Goal: Task Accomplishment & Management: Use online tool/utility

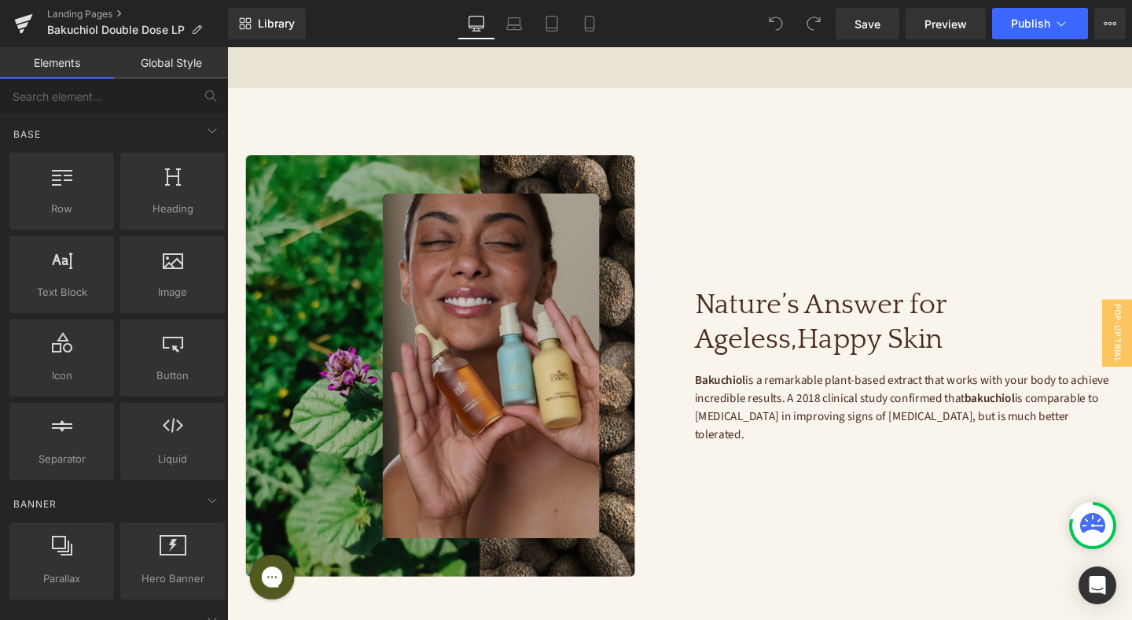
scroll to position [1430, 0]
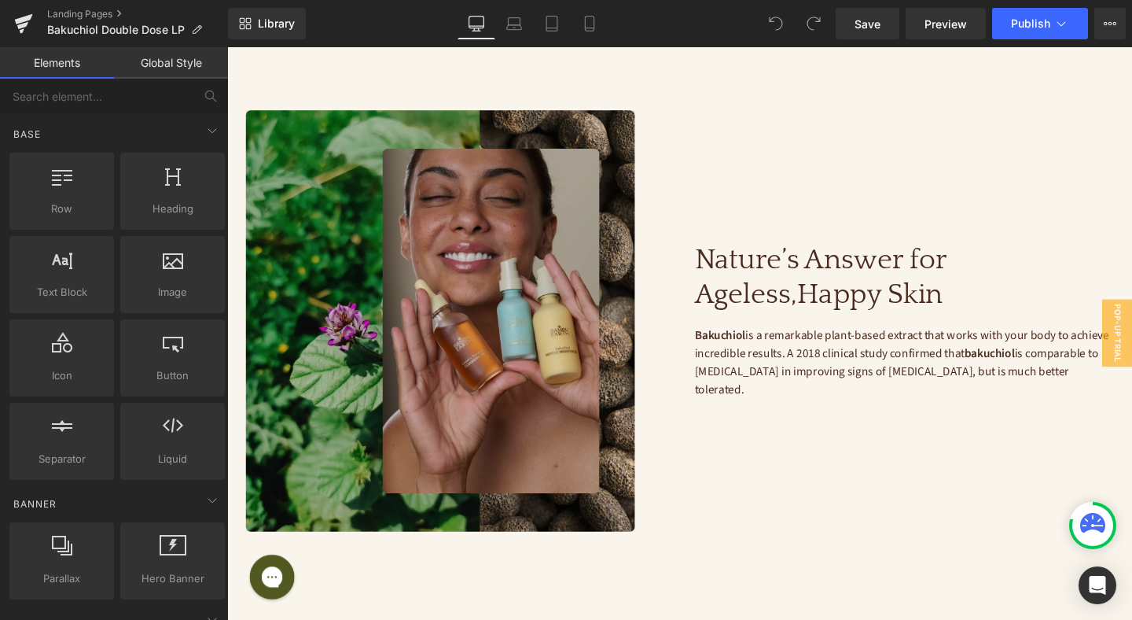
click at [547, 184] on img at bounding box center [467, 334] width 440 height 443
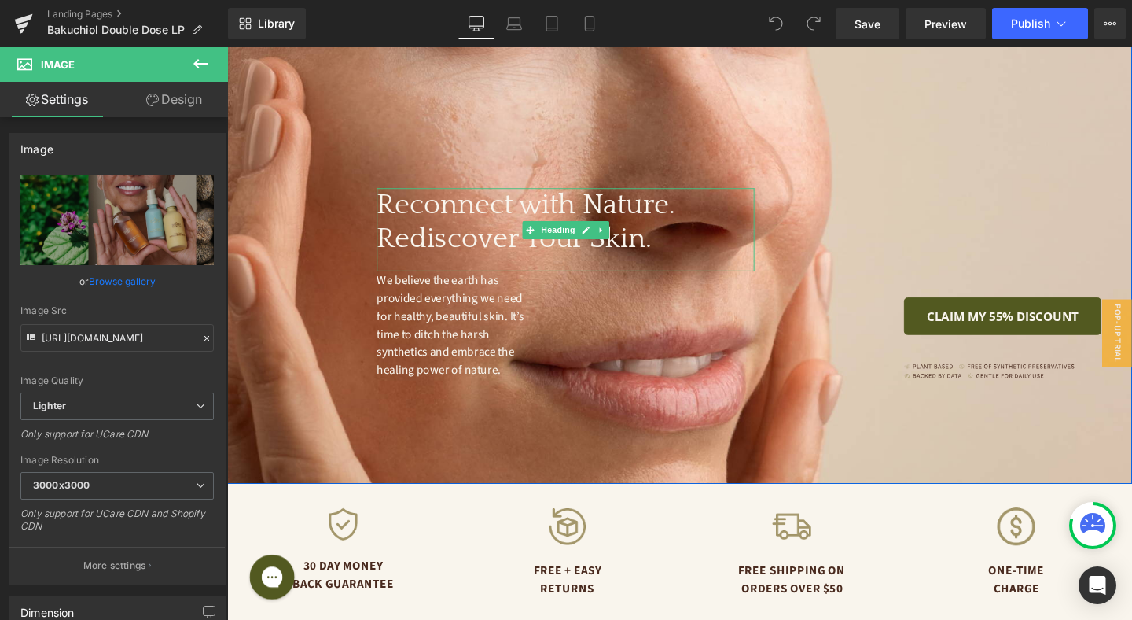
scroll to position [4121, 0]
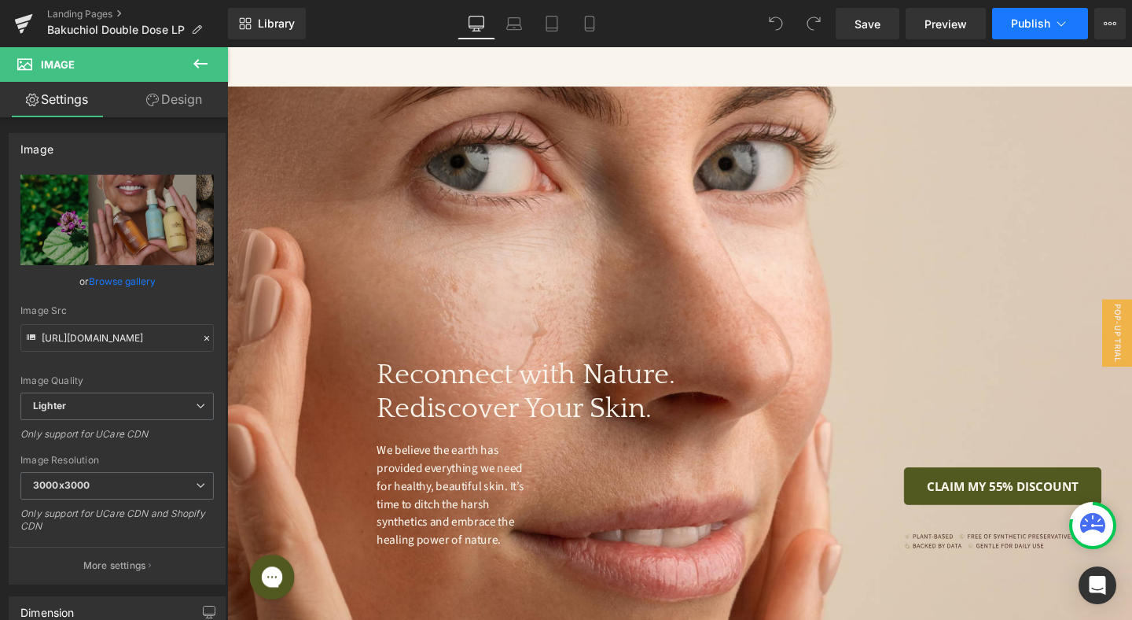
click at [1062, 21] on icon at bounding box center [1062, 24] width 16 height 16
click at [1063, 31] on icon at bounding box center [1062, 24] width 16 height 16
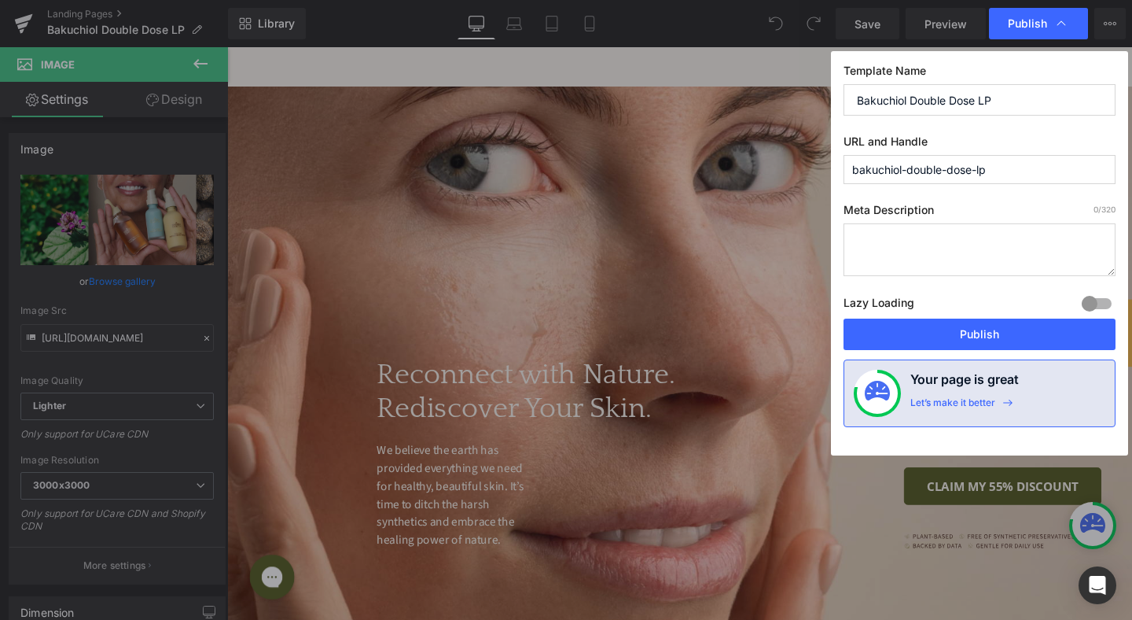
click at [1063, 31] on icon at bounding box center [1062, 24] width 16 height 16
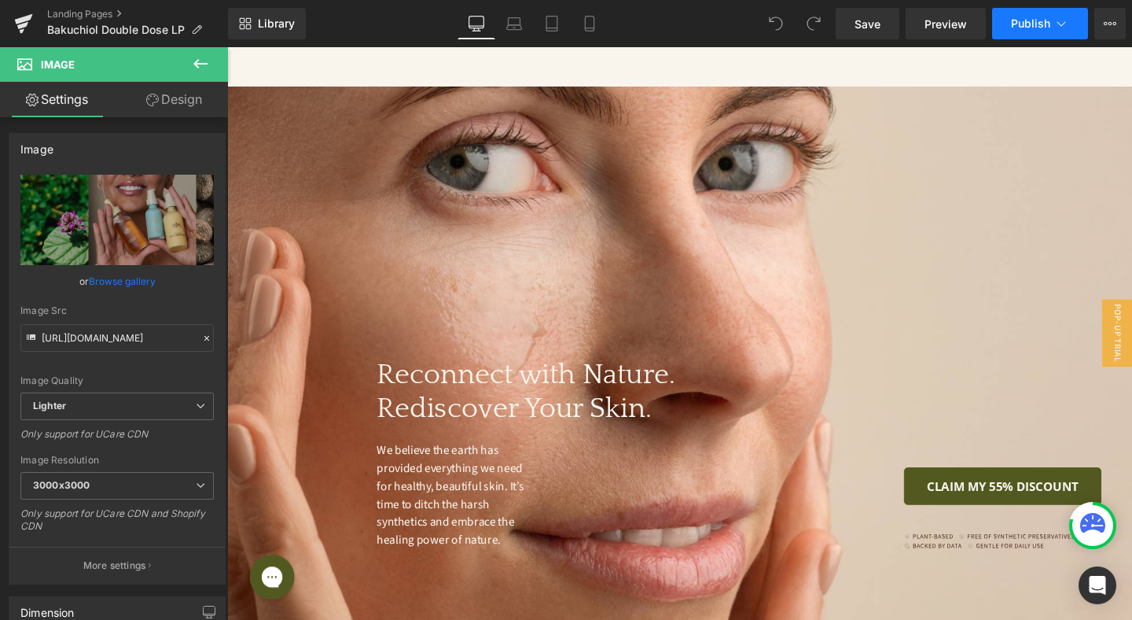
click at [1032, 31] on button "Publish" at bounding box center [1040, 23] width 96 height 31
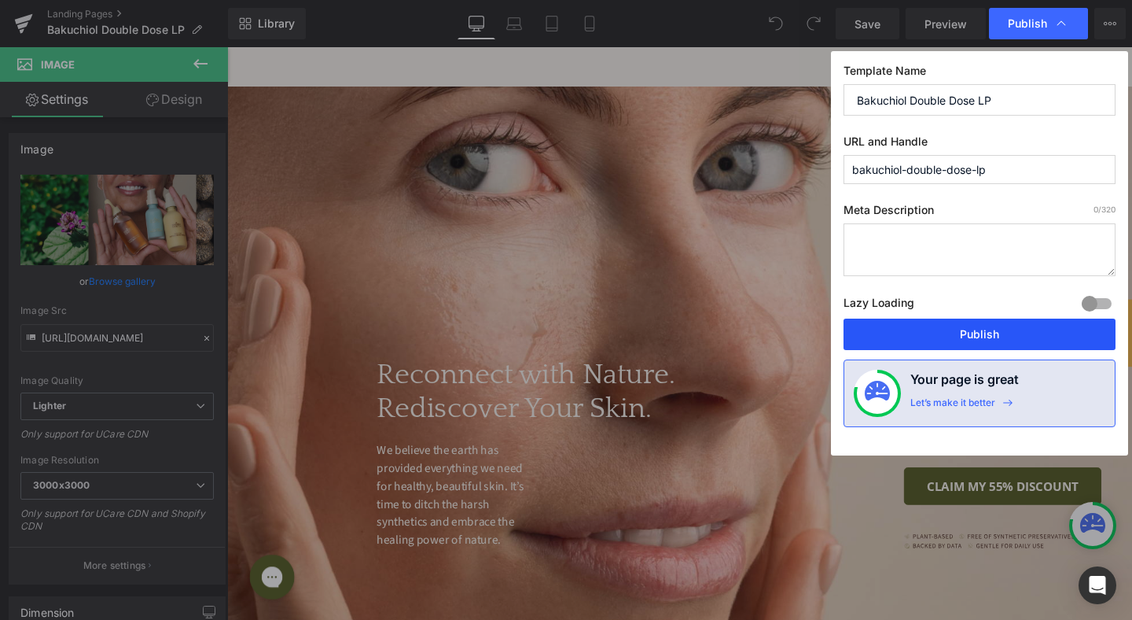
click at [1010, 340] on button "Publish" at bounding box center [980, 333] width 272 height 31
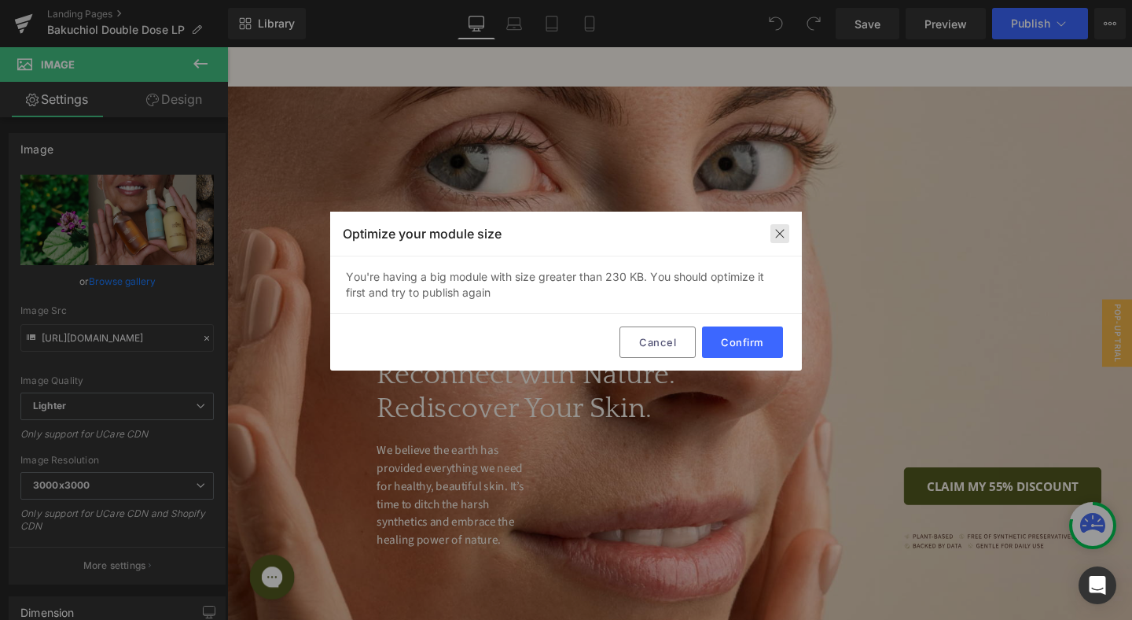
click at [782, 234] on img at bounding box center [780, 233] width 13 height 13
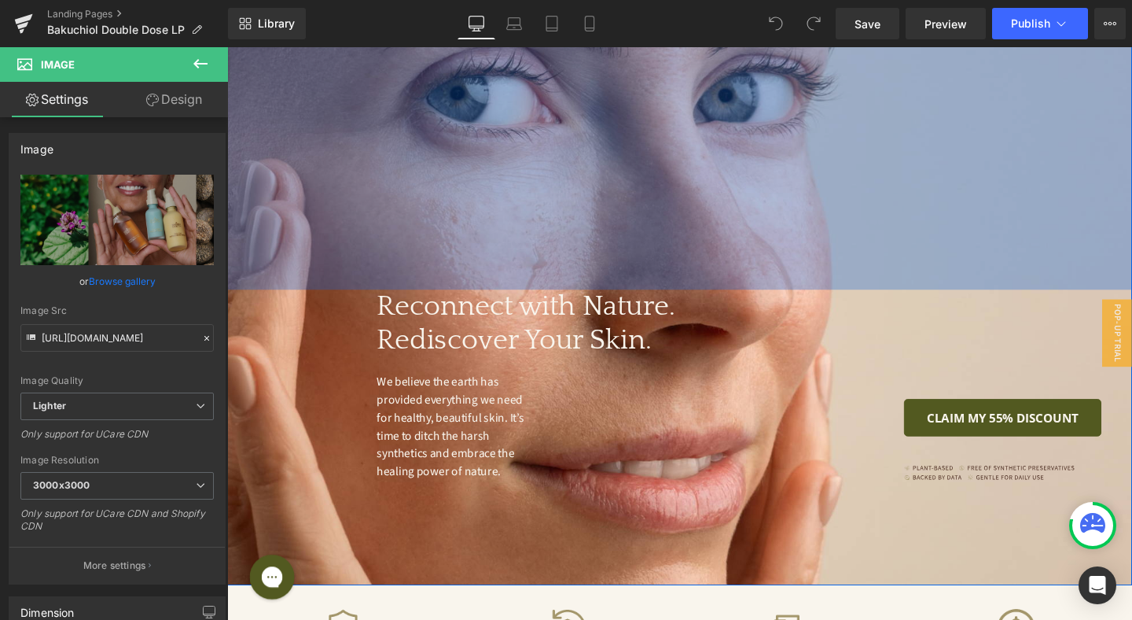
scroll to position [4510, 0]
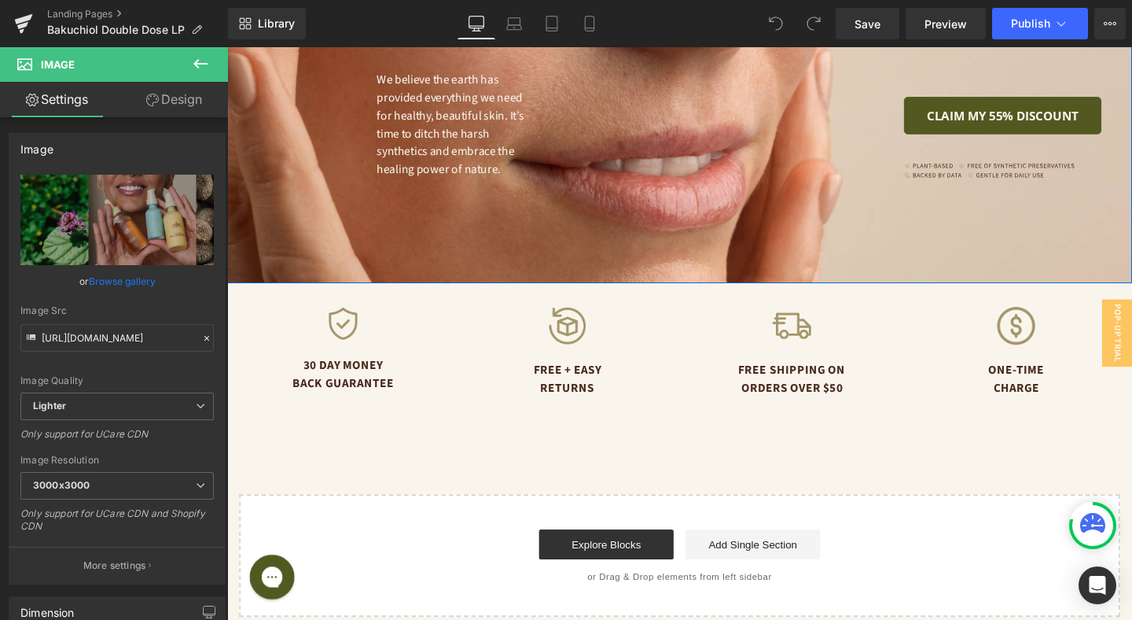
click at [810, 143] on div "CLAIM MY 55% DISCOUNT Button Image" at bounding box center [980, 84] width 397 height 201
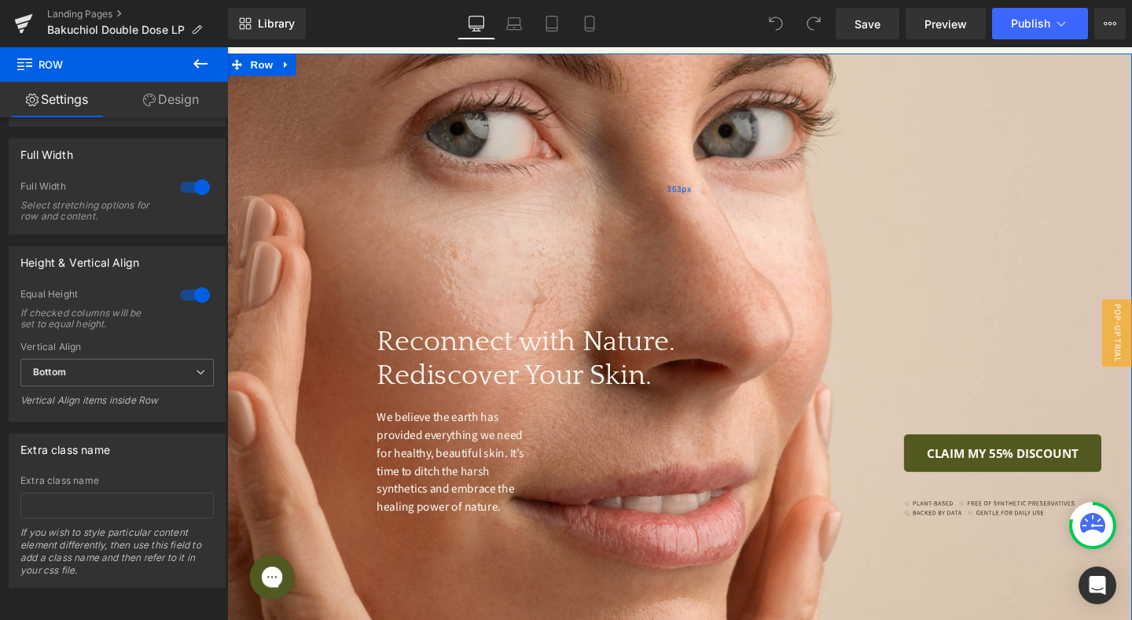
scroll to position [4075, 0]
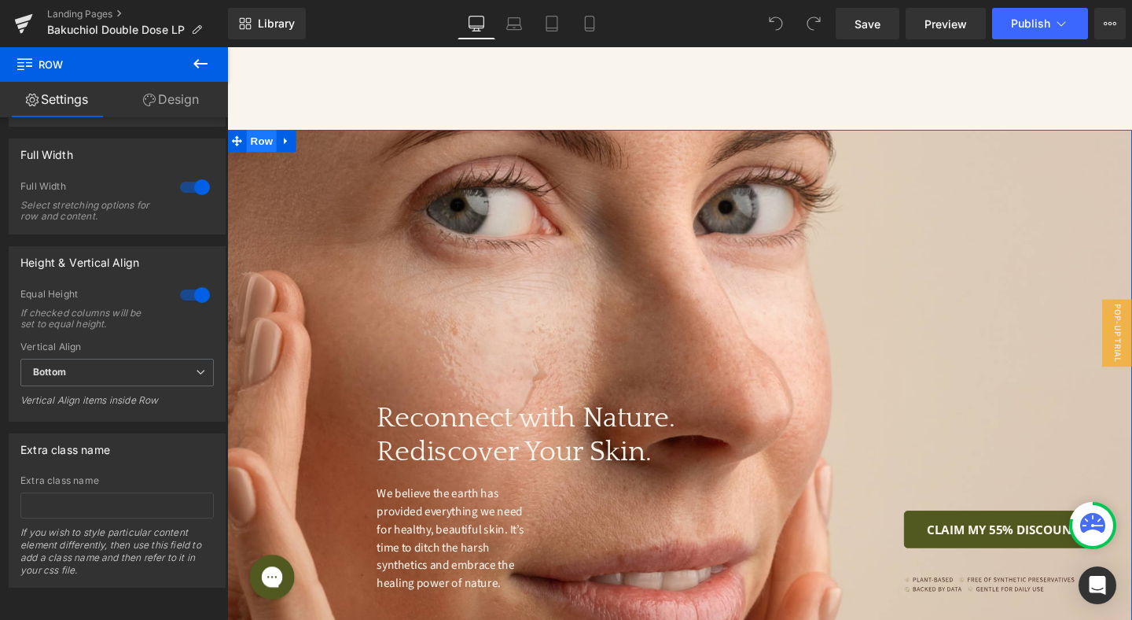
click at [271, 134] on span "Row" at bounding box center [263, 146] width 31 height 24
click at [1107, 20] on icon at bounding box center [1110, 23] width 13 height 13
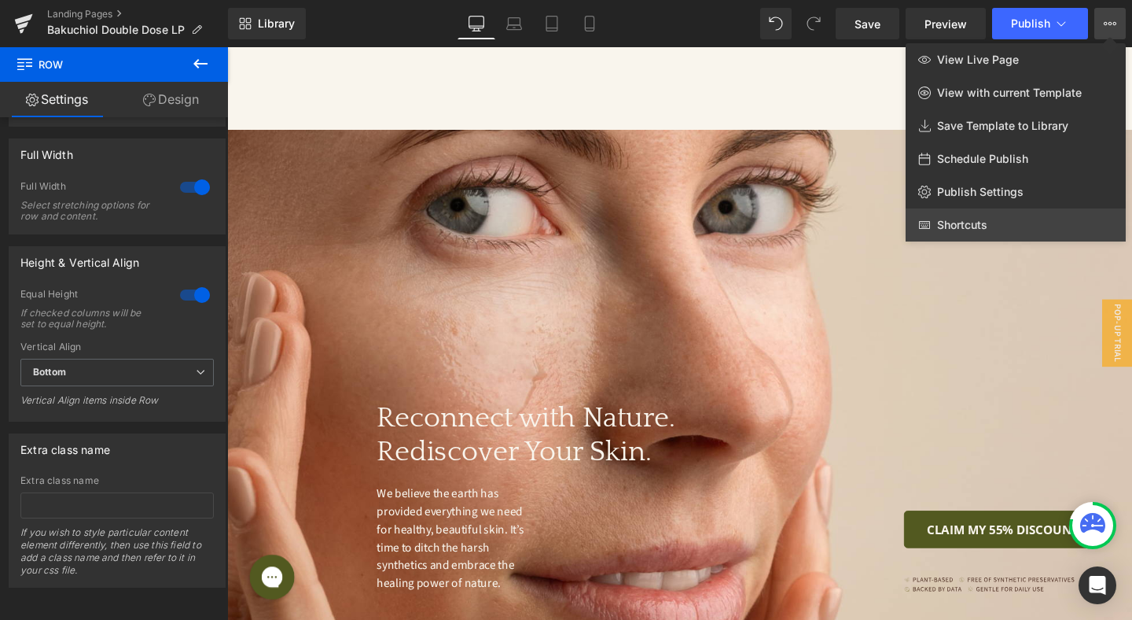
click at [1036, 224] on link "Shortcuts" at bounding box center [1016, 224] width 220 height 33
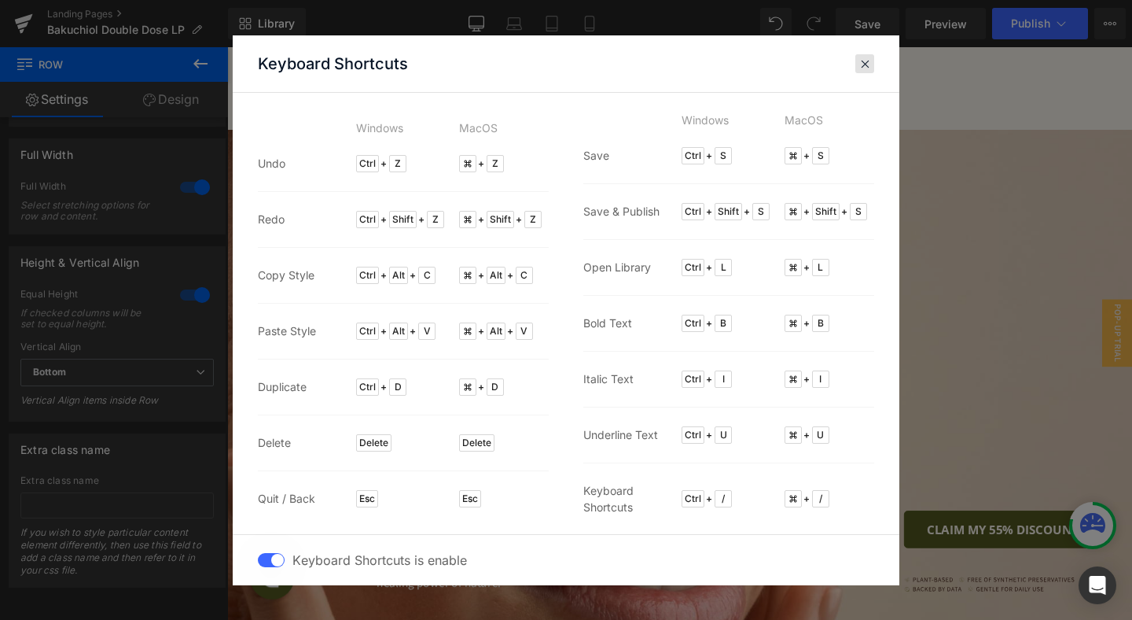
click at [866, 61] on span at bounding box center [865, 63] width 12 height 13
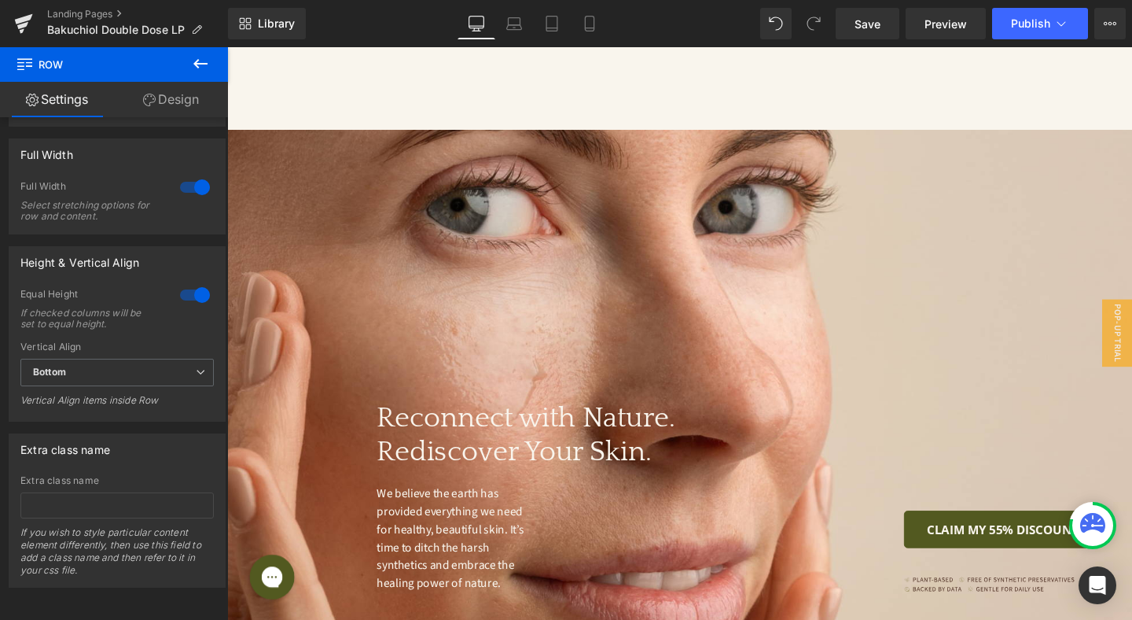
click at [204, 62] on icon at bounding box center [200, 63] width 19 height 19
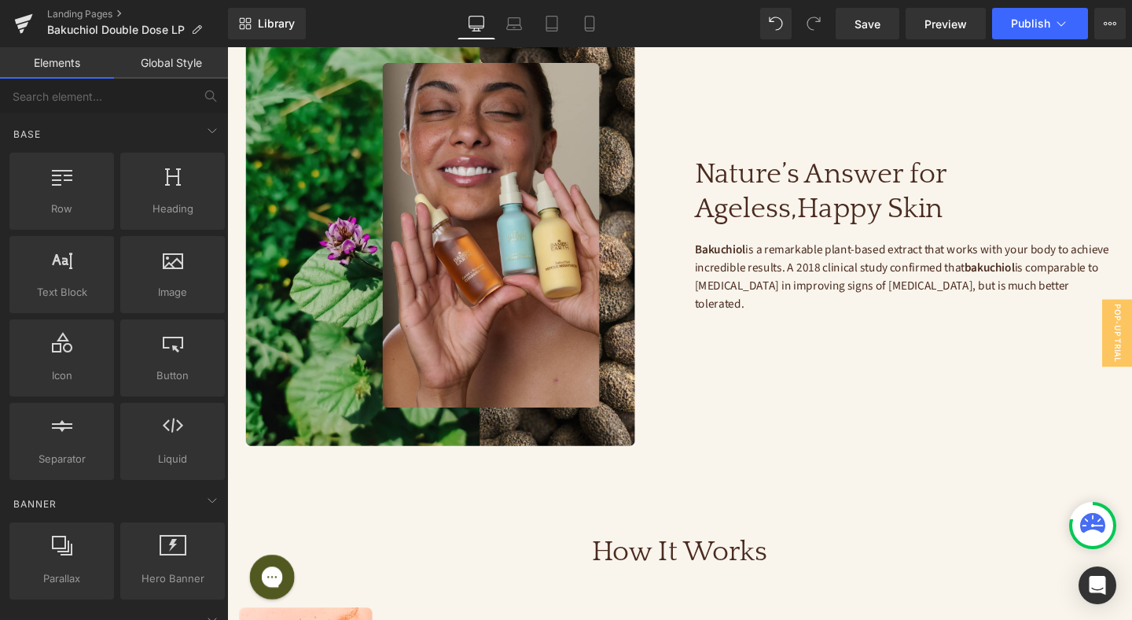
scroll to position [1338, 0]
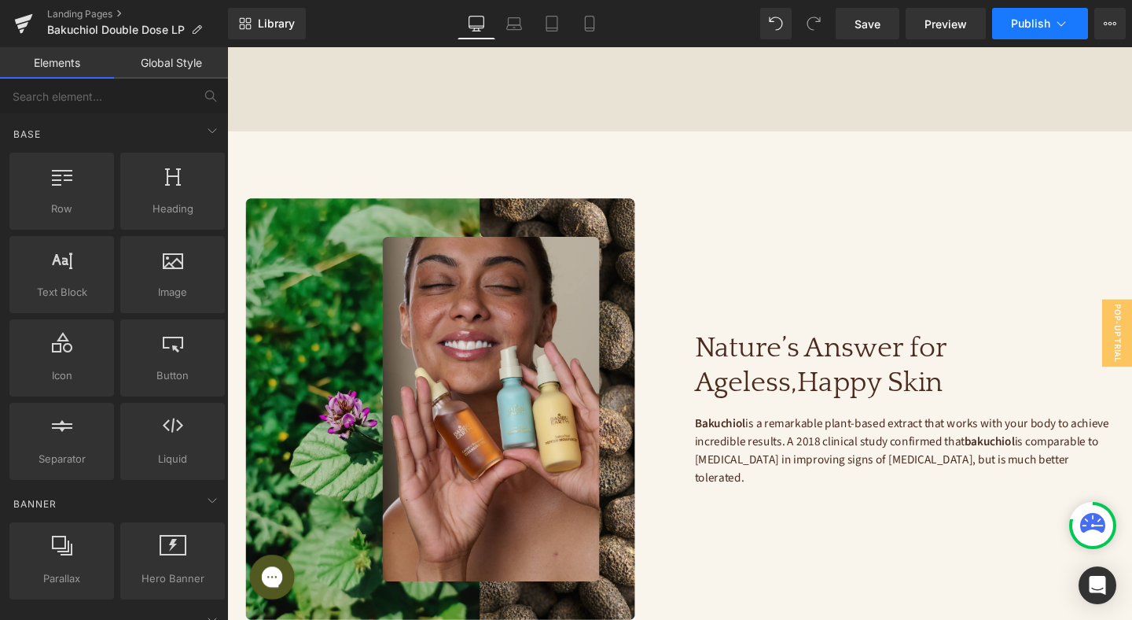
click at [1063, 18] on icon at bounding box center [1062, 24] width 16 height 16
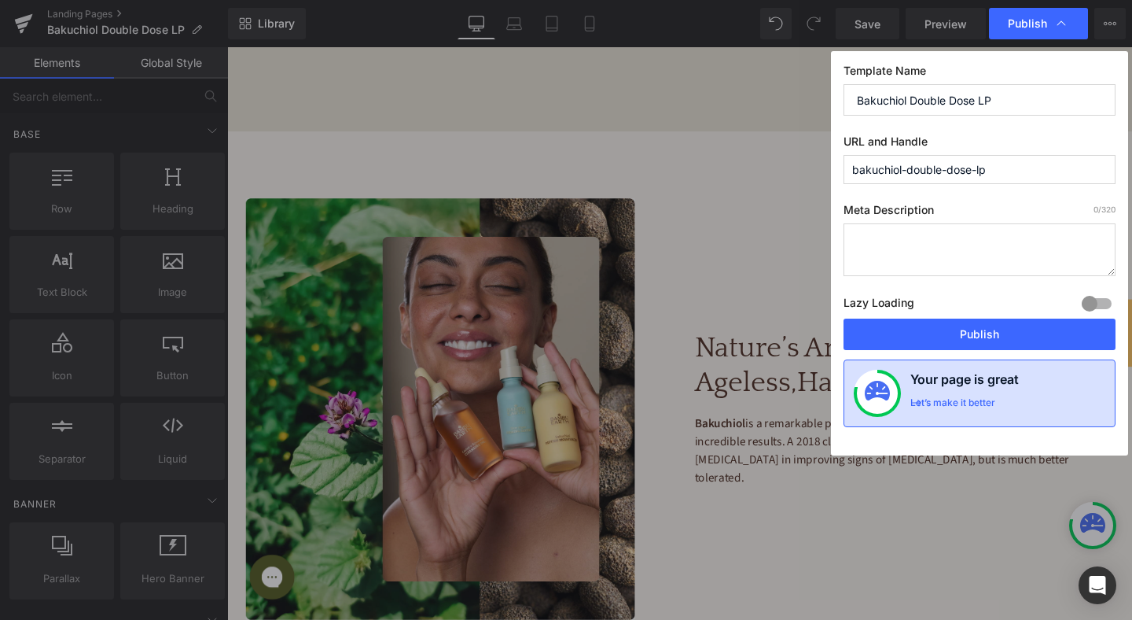
click at [993, 404] on div "Let’s make it better" at bounding box center [953, 406] width 85 height 20
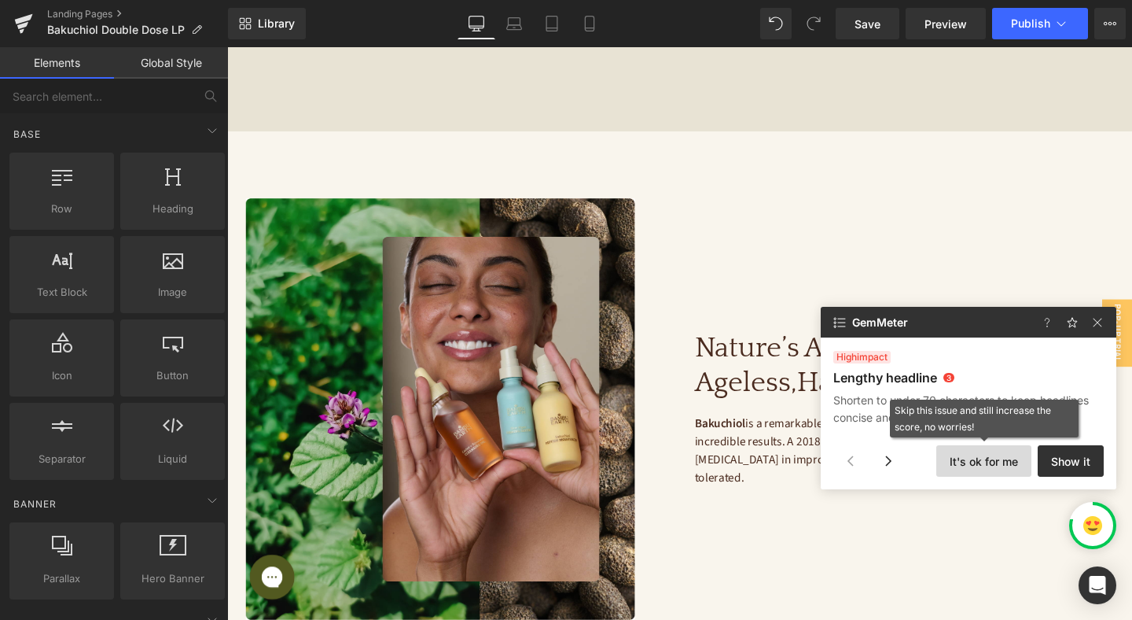
click at [974, 458] on button "It's ok for me" at bounding box center [984, 460] width 95 height 31
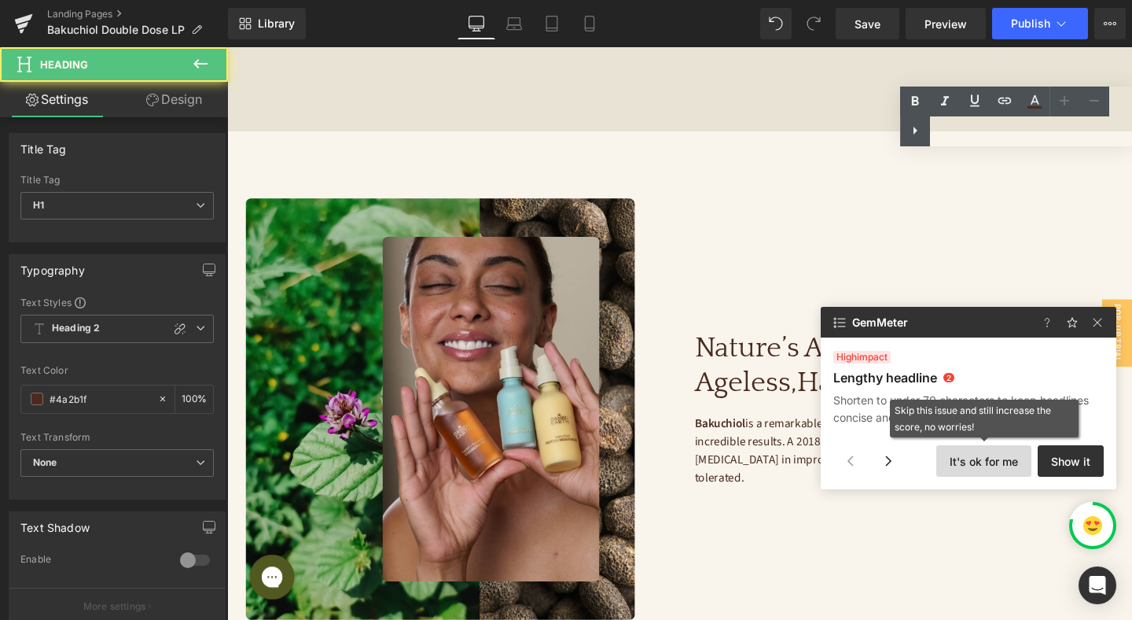
scroll to position [1032, 0]
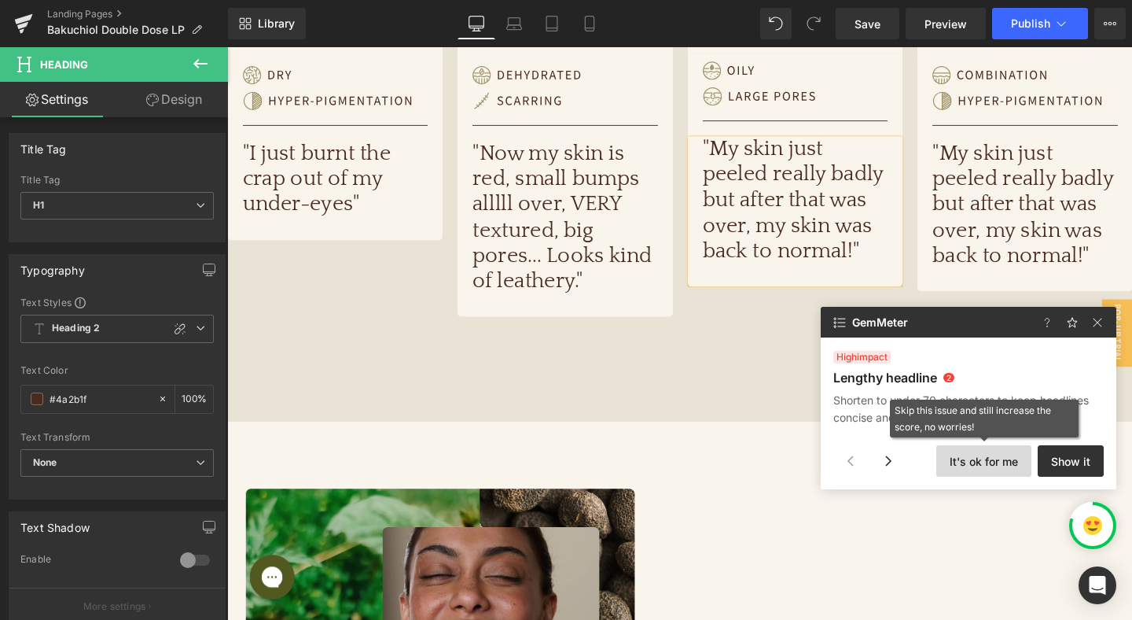
click at [975, 458] on button "It's ok for me" at bounding box center [984, 460] width 95 height 31
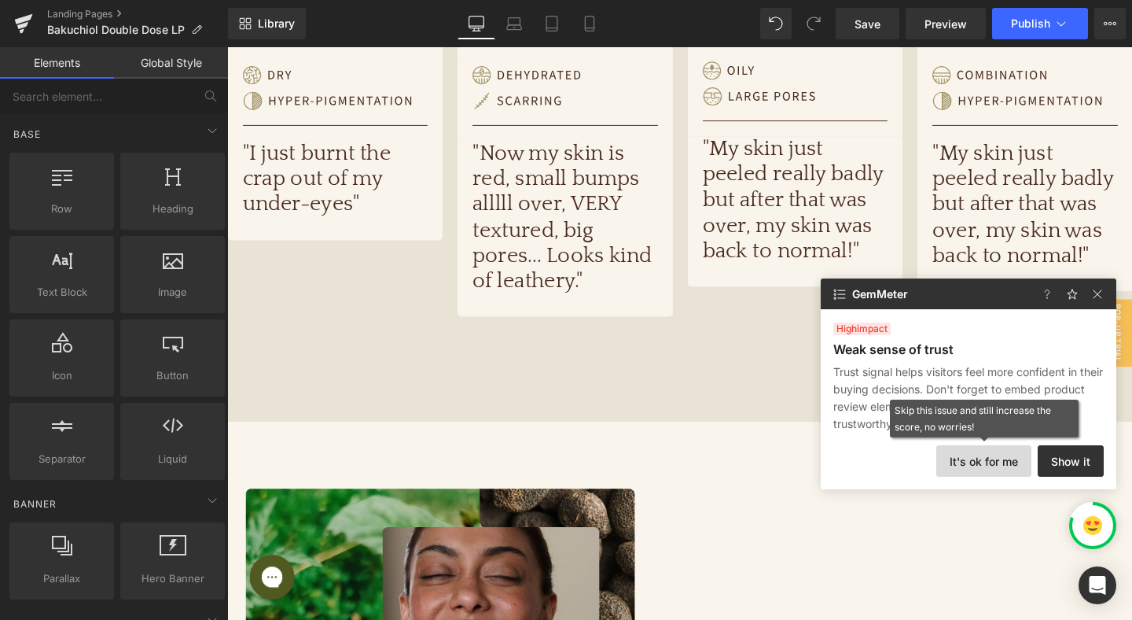
click at [975, 458] on button "It's ok for me" at bounding box center [984, 460] width 95 height 31
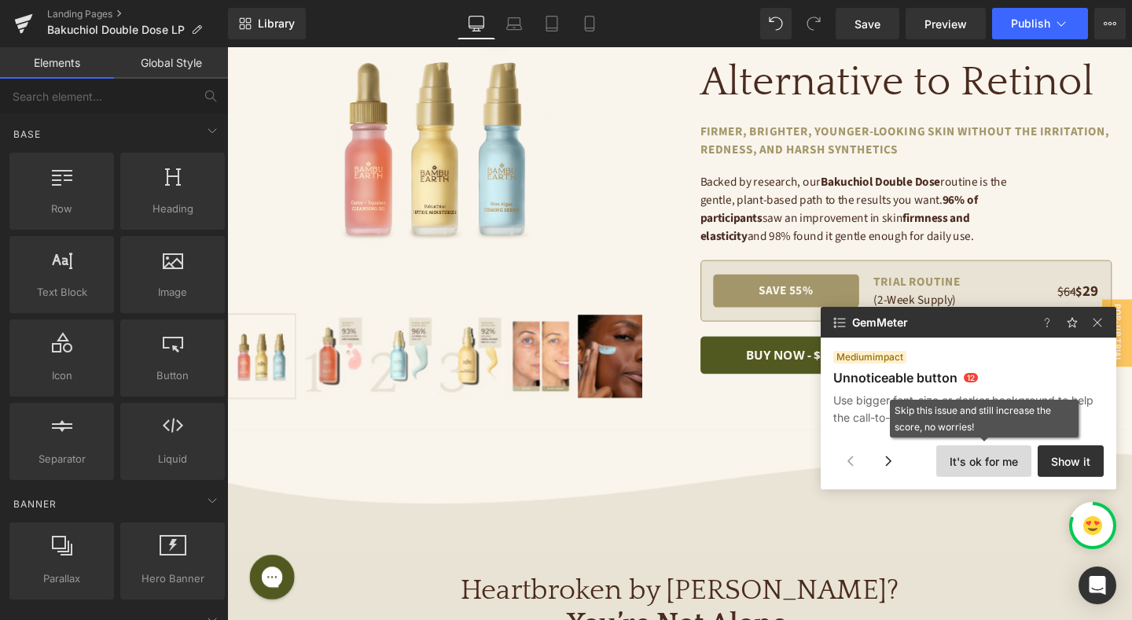
scroll to position [0, 0]
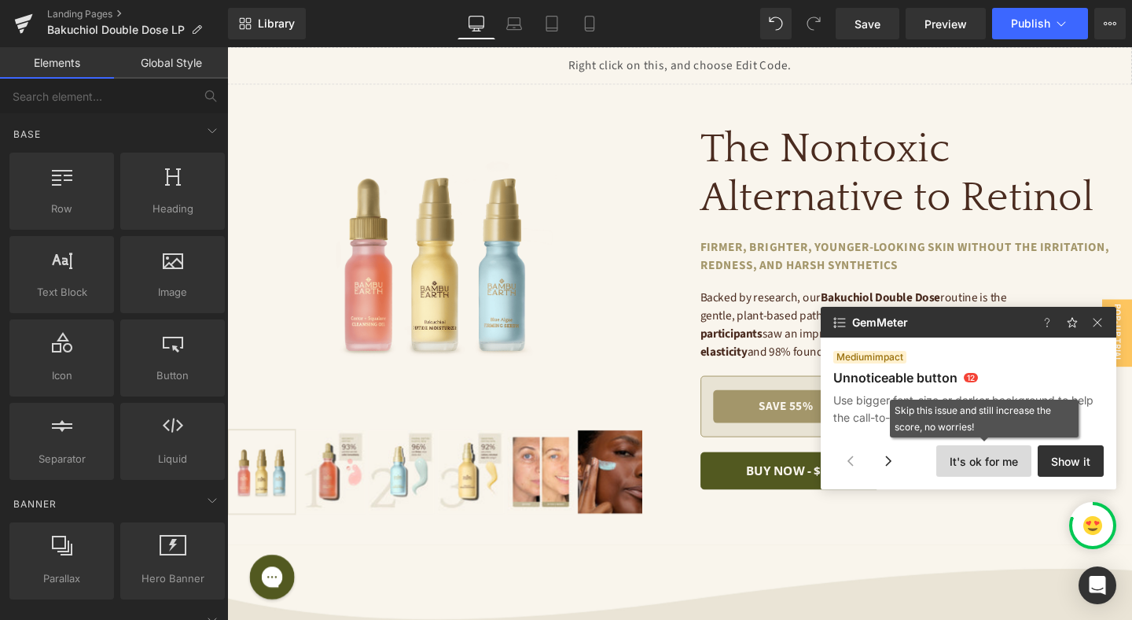
click at [1000, 462] on button "It's ok for me" at bounding box center [984, 460] width 95 height 31
click at [996, 458] on button "It's ok for me" at bounding box center [984, 460] width 95 height 31
click at [976, 452] on button "It's ok for me" at bounding box center [984, 460] width 95 height 31
click at [976, 451] on button "It's ok for me" at bounding box center [984, 460] width 95 height 31
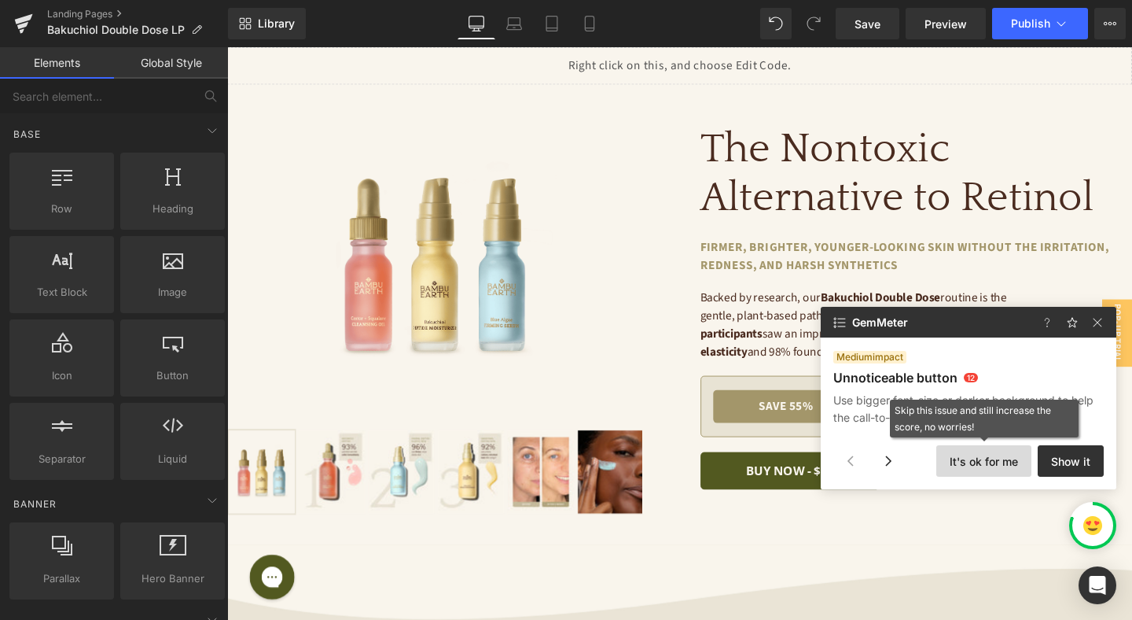
click at [976, 451] on button "It's ok for me" at bounding box center [984, 460] width 95 height 31
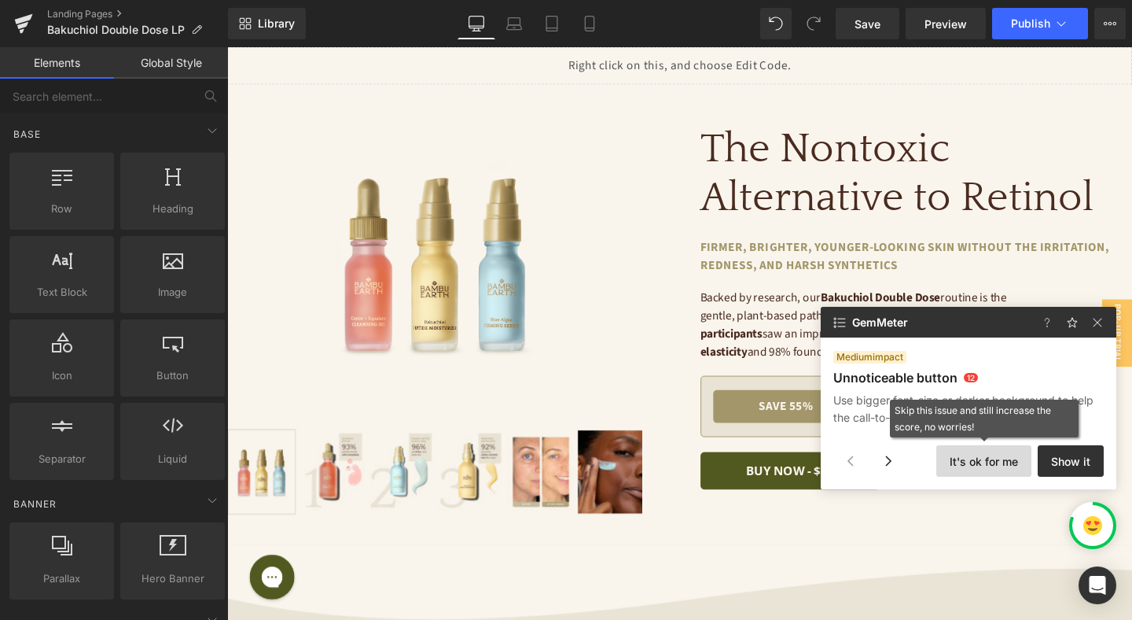
click at [976, 451] on button "It's ok for me" at bounding box center [984, 460] width 95 height 31
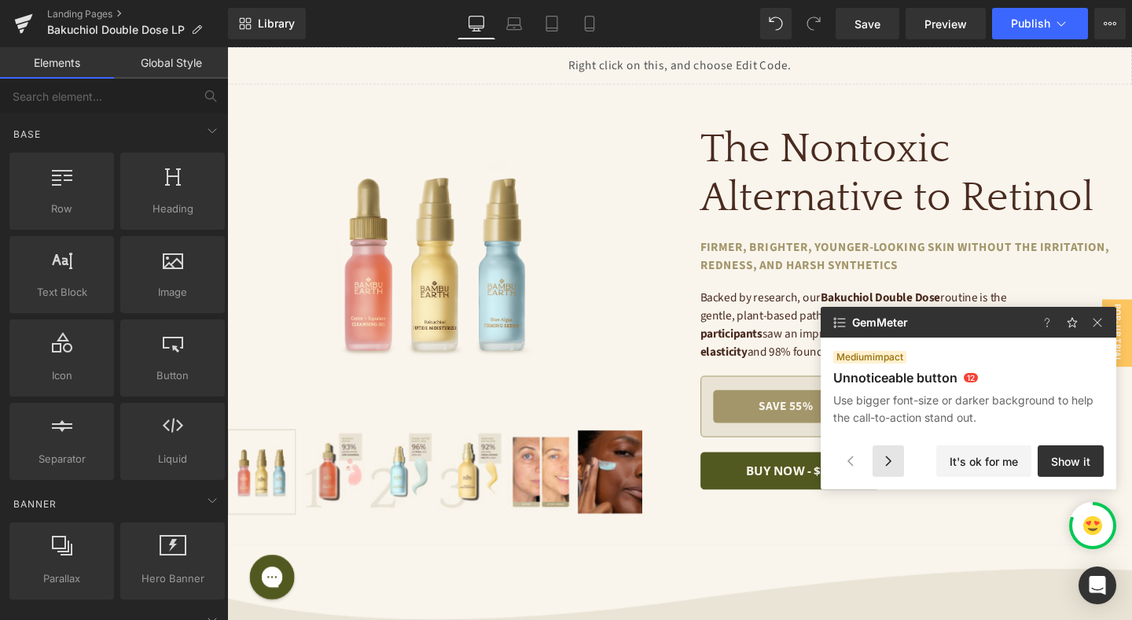
click at [889, 458] on div at bounding box center [888, 460] width 31 height 31
click at [1008, 466] on button "It's ok for me" at bounding box center [984, 460] width 95 height 31
click at [1073, 465] on button "Show it" at bounding box center [1071, 460] width 66 height 31
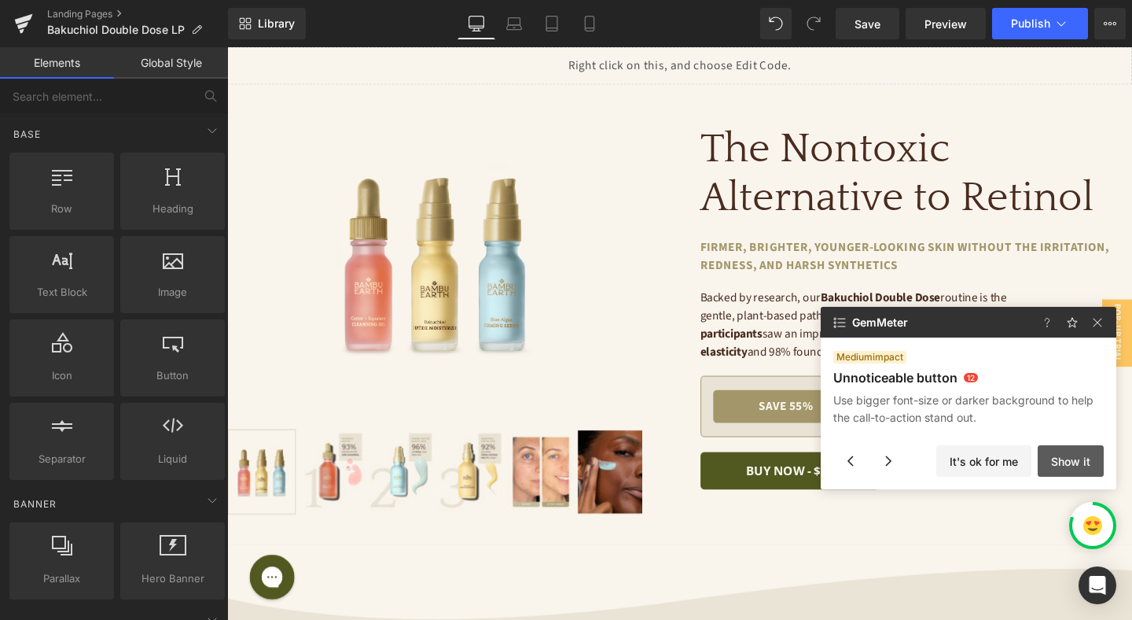
click at [1055, 462] on button "Show it" at bounding box center [1071, 460] width 66 height 31
click at [1099, 320] on img at bounding box center [1097, 322] width 19 height 19
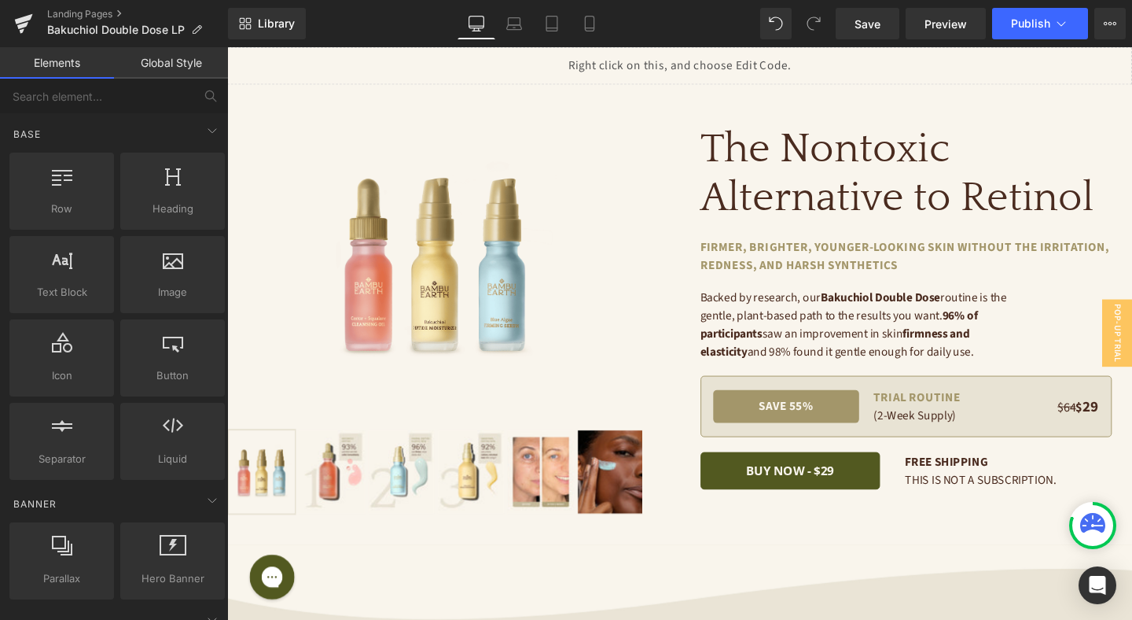
click at [1093, 525] on icon at bounding box center [1097, 525] width 12 height 3
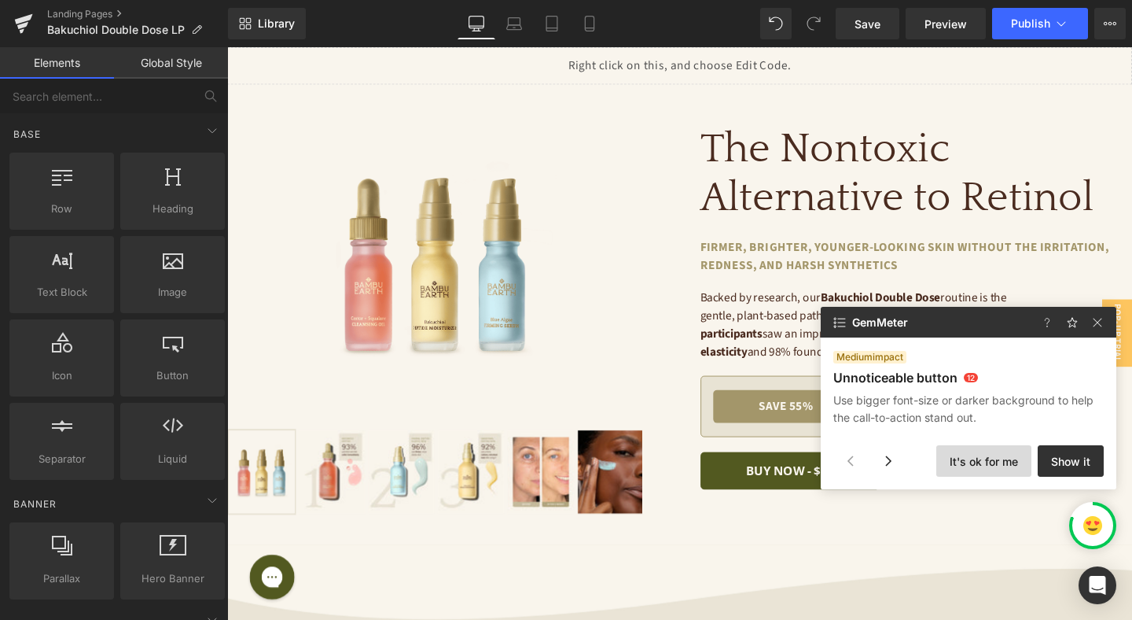
click at [994, 460] on button "It's ok for me" at bounding box center [984, 460] width 95 height 31
click at [994, 459] on button "It's ok for me" at bounding box center [984, 460] width 95 height 31
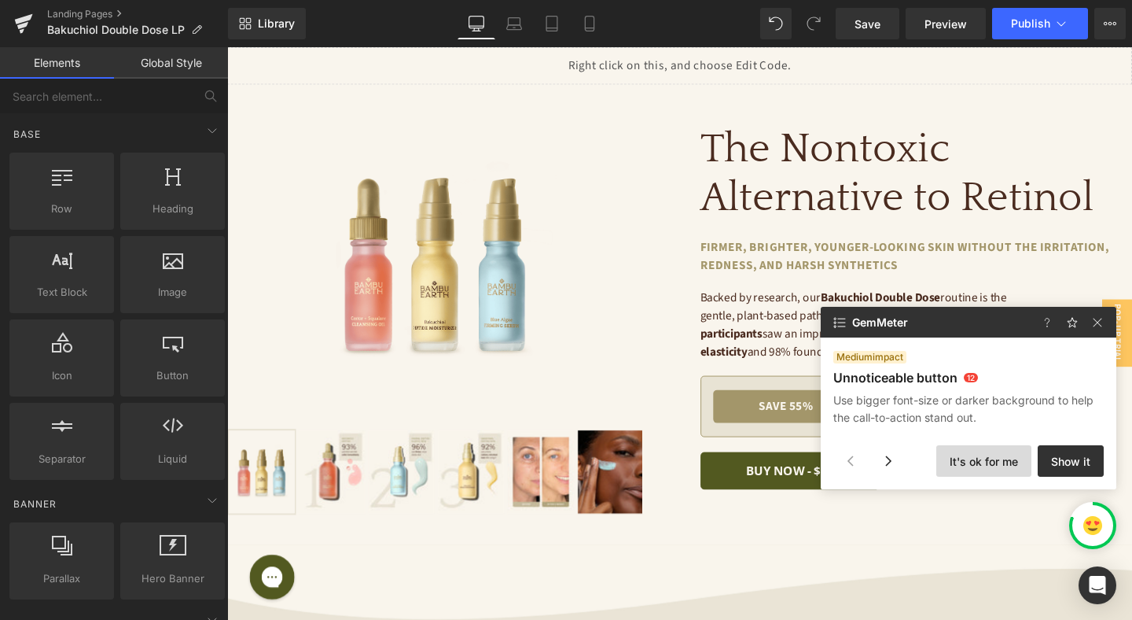
click at [994, 459] on button "It's ok for me" at bounding box center [984, 460] width 95 height 31
click at [1094, 322] on img at bounding box center [1097, 322] width 19 height 19
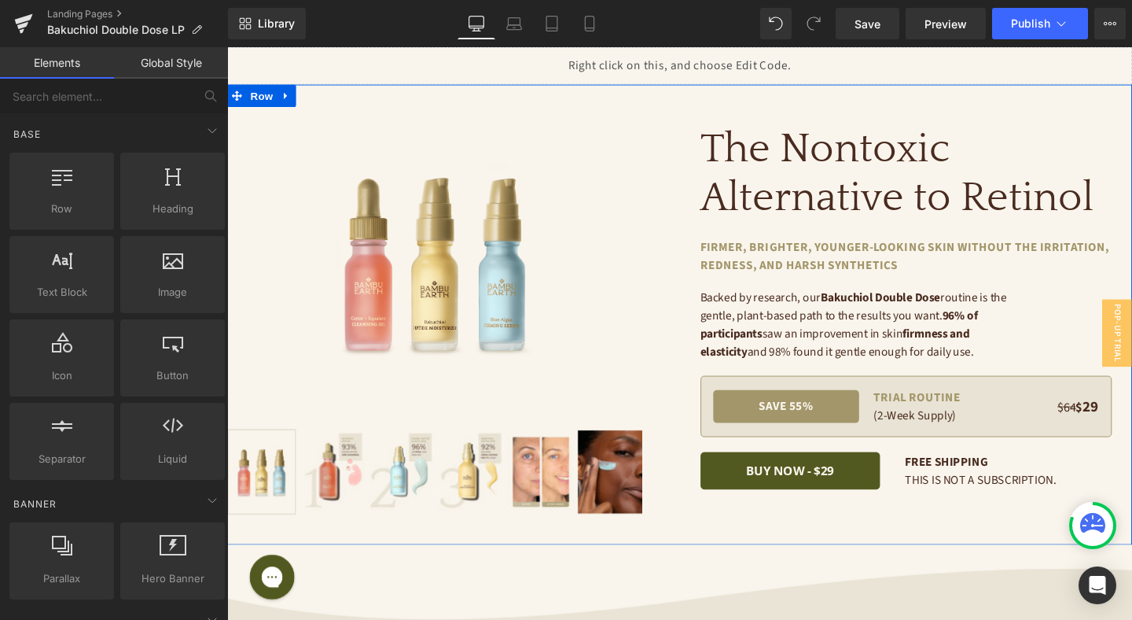
scroll to position [20, 0]
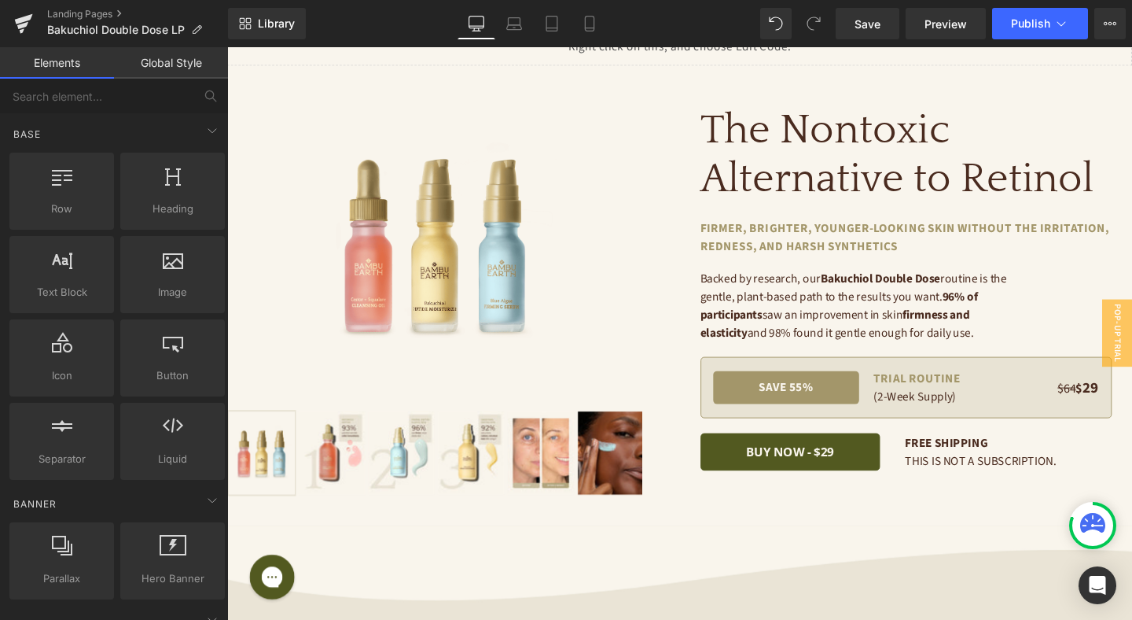
click at [1100, 522] on icon at bounding box center [1092, 523] width 25 height 20
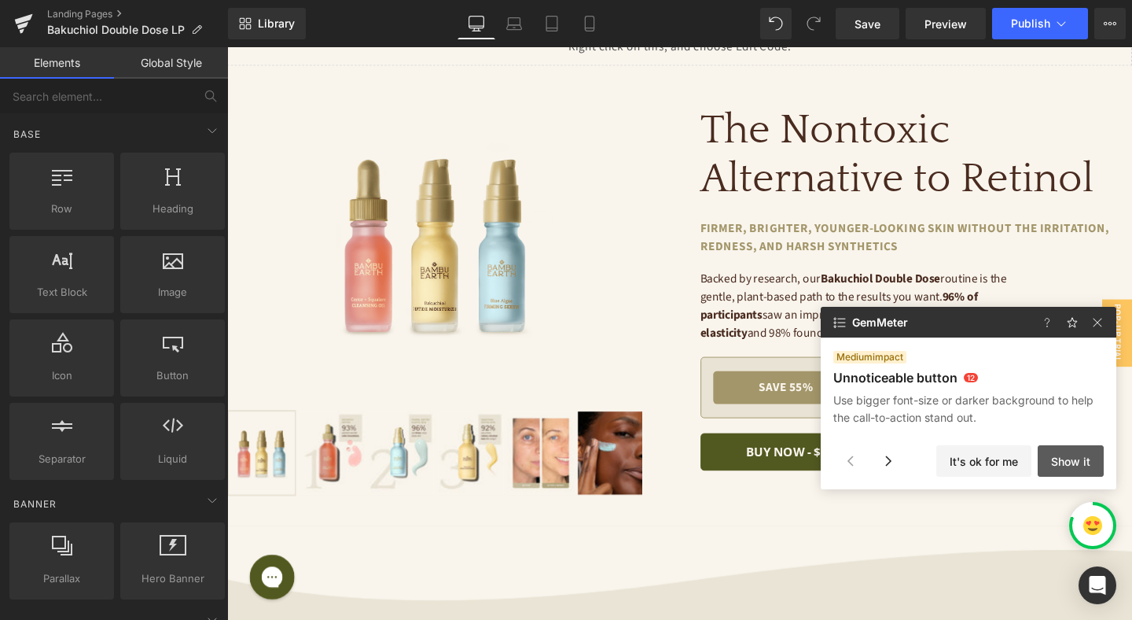
click at [1066, 462] on button "Show it" at bounding box center [1071, 460] width 66 height 31
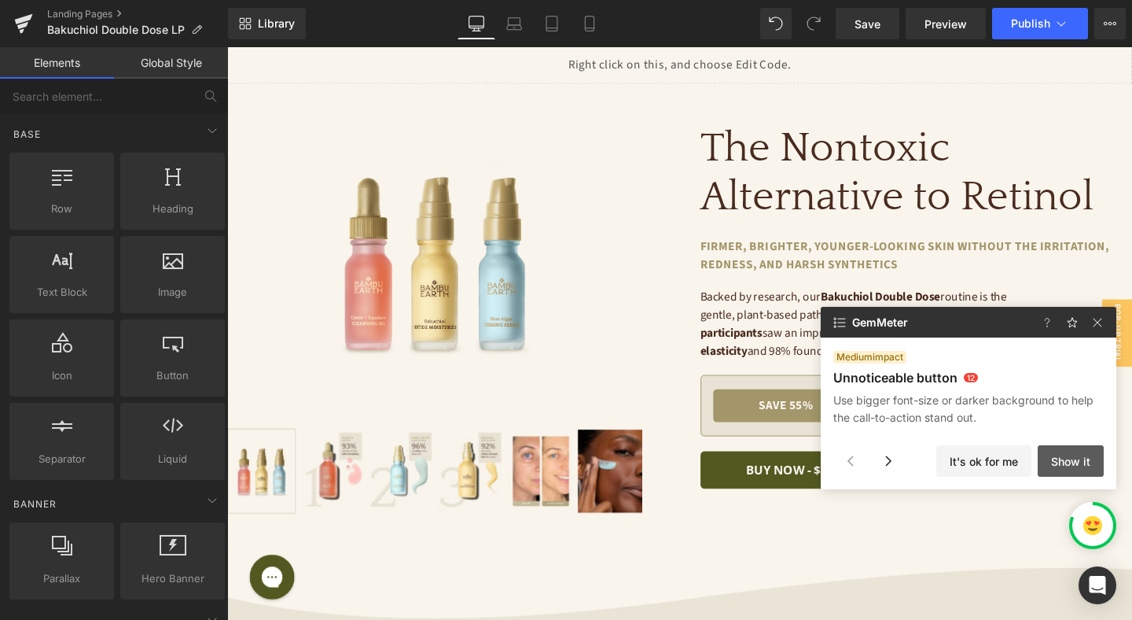
scroll to position [0, 0]
click at [1069, 458] on button "Show it" at bounding box center [1071, 460] width 66 height 31
click at [1103, 321] on img at bounding box center [1097, 322] width 19 height 19
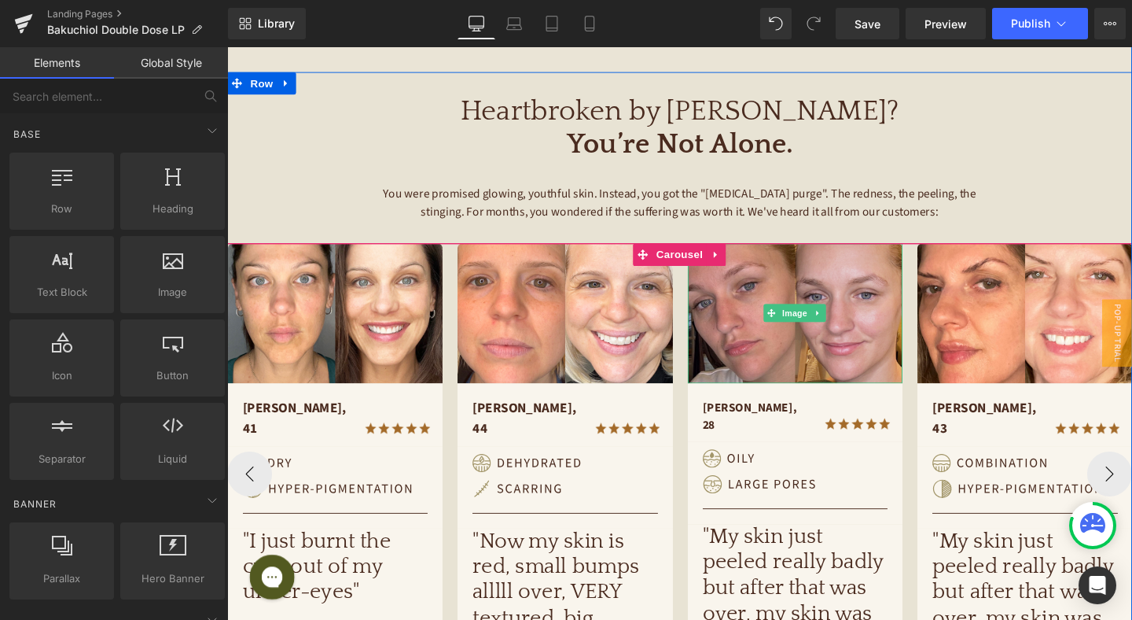
scroll to position [721, 0]
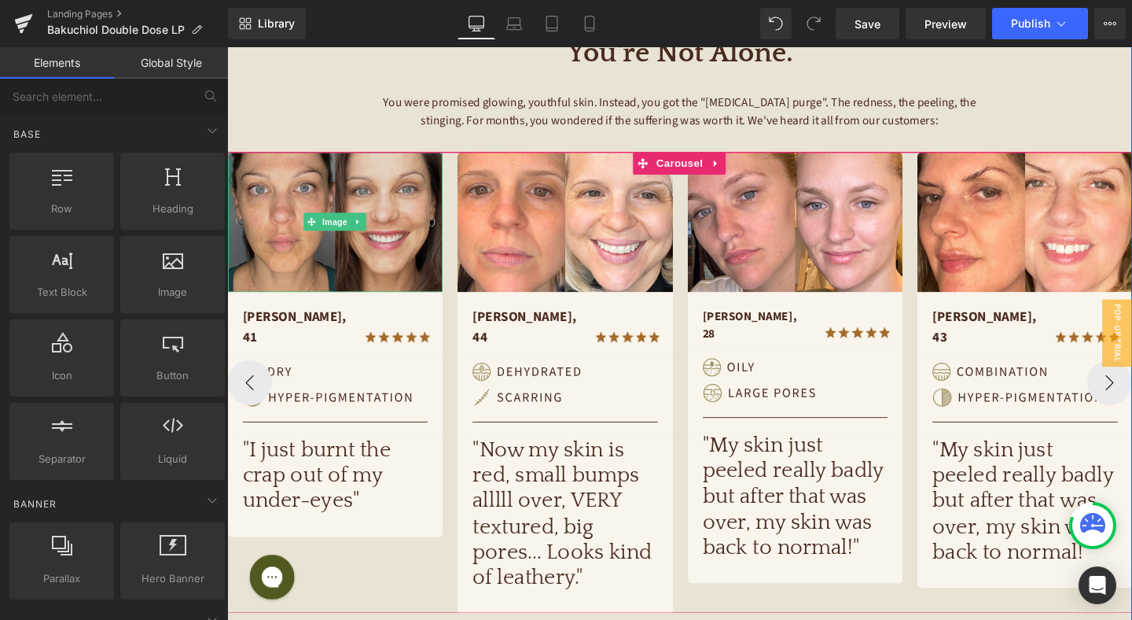
click at [360, 250] on img at bounding box center [341, 230] width 226 height 147
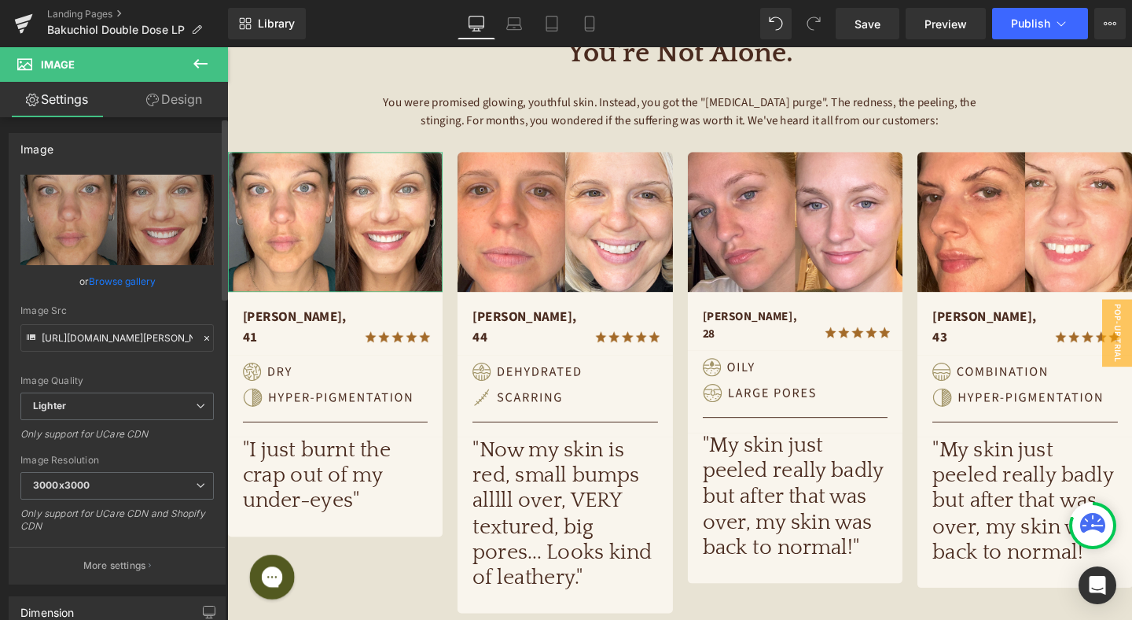
click at [142, 275] on link "Browse gallery" at bounding box center [122, 281] width 67 height 28
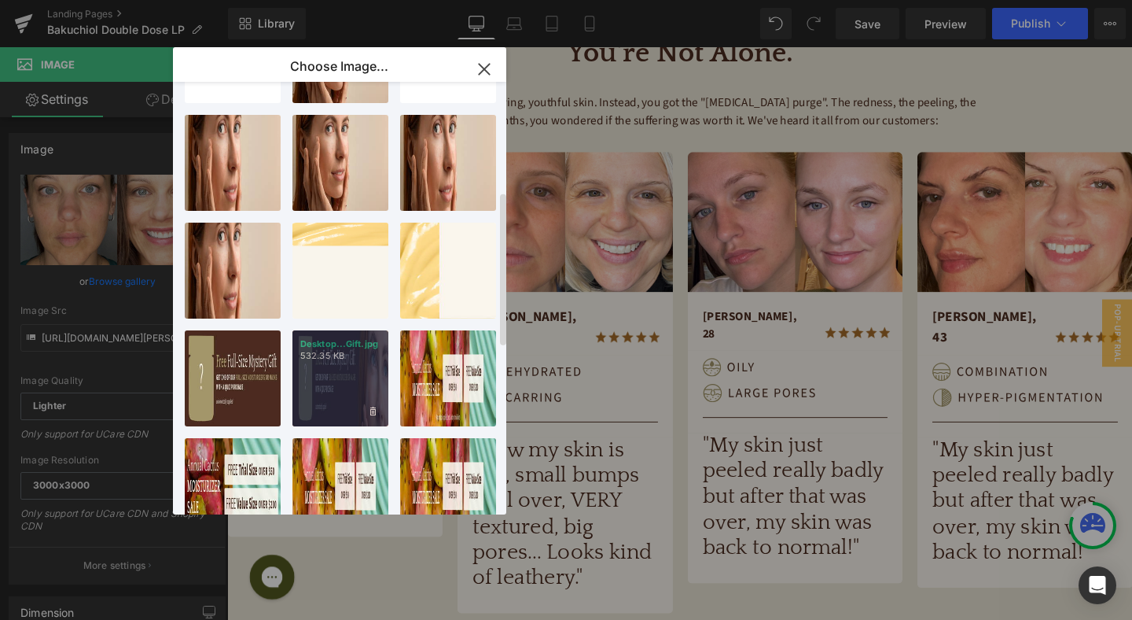
scroll to position [218, 0]
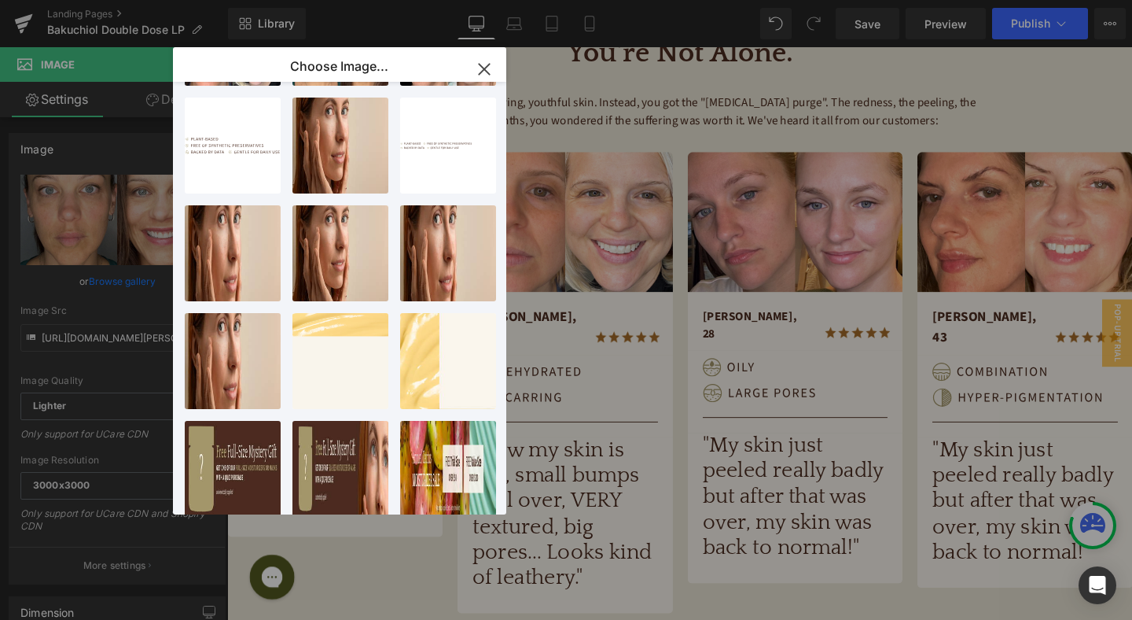
click at [484, 71] on icon "button" at bounding box center [484, 69] width 25 height 25
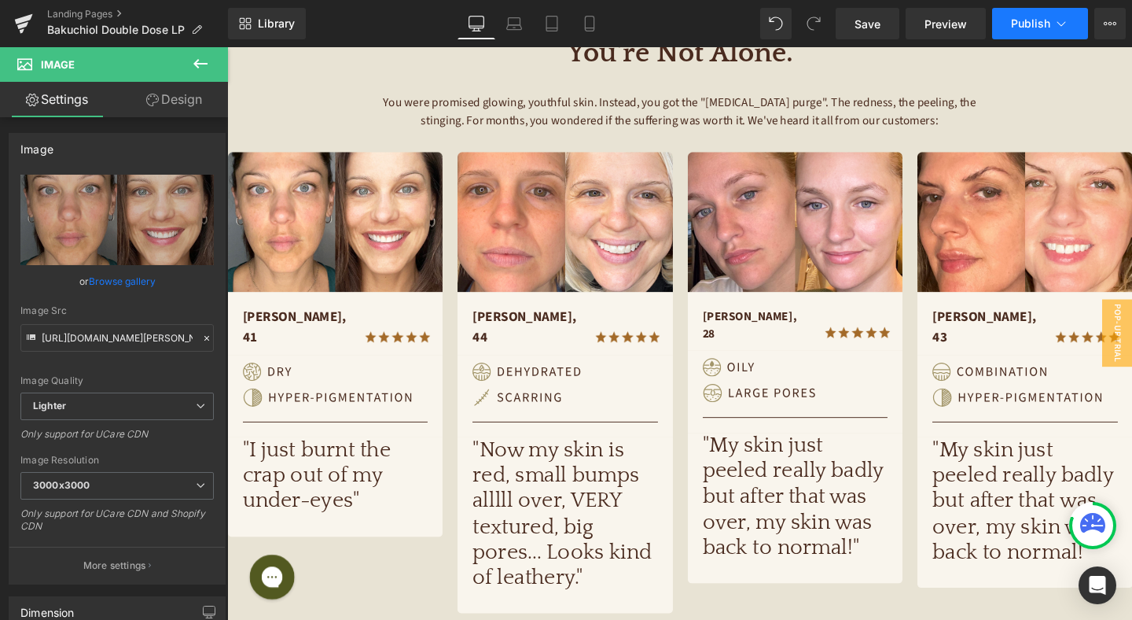
click at [1034, 28] on span "Publish" at bounding box center [1030, 23] width 39 height 13
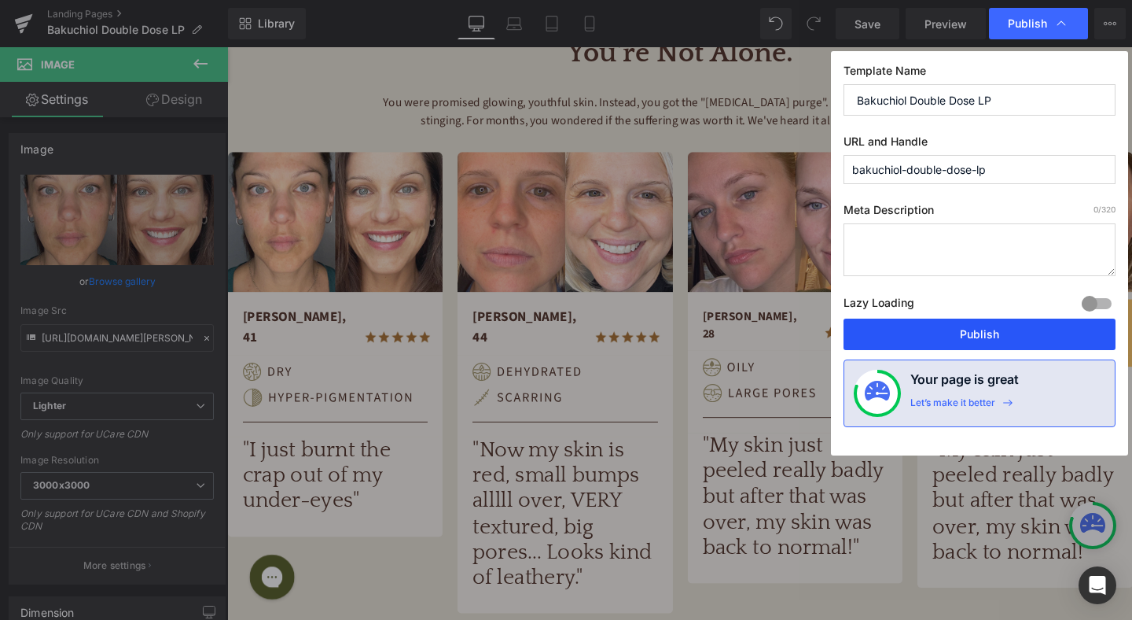
click at [987, 343] on button "Publish" at bounding box center [980, 333] width 272 height 31
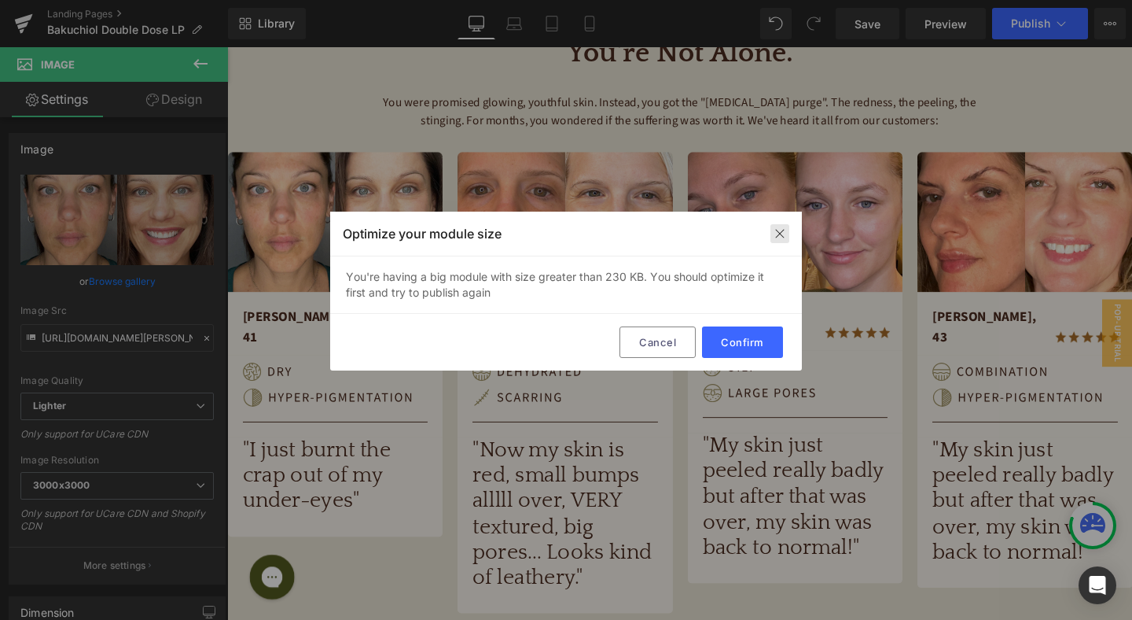
click at [775, 237] on img at bounding box center [780, 233] width 13 height 13
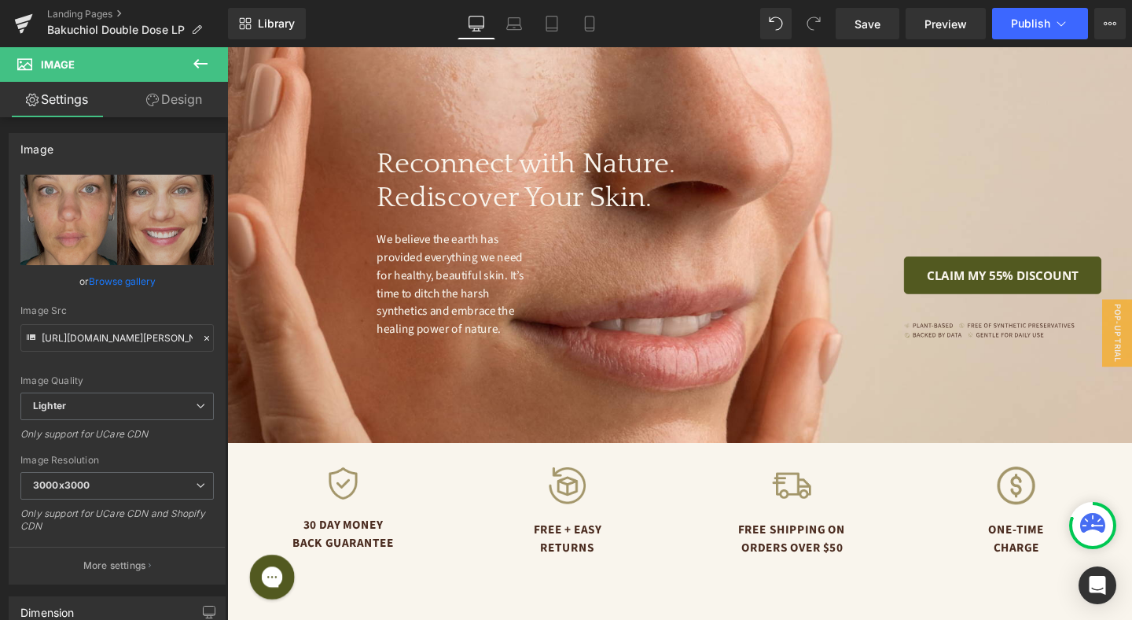
scroll to position [4070, 0]
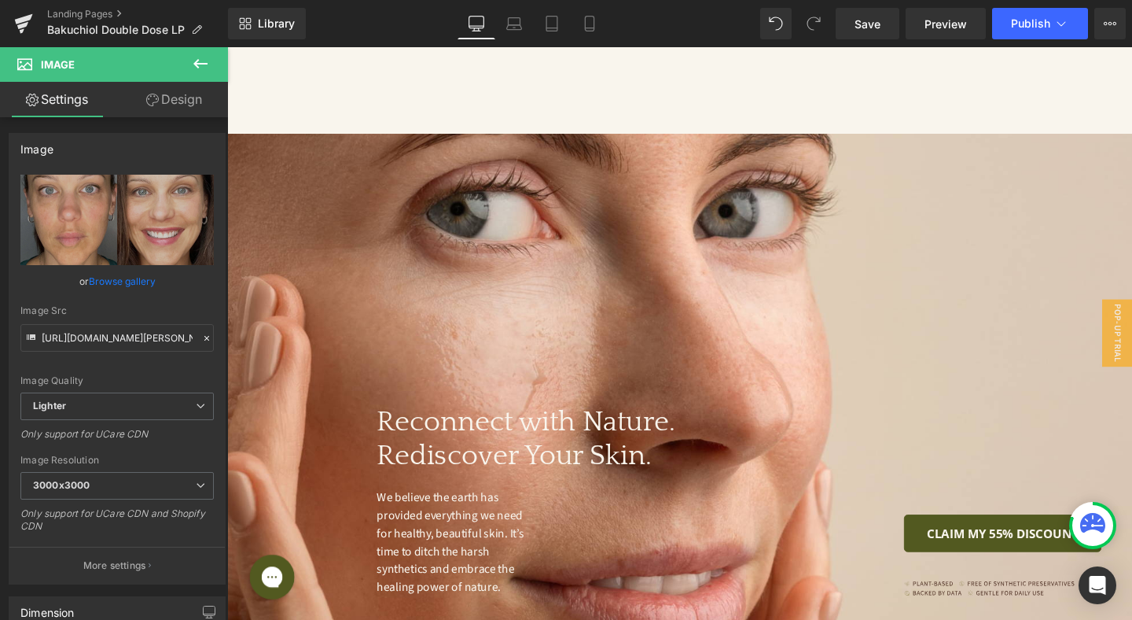
click at [653, 250] on div "Reconnect with Nature. Rediscover Your Skin. Heading We believe the earth has p…" at bounding box center [703, 436] width 952 height 596
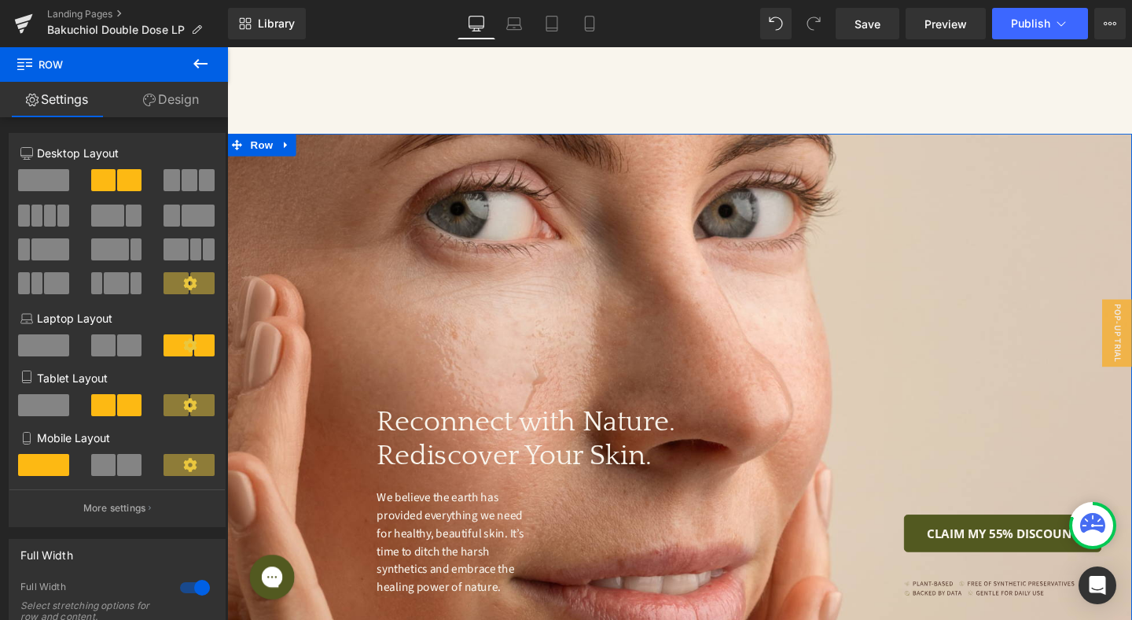
click at [830, 425] on div "CLAIM MY 55% DISCOUNT Button Image" at bounding box center [980, 524] width 397 height 201
click at [179, 102] on link "Design" at bounding box center [171, 99] width 114 height 35
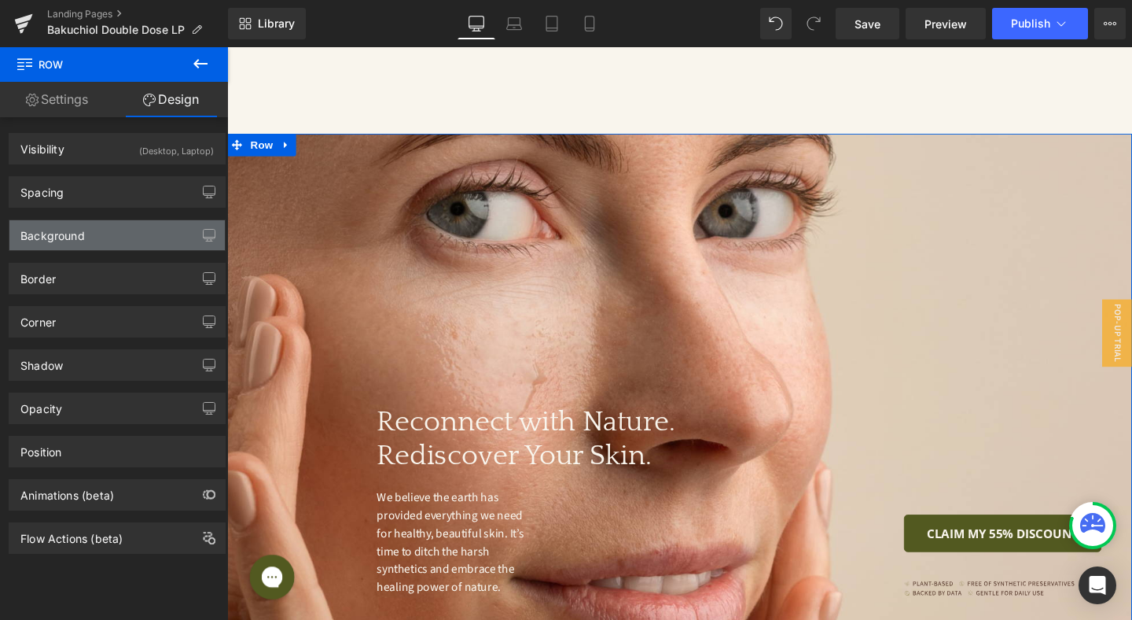
click at [115, 241] on div "Background" at bounding box center [116, 235] width 215 height 30
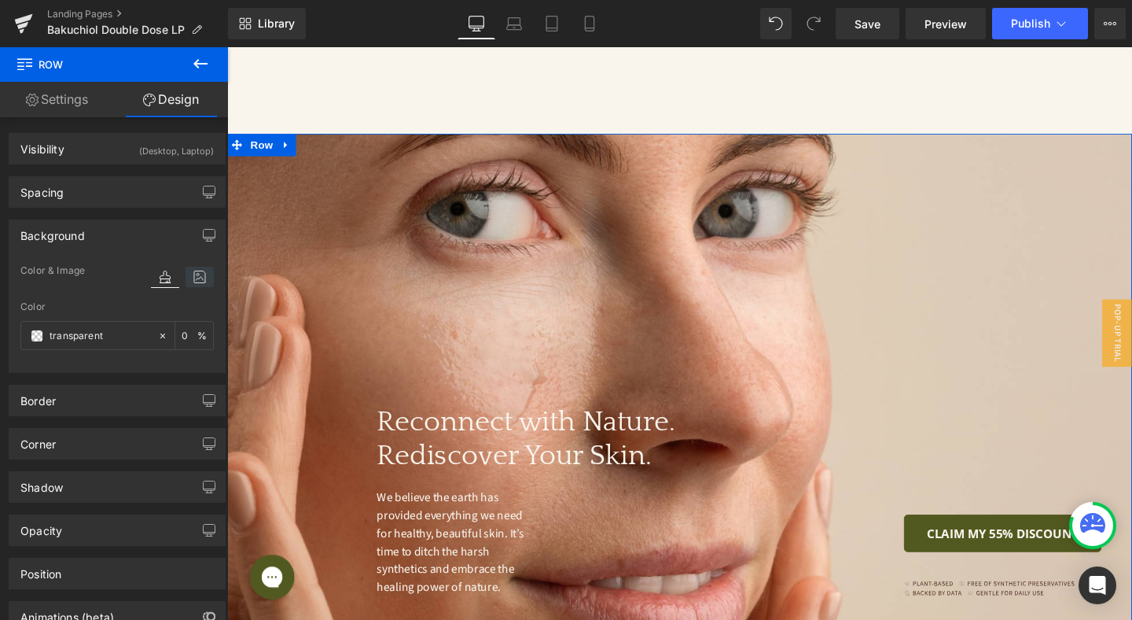
click at [204, 278] on icon at bounding box center [200, 277] width 28 height 20
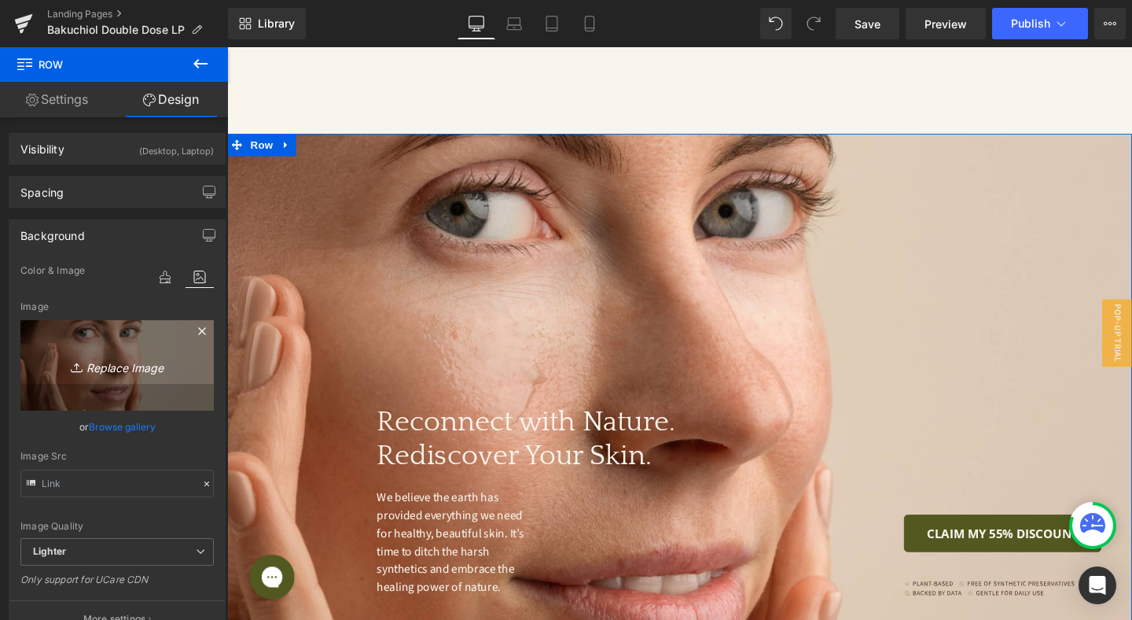
click at [122, 363] on icon "Replace Image" at bounding box center [117, 365] width 126 height 20
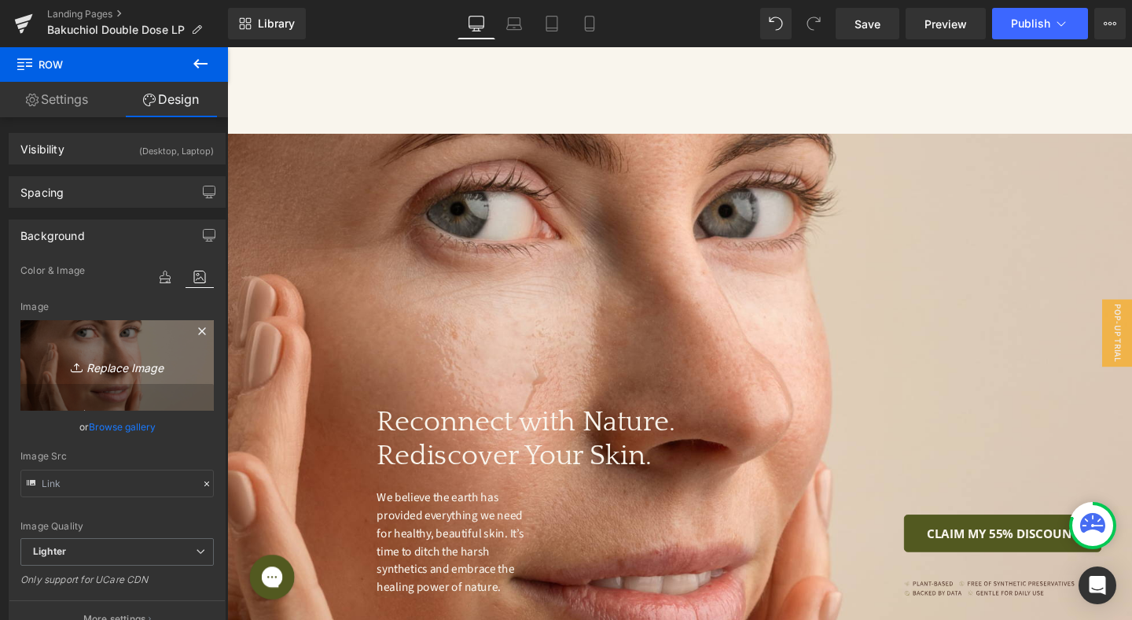
type input "C:\fakepath\image-cta-desktop (1).jpg"
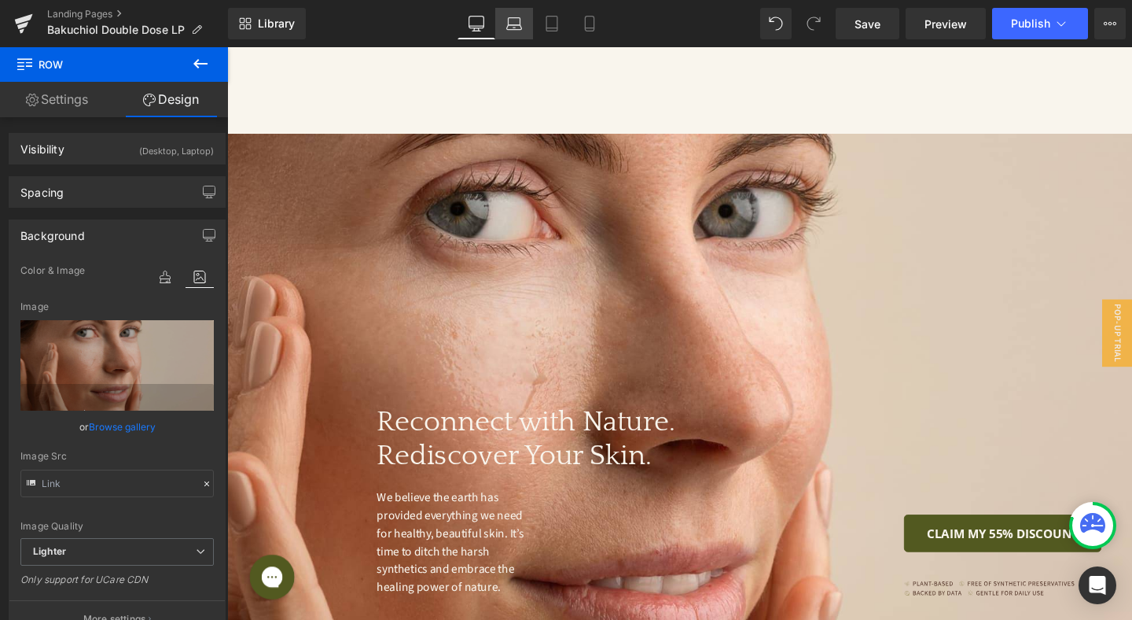
click at [517, 22] on icon at bounding box center [514, 24] width 16 height 16
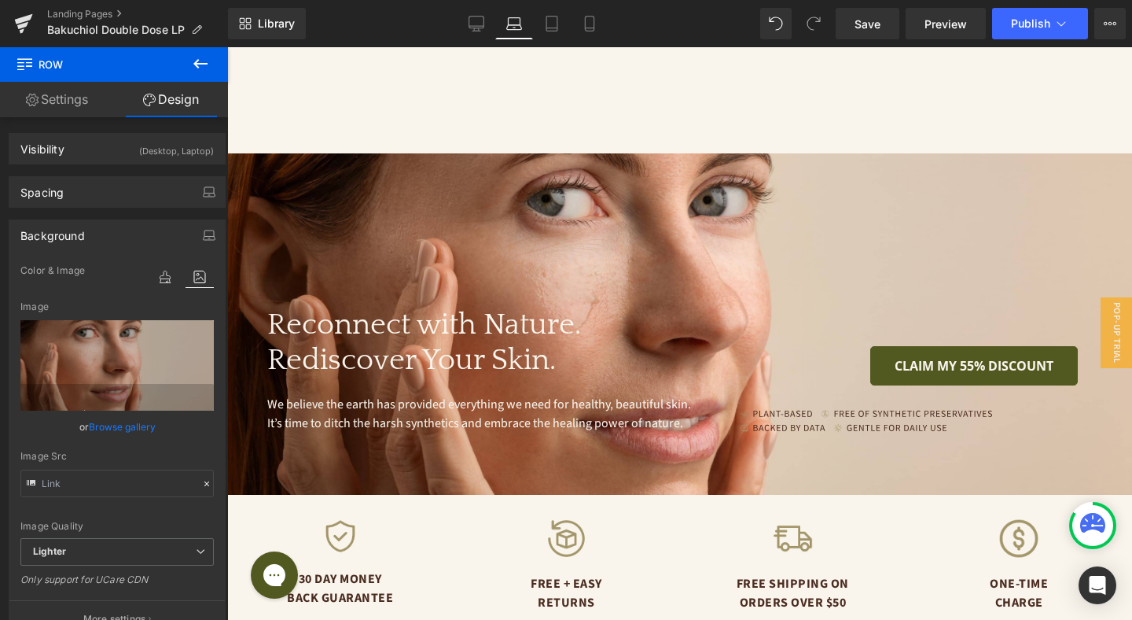
scroll to position [3915, 0]
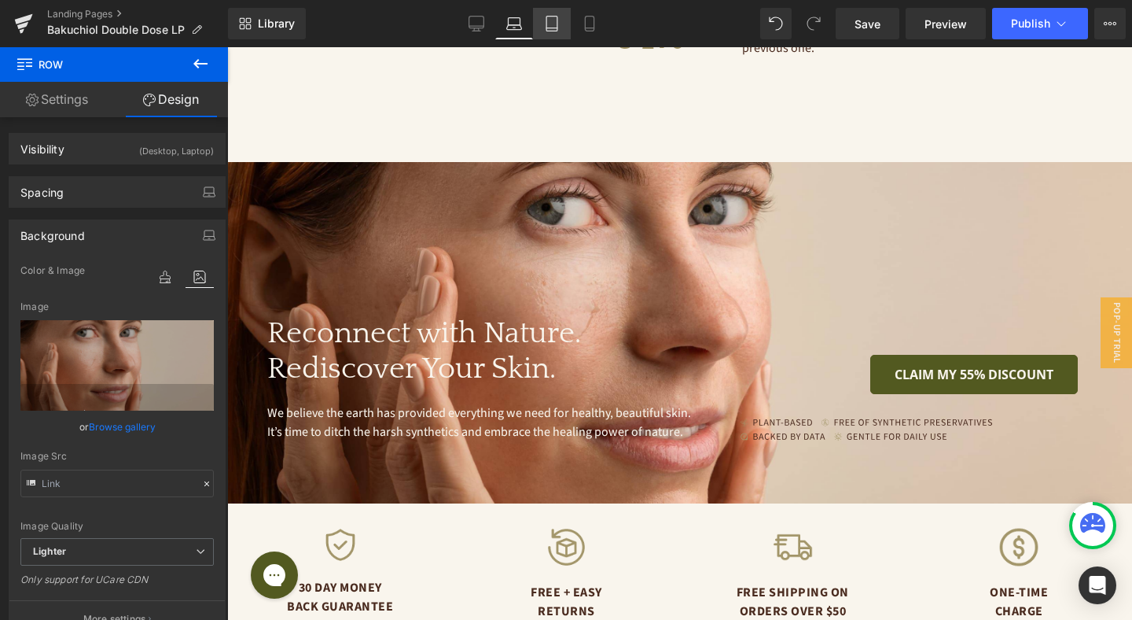
click at [556, 18] on icon at bounding box center [552, 24] width 16 height 16
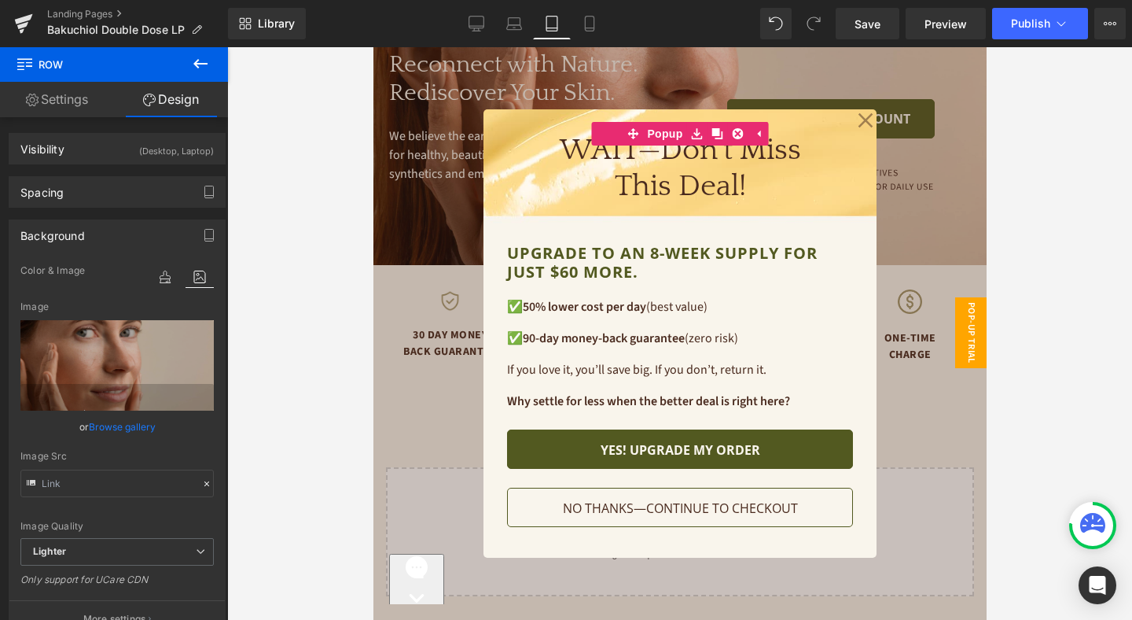
scroll to position [0, 0]
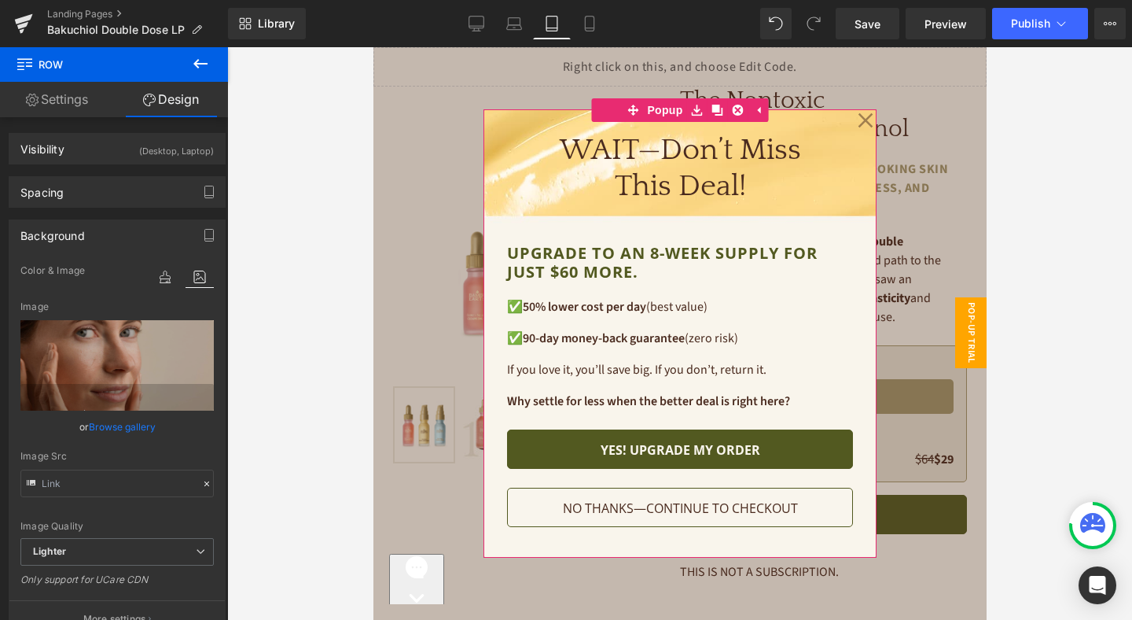
click at [865, 116] on icon at bounding box center [865, 120] width 16 height 79
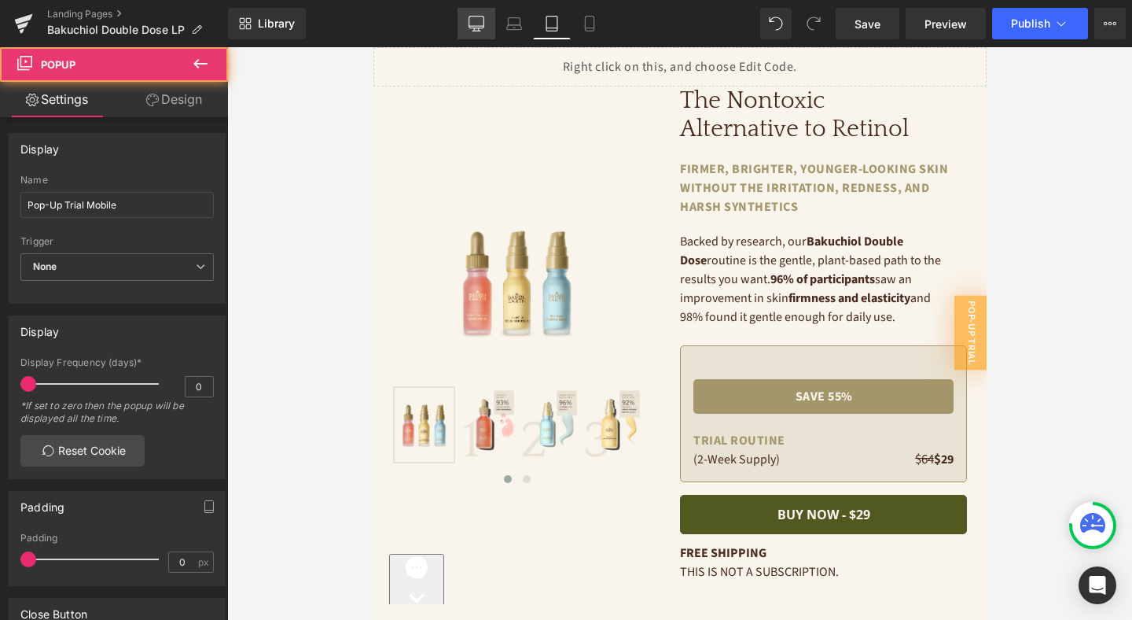
click at [486, 24] on link "Desktop" at bounding box center [477, 23] width 38 height 31
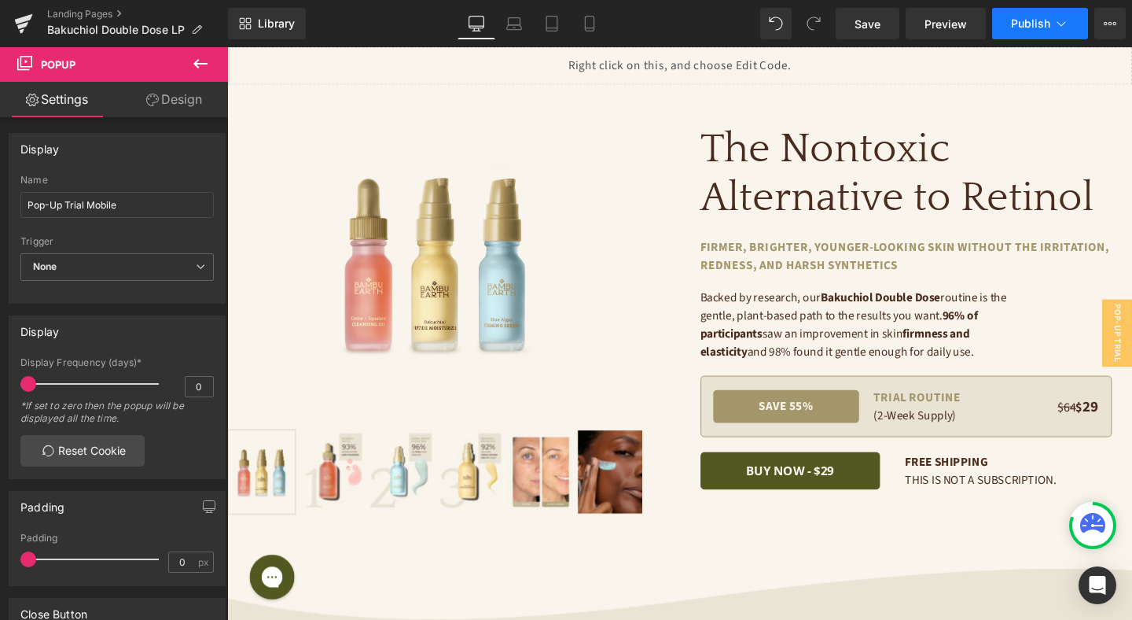
click at [1055, 24] on icon at bounding box center [1062, 24] width 16 height 16
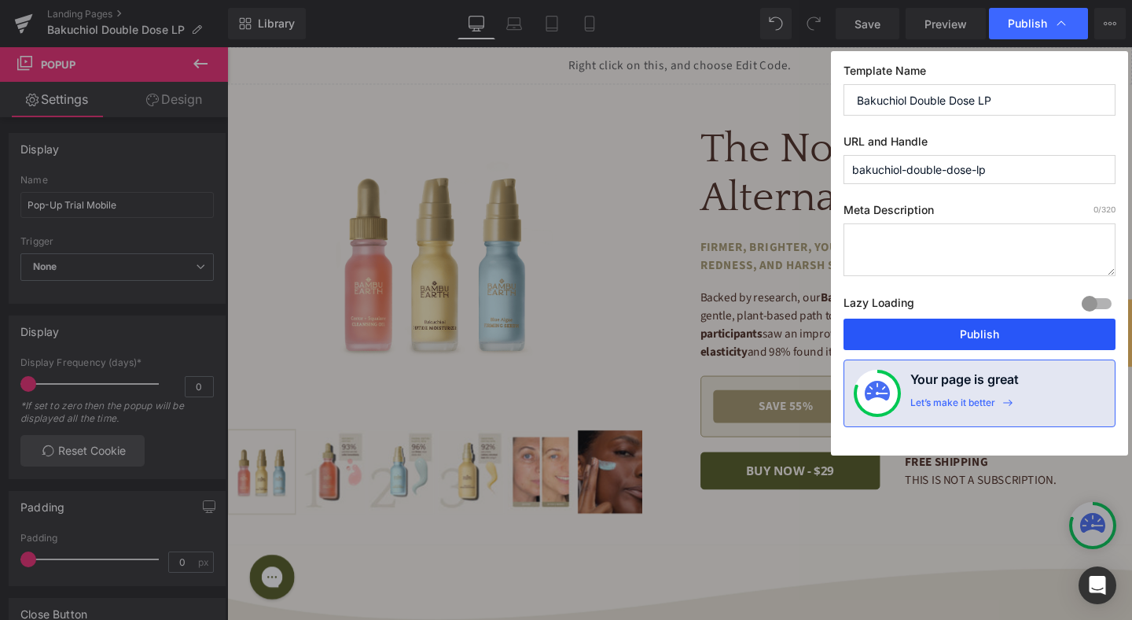
click at [1015, 334] on button "Publish" at bounding box center [980, 333] width 272 height 31
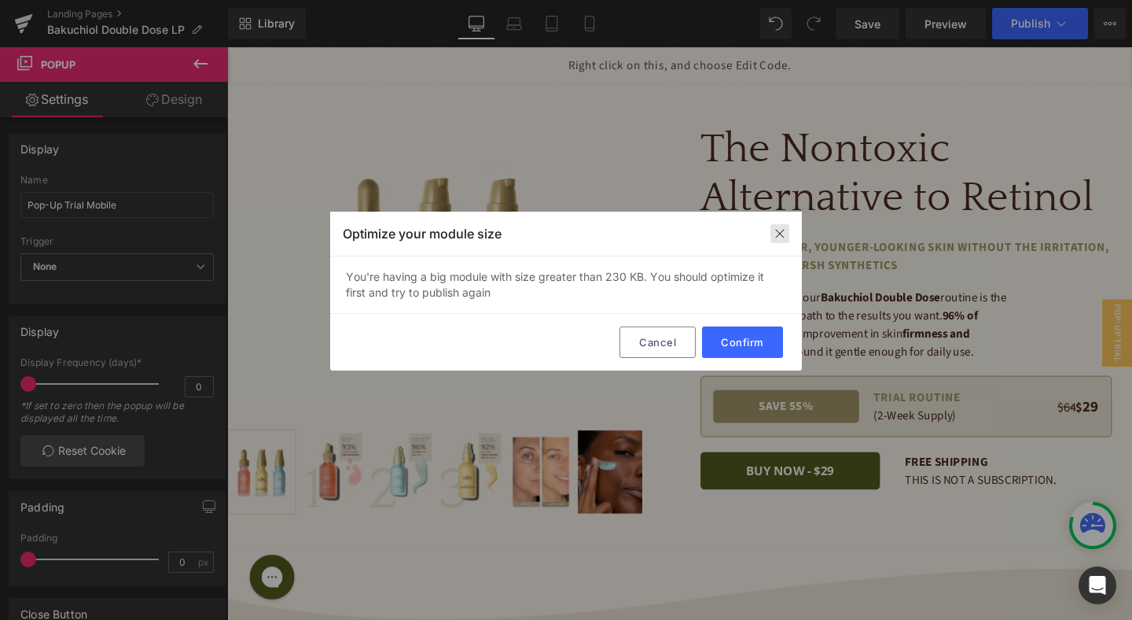
click at [782, 231] on img at bounding box center [780, 233] width 13 height 13
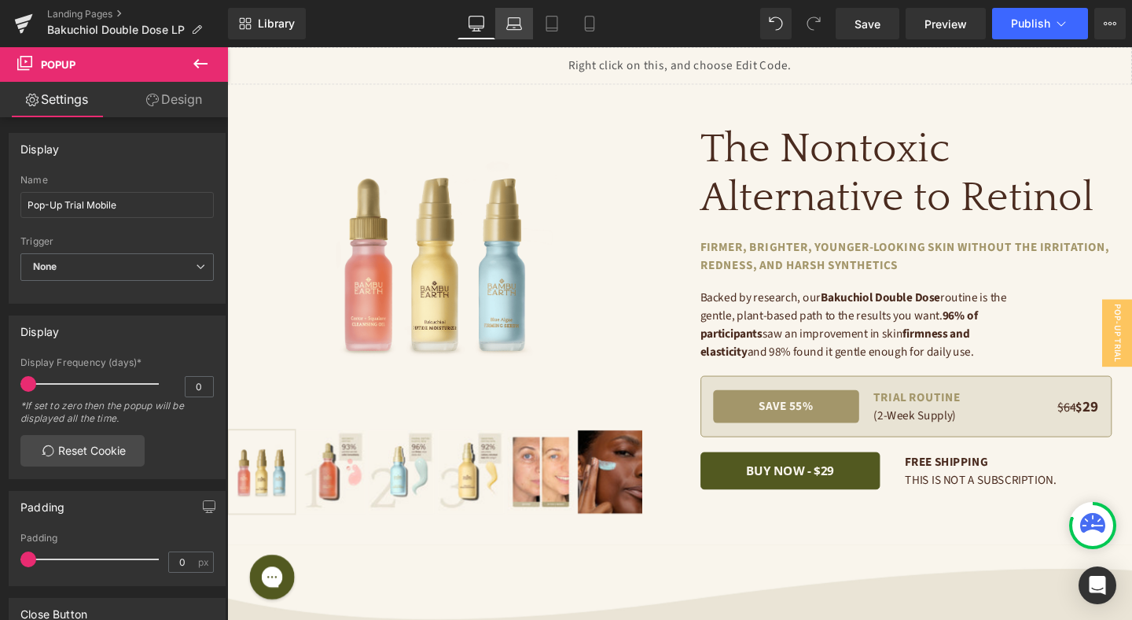
click at [513, 18] on icon at bounding box center [515, 21] width 12 height 7
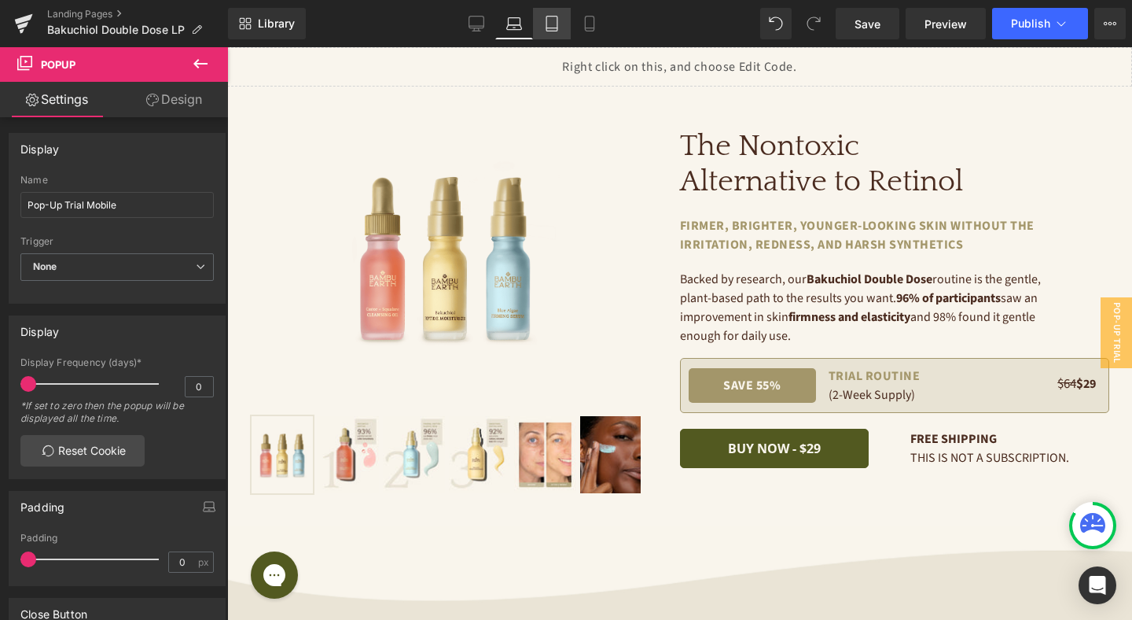
click at [555, 17] on icon at bounding box center [552, 24] width 16 height 16
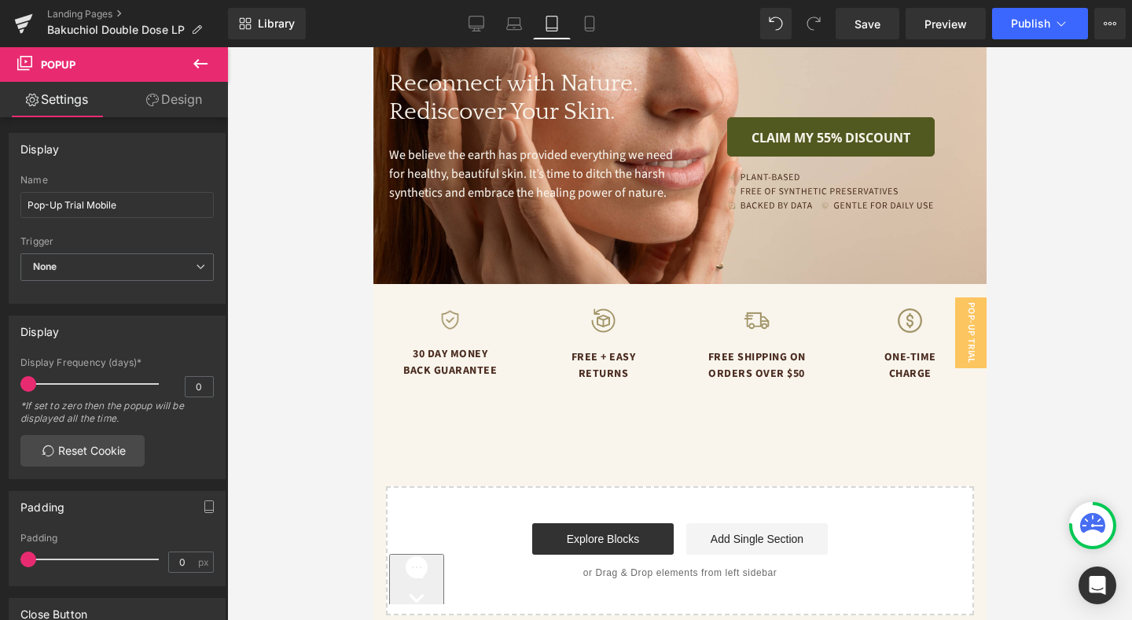
scroll to position [3141, 0]
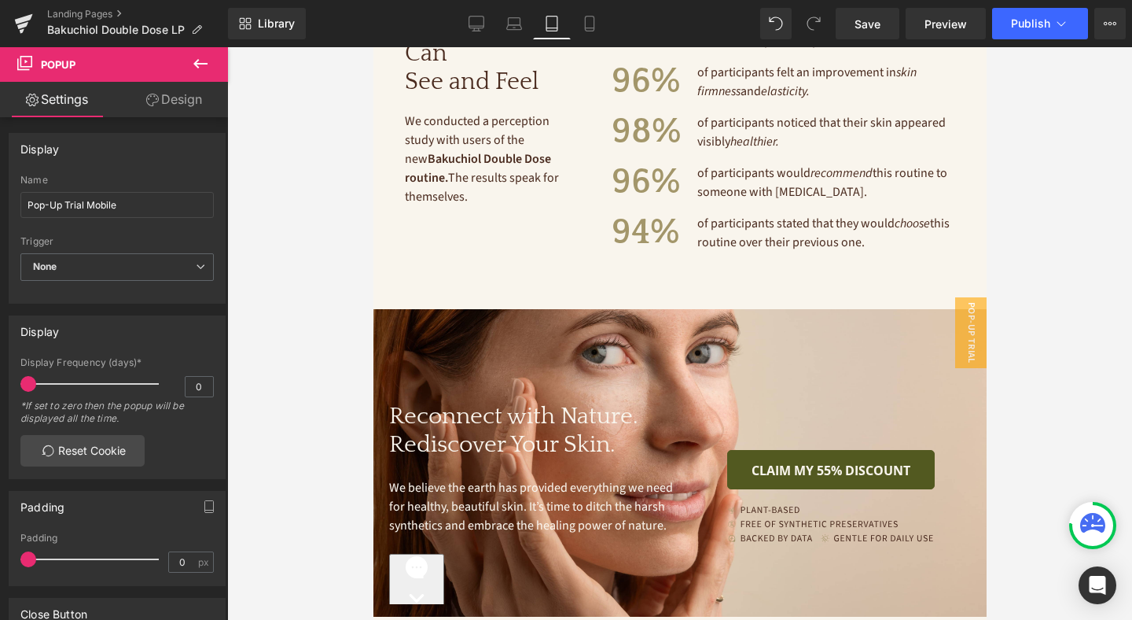
click at [731, 342] on div "Reconnect with Nature. Rediscover Your Skin. Heading We believe the earth has p…" at bounding box center [679, 462] width 613 height 307
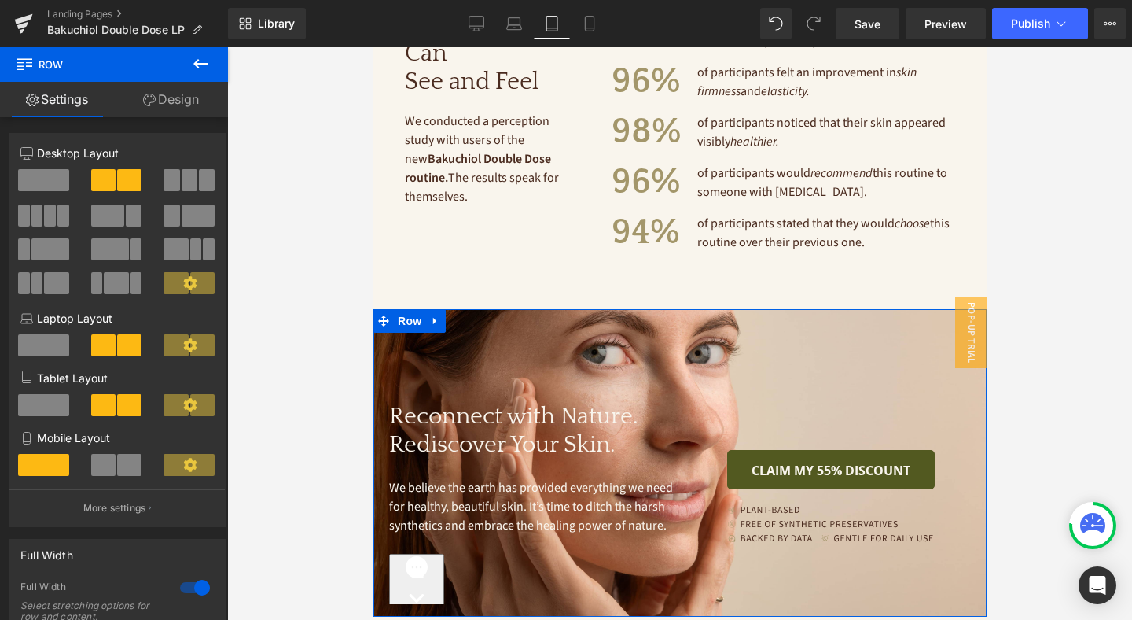
click at [193, 101] on link "Design" at bounding box center [171, 99] width 114 height 35
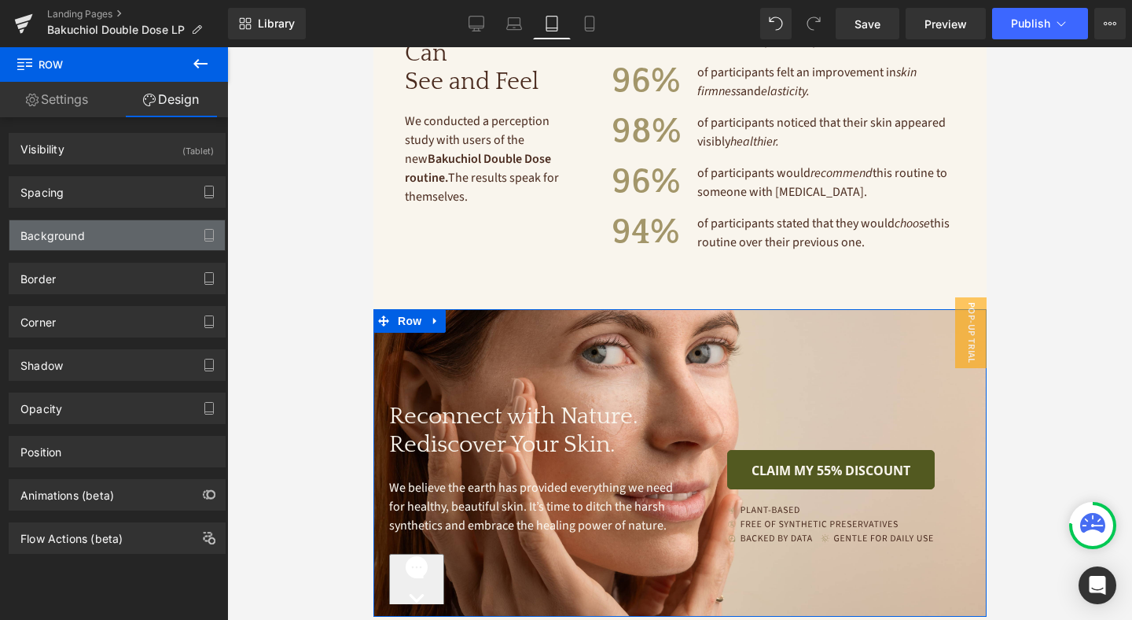
click at [133, 226] on div "Background" at bounding box center [116, 235] width 215 height 30
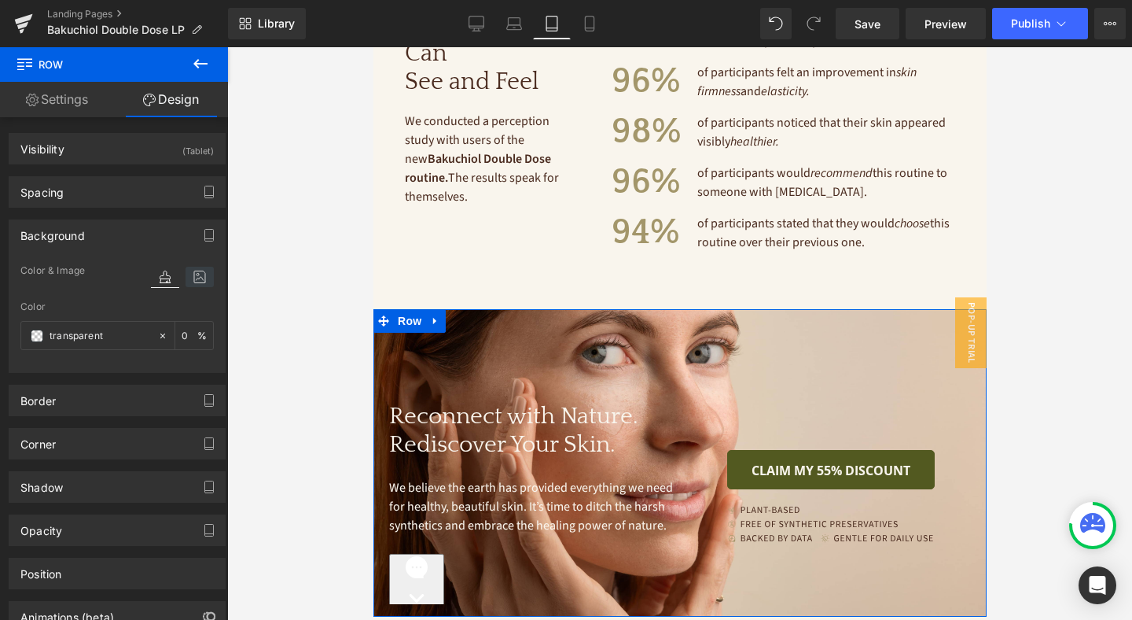
click at [188, 276] on icon at bounding box center [200, 277] width 28 height 20
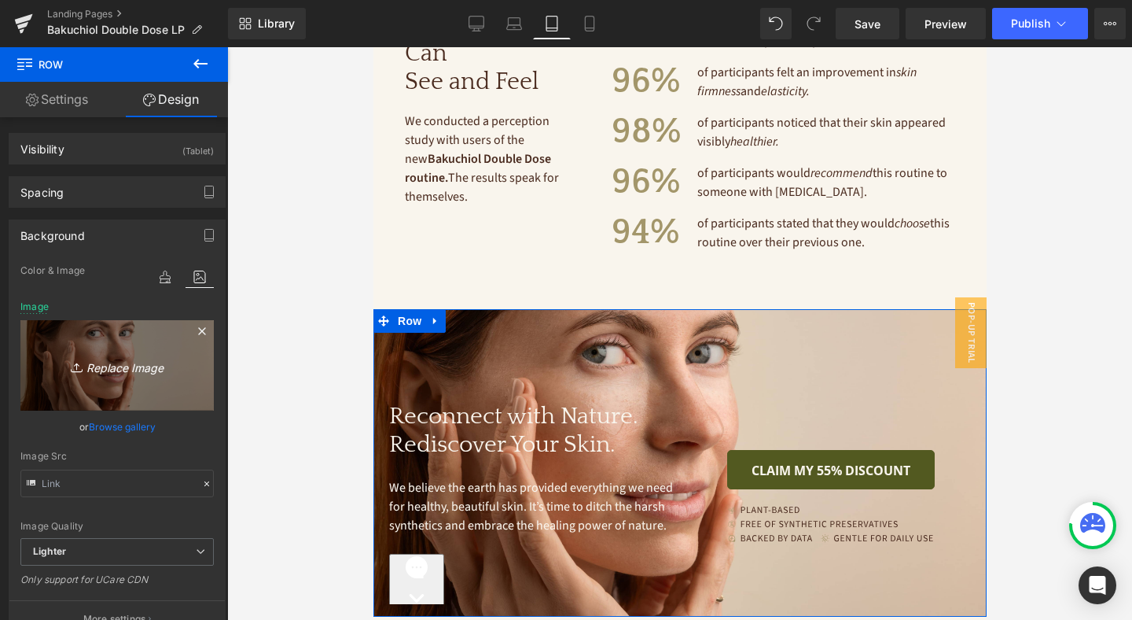
click at [124, 366] on icon "Replace Image" at bounding box center [117, 365] width 126 height 20
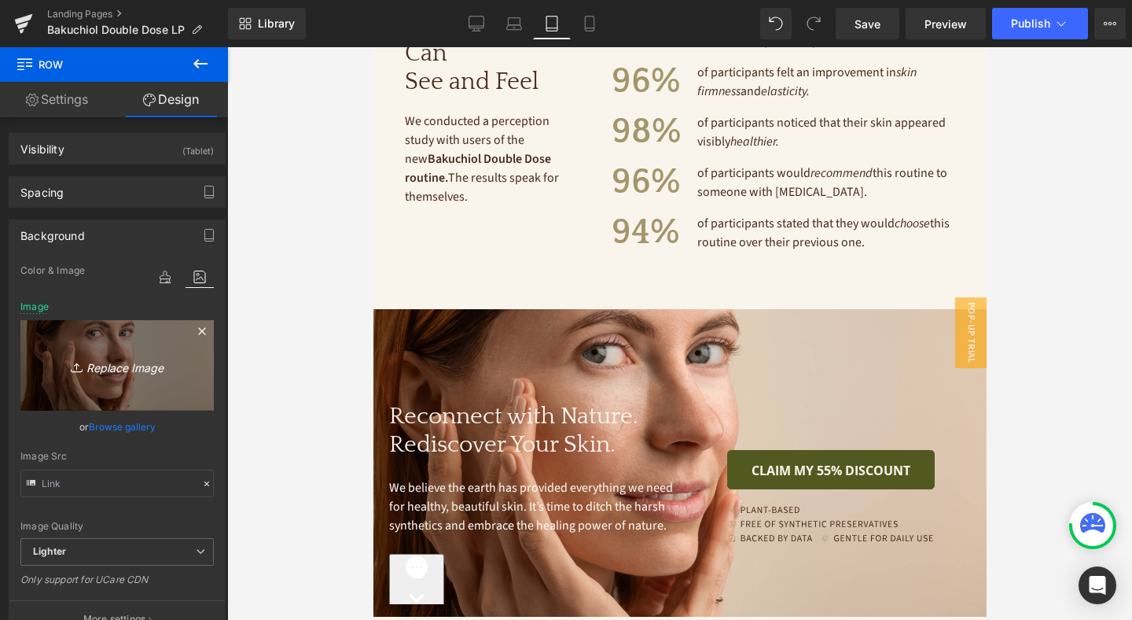
type input "C:\fakepath\image-cta-tablet (1).jpg"
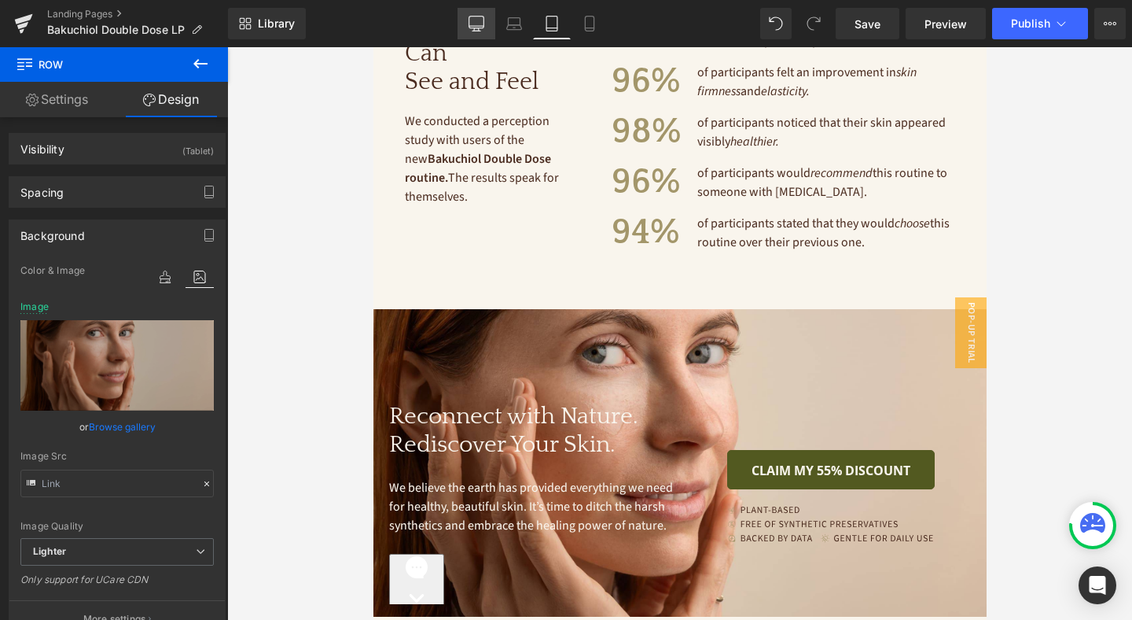
click at [477, 31] on icon at bounding box center [477, 31] width 8 height 0
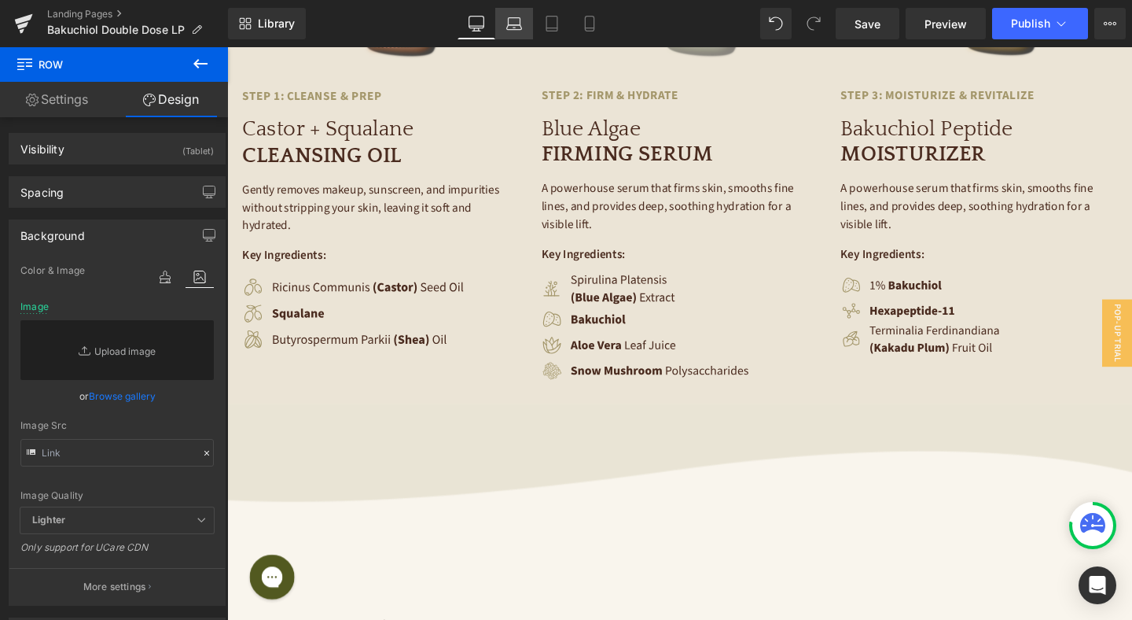
scroll to position [0, 0]
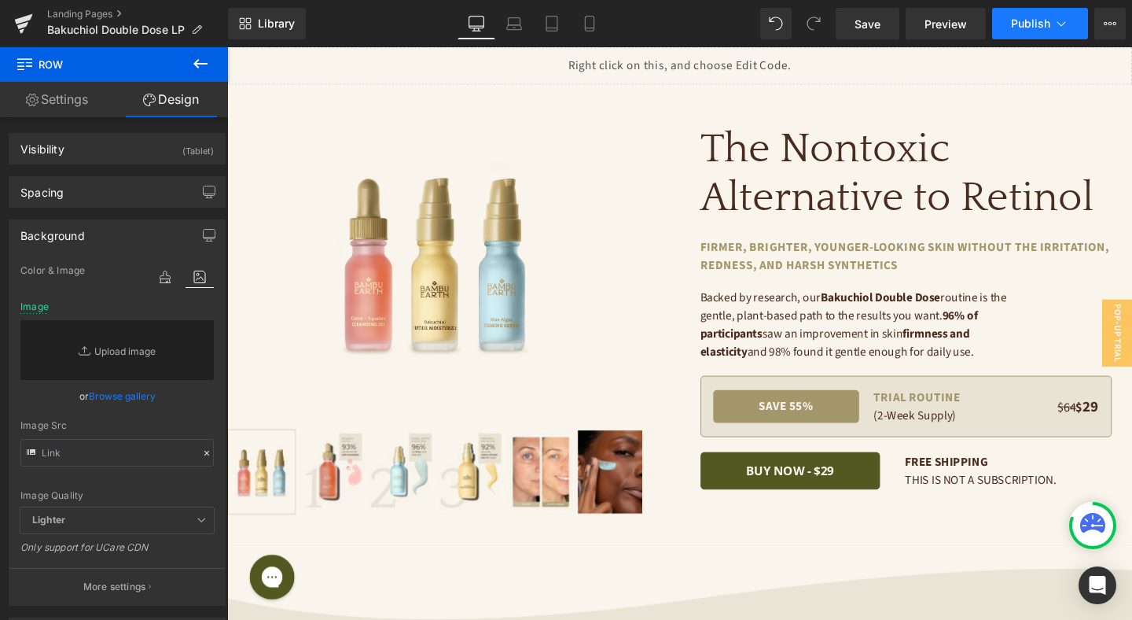
click at [1036, 24] on span "Publish" at bounding box center [1030, 23] width 39 height 13
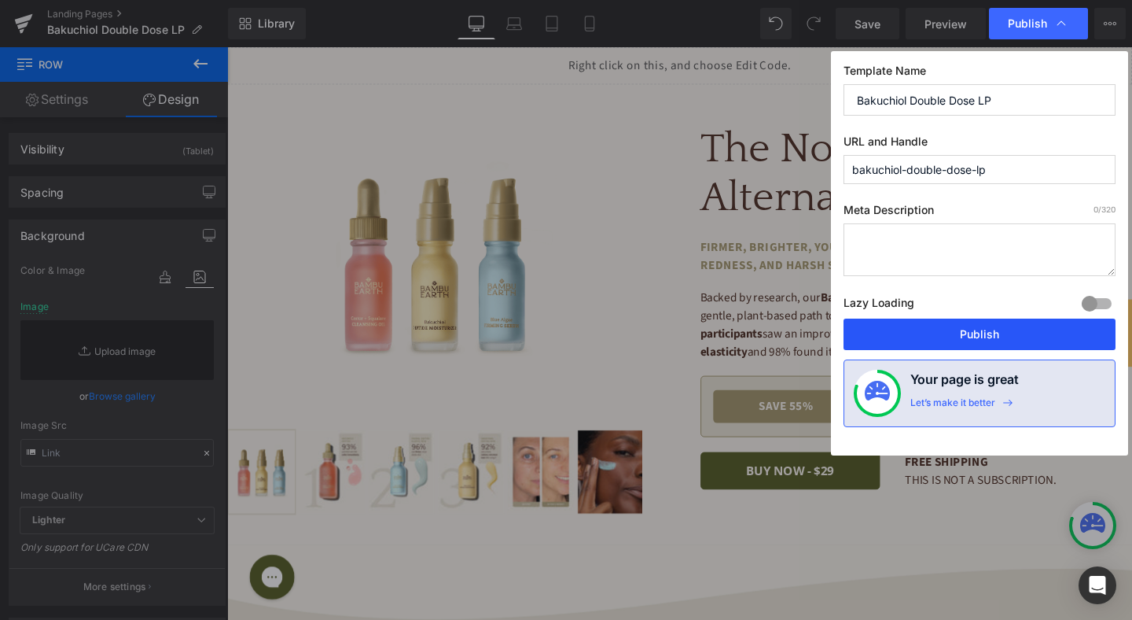
click at [996, 337] on button "Publish" at bounding box center [980, 333] width 272 height 31
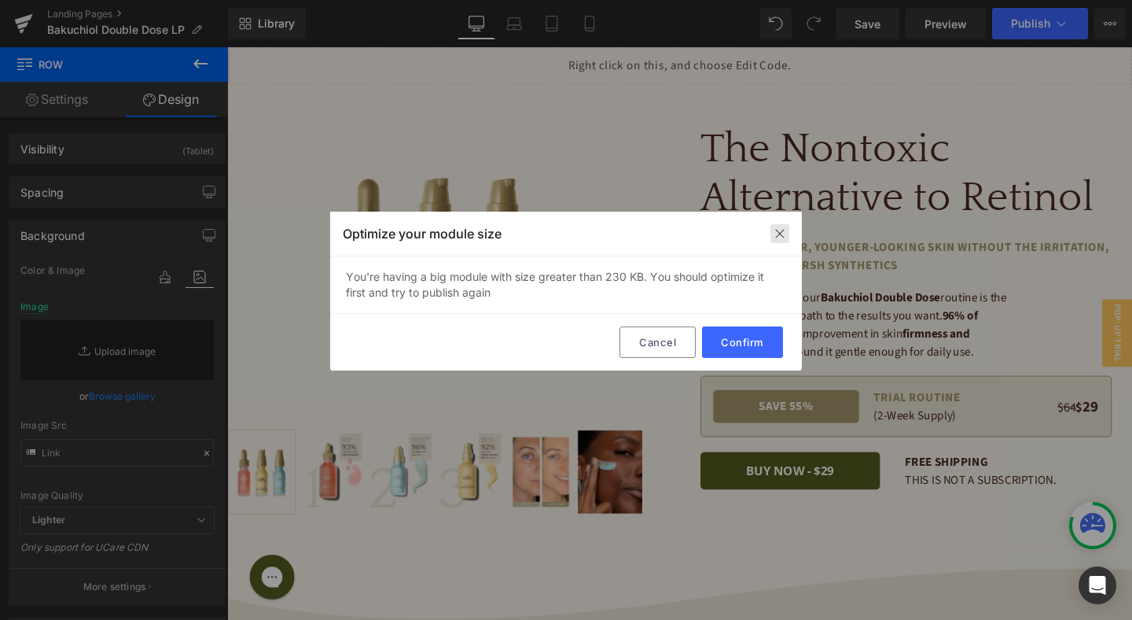
click at [782, 237] on img at bounding box center [780, 233] width 13 height 13
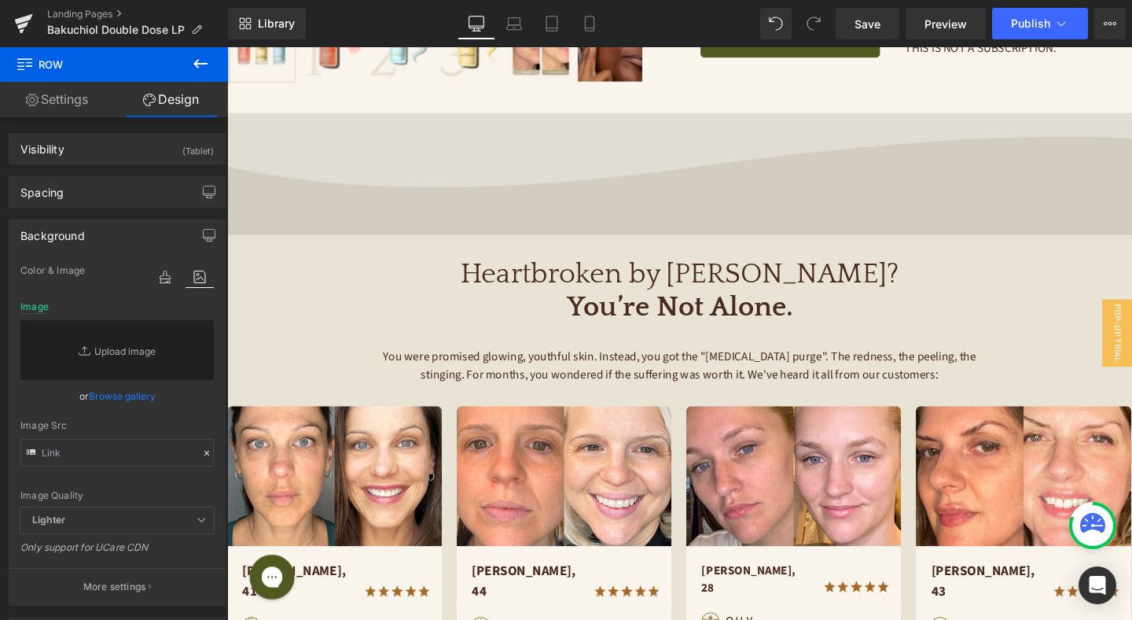
scroll to position [646, 0]
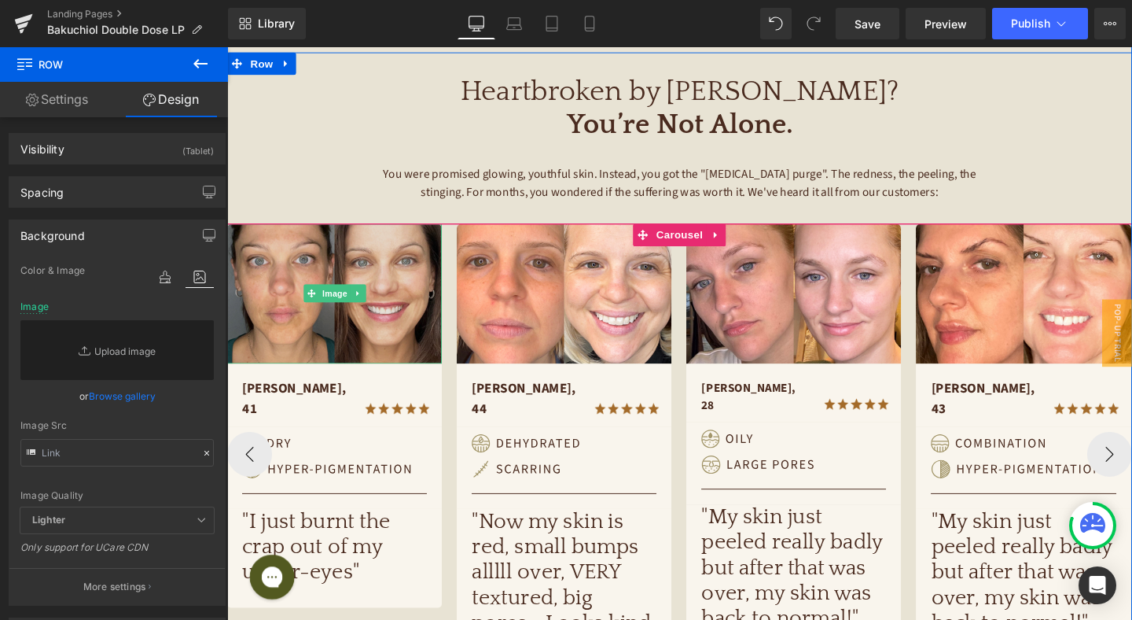
click at [352, 266] on img at bounding box center [340, 306] width 226 height 147
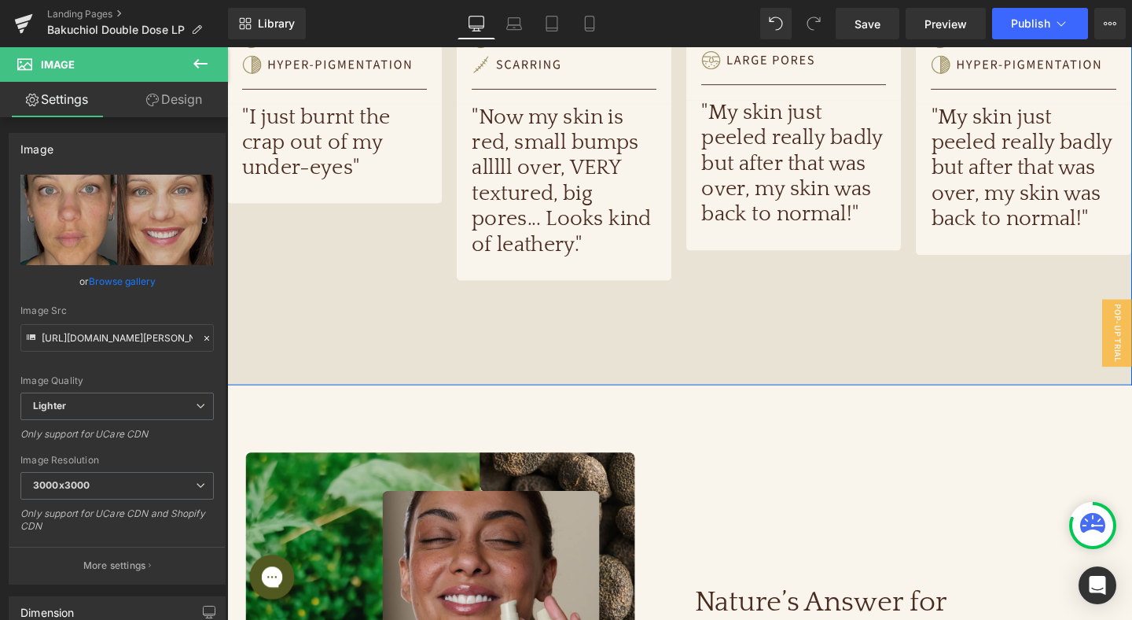
scroll to position [1404, 0]
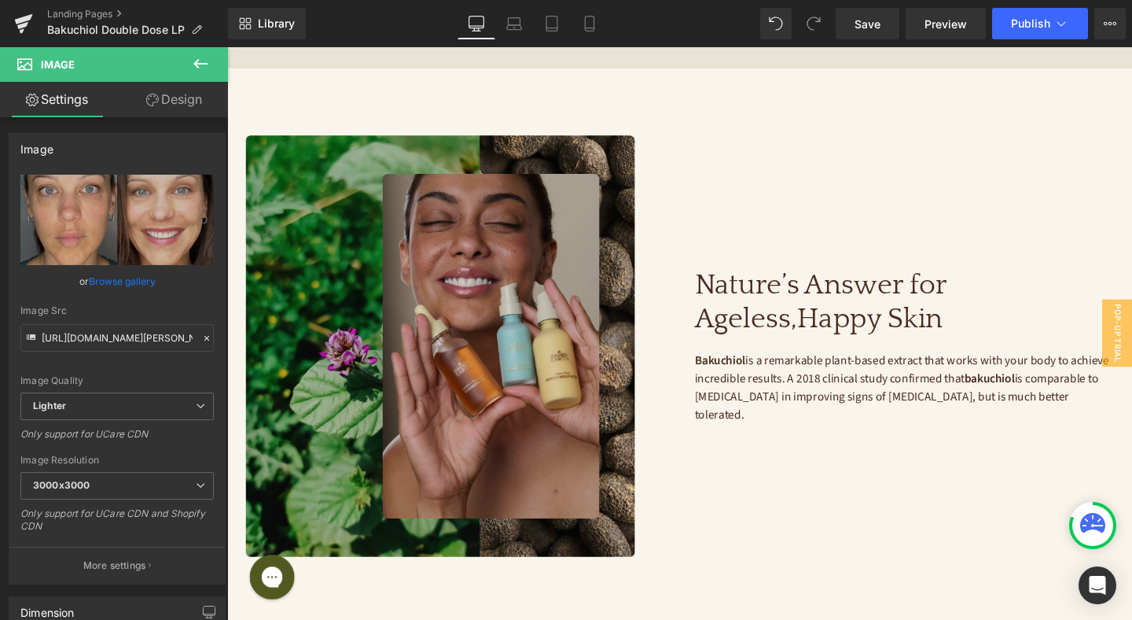
click at [508, 314] on img at bounding box center [467, 361] width 440 height 443
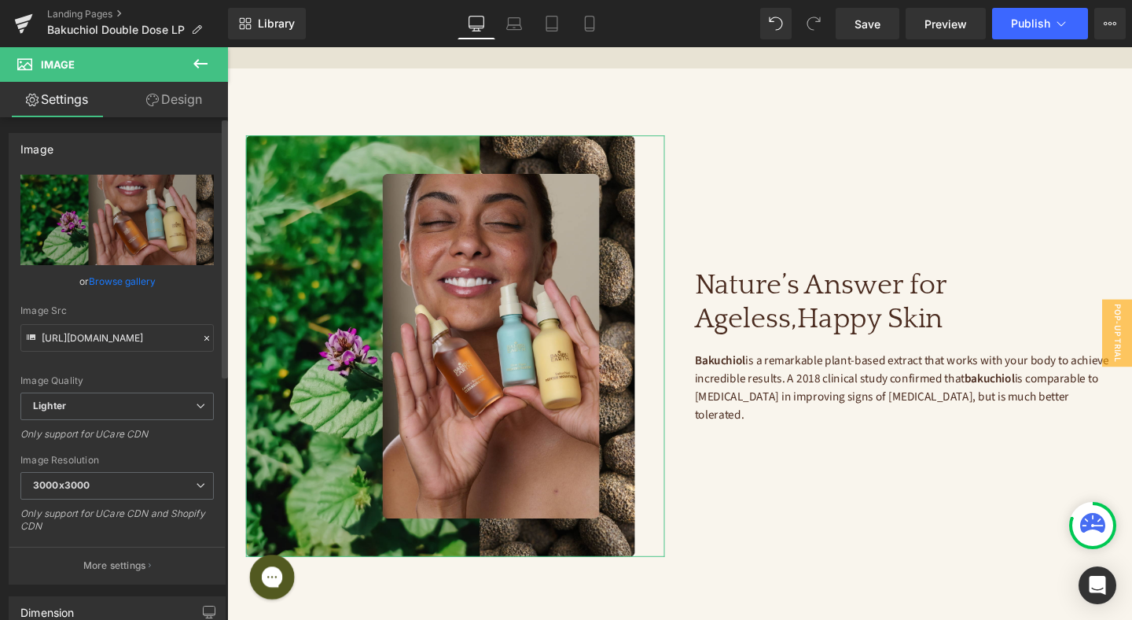
click at [136, 282] on link "Browse gallery" at bounding box center [122, 281] width 67 height 28
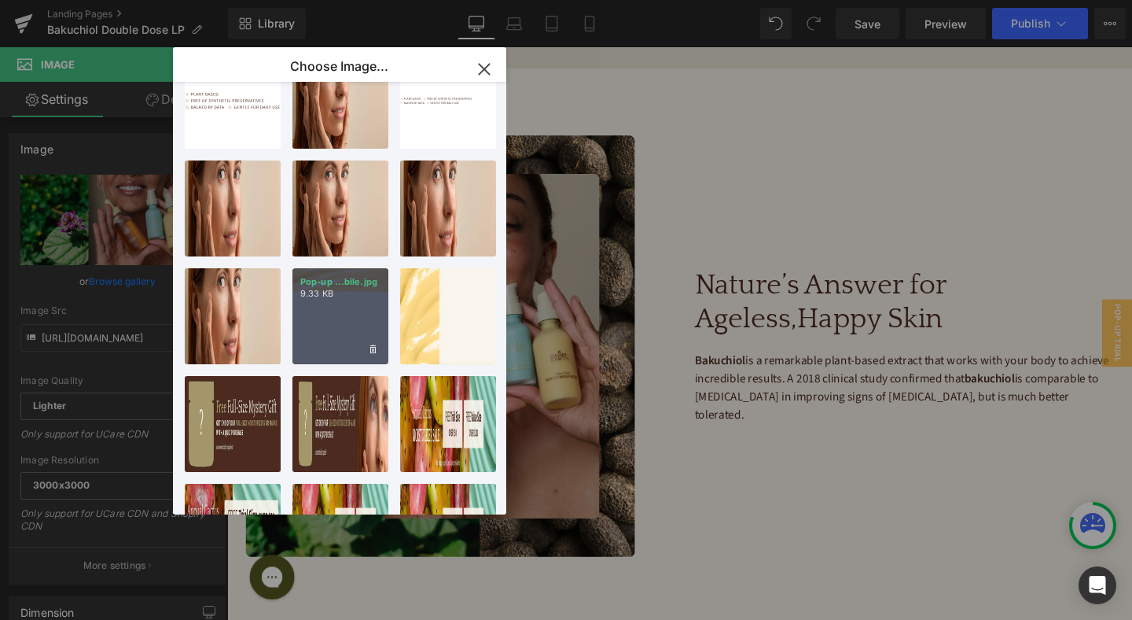
scroll to position [0, 0]
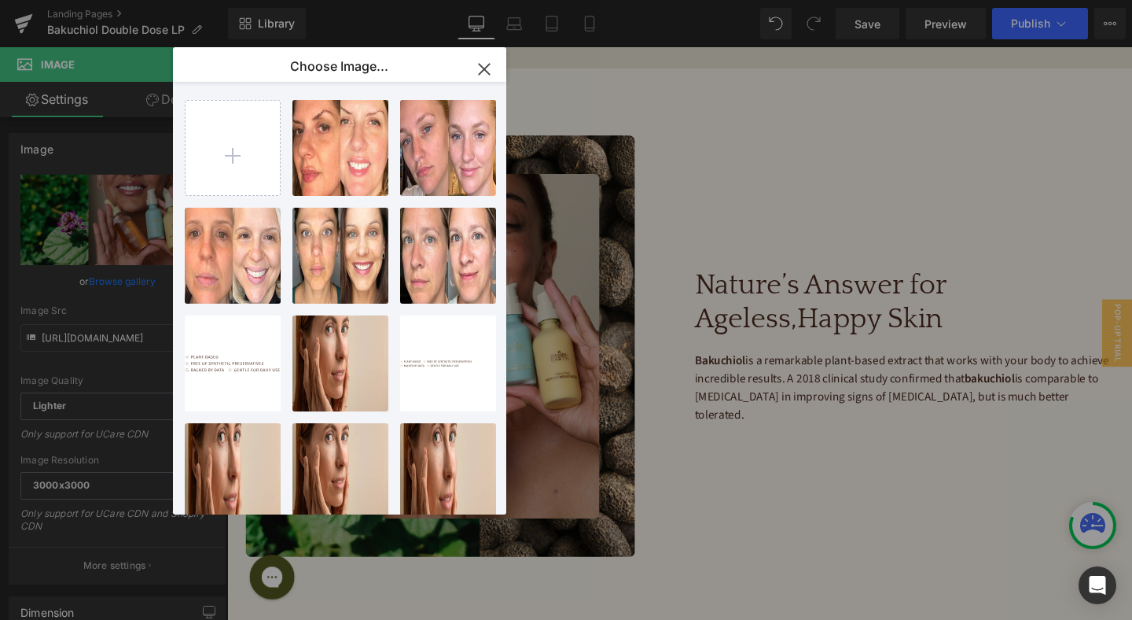
click at [483, 67] on icon "button" at bounding box center [484, 69] width 10 height 10
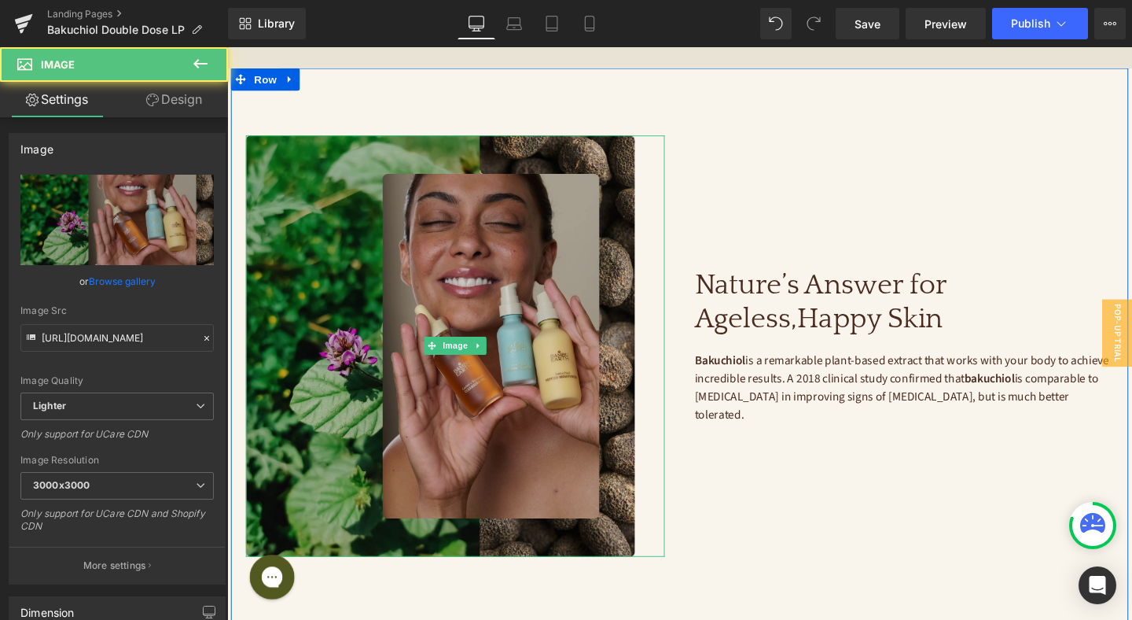
click at [469, 297] on img at bounding box center [467, 361] width 440 height 443
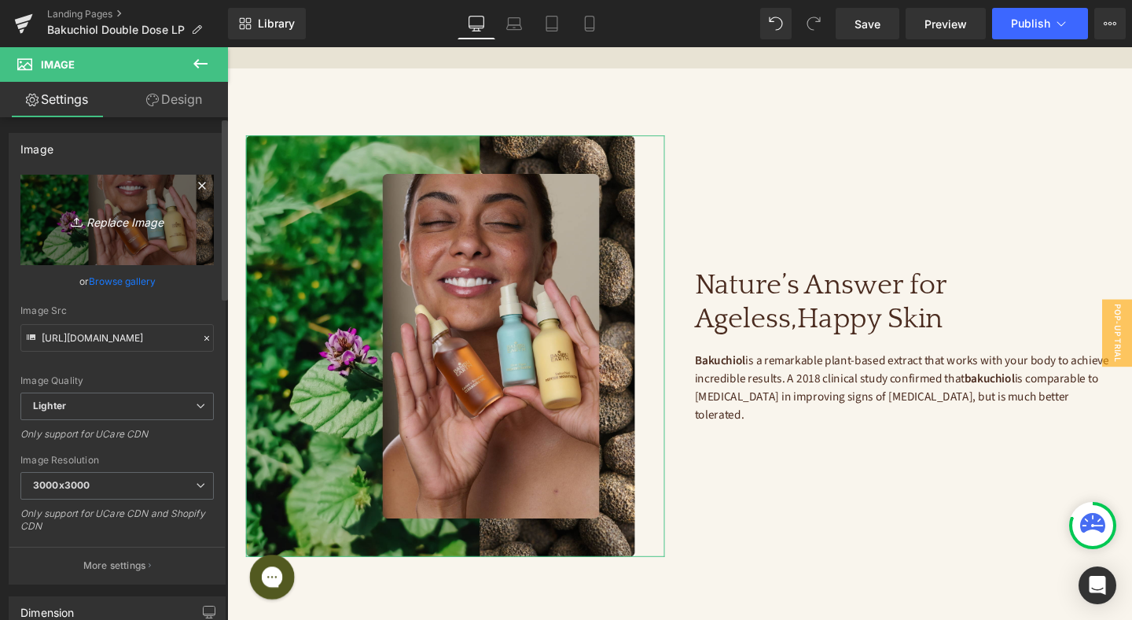
click at [129, 222] on icon "Replace Image" at bounding box center [117, 220] width 126 height 20
type input "C:\fakepath\image-ingredients.jpg"
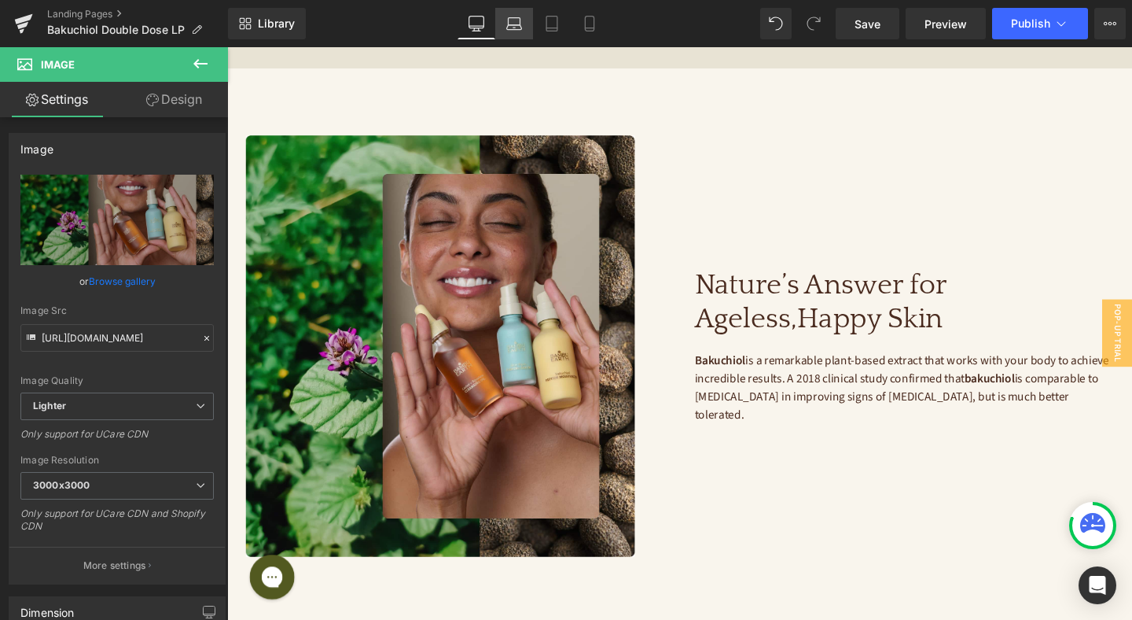
click at [515, 25] on icon at bounding box center [514, 27] width 15 height 5
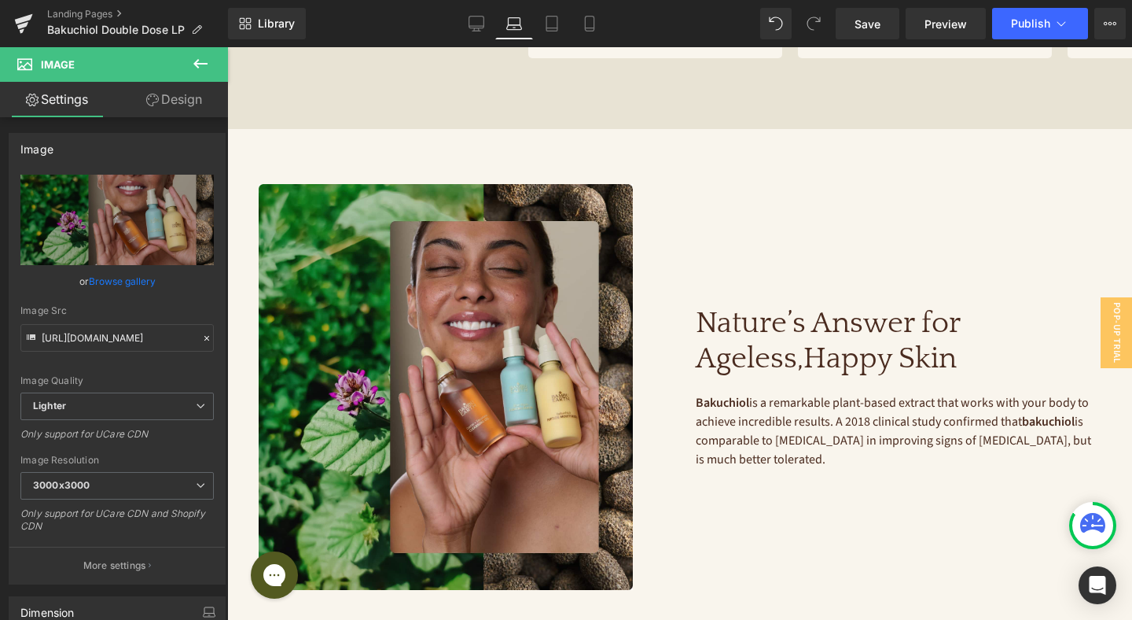
scroll to position [1251, 0]
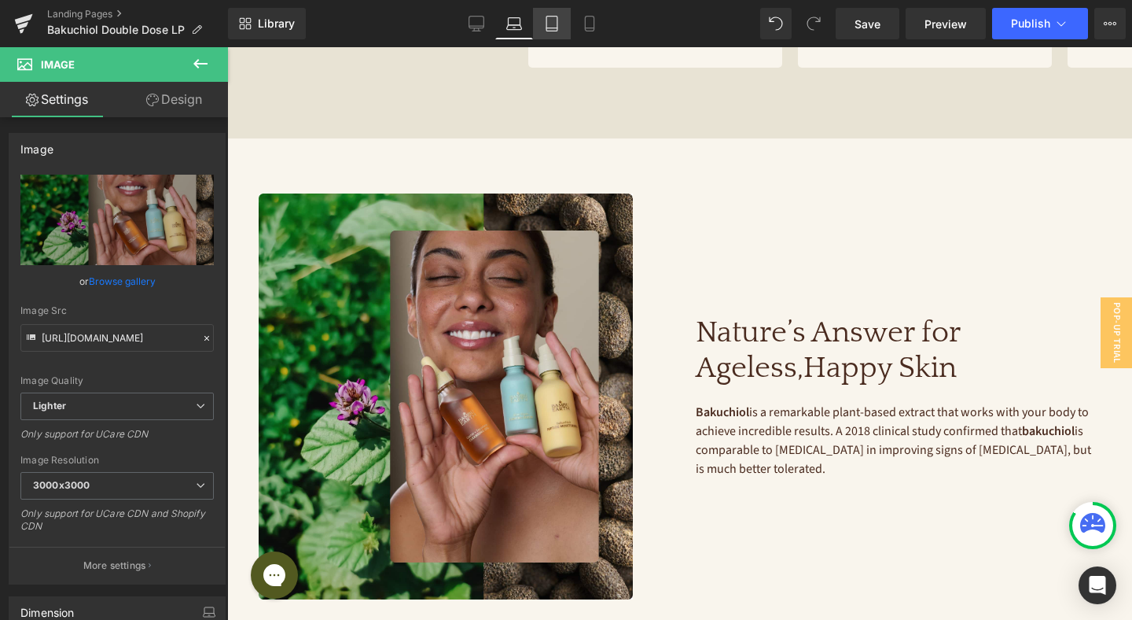
click at [553, 24] on icon at bounding box center [552, 24] width 16 height 16
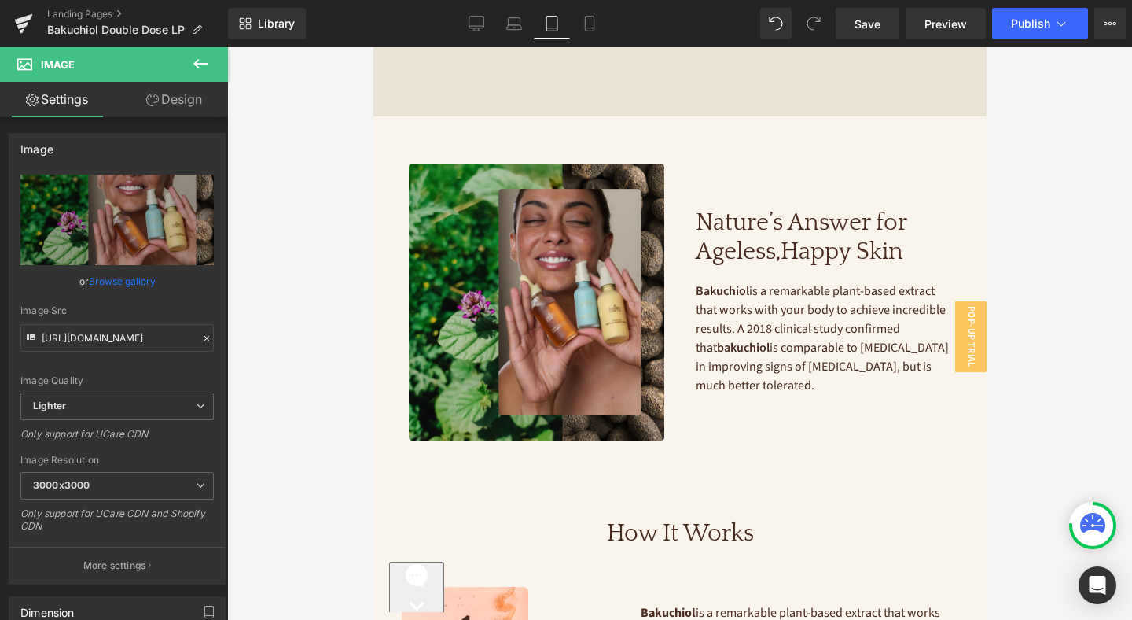
scroll to position [1275, 0]
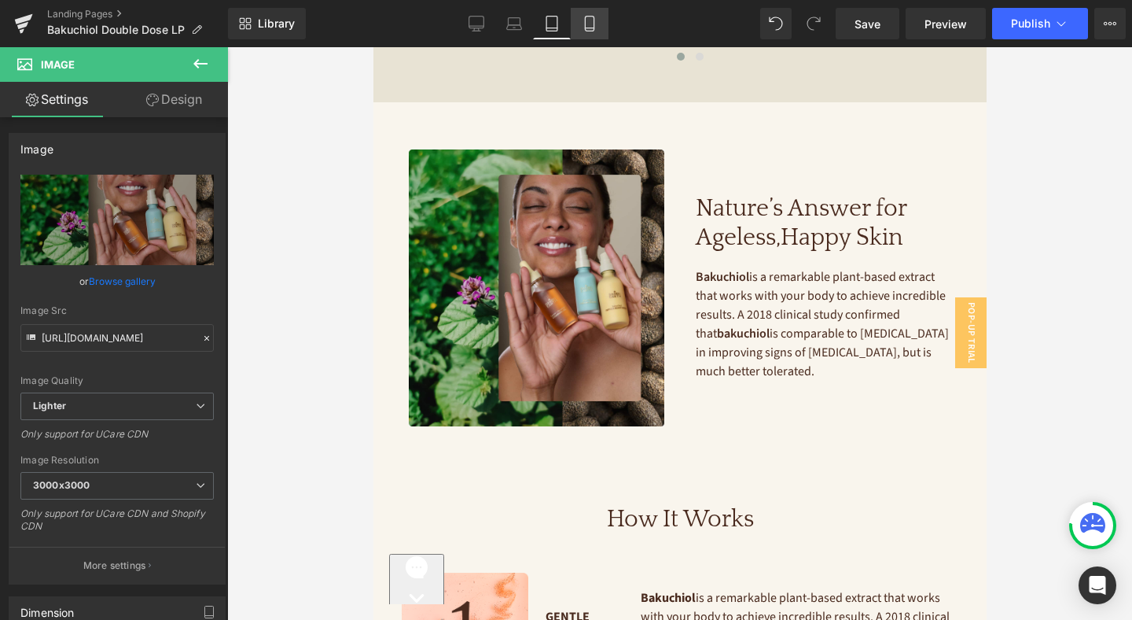
click at [588, 34] on link "Mobile" at bounding box center [590, 23] width 38 height 31
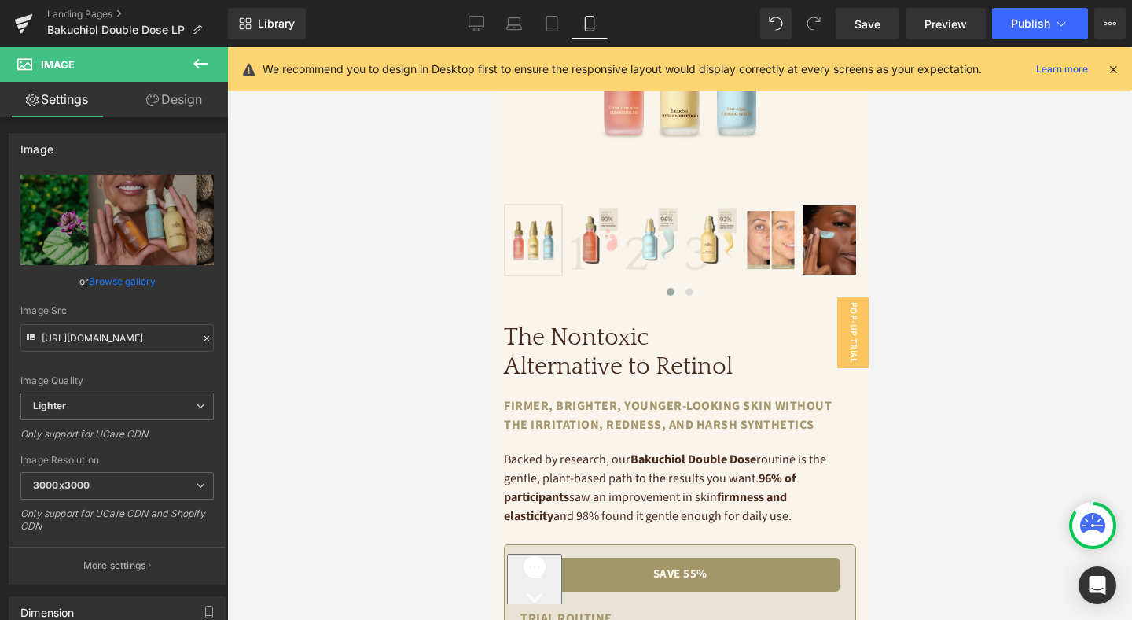
scroll to position [0, 0]
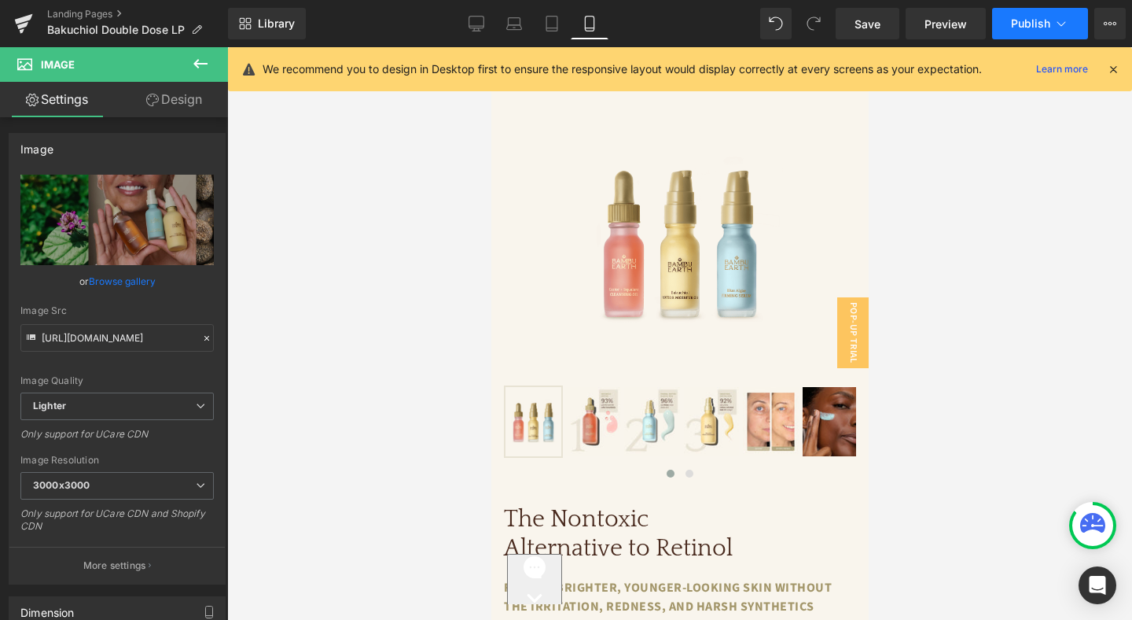
click at [1033, 24] on span "Publish" at bounding box center [1030, 23] width 39 height 13
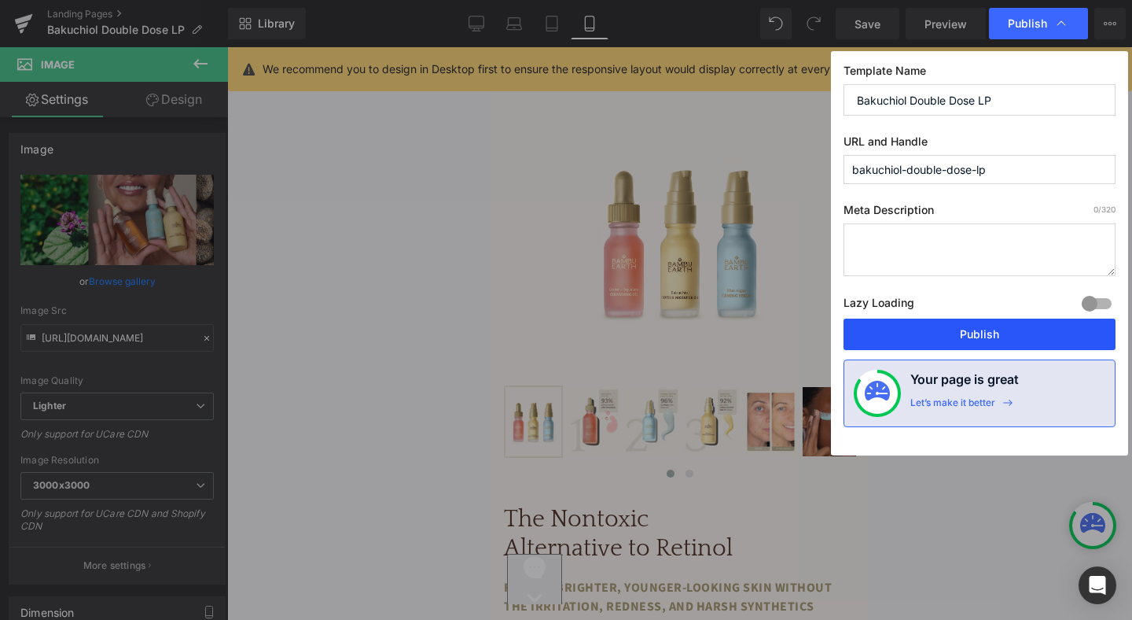
click at [964, 333] on button "Publish" at bounding box center [980, 333] width 272 height 31
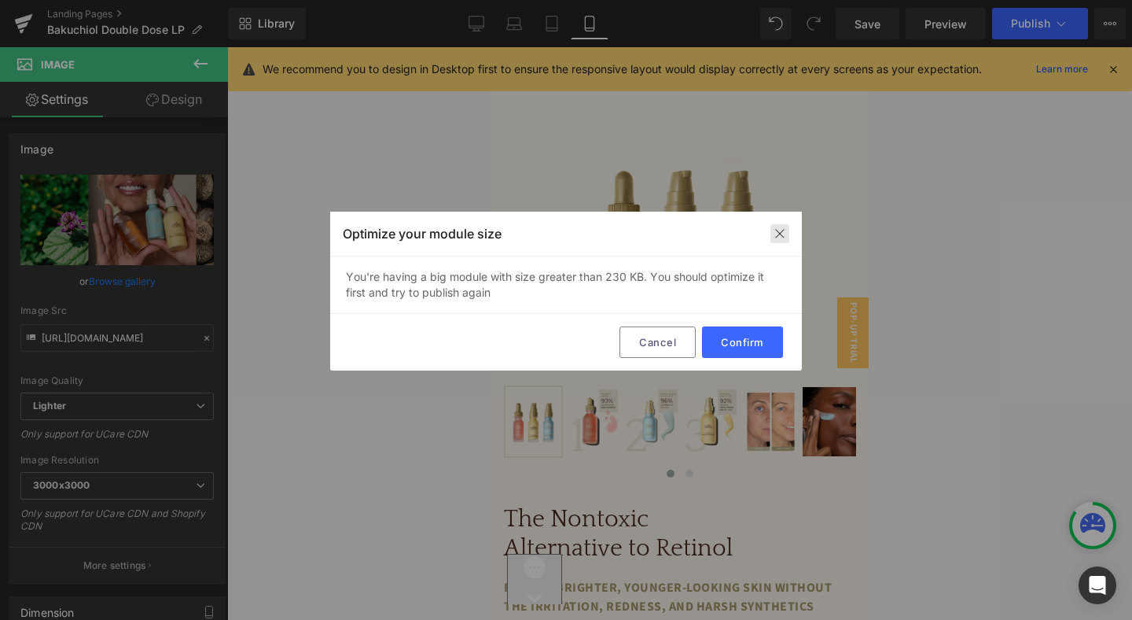
drag, startPoint x: 779, startPoint y: 235, endPoint x: 288, endPoint y: 188, distance: 493.7
click at [779, 235] on img at bounding box center [780, 233] width 13 height 13
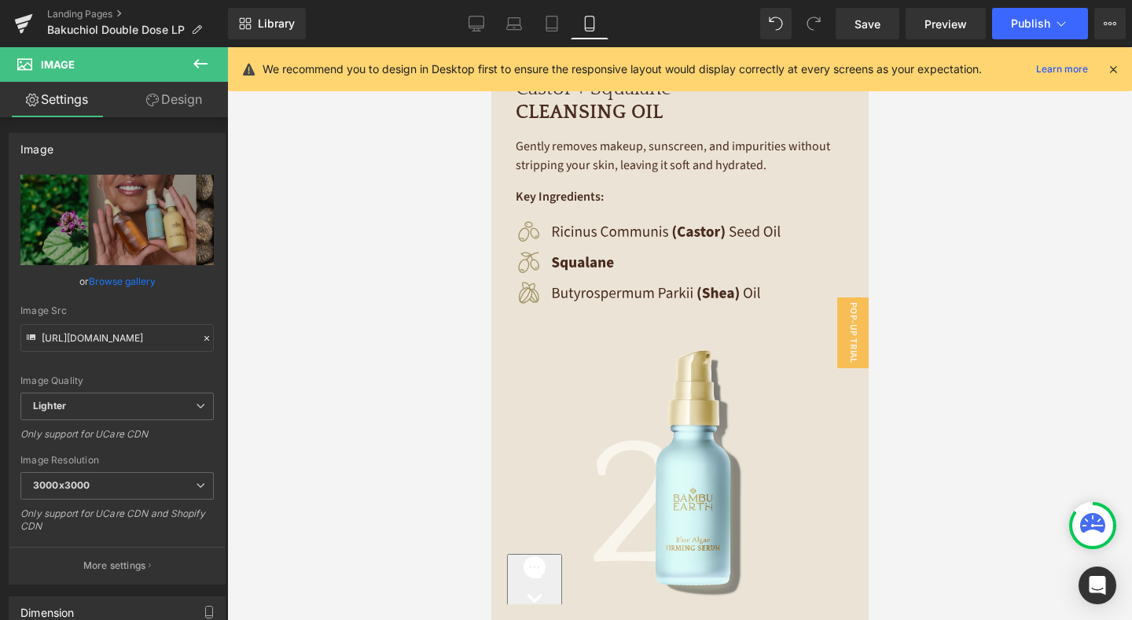
scroll to position [2588, 0]
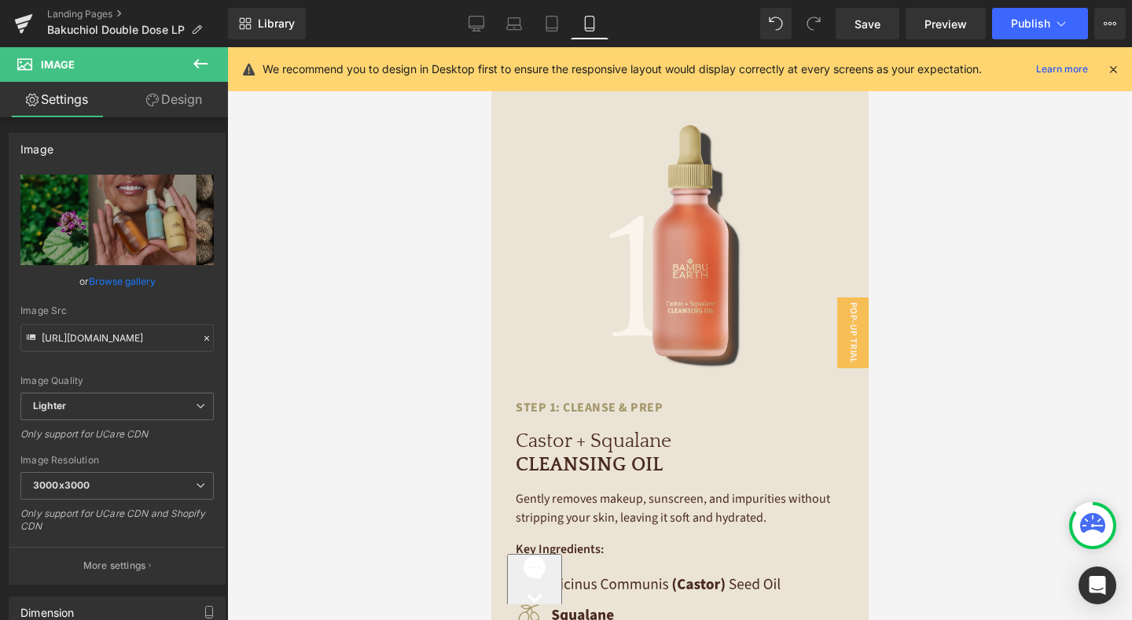
click at [695, 295] on img at bounding box center [680, 246] width 230 height 274
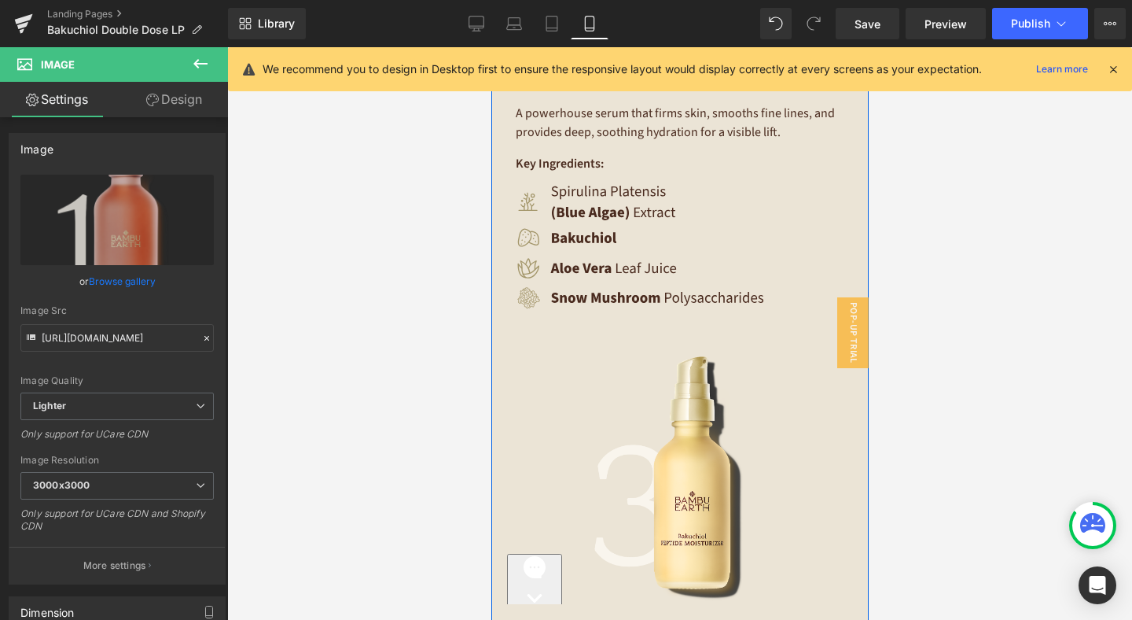
scroll to position [3826, 0]
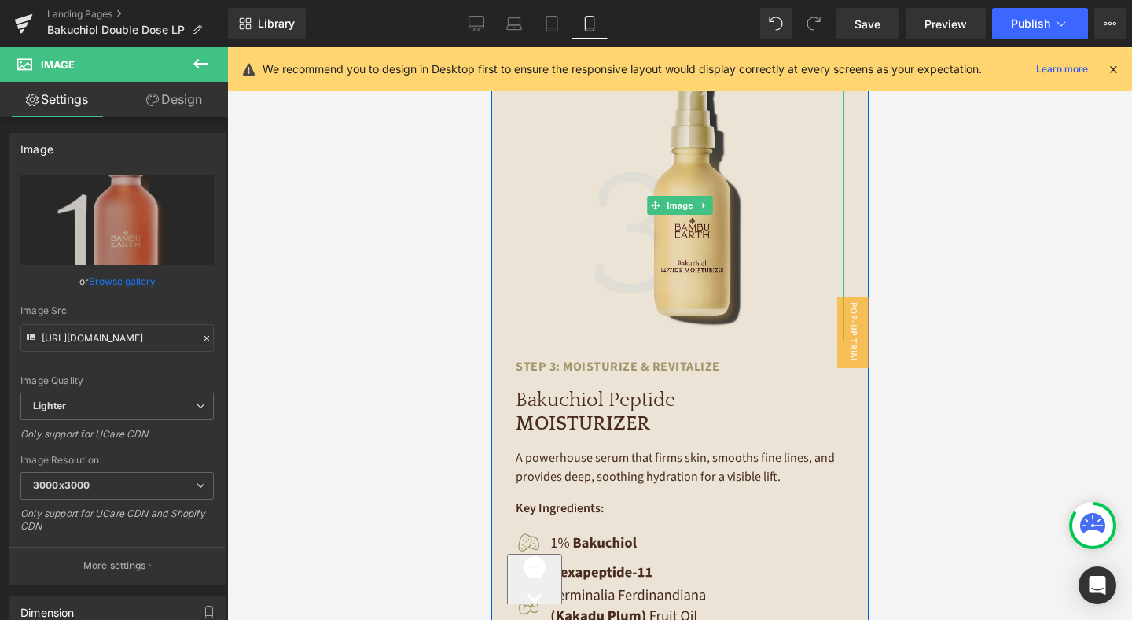
click at [712, 212] on img at bounding box center [680, 205] width 230 height 272
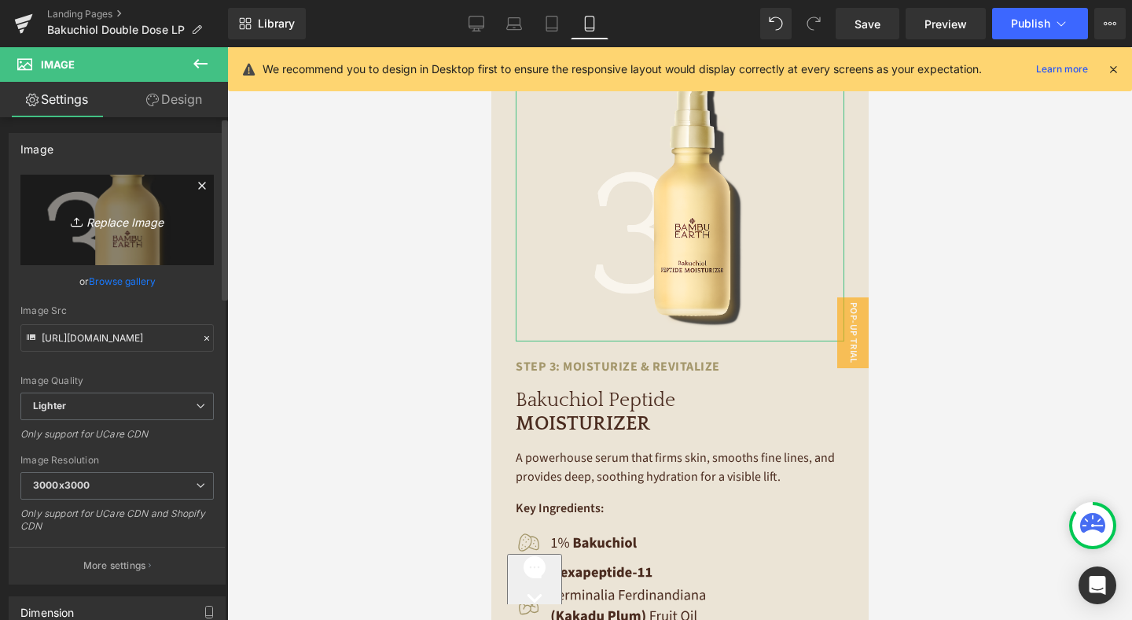
click at [127, 216] on icon "Replace Image" at bounding box center [117, 220] width 126 height 20
type input "C:\fakepath\3-bakuchiol.jpg"
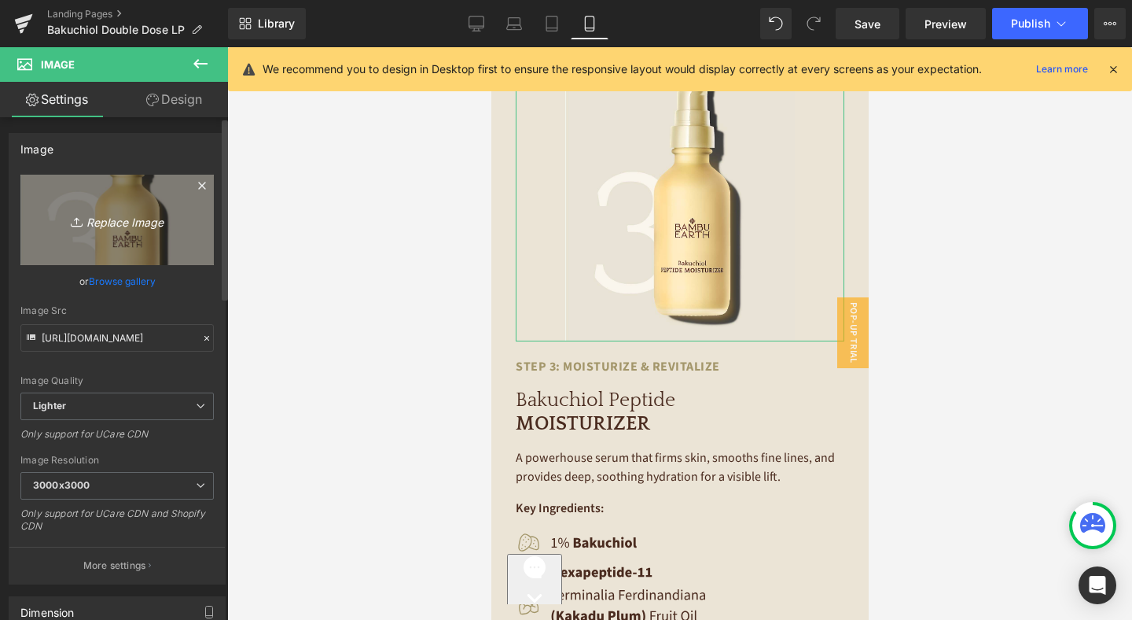
click at [98, 226] on icon "Replace Image" at bounding box center [117, 220] width 126 height 20
type input "C:\fakepath\3-bakuchiol.jpg"
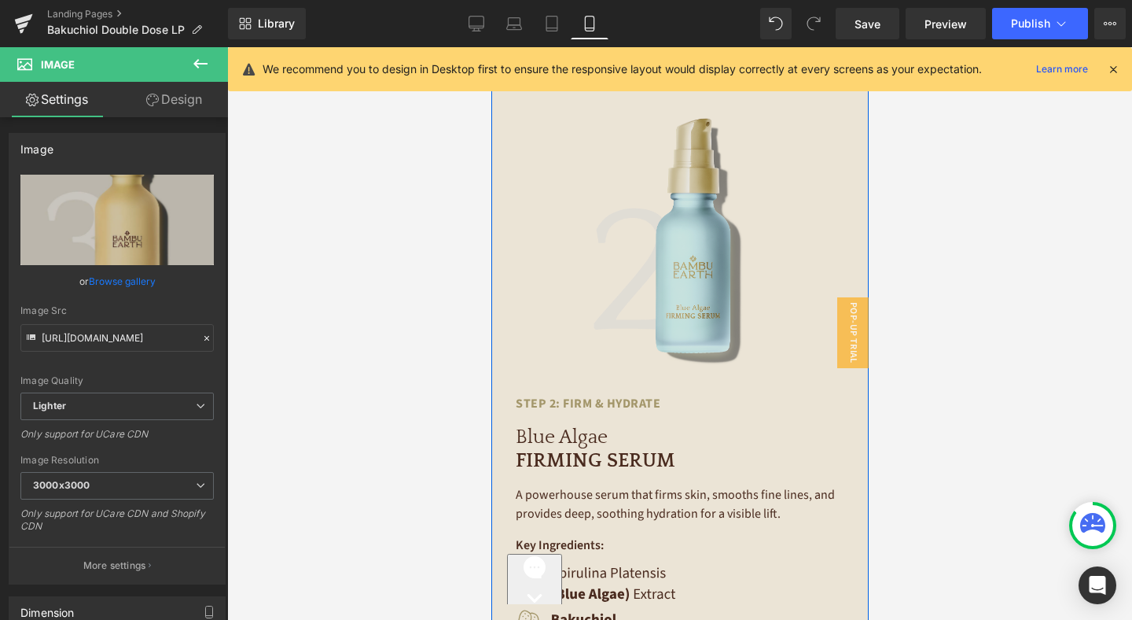
scroll to position [3162, 0]
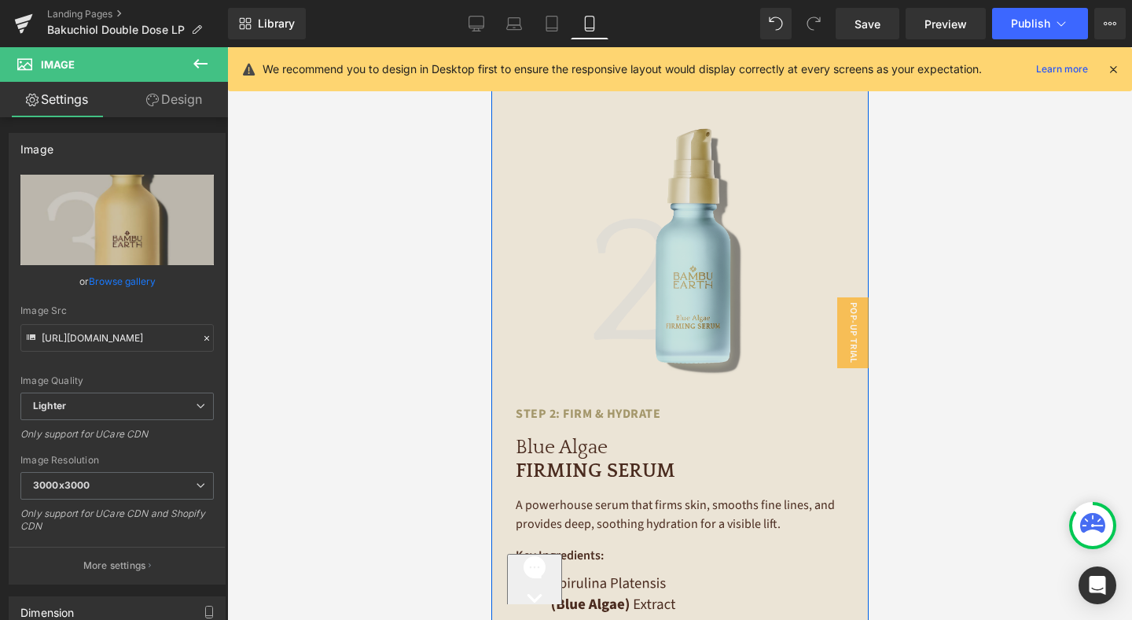
click at [690, 260] on img at bounding box center [680, 252] width 230 height 272
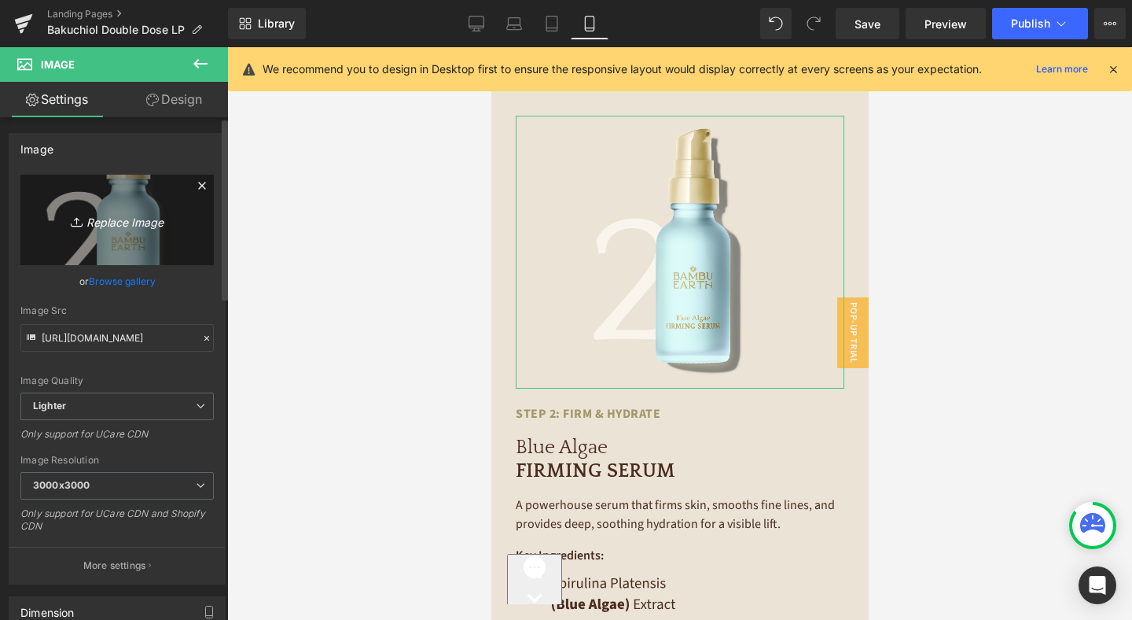
click at [148, 222] on icon "Replace Image" at bounding box center [117, 220] width 126 height 20
type input "C:\fakepath\2-Algae.jpg"
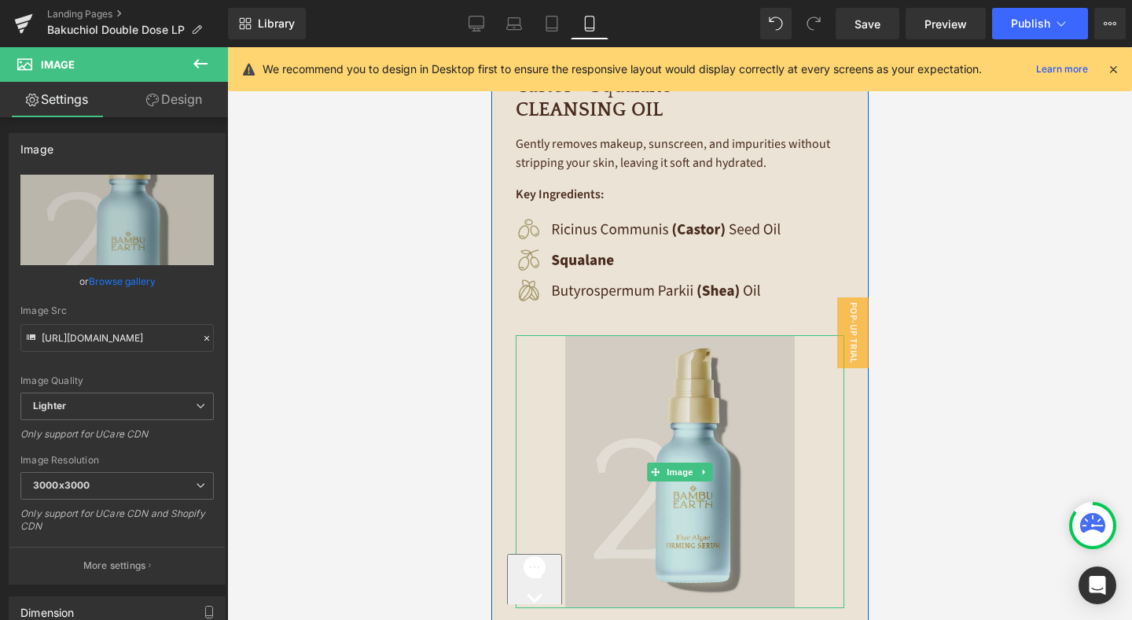
scroll to position [2689, 0]
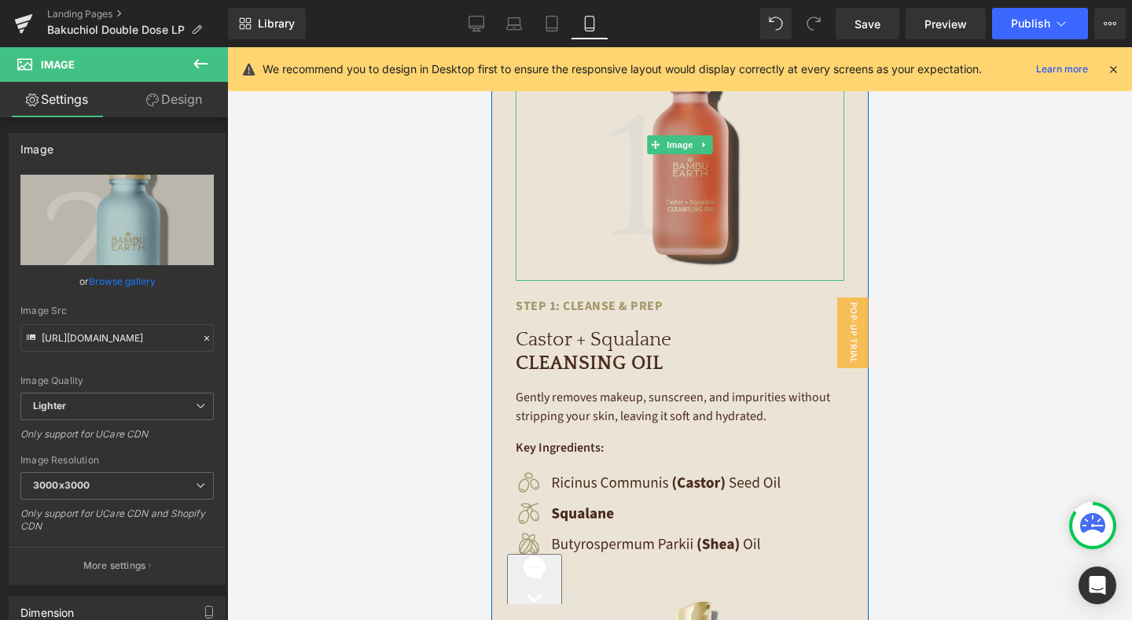
click at [671, 185] on img at bounding box center [680, 145] width 230 height 274
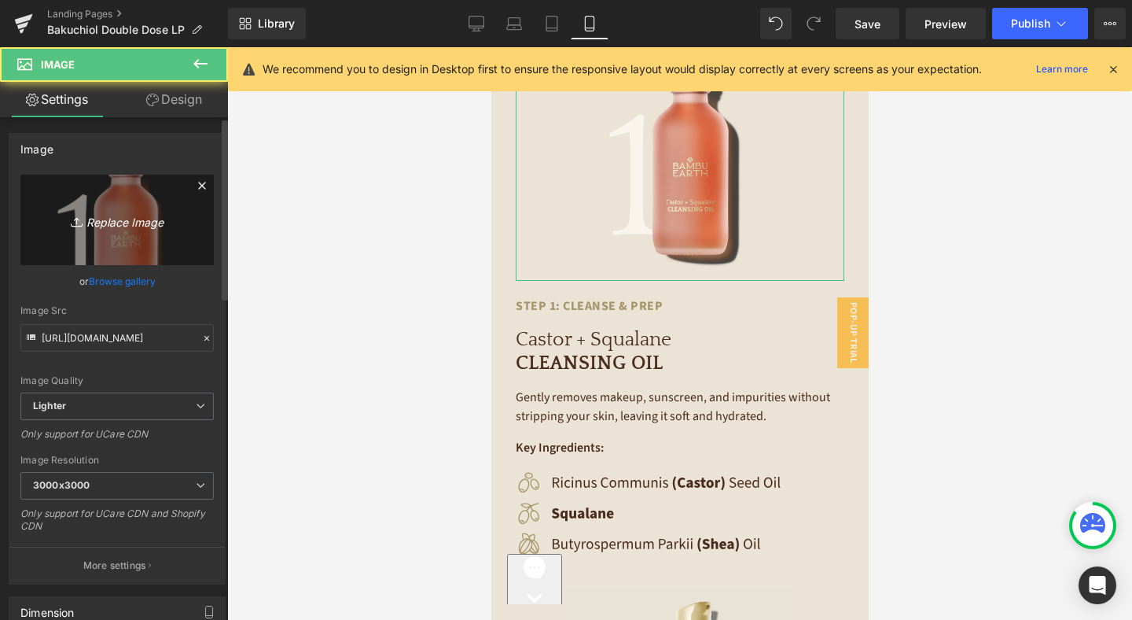
click at [139, 221] on icon "Replace Image" at bounding box center [117, 220] width 126 height 20
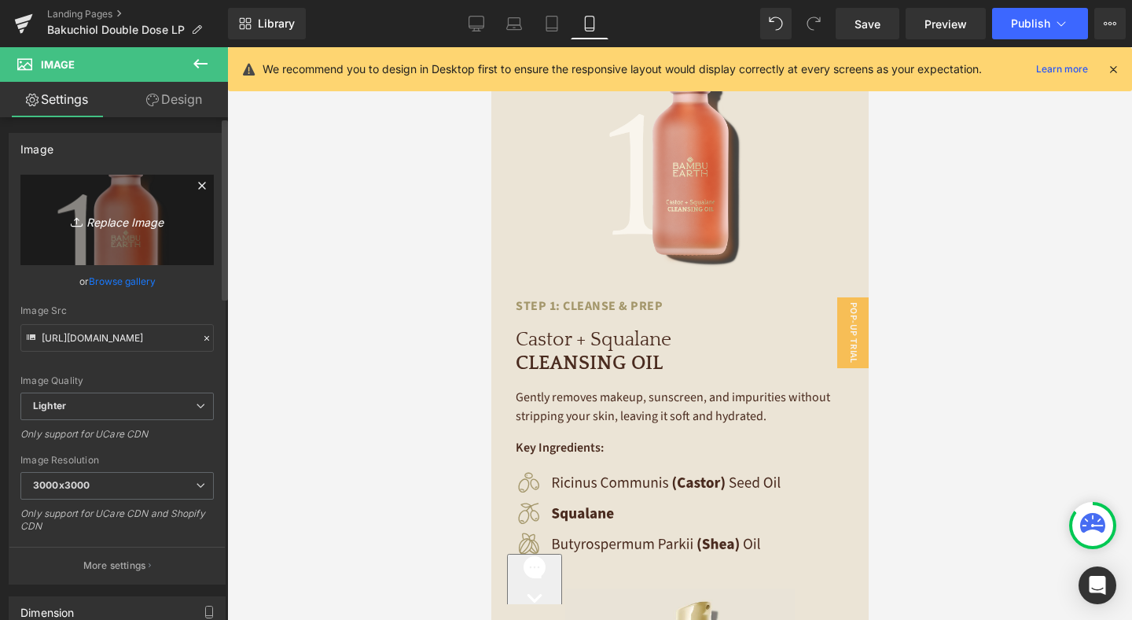
type input "C:\fakepath\1-Castor.jpg"
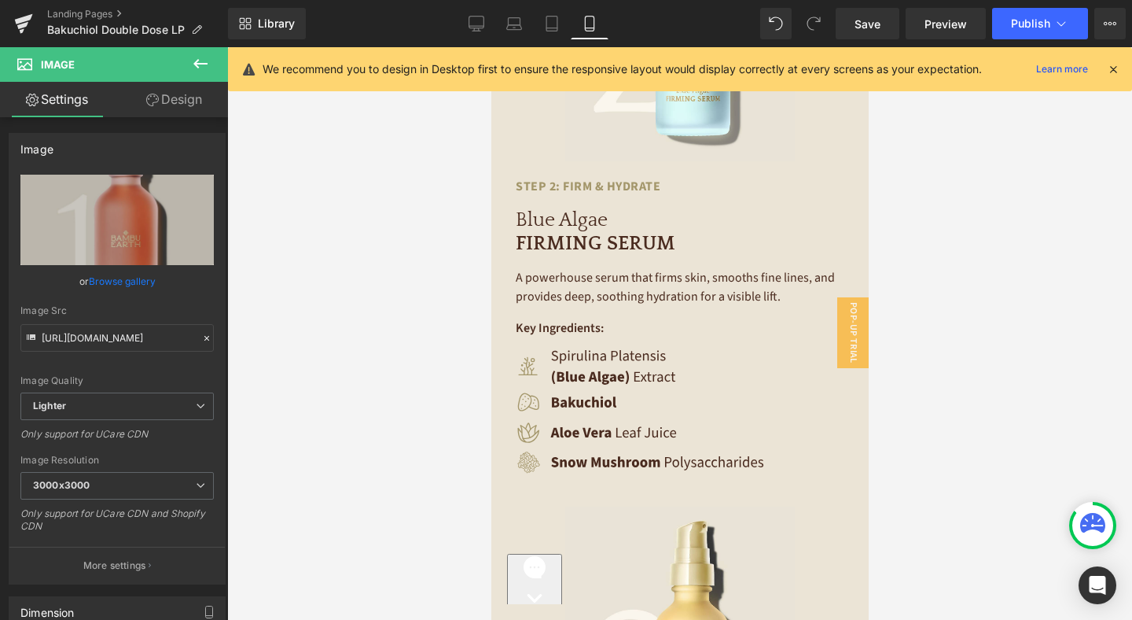
scroll to position [3572, 0]
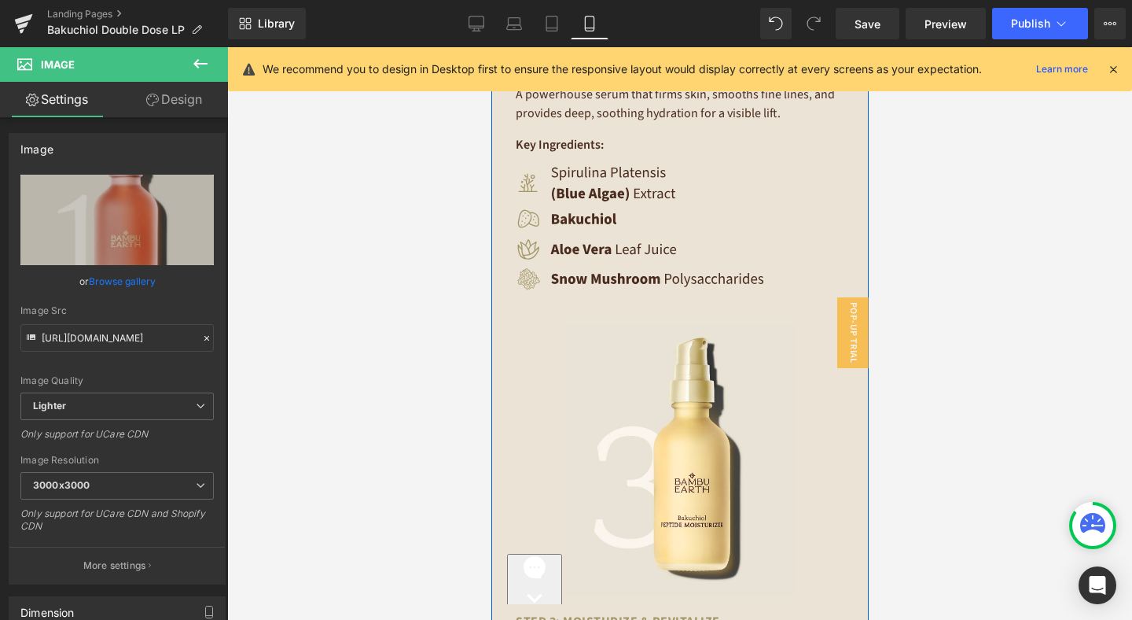
click at [855, 266] on div "Image Step 2: Firm & Hydrate Text Block Blue Algae FIRMING SERUM Heading A powe…" at bounding box center [679, 13] width 352 height 617
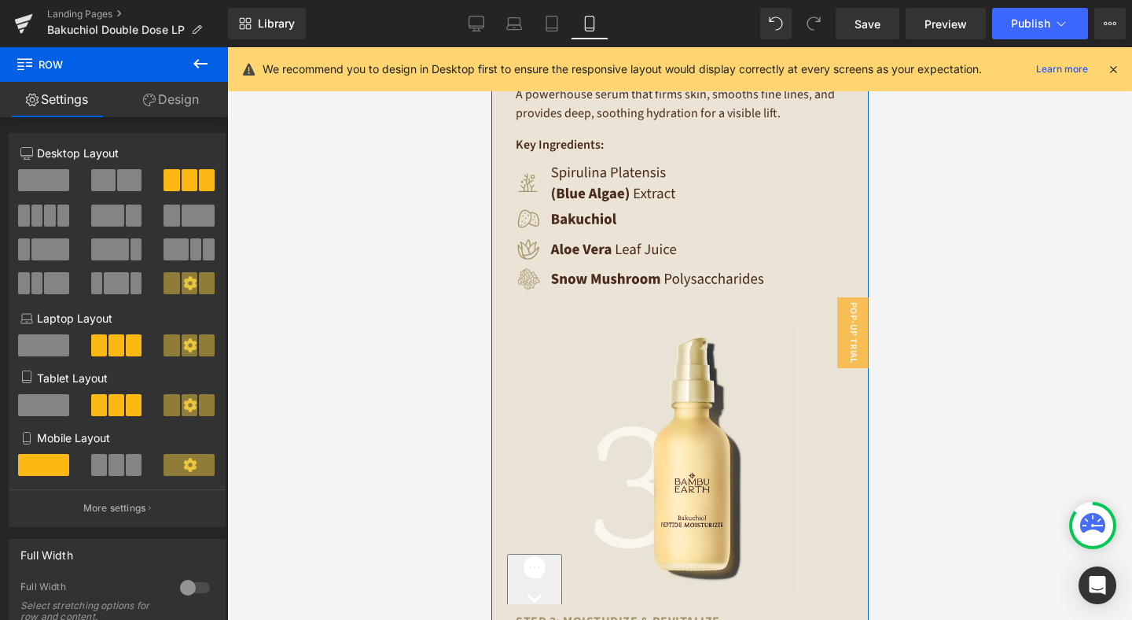
click at [171, 80] on span "Row" at bounding box center [94, 64] width 157 height 35
drag, startPoint x: 173, startPoint y: 114, endPoint x: 98, endPoint y: 223, distance: 132.2
click at [173, 114] on link "Design" at bounding box center [171, 99] width 114 height 35
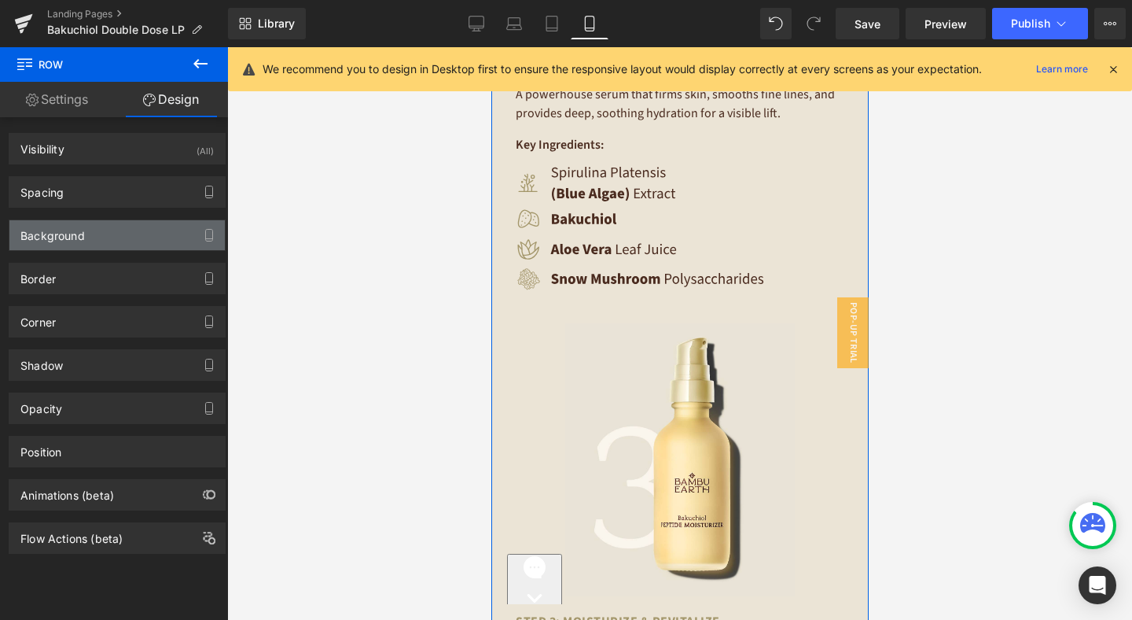
click at [90, 237] on div "Background" at bounding box center [116, 235] width 215 height 30
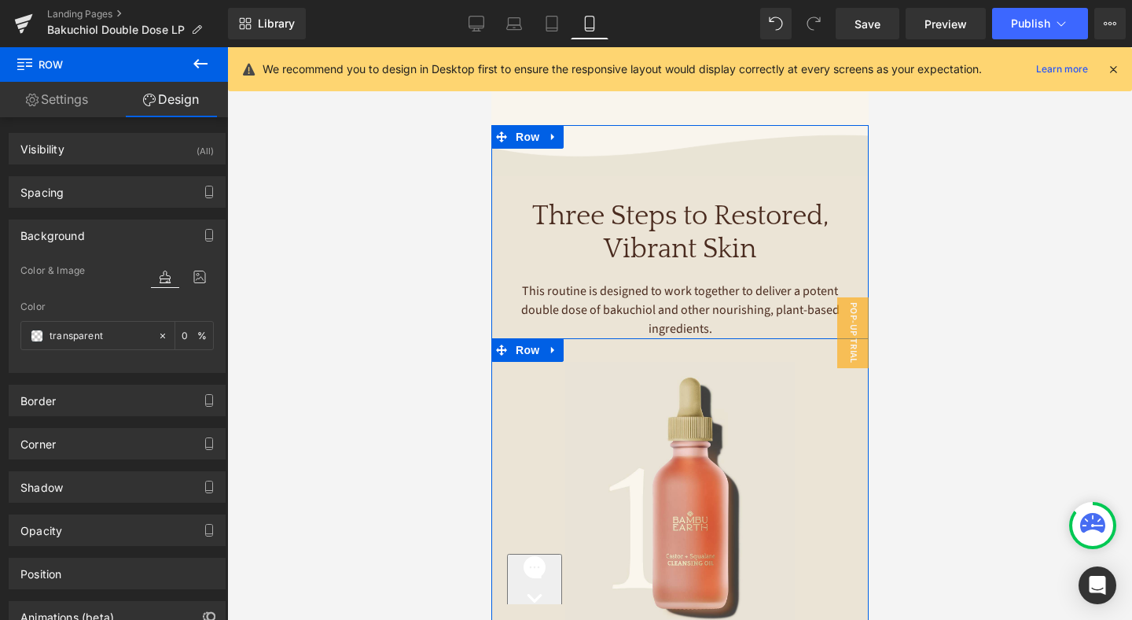
scroll to position [2255, 0]
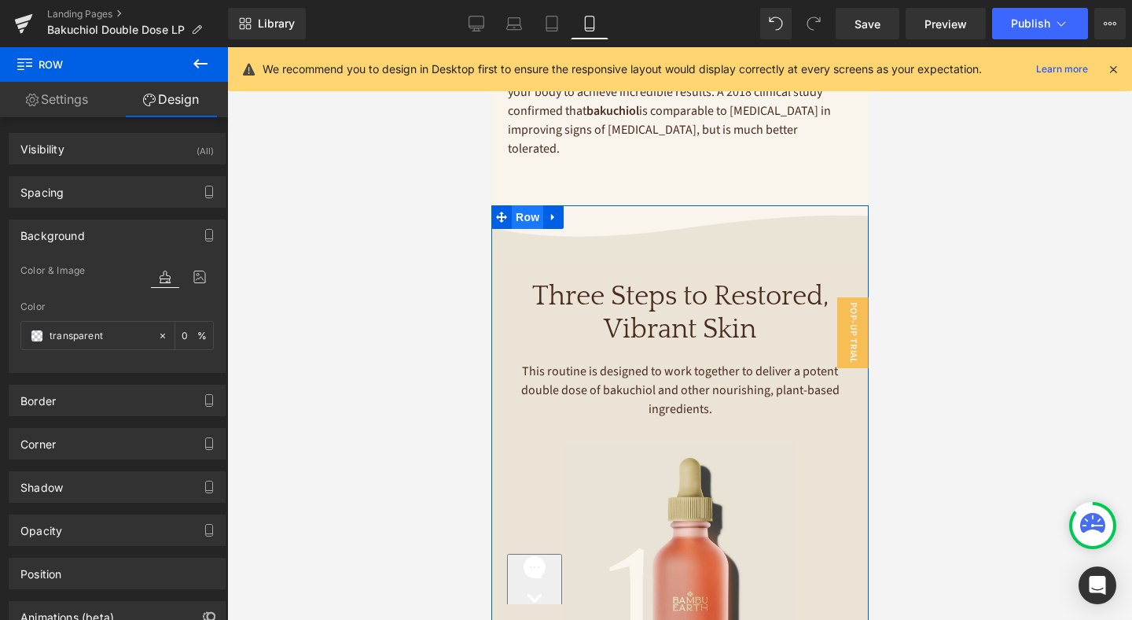
click at [532, 205] on span "Row" at bounding box center [526, 217] width 31 height 24
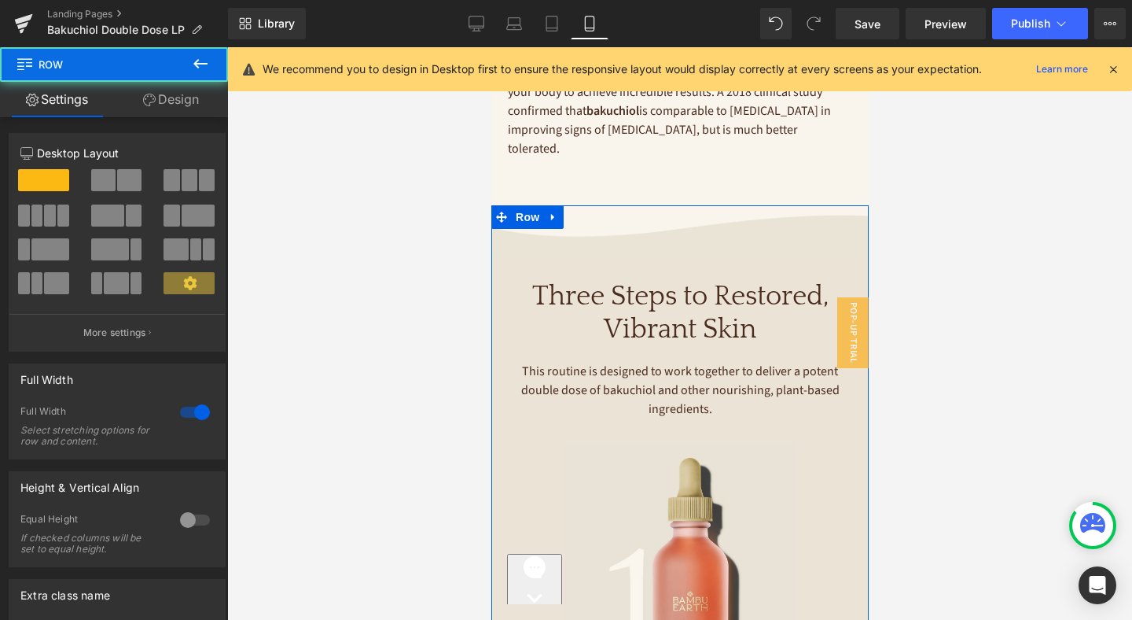
drag, startPoint x: 179, startPoint y: 94, endPoint x: 138, endPoint y: 249, distance: 160.2
click at [179, 94] on link "Design" at bounding box center [171, 99] width 114 height 35
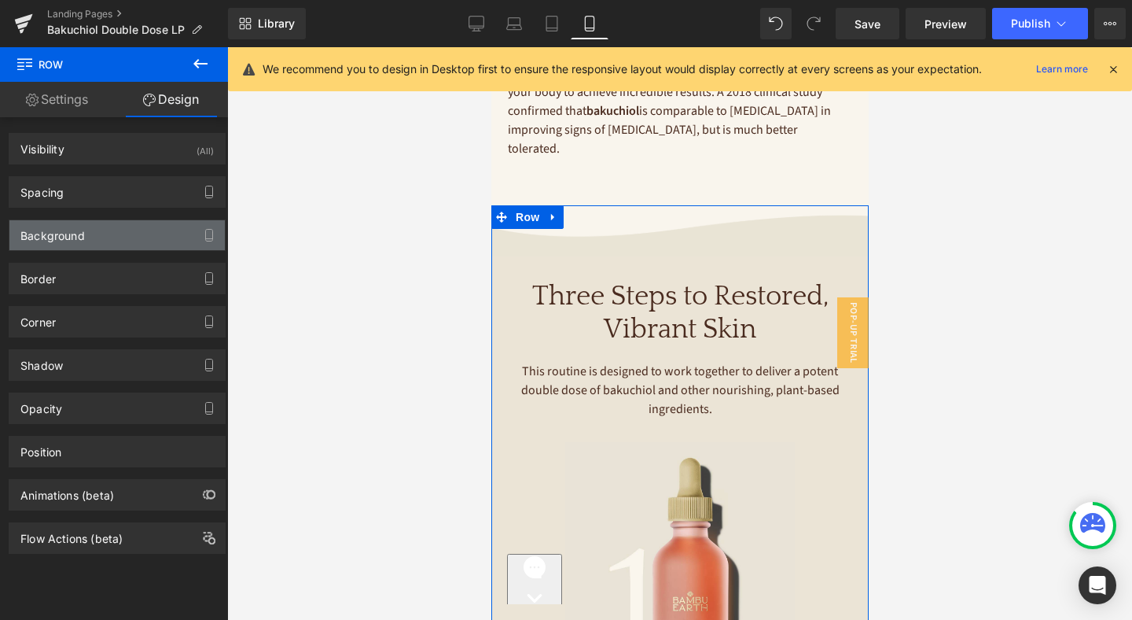
click at [131, 238] on div "Background" at bounding box center [116, 235] width 215 height 30
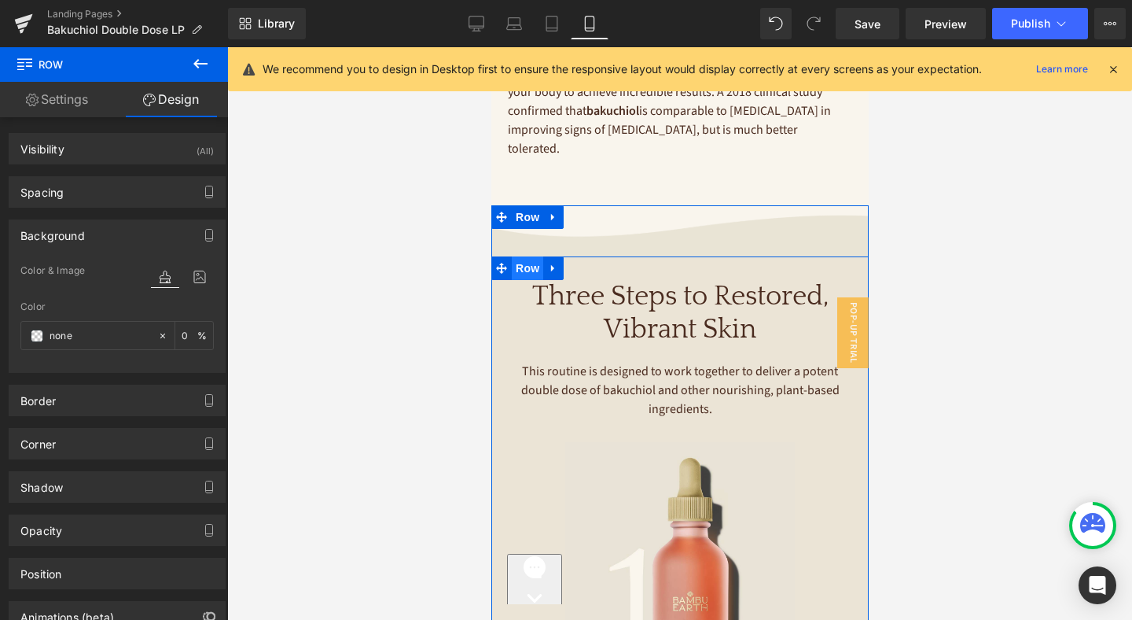
click at [528, 256] on span "Row" at bounding box center [526, 268] width 31 height 24
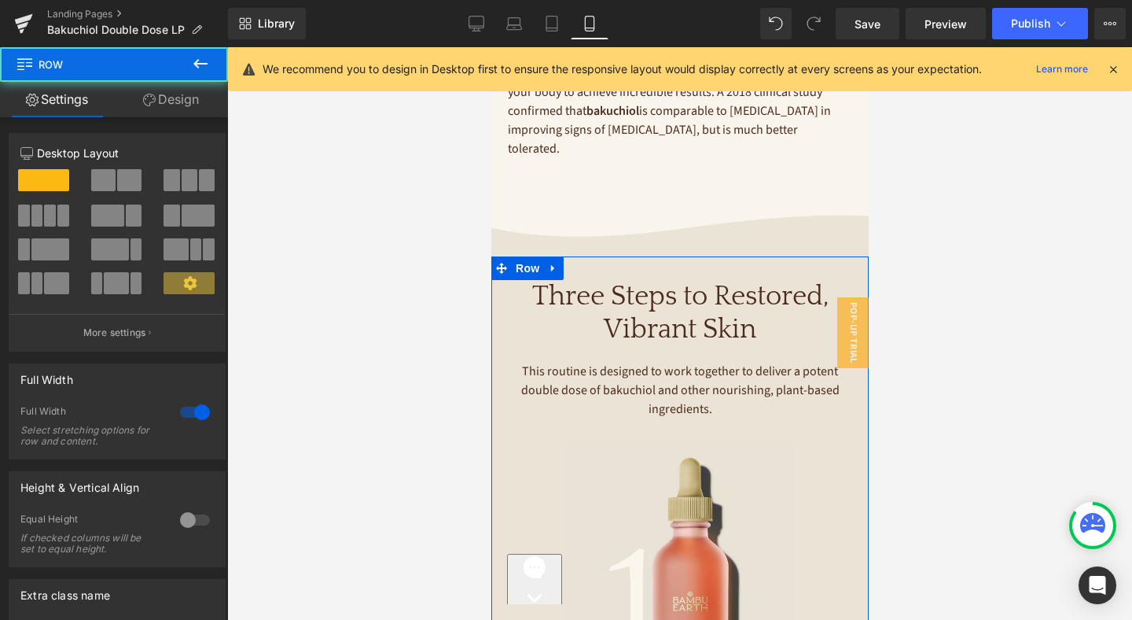
click at [191, 99] on link "Design" at bounding box center [171, 99] width 114 height 35
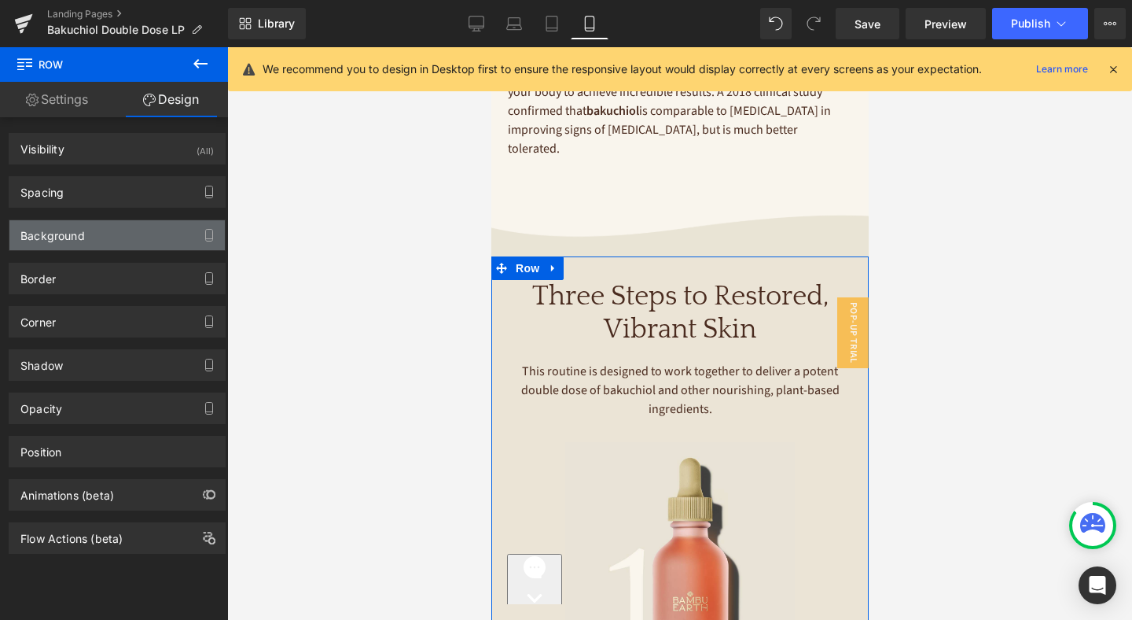
click at [101, 233] on div "Background" at bounding box center [116, 235] width 215 height 30
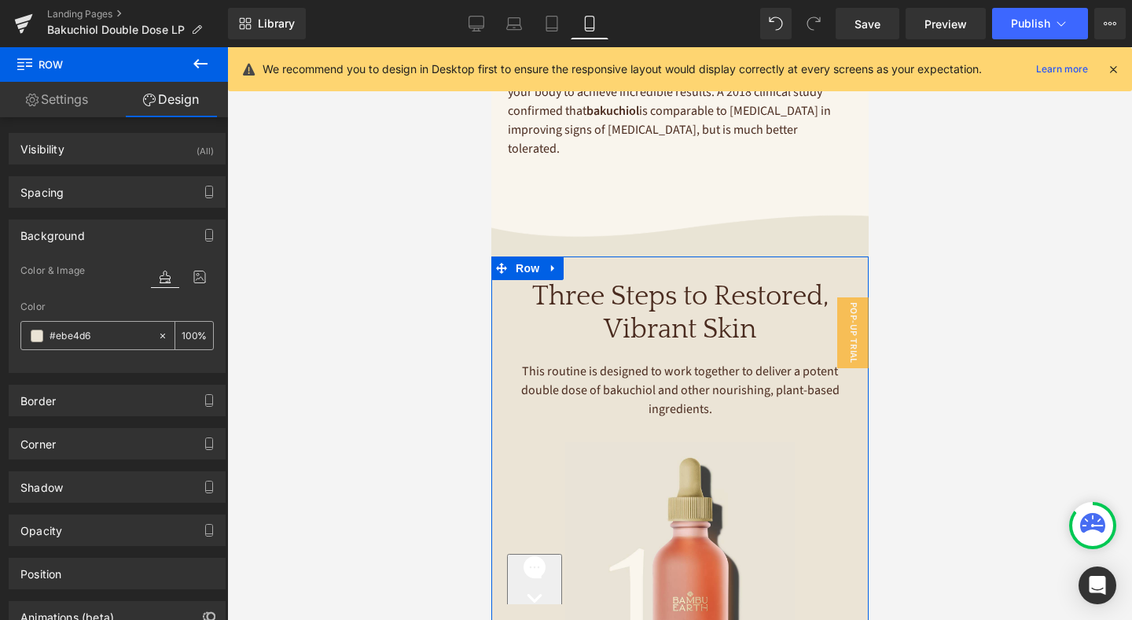
click at [28, 333] on div at bounding box center [89, 336] width 136 height 28
click at [36, 333] on span at bounding box center [37, 335] width 13 height 13
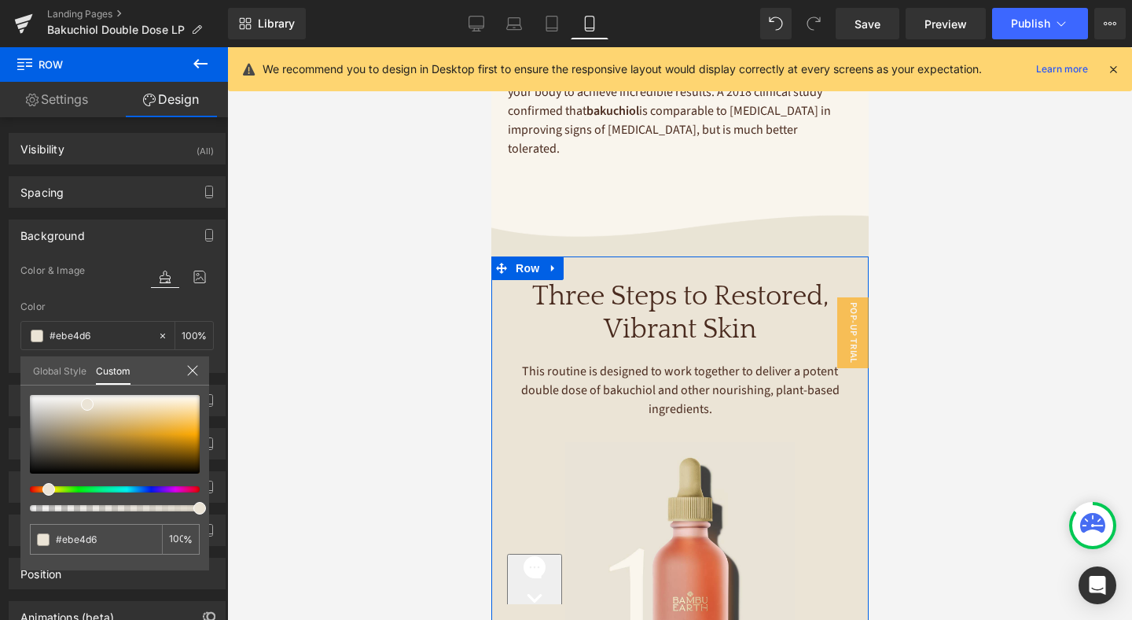
click at [56, 381] on link "Global Style" at bounding box center [59, 369] width 53 height 27
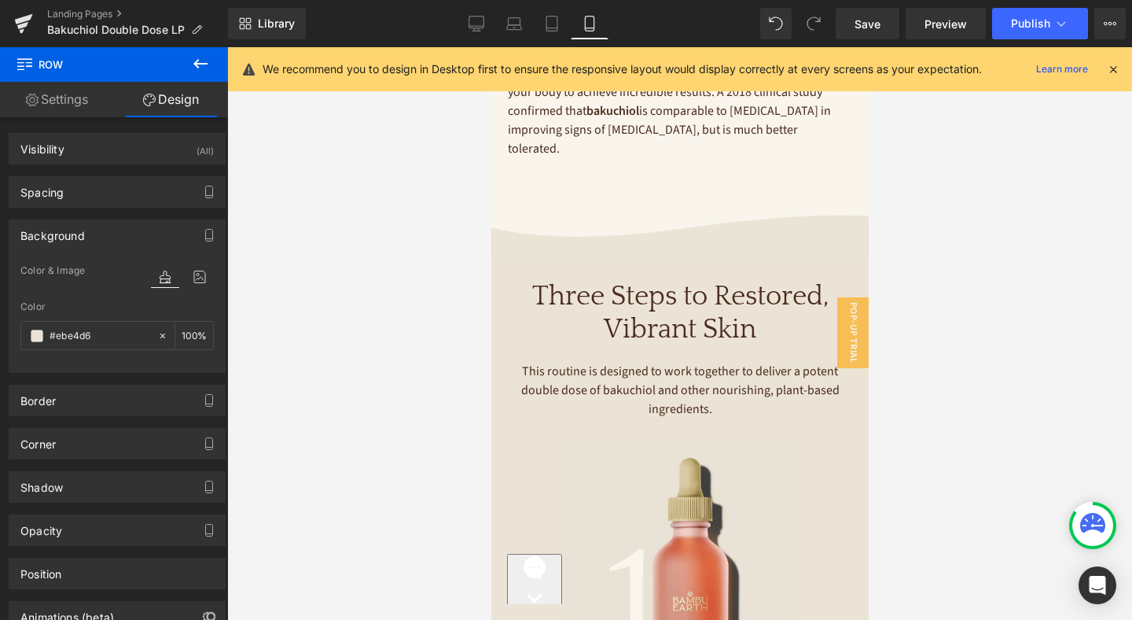
click at [112, 336] on input "text" at bounding box center [100, 335] width 101 height 17
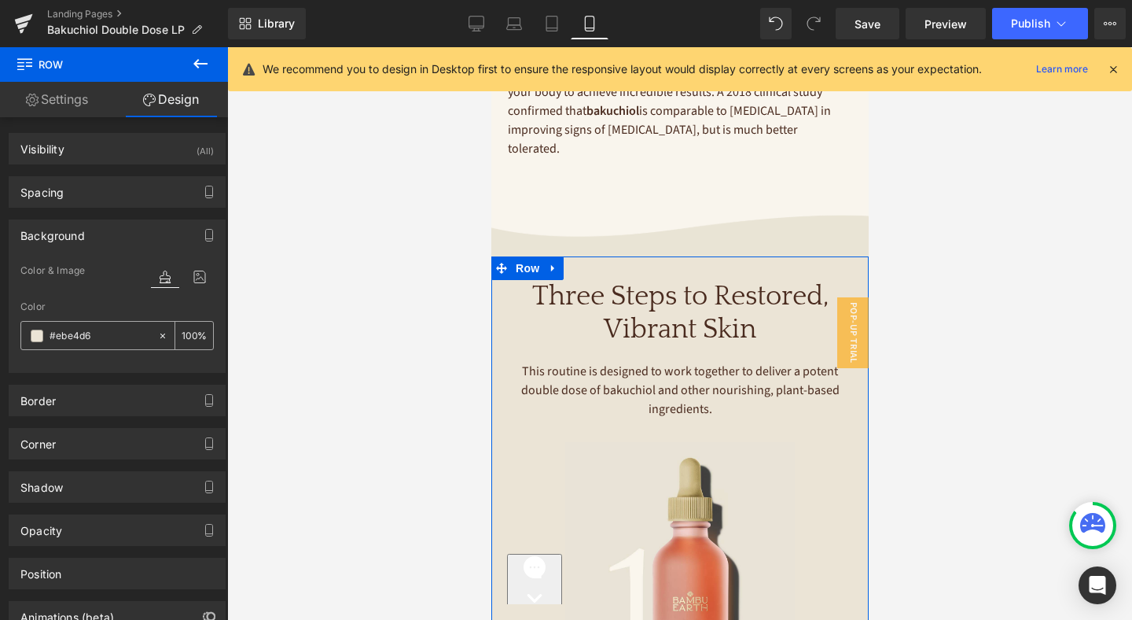
click at [74, 338] on input "#ebe4d6" at bounding box center [100, 335] width 101 height 17
paste input "E9E3D5"
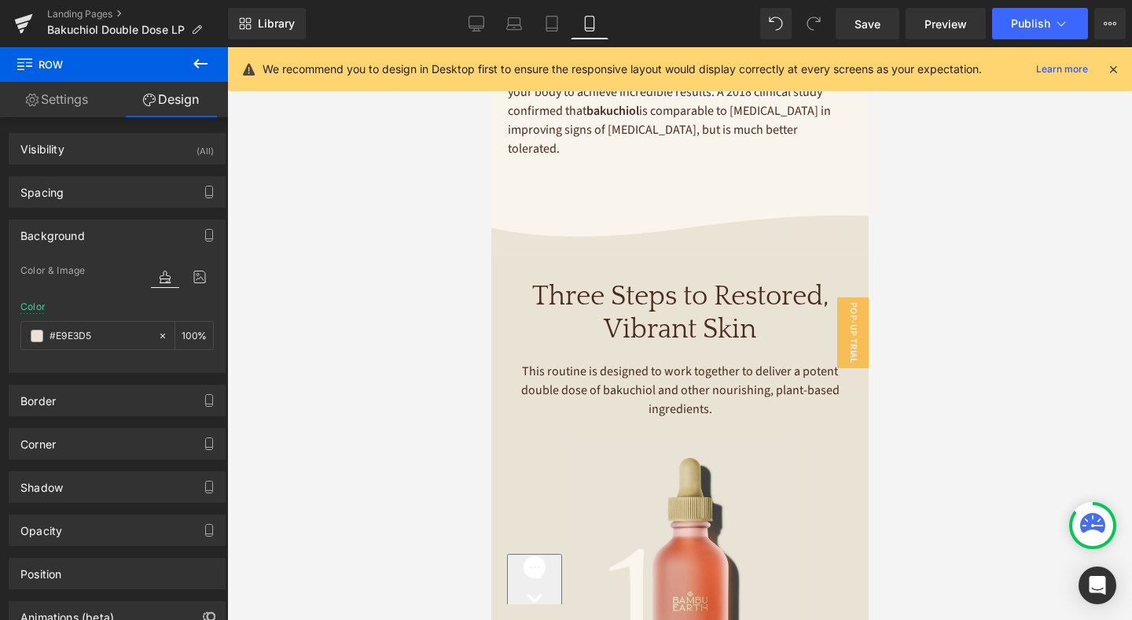
type input "#E9E3D5"
click at [383, 380] on div at bounding box center [679, 333] width 905 height 572
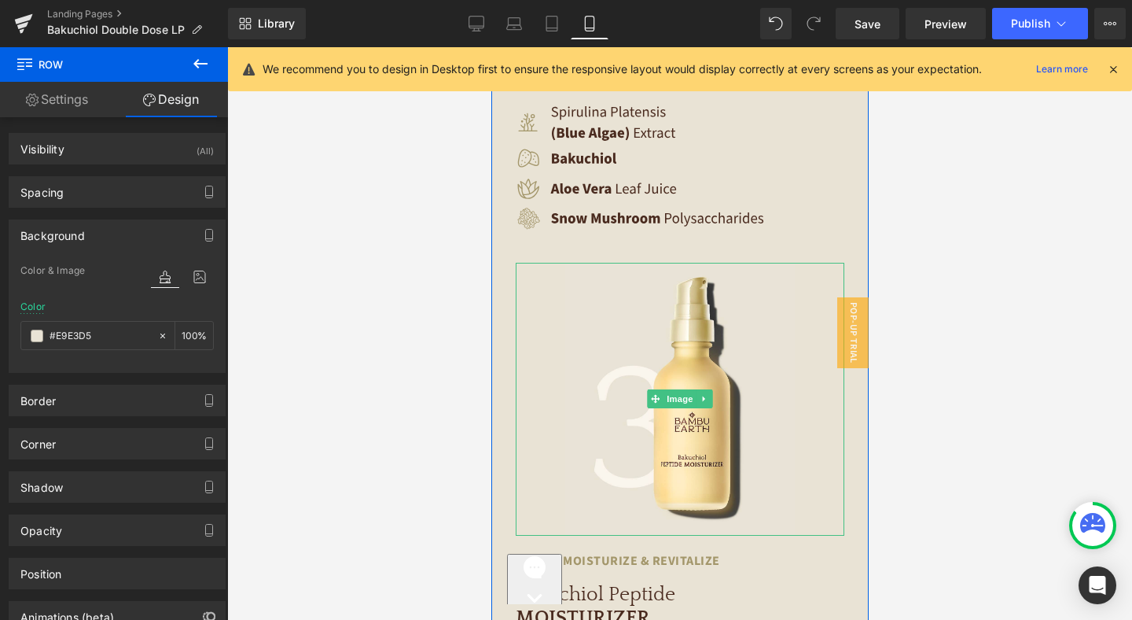
scroll to position [3787, 0]
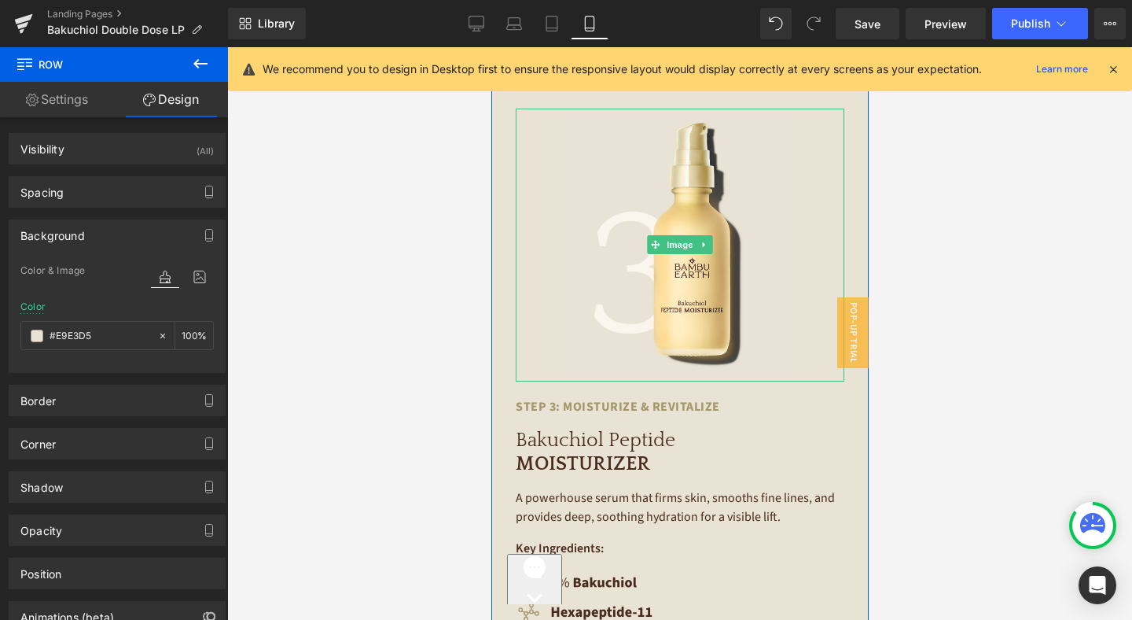
click at [523, 302] on div at bounding box center [679, 245] width 329 height 273
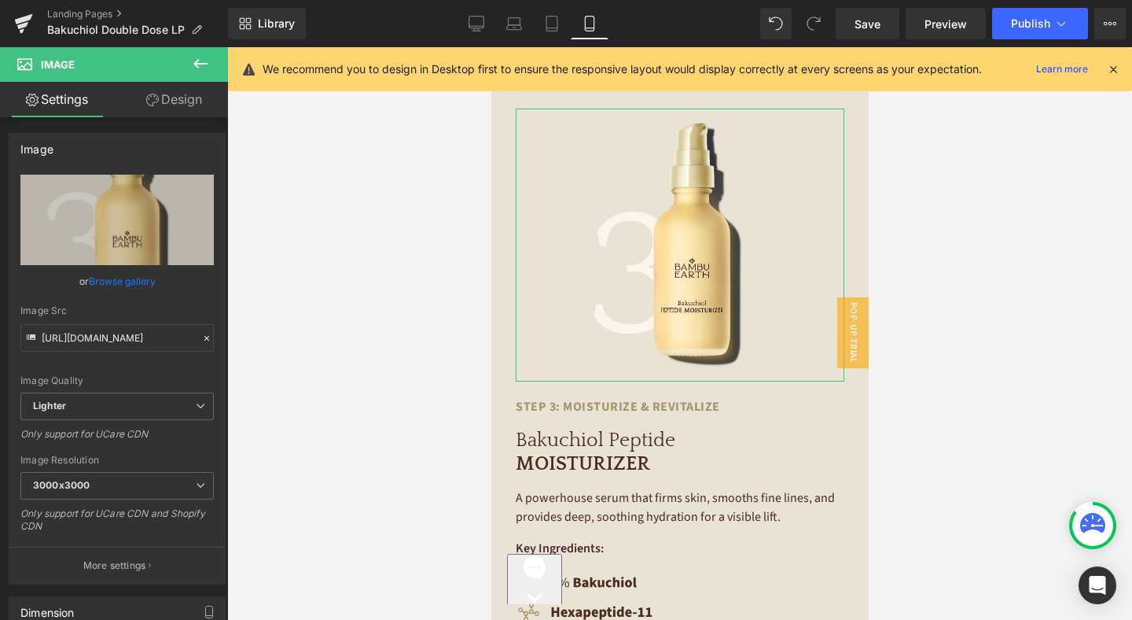
click at [192, 102] on link "Design" at bounding box center [174, 99] width 114 height 35
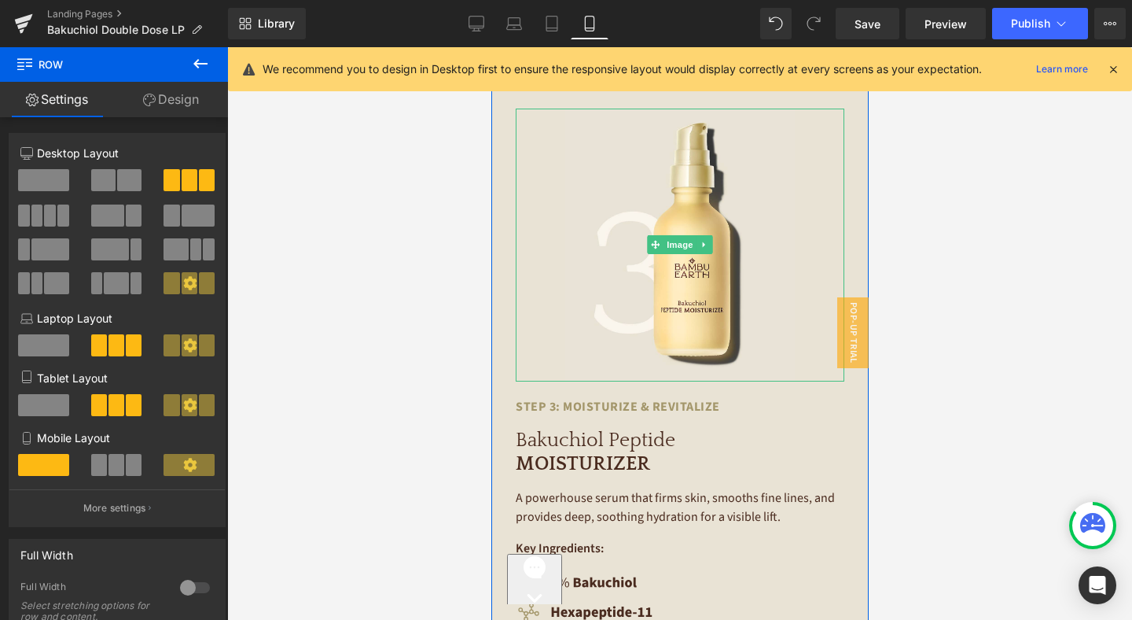
click at [553, 246] on div at bounding box center [679, 245] width 329 height 273
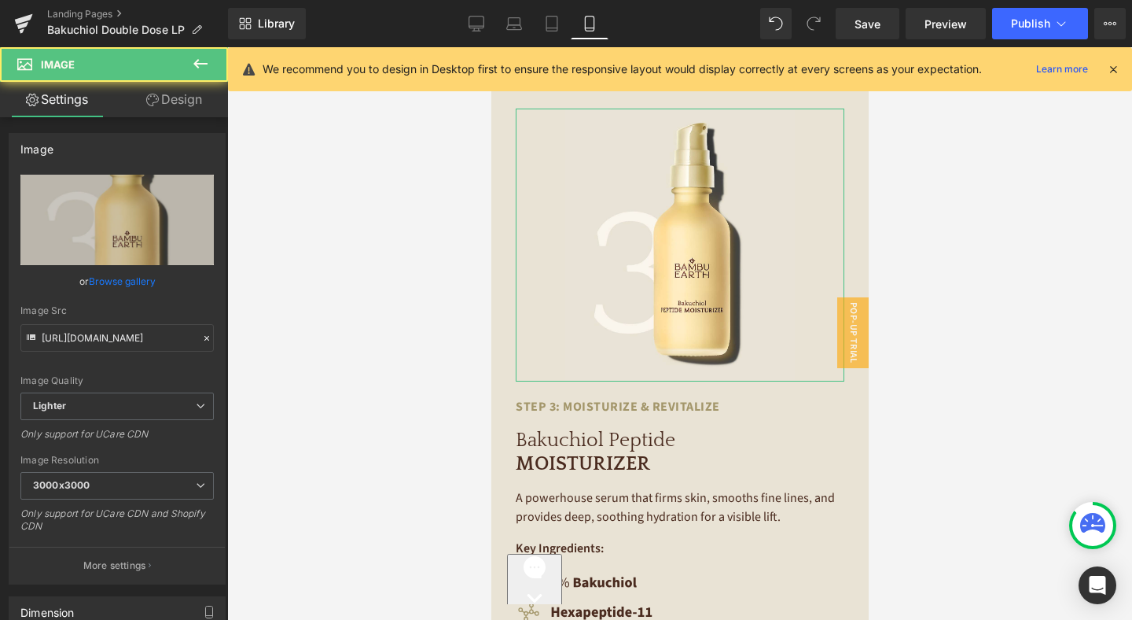
drag, startPoint x: 165, startPoint y: 92, endPoint x: 117, endPoint y: 272, distance: 186.4
click at [165, 92] on link "Design" at bounding box center [174, 99] width 114 height 35
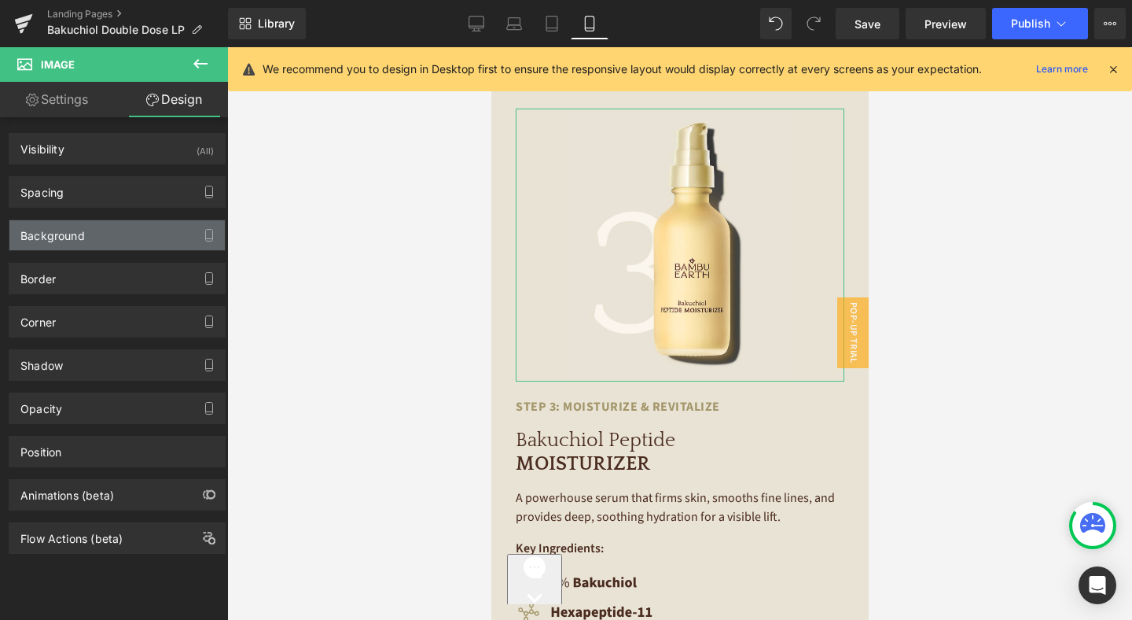
click at [111, 234] on div "Background" at bounding box center [116, 235] width 215 height 30
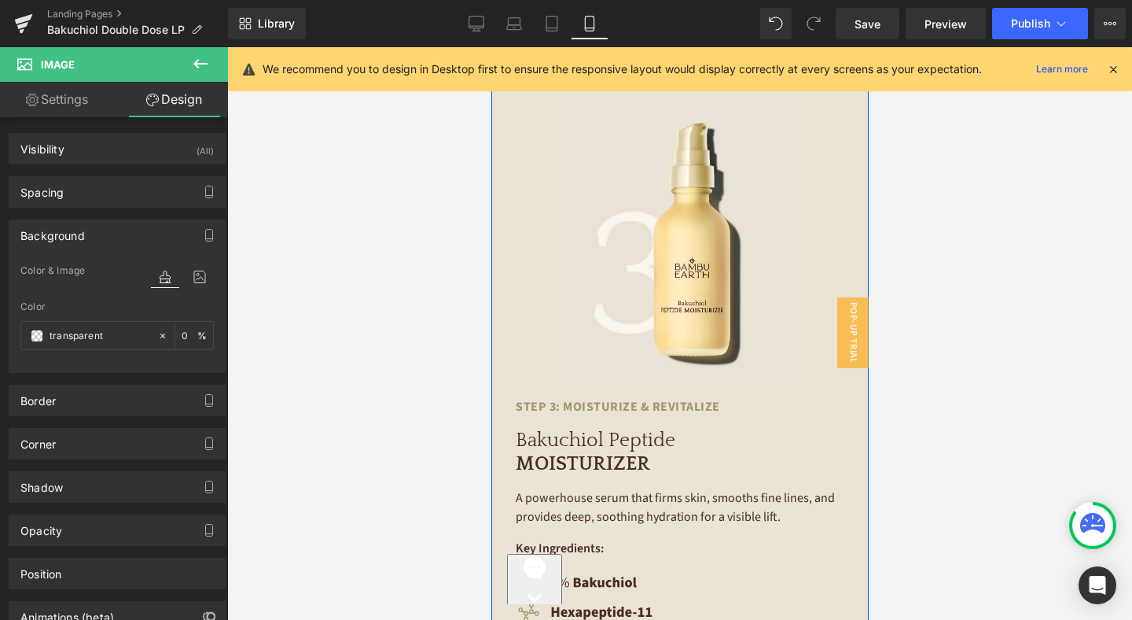
scroll to position [4040, 0]
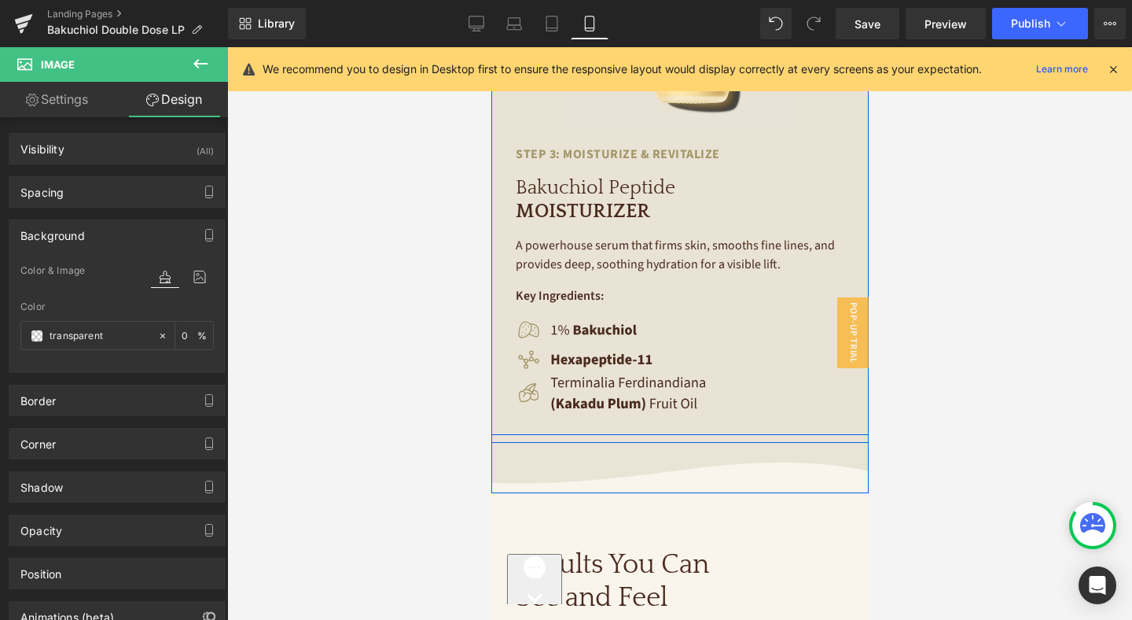
click at [506, 333] on div "Image Step 3: Moisturize & Revitalize Text Block Bakuchiol Peptide MOISTURIZER …" at bounding box center [679, 133] width 352 height 555
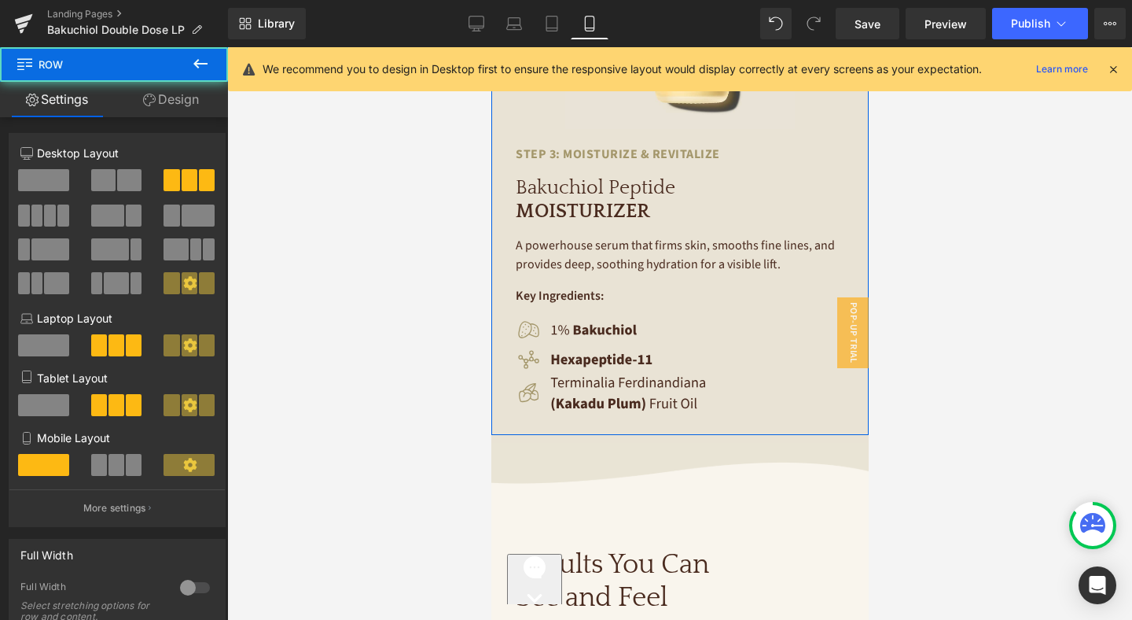
click at [204, 94] on link "Design" at bounding box center [171, 99] width 114 height 35
click at [0, 0] on div "Spacing" at bounding box center [0, 0] width 0 height 0
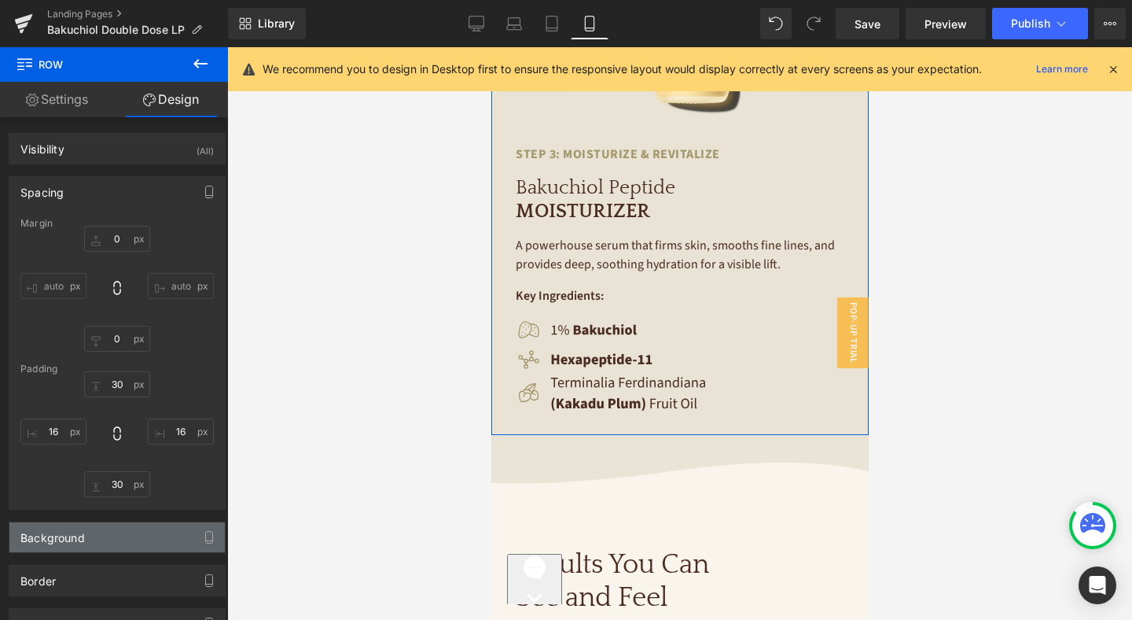
click at [140, 535] on div "Background" at bounding box center [116, 537] width 215 height 30
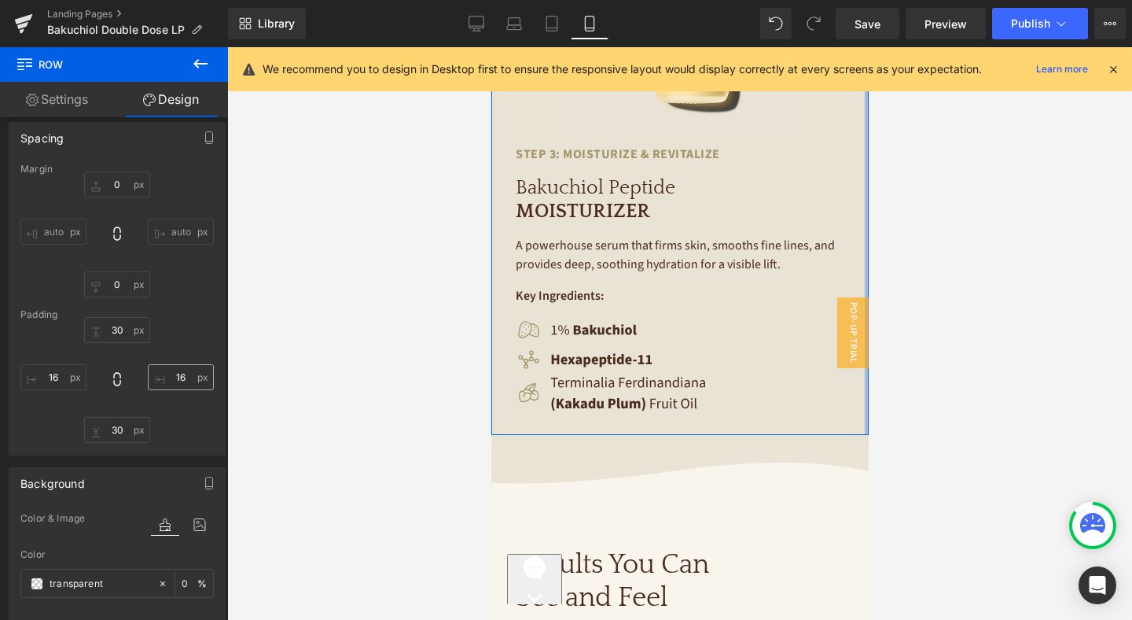
scroll to position [219, 0]
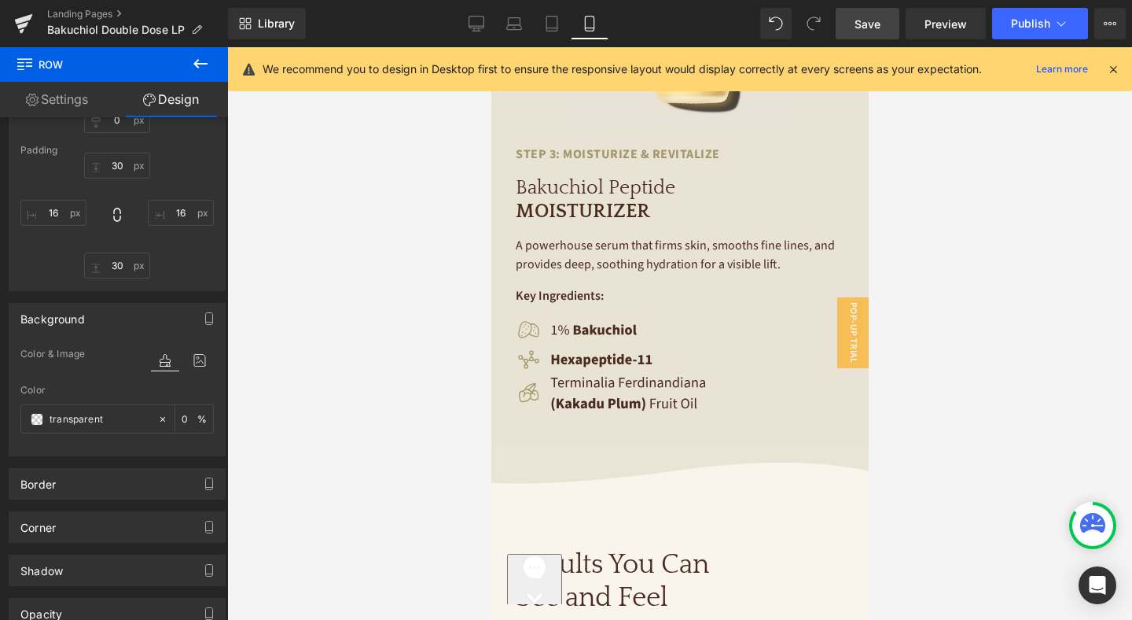
click at [877, 25] on span "Save" at bounding box center [868, 24] width 26 height 17
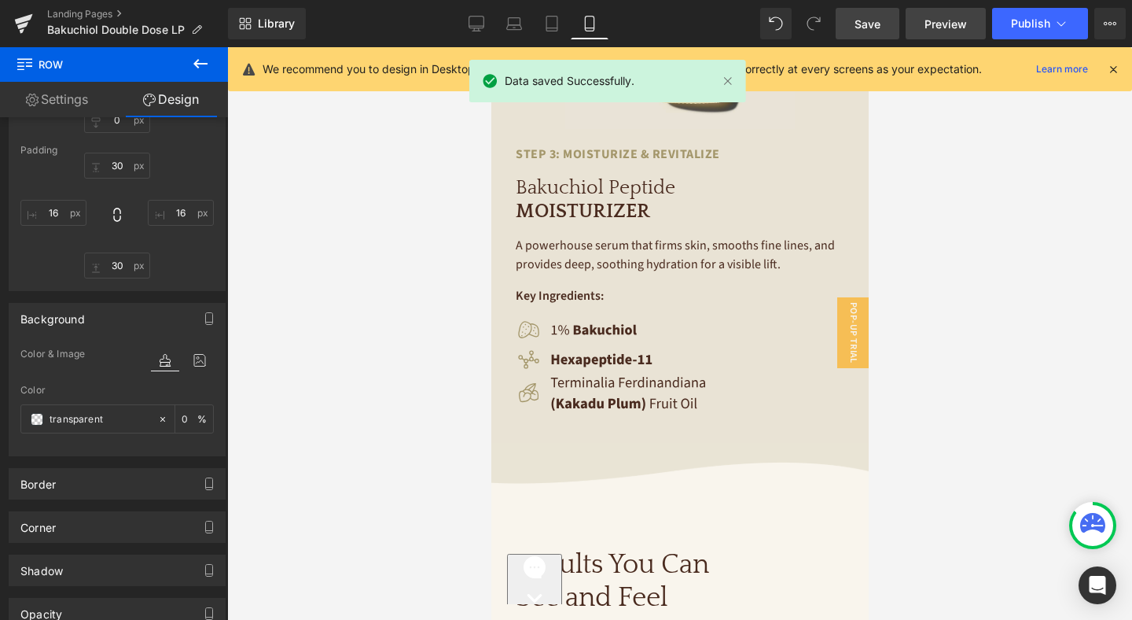
click at [944, 23] on span "Preview" at bounding box center [946, 24] width 42 height 17
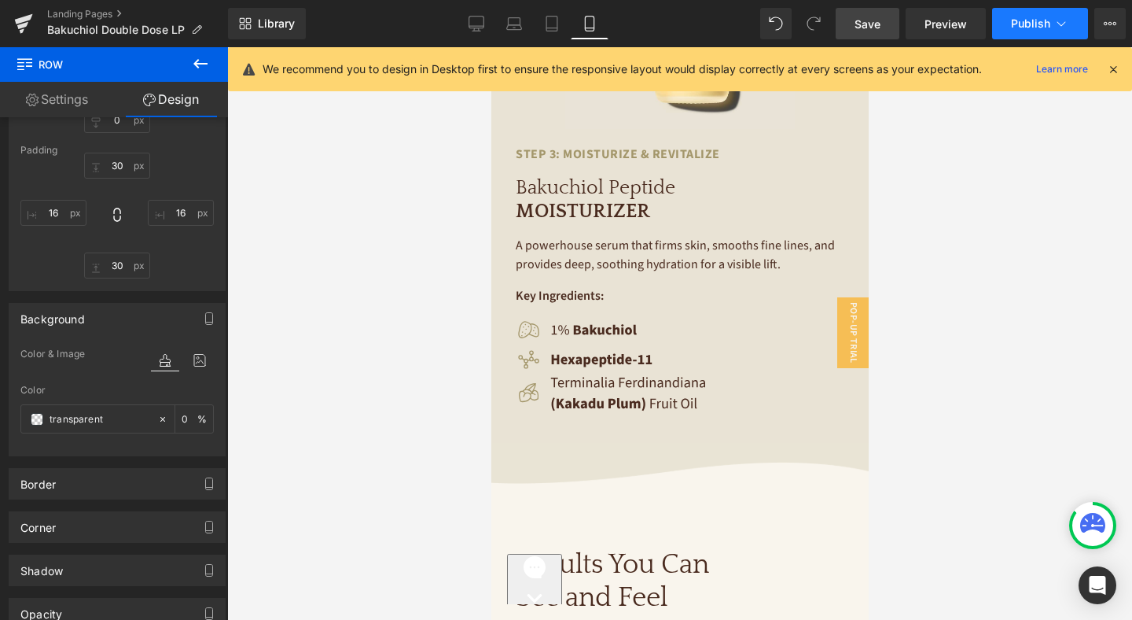
click at [1036, 25] on span "Publish" at bounding box center [1030, 23] width 39 height 13
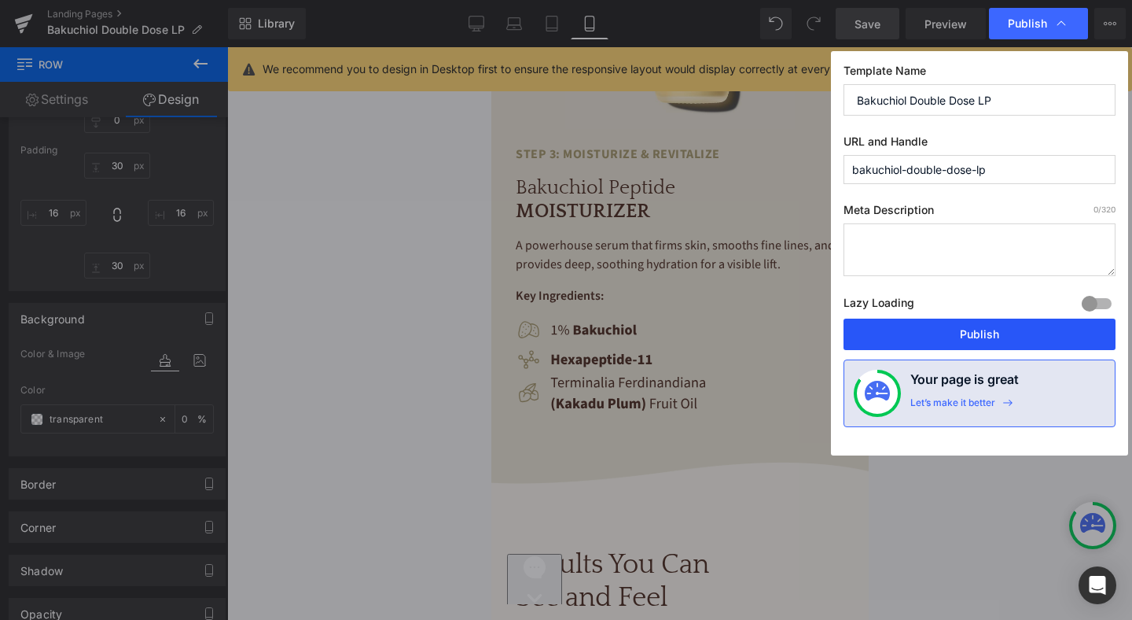
click at [1017, 334] on button "Publish" at bounding box center [980, 333] width 272 height 31
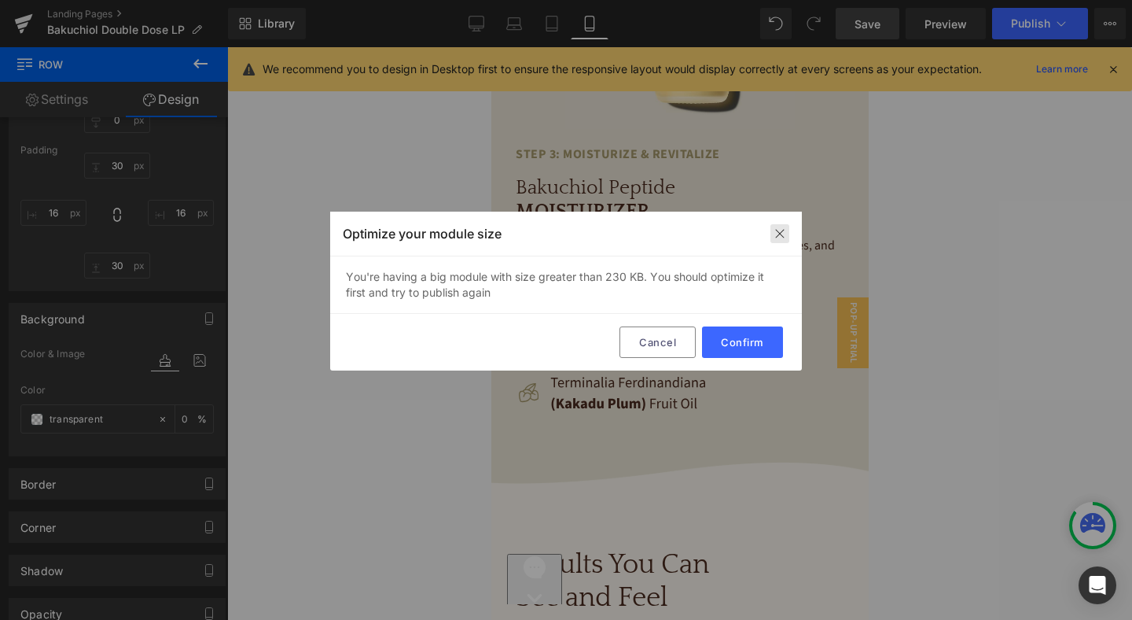
click at [782, 237] on img at bounding box center [780, 233] width 13 height 13
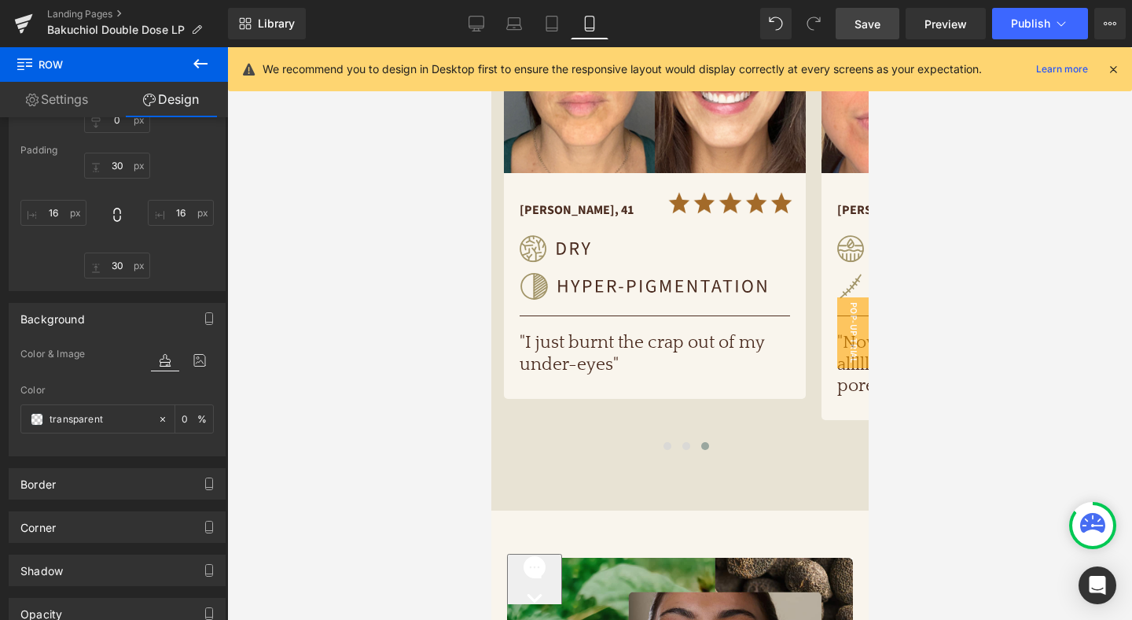
scroll to position [1091, 0]
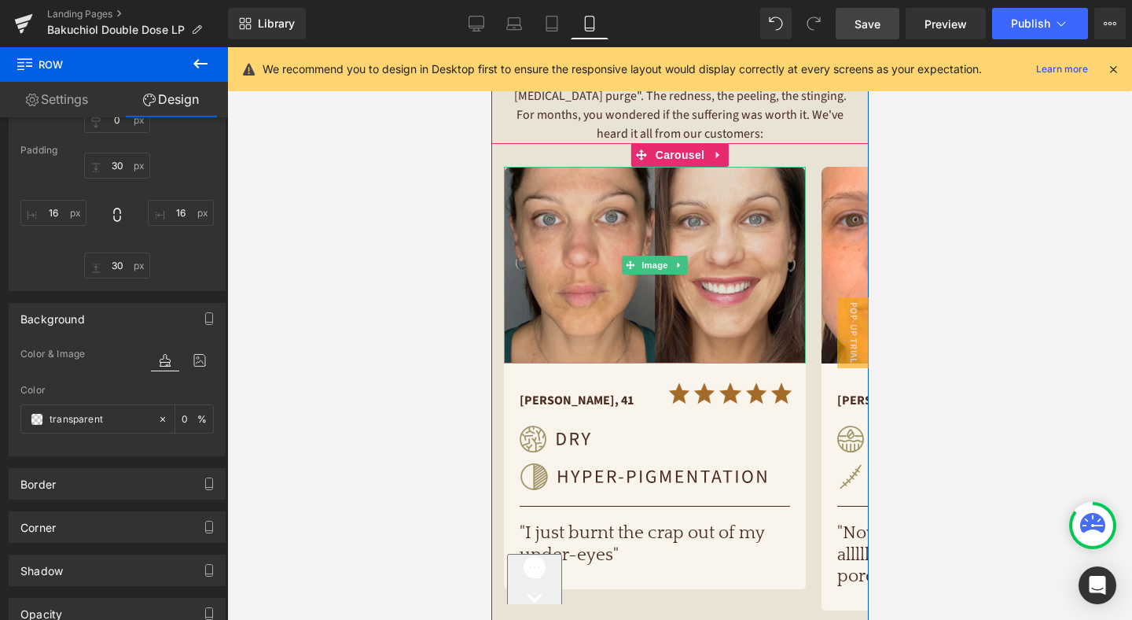
click at [636, 239] on img at bounding box center [653, 265] width 301 height 197
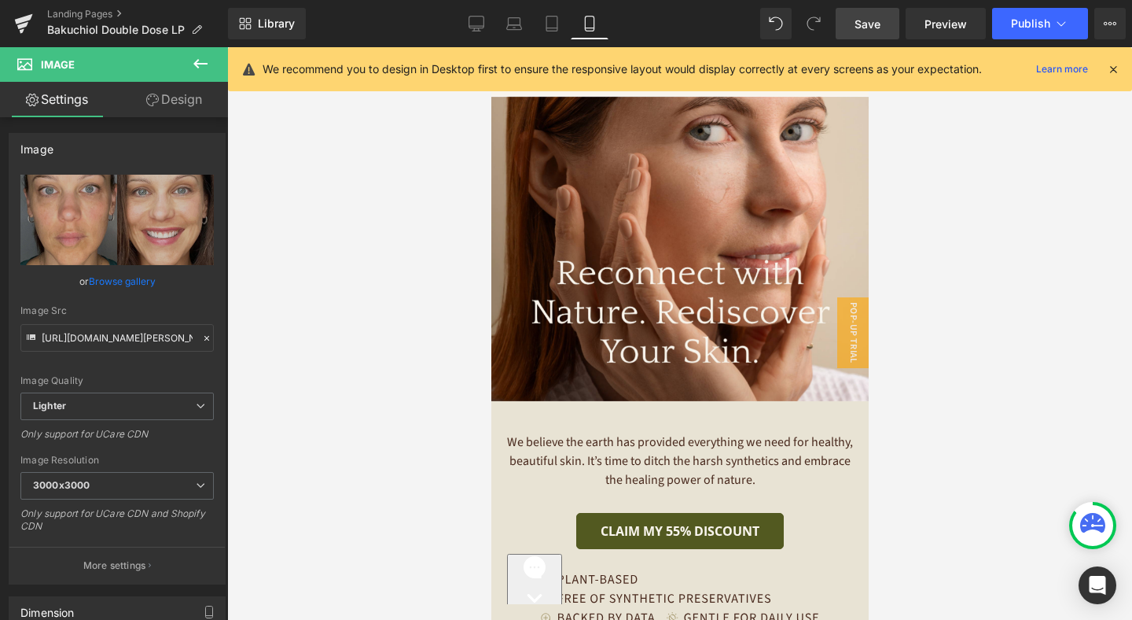
scroll to position [4920, 0]
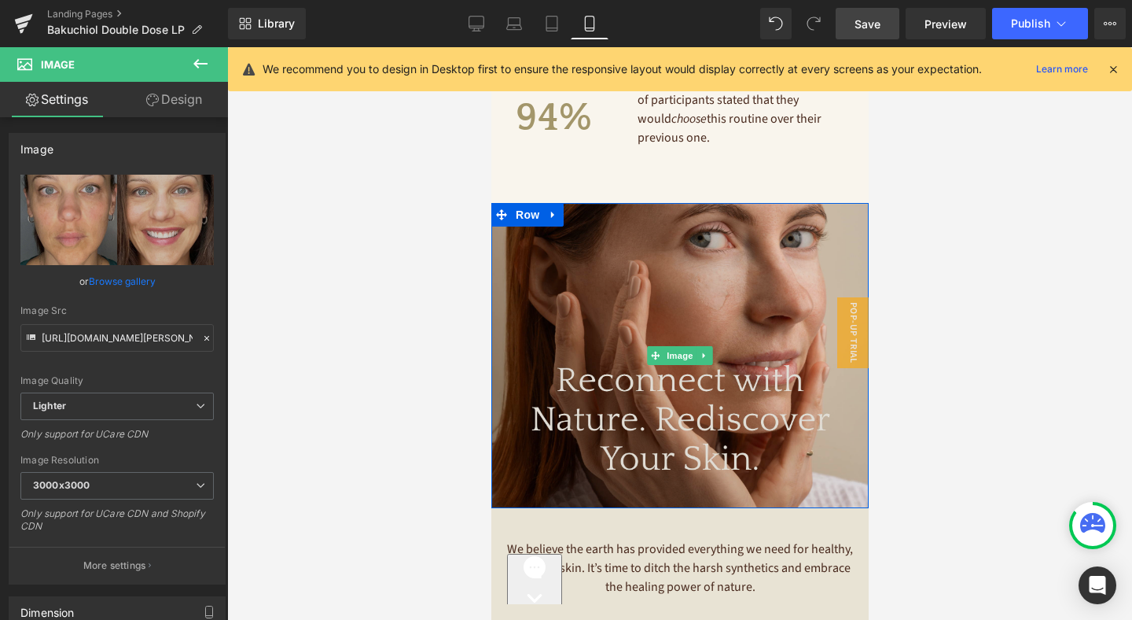
click at [594, 245] on img at bounding box center [679, 355] width 377 height 305
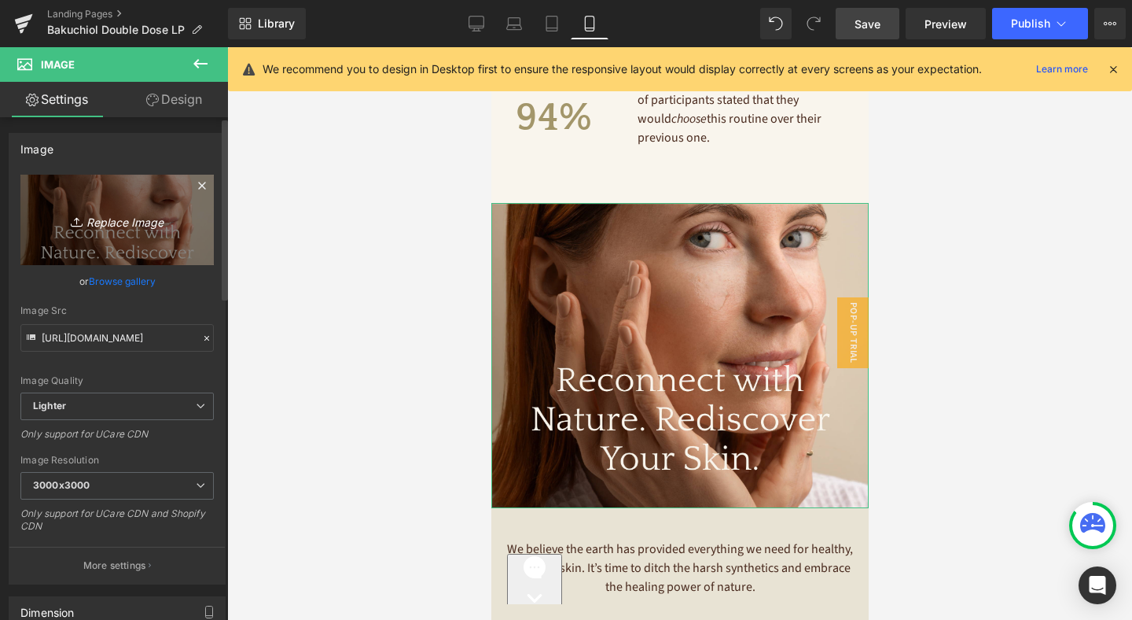
click at [131, 221] on icon "Replace Image" at bounding box center [117, 220] width 126 height 20
type input "C:\fakepath\final-cta-mobile.jpg"
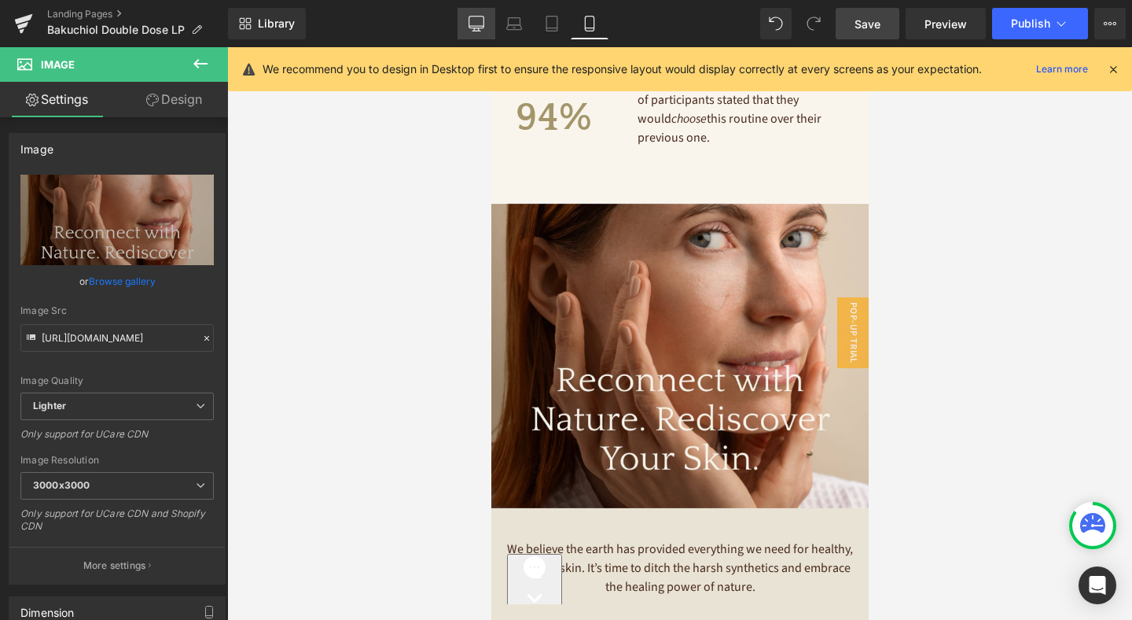
click at [475, 26] on icon at bounding box center [476, 26] width 15 height 0
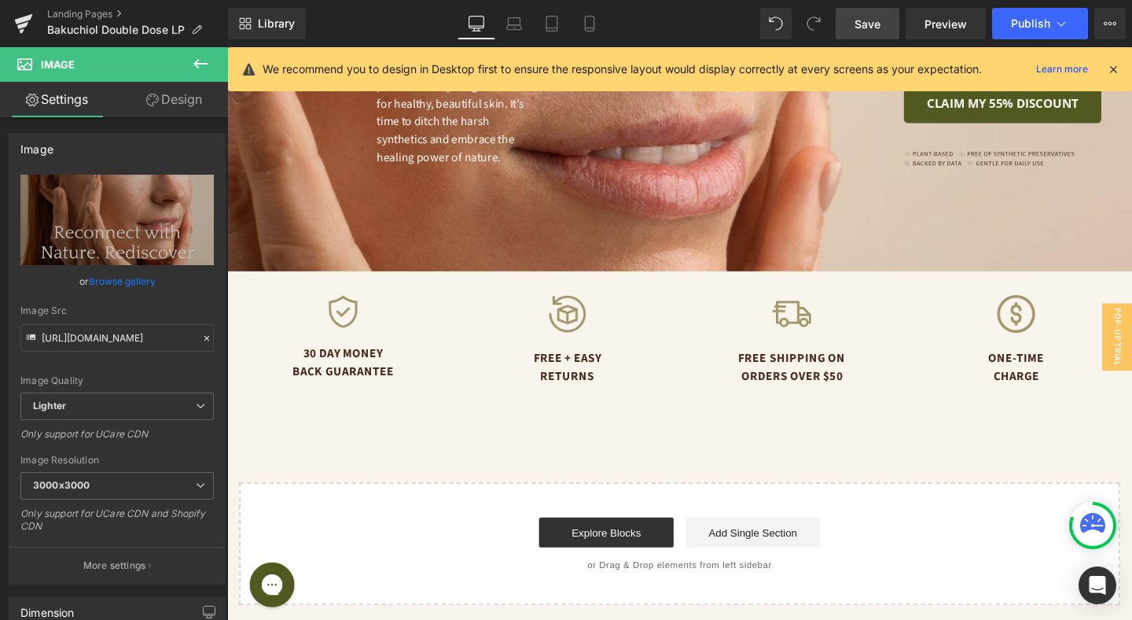
scroll to position [0, 0]
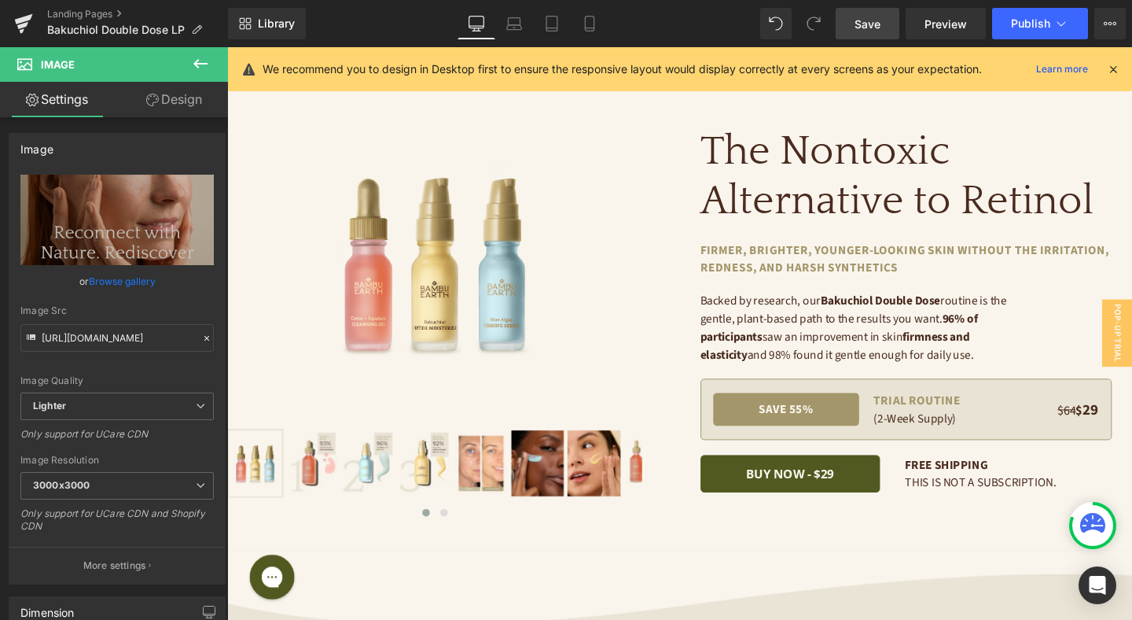
click at [868, 31] on span "Save" at bounding box center [868, 24] width 26 height 17
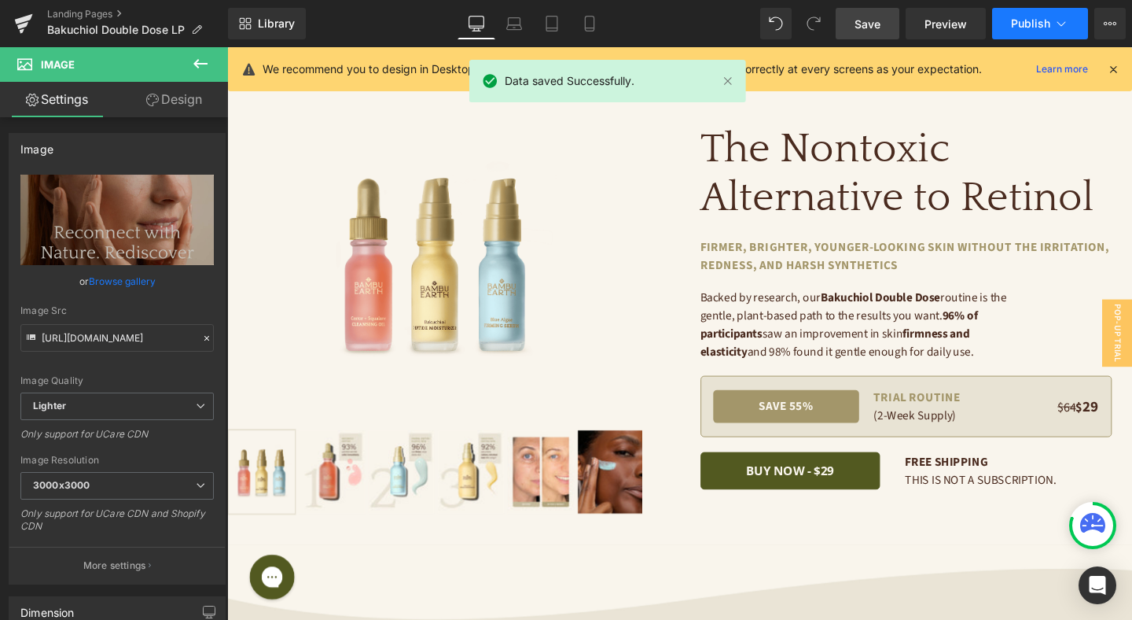
click at [1058, 32] on button "Publish" at bounding box center [1040, 23] width 96 height 31
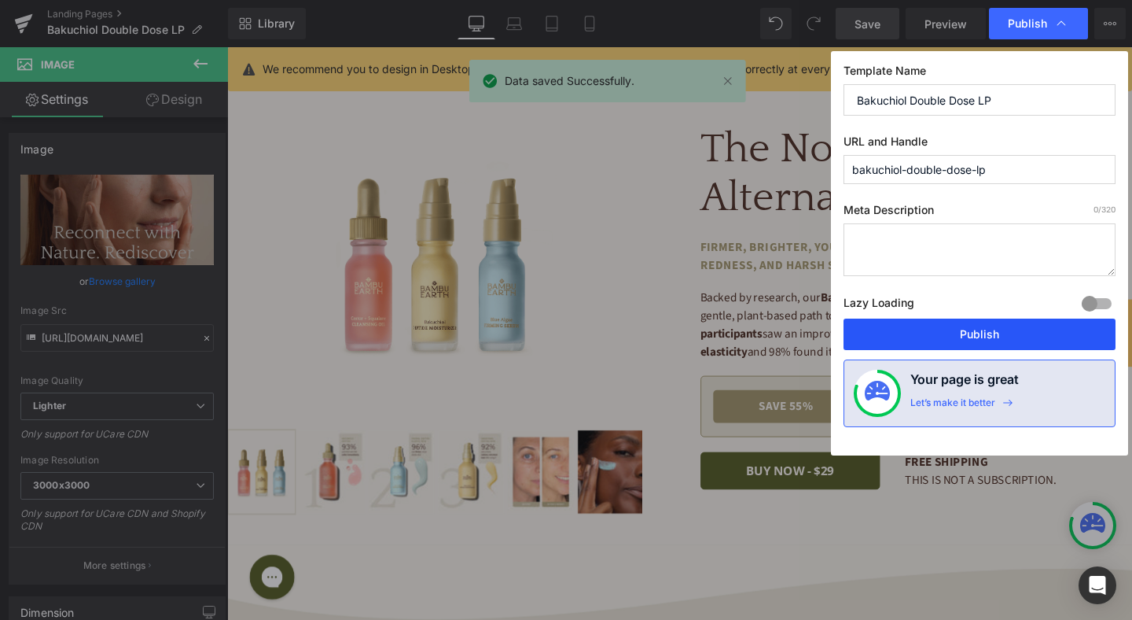
click at [1030, 329] on button "Publish" at bounding box center [980, 333] width 272 height 31
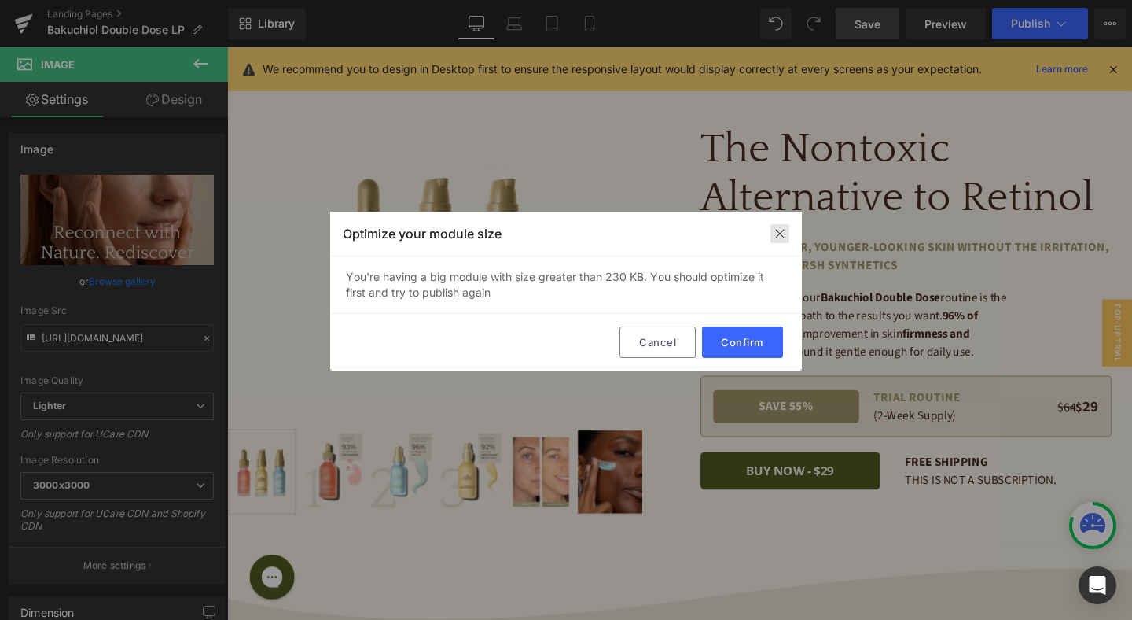
click at [779, 237] on img at bounding box center [780, 233] width 13 height 13
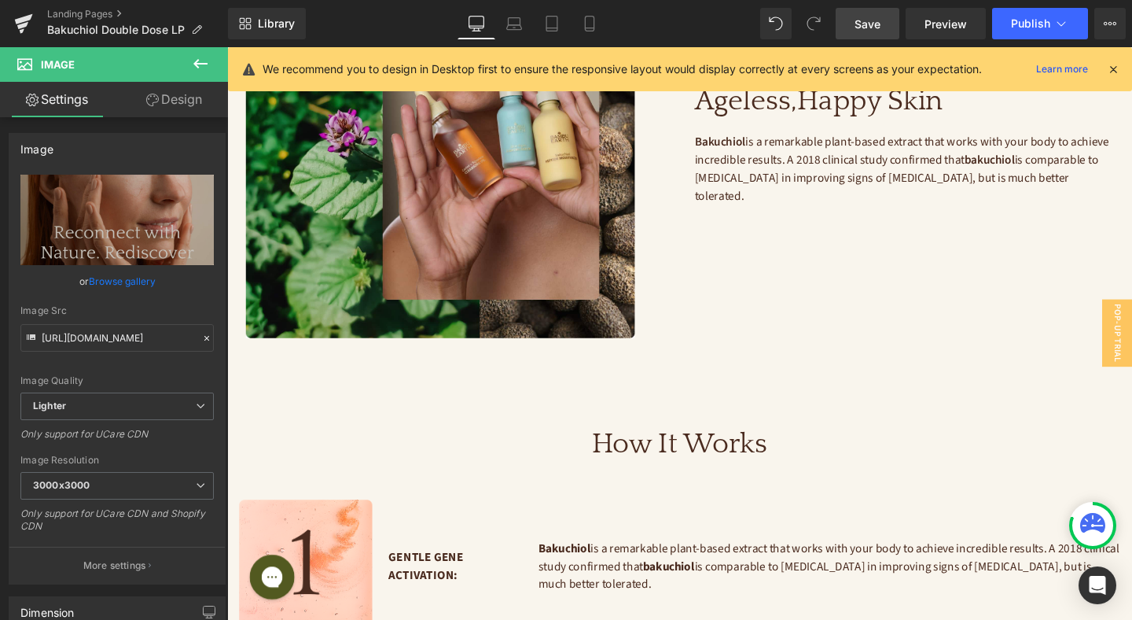
scroll to position [1894, 0]
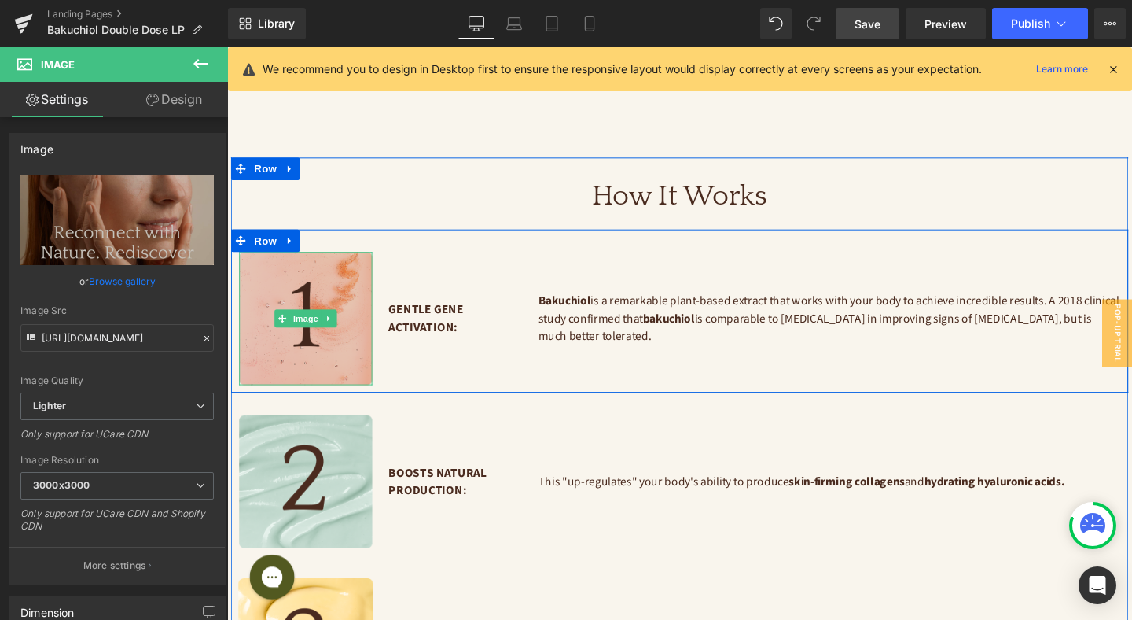
click at [349, 285] on img at bounding box center [310, 333] width 140 height 140
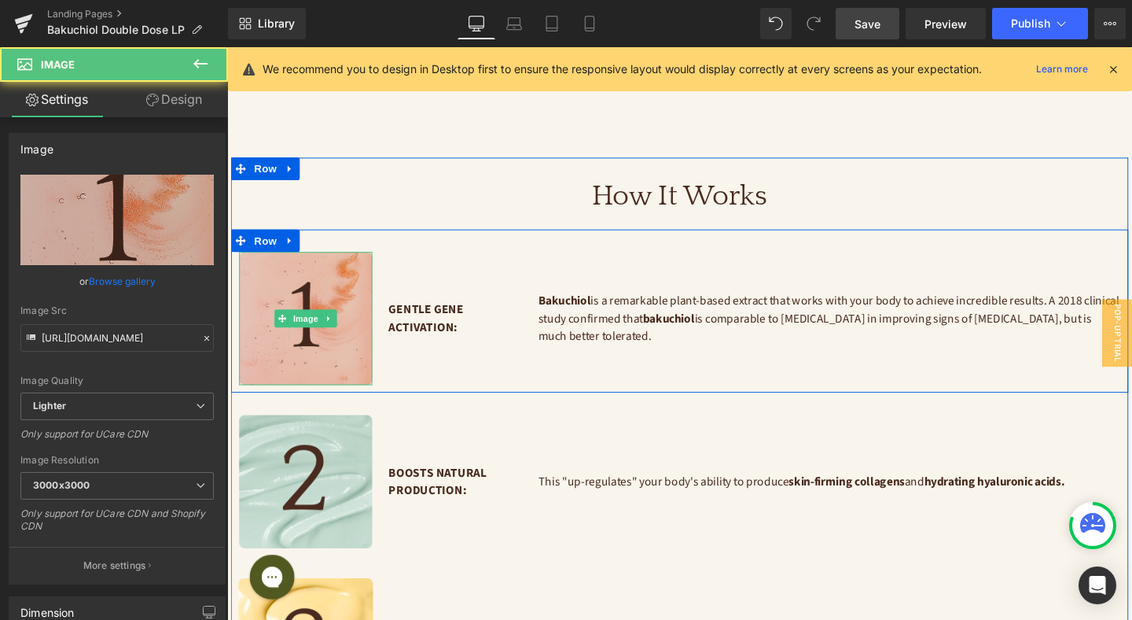
click at [340, 279] on img at bounding box center [310, 333] width 140 height 140
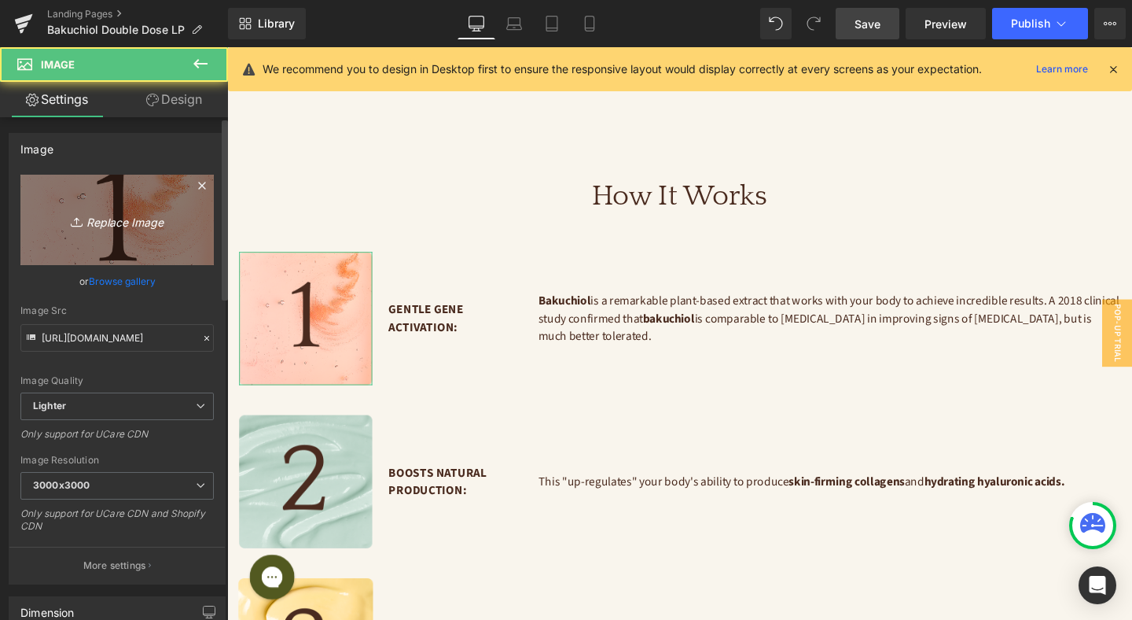
click at [128, 224] on icon "Replace Image" at bounding box center [117, 220] width 126 height 20
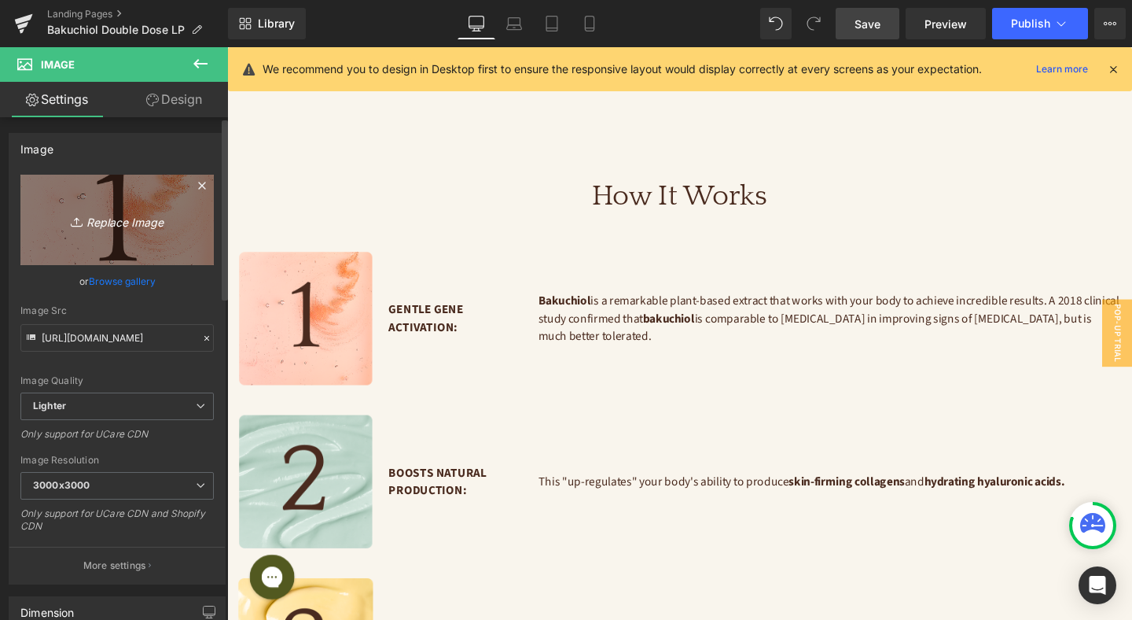
type input "C:\fakepath\1 (17).jpg"
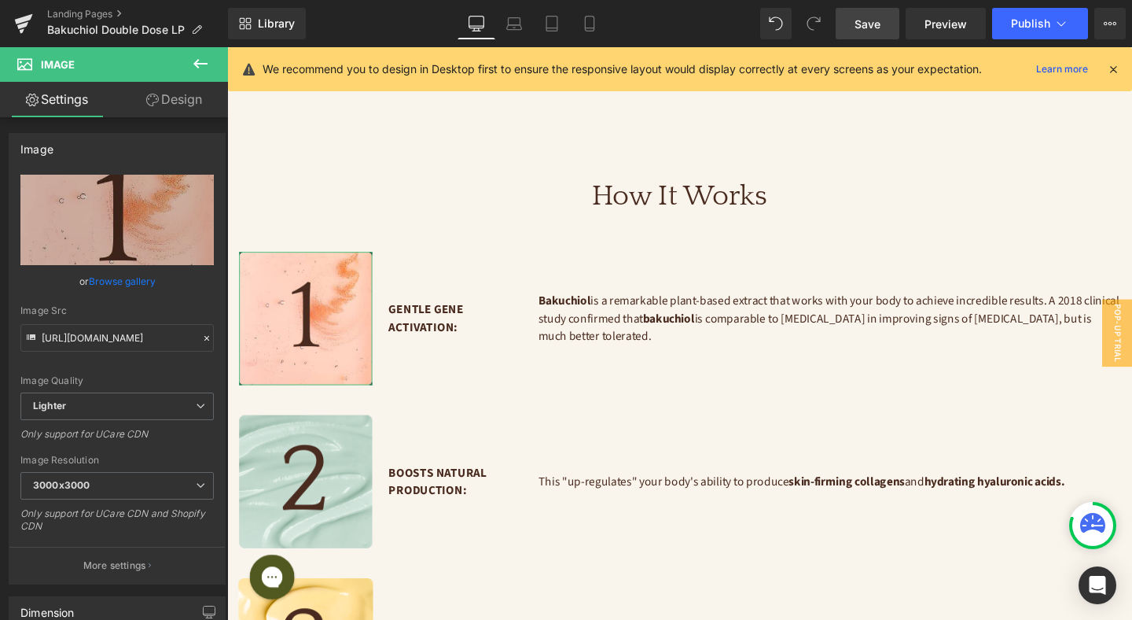
click at [167, 110] on link "Design" at bounding box center [174, 99] width 114 height 35
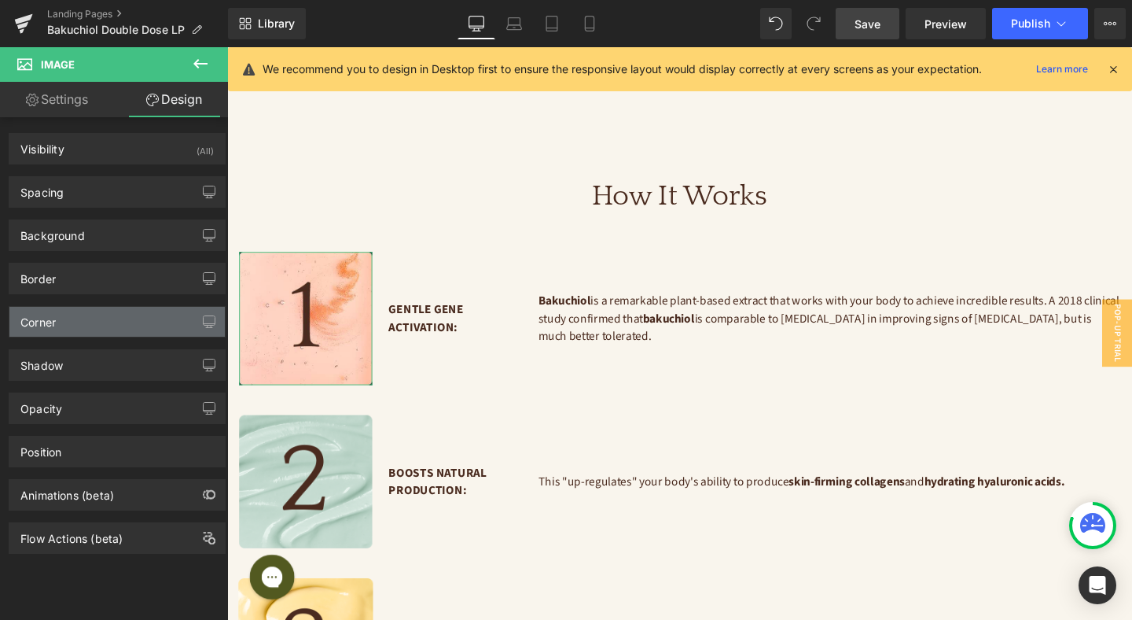
click at [111, 324] on div "Corner" at bounding box center [116, 322] width 215 height 30
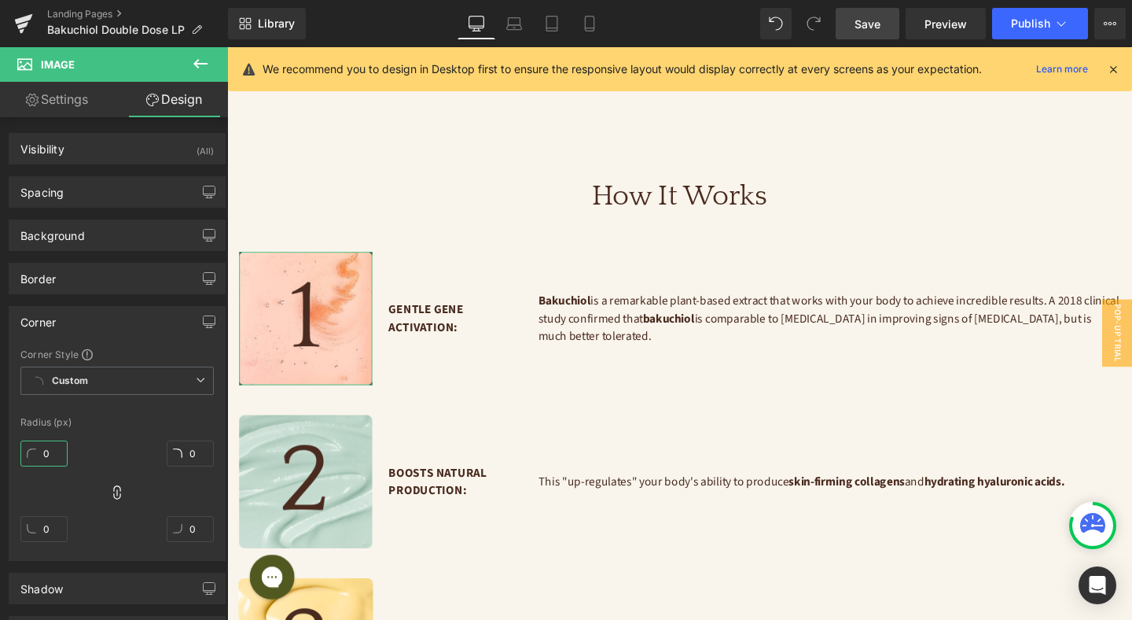
click at [50, 449] on input "0" at bounding box center [43, 453] width 47 height 26
type input "10"
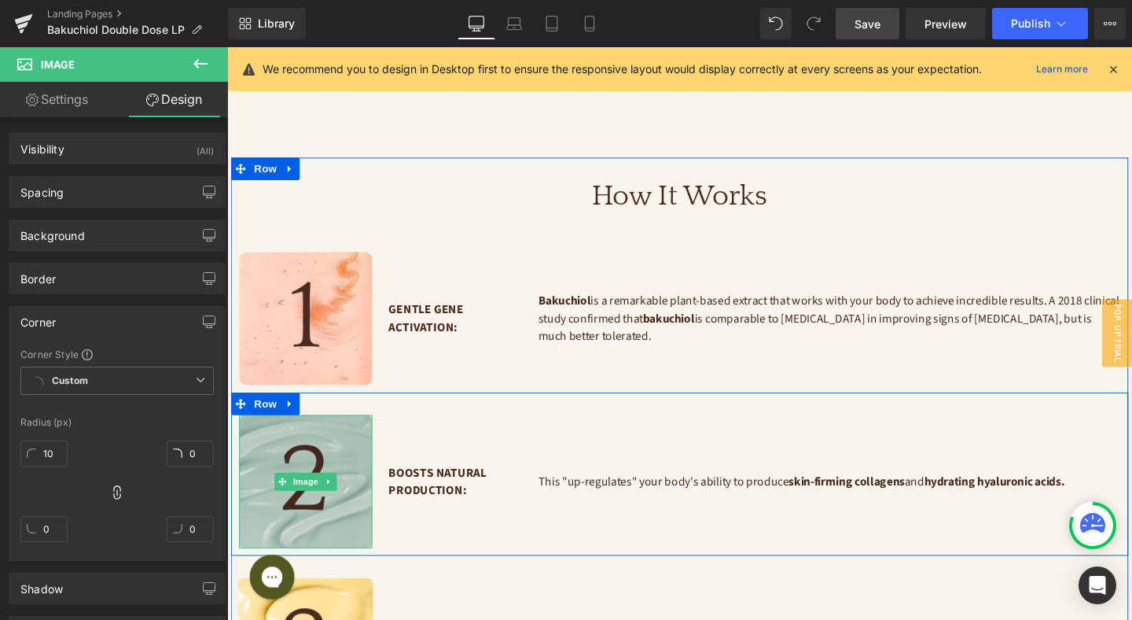
click at [325, 459] on img at bounding box center [310, 504] width 140 height 140
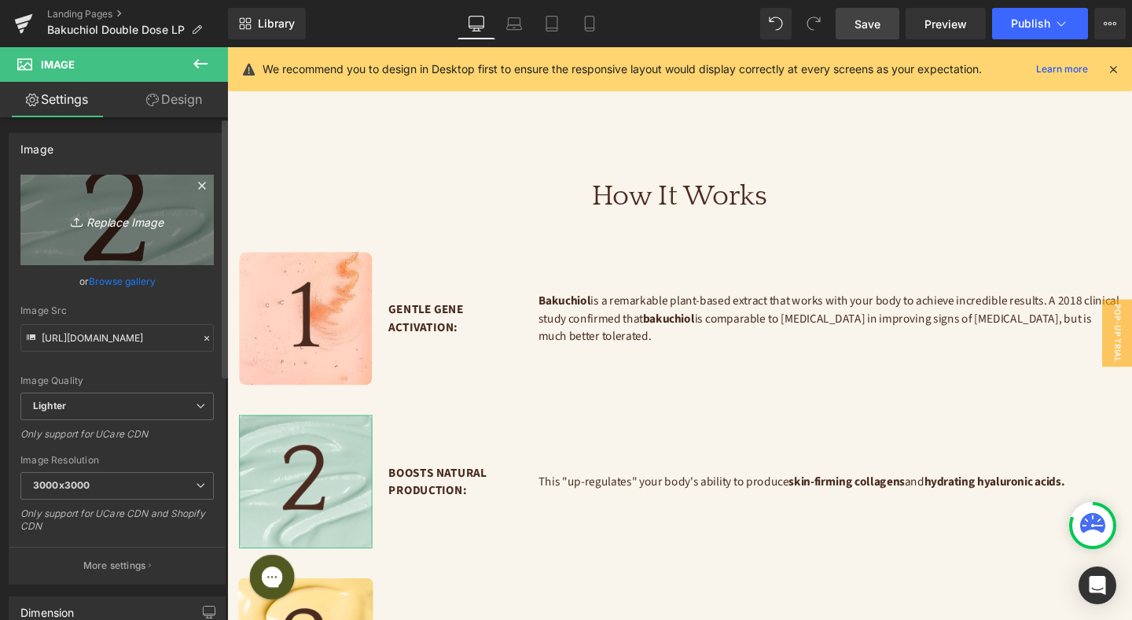
click at [128, 222] on icon "Replace Image" at bounding box center [117, 220] width 126 height 20
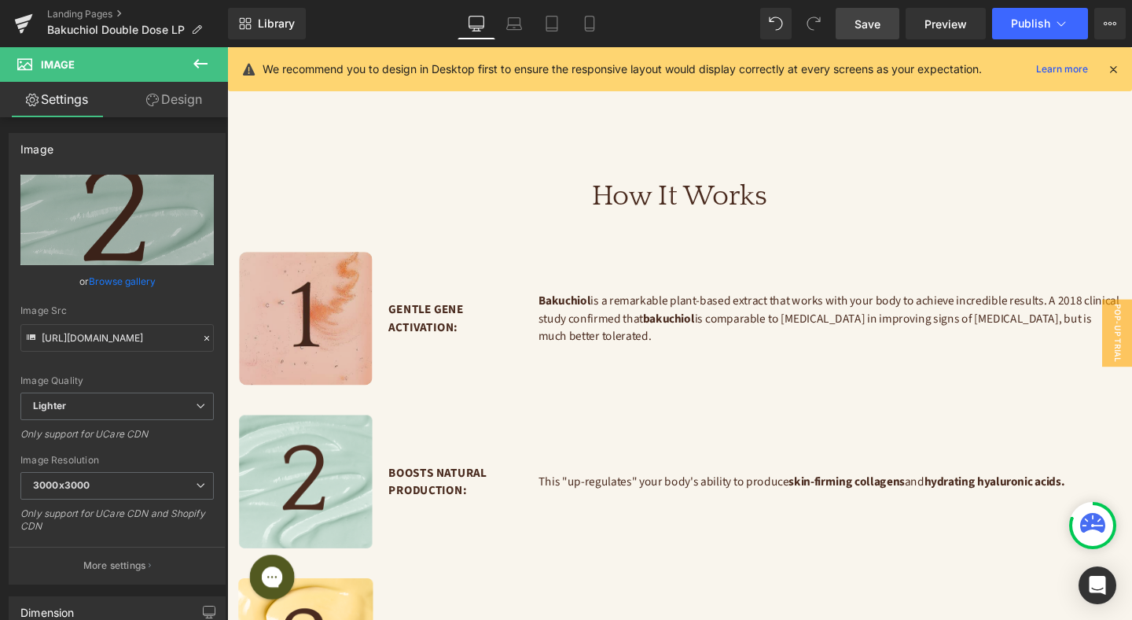
type input "C:\fakepath\2 (17).jpg"
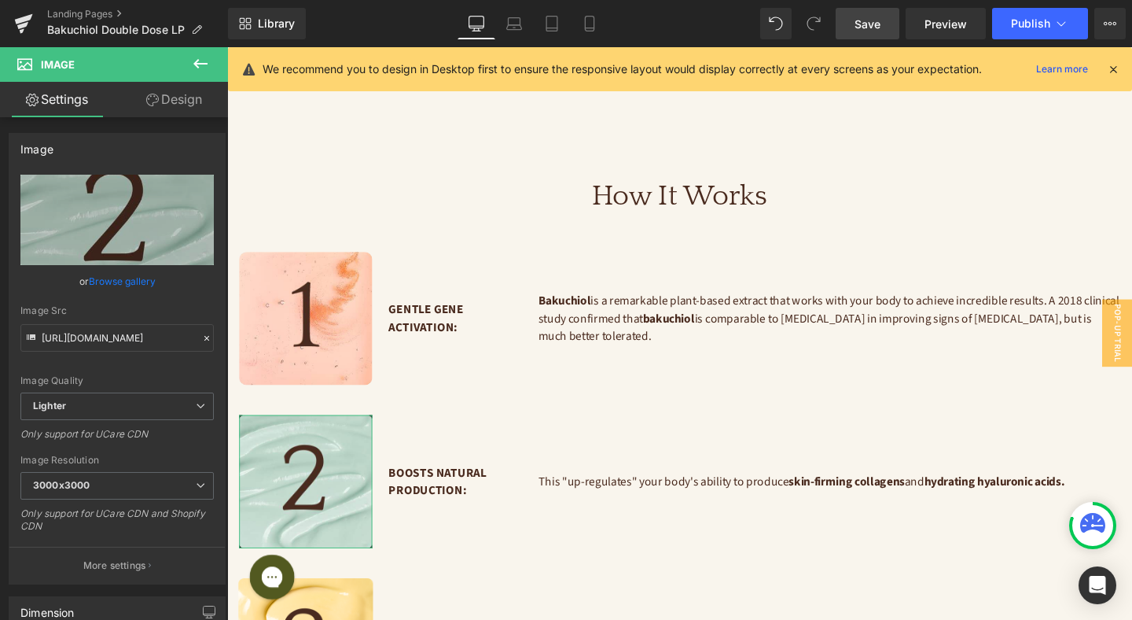
click at [192, 101] on link "Design" at bounding box center [174, 99] width 114 height 35
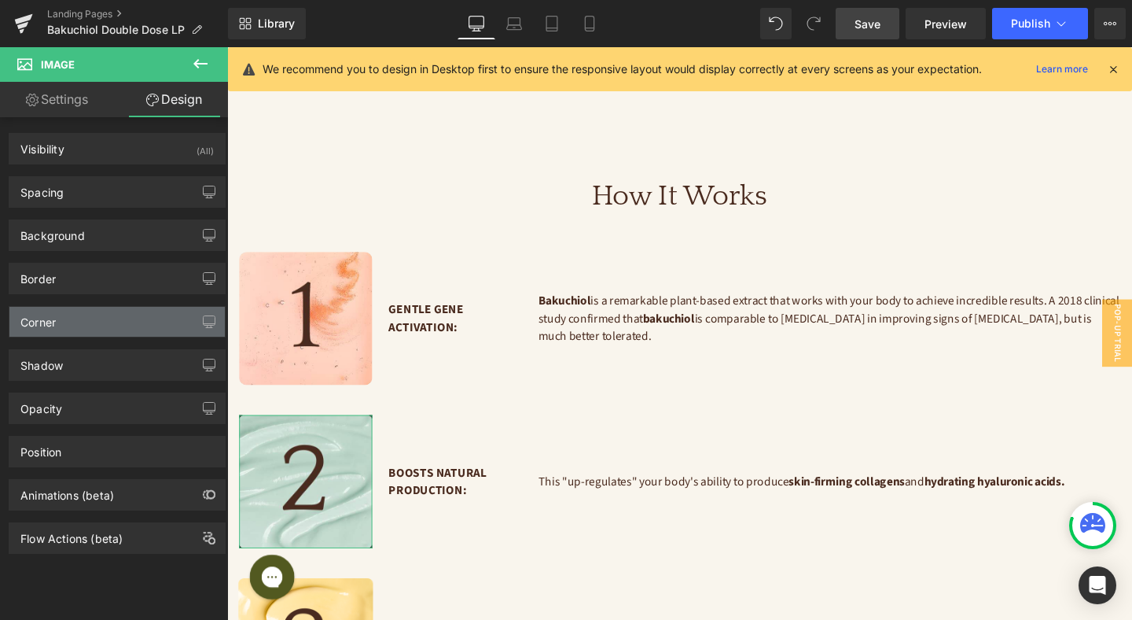
click at [93, 315] on div "Corner" at bounding box center [116, 322] width 215 height 30
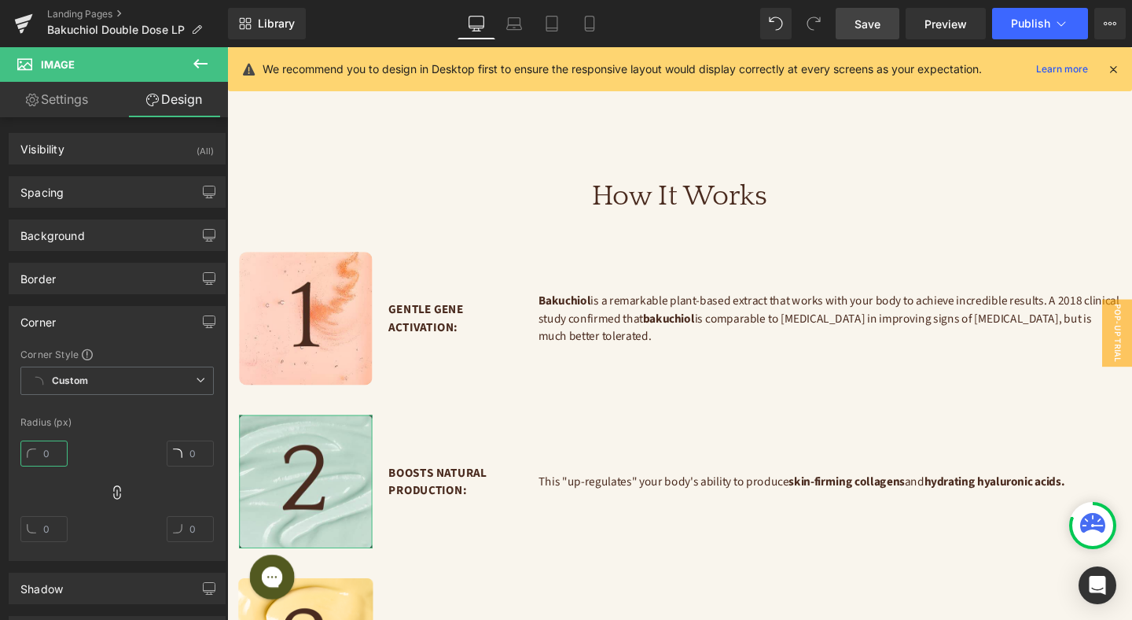
click at [51, 450] on input "text" at bounding box center [43, 453] width 47 height 26
type input "10"
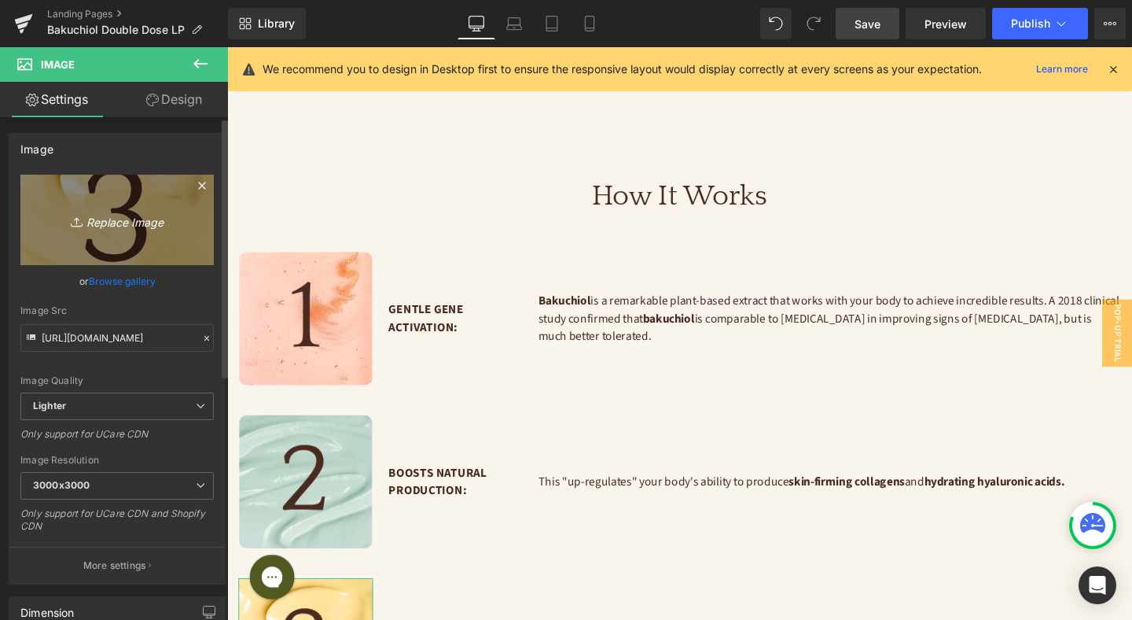
click at [127, 219] on icon "Replace Image" at bounding box center [117, 220] width 126 height 20
type input "C:\fakepath\3 (17).jpg"
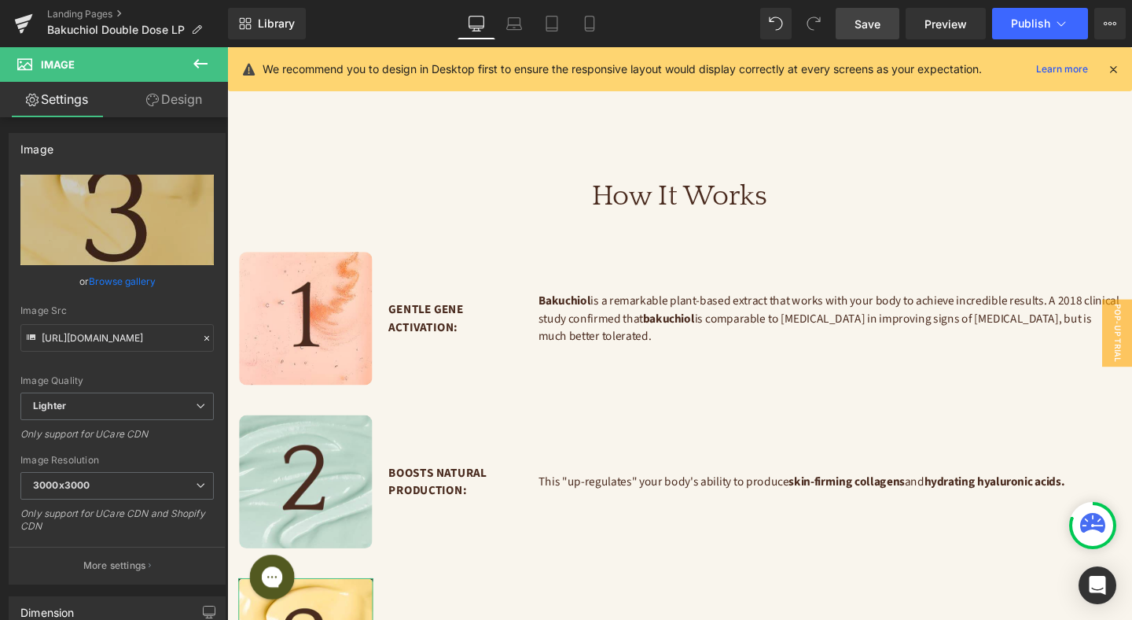
click at [182, 105] on link "Design" at bounding box center [174, 99] width 114 height 35
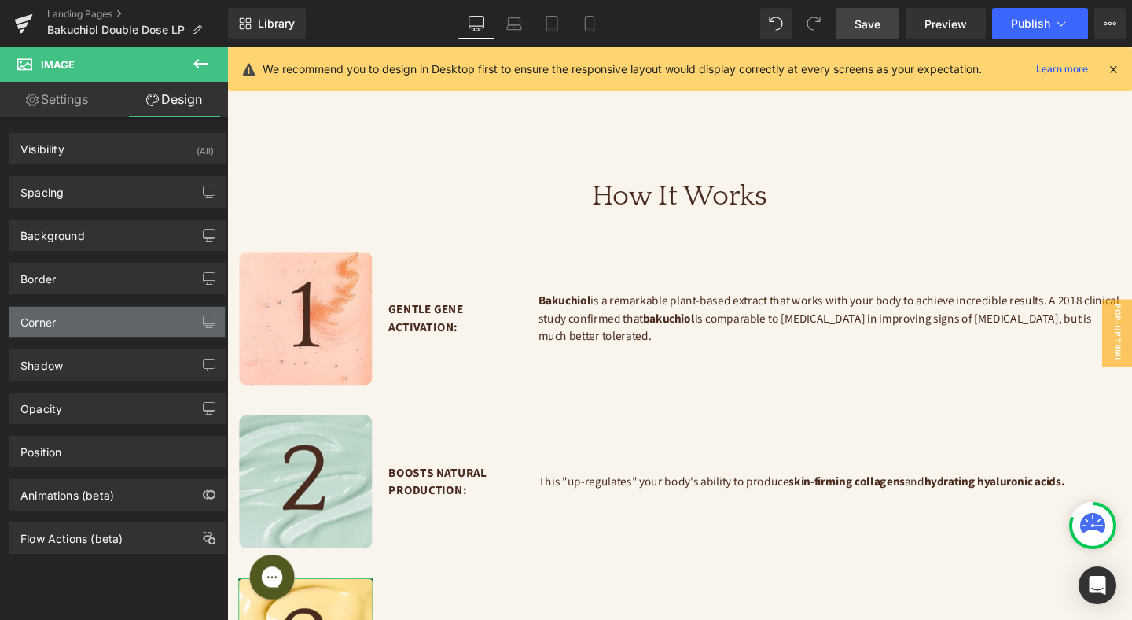
click at [118, 318] on div "Corner" at bounding box center [116, 322] width 215 height 30
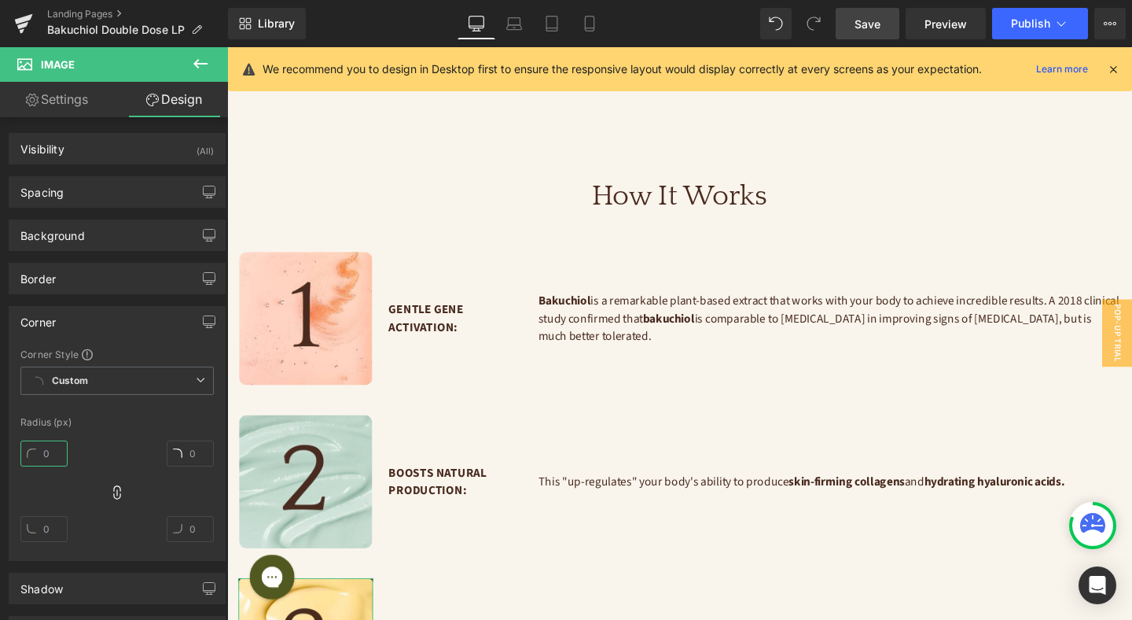
click at [48, 451] on input "text" at bounding box center [43, 453] width 47 height 26
type input "10"
drag, startPoint x: 861, startPoint y: 24, endPoint x: 598, endPoint y: 144, distance: 288.9
click at [861, 24] on span "Save" at bounding box center [868, 24] width 26 height 17
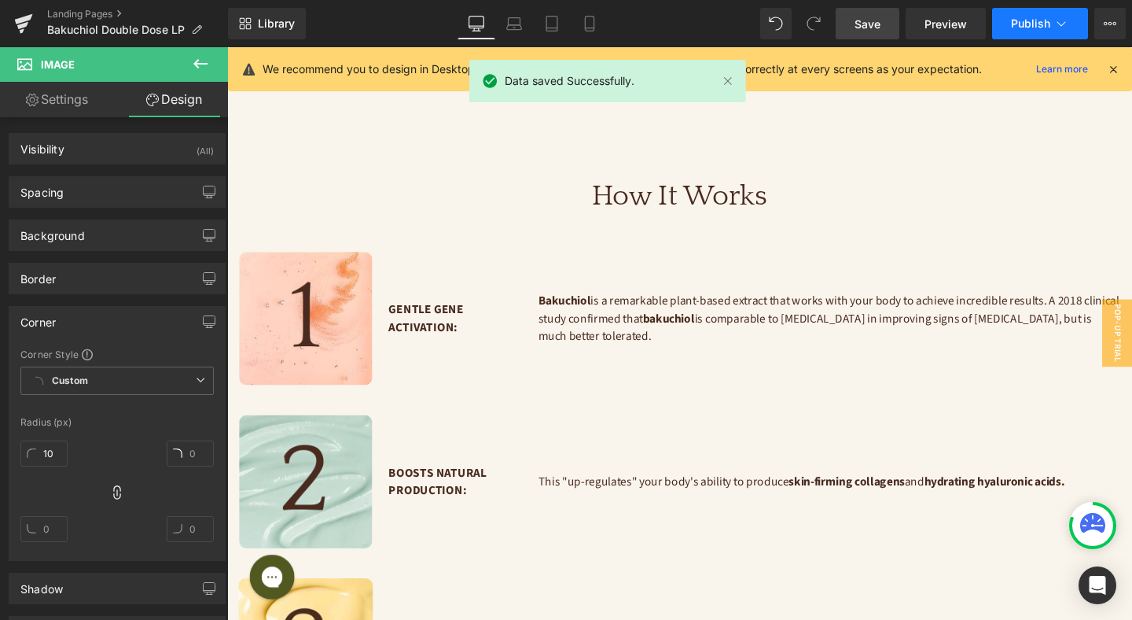
click at [1036, 28] on span "Publish" at bounding box center [1030, 23] width 39 height 13
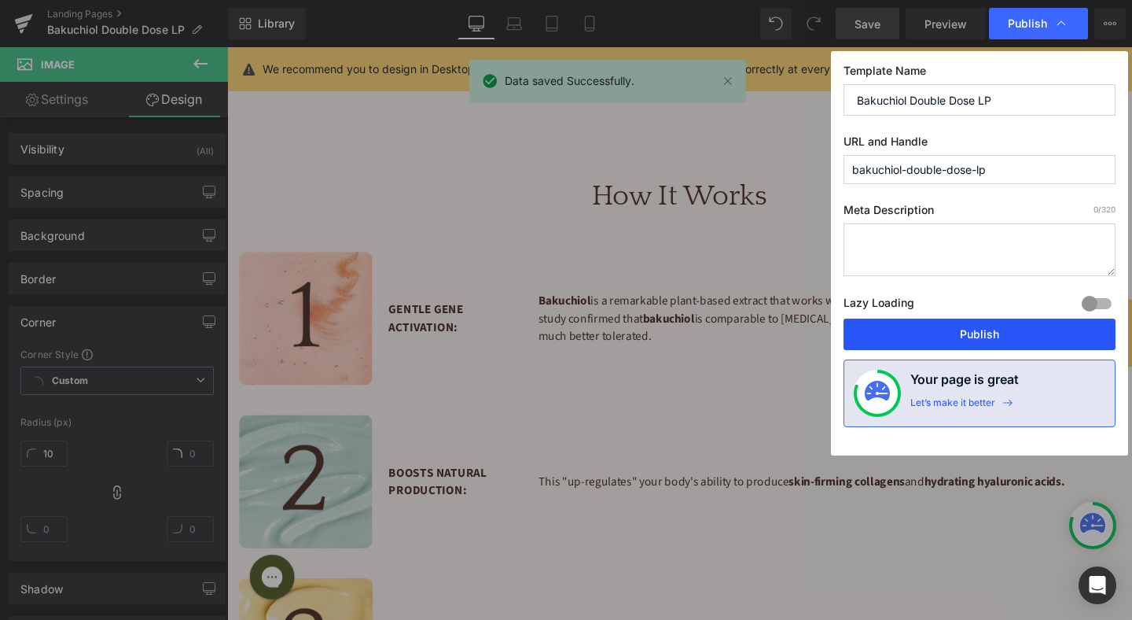
click at [999, 330] on button "Publish" at bounding box center [980, 333] width 272 height 31
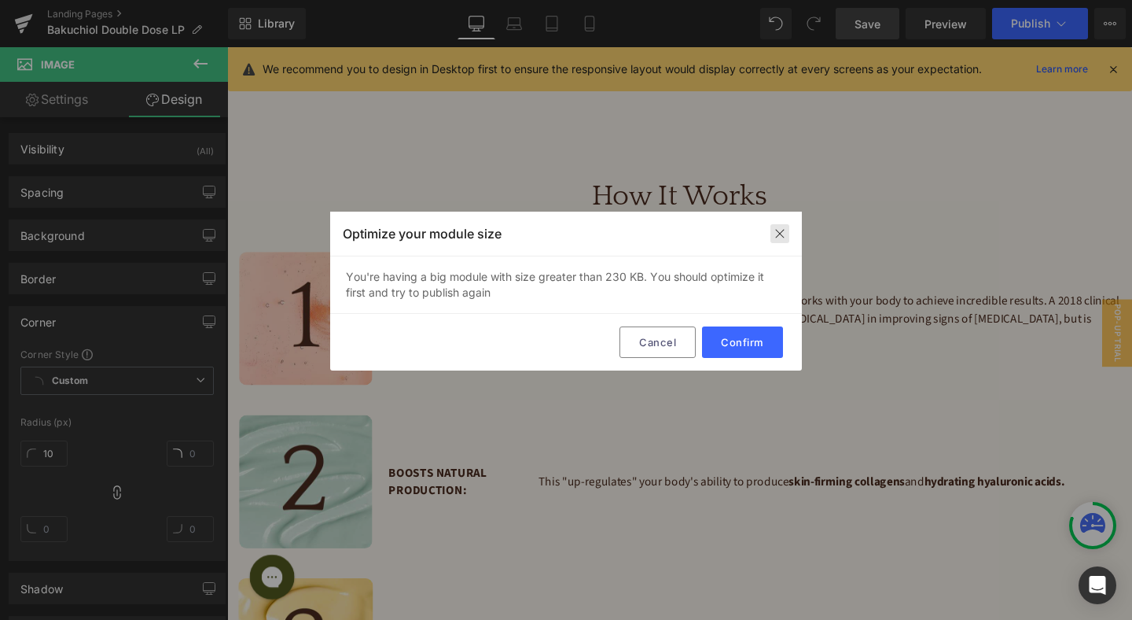
click at [779, 224] on div at bounding box center [780, 233] width 19 height 19
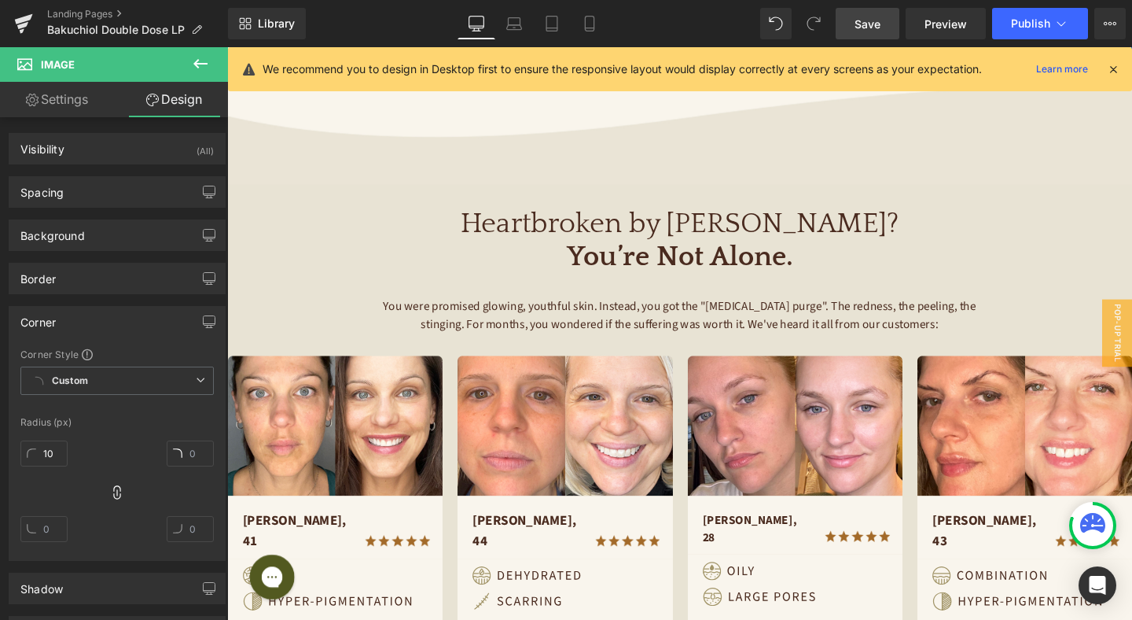
scroll to position [664, 0]
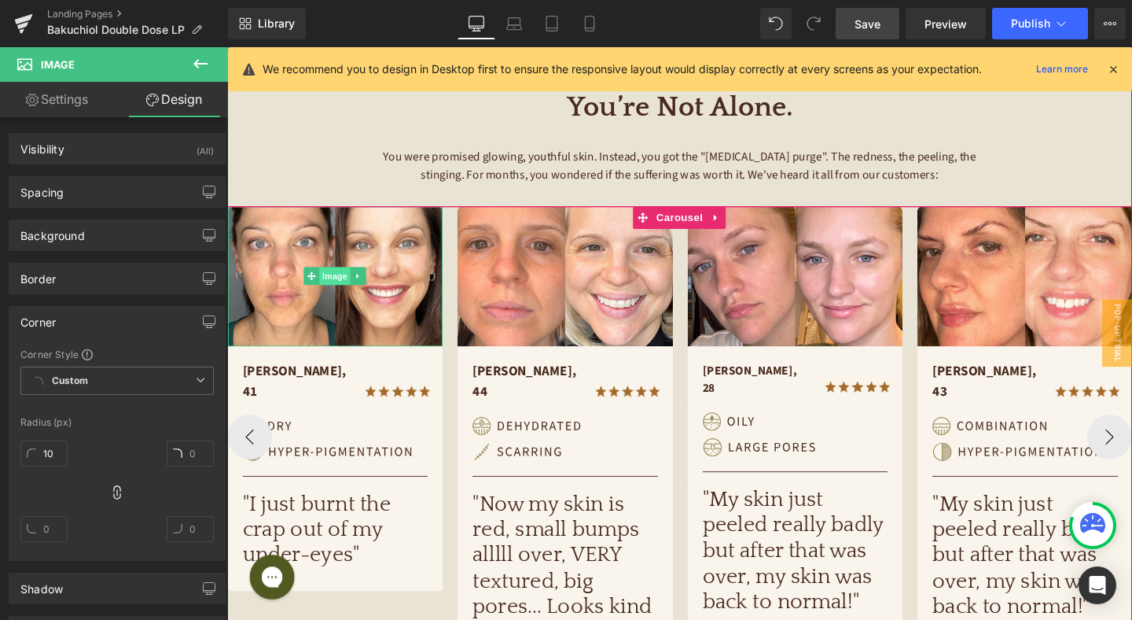
click at [343, 290] on span "Image" at bounding box center [340, 287] width 33 height 19
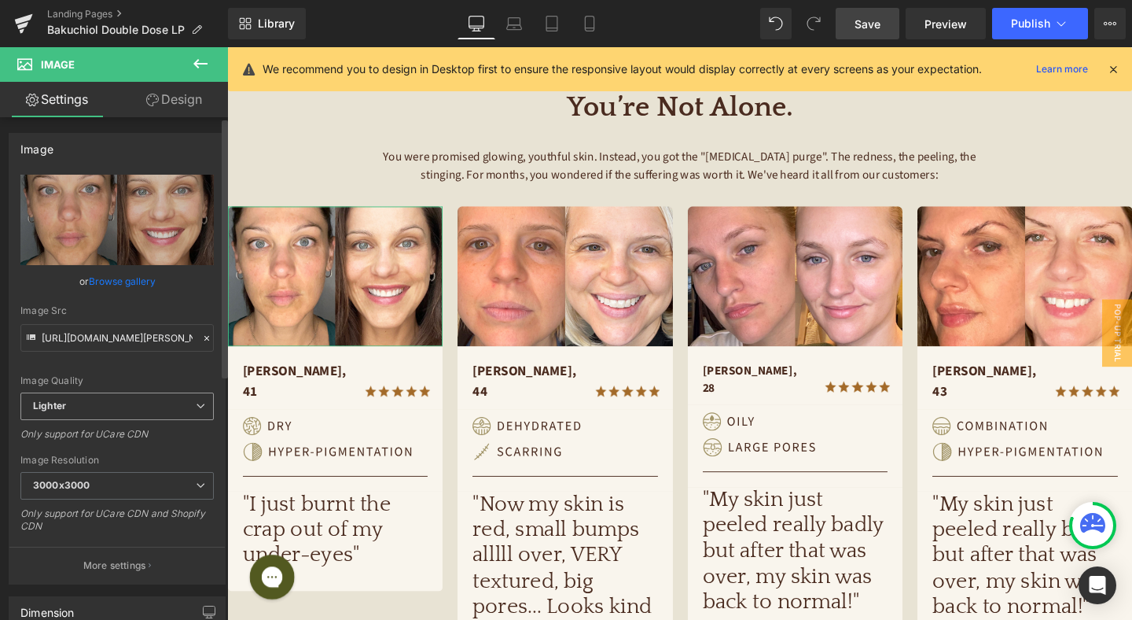
click at [171, 410] on span "Lighter" at bounding box center [116, 406] width 193 height 28
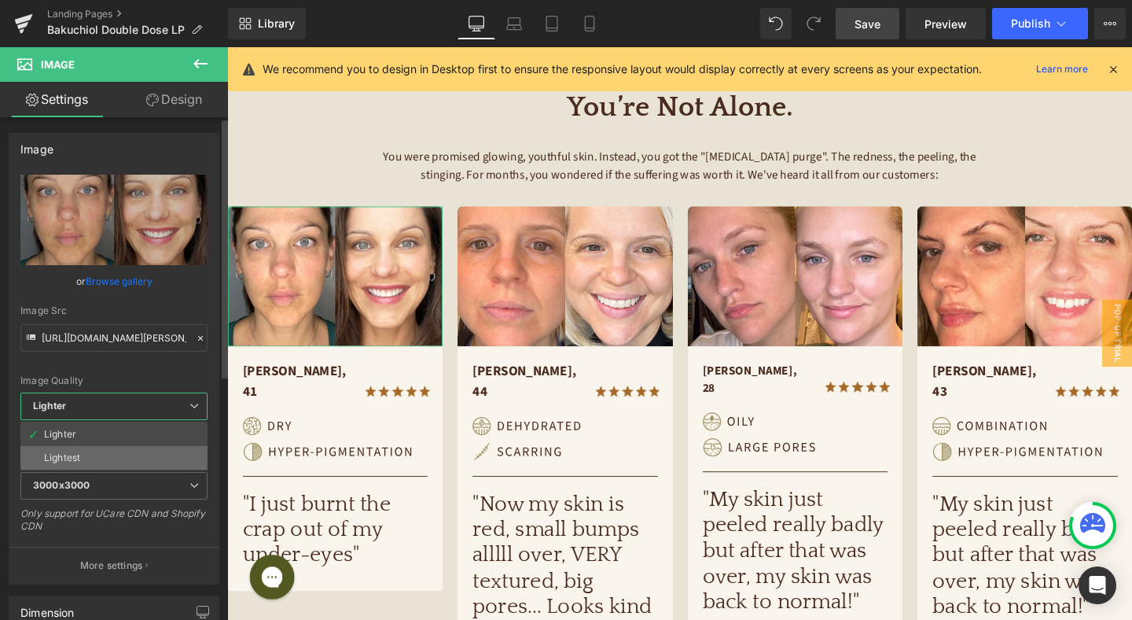
click at [172, 455] on li "Lightest" at bounding box center [113, 458] width 187 height 24
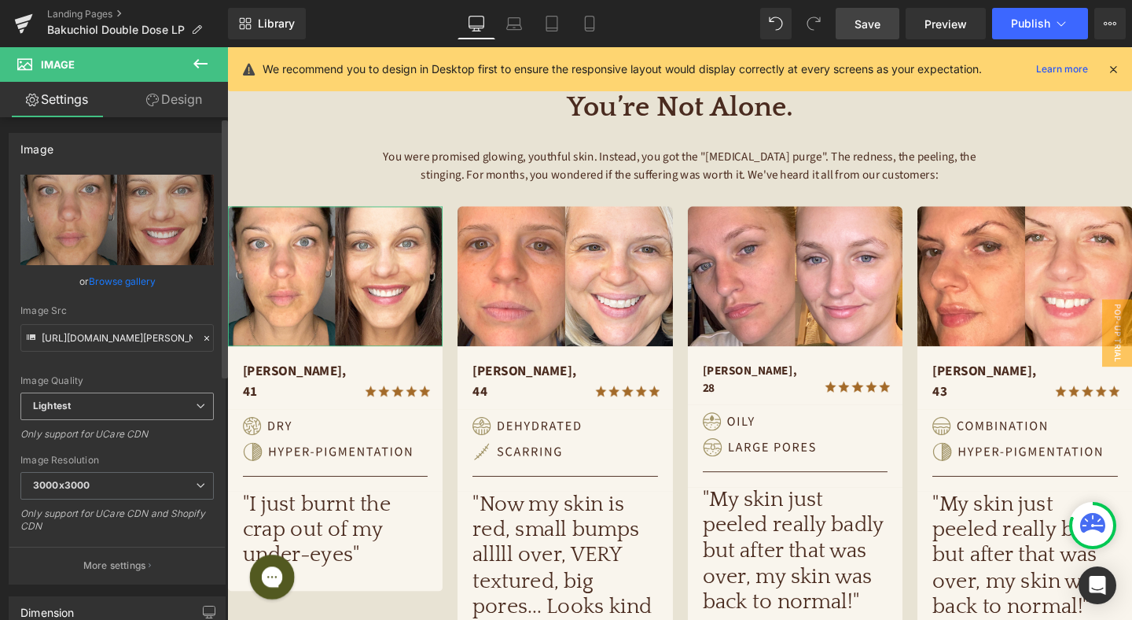
click at [112, 410] on span "Lightest" at bounding box center [116, 406] width 193 height 28
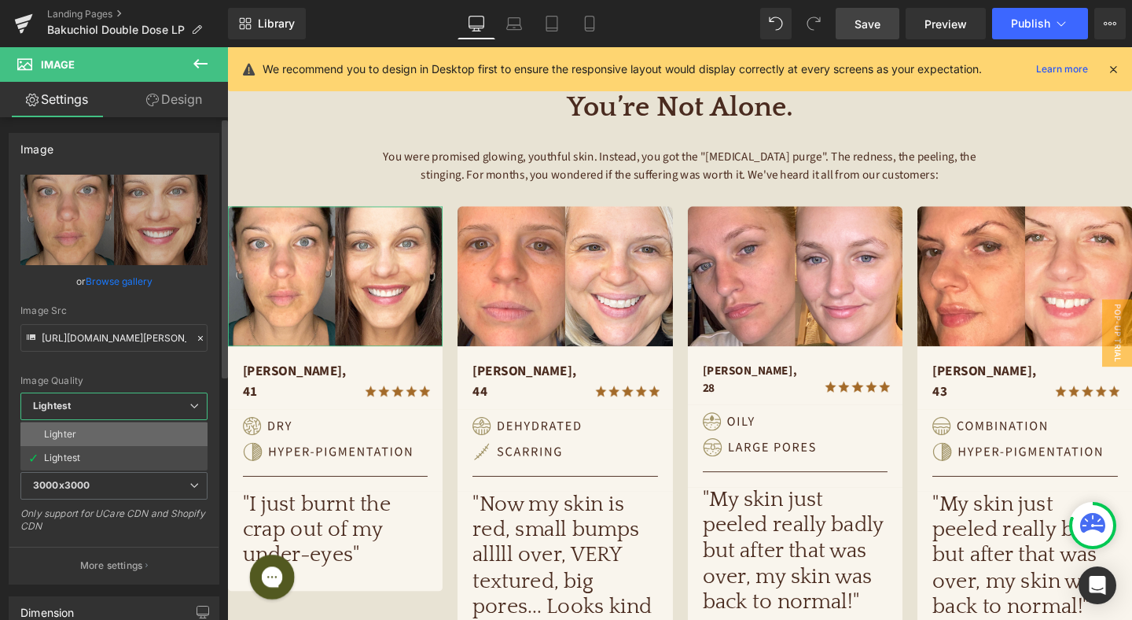
click at [115, 435] on li "Lighter" at bounding box center [113, 434] width 187 height 24
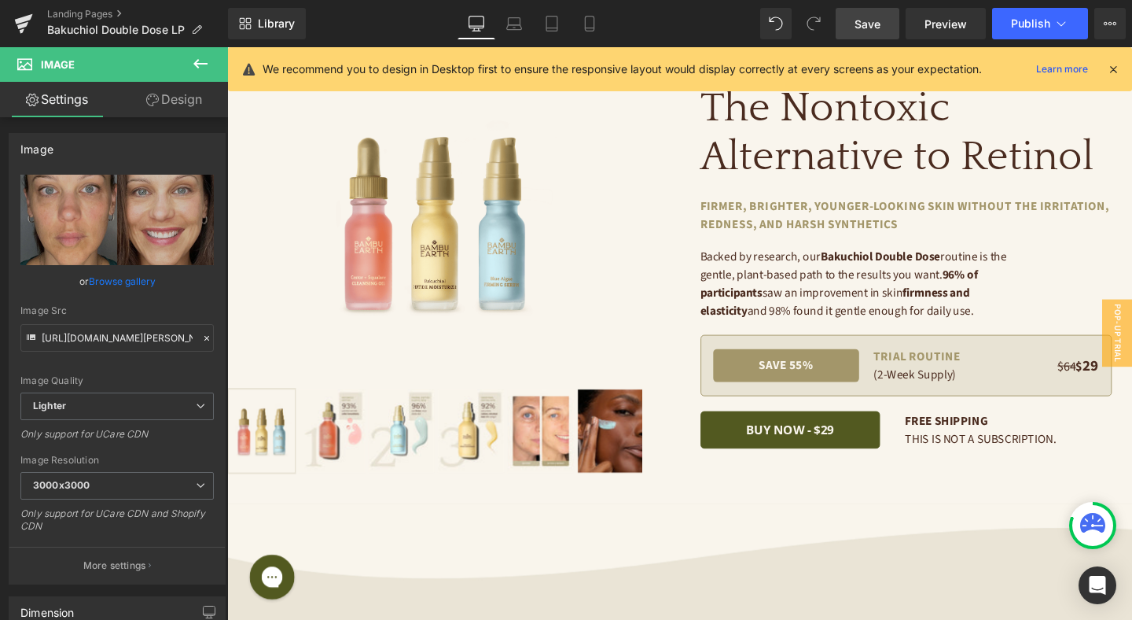
scroll to position [0, 0]
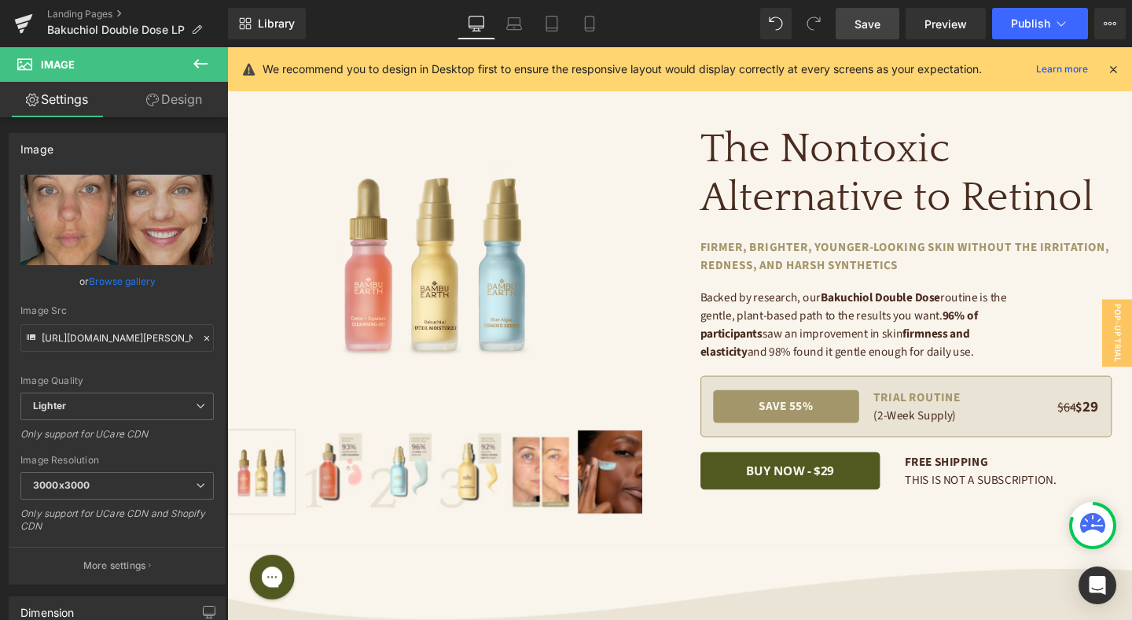
click at [870, 27] on span "Save" at bounding box center [868, 24] width 26 height 17
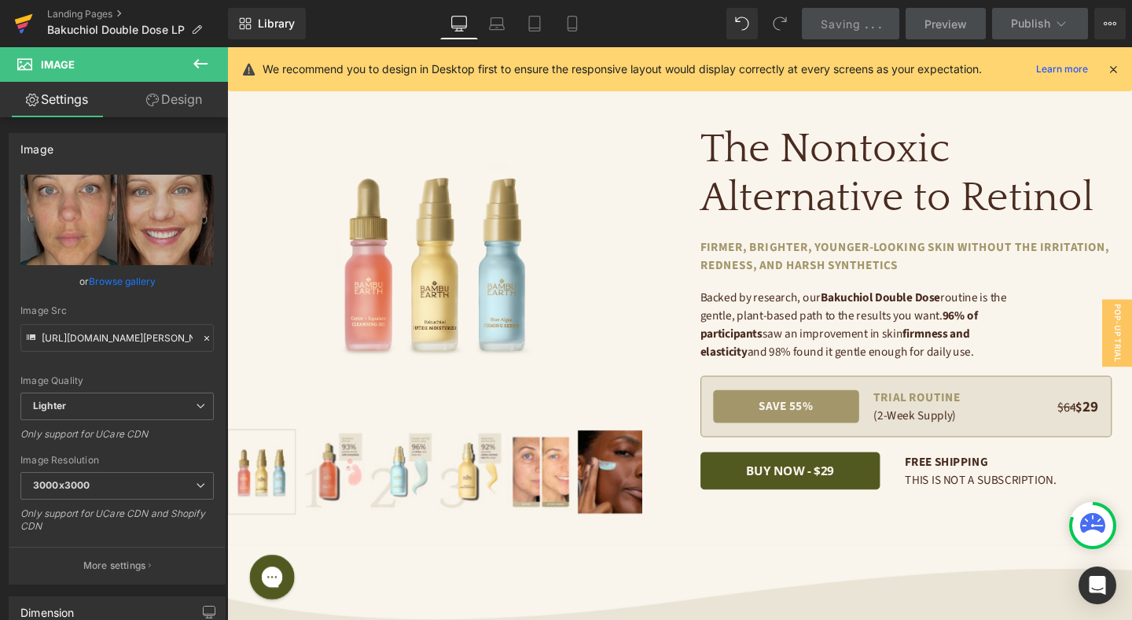
click at [24, 25] on icon at bounding box center [22, 25] width 11 height 7
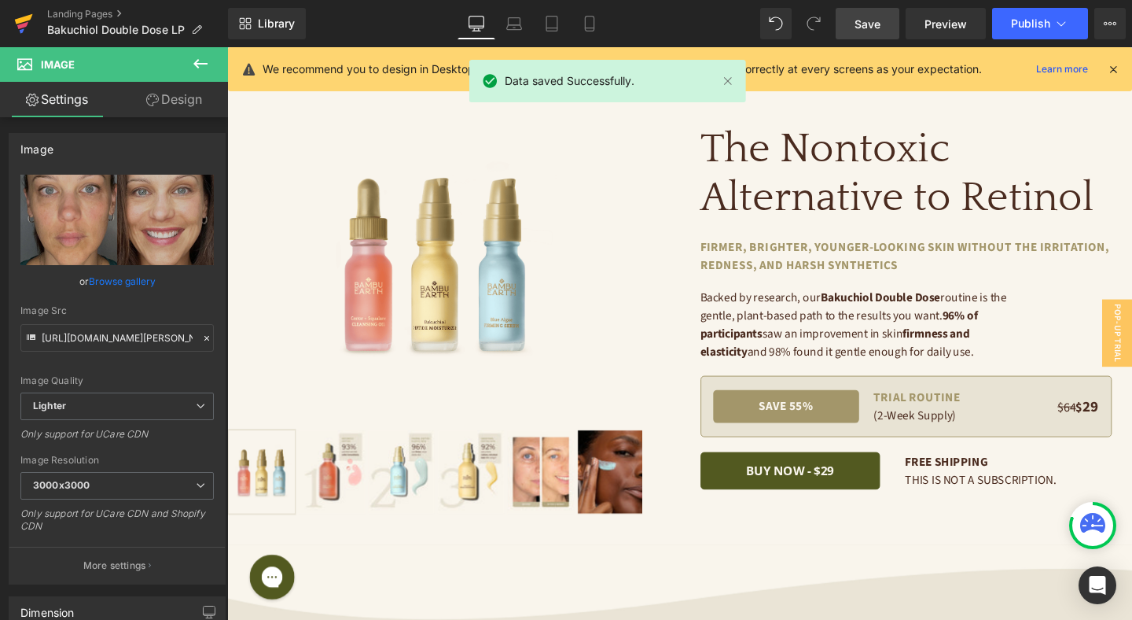
click at [30, 20] on icon at bounding box center [23, 23] width 19 height 39
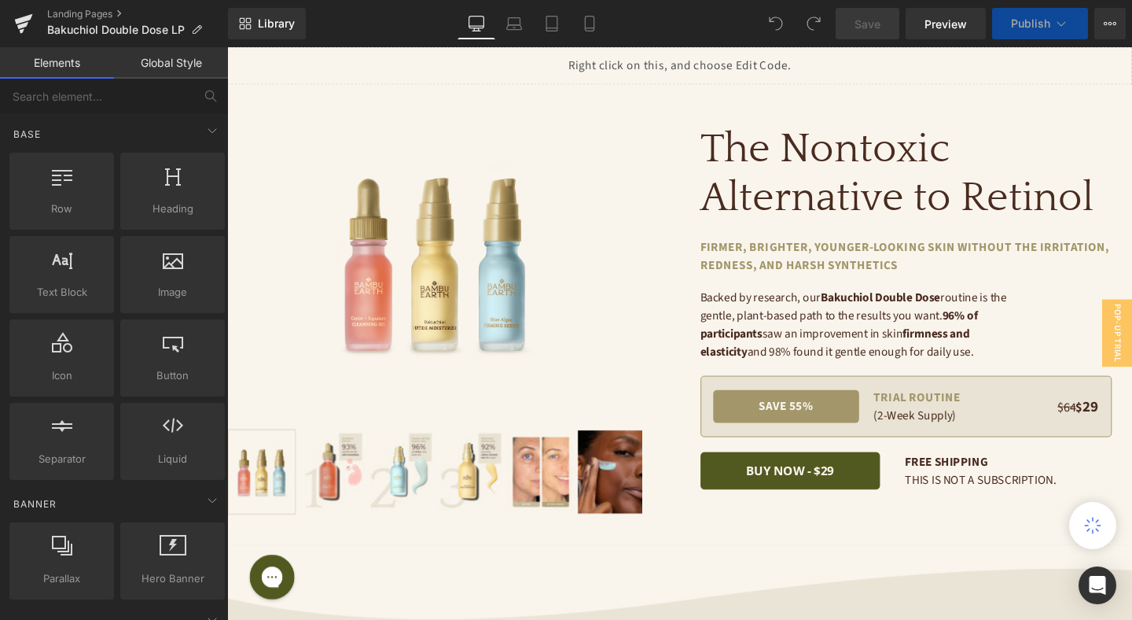
click at [1063, 22] on icon at bounding box center [1062, 24] width 16 height 16
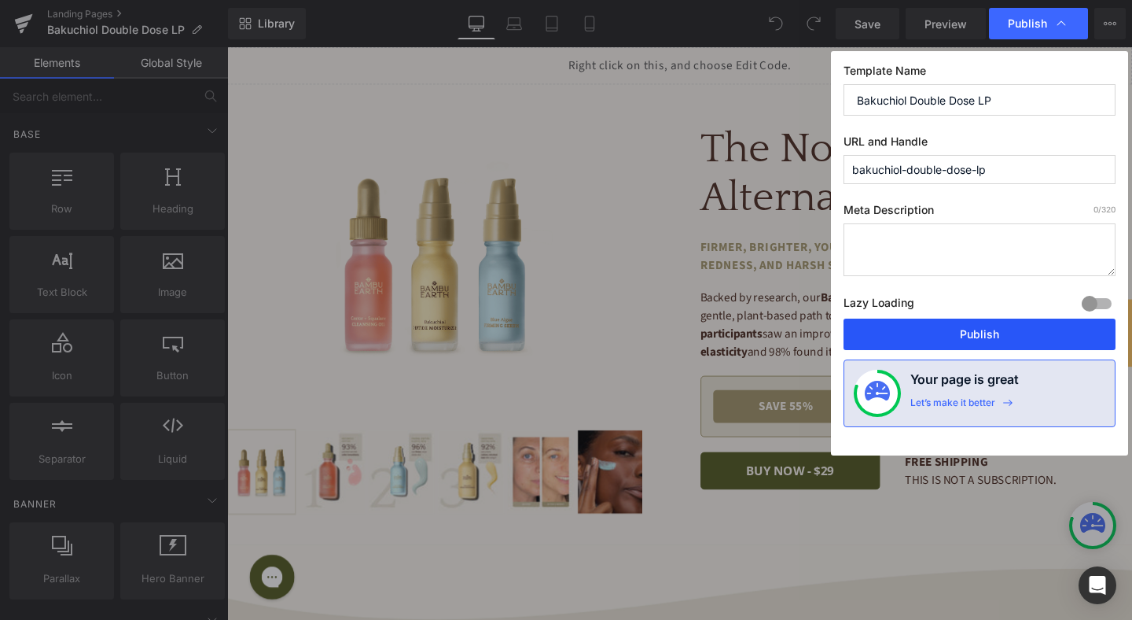
click at [989, 322] on button "Publish" at bounding box center [980, 333] width 272 height 31
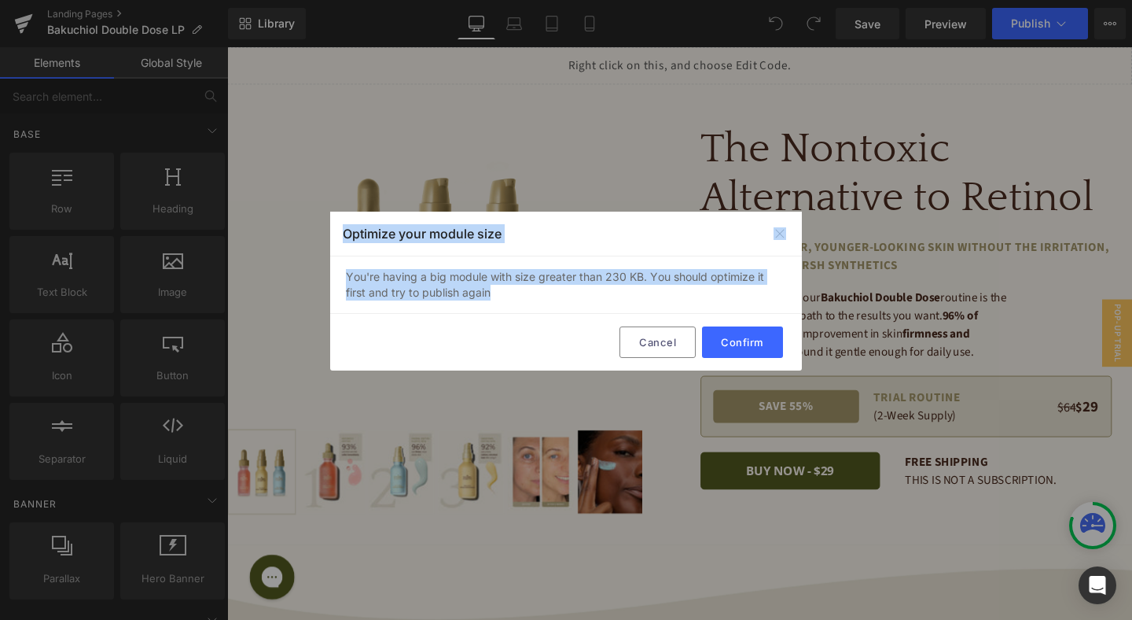
drag, startPoint x: 492, startPoint y: 290, endPoint x: 318, endPoint y: 276, distance: 174.4
click at [318, 276] on div "Back to Library Insert Optimize your module size You're having a big module wit…" at bounding box center [566, 310] width 1132 height 620
copy div "Optimize your module size You're having a big module with size greater than 230…"
click at [778, 230] on img at bounding box center [780, 233] width 13 height 13
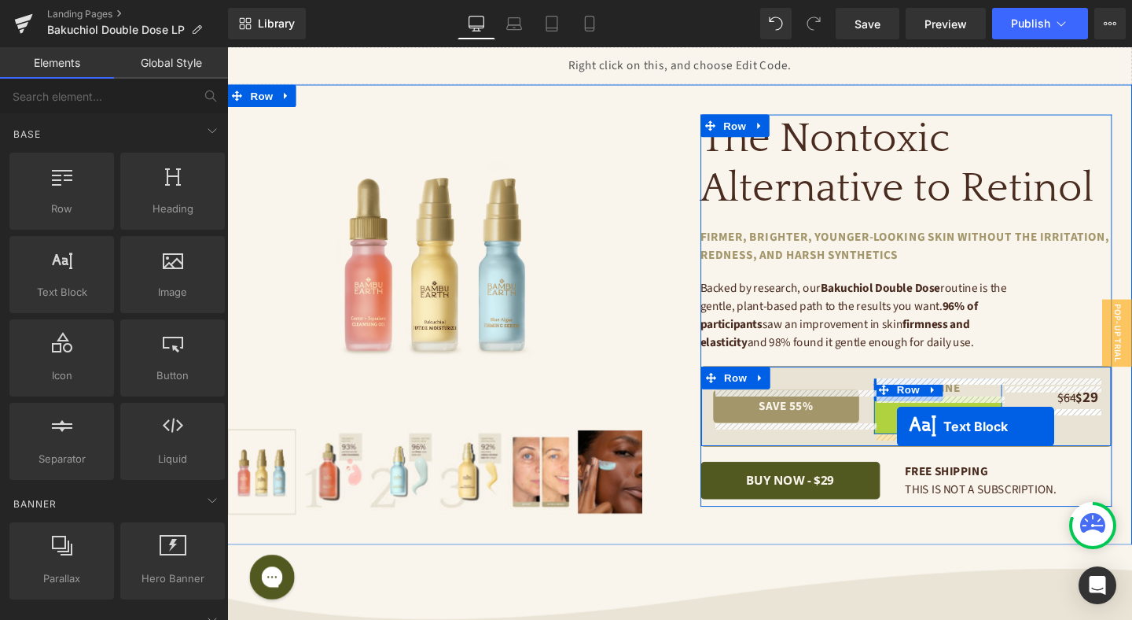
drag, startPoint x: 932, startPoint y: 435, endPoint x: 932, endPoint y: 446, distance: 11.0
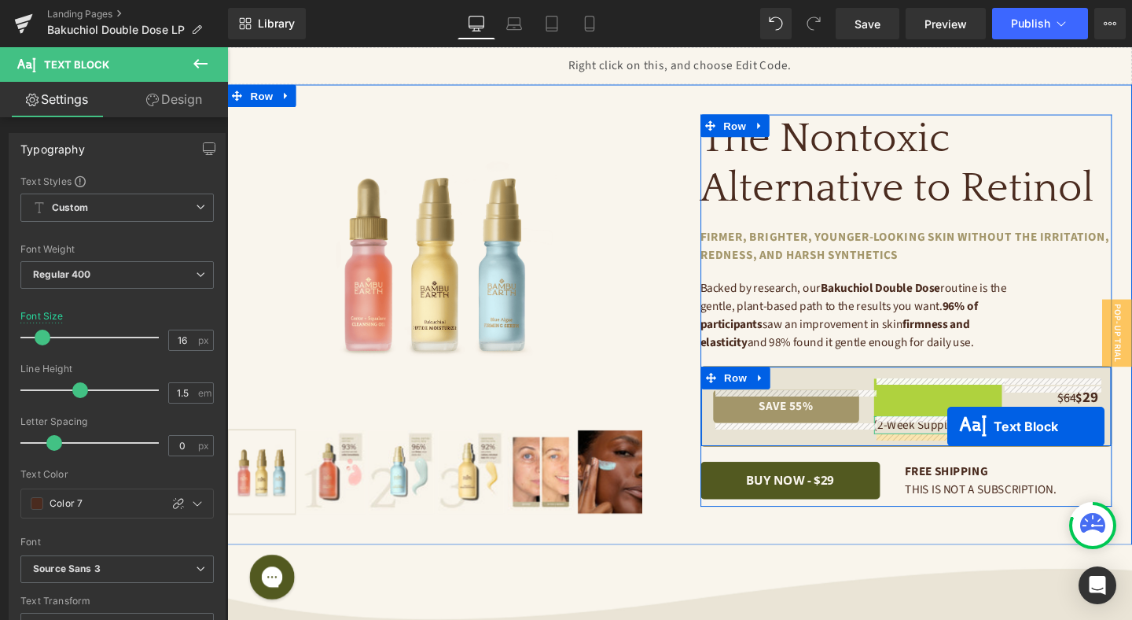
drag, startPoint x: 987, startPoint y: 417, endPoint x: 985, endPoint y: 446, distance: 29.2
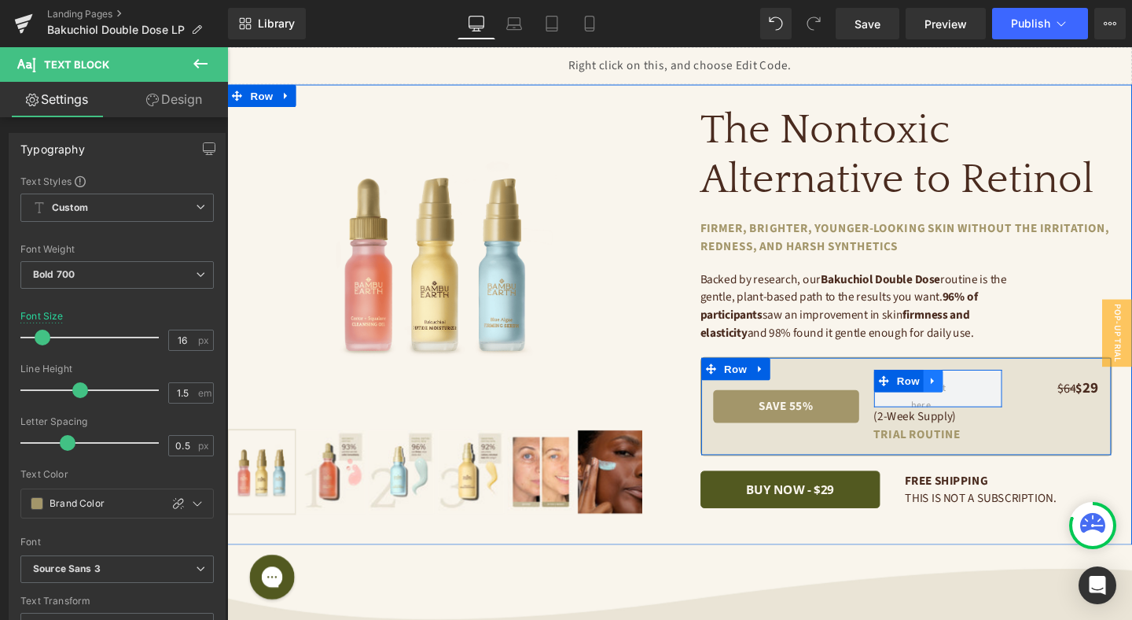
click at [971, 397] on icon at bounding box center [969, 398] width 11 height 12
click at [1005, 399] on icon at bounding box center [1010, 397] width 11 height 11
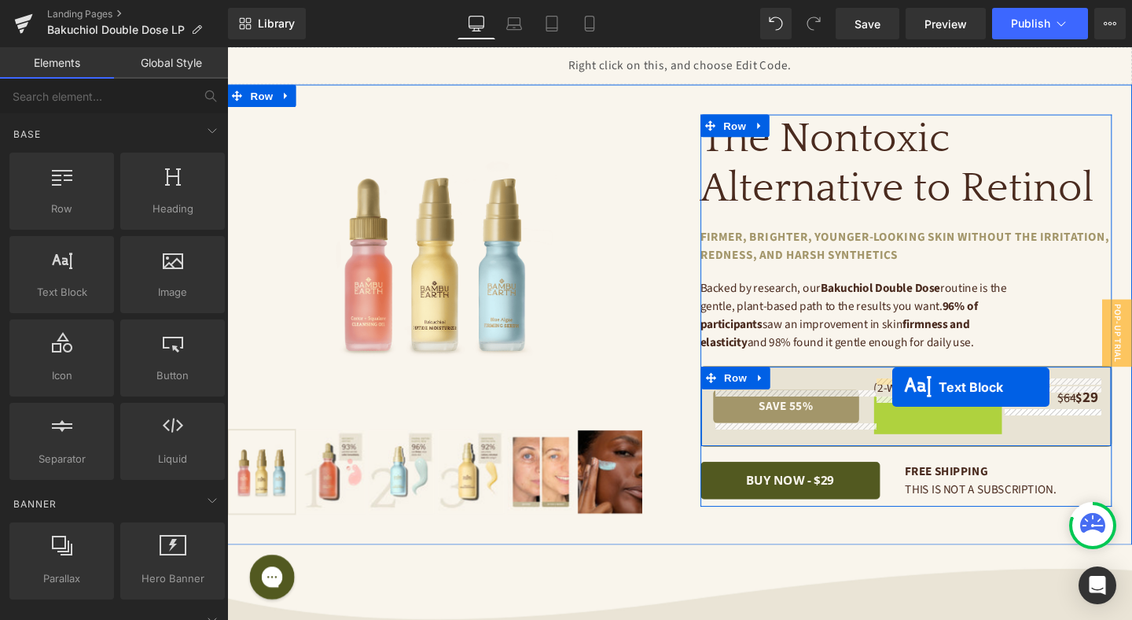
drag, startPoint x: 933, startPoint y: 435, endPoint x: 926, endPoint y: 404, distance: 31.3
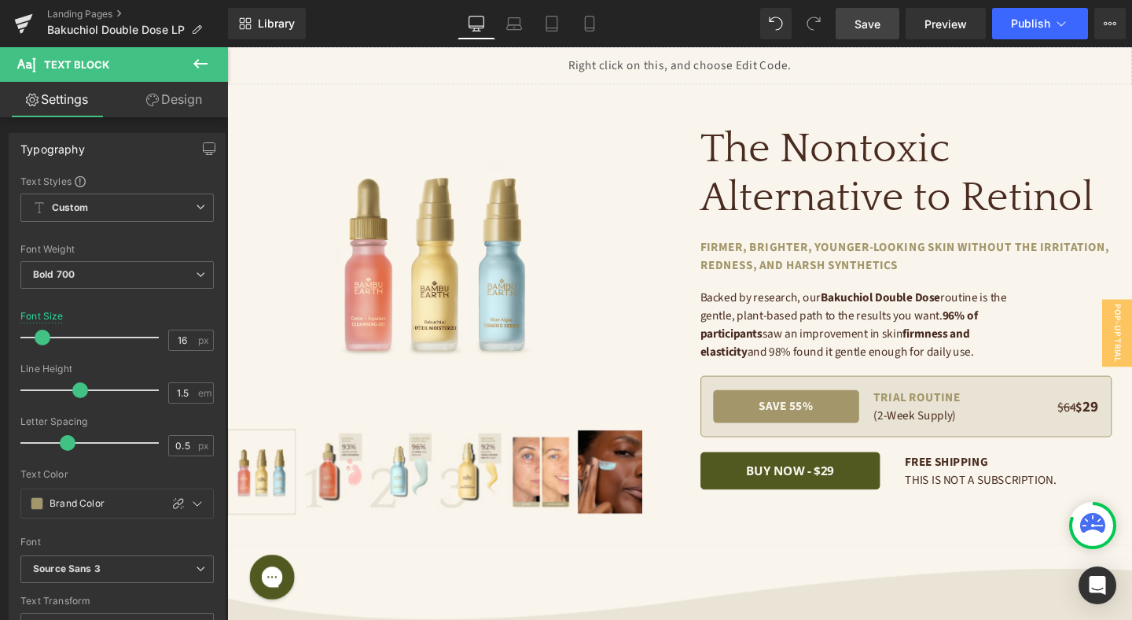
drag, startPoint x: 877, startPoint y: 26, endPoint x: 695, endPoint y: 5, distance: 182.9
click at [877, 26] on span "Save" at bounding box center [868, 24] width 26 height 17
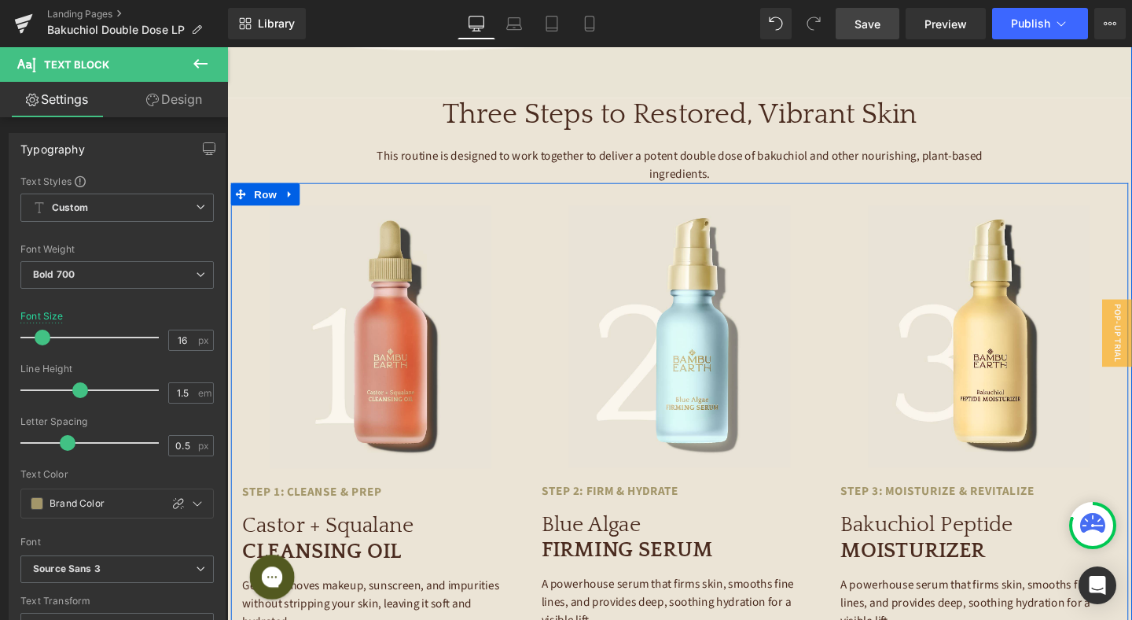
scroll to position [2937, 0]
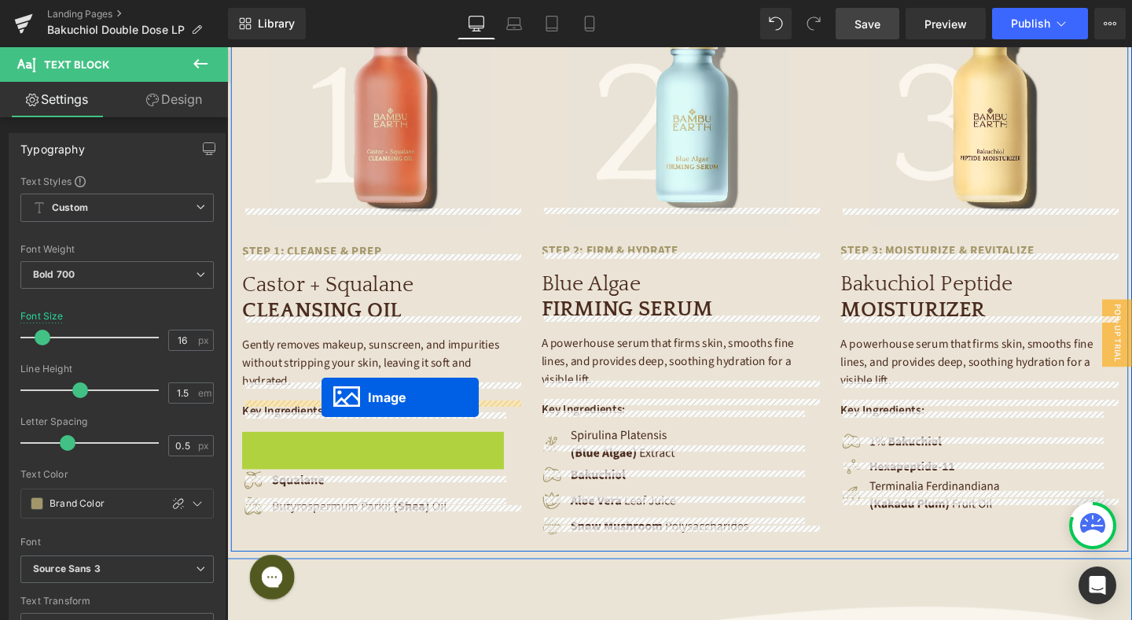
drag, startPoint x: 335, startPoint y: 445, endPoint x: 326, endPoint y: 415, distance: 31.1
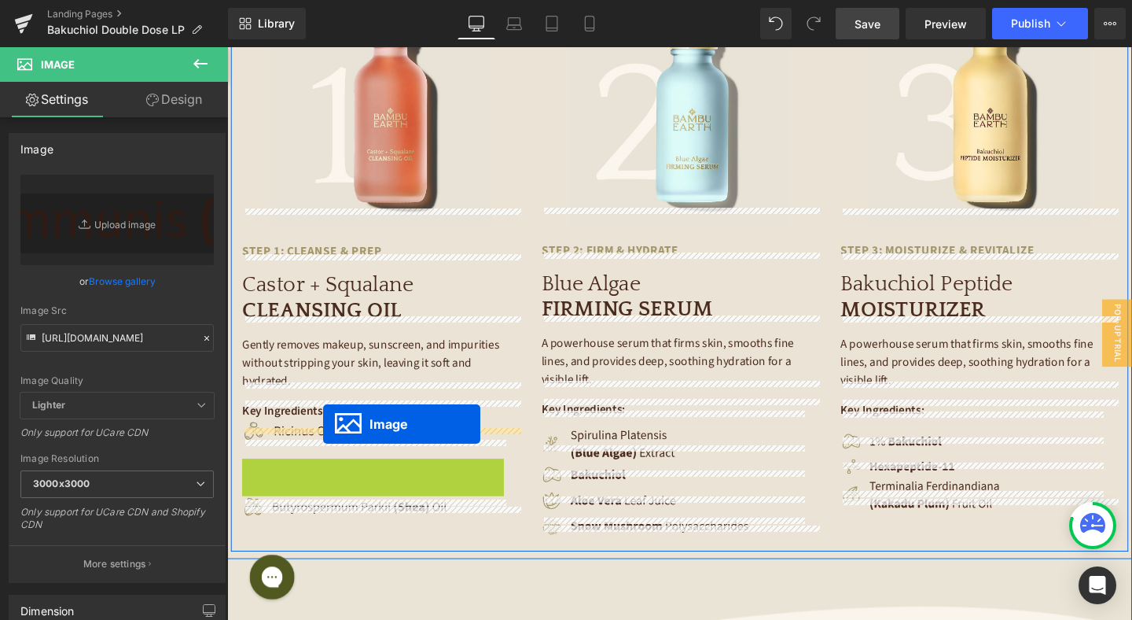
drag, startPoint x: 337, startPoint y: 473, endPoint x: 328, endPoint y: 444, distance: 31.1
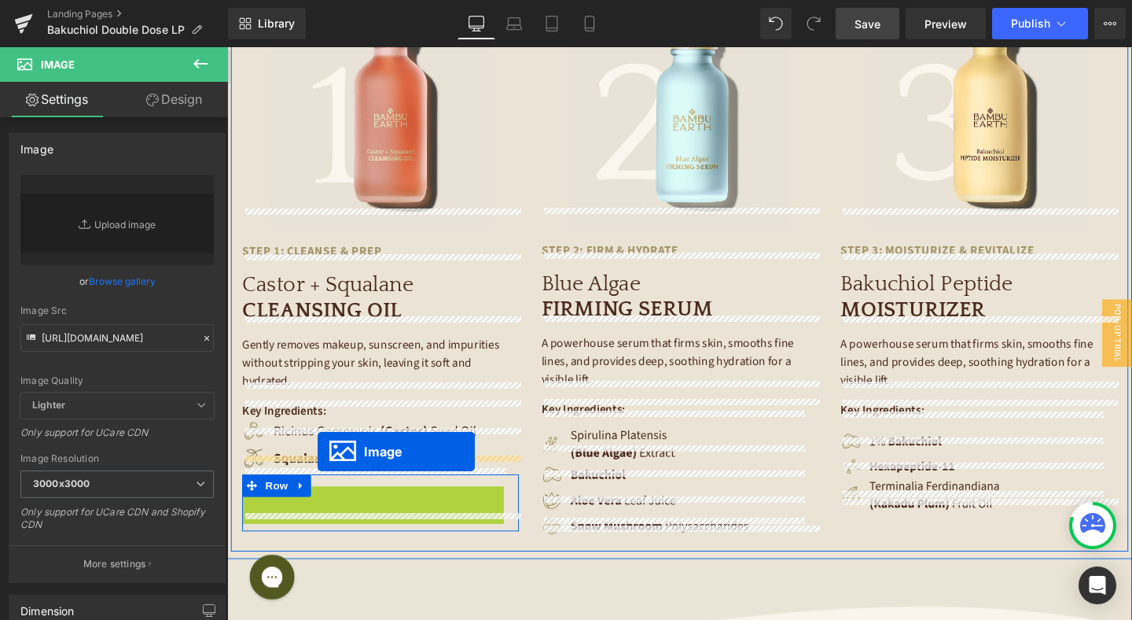
drag, startPoint x: 337, startPoint y: 499, endPoint x: 322, endPoint y: 472, distance: 30.3
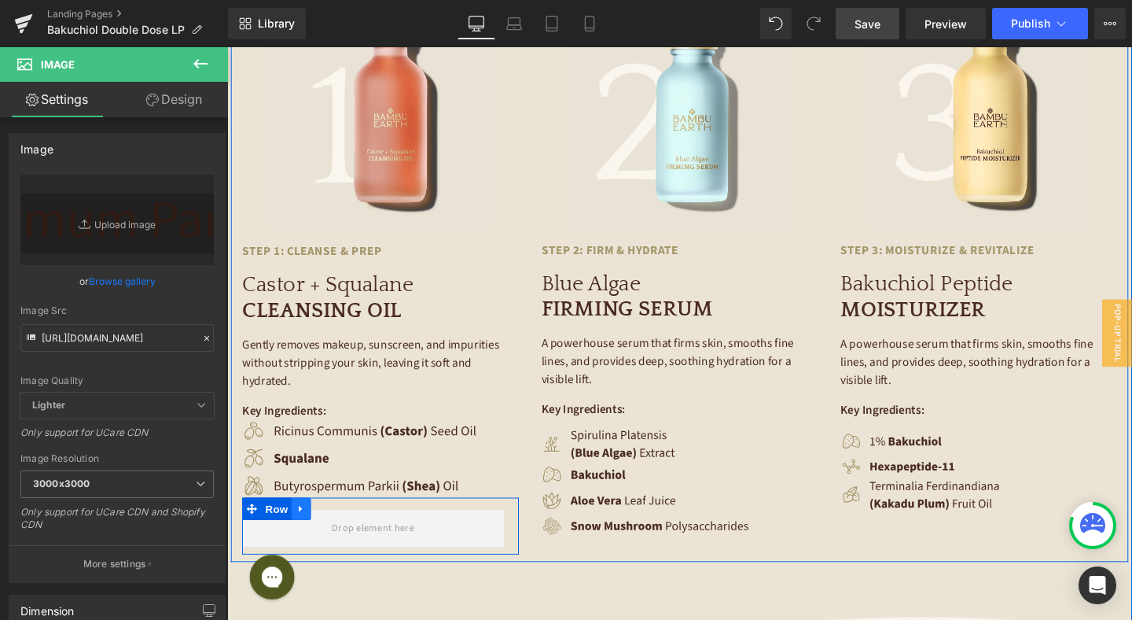
click at [306, 528] on icon at bounding box center [304, 531] width 3 height 7
click at [348, 527] on icon at bounding box center [345, 532] width 11 height 11
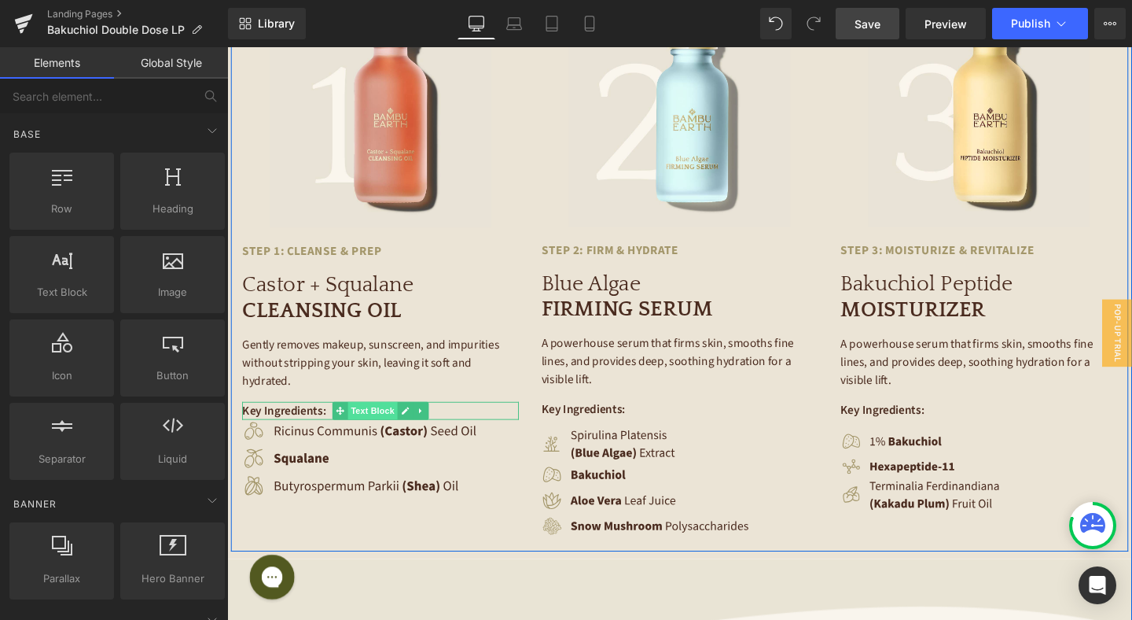
click at [370, 420] on span "Text Block" at bounding box center [380, 429] width 52 height 19
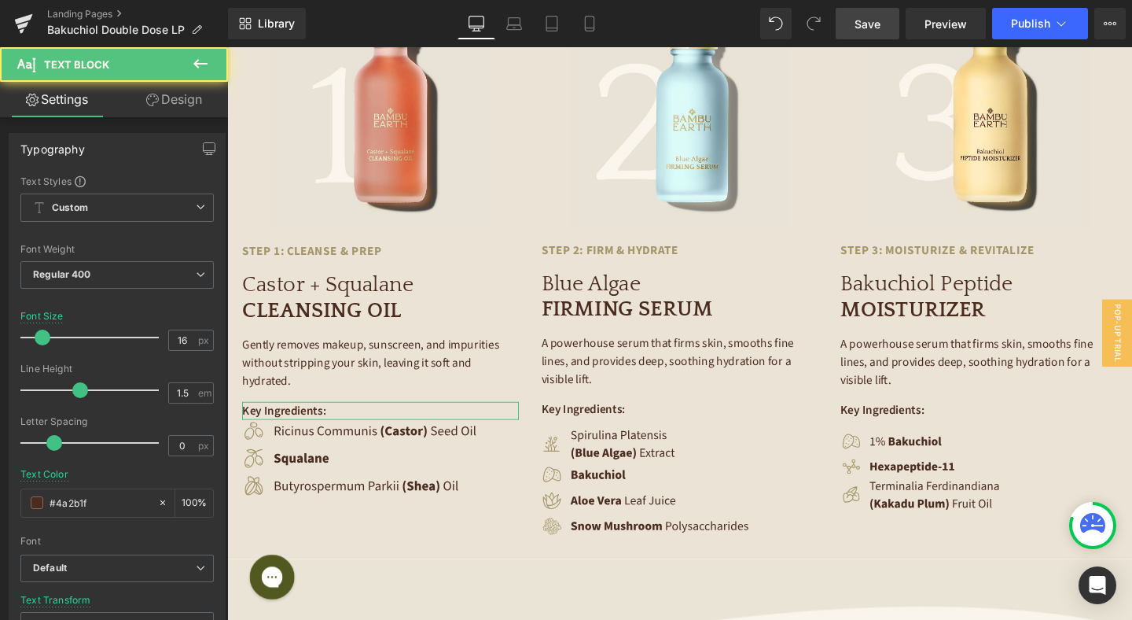
click at [168, 98] on link "Design" at bounding box center [174, 99] width 114 height 35
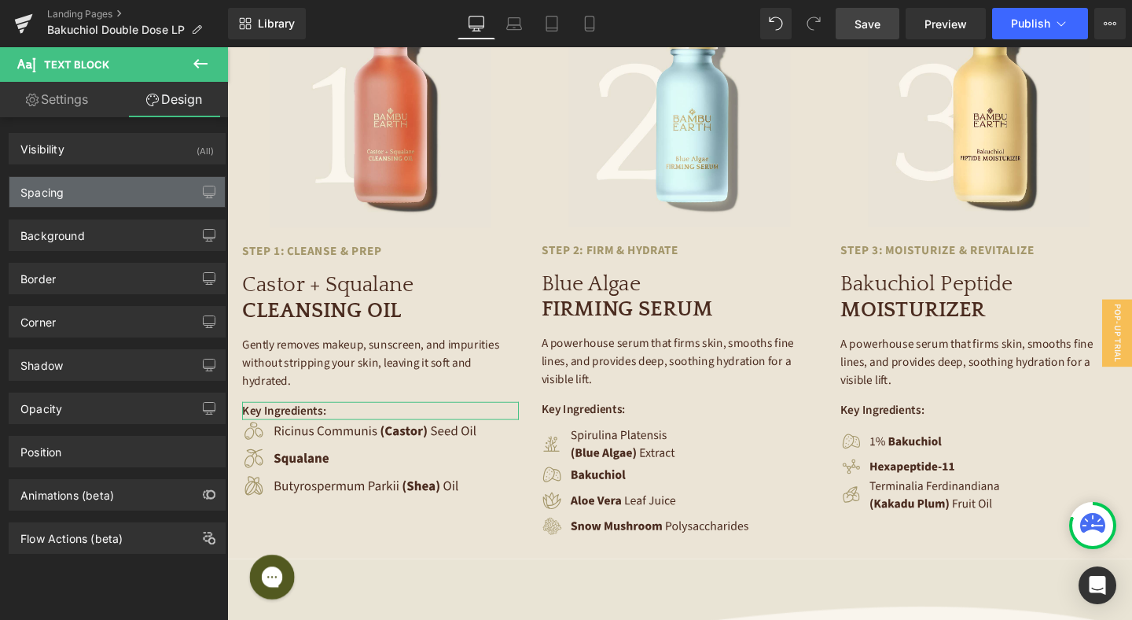
click at [113, 186] on div "Spacing" at bounding box center [116, 192] width 215 height 30
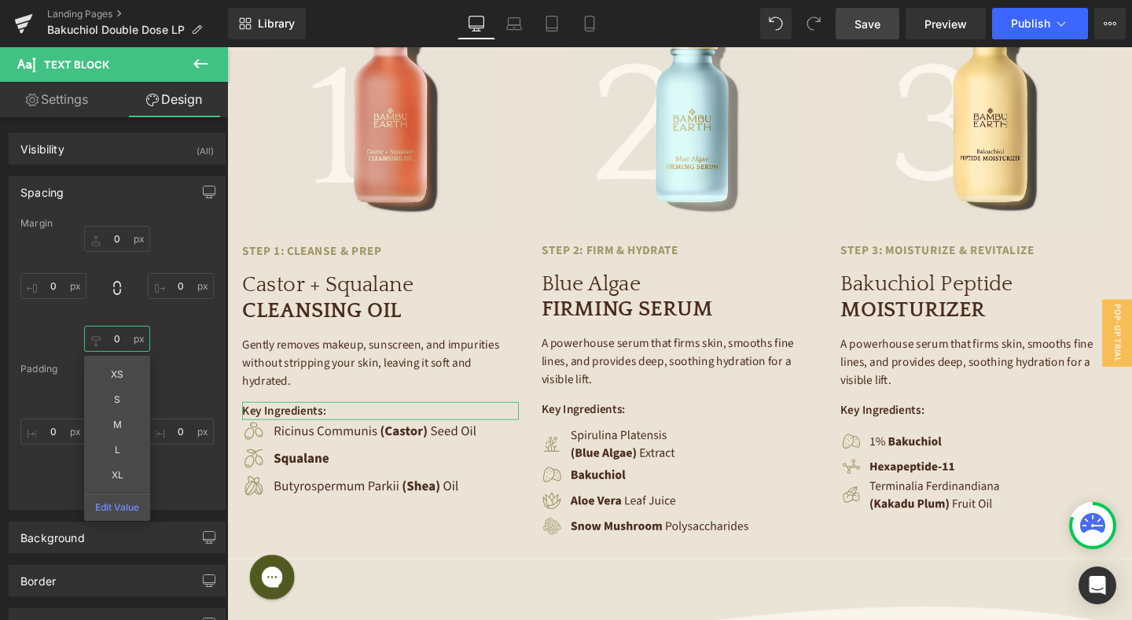
click at [114, 335] on input "0" at bounding box center [117, 339] width 66 height 26
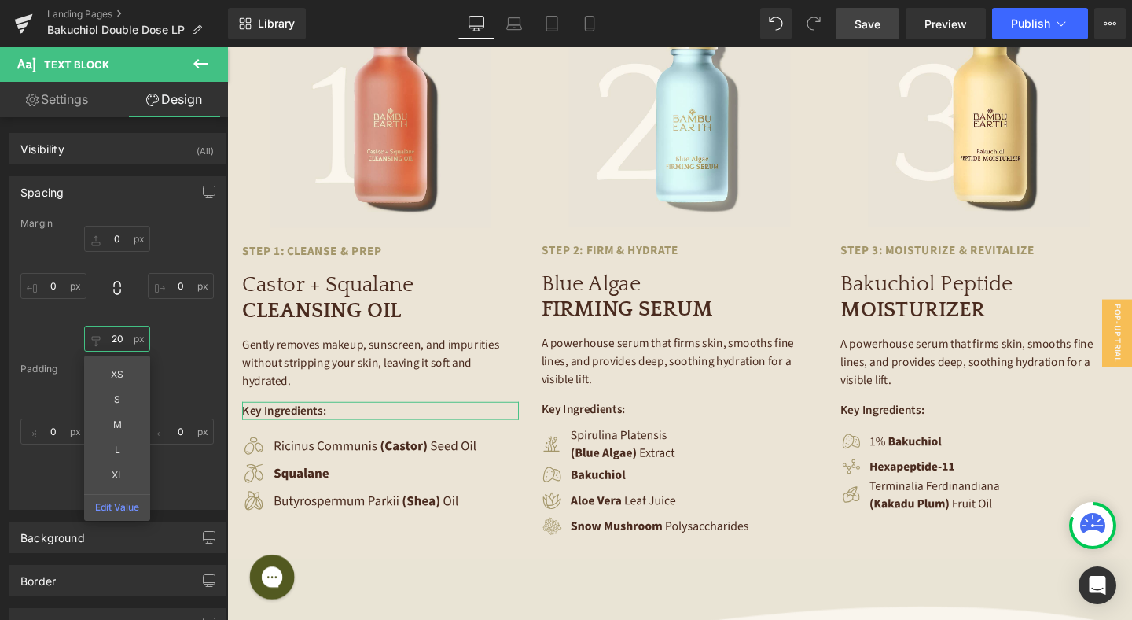
type input "2"
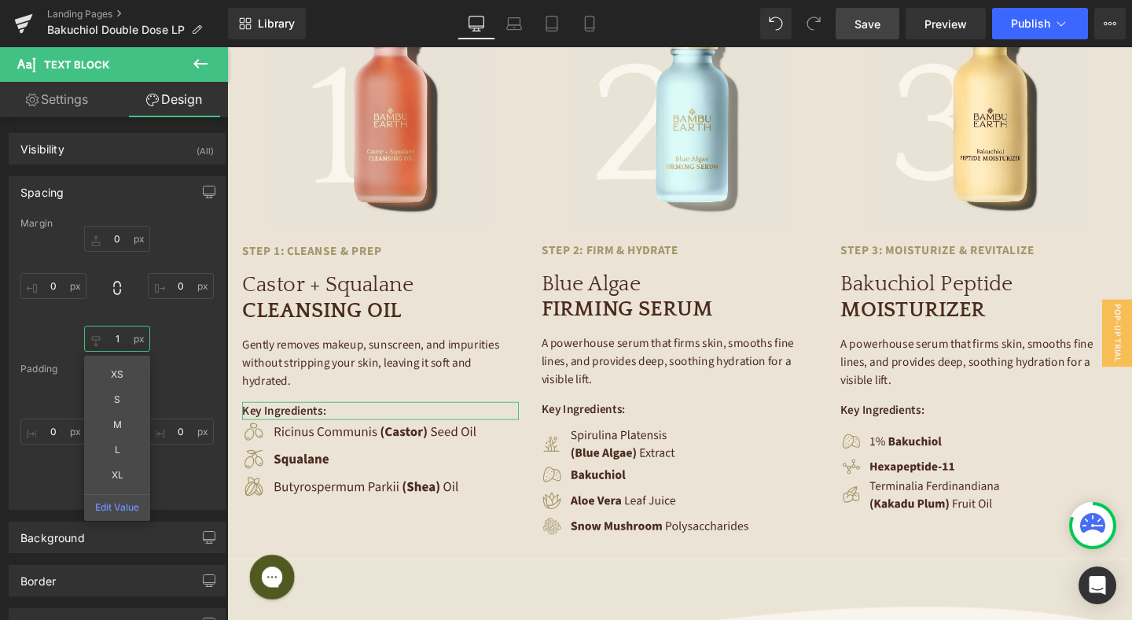
type input "16"
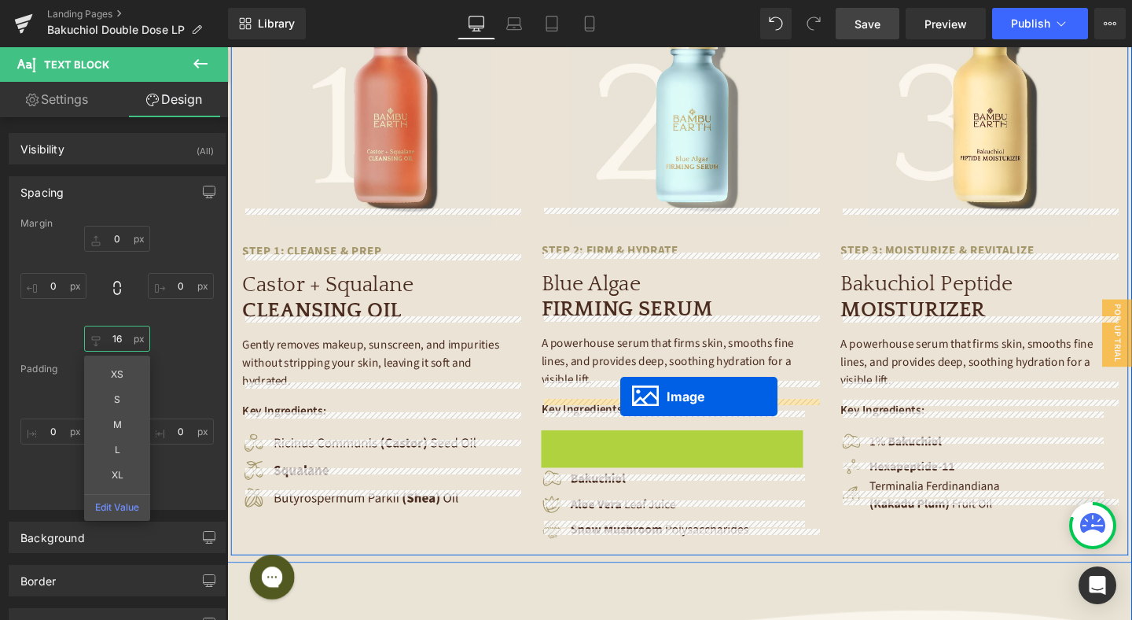
drag, startPoint x: 650, startPoint y: 445, endPoint x: 641, endPoint y: 414, distance: 31.9
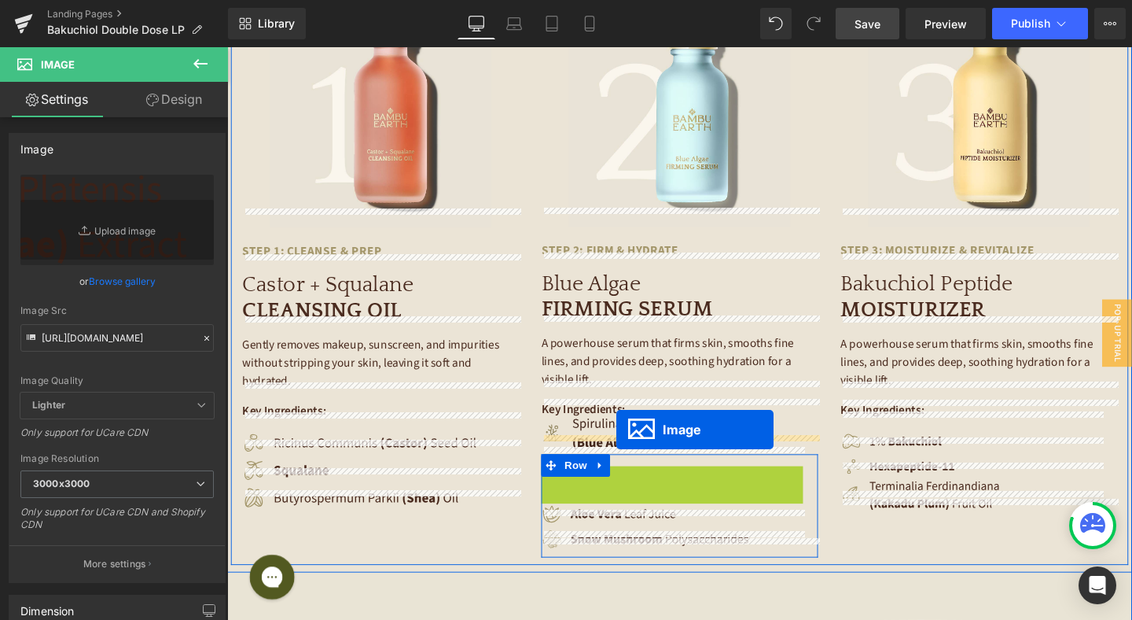
drag, startPoint x: 643, startPoint y: 480, endPoint x: 636, endPoint y: 449, distance: 31.5
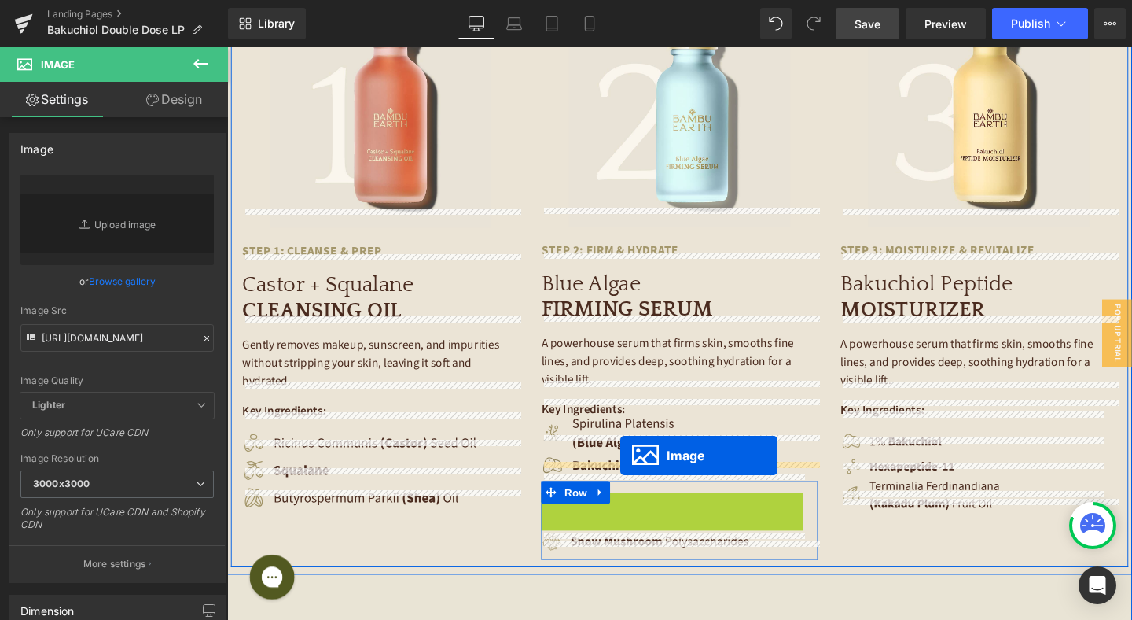
drag, startPoint x: 648, startPoint y: 506, endPoint x: 641, endPoint y: 477, distance: 30.7
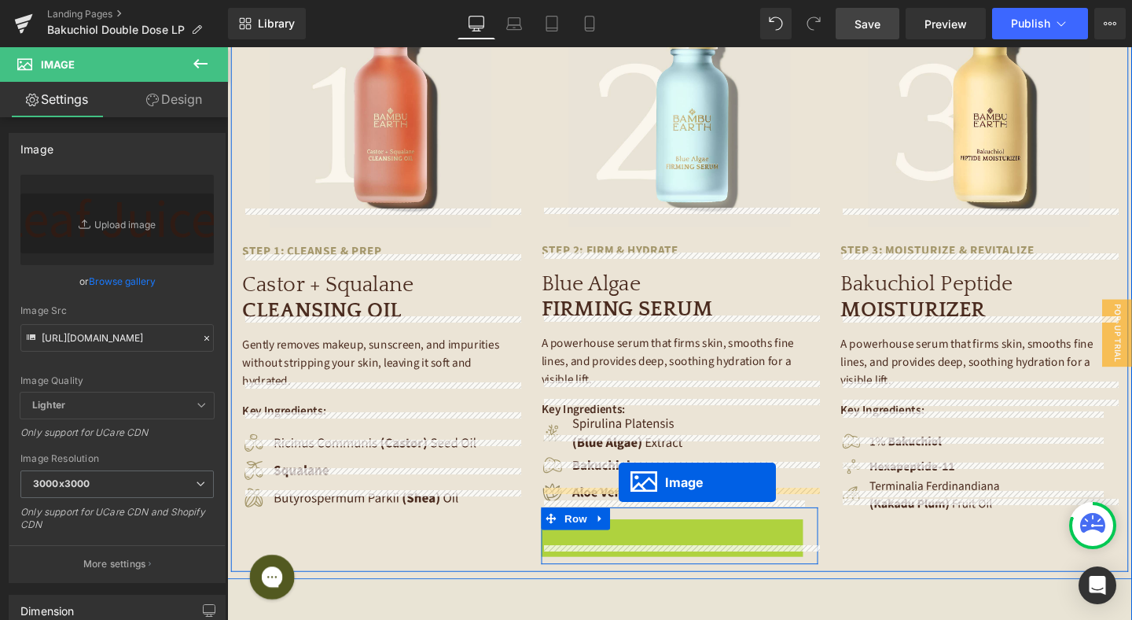
drag, startPoint x: 646, startPoint y: 536, endPoint x: 639, endPoint y: 504, distance: 32.1
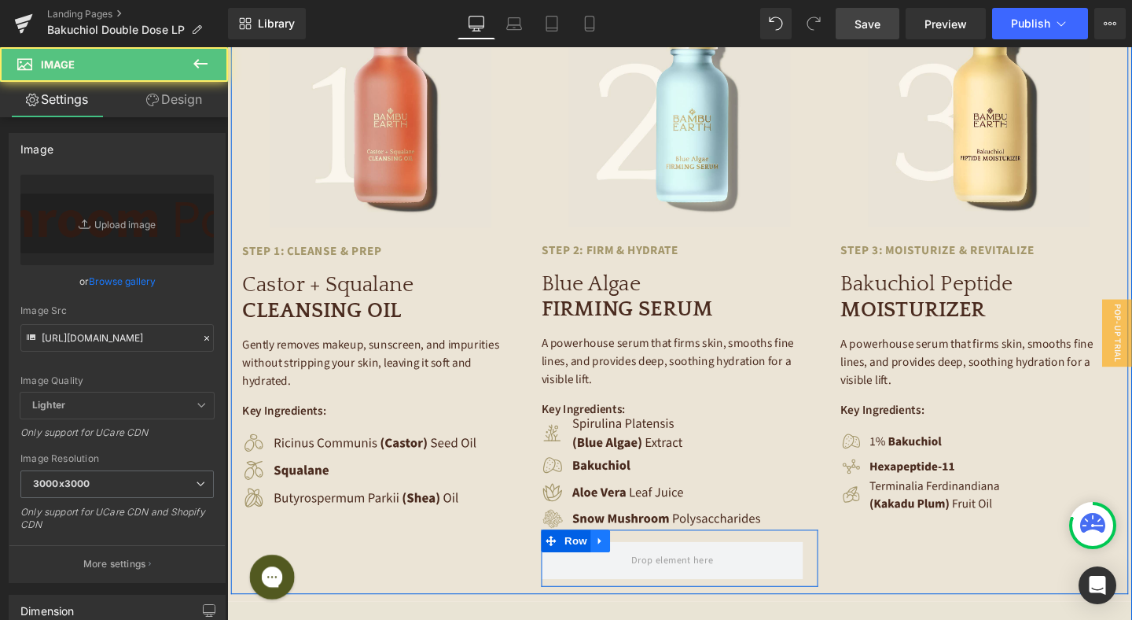
click at [620, 561] on icon at bounding box center [619, 567] width 11 height 12
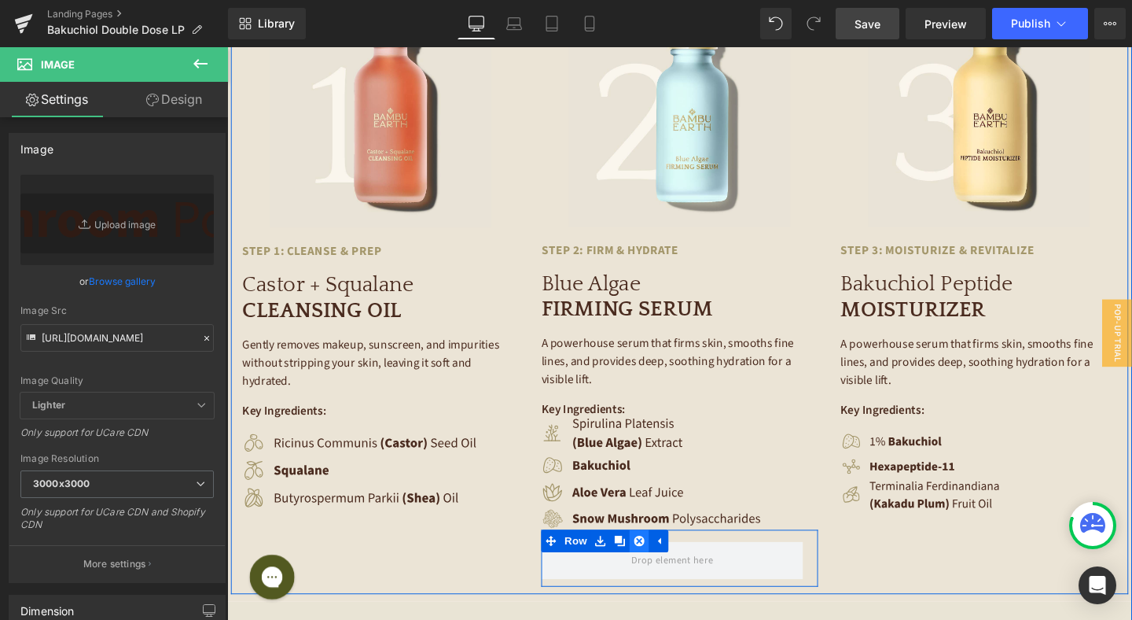
click at [656, 561] on icon at bounding box center [660, 566] width 11 height 11
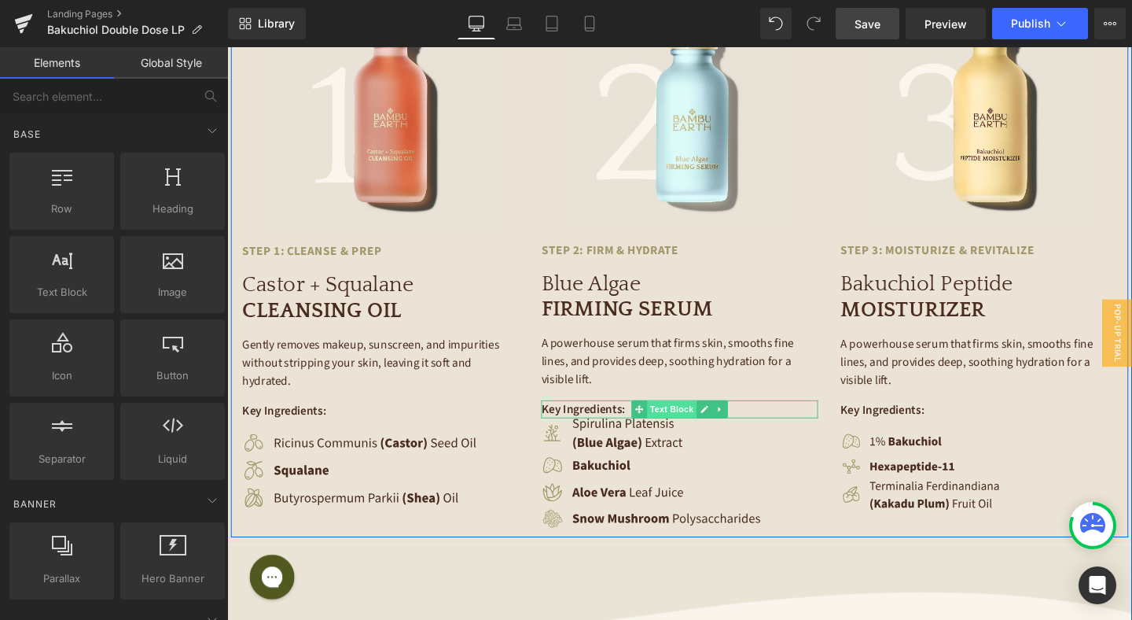
click at [694, 418] on span "Text Block" at bounding box center [694, 427] width 52 height 19
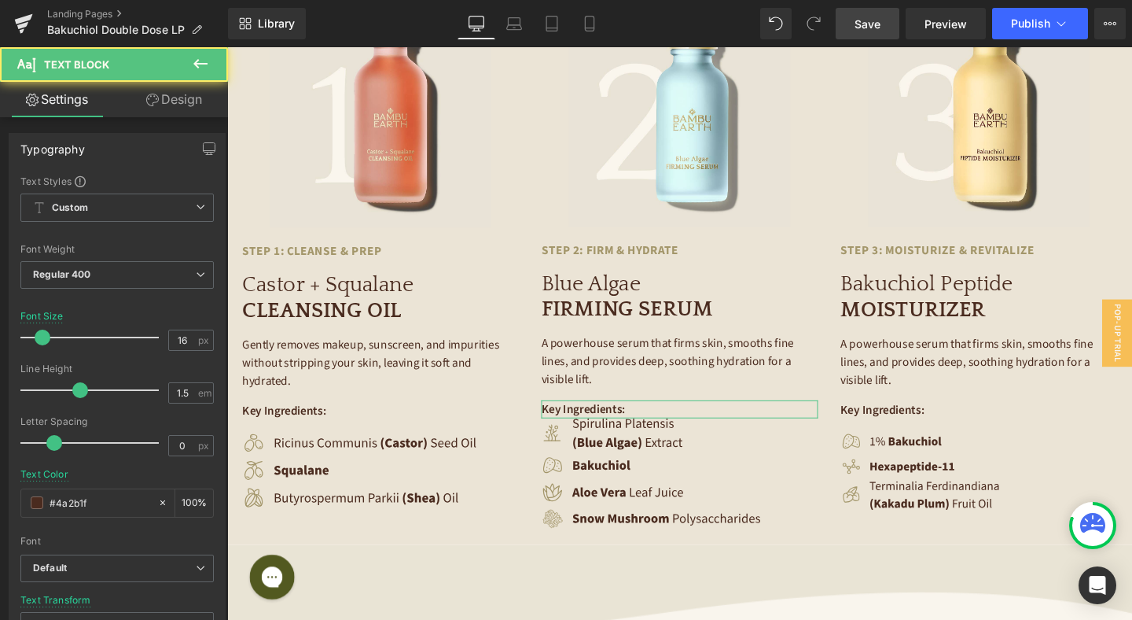
click at [184, 90] on link "Design" at bounding box center [174, 99] width 114 height 35
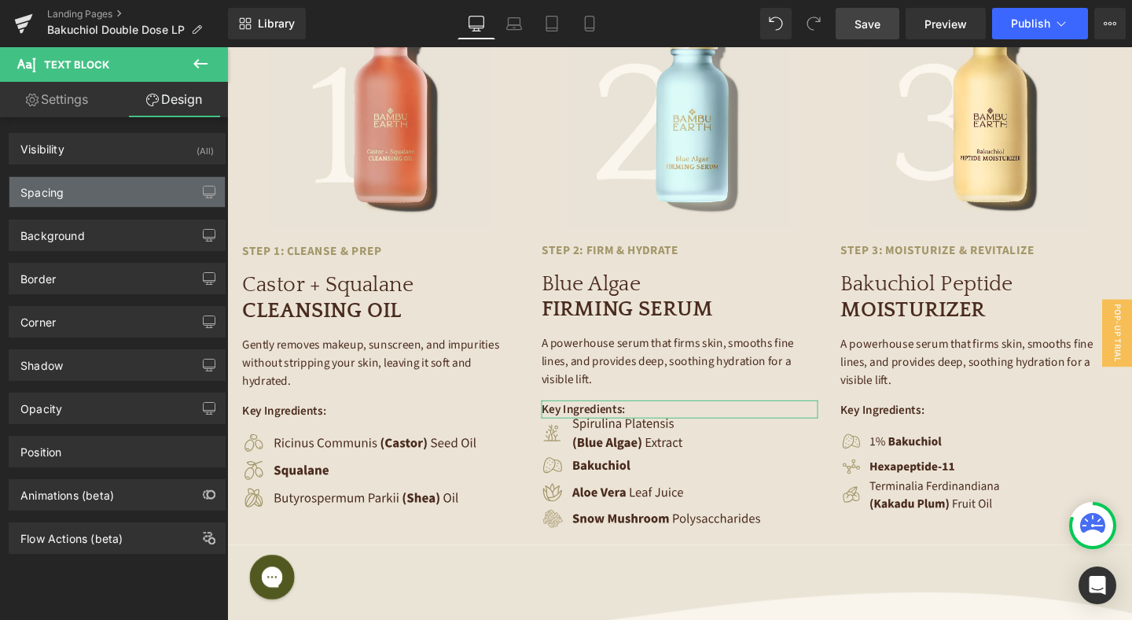
click at [115, 191] on div "Spacing" at bounding box center [116, 192] width 215 height 30
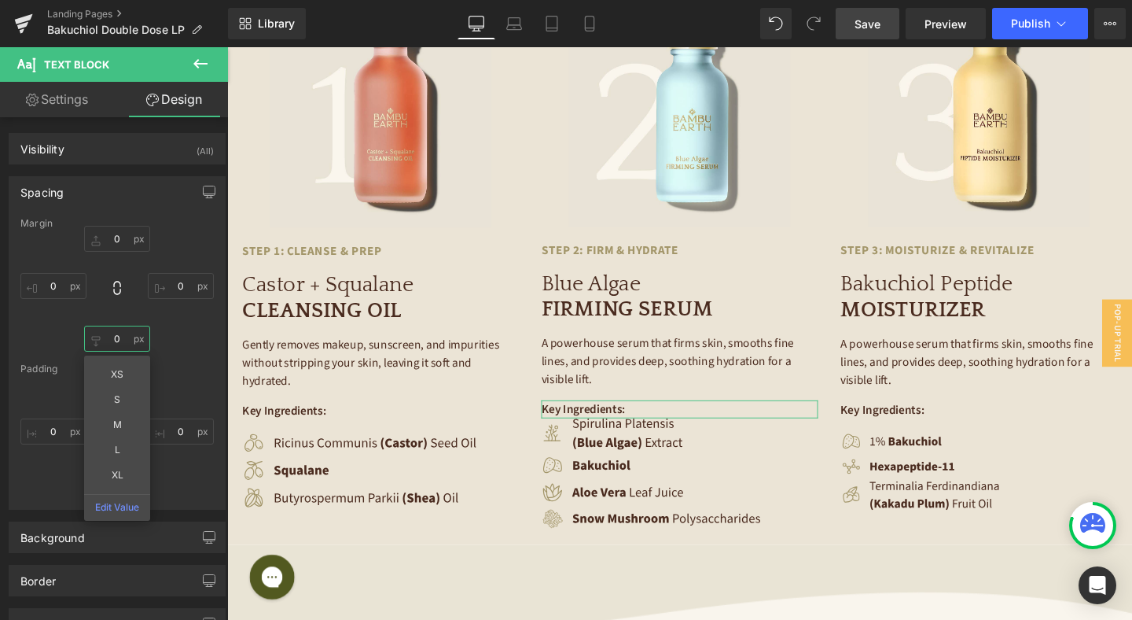
click at [121, 344] on input "0" at bounding box center [117, 339] width 66 height 26
type input "16"
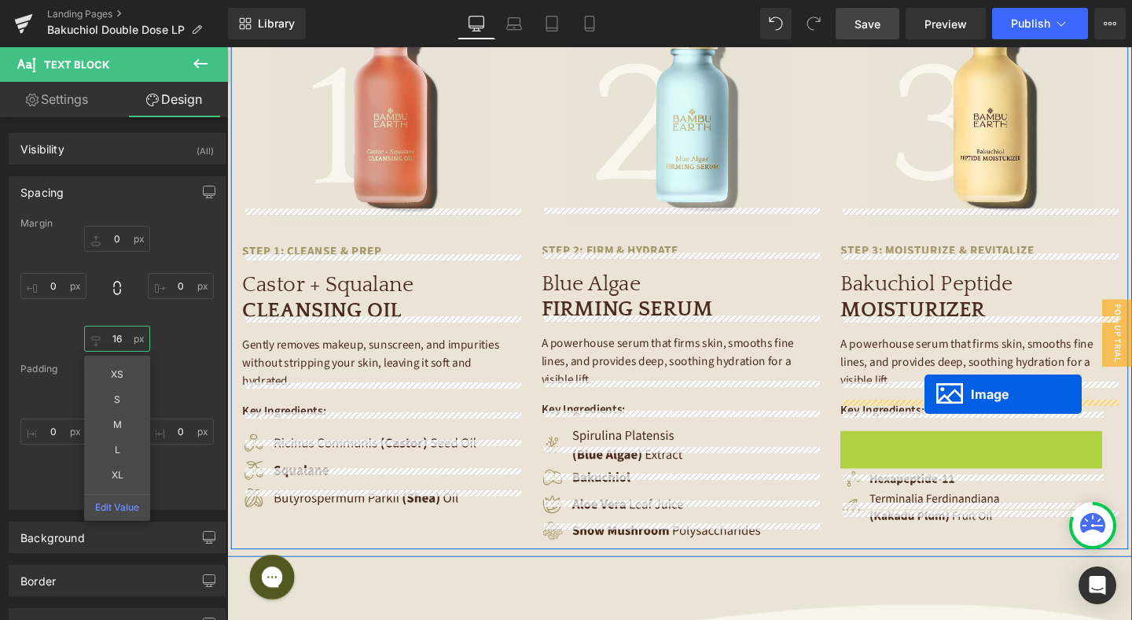
drag, startPoint x: 964, startPoint y: 436, endPoint x: 960, endPoint y: 412, distance: 23.9
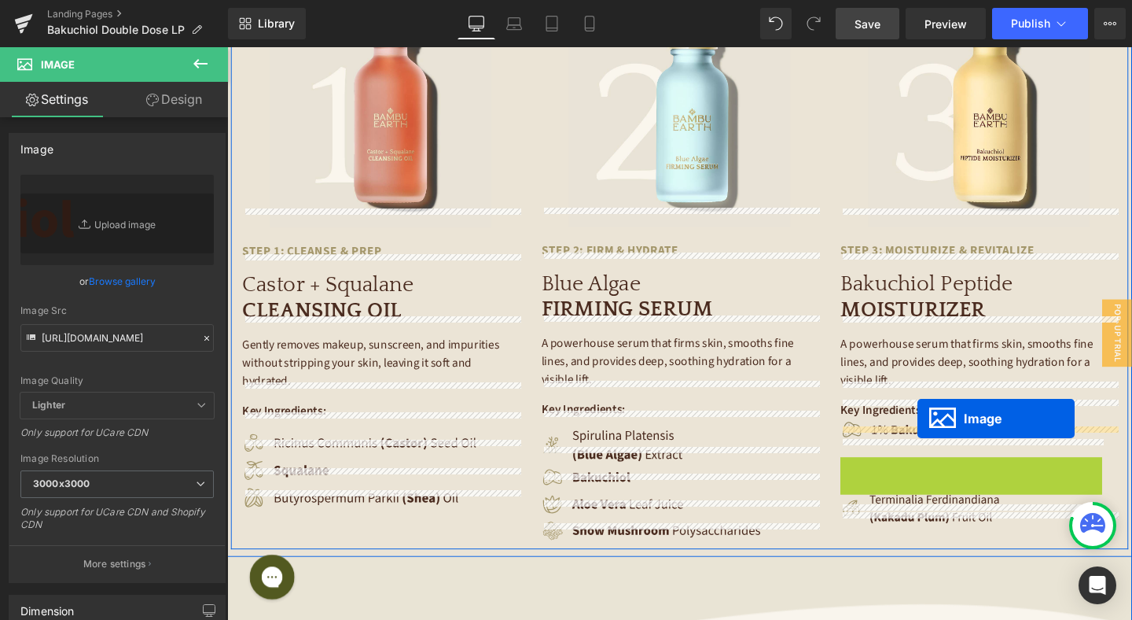
drag, startPoint x: 962, startPoint y: 467, endPoint x: 953, endPoint y: 436, distance: 31.9
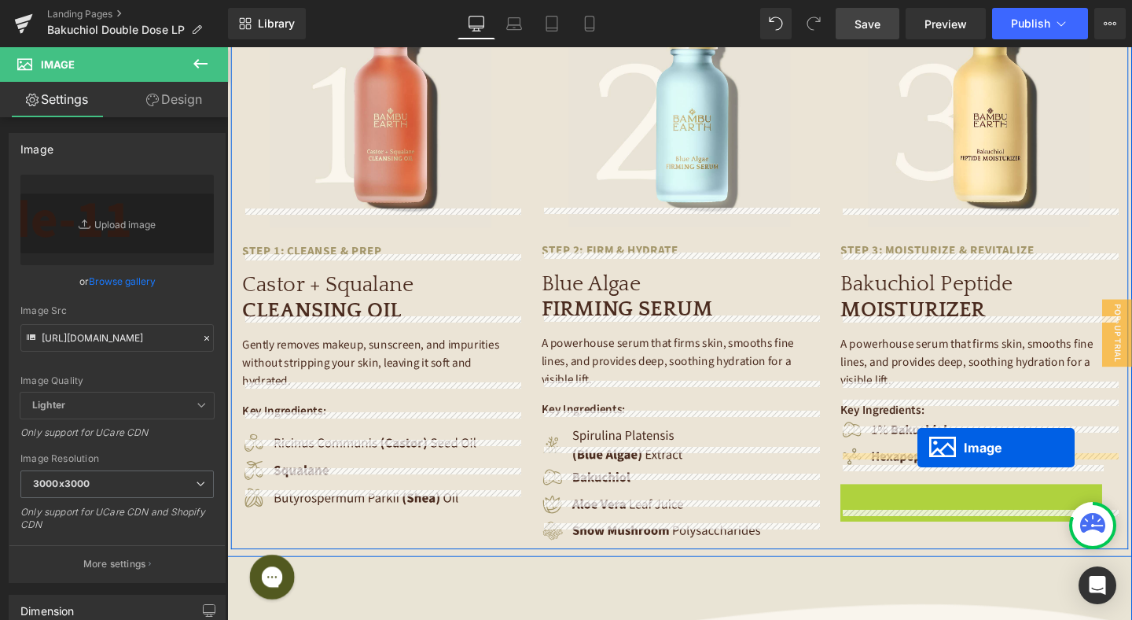
drag, startPoint x: 963, startPoint y: 500, endPoint x: 953, endPoint y: 468, distance: 33.6
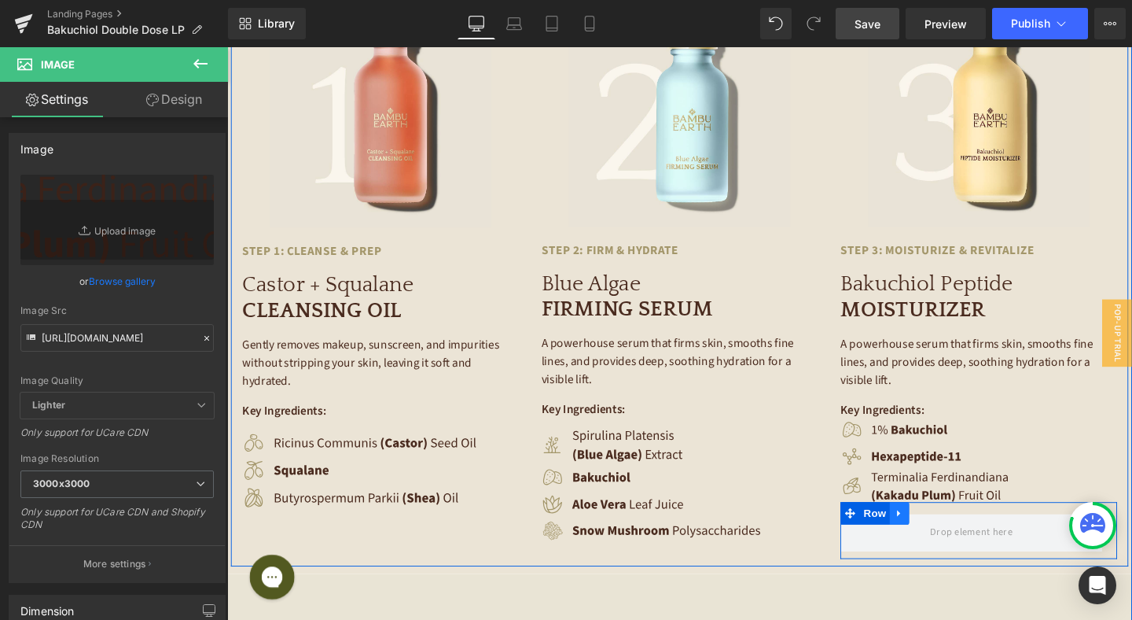
click at [937, 532] on icon at bounding box center [934, 538] width 11 height 12
drag, startPoint x: 977, startPoint y: 516, endPoint x: 959, endPoint y: 491, distance: 30.5
click at [977, 532] on icon at bounding box center [975, 538] width 11 height 12
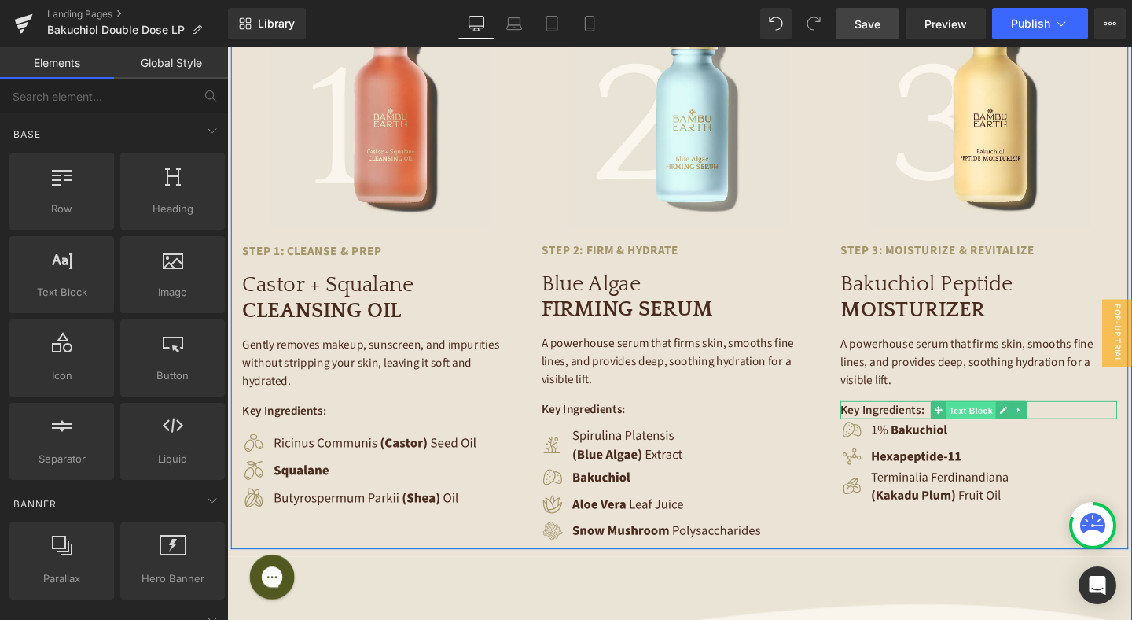
click at [996, 420] on span "Text Block" at bounding box center [1009, 429] width 52 height 19
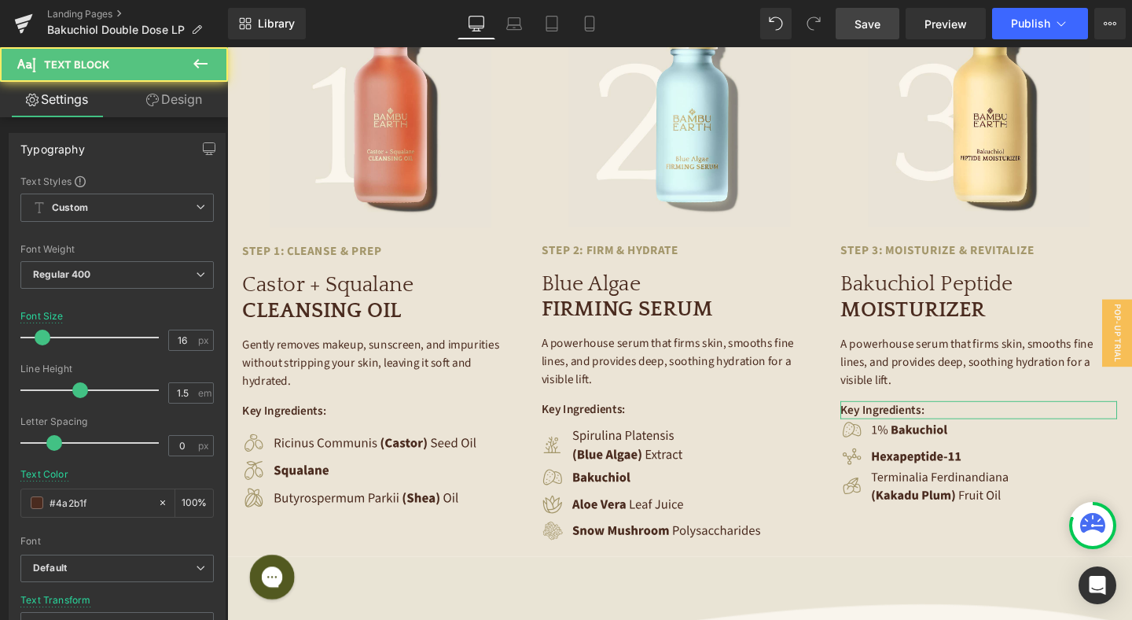
click at [193, 93] on link "Design" at bounding box center [174, 99] width 114 height 35
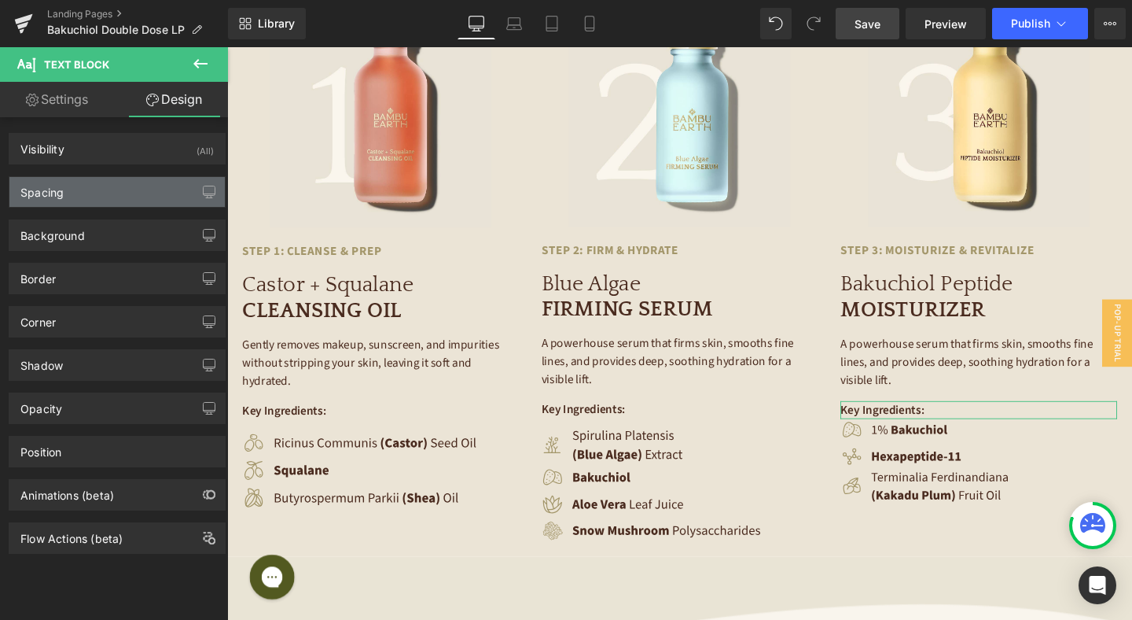
click at [100, 188] on div "Spacing" at bounding box center [116, 192] width 215 height 30
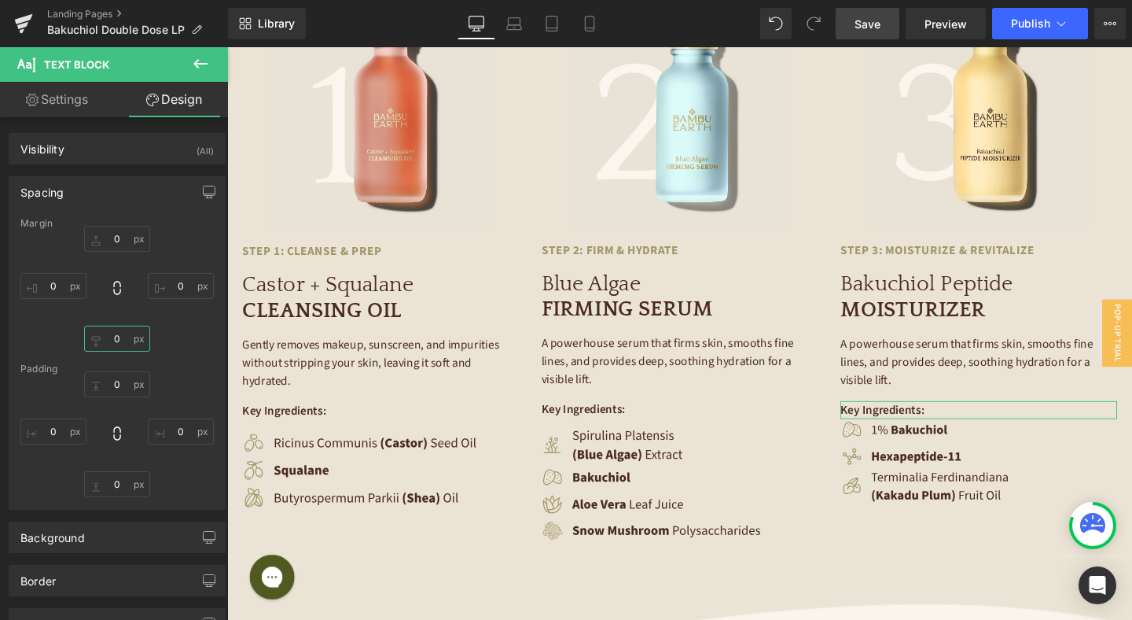
click at [120, 333] on input "0" at bounding box center [117, 339] width 66 height 26
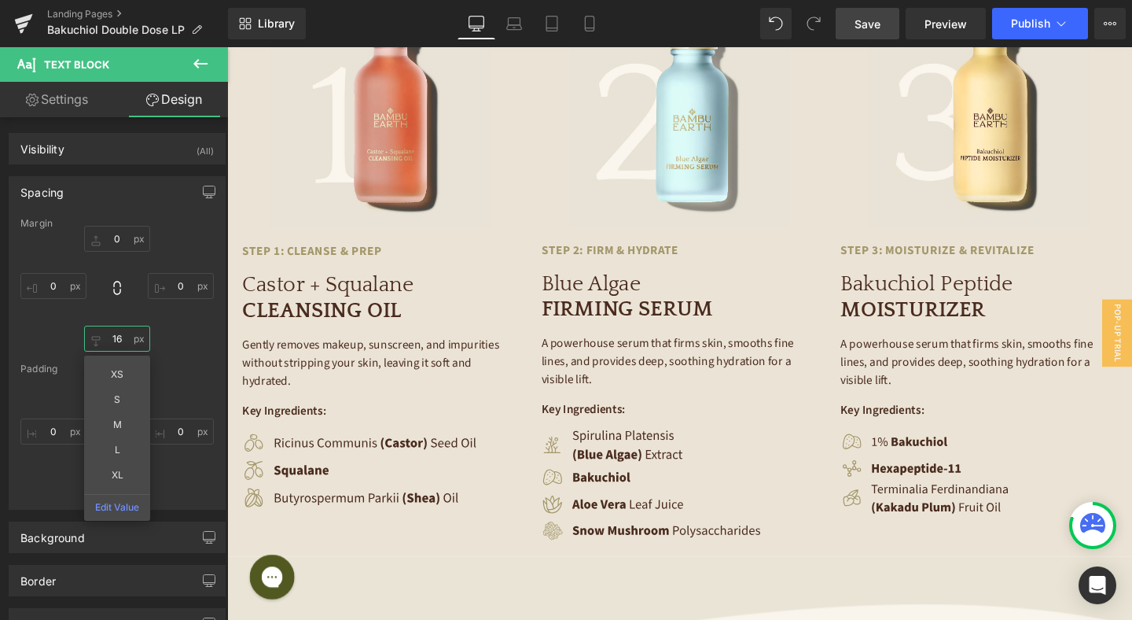
type input "16"
click at [860, 18] on span "Save" at bounding box center [868, 24] width 26 height 17
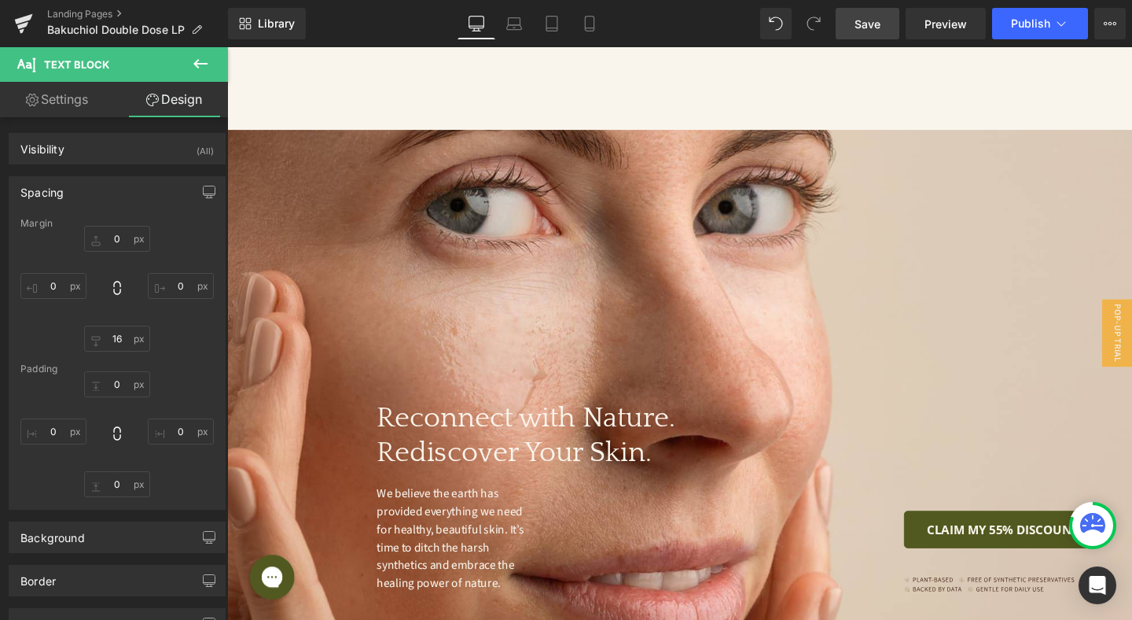
scroll to position [4249, 0]
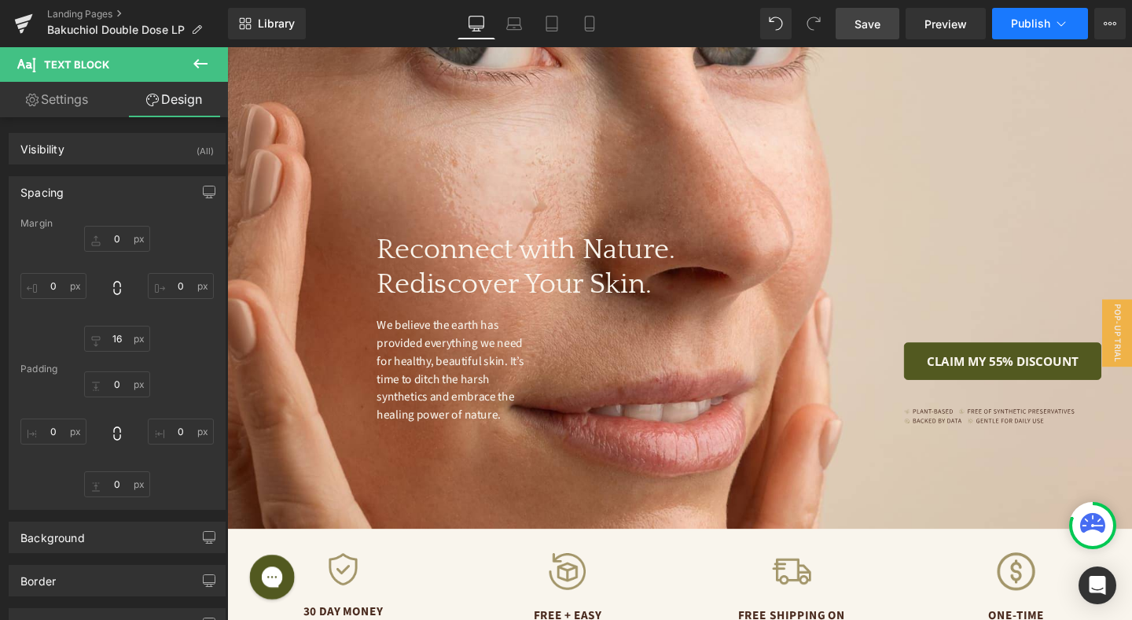
click at [1021, 24] on span "Publish" at bounding box center [1030, 23] width 39 height 13
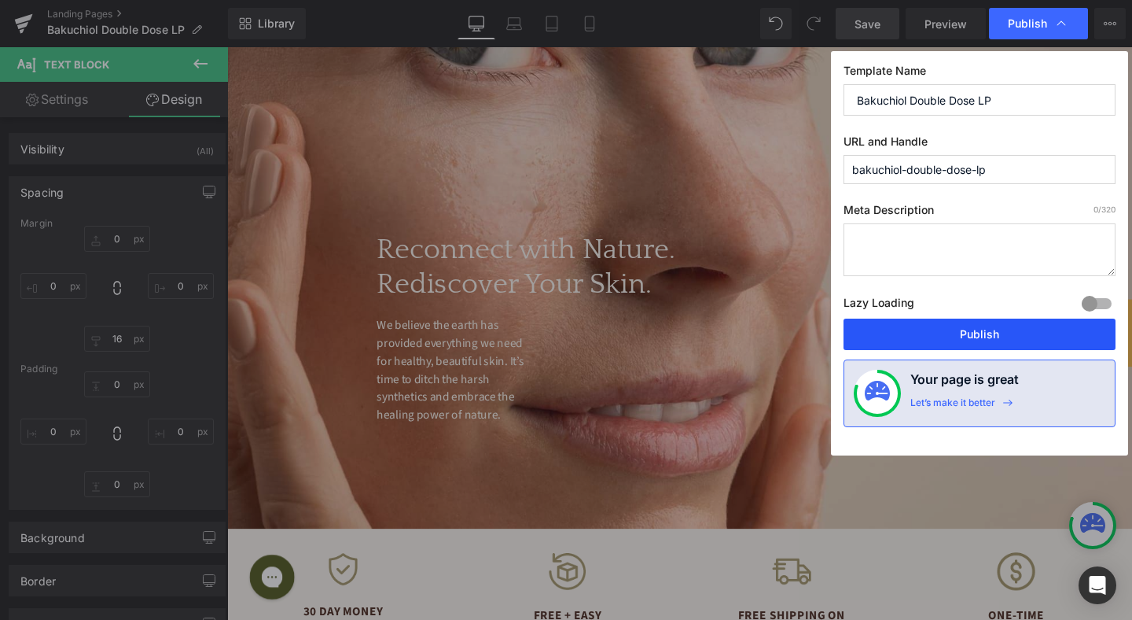
click at [991, 335] on button "Publish" at bounding box center [980, 333] width 272 height 31
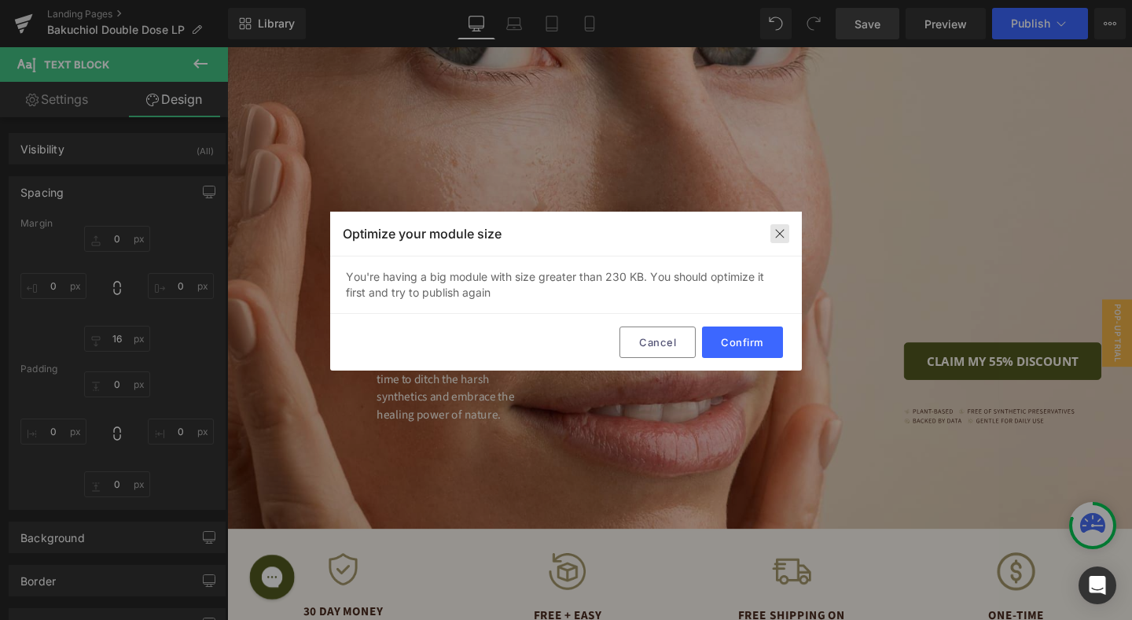
click at [783, 236] on img at bounding box center [780, 233] width 13 height 13
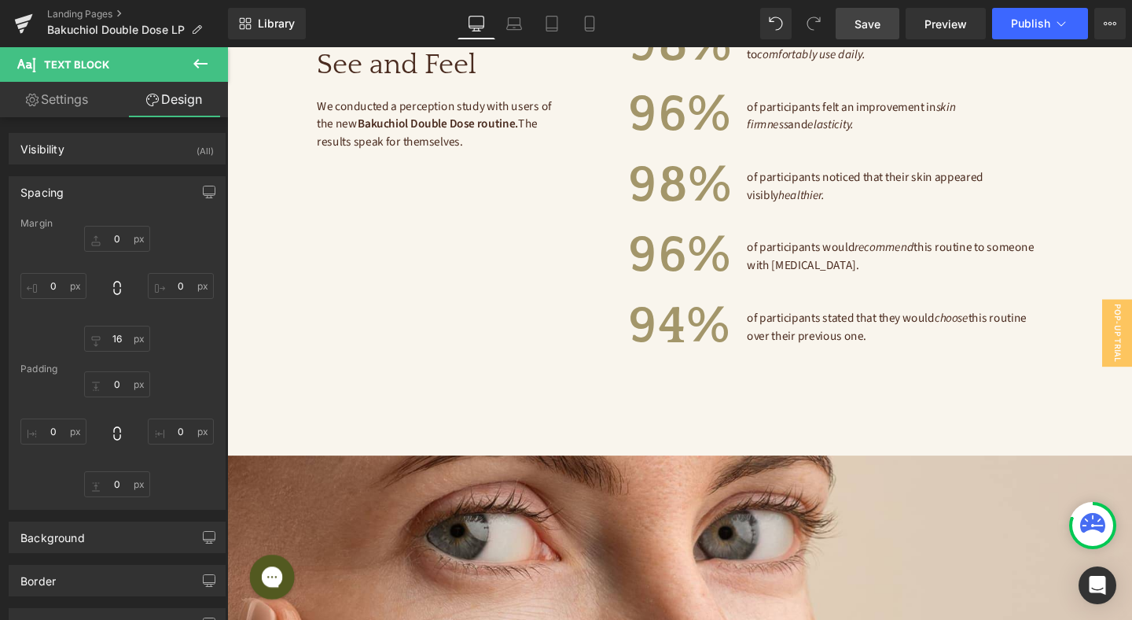
scroll to position [3538, 0]
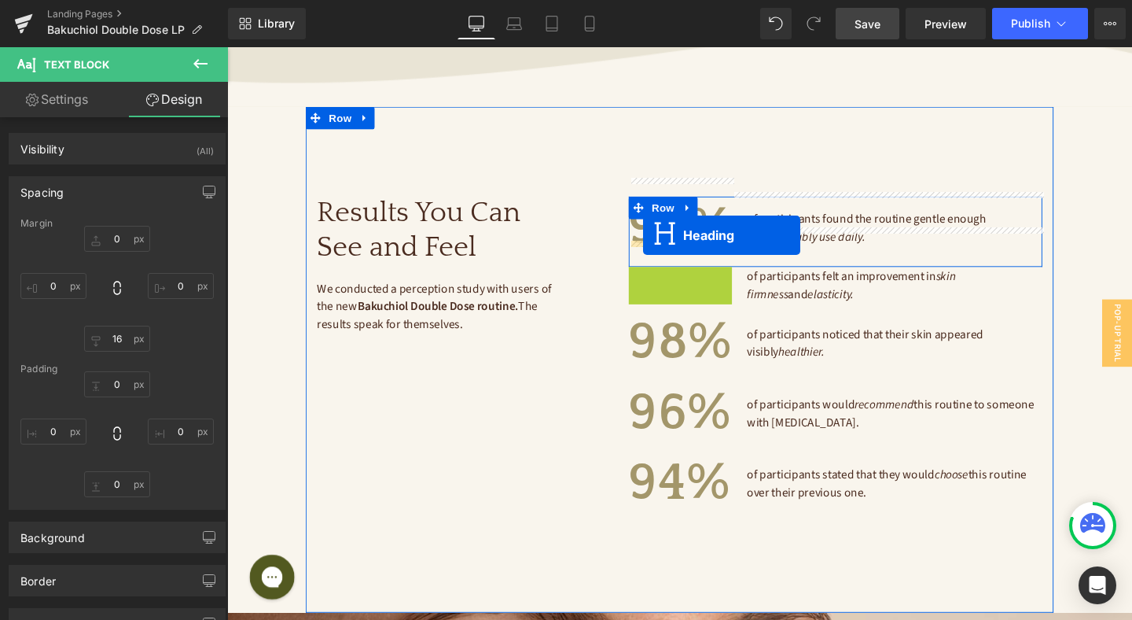
drag, startPoint x: 664, startPoint y: 292, endPoint x: 664, endPoint y: 245, distance: 47.2
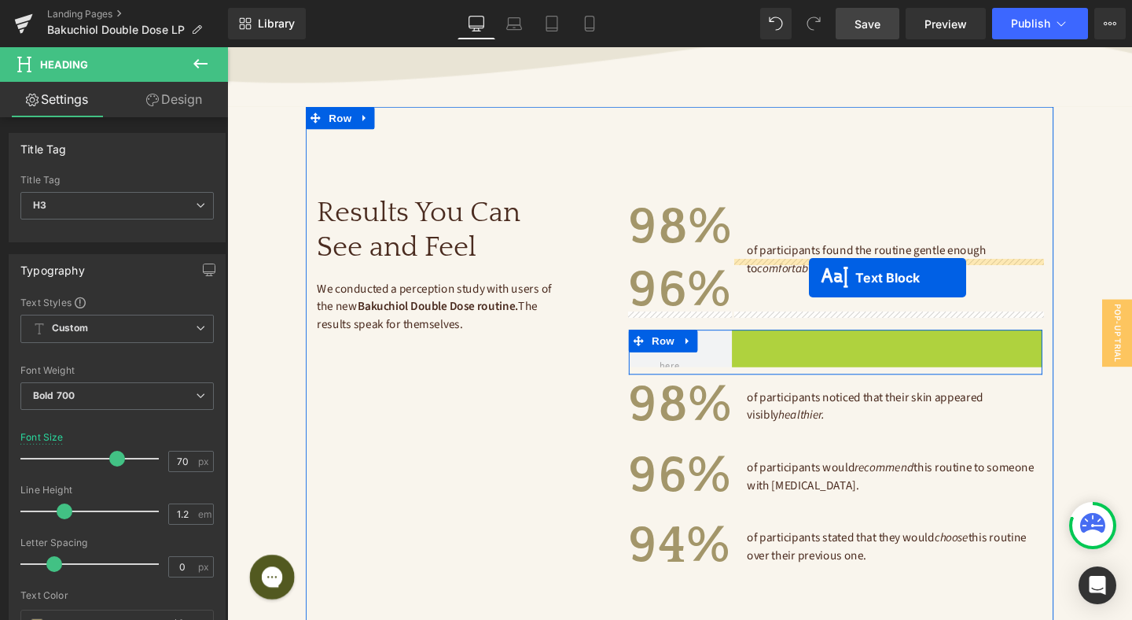
drag, startPoint x: 878, startPoint y: 343, endPoint x: 839, endPoint y: 289, distance: 65.9
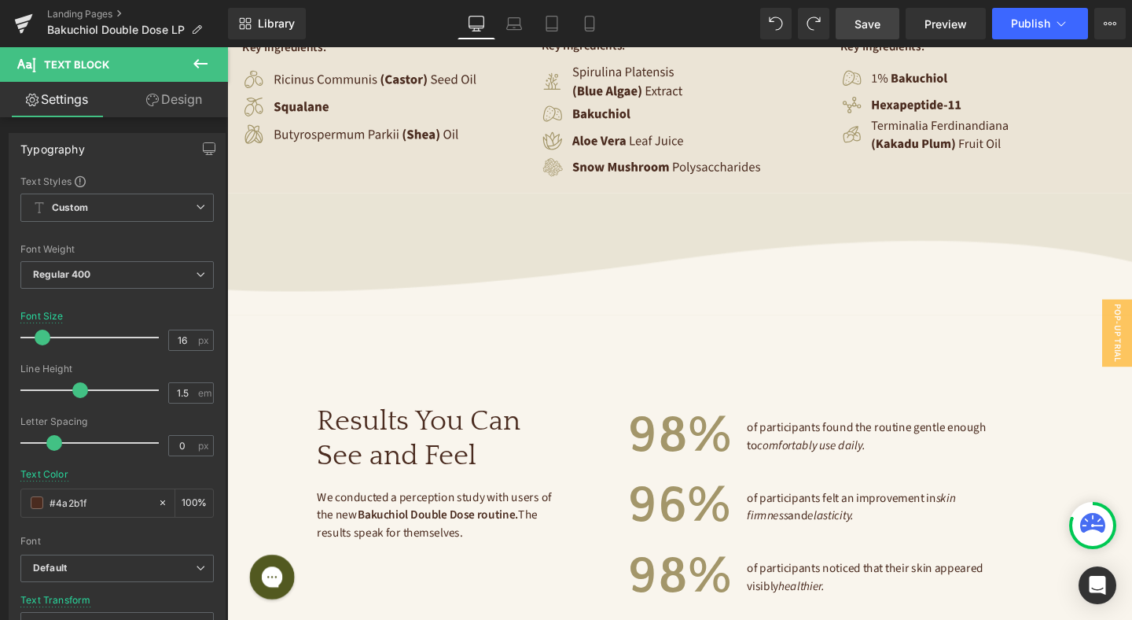
scroll to position [3411, 0]
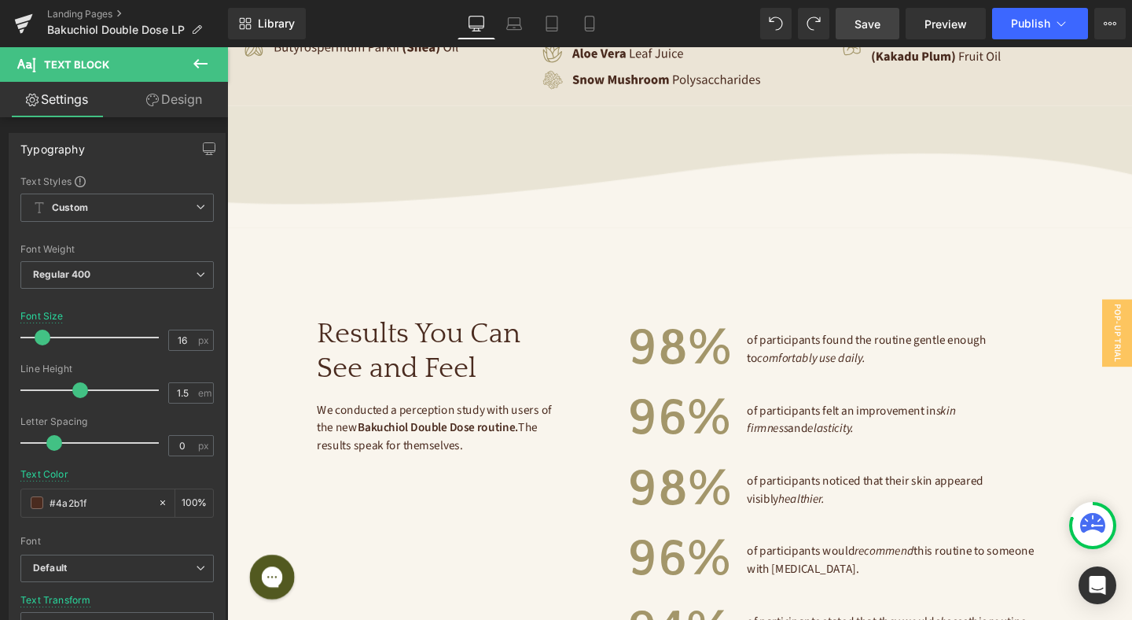
click at [389, 290] on div "Results You Can See and Feel Heading We conducted a perception study with users…" at bounding box center [703, 516] width 786 height 558
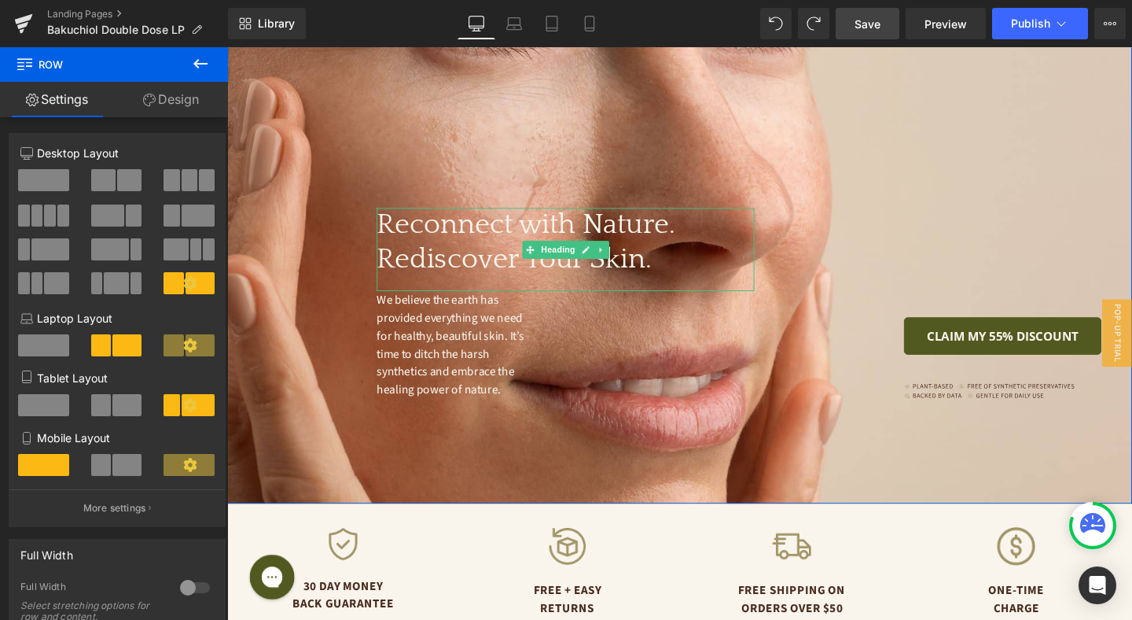
scroll to position [4507, 0]
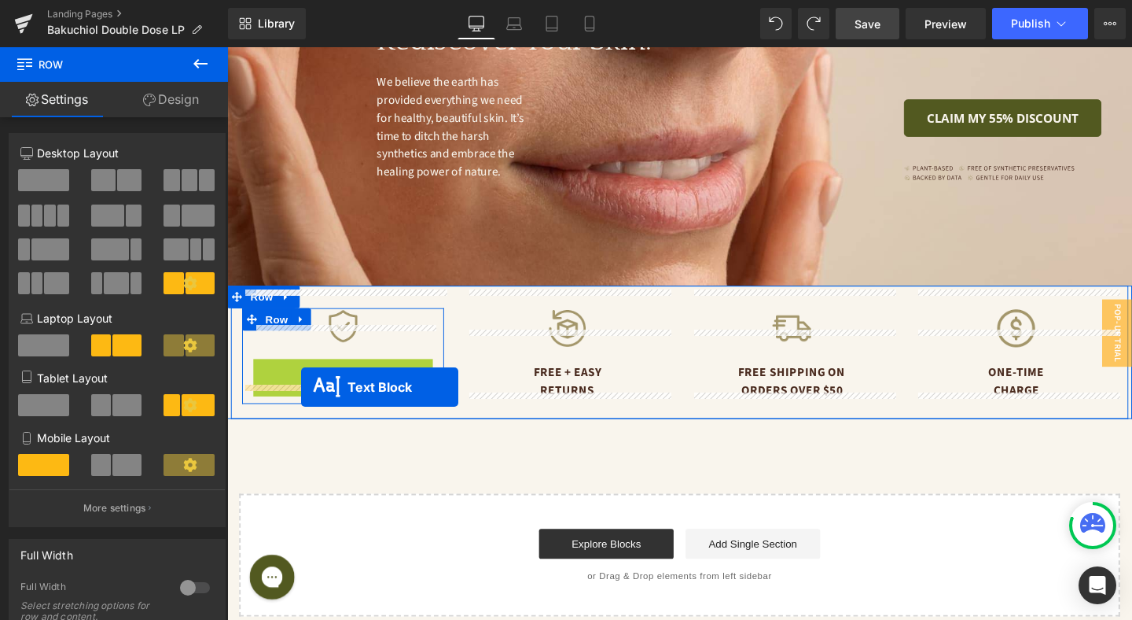
drag, startPoint x: 306, startPoint y: 374, endPoint x: 305, endPoint y: 404, distance: 29.9
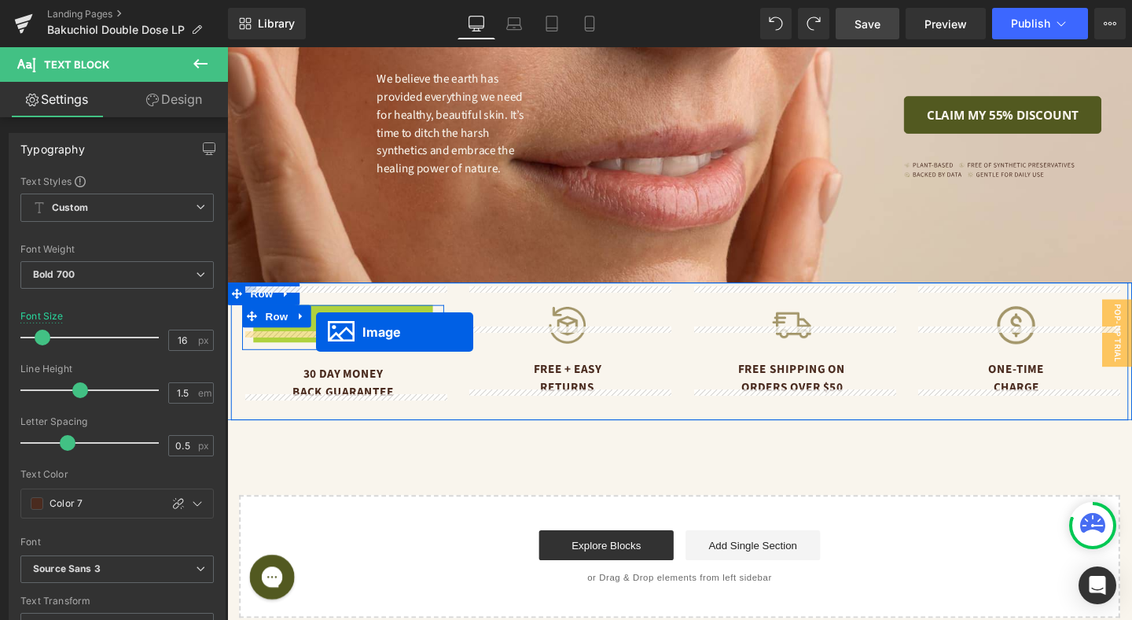
drag, startPoint x: 324, startPoint y: 324, endPoint x: 321, endPoint y: 346, distance: 22.2
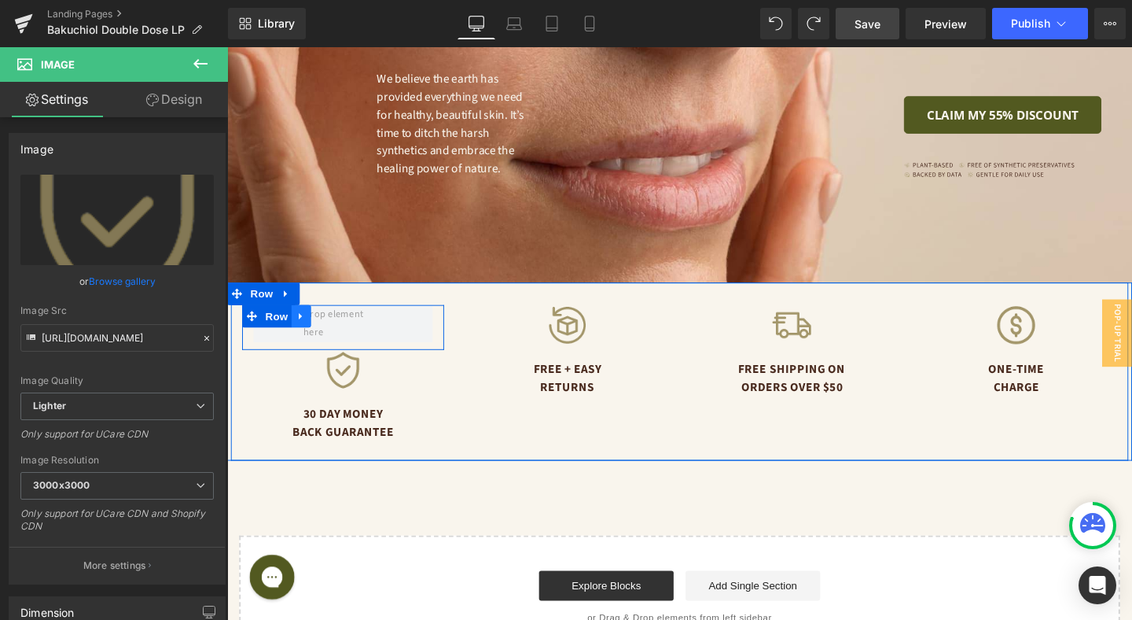
click at [310, 325] on icon at bounding box center [305, 331] width 11 height 12
click at [350, 325] on icon at bounding box center [345, 330] width 11 height 11
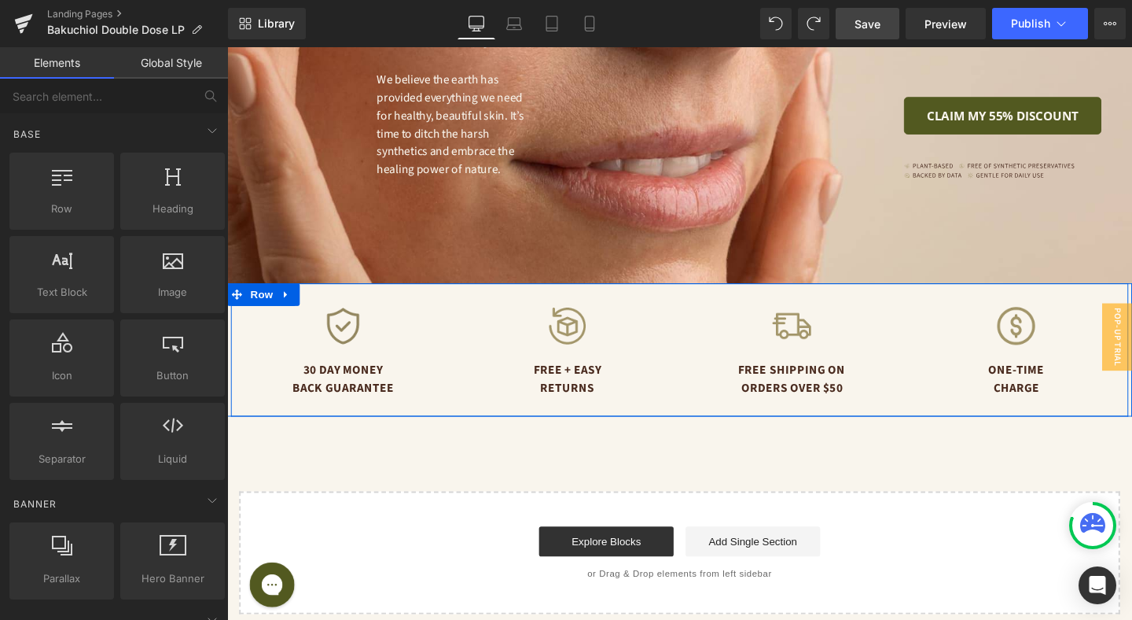
scroll to position [4496, 0]
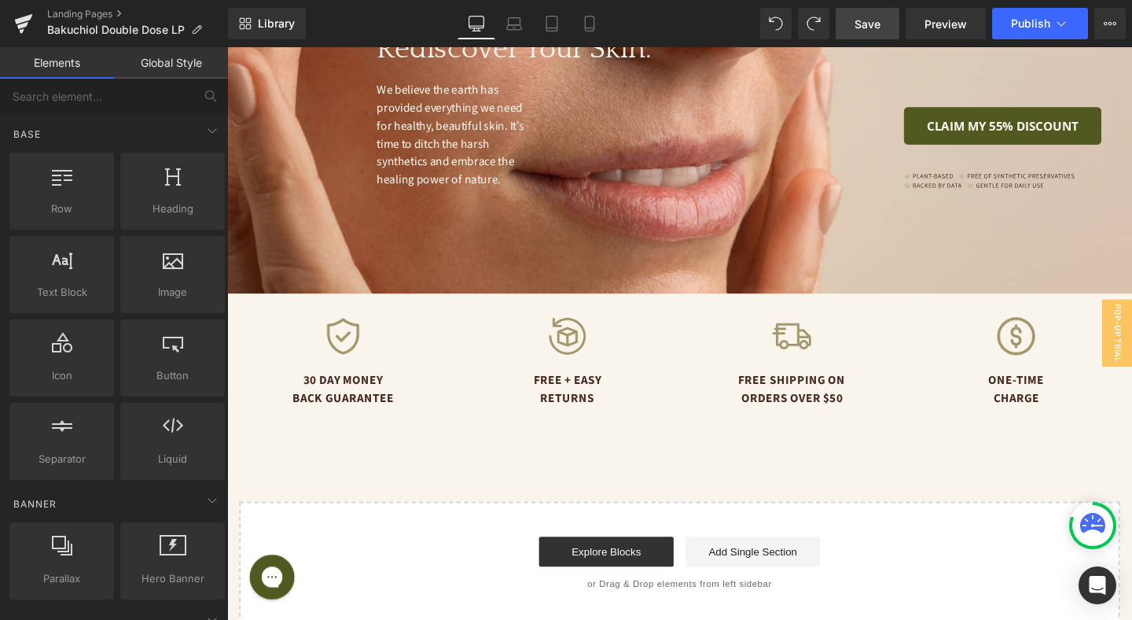
click at [871, 26] on span "Save" at bounding box center [868, 24] width 26 height 17
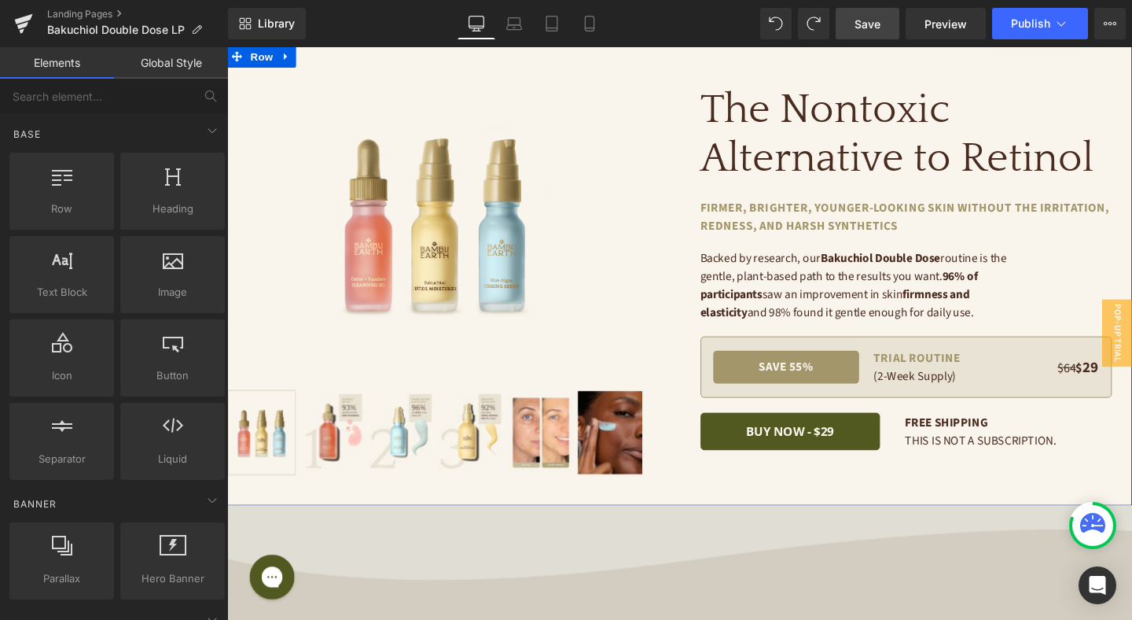
scroll to position [396, 0]
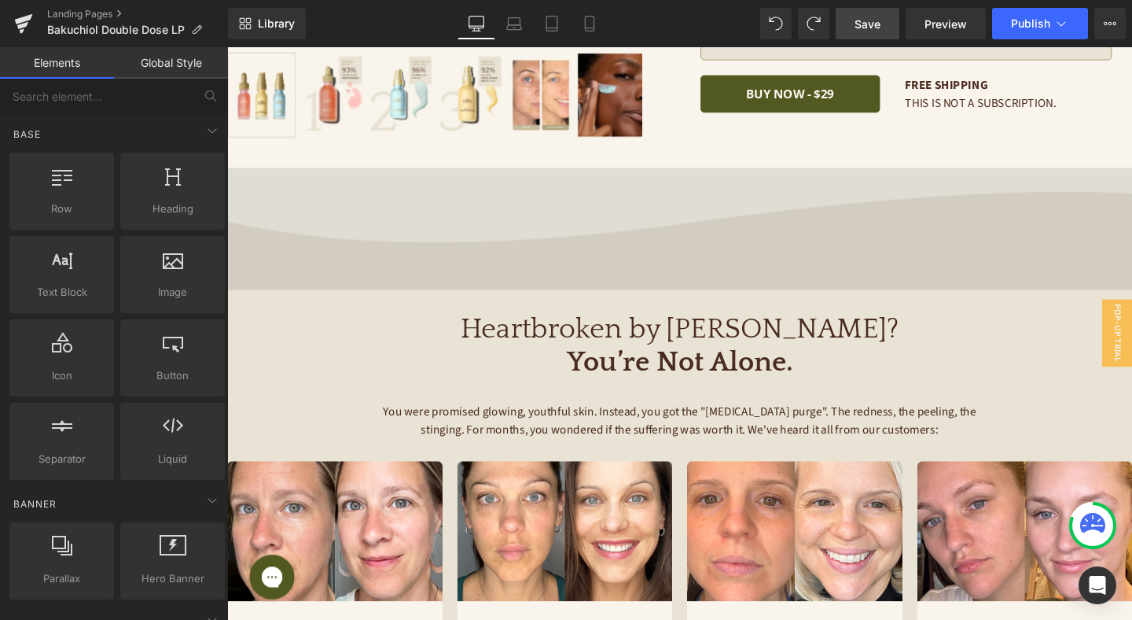
click at [470, 235] on img at bounding box center [703, 238] width 952 height 128
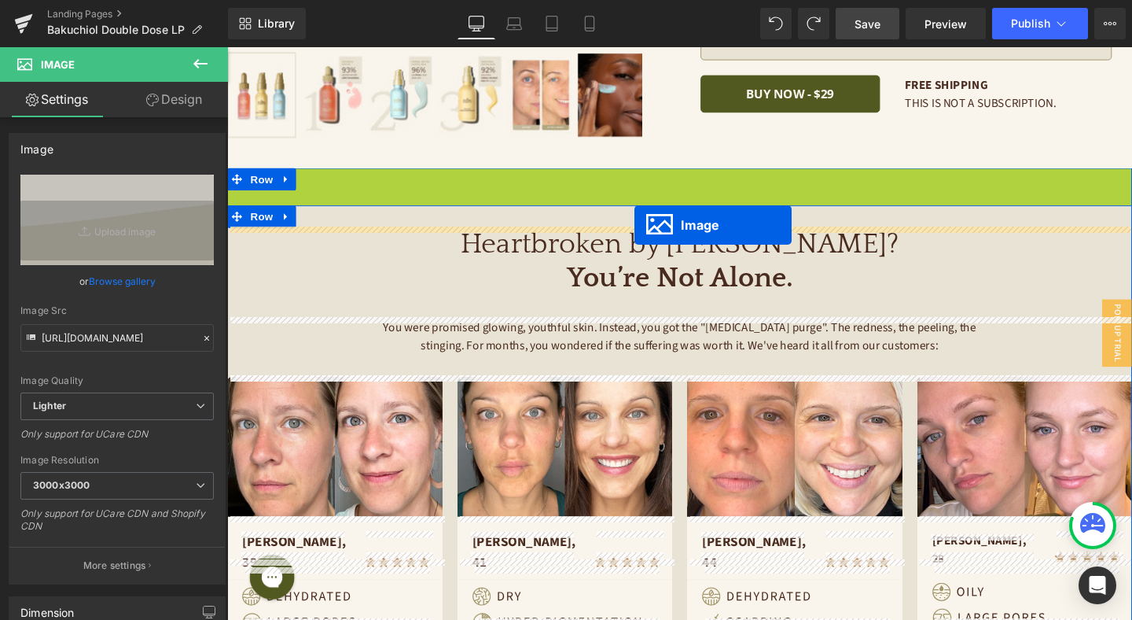
drag, startPoint x: 676, startPoint y: 237, endPoint x: 656, endPoint y: 234, distance: 20.7
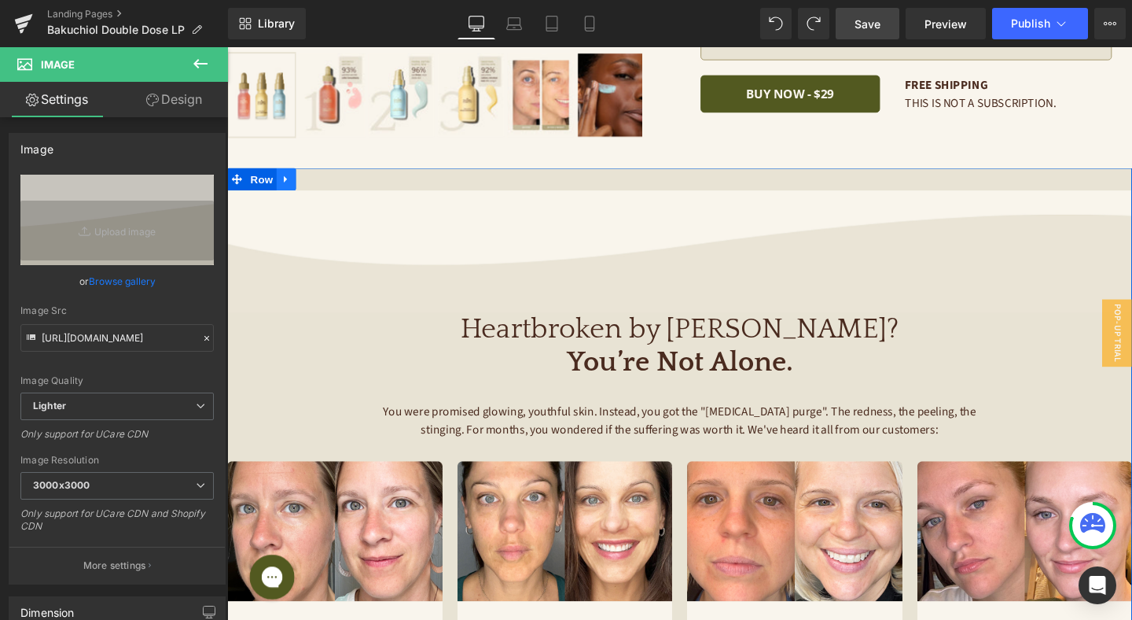
click at [290, 181] on icon at bounding box center [289, 185] width 11 height 12
click at [227, 47] on icon at bounding box center [227, 47] width 0 height 0
click at [330, 186] on icon at bounding box center [330, 185] width 11 height 11
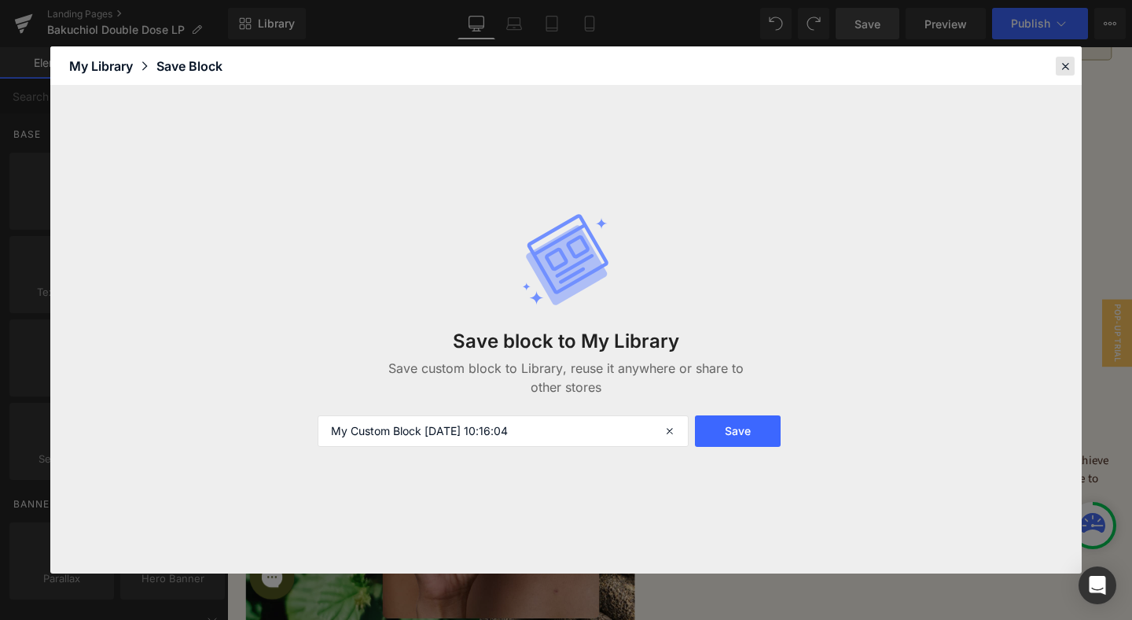
click at [1058, 64] on div at bounding box center [1065, 66] width 19 height 19
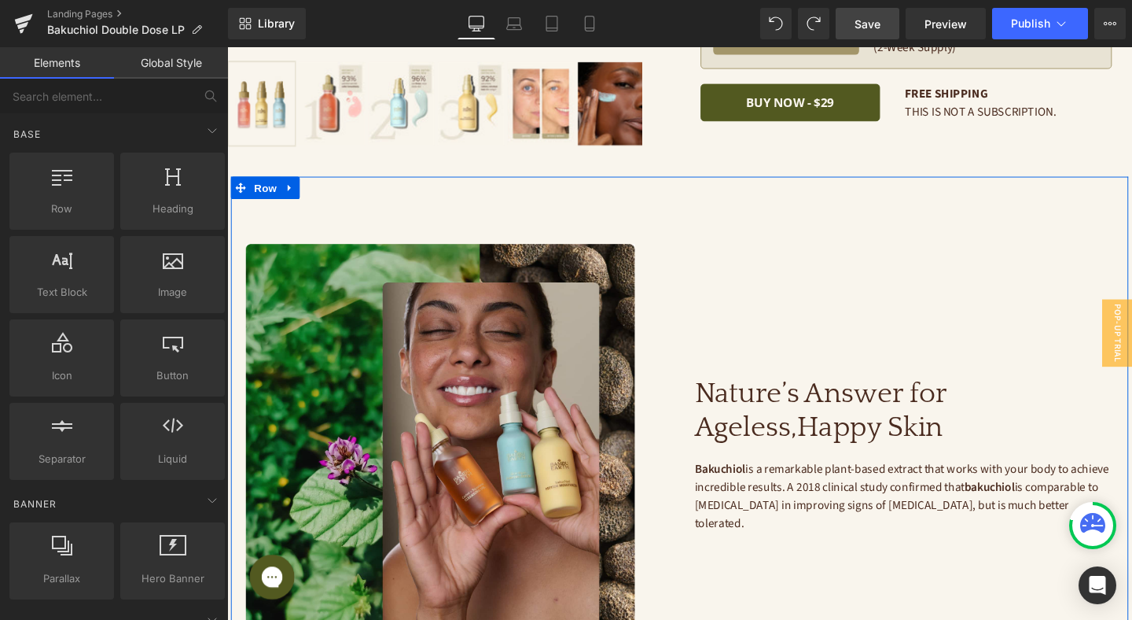
scroll to position [377, 0]
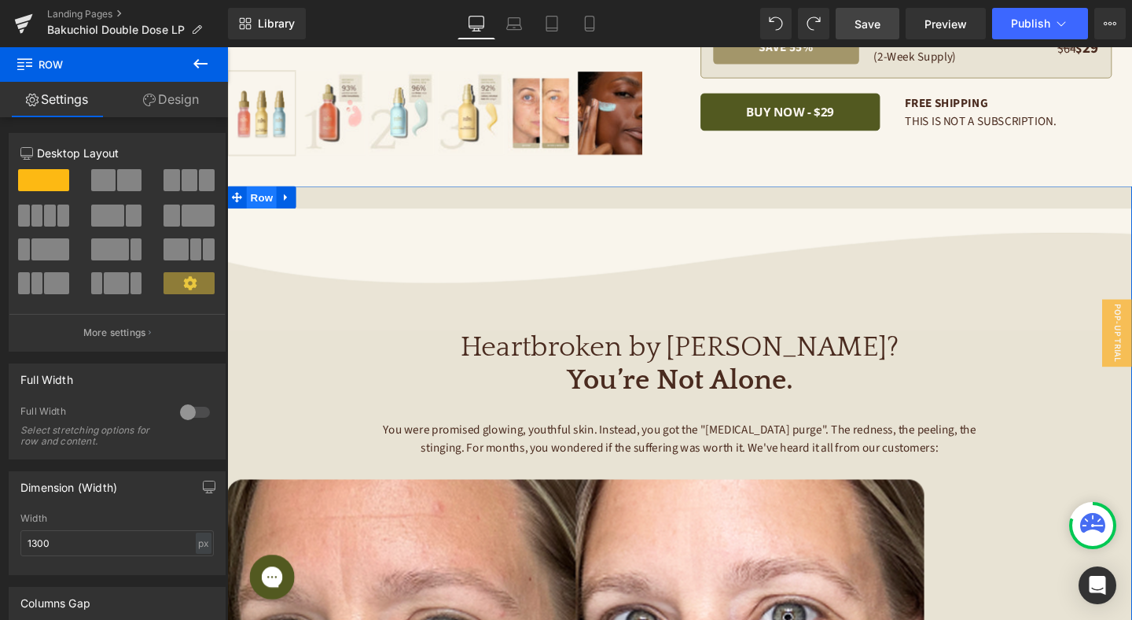
click at [267, 199] on span "Row" at bounding box center [263, 205] width 31 height 24
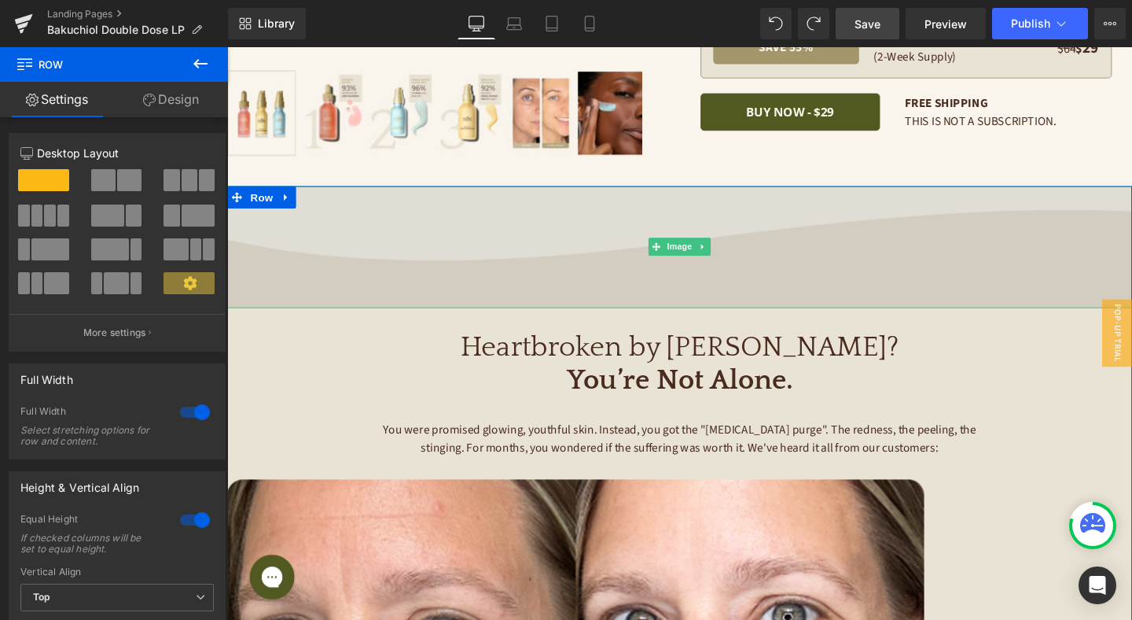
click at [429, 214] on img at bounding box center [703, 257] width 952 height 128
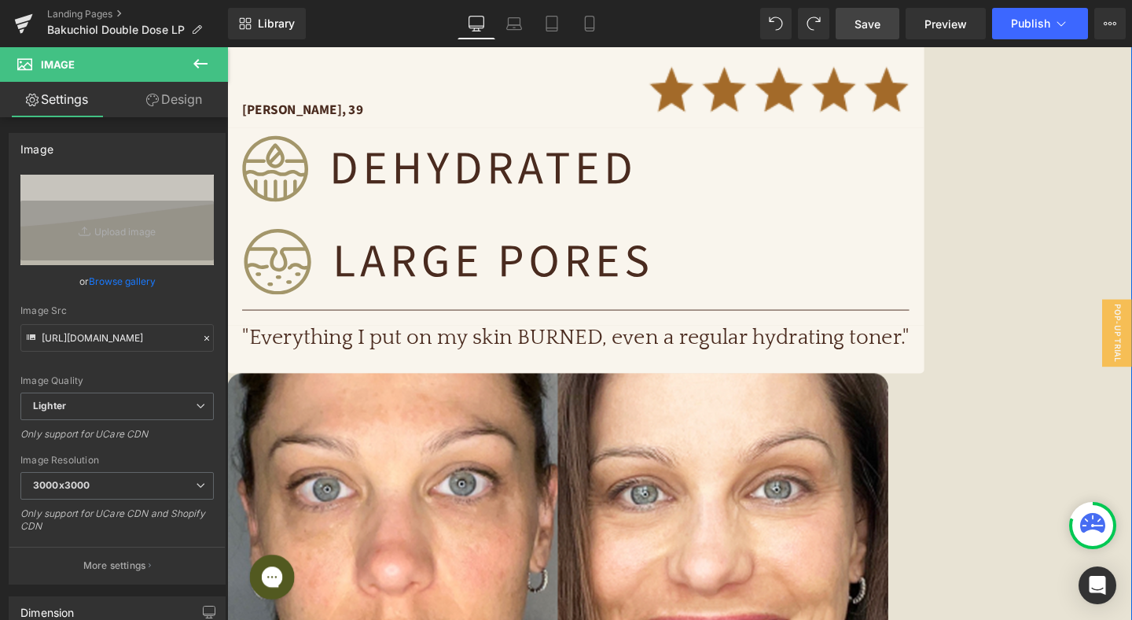
scroll to position [1655, 0]
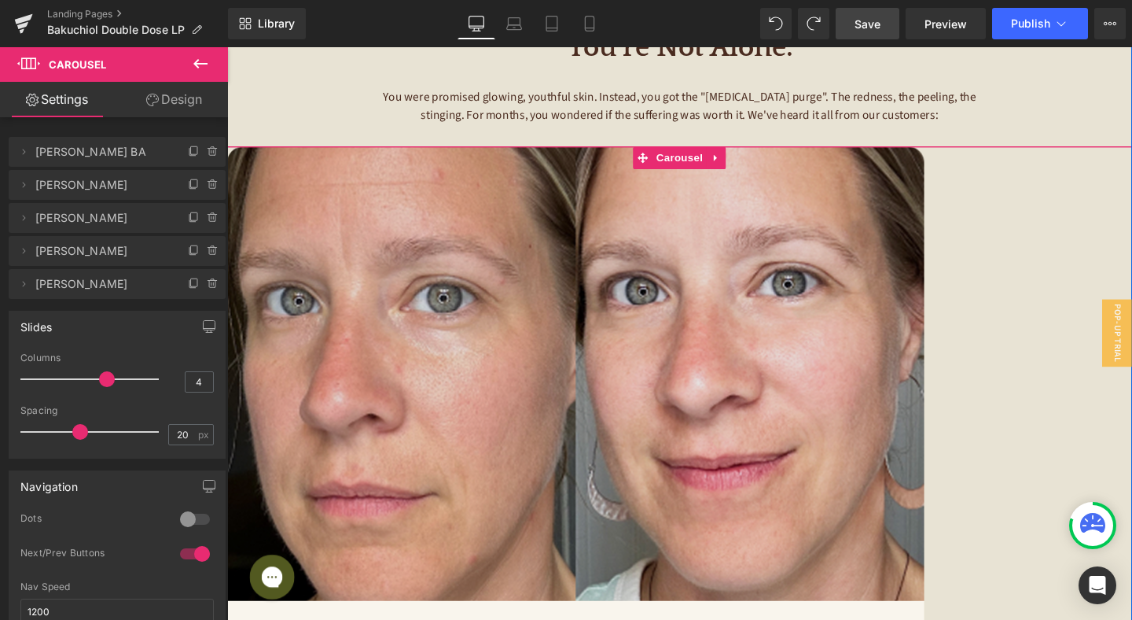
scroll to position [646, 0]
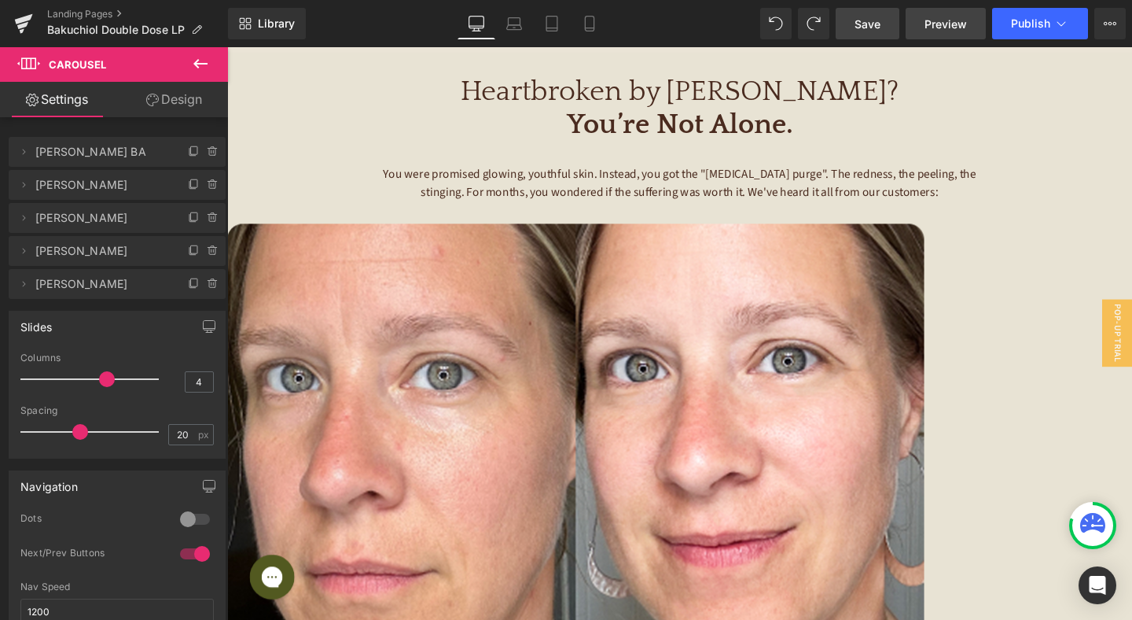
click at [954, 24] on span "Preview" at bounding box center [946, 24] width 42 height 17
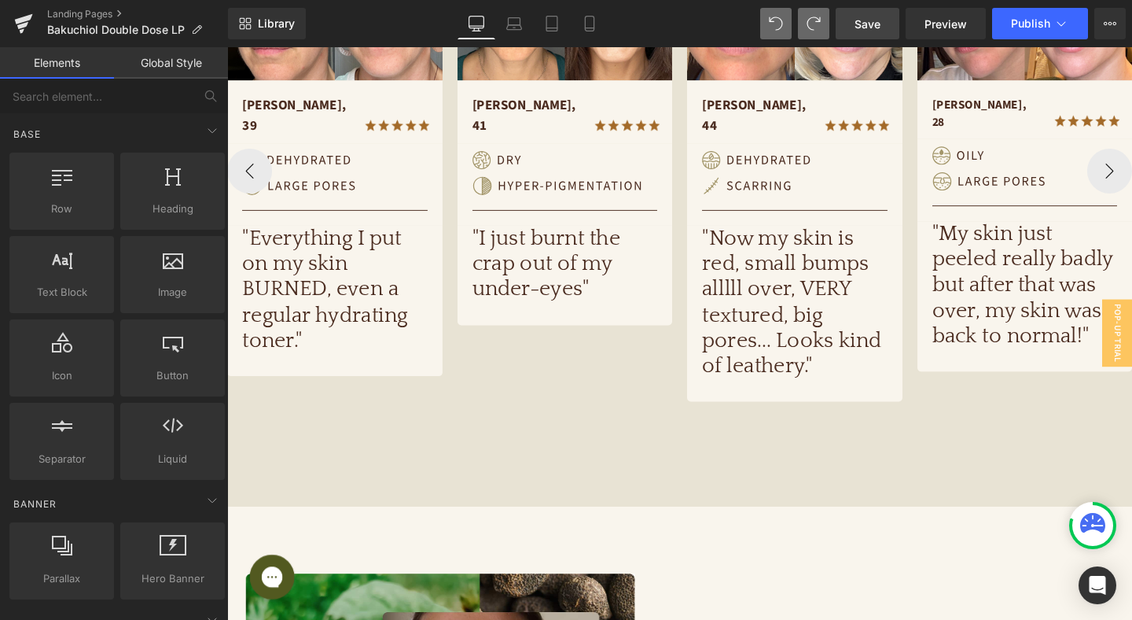
scroll to position [448, 0]
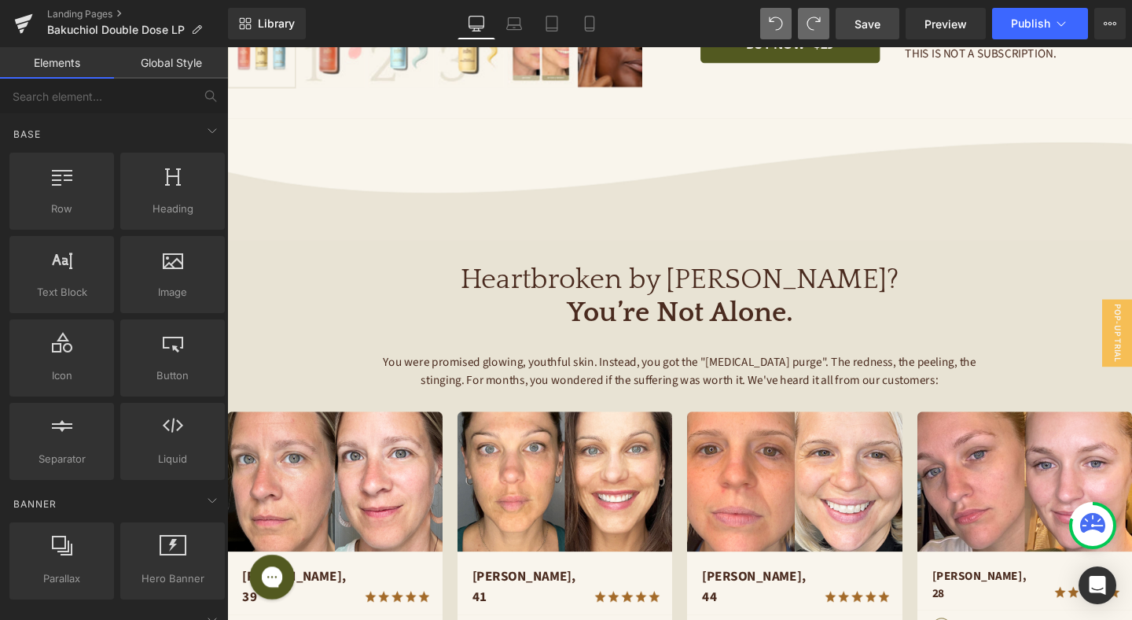
click at [885, 22] on link "Save" at bounding box center [868, 23] width 64 height 31
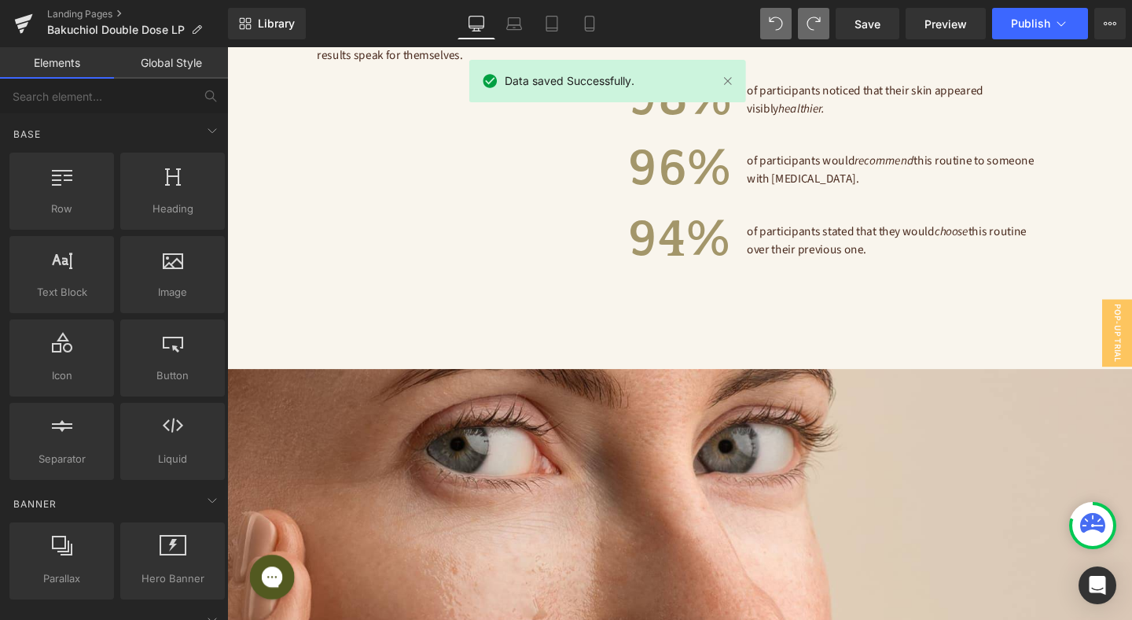
scroll to position [3558, 0]
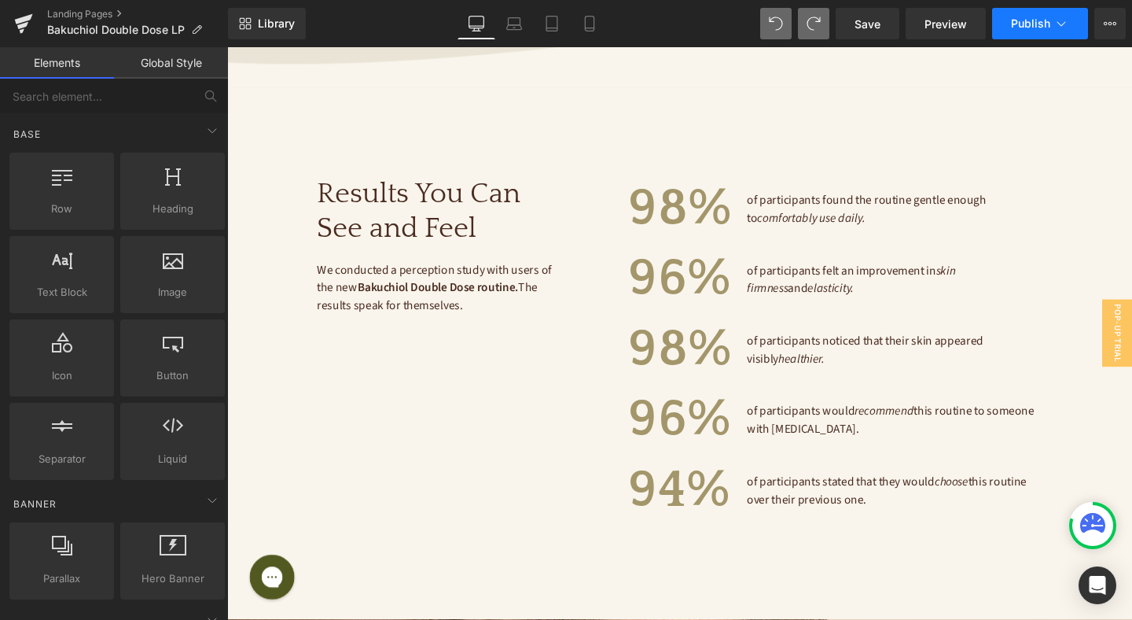
click at [1062, 25] on icon at bounding box center [1062, 23] width 9 height 5
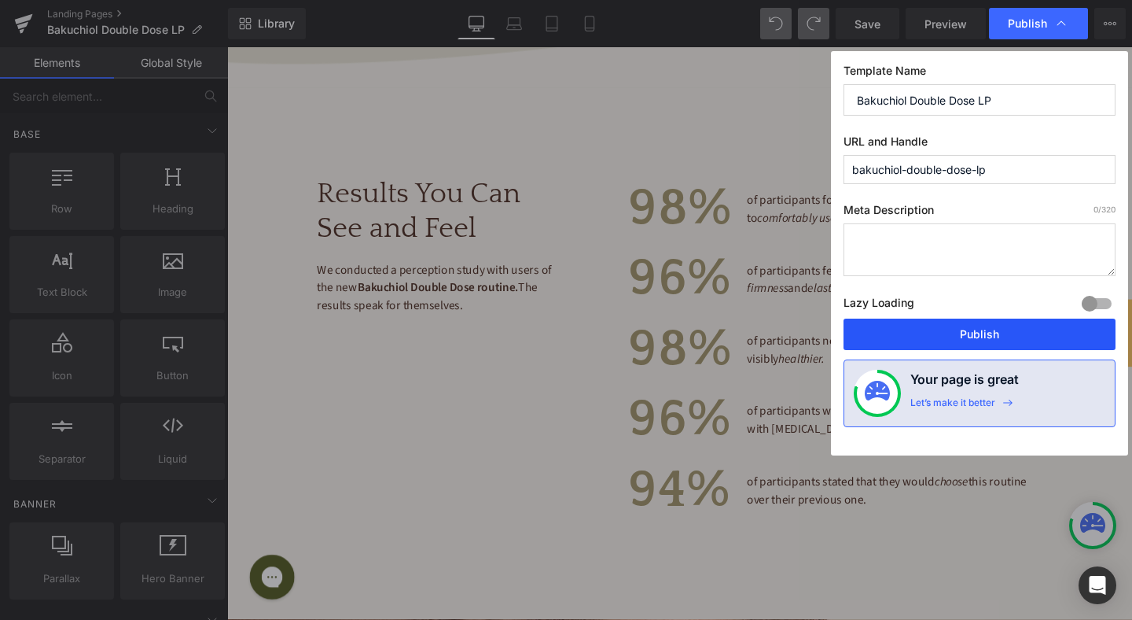
drag, startPoint x: 1002, startPoint y: 323, endPoint x: 814, endPoint y: 287, distance: 191.4
click at [1002, 323] on button "Publish" at bounding box center [980, 333] width 272 height 31
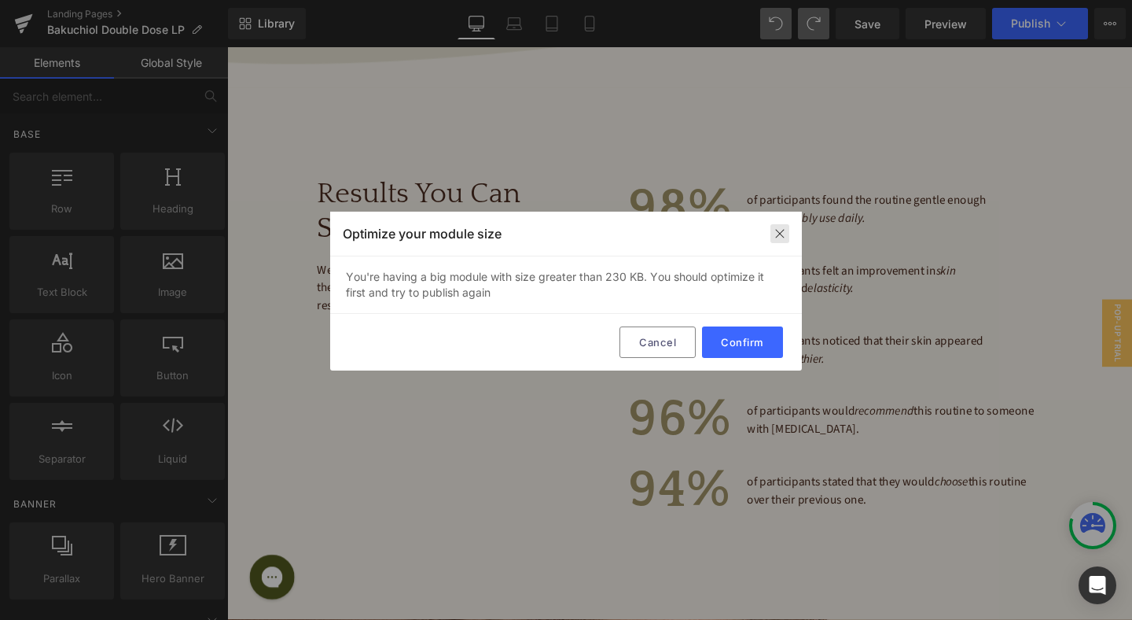
click at [781, 234] on img at bounding box center [780, 233] width 13 height 13
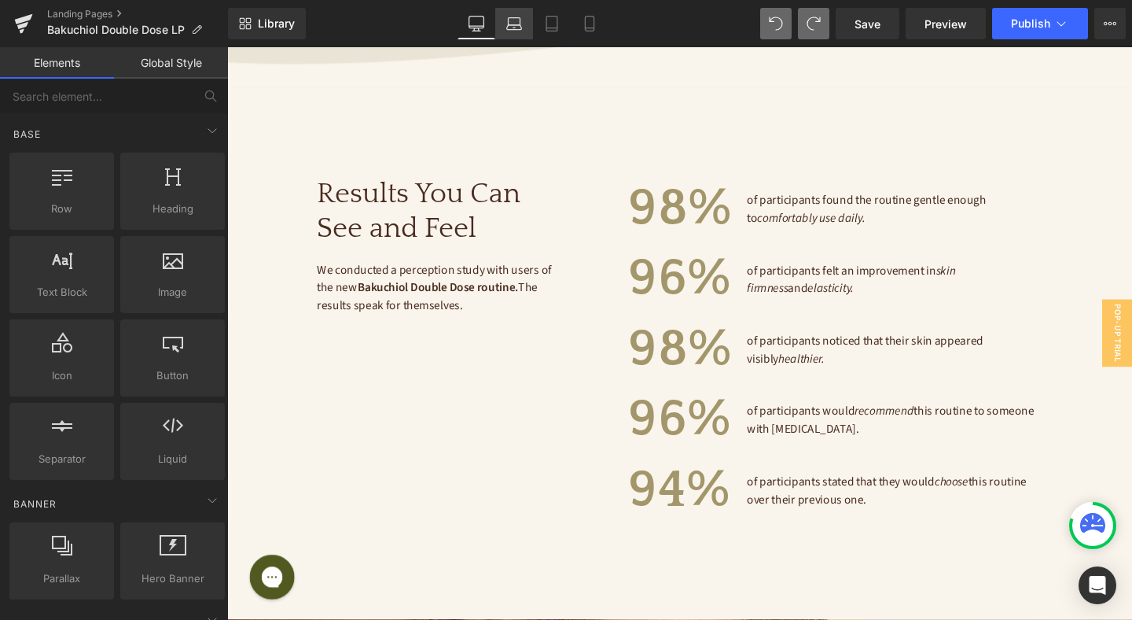
click at [526, 30] on link "Laptop" at bounding box center [514, 23] width 38 height 31
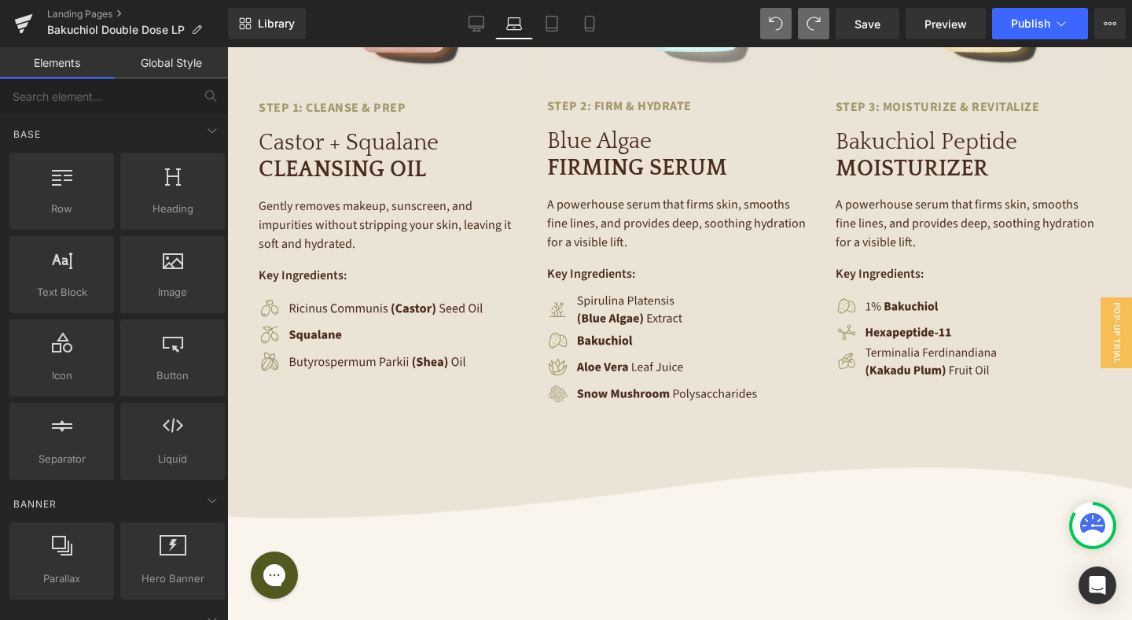
scroll to position [3072, 0]
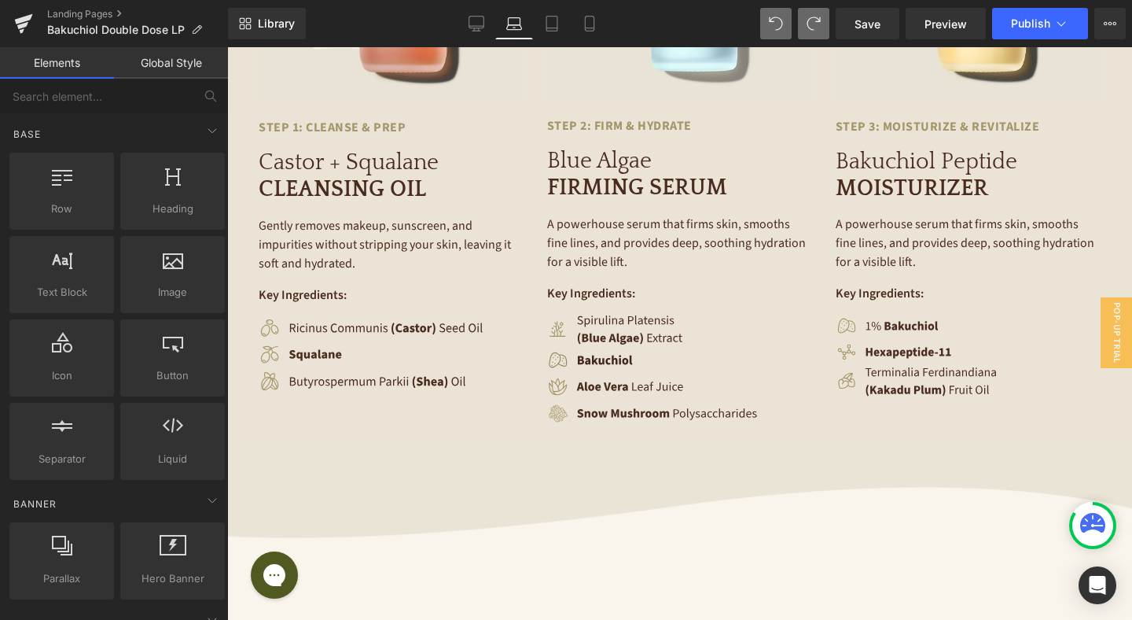
click at [616, 349] on div "Image" at bounding box center [679, 362] width 265 height 26
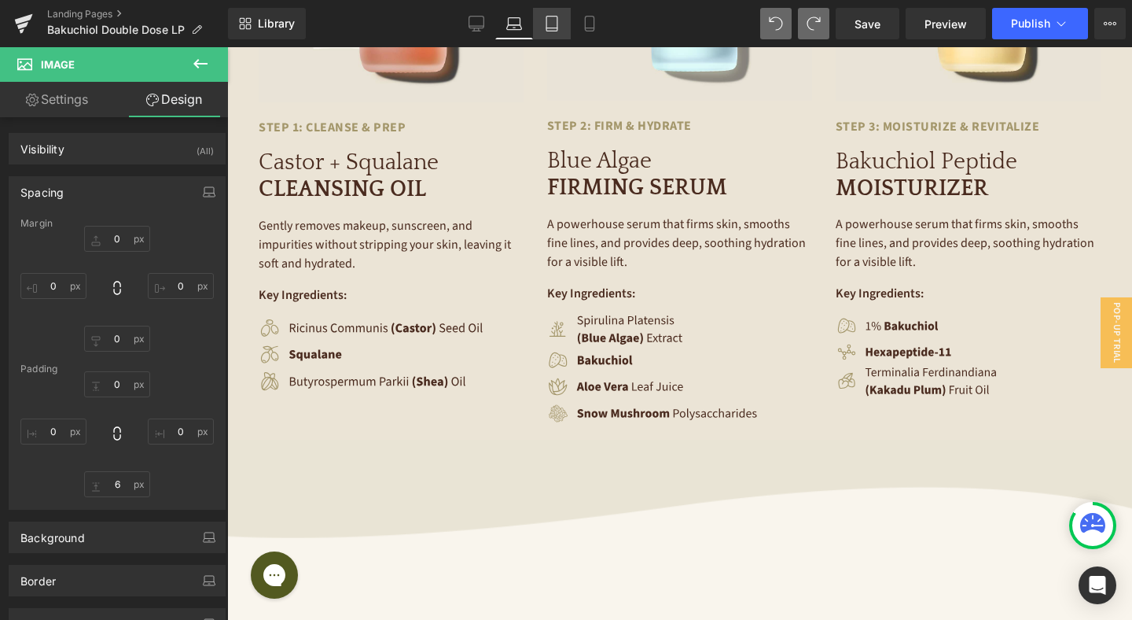
drag, startPoint x: 547, startPoint y: 21, endPoint x: 223, endPoint y: 90, distance: 331.3
click at [547, 21] on icon at bounding box center [552, 24] width 11 height 15
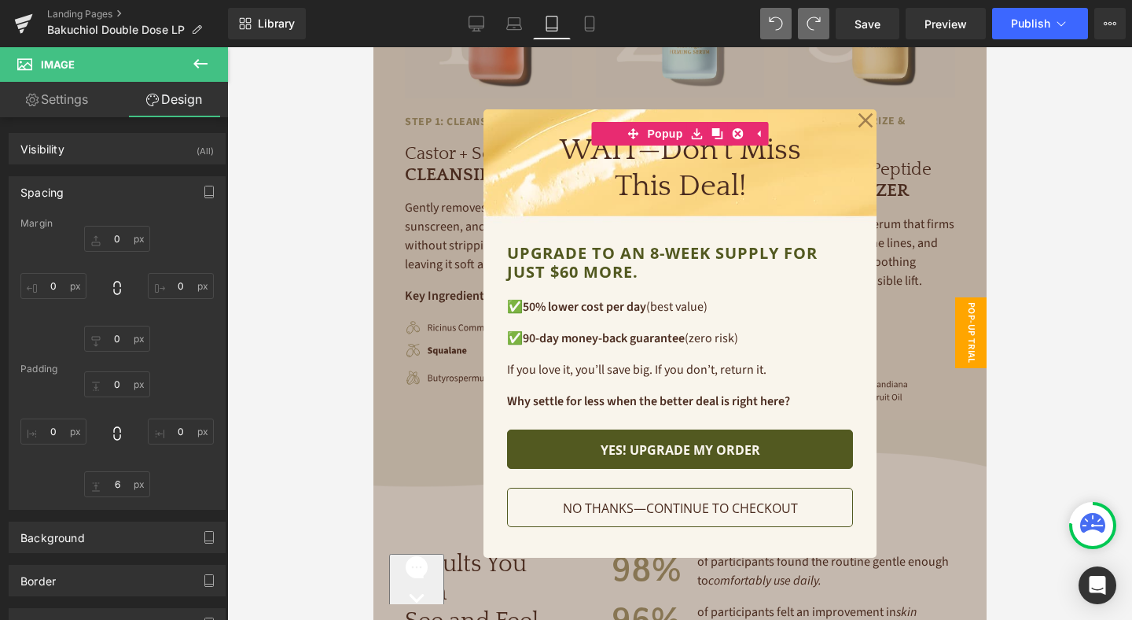
scroll to position [2599, 0]
click at [866, 120] on icon at bounding box center [865, 120] width 15 height 15
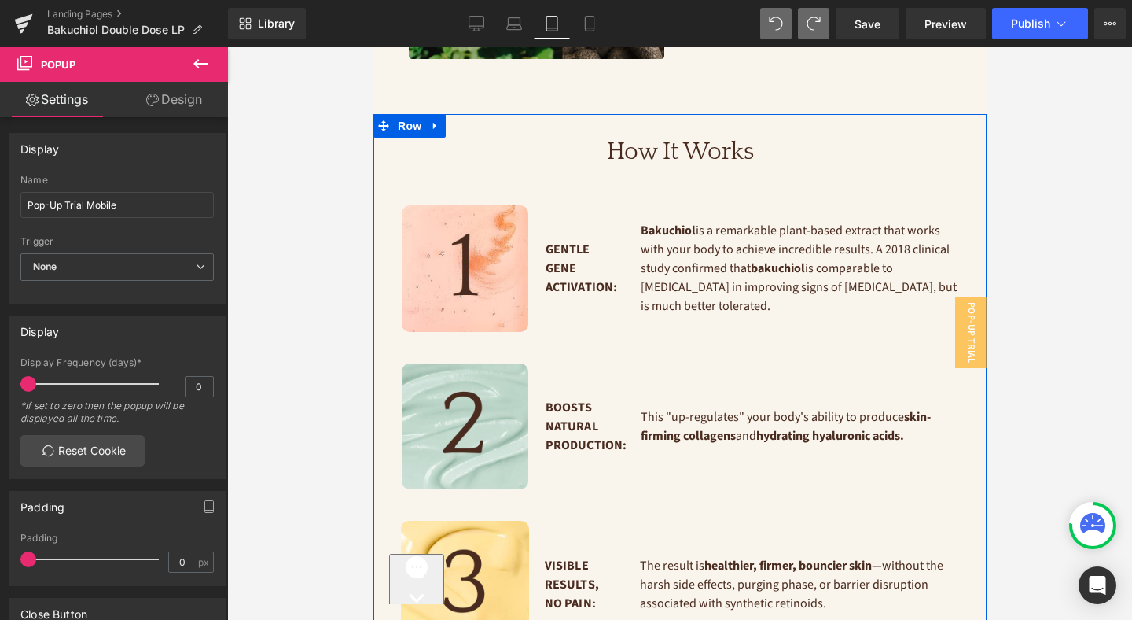
scroll to position [1632, 0]
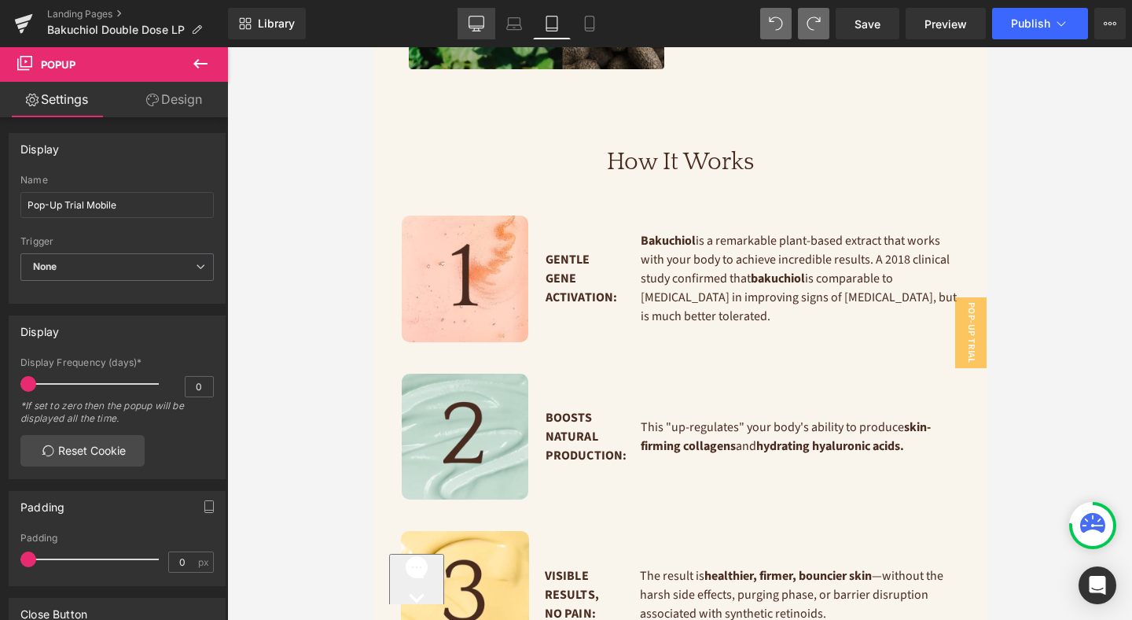
click at [482, 22] on icon at bounding box center [477, 24] width 16 height 16
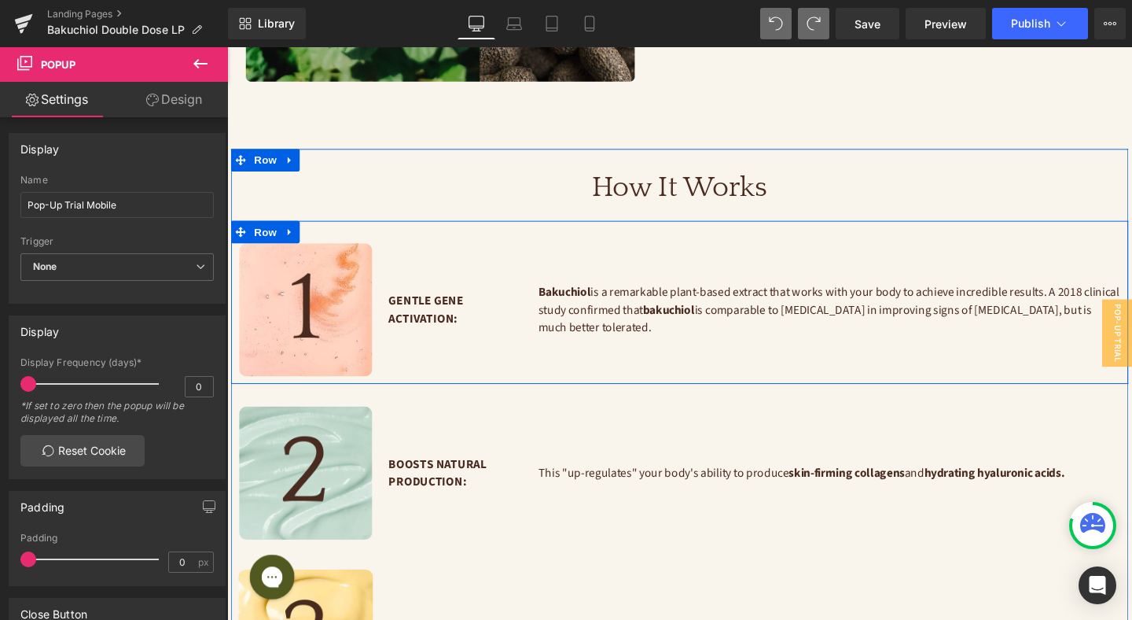
scroll to position [1934, 0]
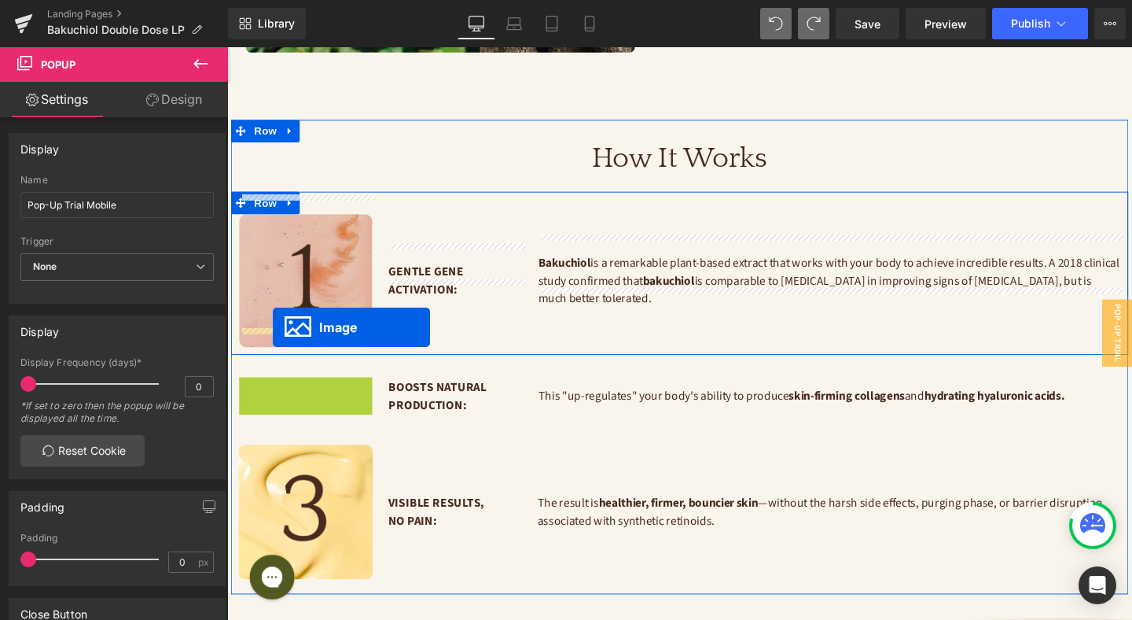
drag, startPoint x: 284, startPoint y: 442, endPoint x: 275, endPoint y: 341, distance: 101.0
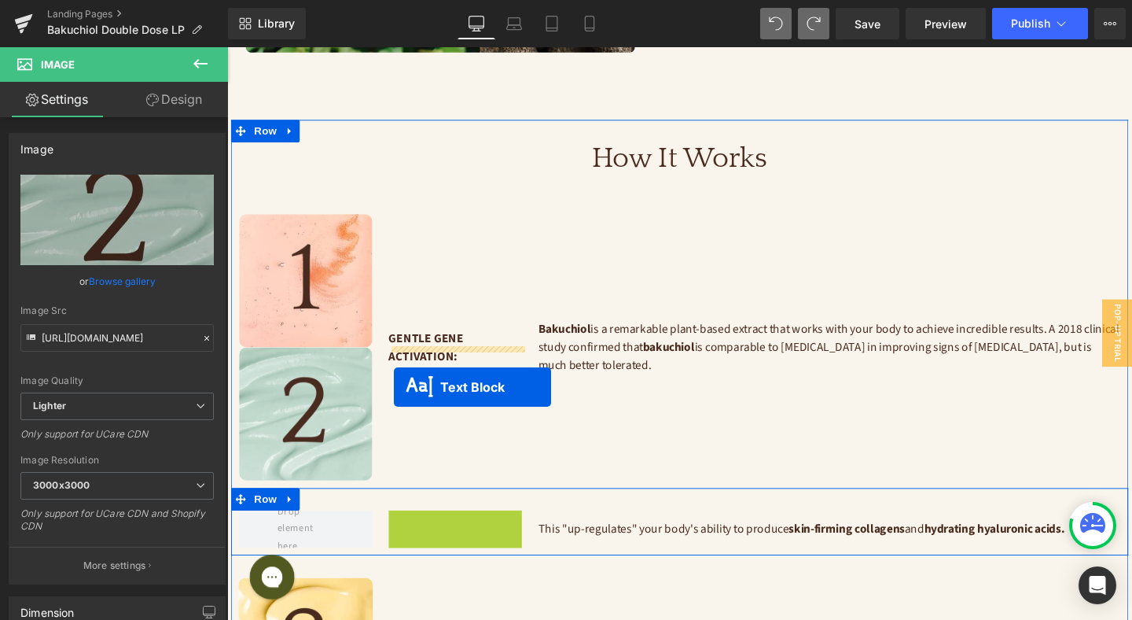
drag, startPoint x: 425, startPoint y: 532, endPoint x: 403, endPoint y: 404, distance: 130.1
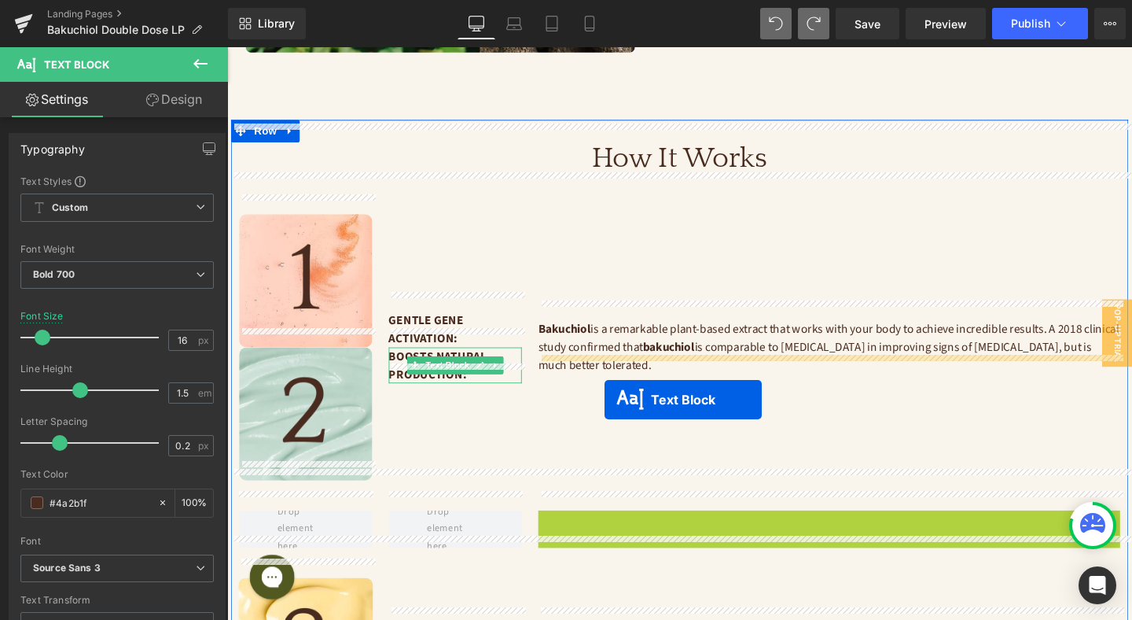
drag, startPoint x: 813, startPoint y: 534, endPoint x: 624, endPoint y: 416, distance: 223.2
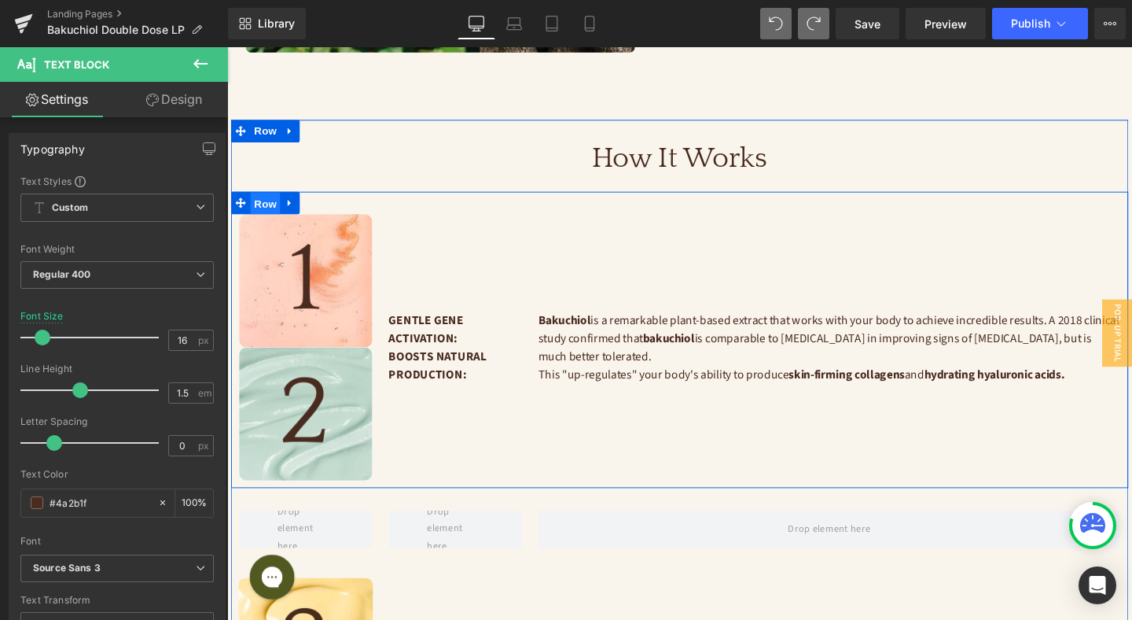
click at [273, 200] on span "Row" at bounding box center [267, 212] width 31 height 24
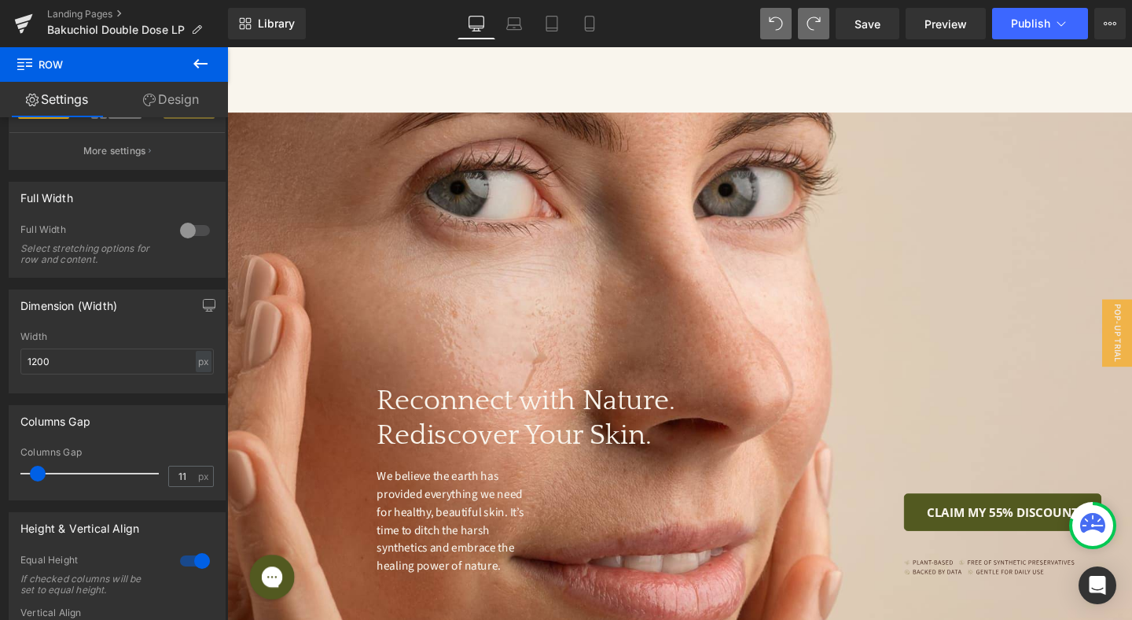
scroll to position [4361, 0]
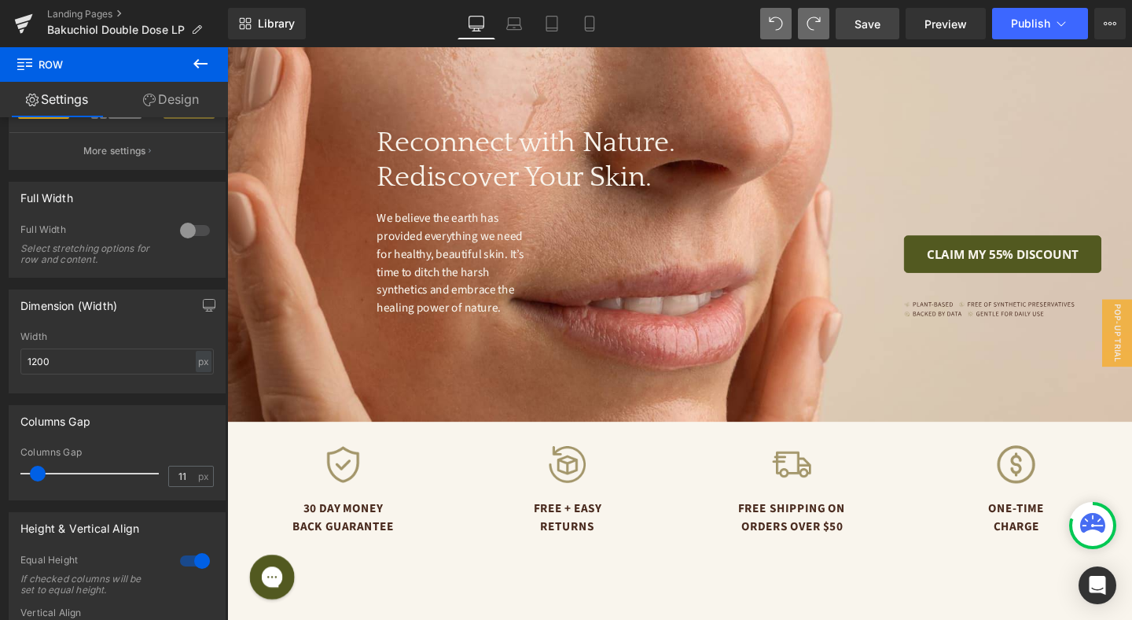
click at [861, 22] on span "Save" at bounding box center [868, 24] width 26 height 17
click at [1044, 18] on span "Publish" at bounding box center [1030, 23] width 39 height 13
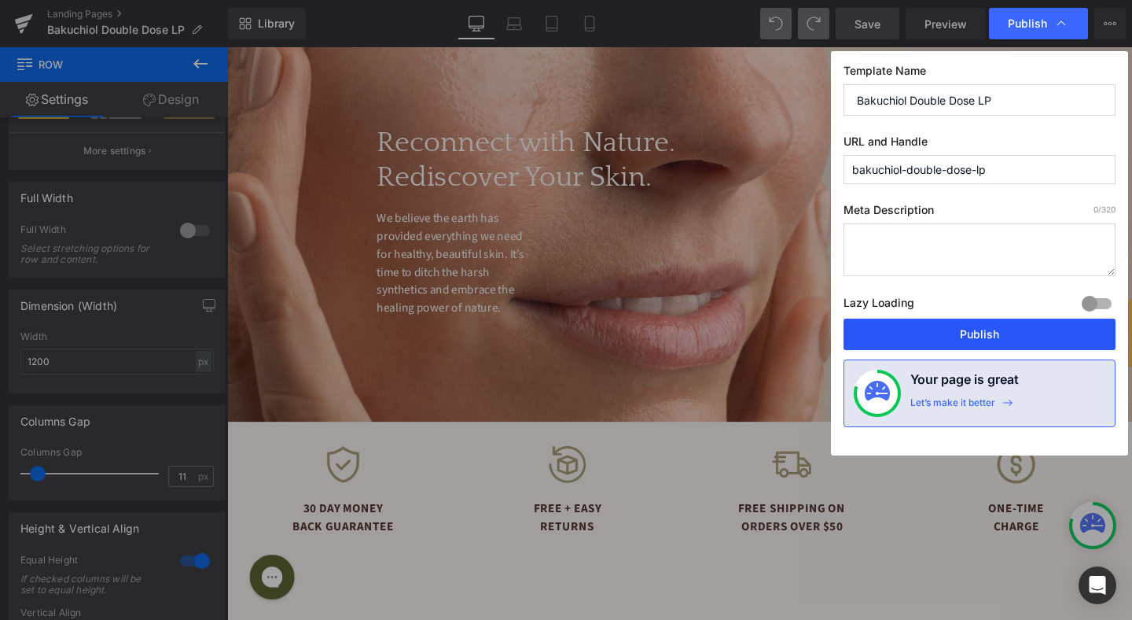
click at [995, 326] on button "Publish" at bounding box center [980, 333] width 272 height 31
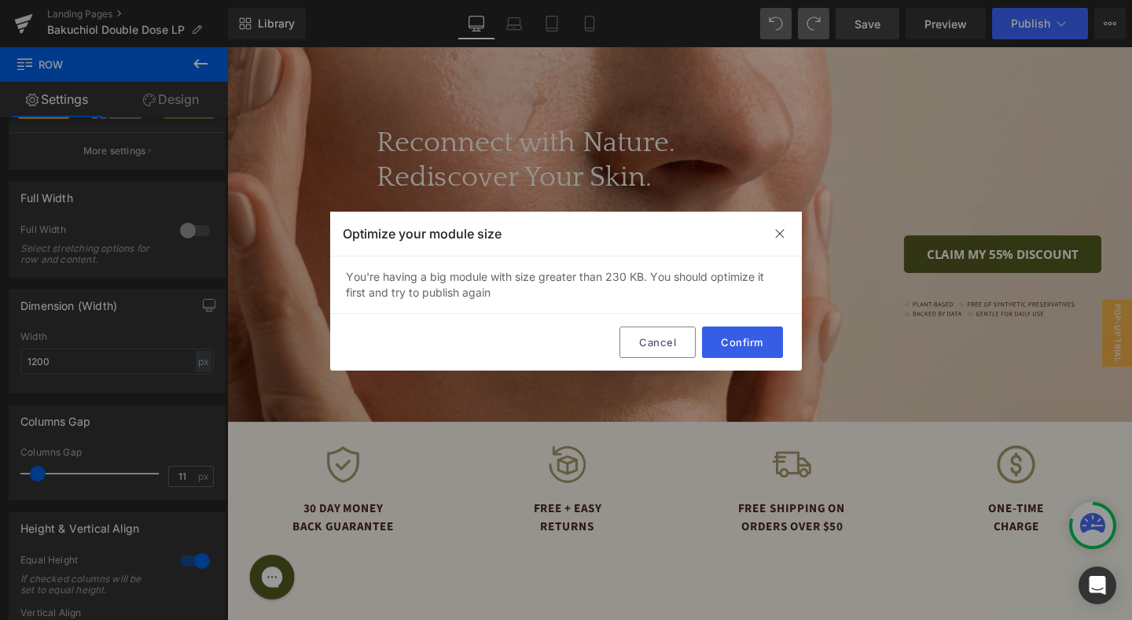
click at [737, 348] on button "Confirm" at bounding box center [742, 341] width 81 height 31
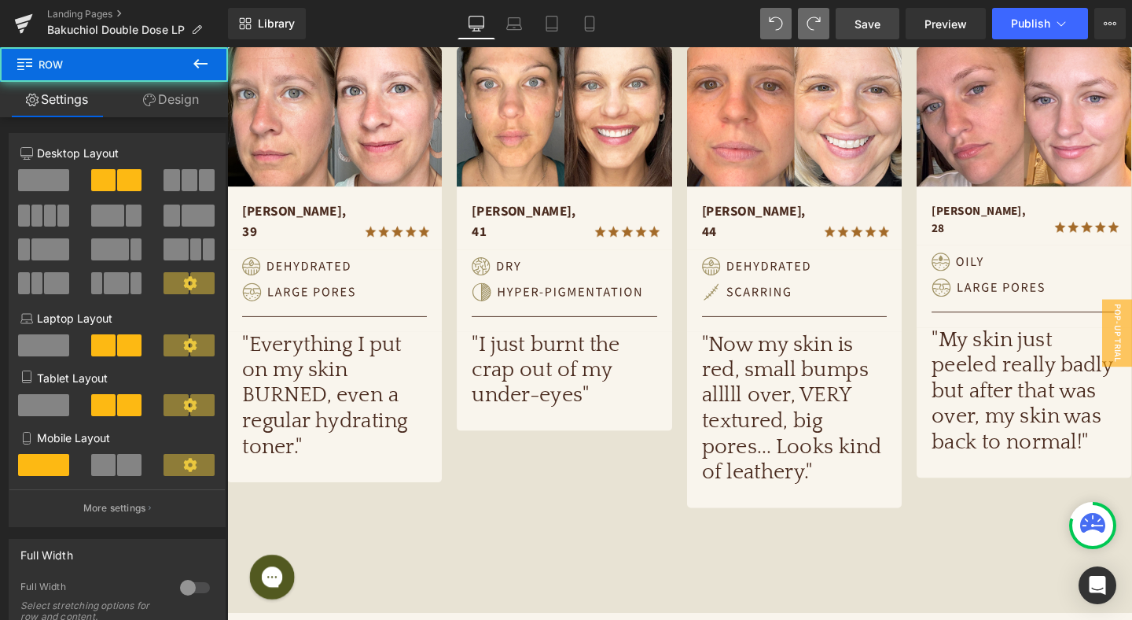
scroll to position [0, 0]
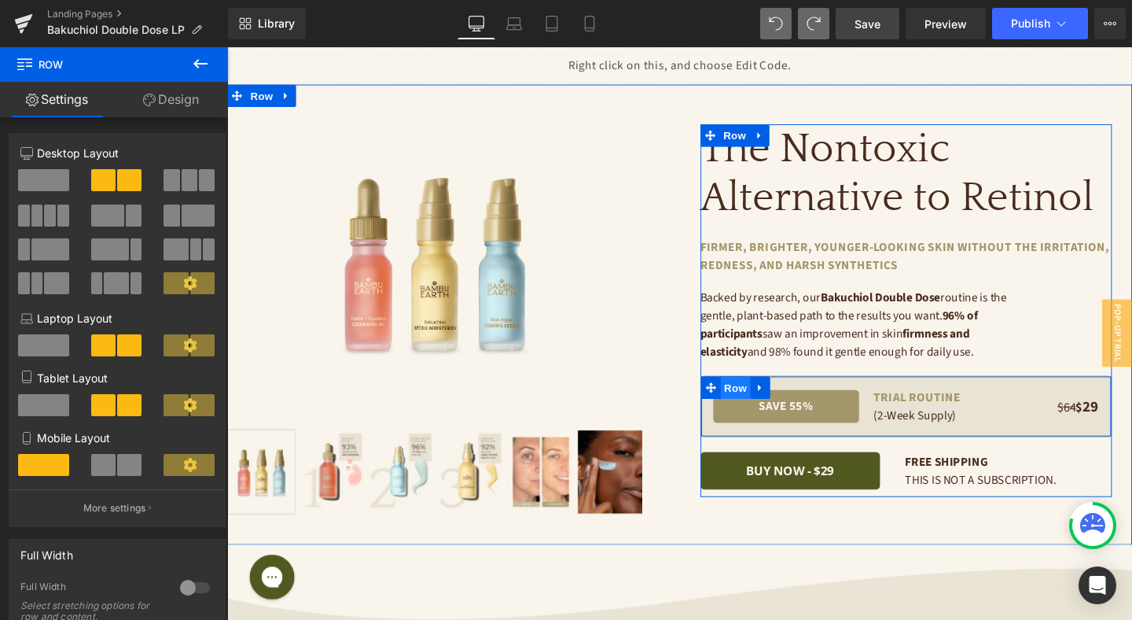
click at [767, 408] on span "Row" at bounding box center [761, 405] width 31 height 24
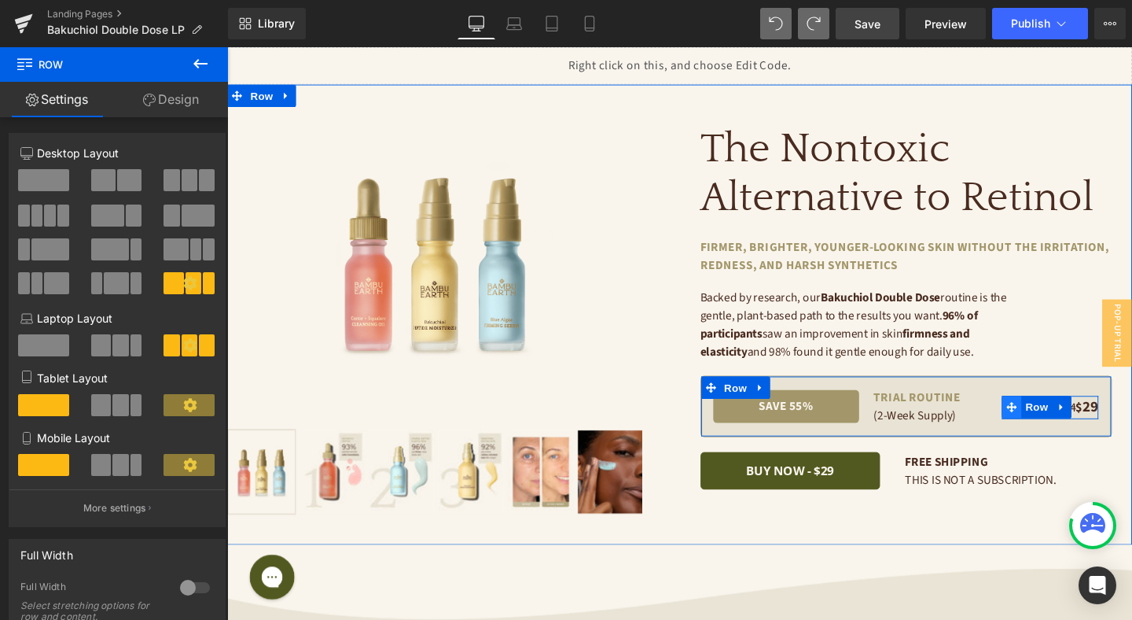
click at [1047, 425] on icon at bounding box center [1052, 425] width 11 height 11
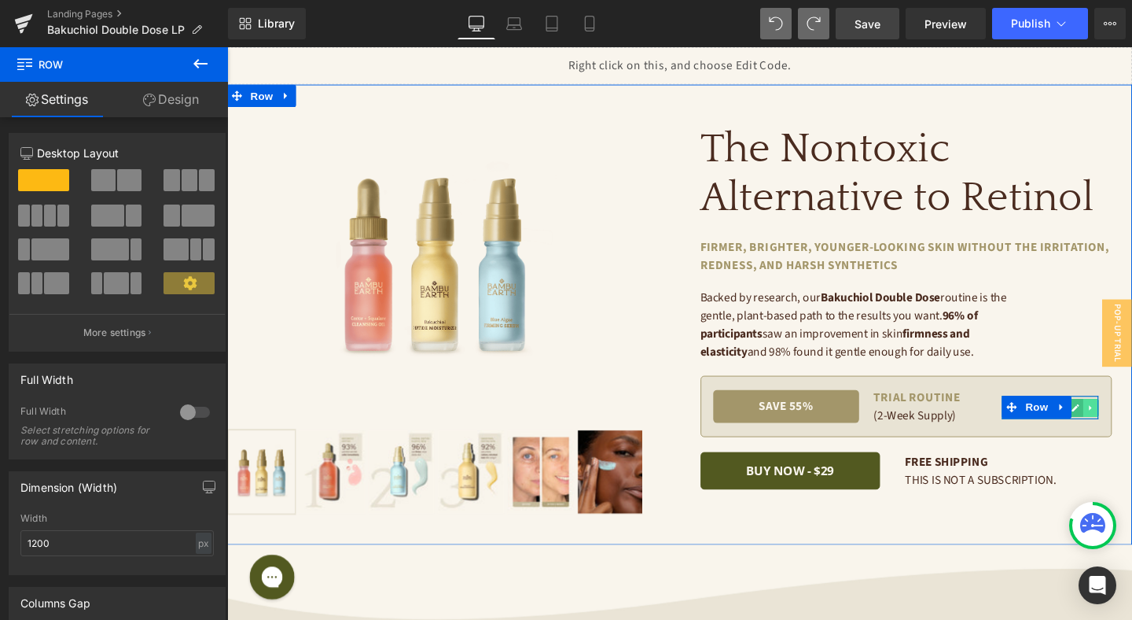
click at [1132, 431] on link at bounding box center [1135, 426] width 17 height 19
click at [1129, 427] on icon at bounding box center [1127, 425] width 9 height 9
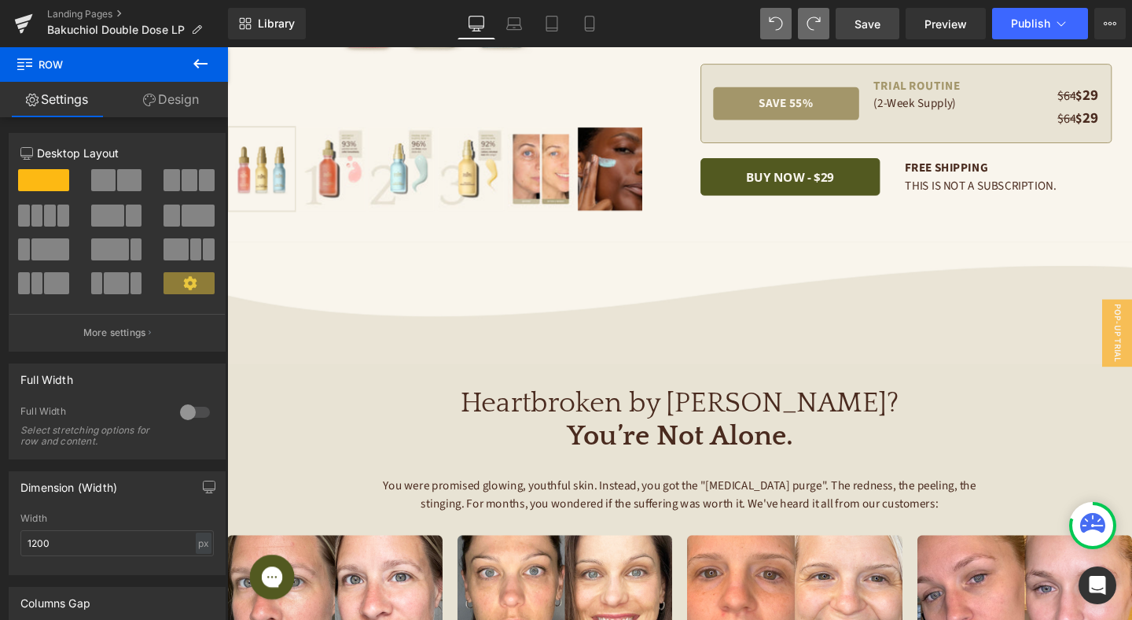
scroll to position [273, 0]
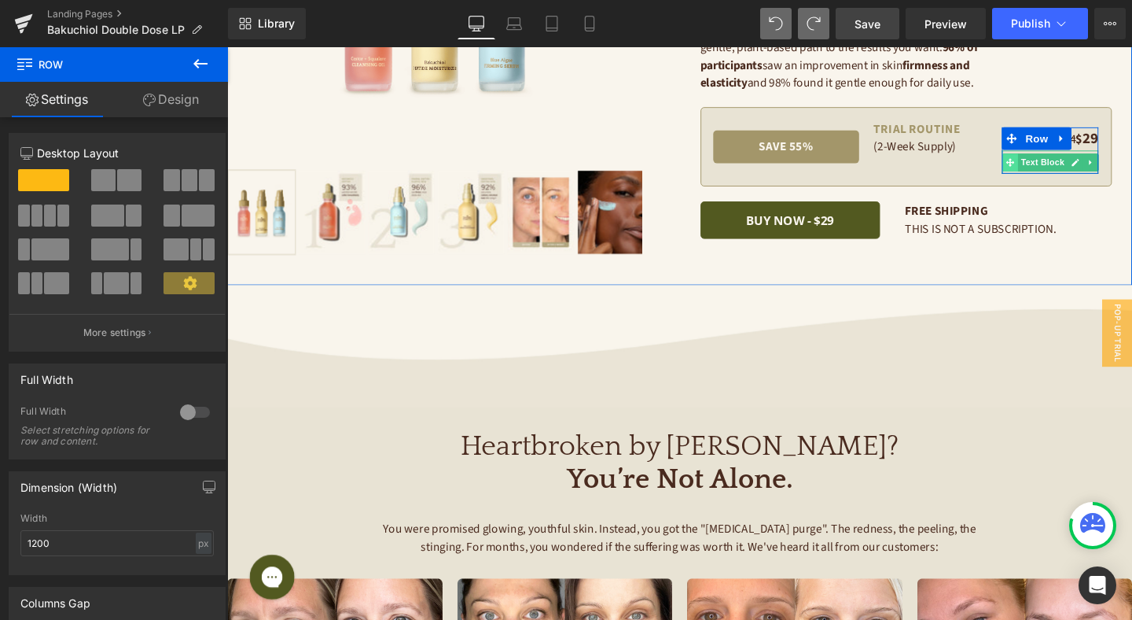
click at [1049, 169] on icon at bounding box center [1050, 168] width 9 height 9
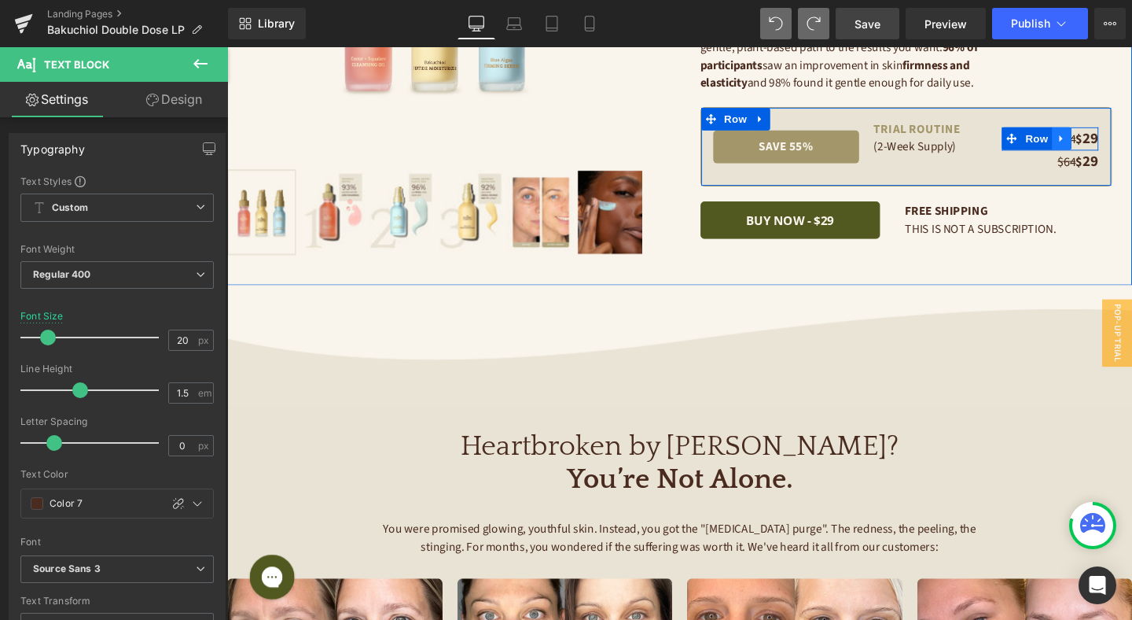
click at [1102, 142] on icon at bounding box center [1103, 143] width 3 height 7
click at [1132, 143] on icon at bounding box center [1145, 143] width 11 height 11
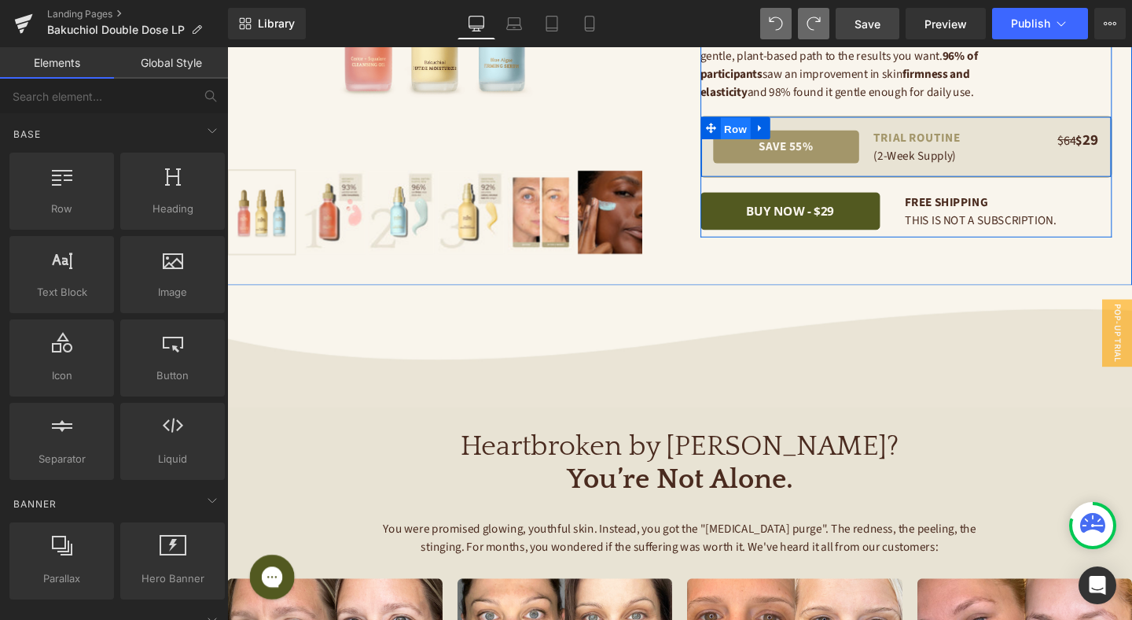
click at [764, 134] on span "Row" at bounding box center [761, 133] width 31 height 24
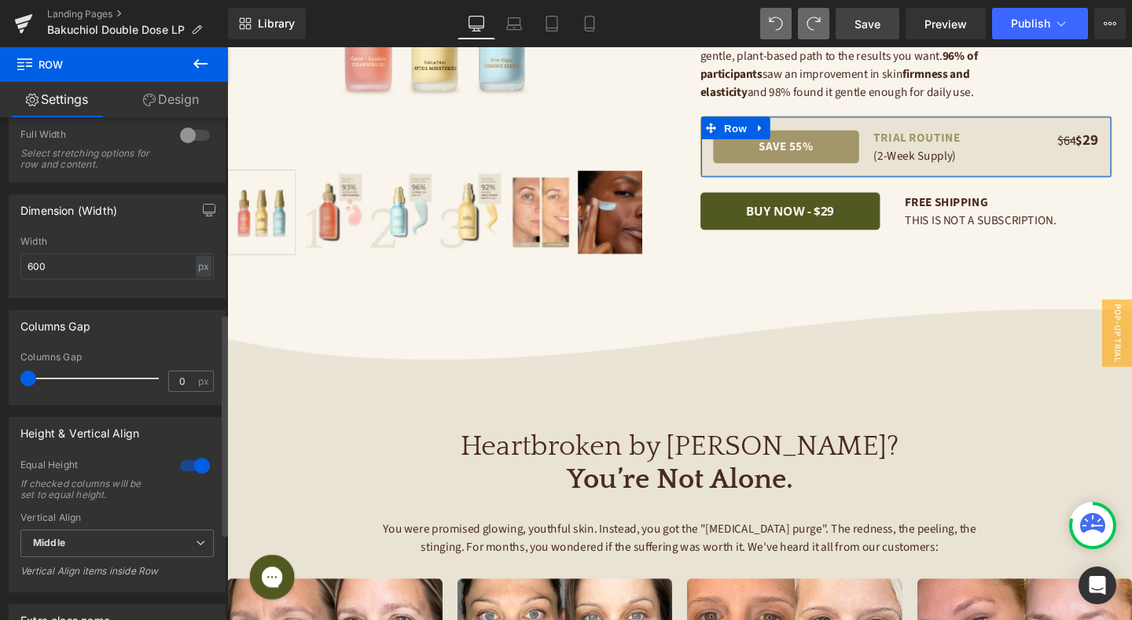
scroll to position [469, 0]
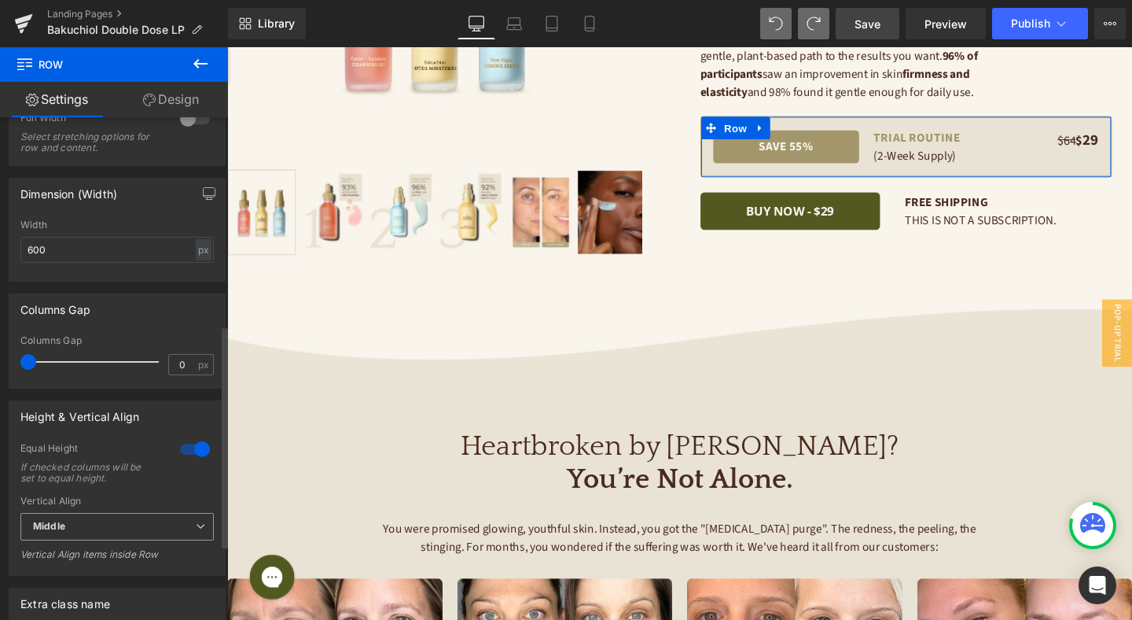
click at [143, 525] on span "Middle" at bounding box center [116, 527] width 193 height 28
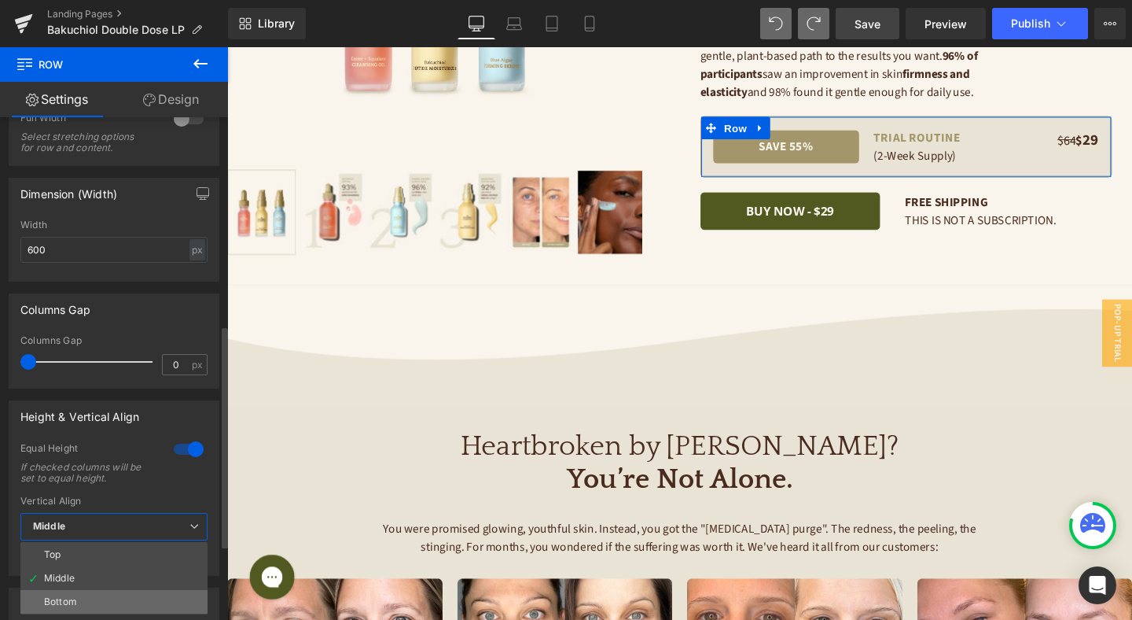
click at [136, 602] on li "Bottom" at bounding box center [113, 602] width 187 height 24
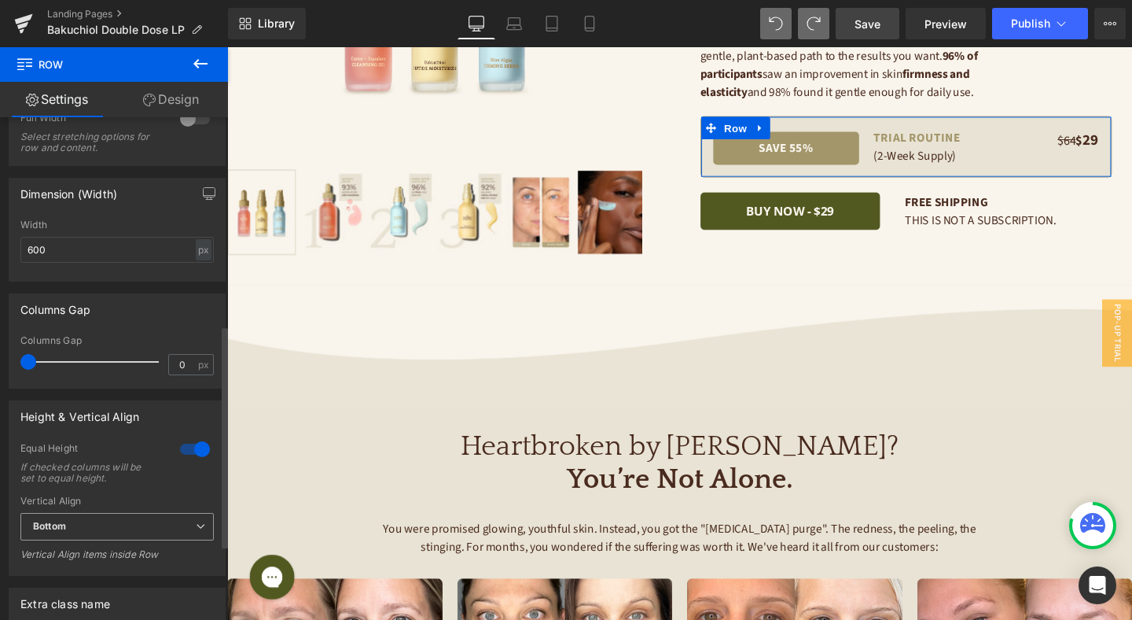
click at [136, 528] on span "Bottom" at bounding box center [116, 527] width 193 height 28
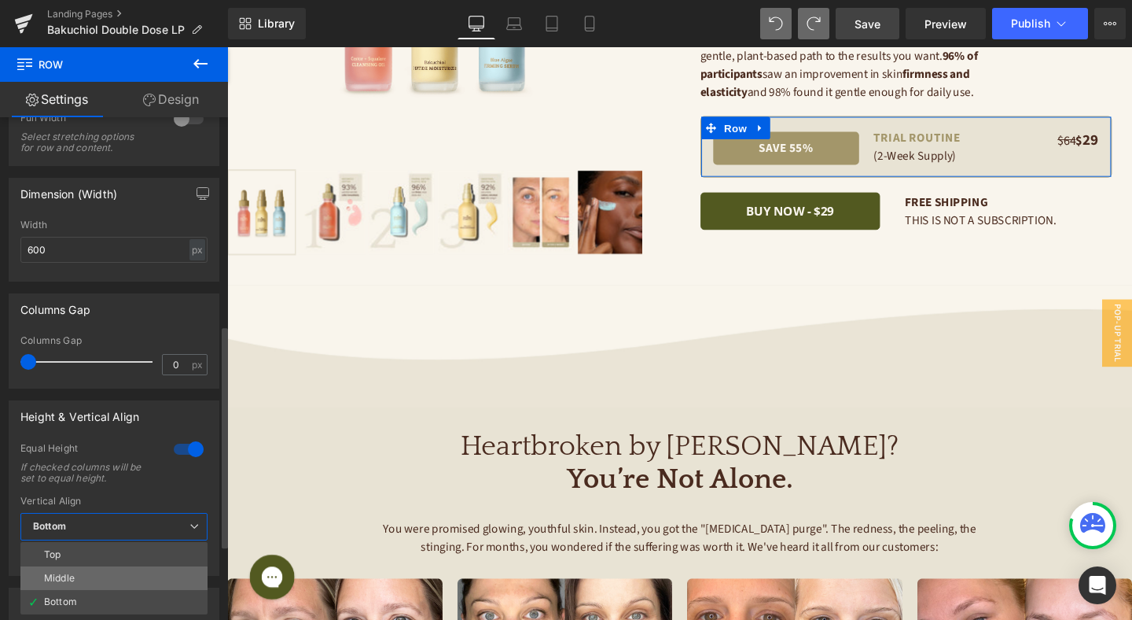
click at [131, 572] on li "Middle" at bounding box center [113, 578] width 187 height 24
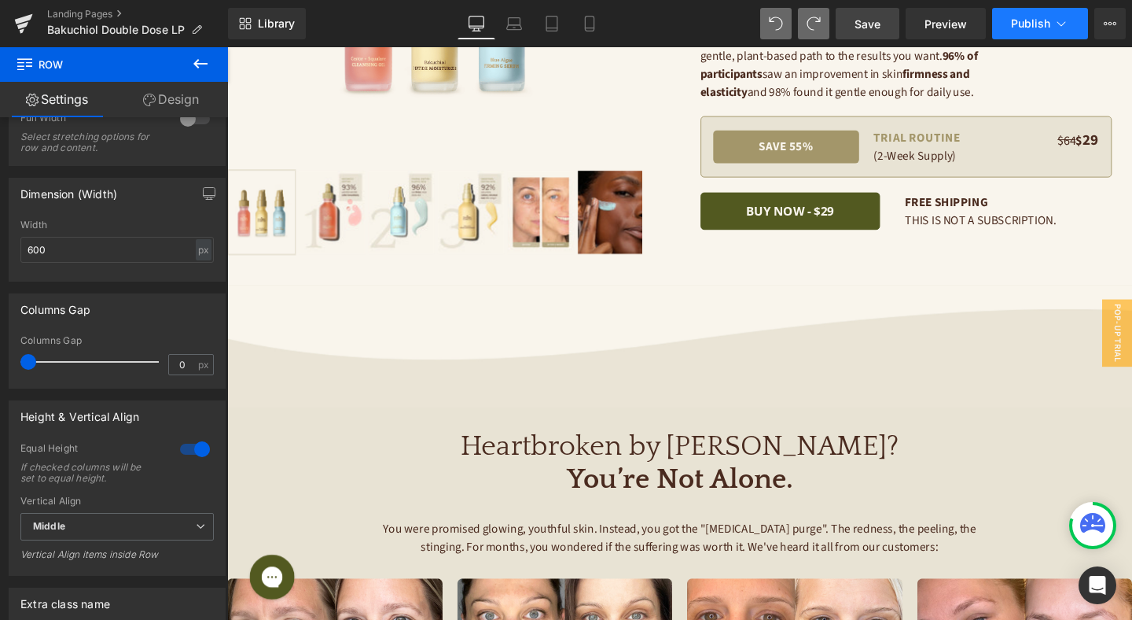
click at [1049, 22] on span "Publish" at bounding box center [1030, 23] width 39 height 13
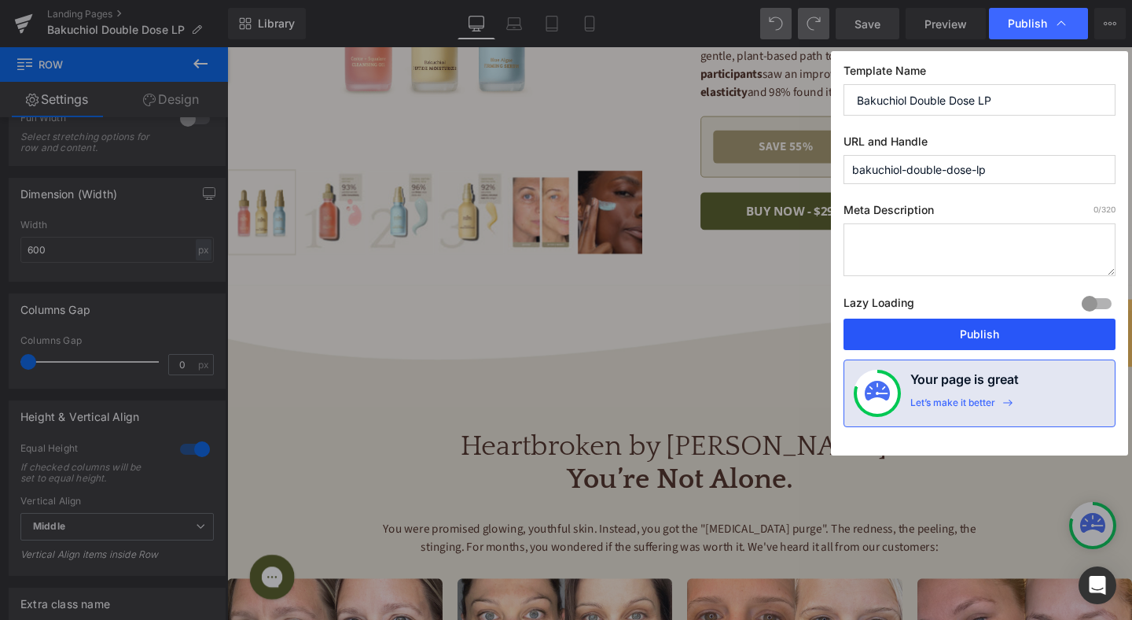
click at [1024, 330] on button "Publish" at bounding box center [980, 333] width 272 height 31
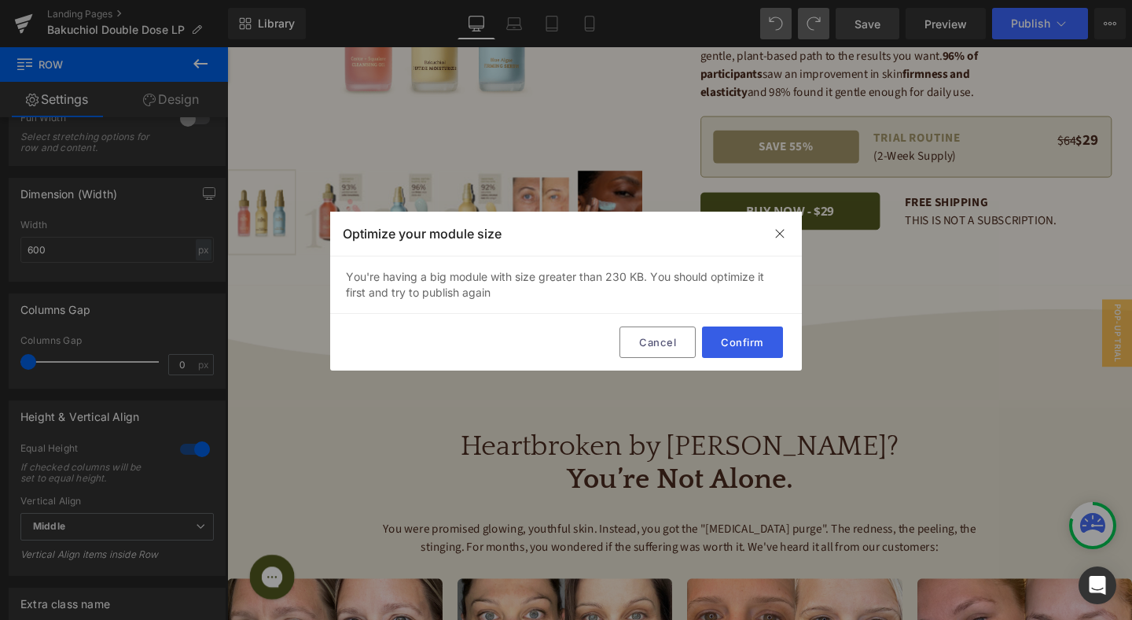
click at [767, 343] on button "Confirm" at bounding box center [742, 341] width 81 height 31
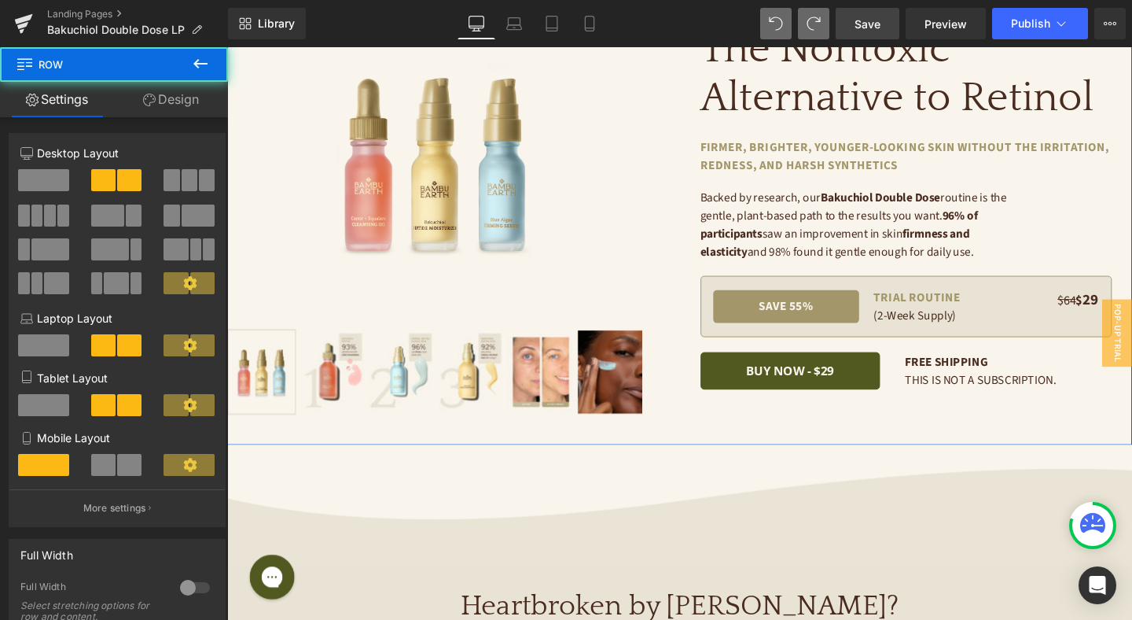
scroll to position [0, 0]
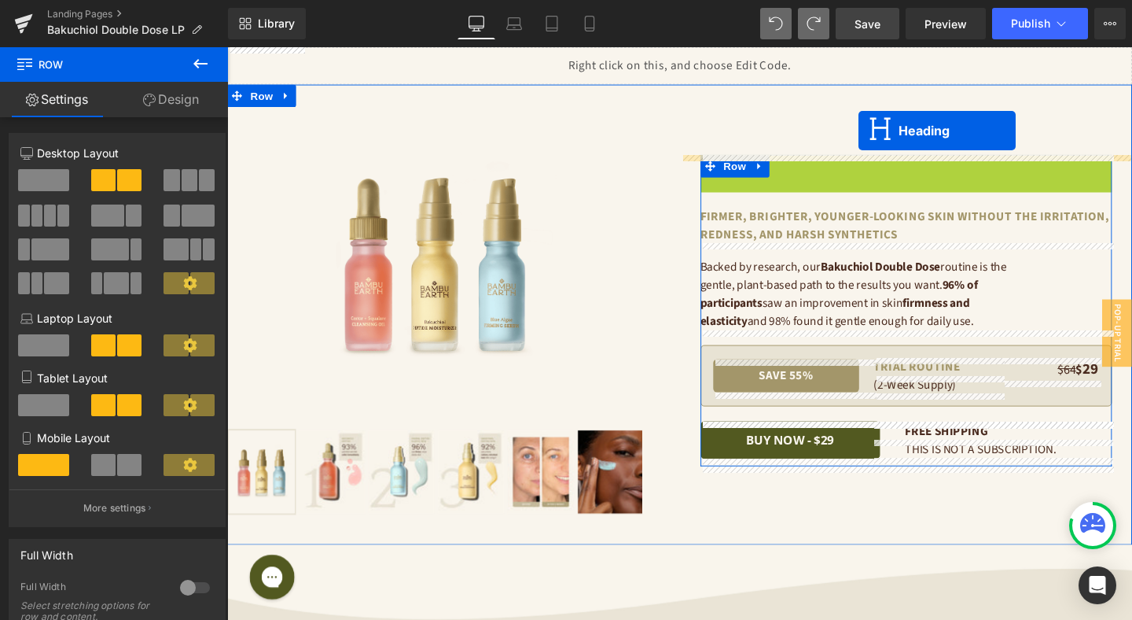
drag, startPoint x: 900, startPoint y: 179, endPoint x: 891, endPoint y: 134, distance: 45.8
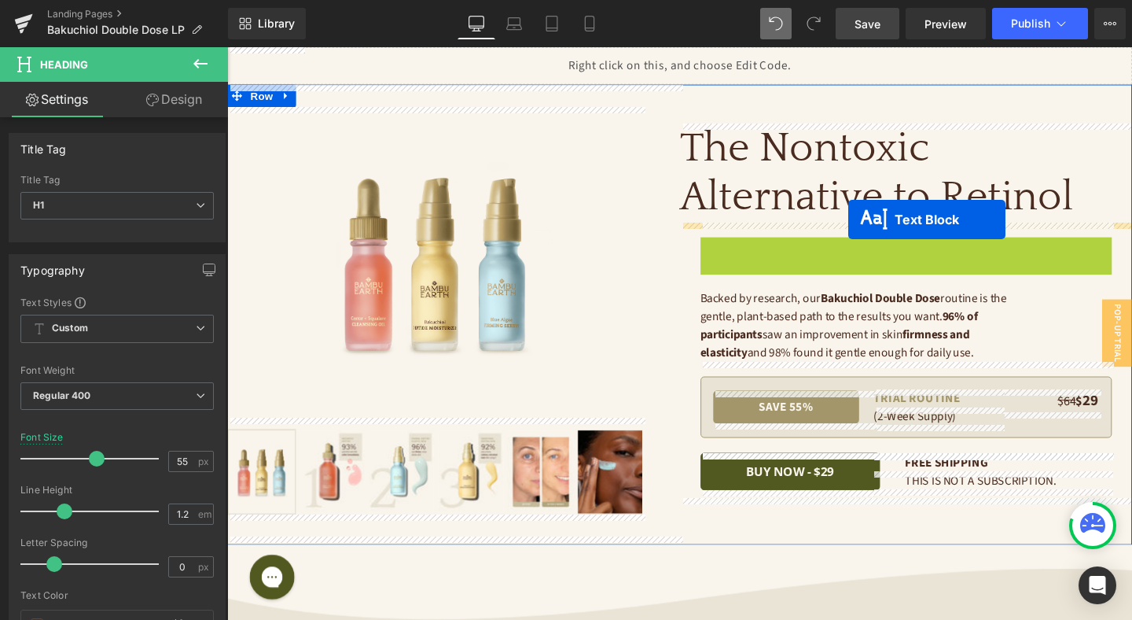
drag, startPoint x: 897, startPoint y: 263, endPoint x: 880, endPoint y: 228, distance: 39.4
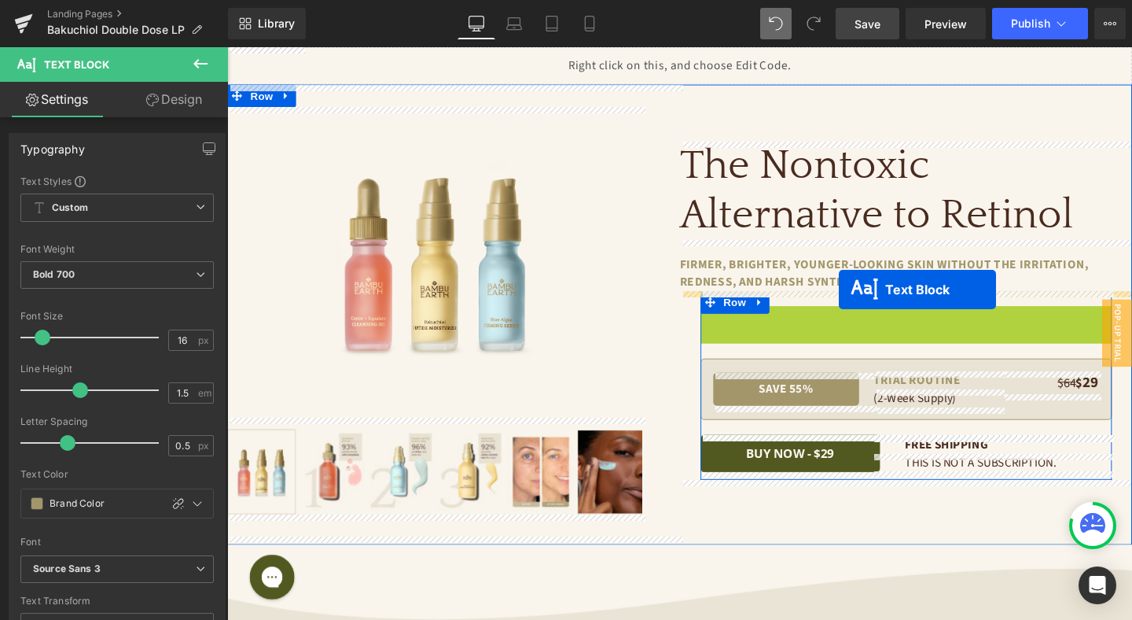
drag, startPoint x: 899, startPoint y: 333, endPoint x: 871, endPoint y: 302, distance: 41.7
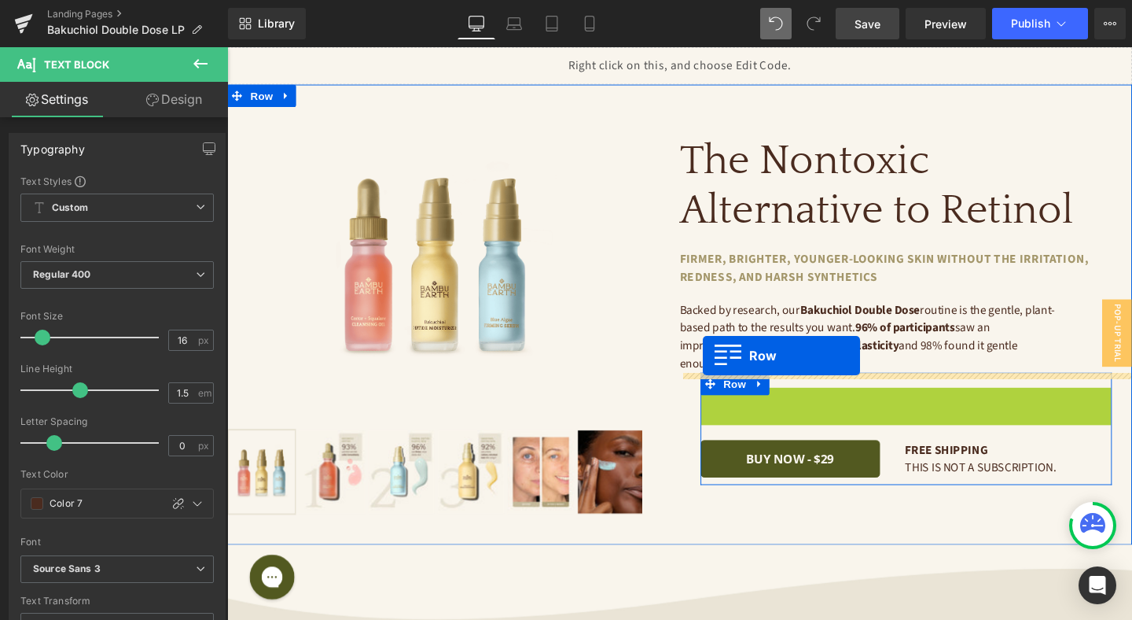
drag, startPoint x: 735, startPoint y: 405, endPoint x: 727, endPoint y: 371, distance: 34.7
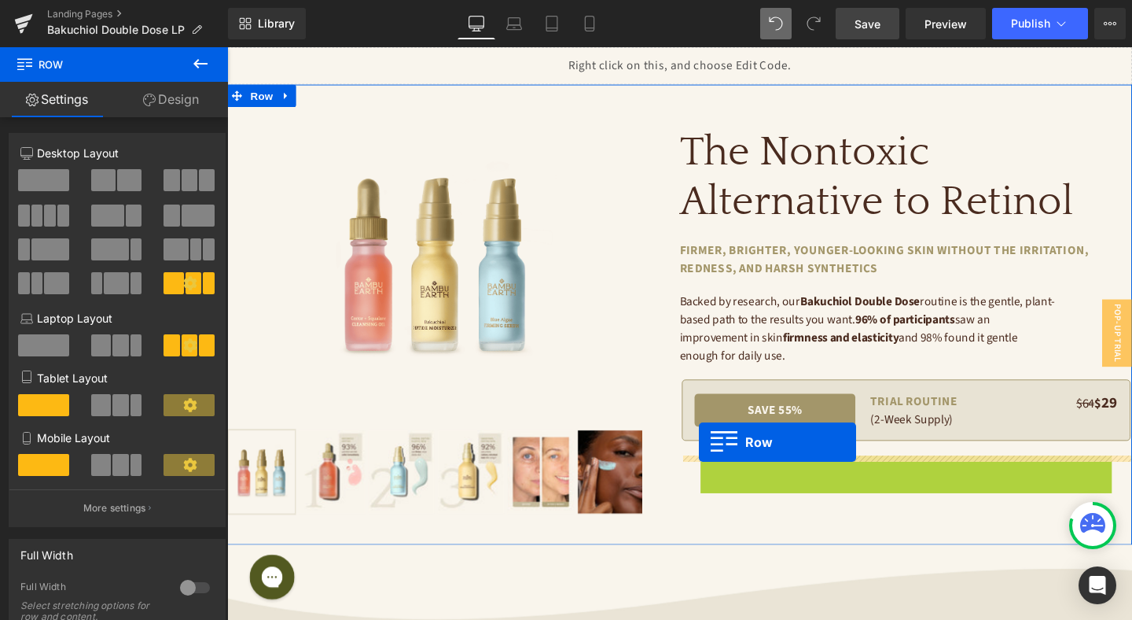
drag, startPoint x: 737, startPoint y: 483, endPoint x: 723, endPoint y: 462, distance: 24.4
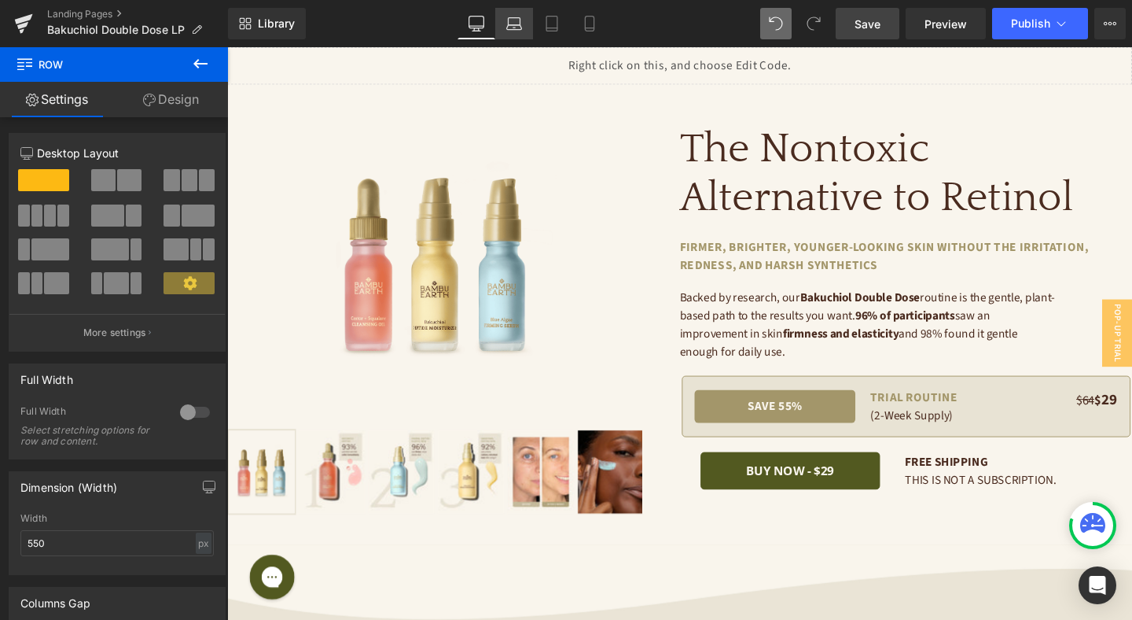
click at [517, 20] on icon at bounding box center [514, 24] width 16 height 16
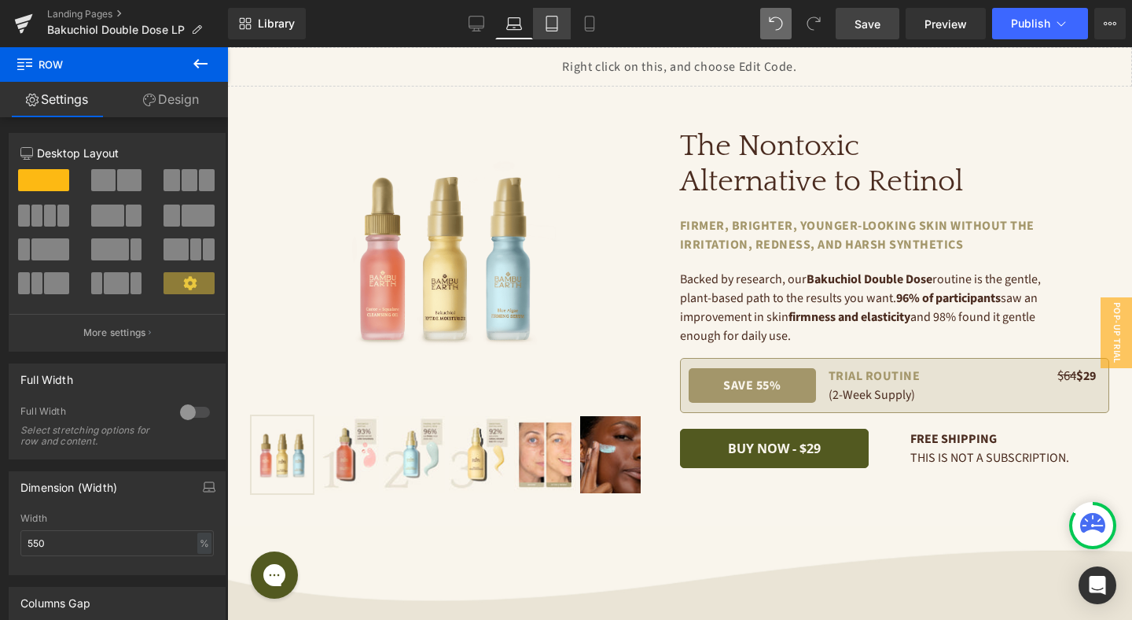
click at [555, 22] on icon at bounding box center [552, 24] width 16 height 16
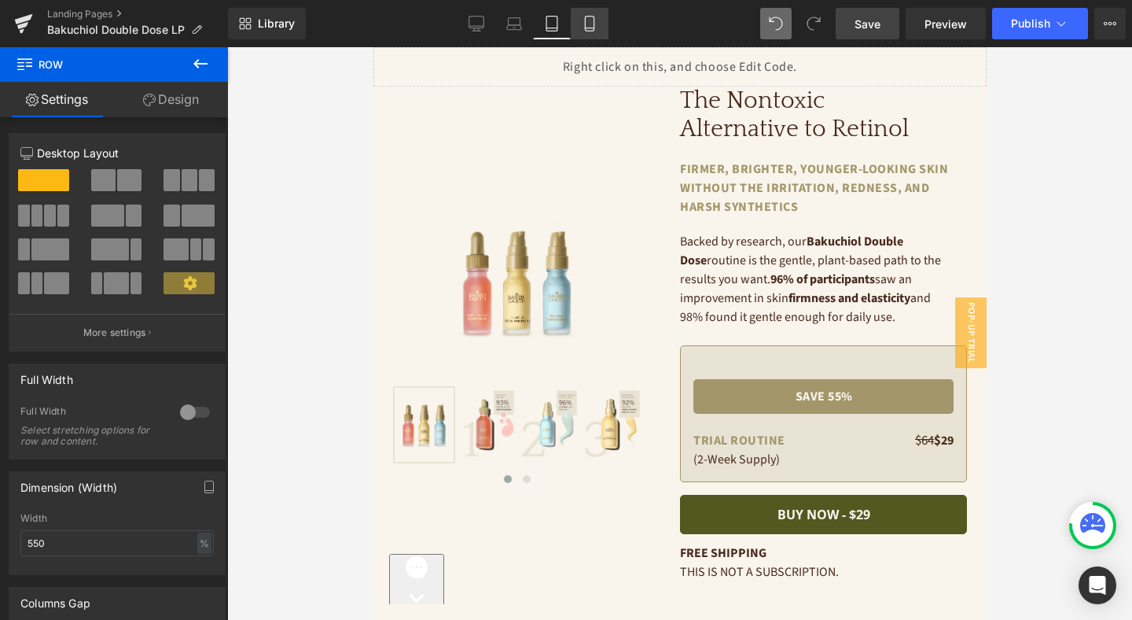
click at [595, 22] on icon at bounding box center [590, 24] width 16 height 16
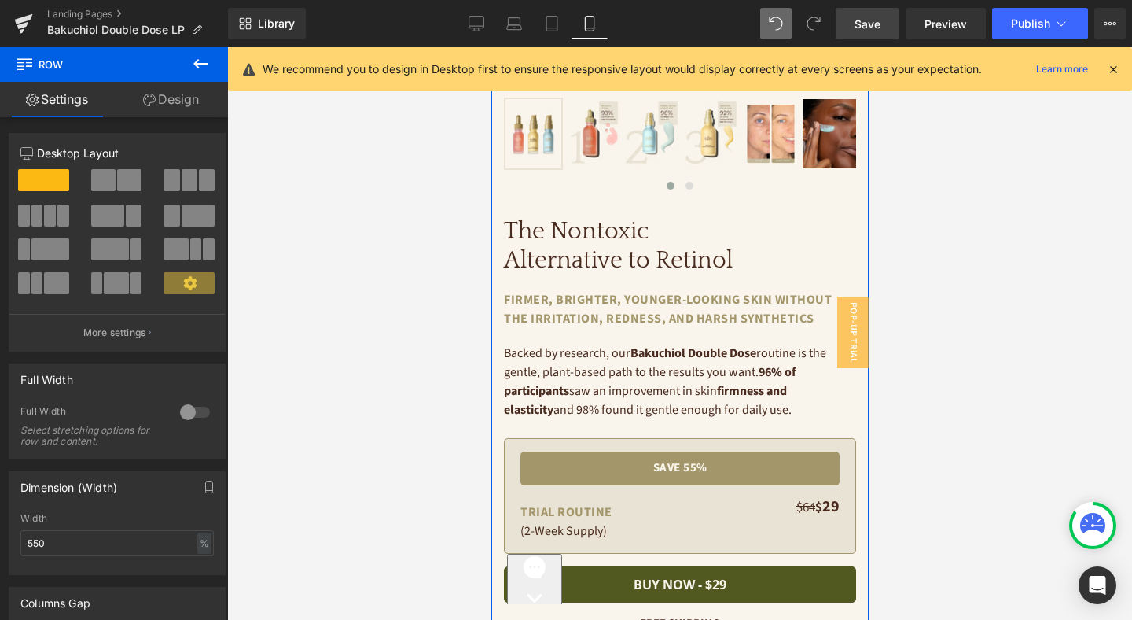
scroll to position [443, 0]
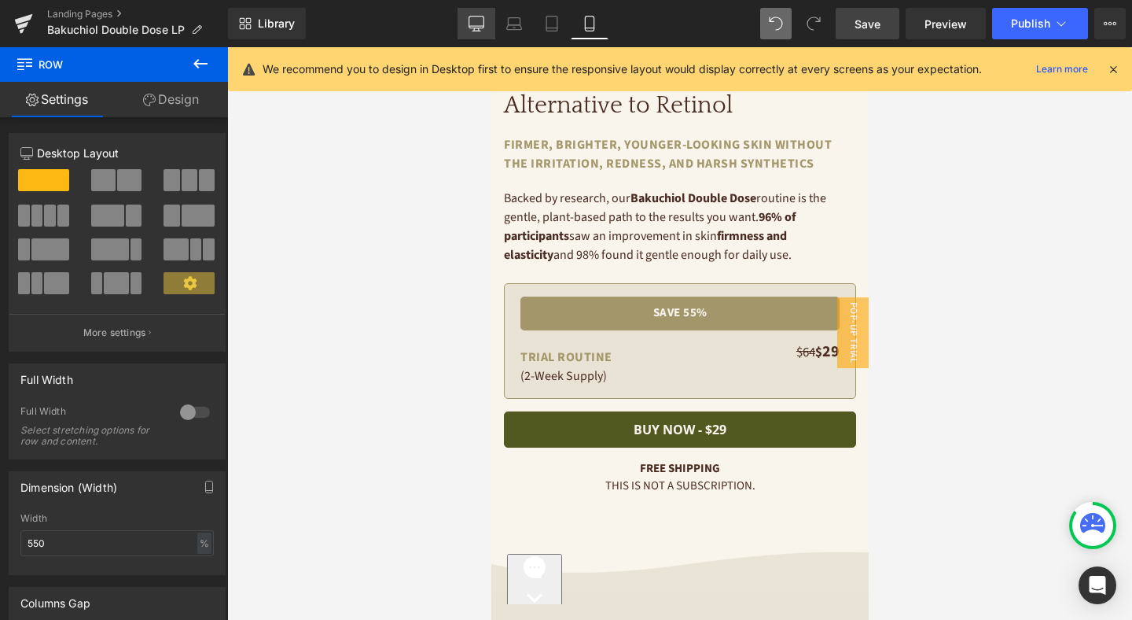
click at [467, 24] on link "Desktop" at bounding box center [477, 23] width 38 height 31
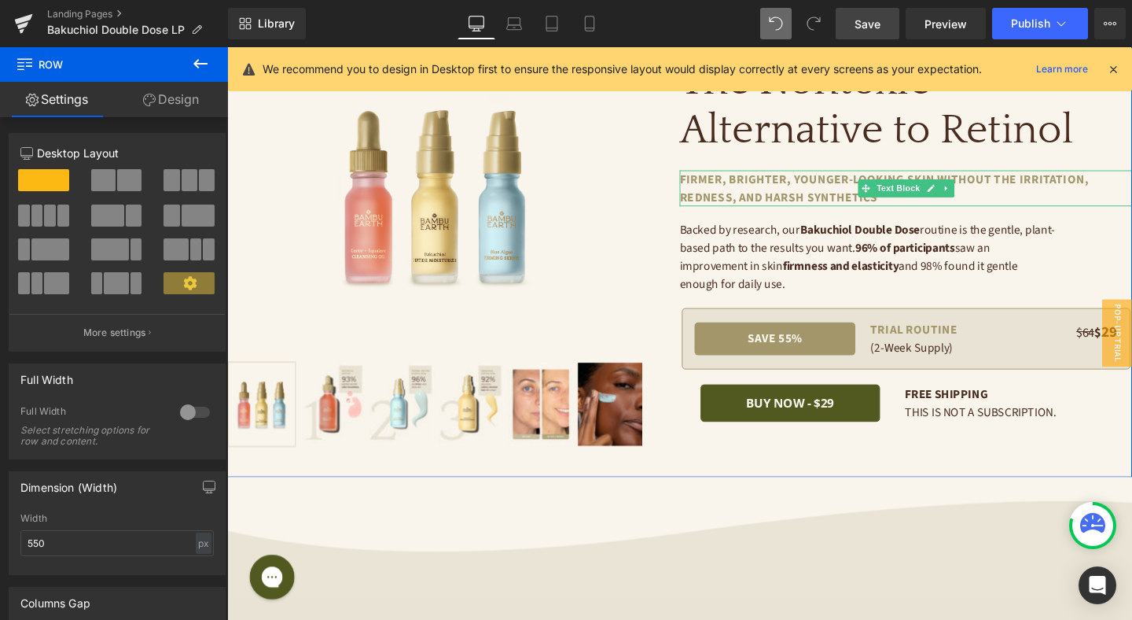
scroll to position [40, 0]
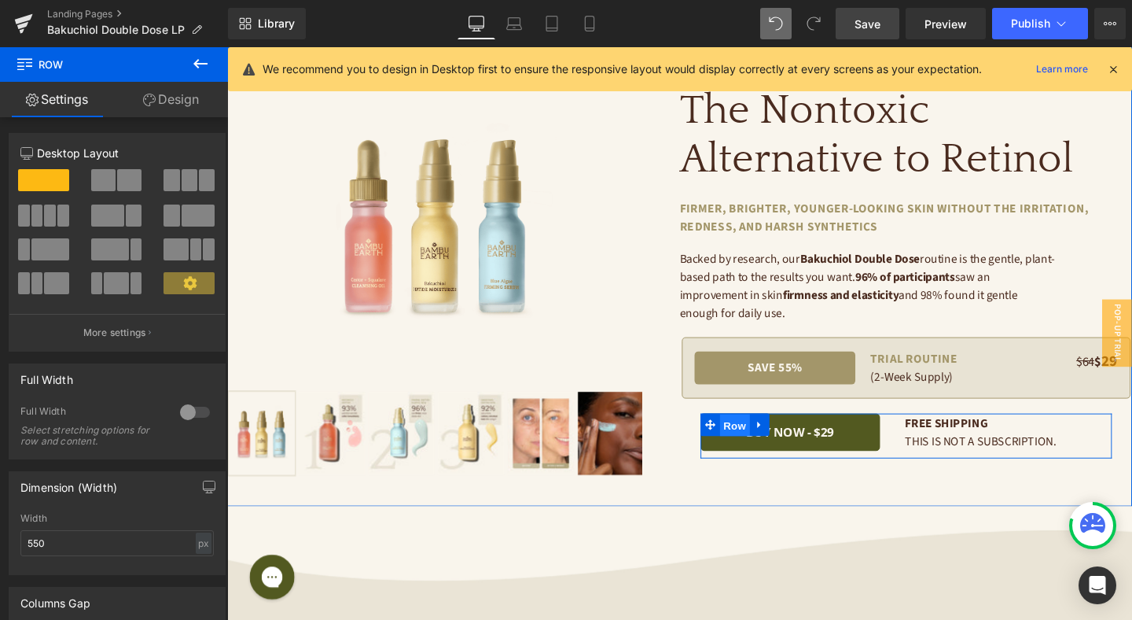
click at [756, 444] on span "Row" at bounding box center [760, 445] width 31 height 24
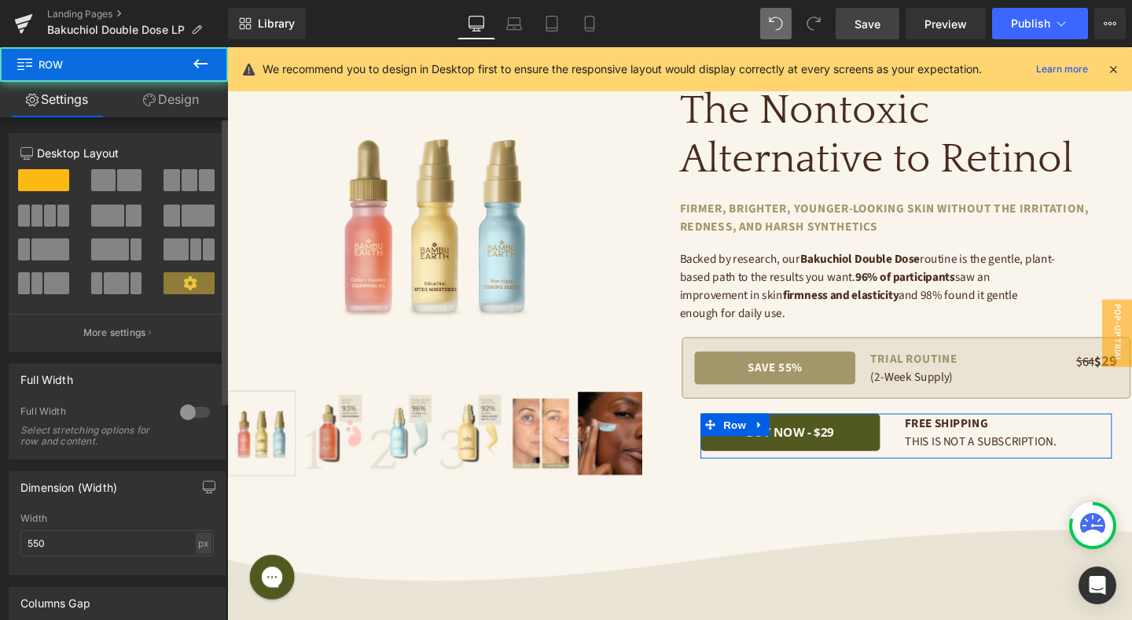
scroll to position [213, 0]
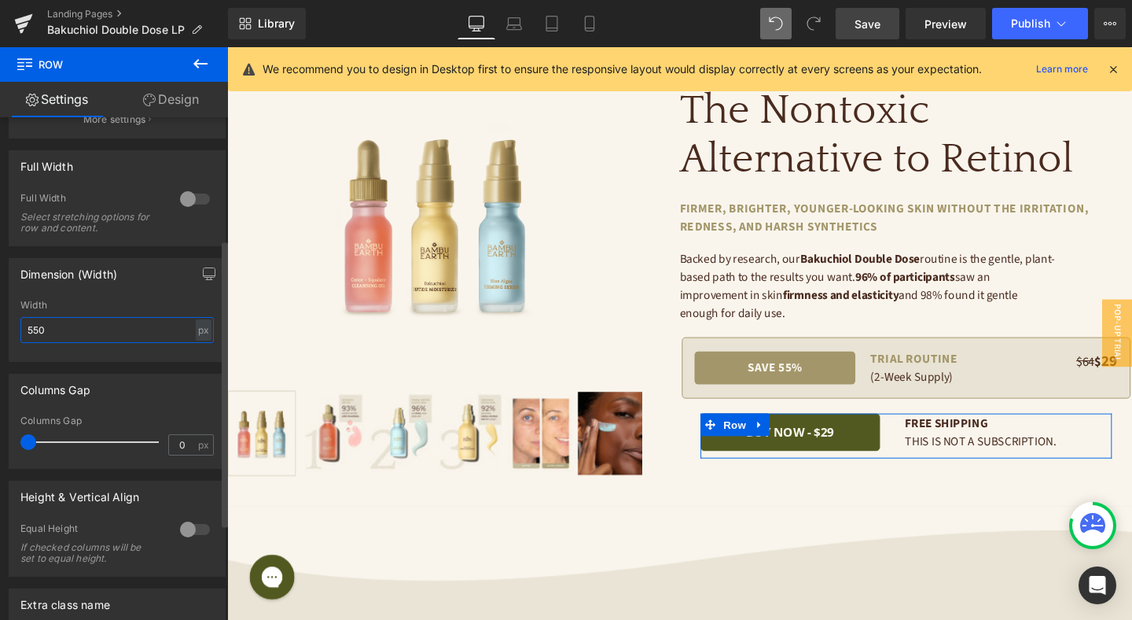
click at [87, 325] on input "550" at bounding box center [116, 330] width 193 height 26
click at [84, 328] on input "550" at bounding box center [116, 330] width 193 height 26
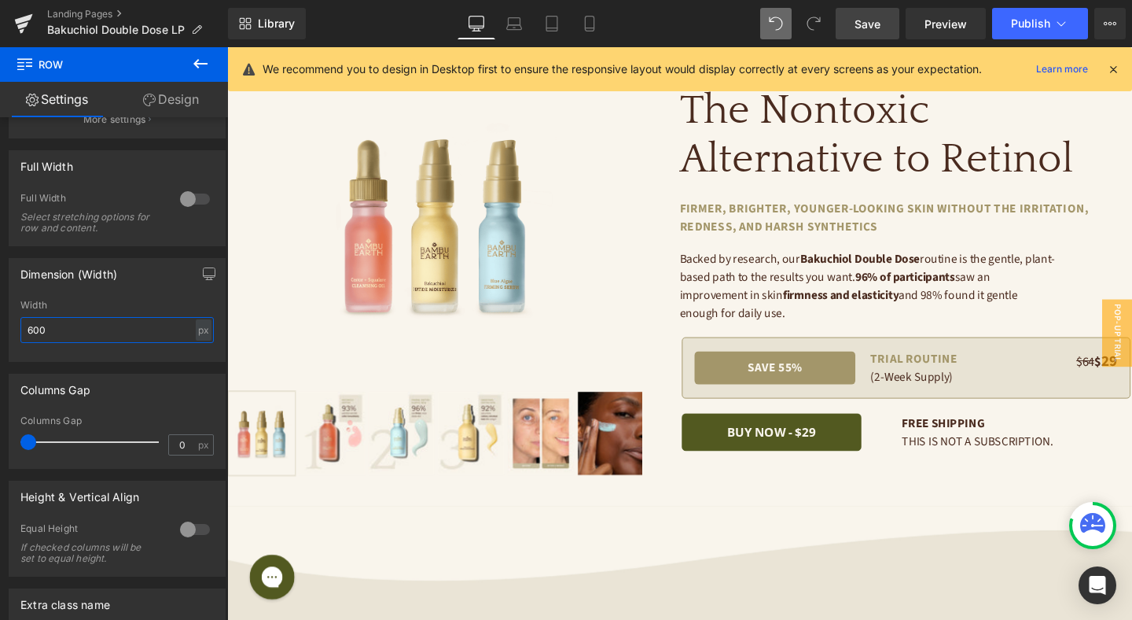
type input "600"
click at [886, 22] on link "Save" at bounding box center [868, 23] width 64 height 31
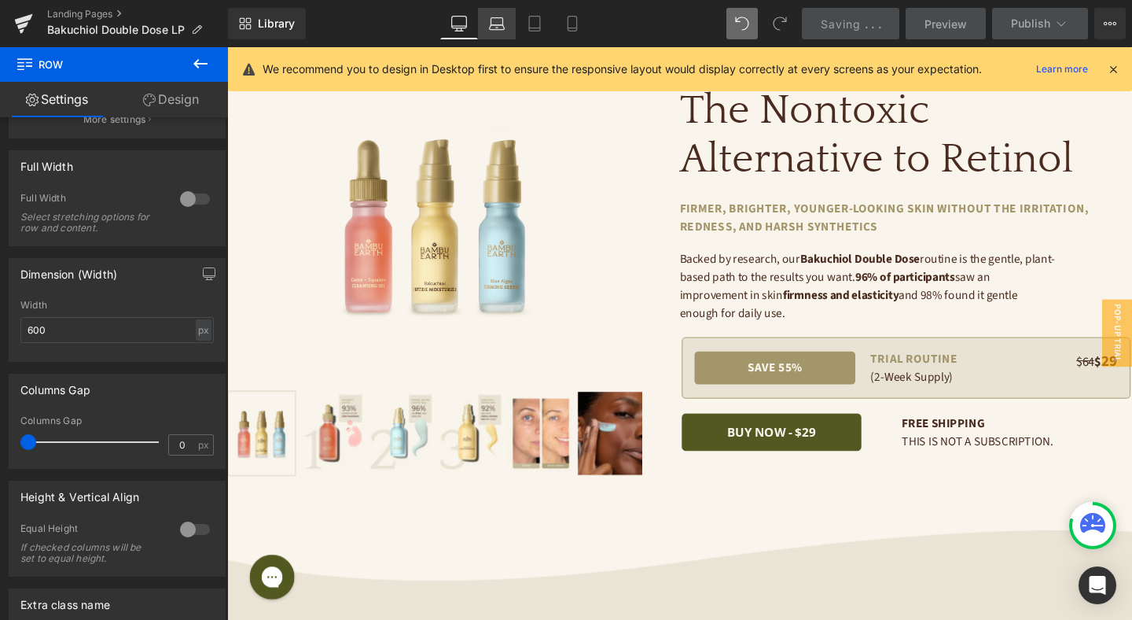
click at [492, 31] on link "Laptop" at bounding box center [497, 23] width 38 height 31
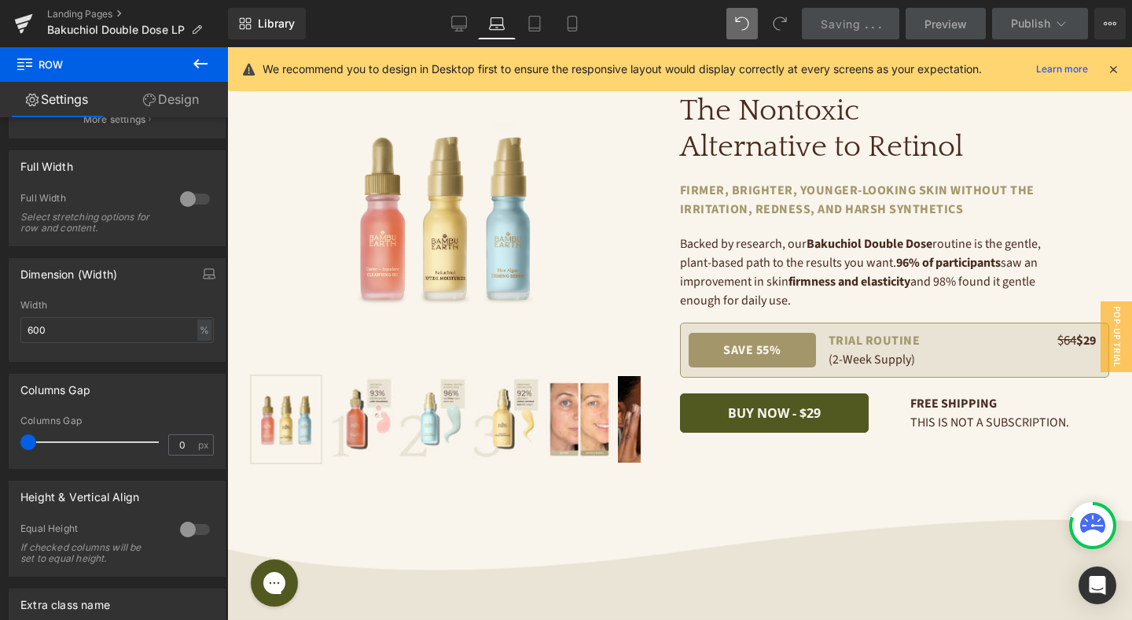
scroll to position [0, 0]
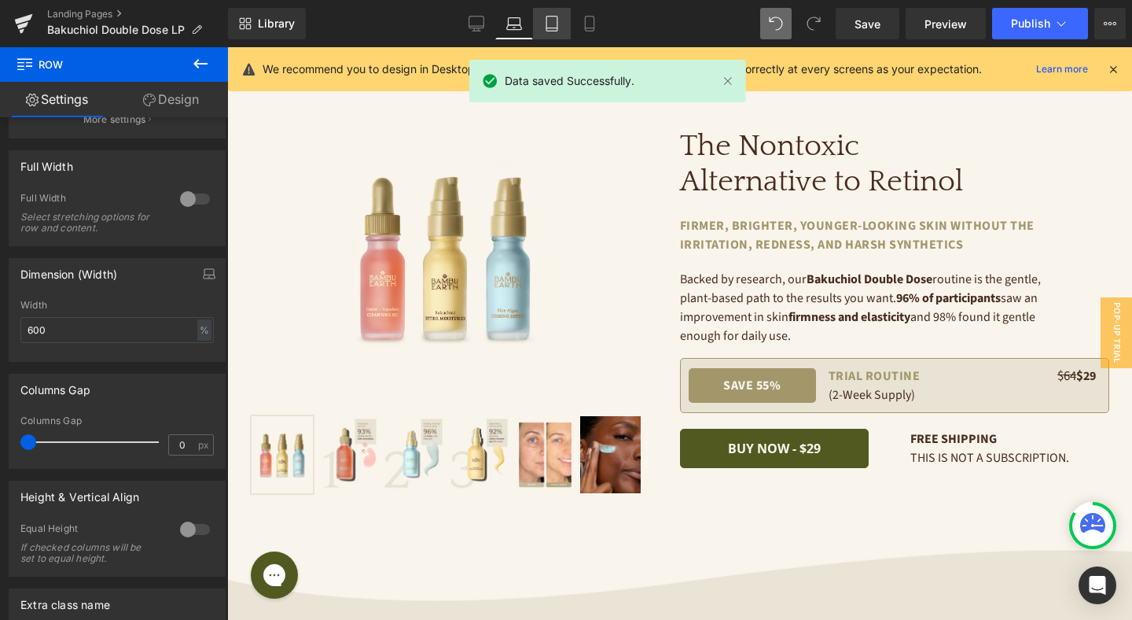
click at [539, 25] on link "Tablet" at bounding box center [552, 23] width 38 height 31
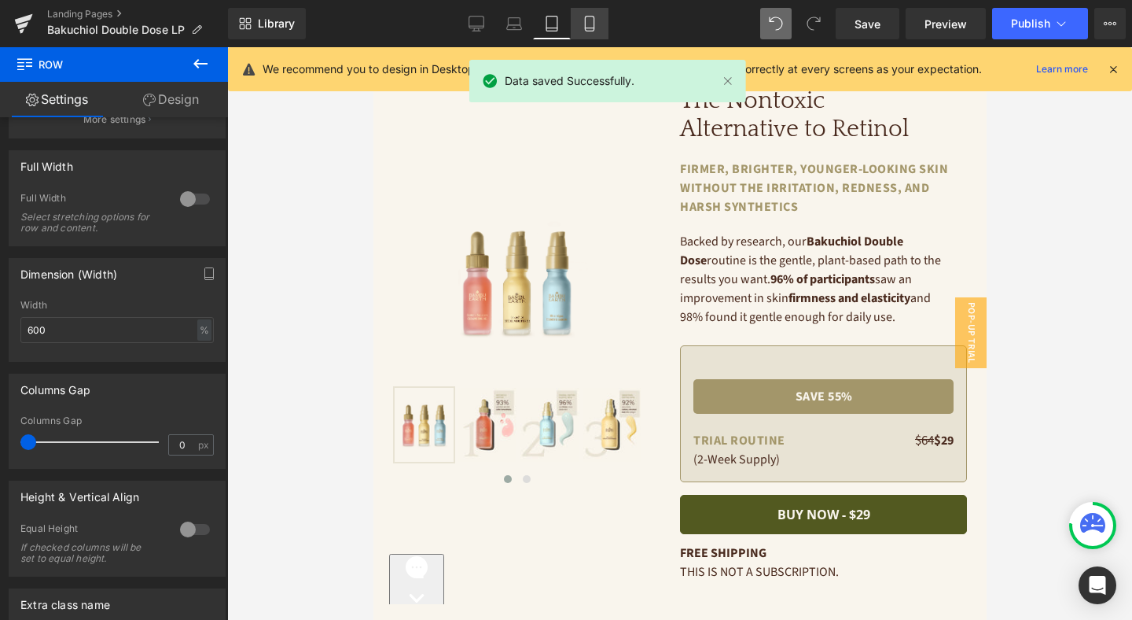
click at [597, 26] on icon at bounding box center [590, 24] width 16 height 16
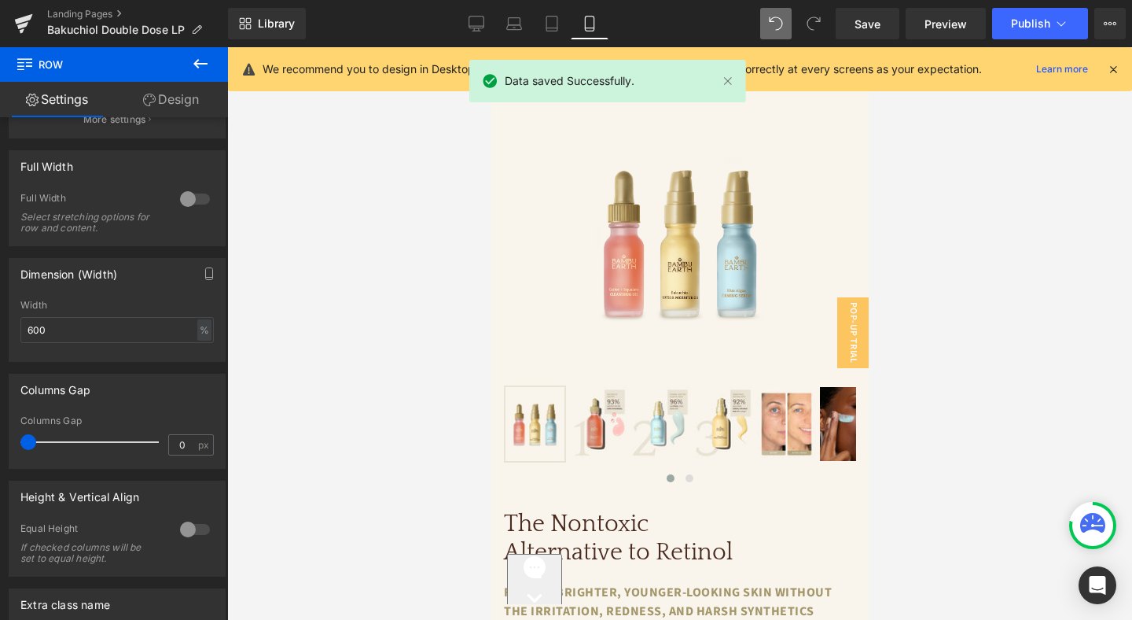
scroll to position [385, 0]
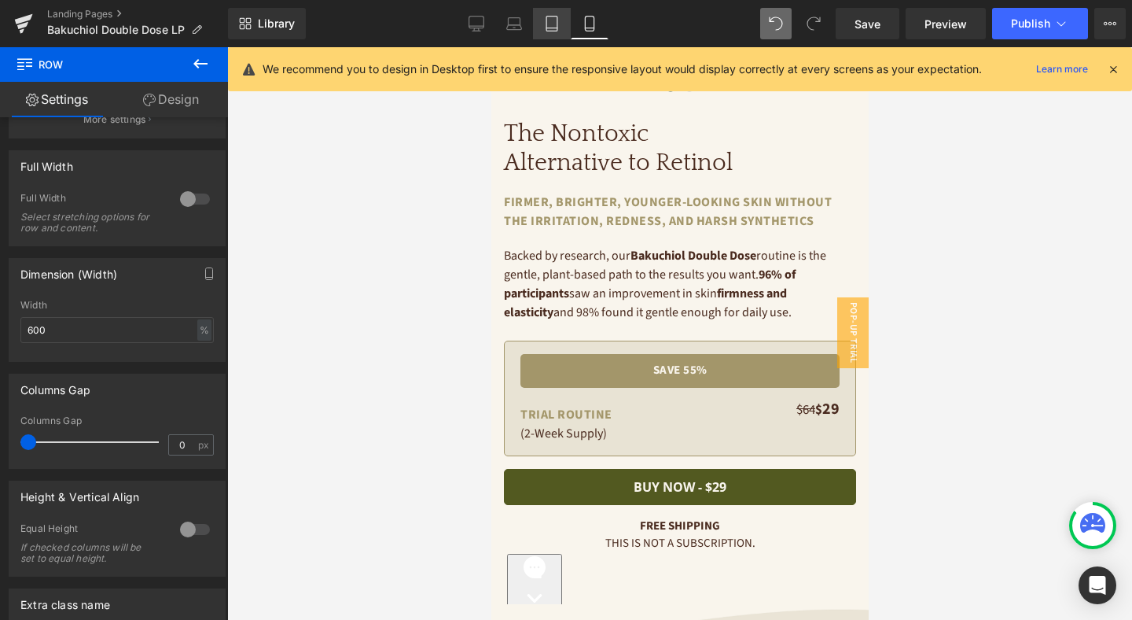
click at [535, 22] on link "Tablet" at bounding box center [552, 23] width 38 height 31
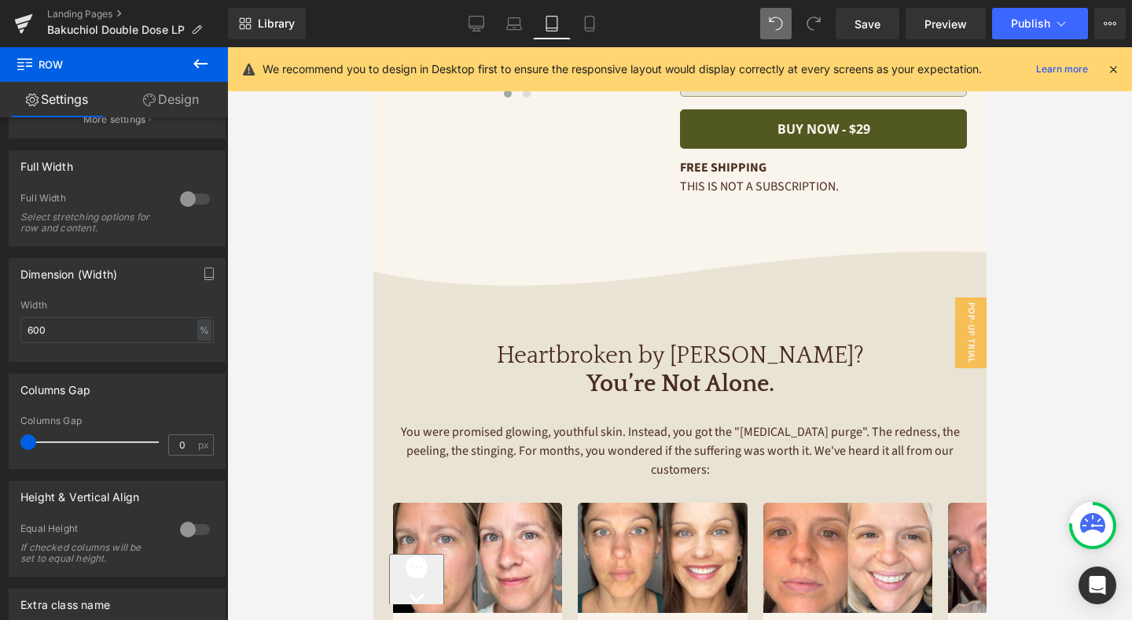
scroll to position [4, 0]
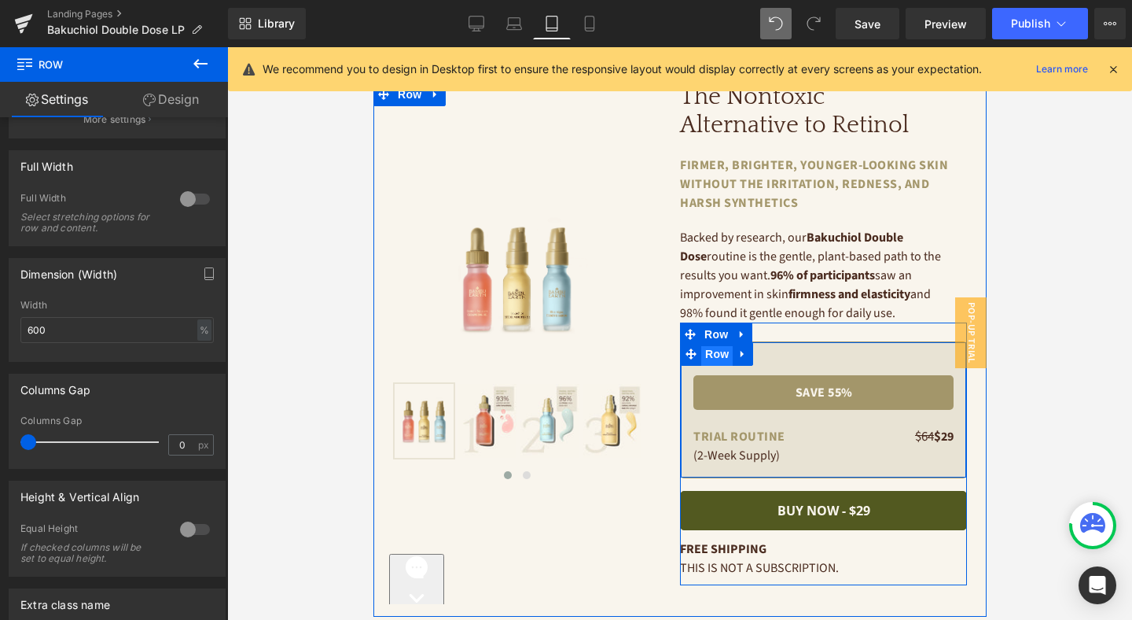
click at [720, 355] on span "Row" at bounding box center [716, 354] width 31 height 24
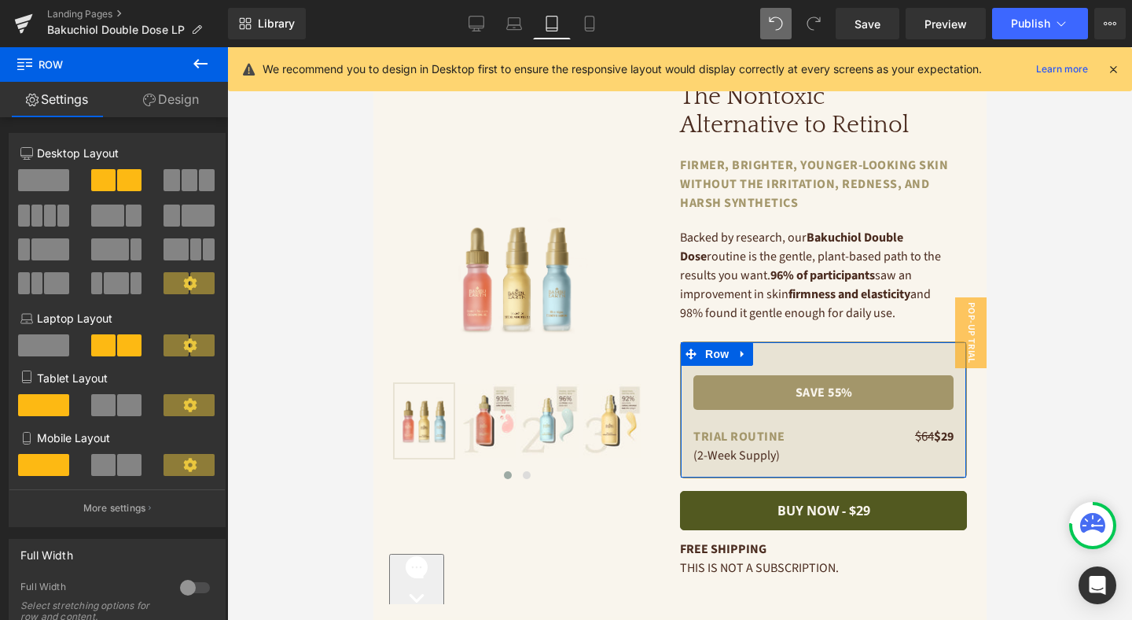
click at [179, 91] on link "Design" at bounding box center [171, 99] width 114 height 35
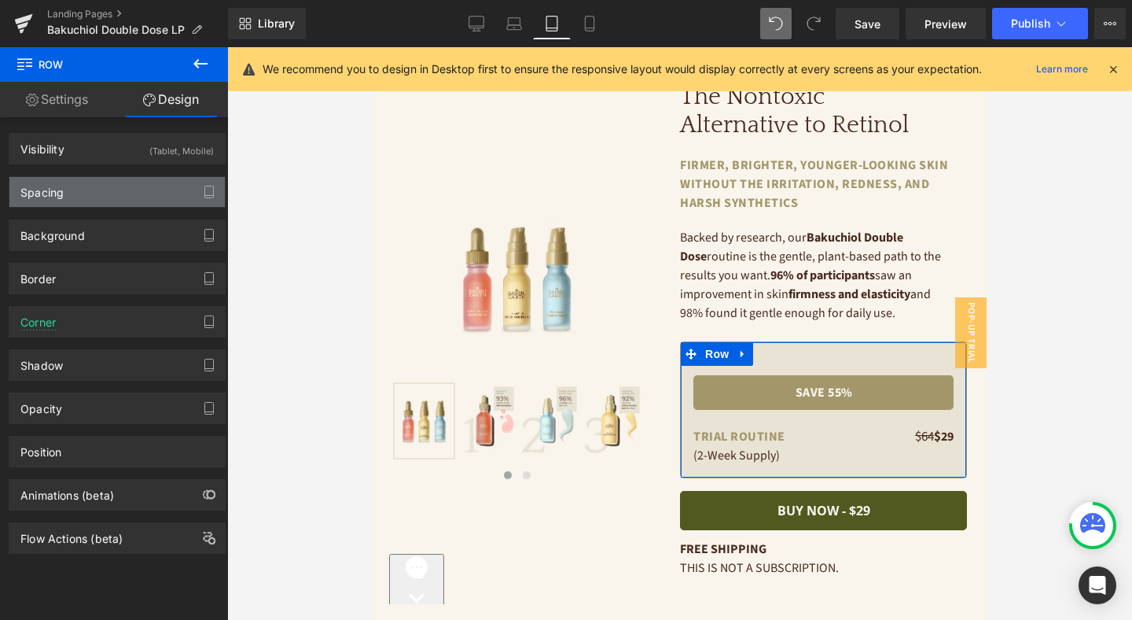
click at [111, 197] on div "Spacing" at bounding box center [116, 192] width 215 height 30
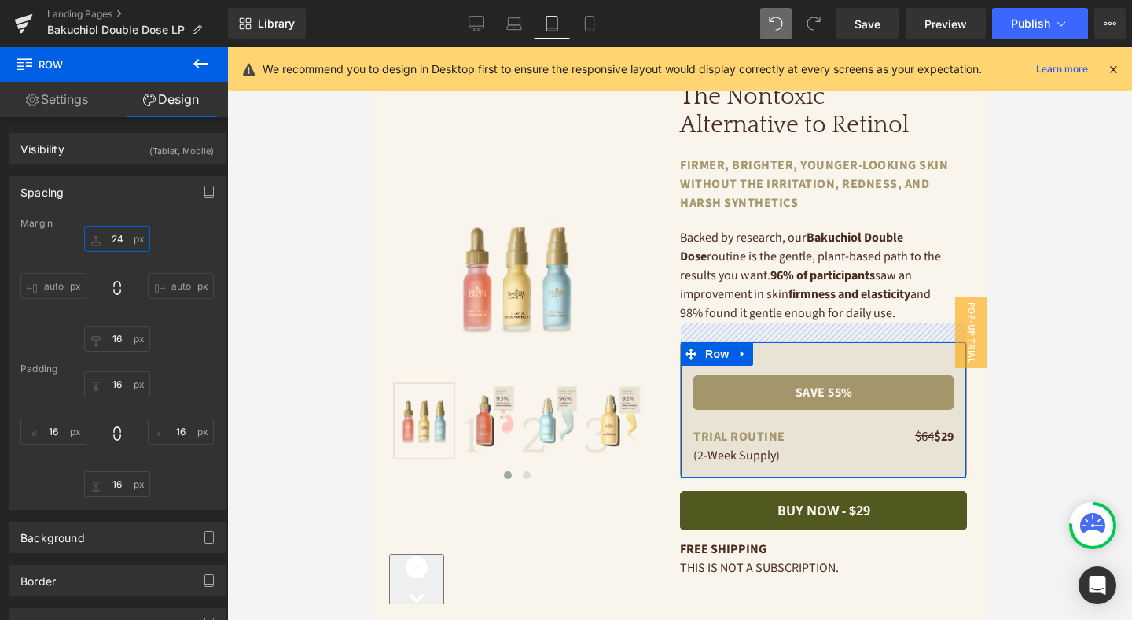
click at [120, 241] on input "24" at bounding box center [117, 239] width 66 height 26
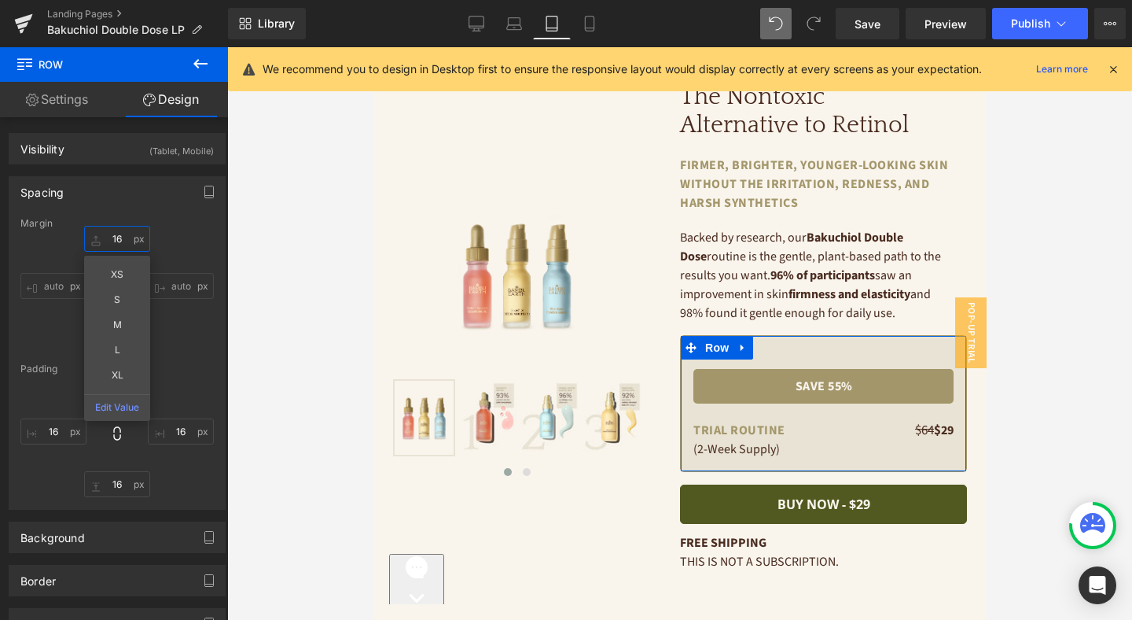
type input "1"
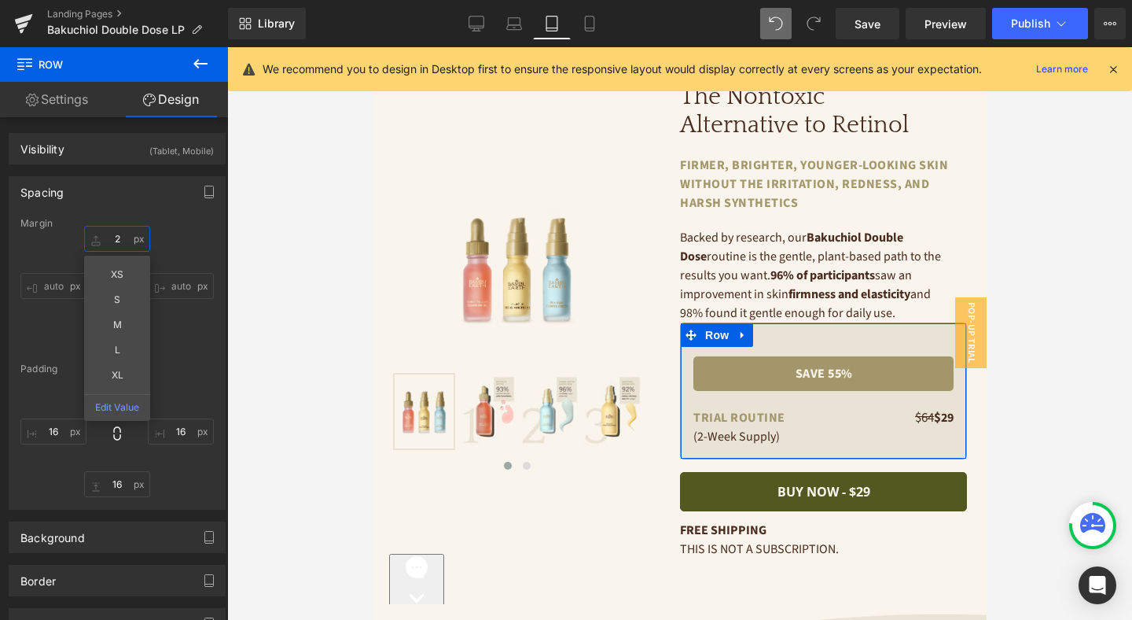
type input "24"
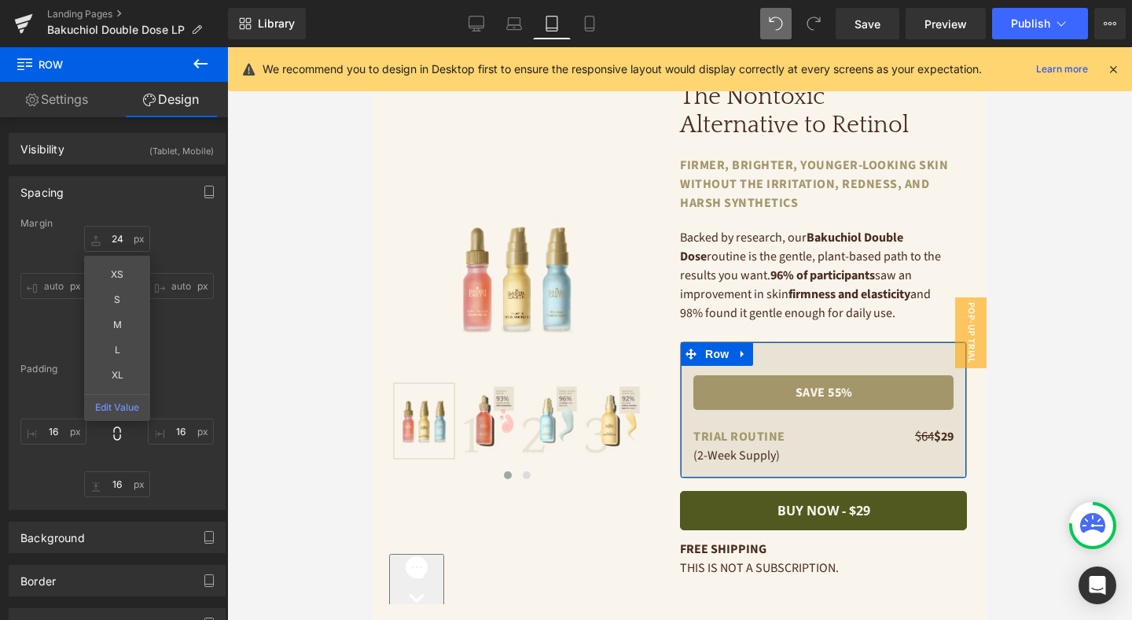
click at [193, 361] on div "Margin 24 XS S M L XL Edit Value auto 16 auto Padding 16 16 16 16" at bounding box center [116, 363] width 215 height 291
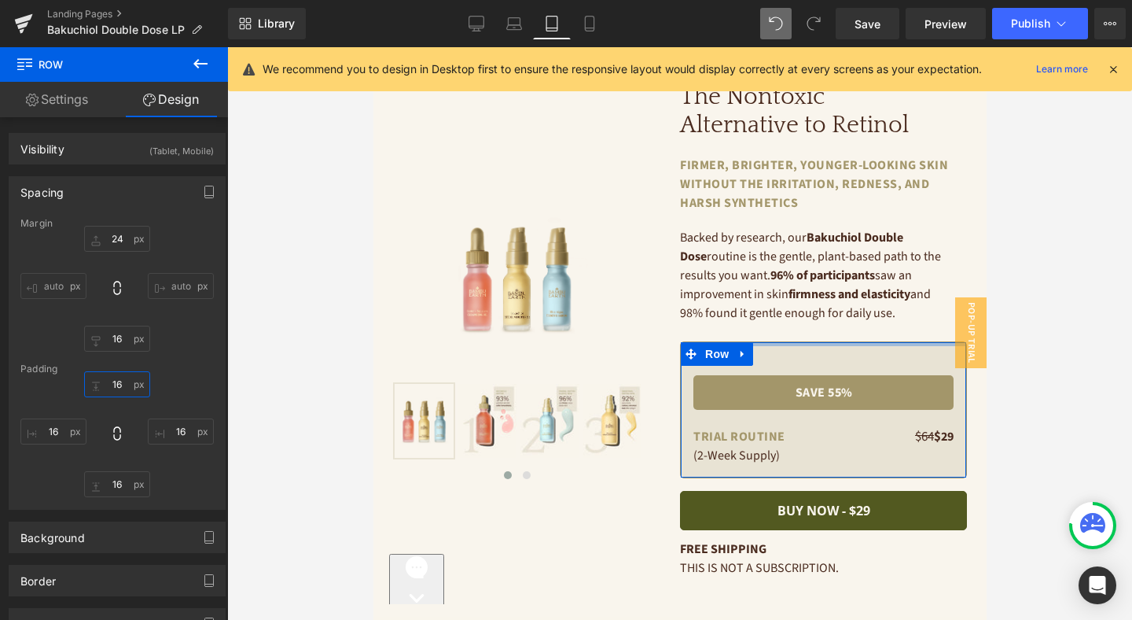
click at [121, 385] on input "16" at bounding box center [117, 384] width 66 height 26
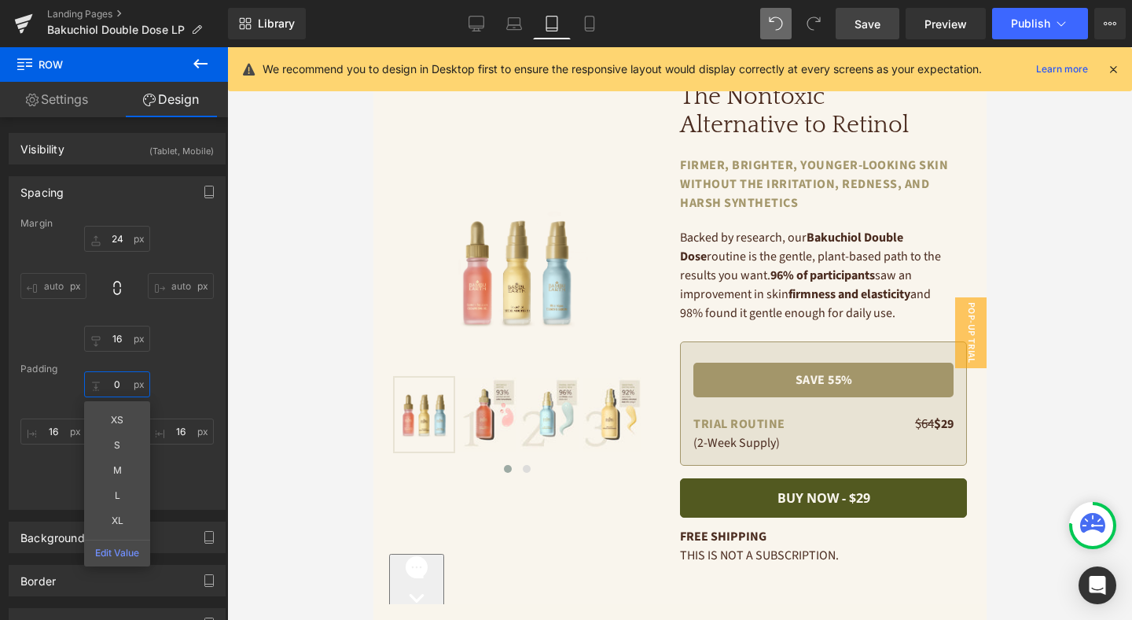
type input "0"
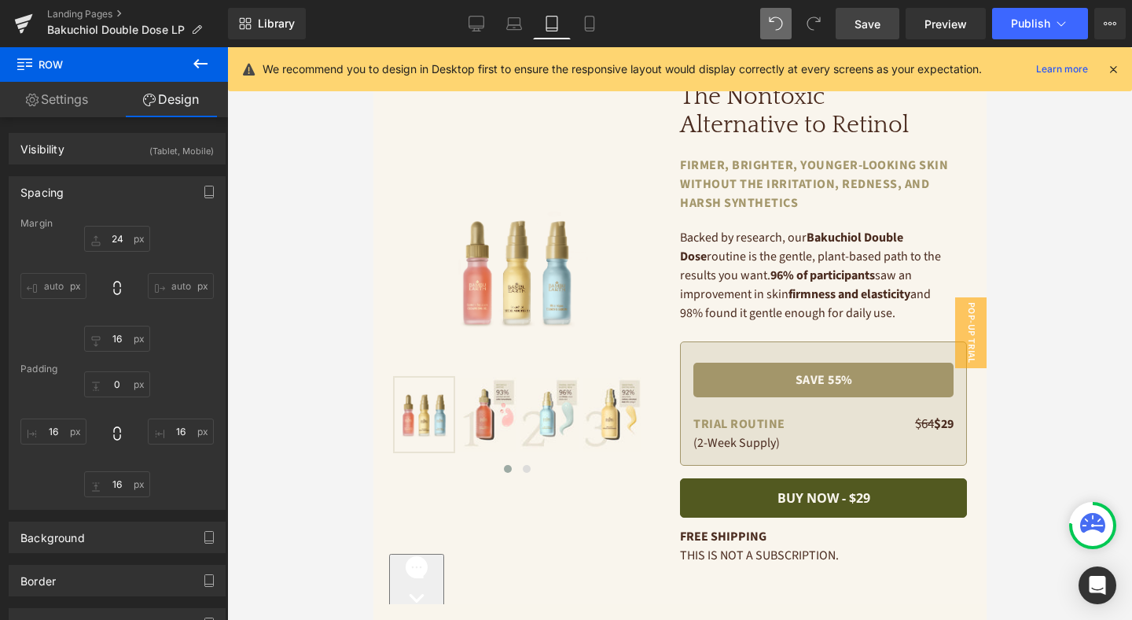
drag, startPoint x: 877, startPoint y: 21, endPoint x: 432, endPoint y: 282, distance: 516.0
click at [877, 21] on span "Save" at bounding box center [868, 24] width 26 height 17
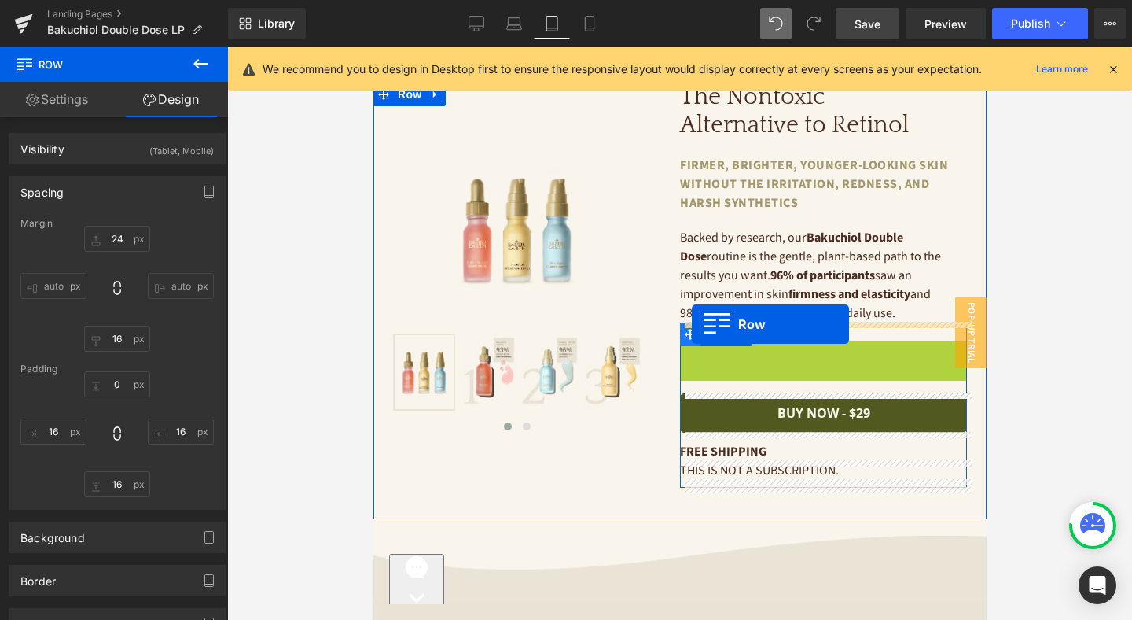
drag, startPoint x: 692, startPoint y: 354, endPoint x: 691, endPoint y: 324, distance: 29.9
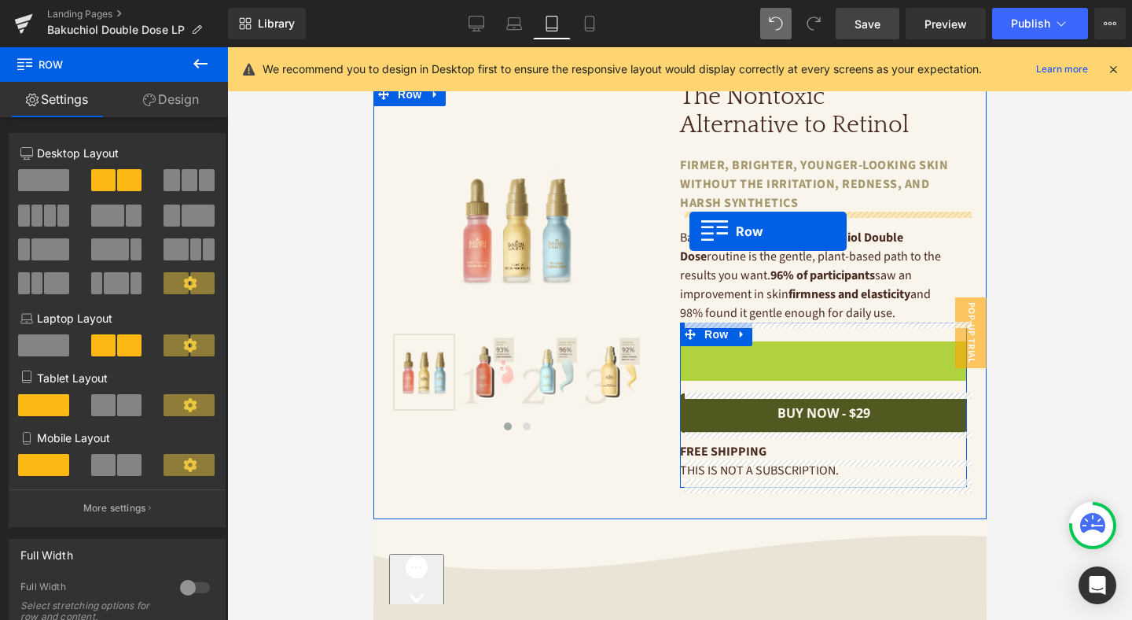
drag, startPoint x: 691, startPoint y: 351, endPoint x: 689, endPoint y: 230, distance: 120.3
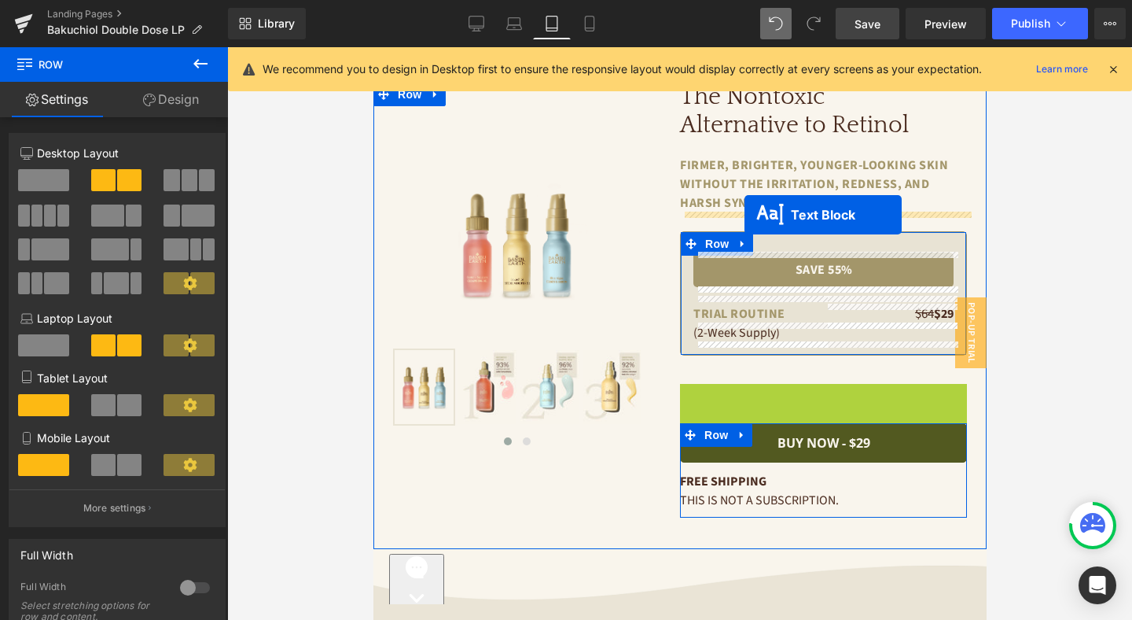
drag, startPoint x: 779, startPoint y: 429, endPoint x: 744, endPoint y: 215, distance: 216.7
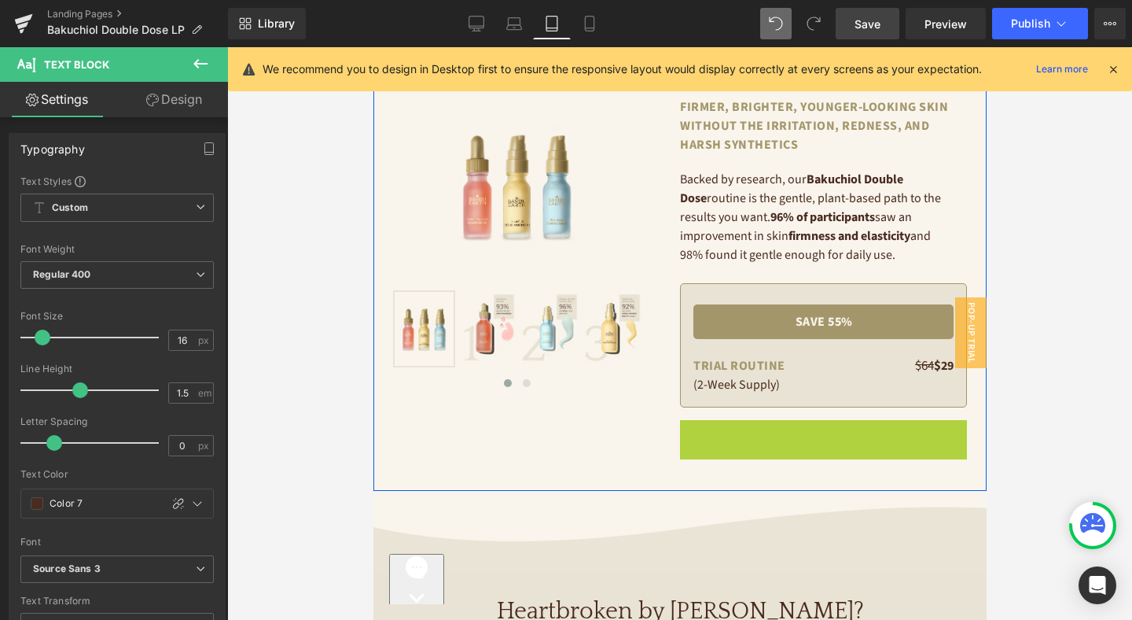
scroll to position [35, 0]
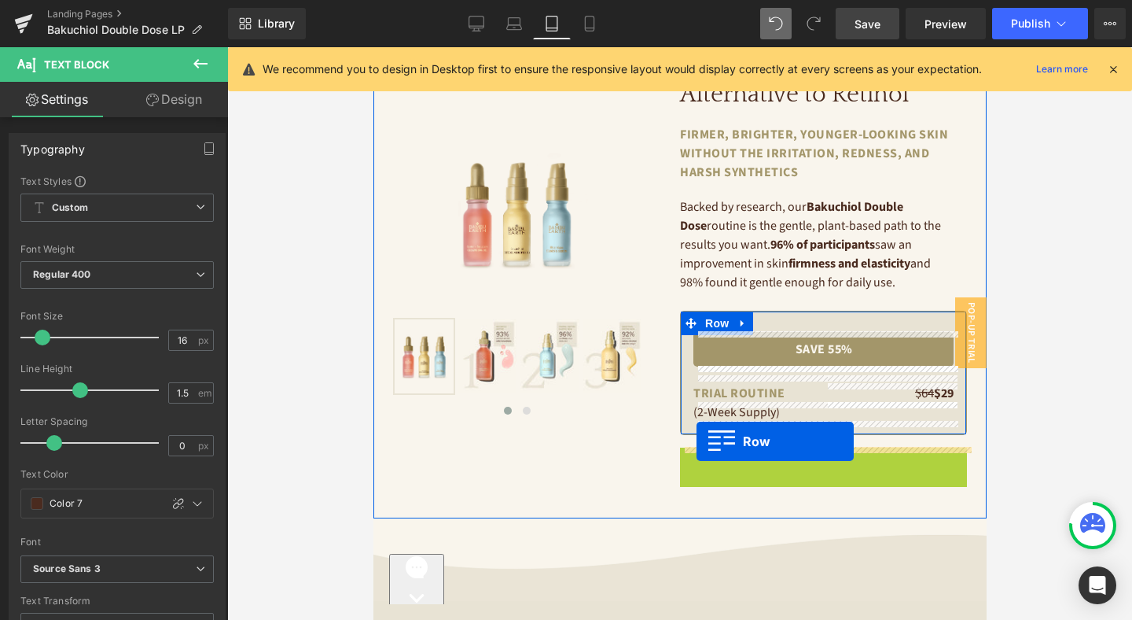
drag, startPoint x: 693, startPoint y: 433, endPoint x: 696, endPoint y: 440, distance: 8.5
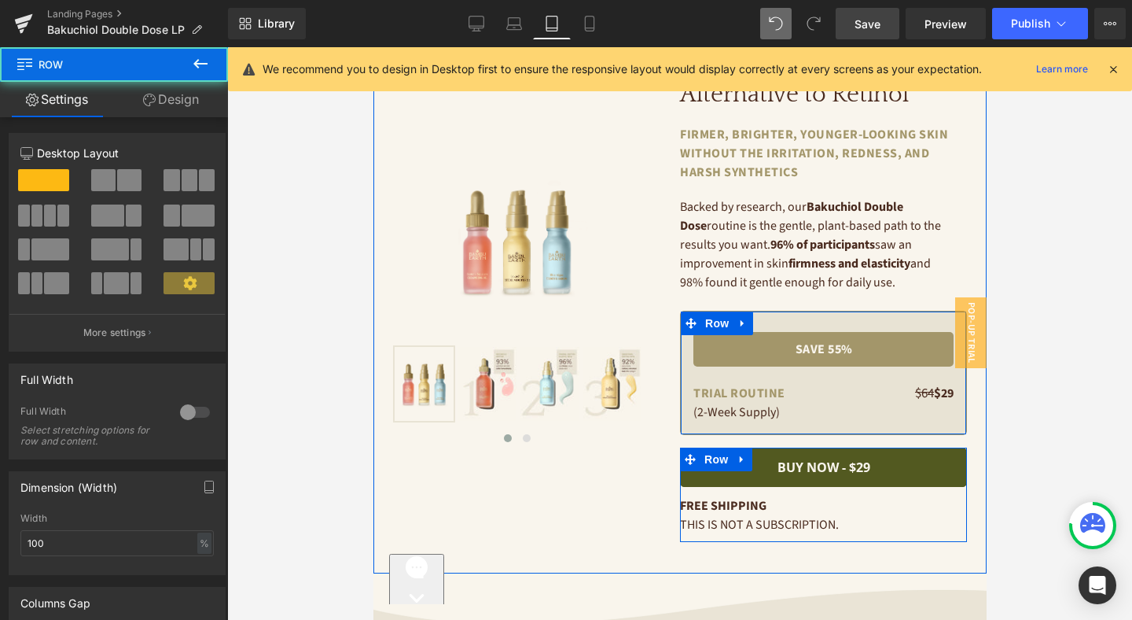
scroll to position [62, 0]
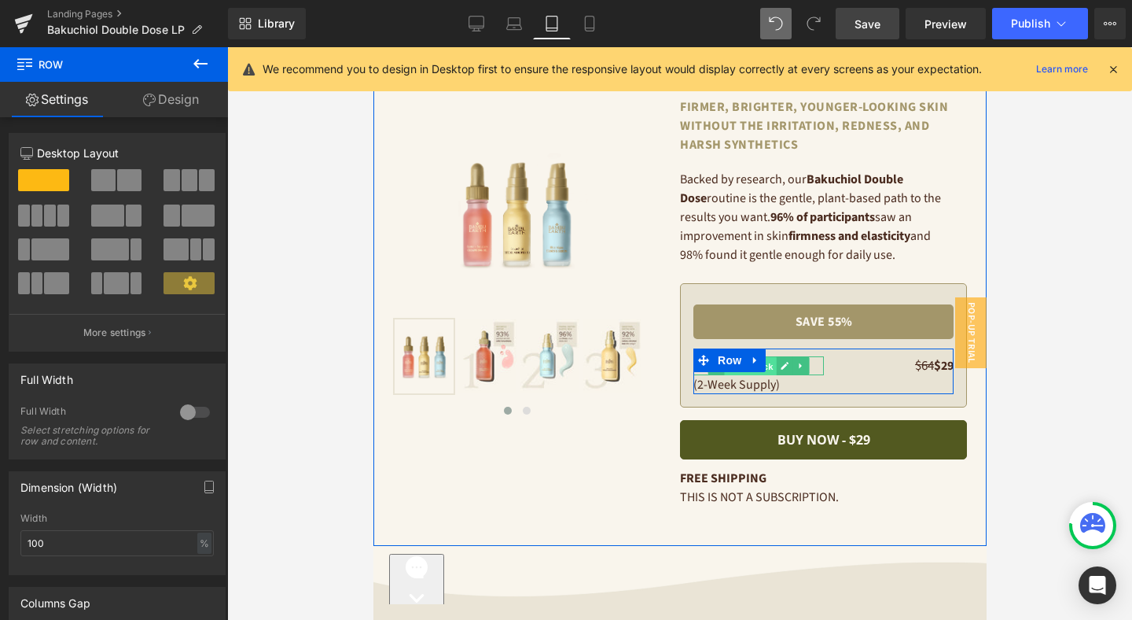
click at [772, 367] on span "Text Block" at bounding box center [749, 366] width 52 height 19
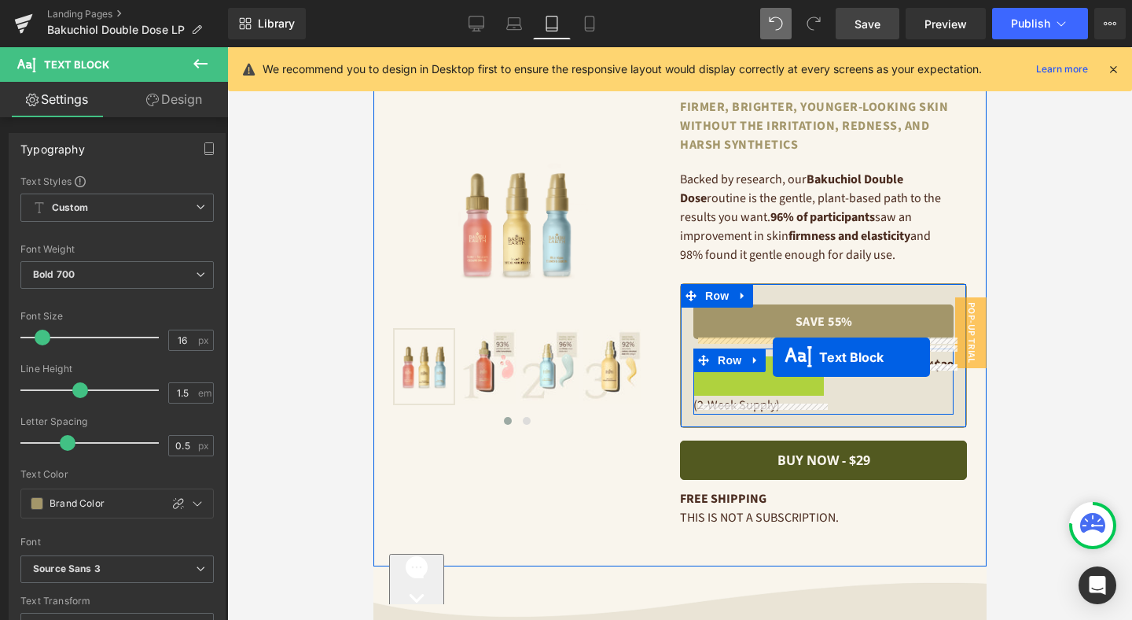
scroll to position [72, 0]
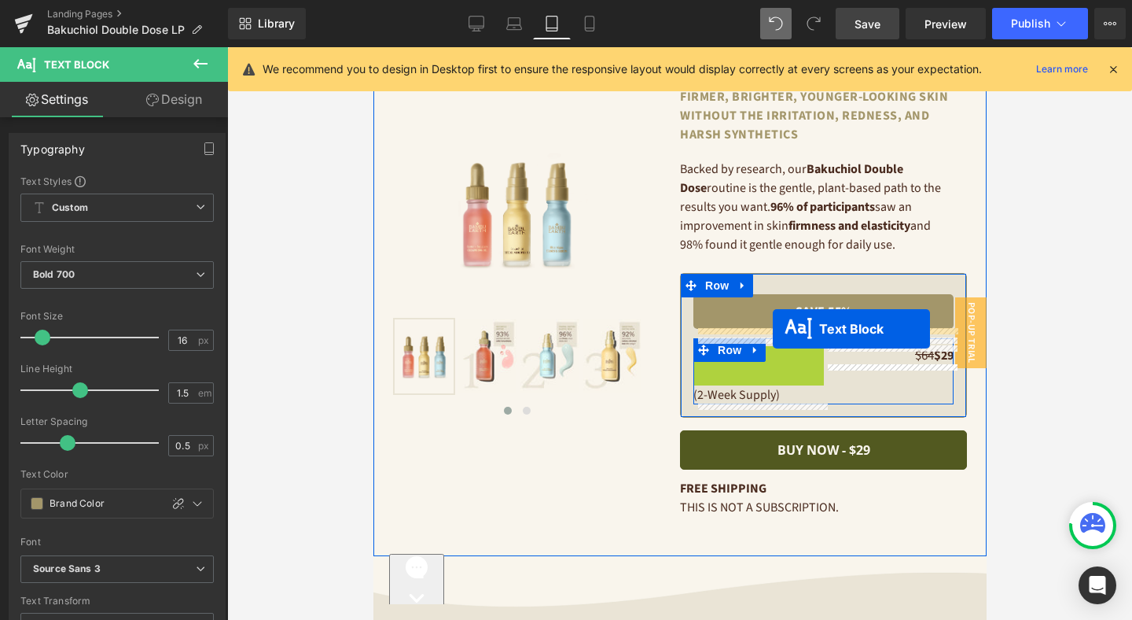
drag, startPoint x: 771, startPoint y: 367, endPoint x: 772, endPoint y: 328, distance: 39.3
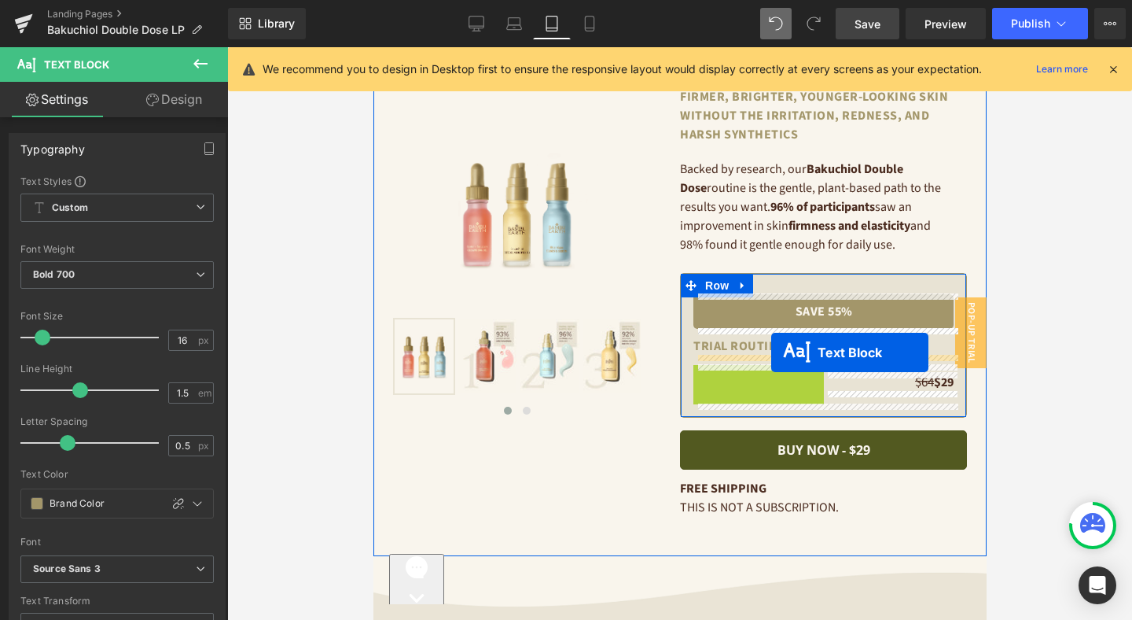
drag, startPoint x: 771, startPoint y: 379, endPoint x: 771, endPoint y: 352, distance: 26.7
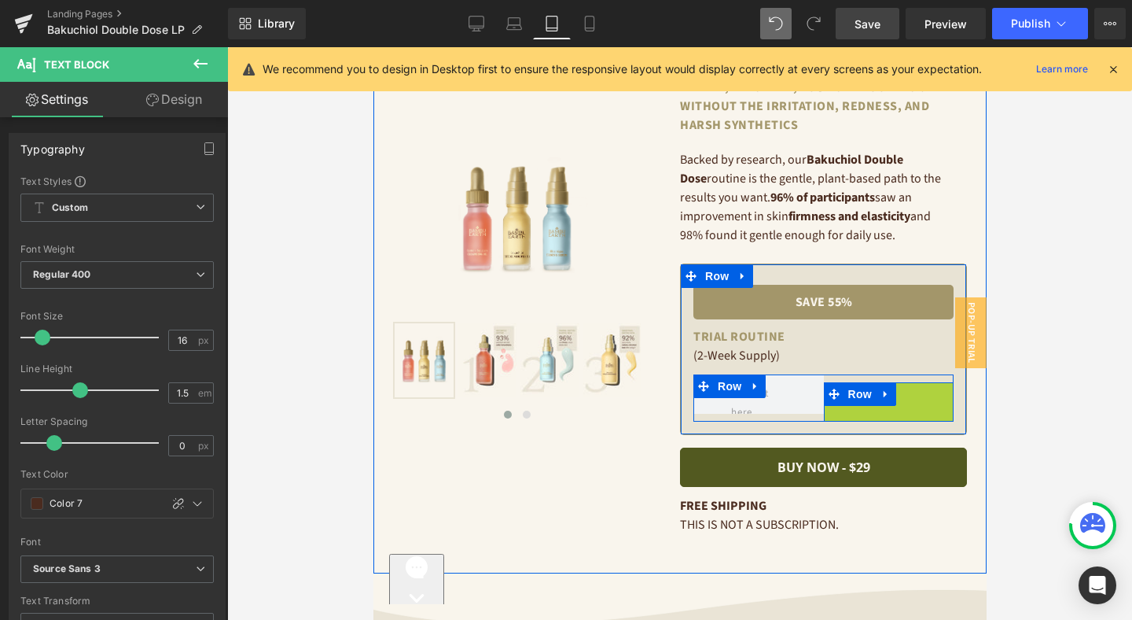
scroll to position [86, 0]
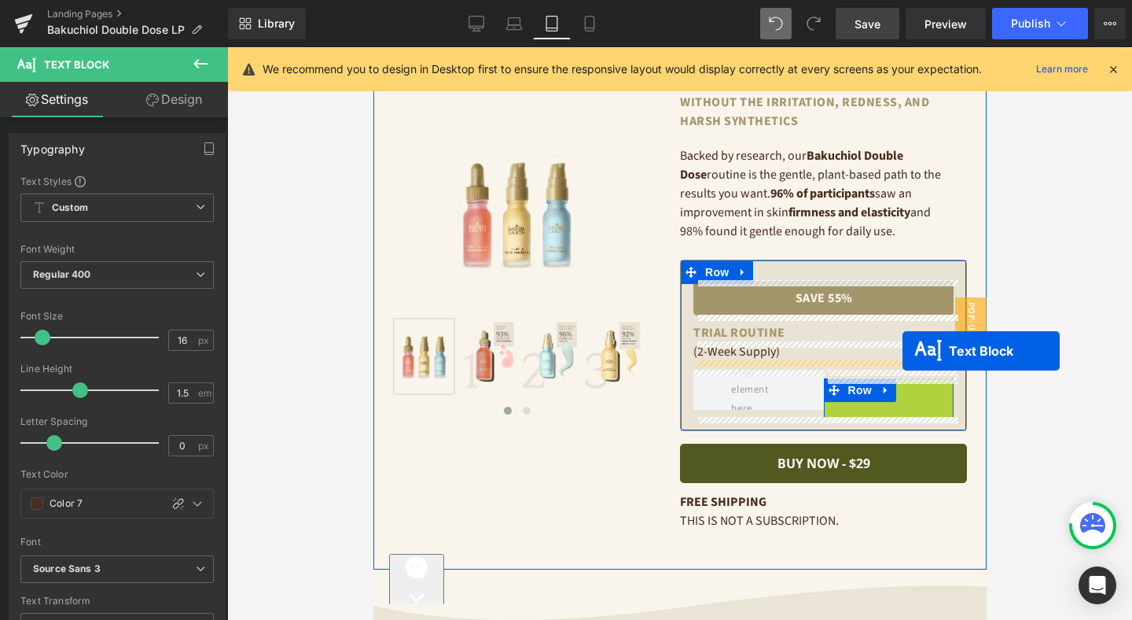
drag, startPoint x: 900, startPoint y: 392, endPoint x: 902, endPoint y: 351, distance: 40.9
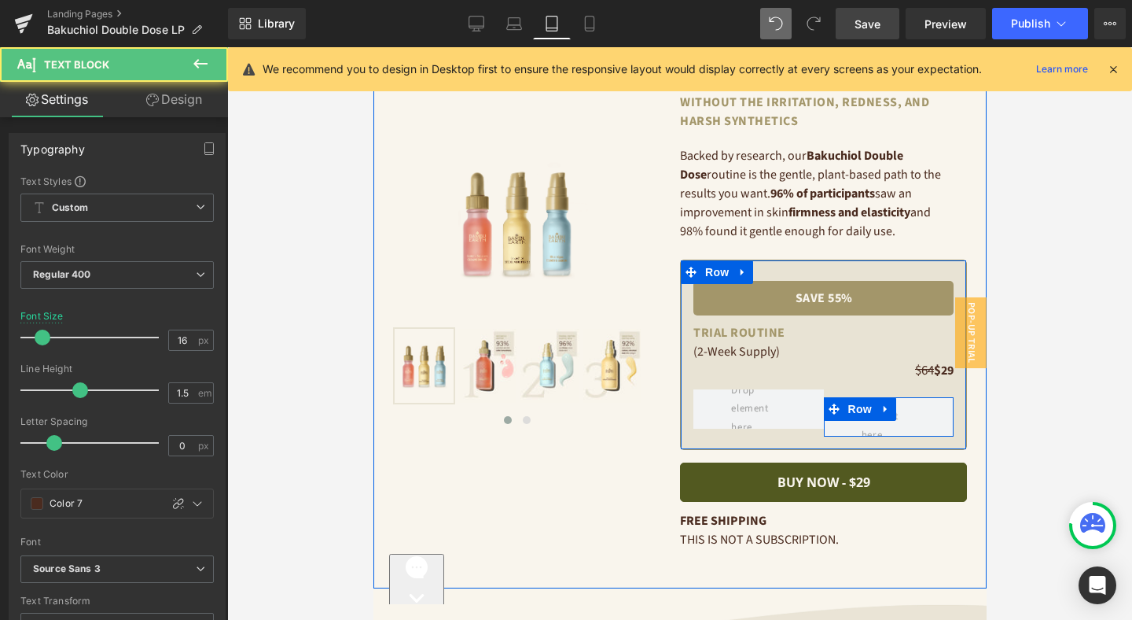
scroll to position [95, 0]
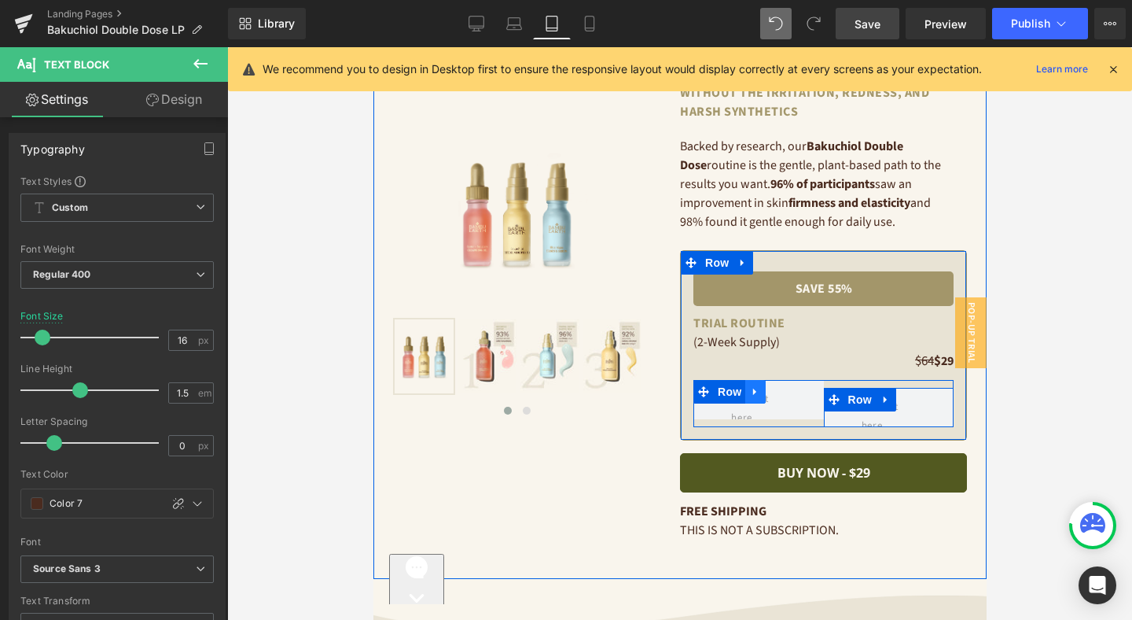
click at [763, 388] on link at bounding box center [755, 392] width 20 height 24
click at [801, 389] on icon at bounding box center [795, 391] width 11 height 11
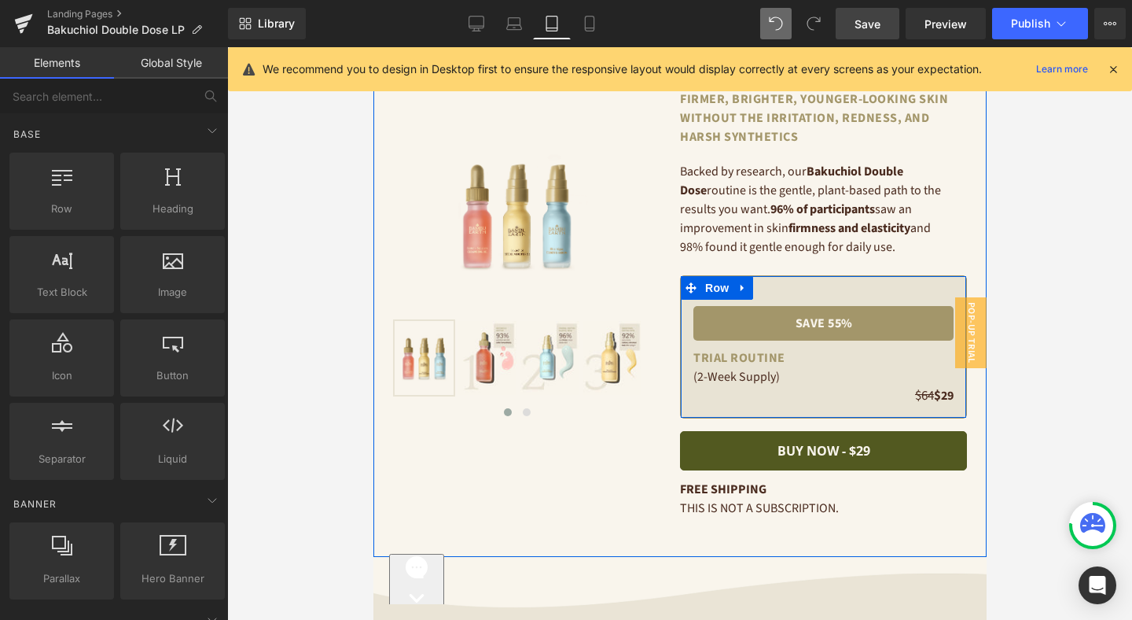
scroll to position [50, 0]
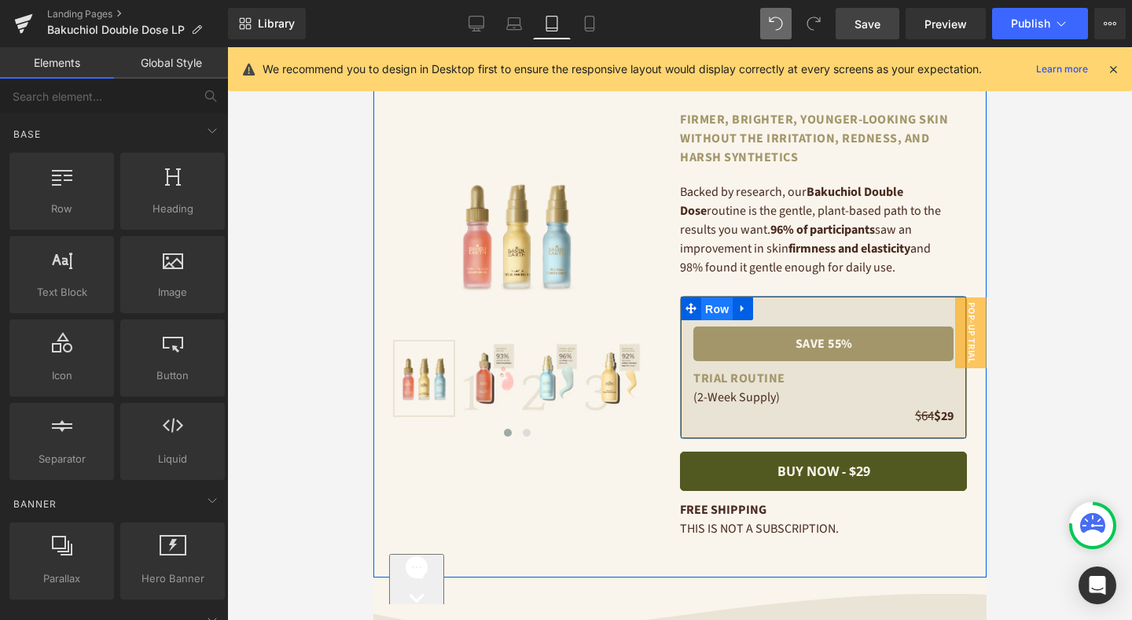
click at [717, 304] on span "Row" at bounding box center [716, 309] width 31 height 24
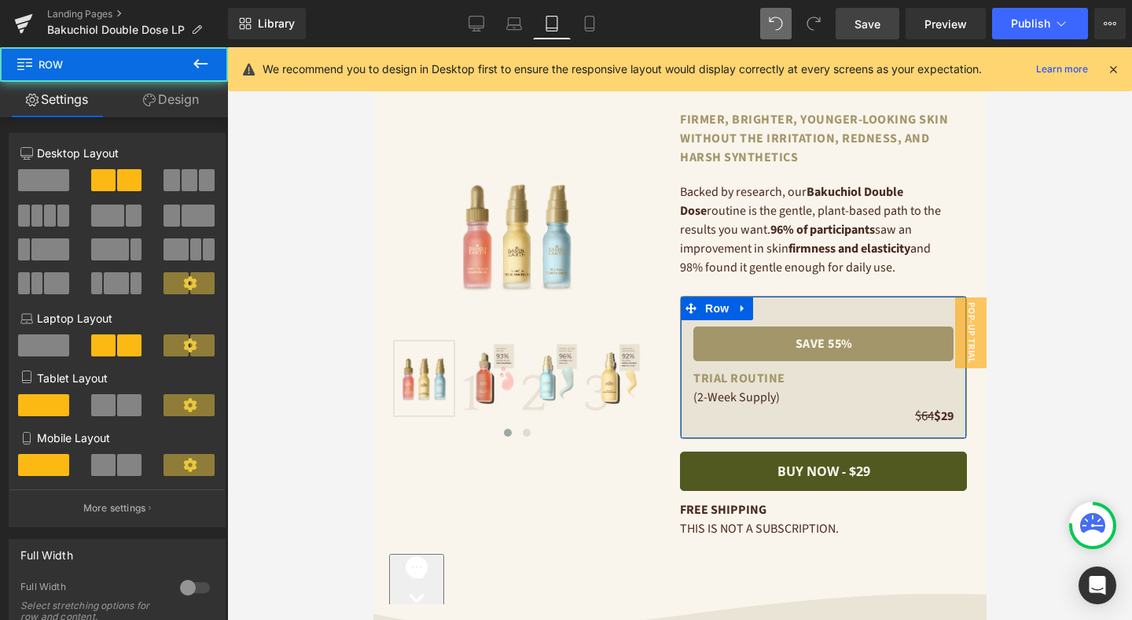
click at [192, 98] on link "Design" at bounding box center [171, 99] width 114 height 35
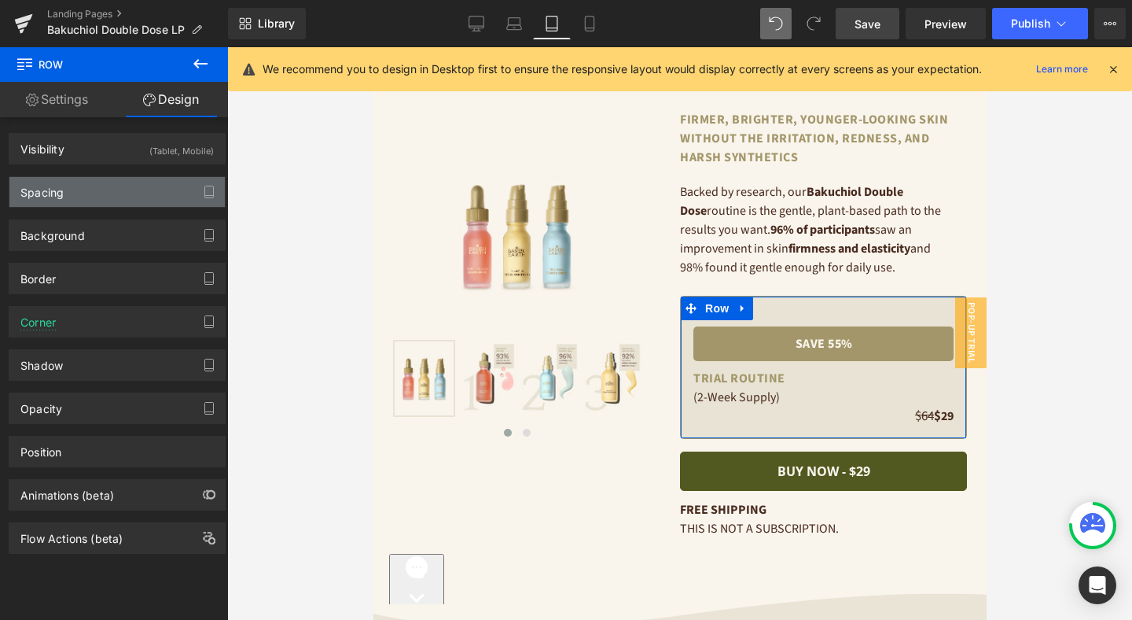
click at [98, 194] on div "Spacing" at bounding box center [116, 192] width 215 height 30
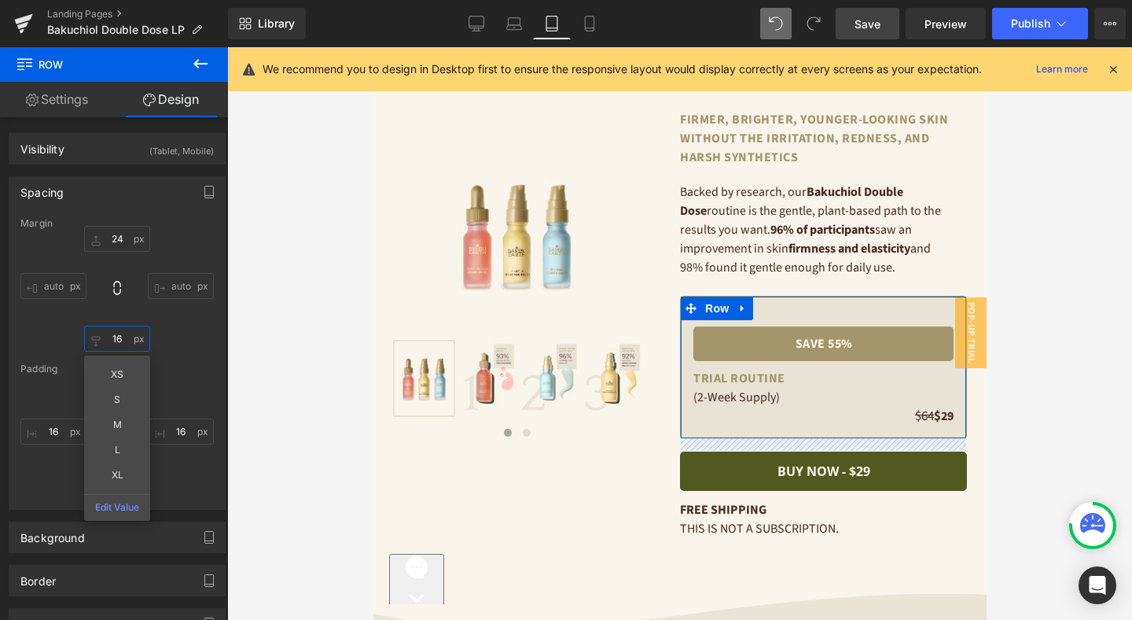
click at [116, 340] on input "text" at bounding box center [117, 339] width 66 height 26
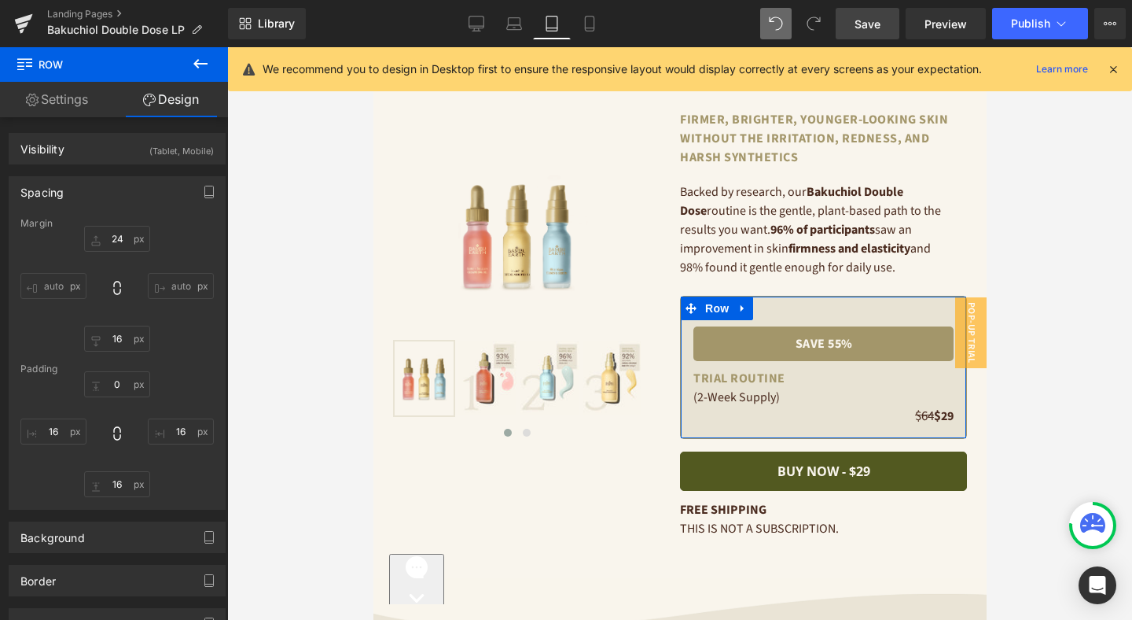
click at [183, 328] on div "auto auto" at bounding box center [116, 289] width 193 height 126
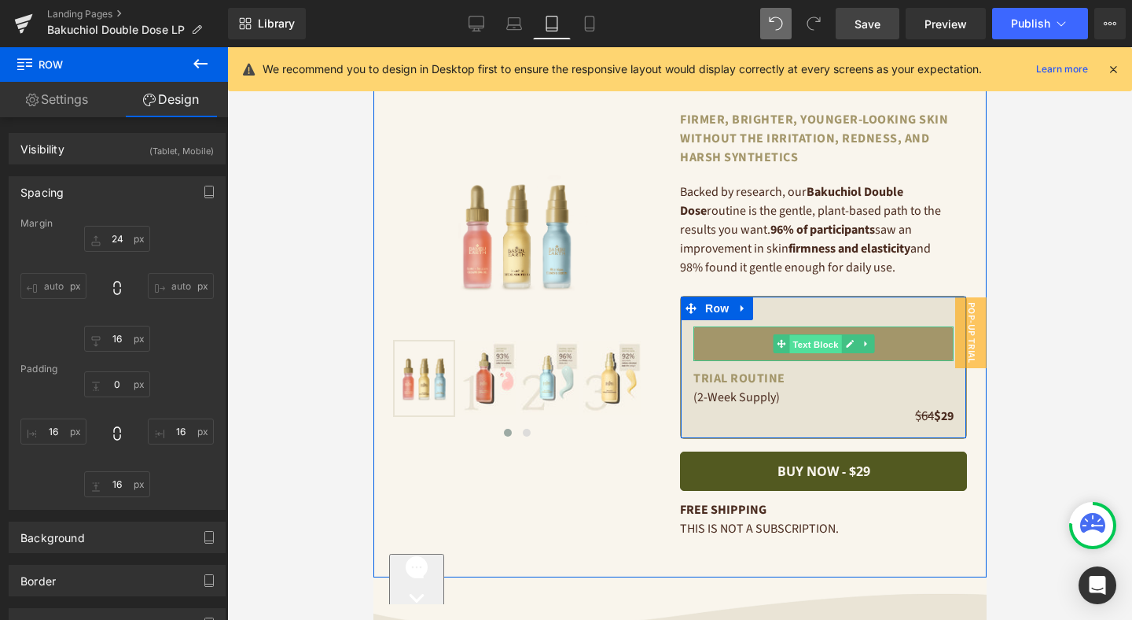
click at [828, 340] on span "Text Block" at bounding box center [815, 344] width 52 height 19
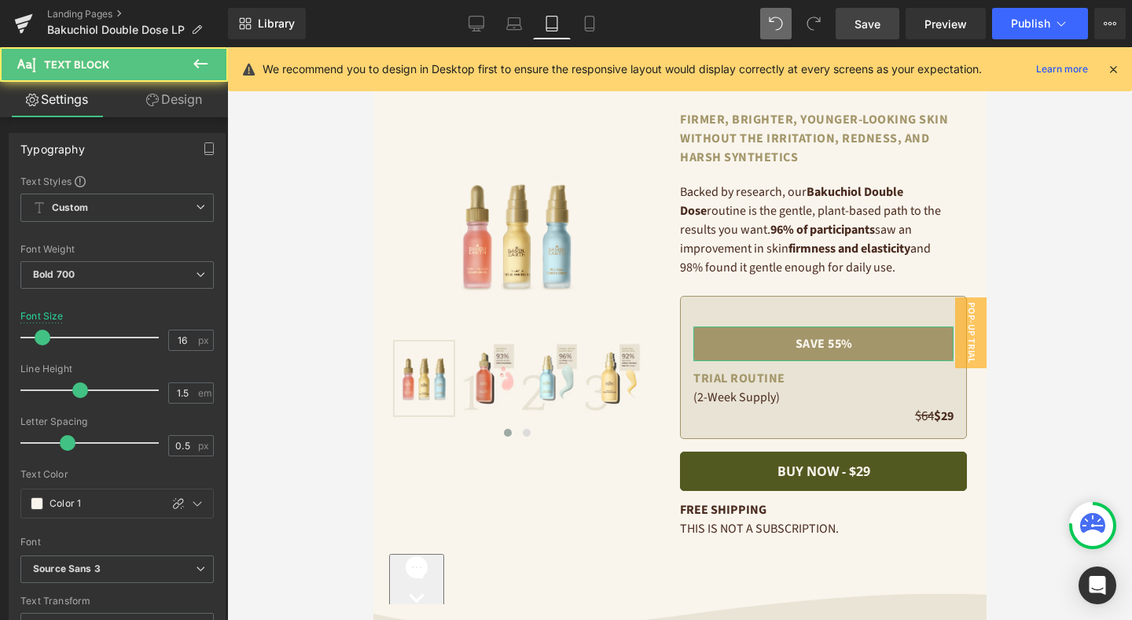
click at [178, 101] on link "Design" at bounding box center [174, 99] width 114 height 35
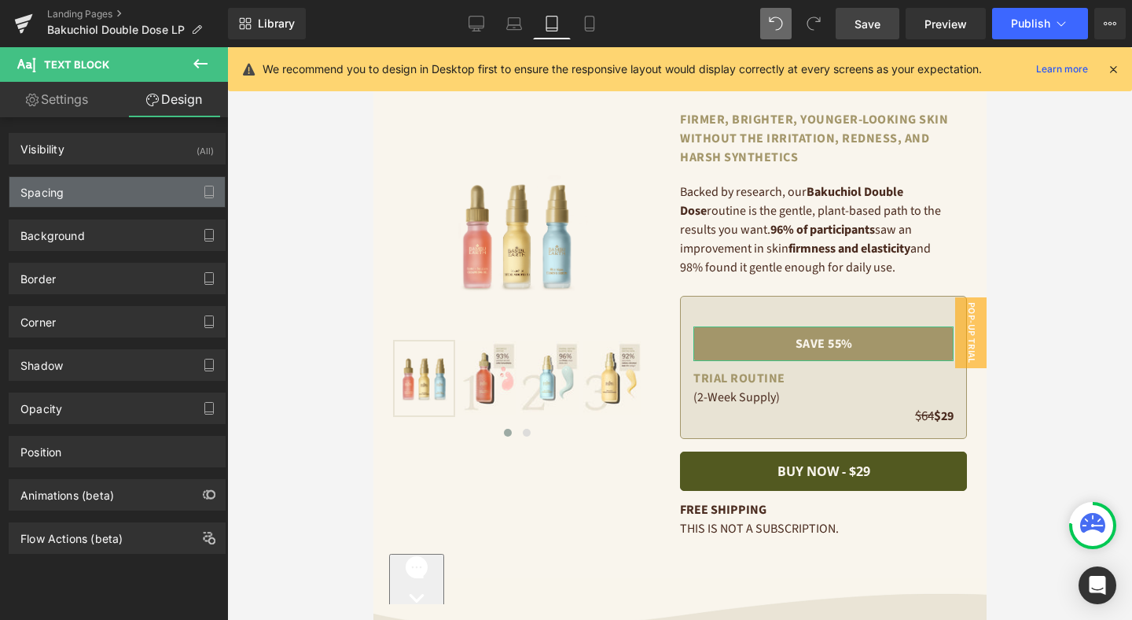
click at [147, 193] on div "Spacing" at bounding box center [116, 192] width 215 height 30
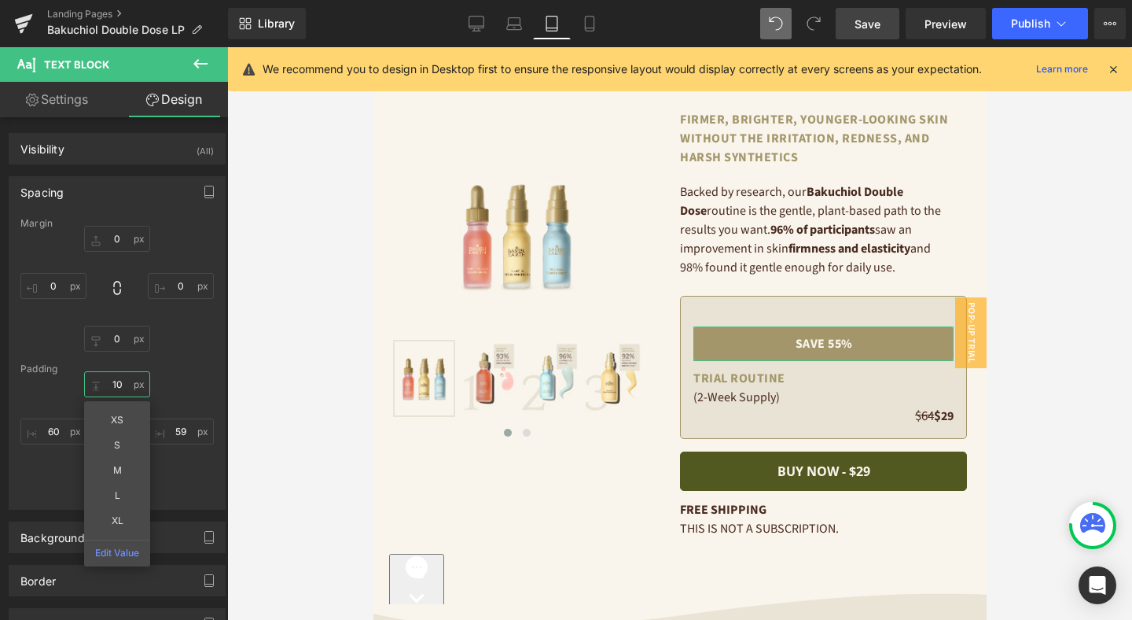
click at [113, 385] on input "text" at bounding box center [117, 384] width 66 height 26
click at [173, 344] on div at bounding box center [116, 289] width 193 height 126
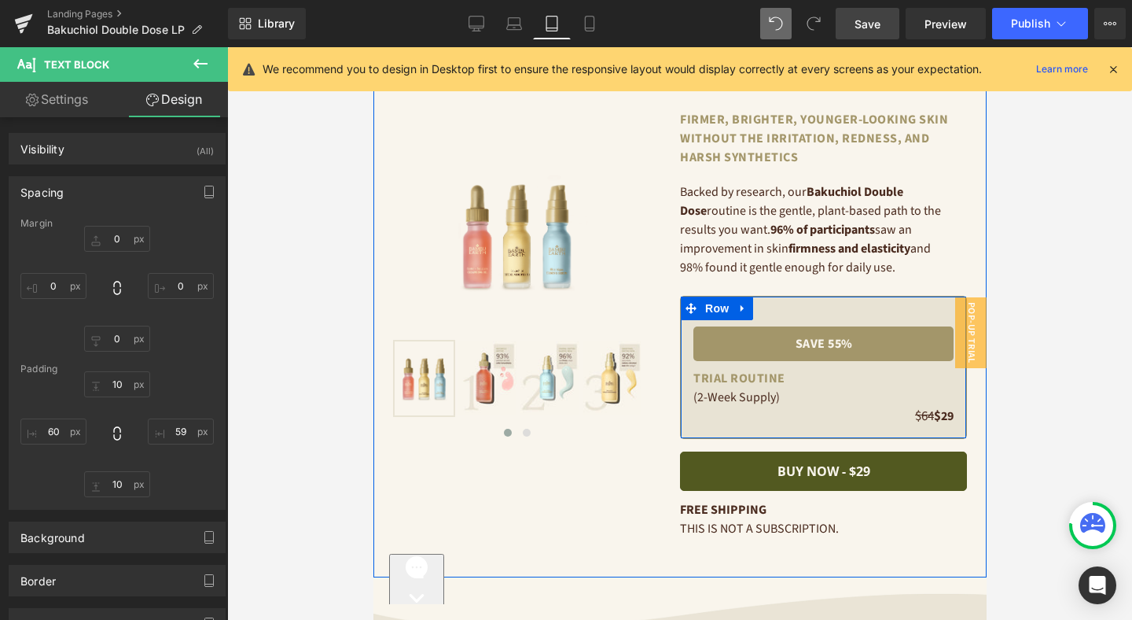
click at [813, 318] on div "save 55% Text Block" at bounding box center [823, 328] width 260 height 64
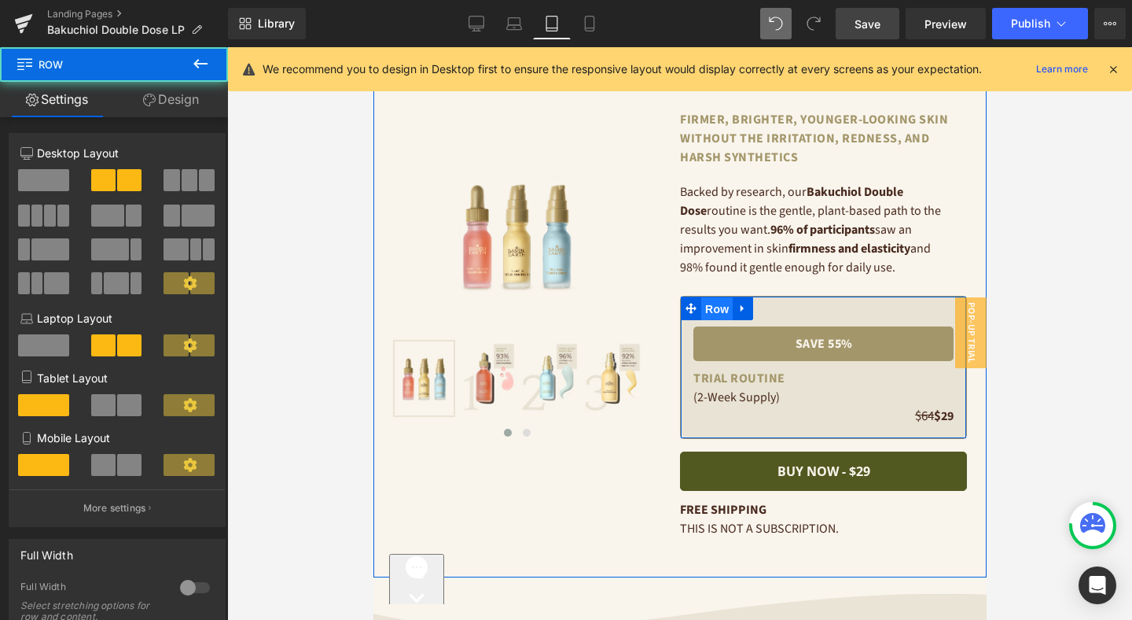
click at [728, 307] on span "Row" at bounding box center [716, 309] width 31 height 24
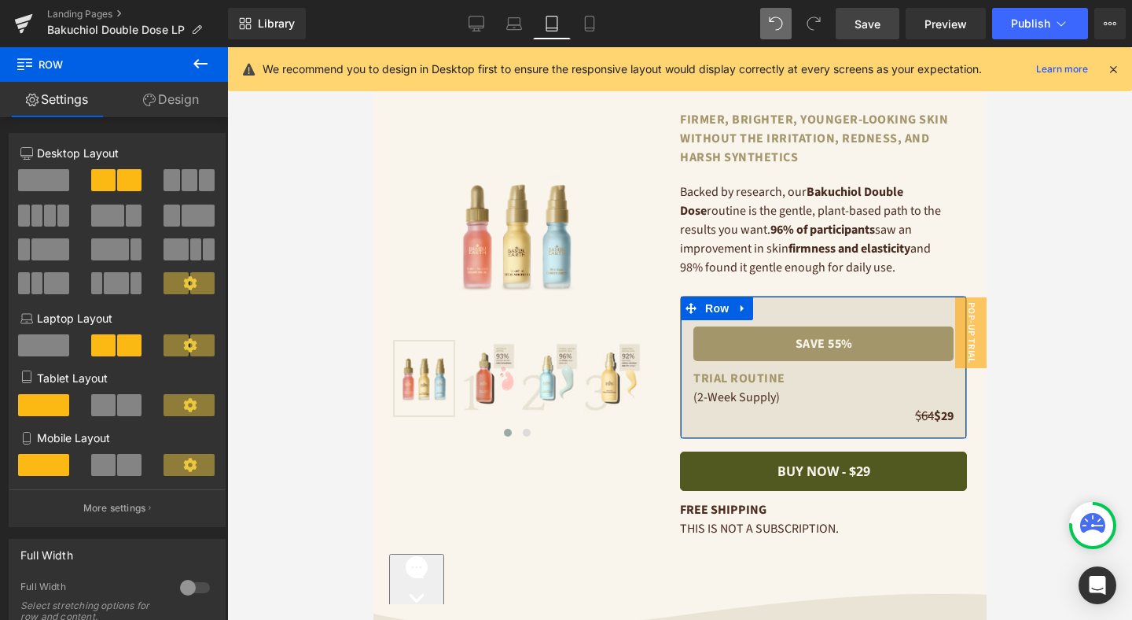
click at [191, 105] on link "Design" at bounding box center [171, 99] width 114 height 35
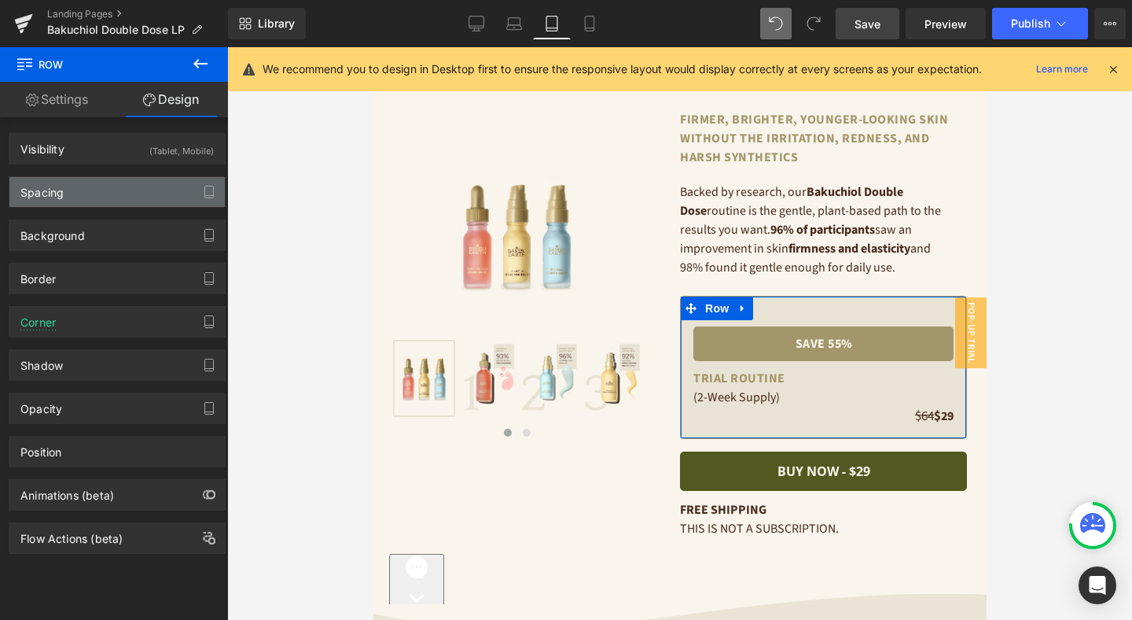
click at [139, 201] on div "Spacing" at bounding box center [116, 192] width 215 height 30
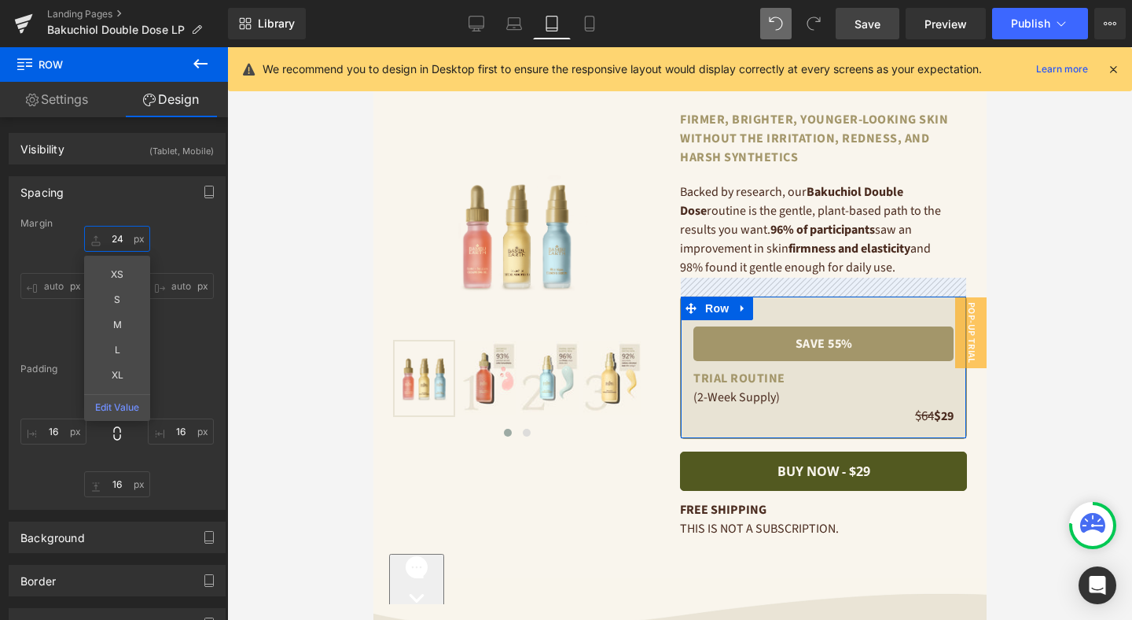
click at [120, 241] on input "text" at bounding box center [117, 239] width 66 height 26
drag, startPoint x: 167, startPoint y: 387, endPoint x: 156, endPoint y: 393, distance: 12.7
click at [167, 387] on div at bounding box center [116, 434] width 193 height 126
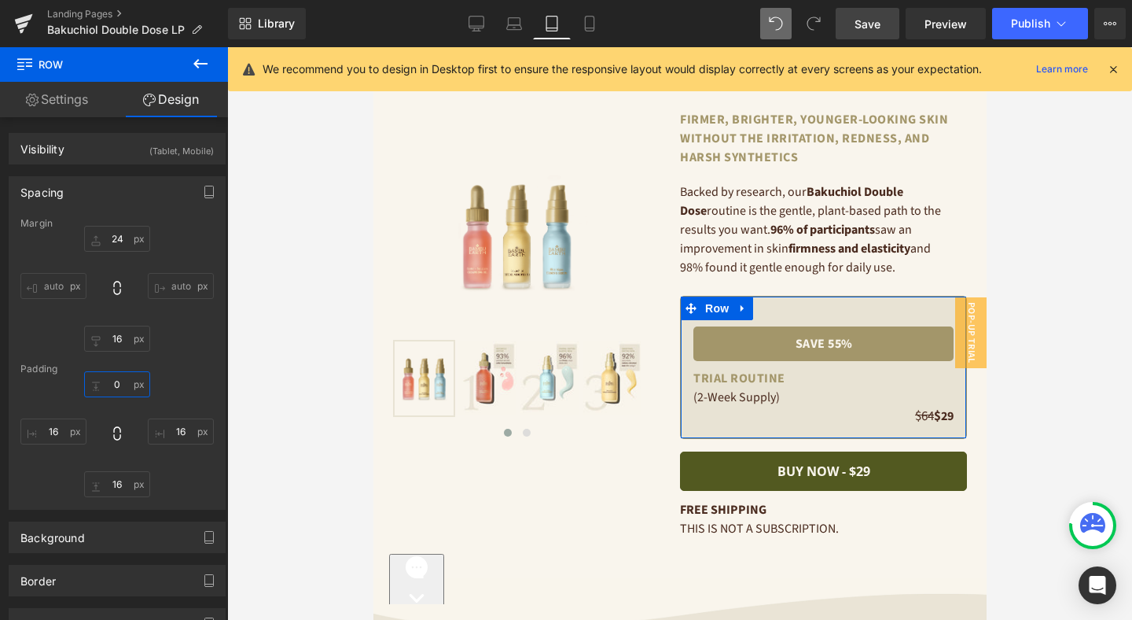
click at [120, 388] on input "text" at bounding box center [117, 384] width 66 height 26
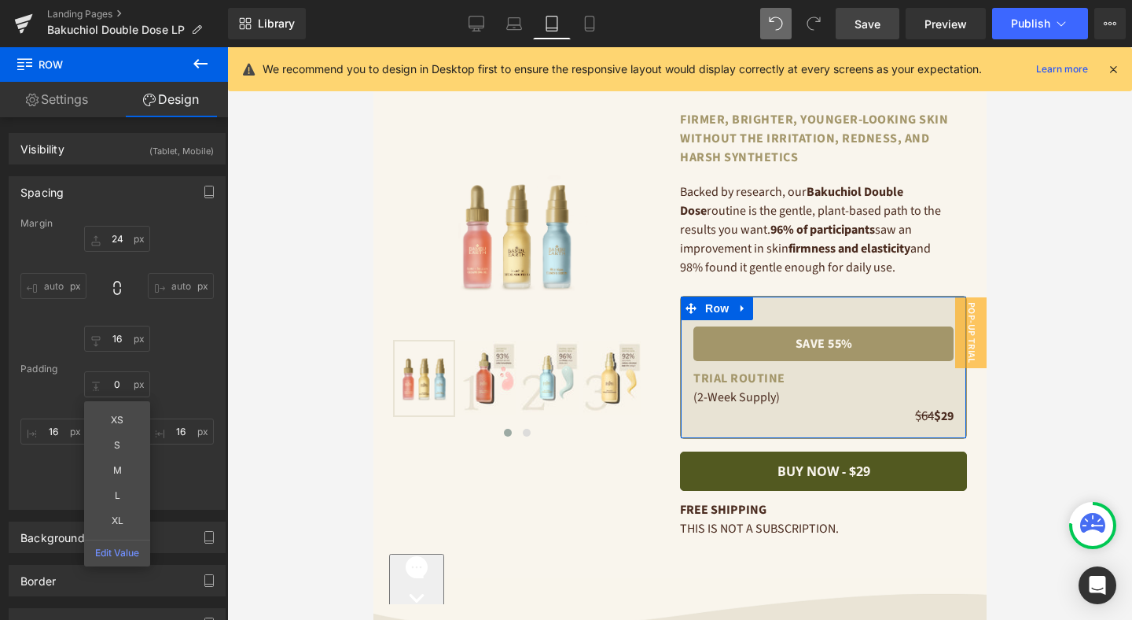
click at [197, 477] on div "XS S M L XL Edit Value" at bounding box center [116, 434] width 193 height 126
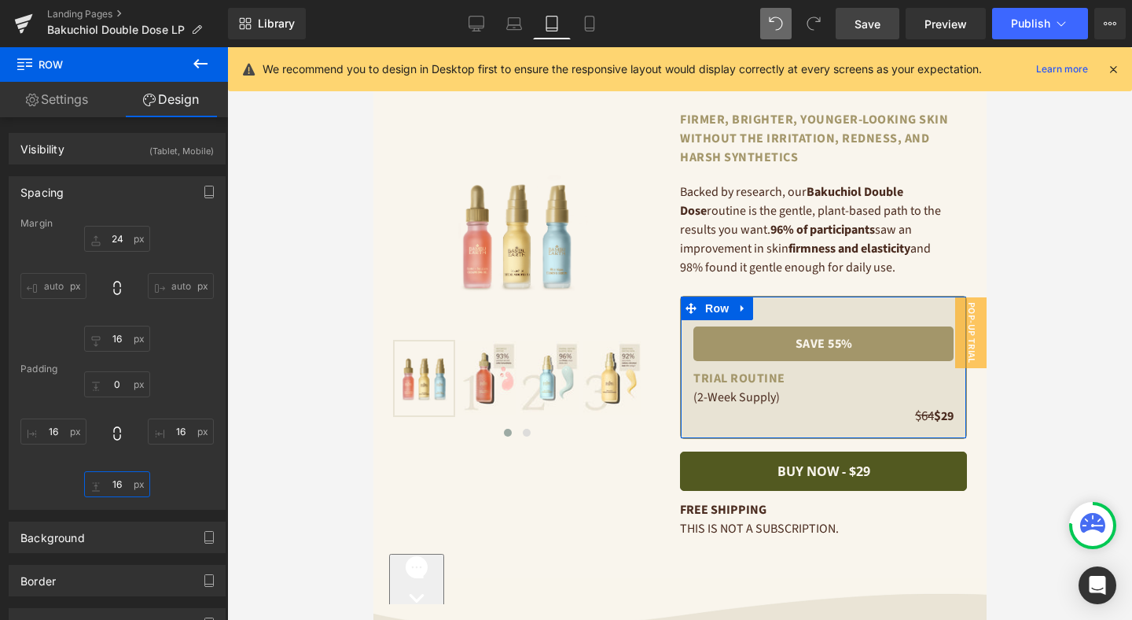
click at [111, 488] on input "text" at bounding box center [117, 484] width 66 height 26
type input "1"
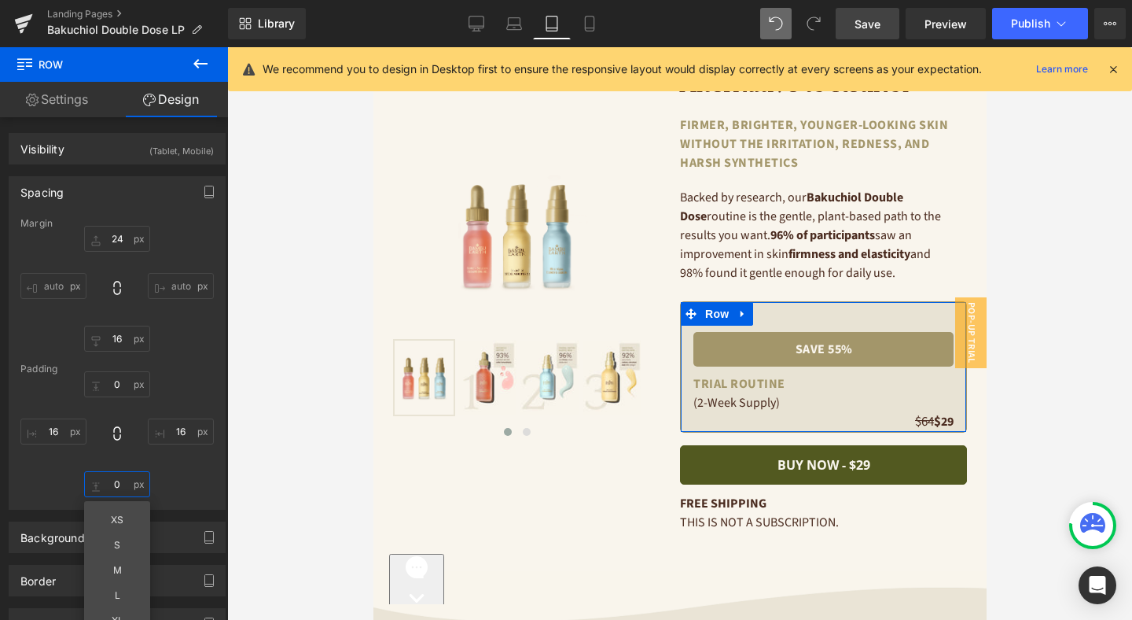
scroll to position [47, 0]
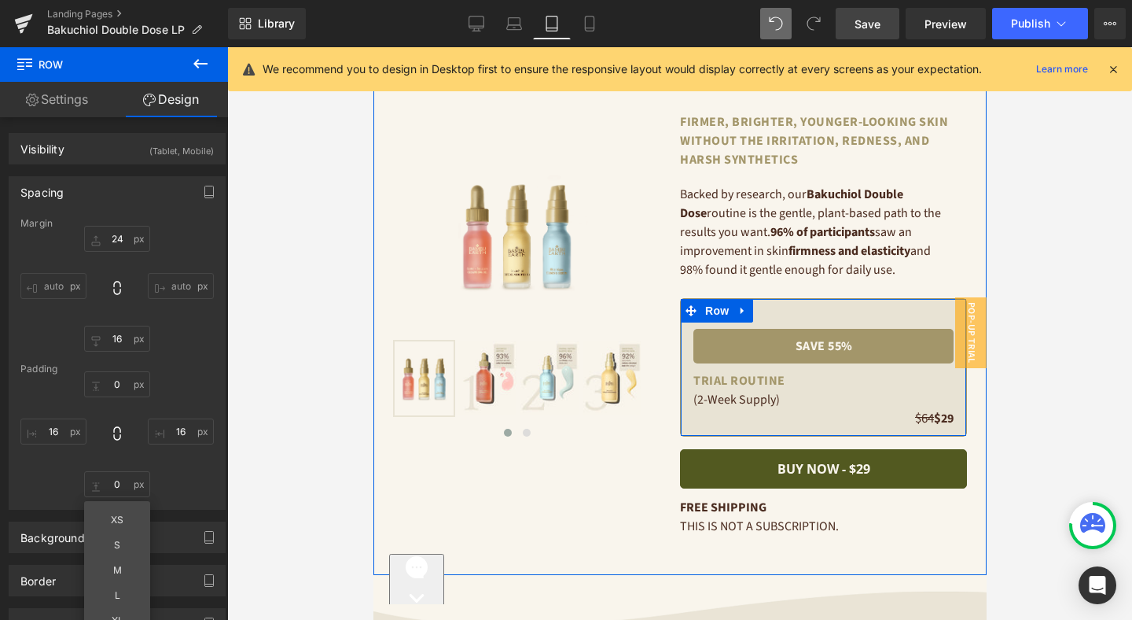
click at [719, 308] on span "Row" at bounding box center [716, 311] width 31 height 24
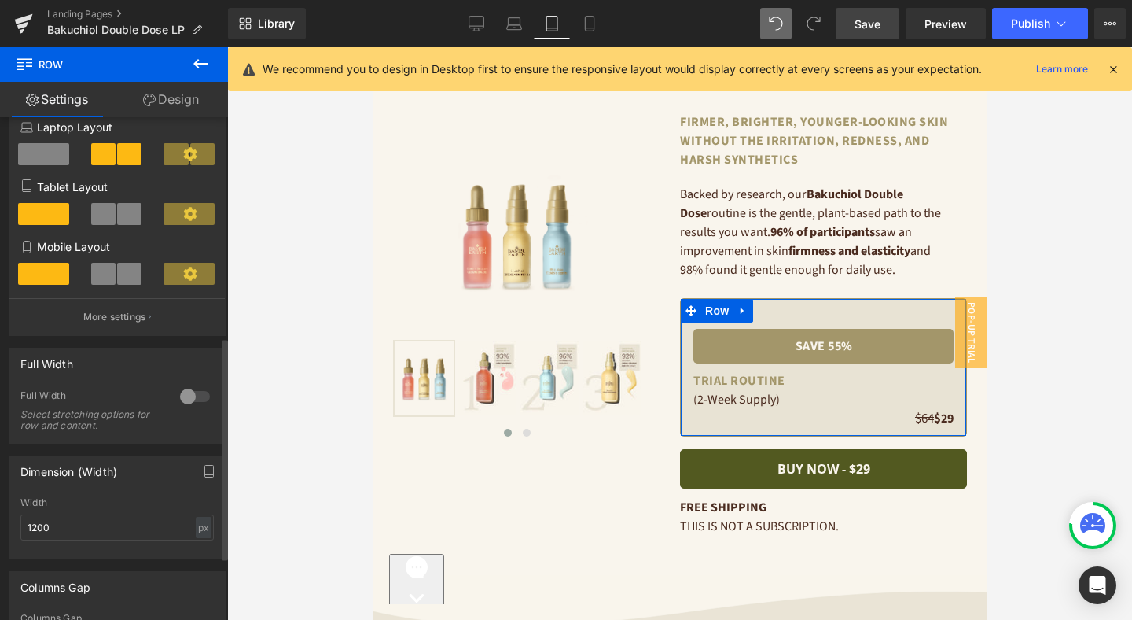
scroll to position [495, 0]
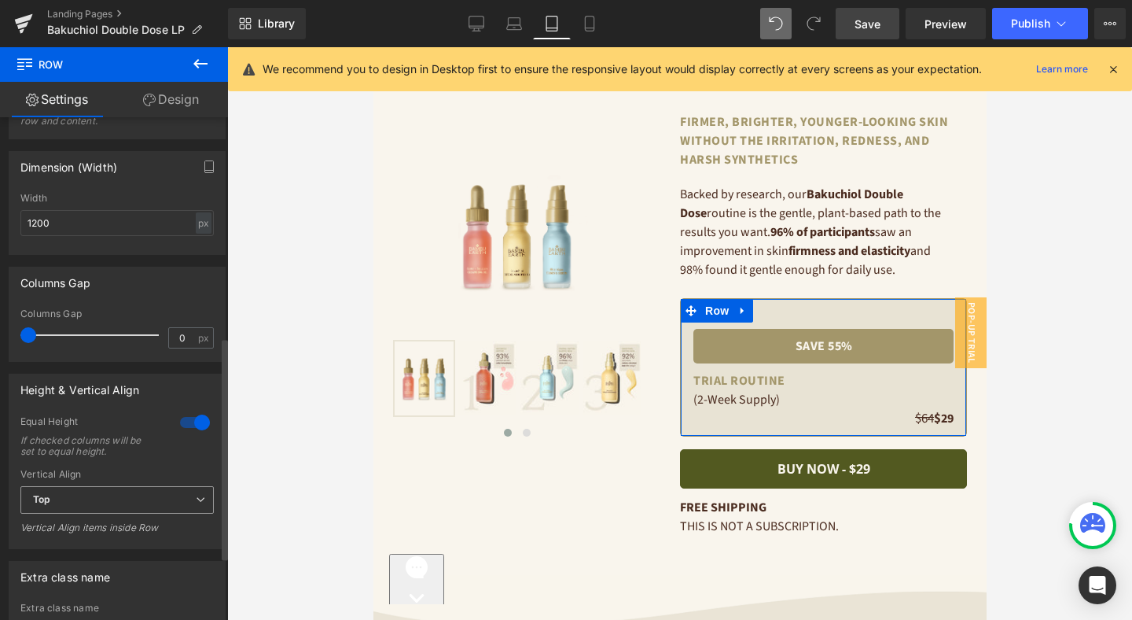
click at [135, 504] on span "Top" at bounding box center [116, 500] width 193 height 28
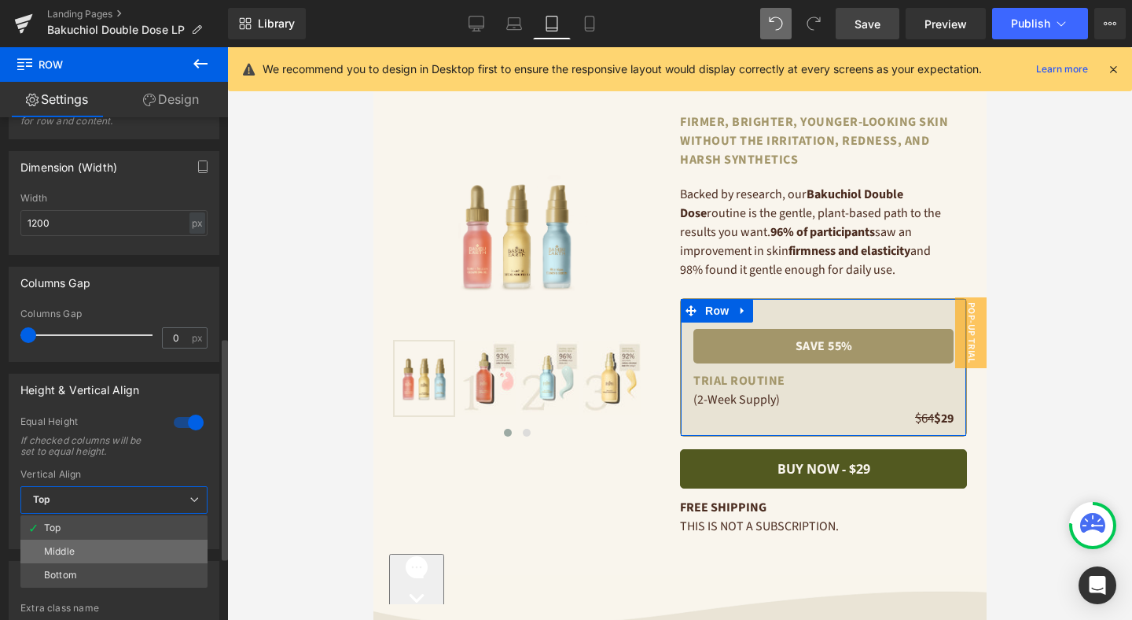
click at [132, 554] on li "Middle" at bounding box center [113, 551] width 187 height 24
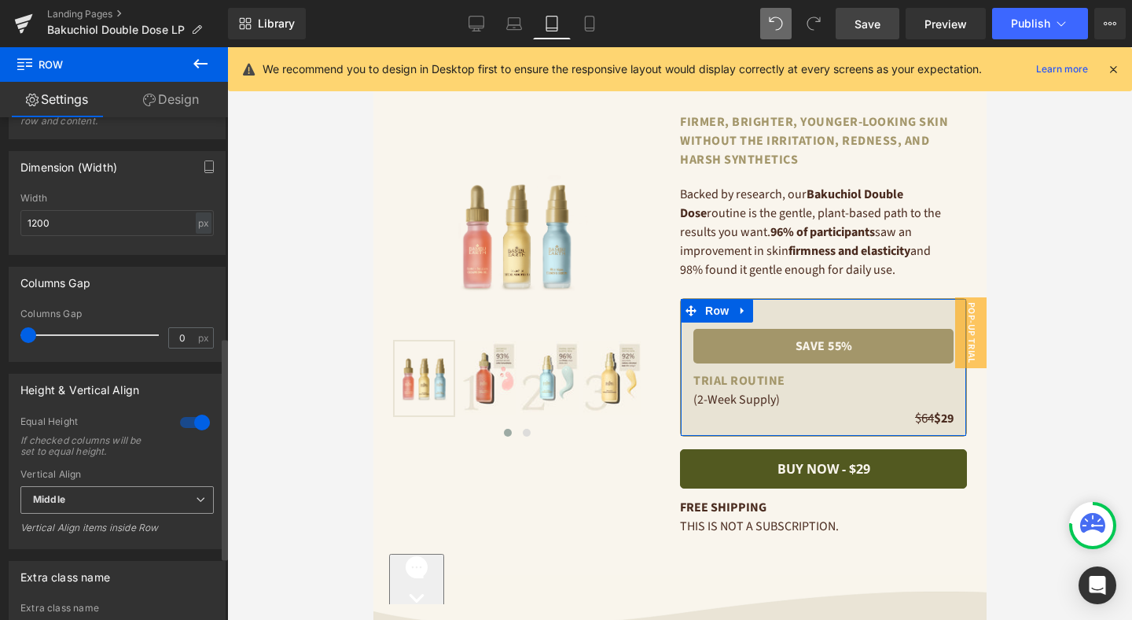
click at [135, 513] on span "Middle" at bounding box center [116, 500] width 193 height 28
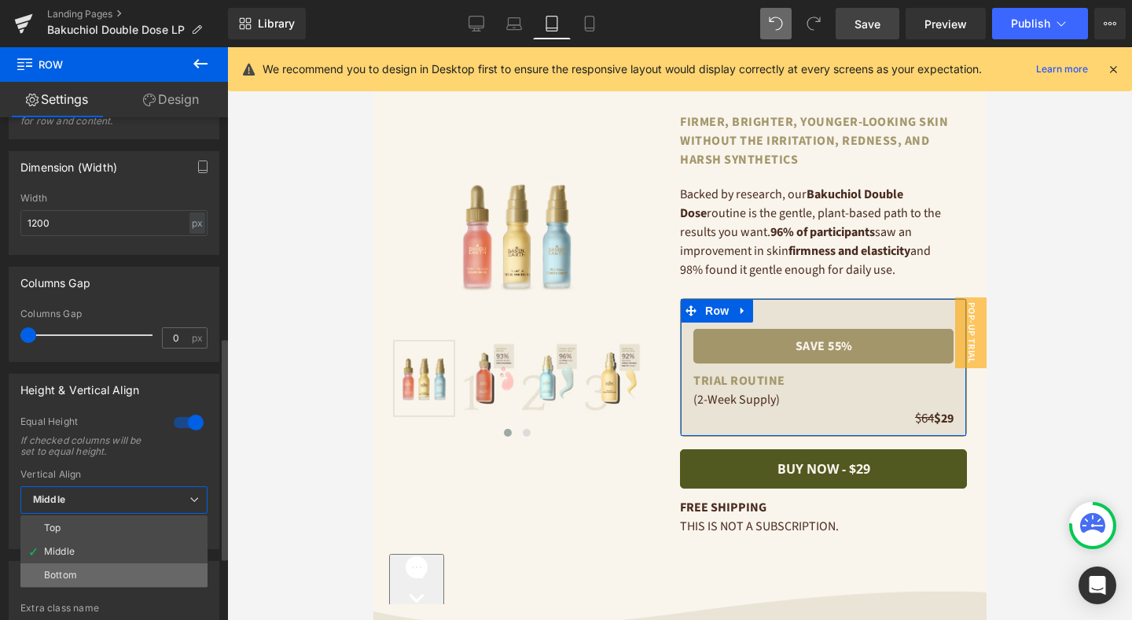
click at [129, 569] on li "Bottom" at bounding box center [113, 575] width 187 height 24
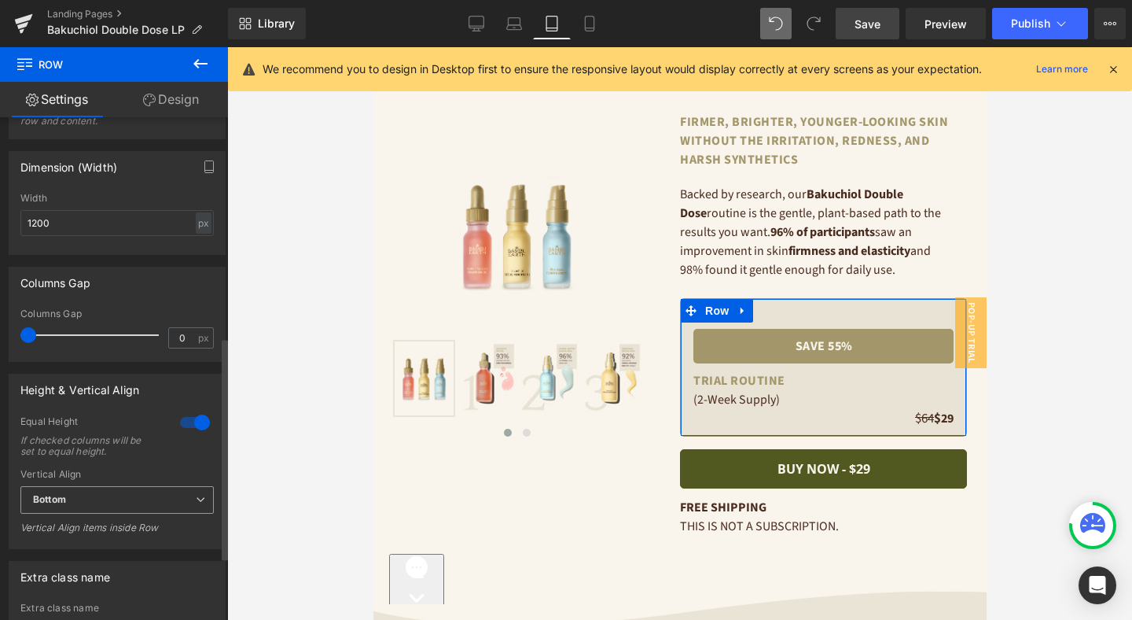
click at [128, 494] on span "Bottom" at bounding box center [116, 500] width 193 height 28
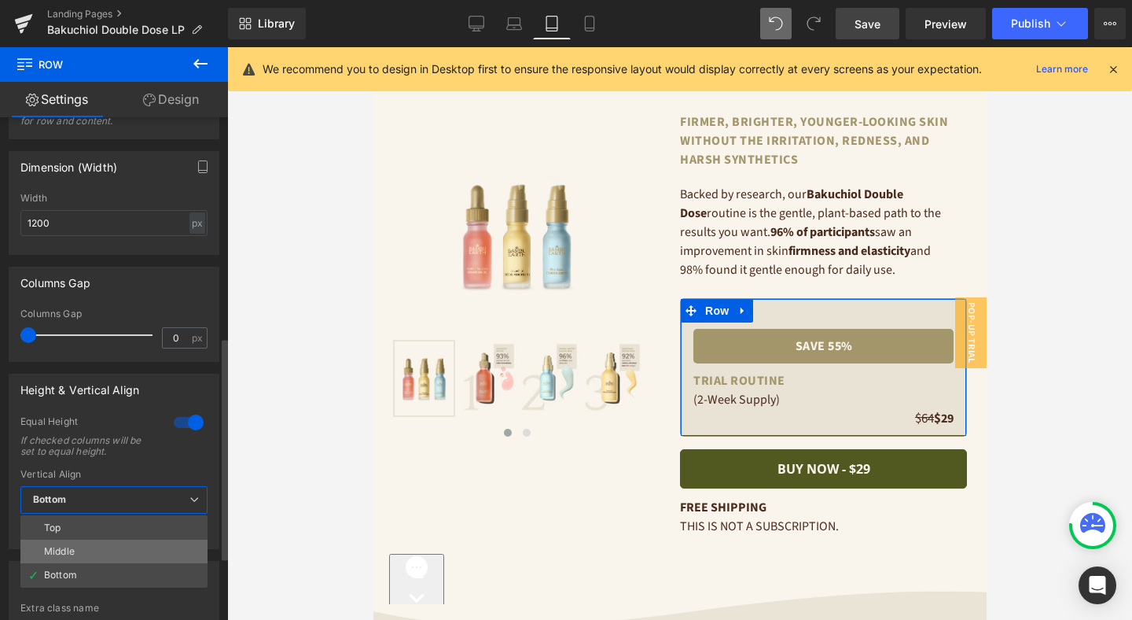
click at [125, 552] on li "Middle" at bounding box center [113, 551] width 187 height 24
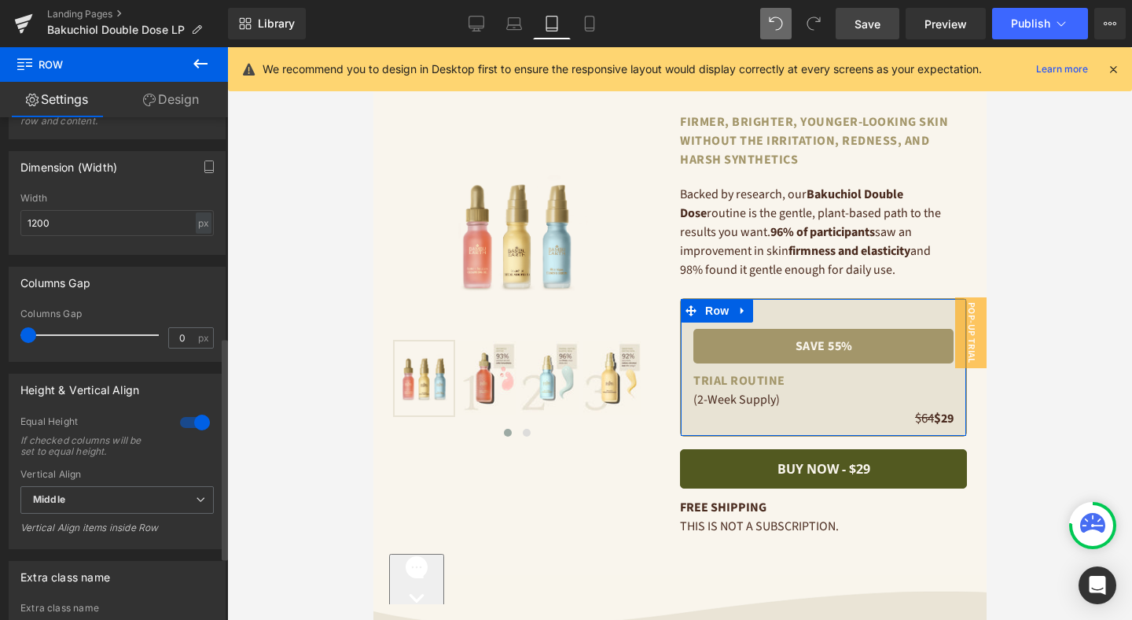
click at [190, 425] on div at bounding box center [195, 422] width 38 height 25
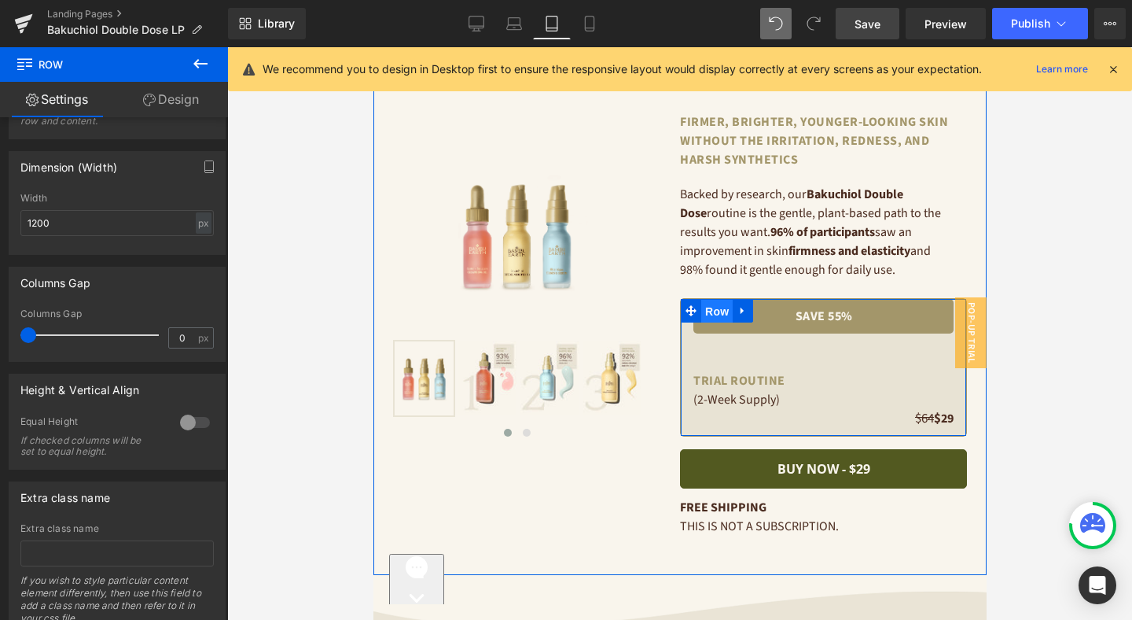
click at [710, 307] on span "Row" at bounding box center [716, 312] width 31 height 24
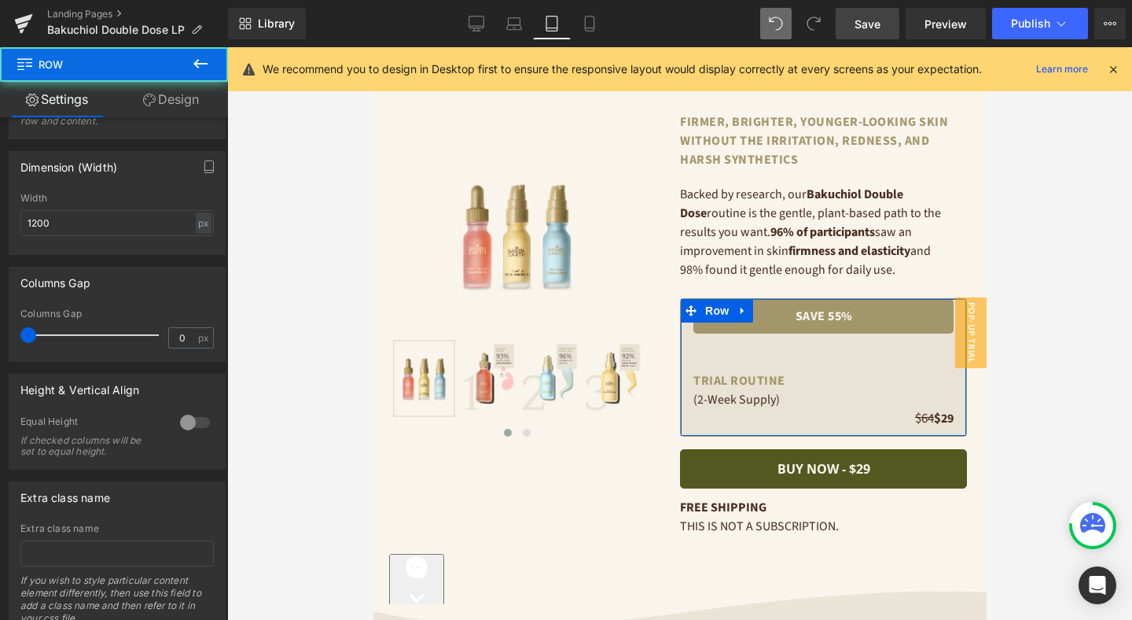
click at [173, 101] on link "Design" at bounding box center [171, 99] width 114 height 35
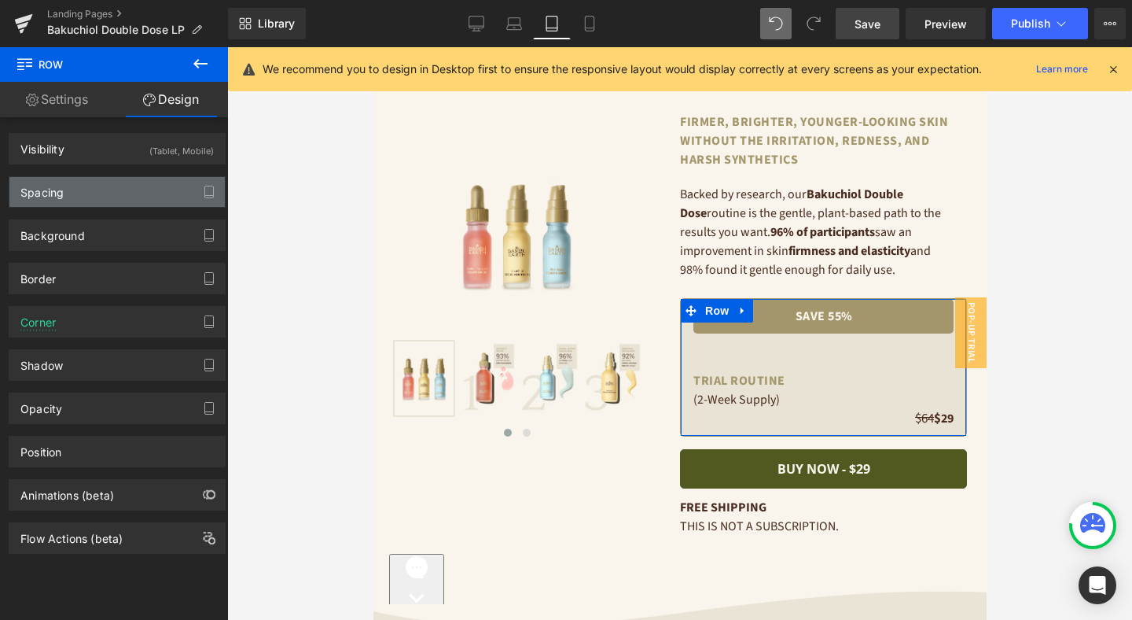
click at [106, 193] on div "Spacing" at bounding box center [116, 192] width 215 height 30
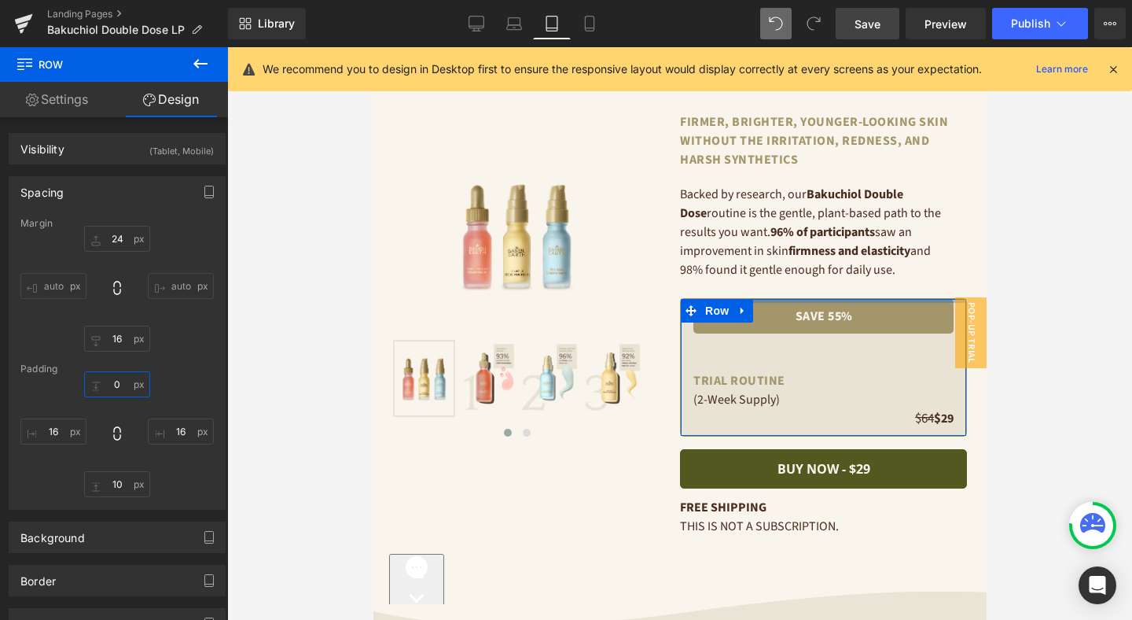
click at [121, 388] on input "0" at bounding box center [117, 384] width 66 height 26
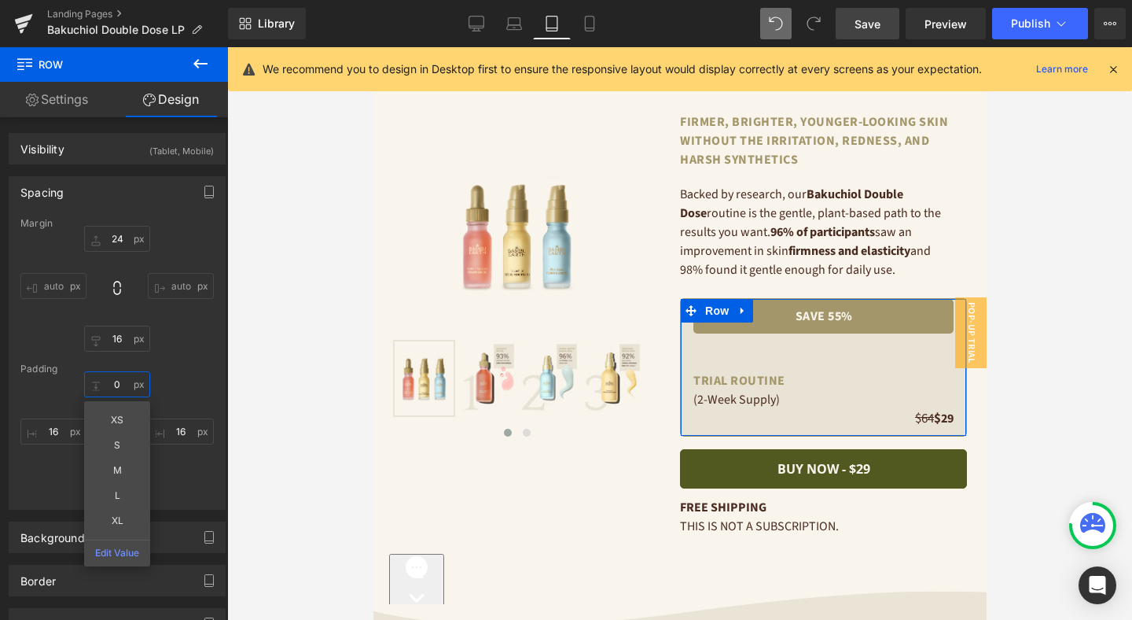
click at [120, 385] on input "0" at bounding box center [117, 384] width 66 height 26
click at [123, 384] on input "0" at bounding box center [117, 384] width 66 height 26
type input "16"
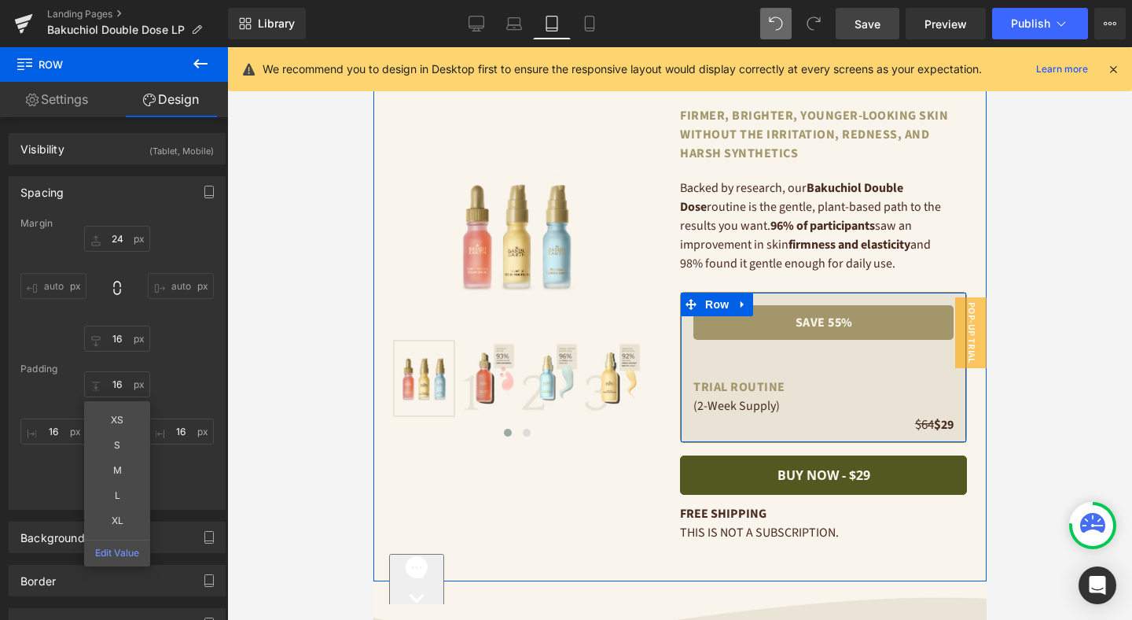
click at [798, 359] on div "save 55% Text Block" at bounding box center [823, 337] width 260 height 64
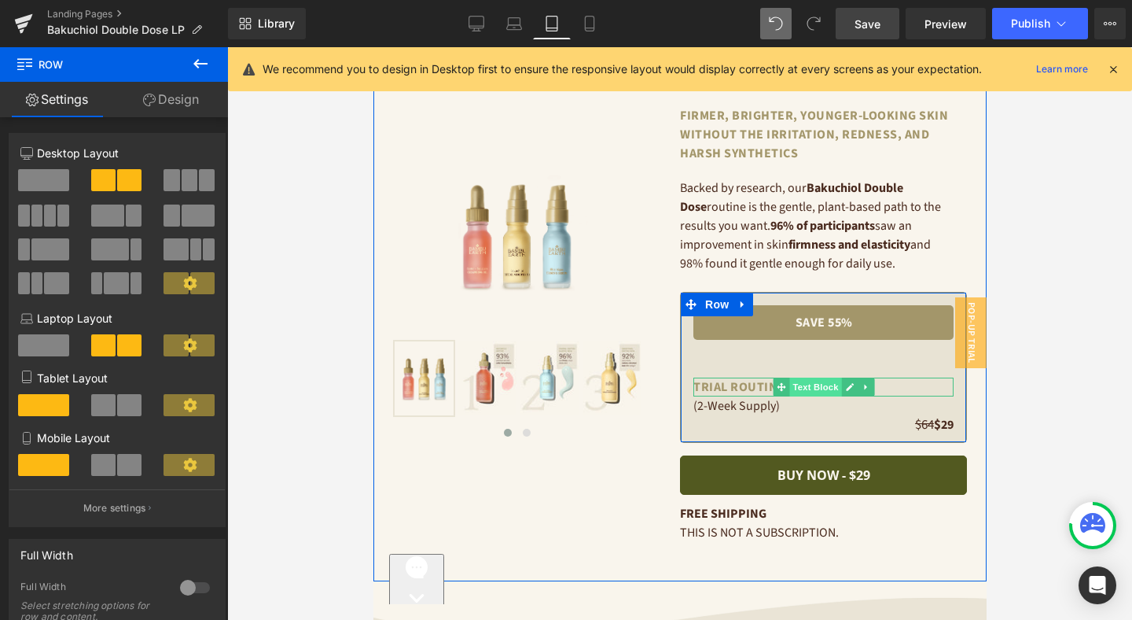
click at [816, 387] on span "Text Block" at bounding box center [815, 386] width 52 height 19
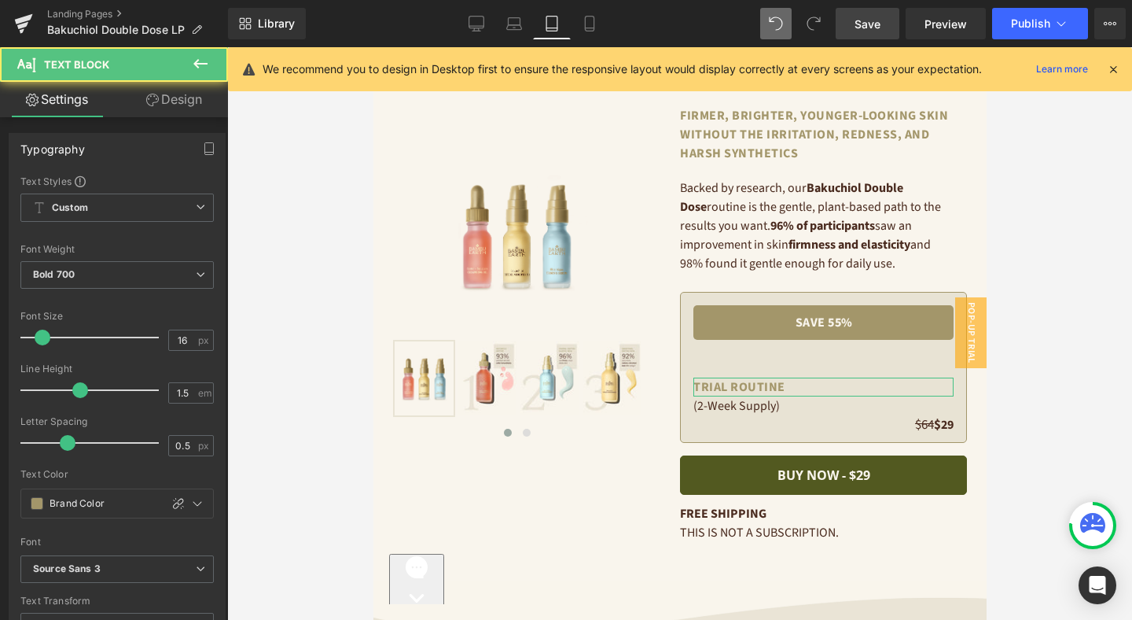
click at [198, 102] on link "Design" at bounding box center [174, 99] width 114 height 35
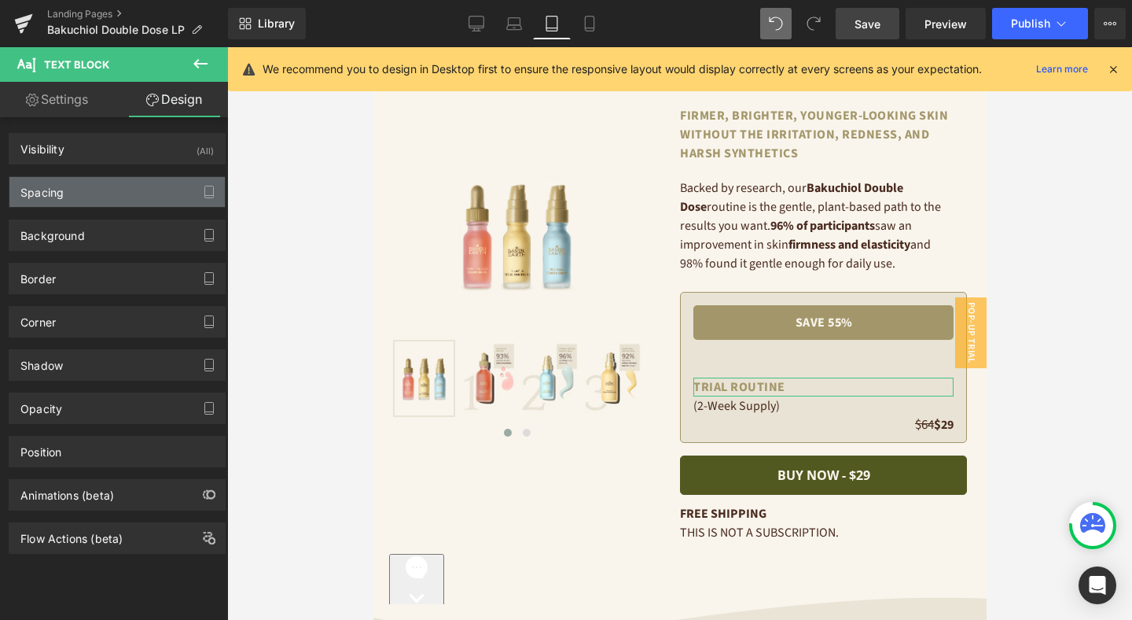
click at [90, 192] on div "Spacing" at bounding box center [116, 192] width 215 height 30
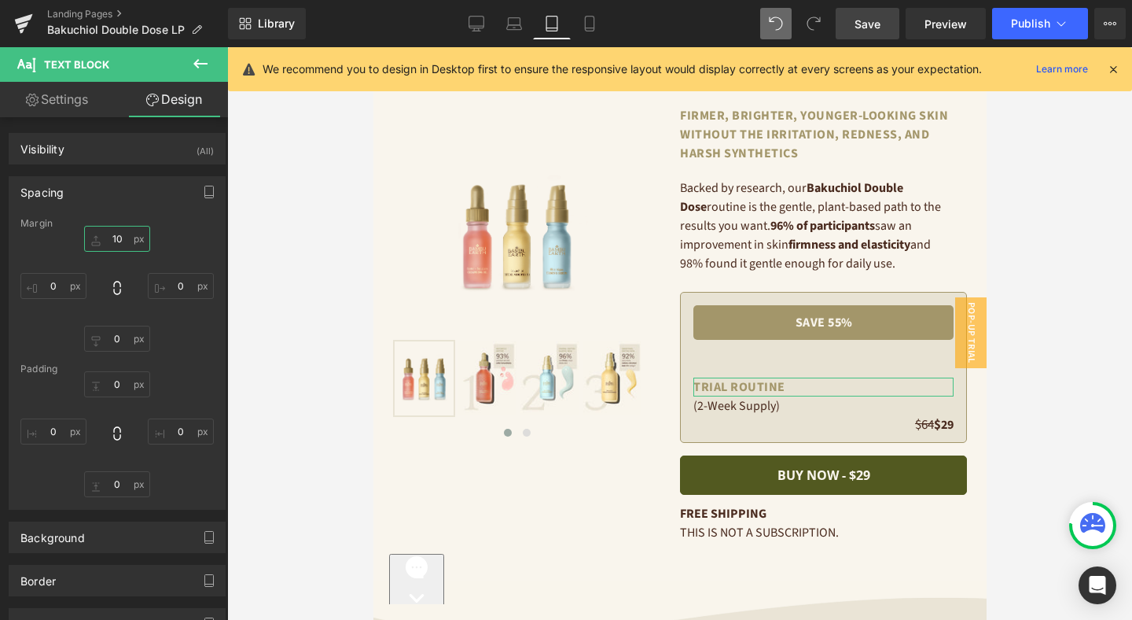
click at [120, 234] on input "text" at bounding box center [117, 239] width 66 height 26
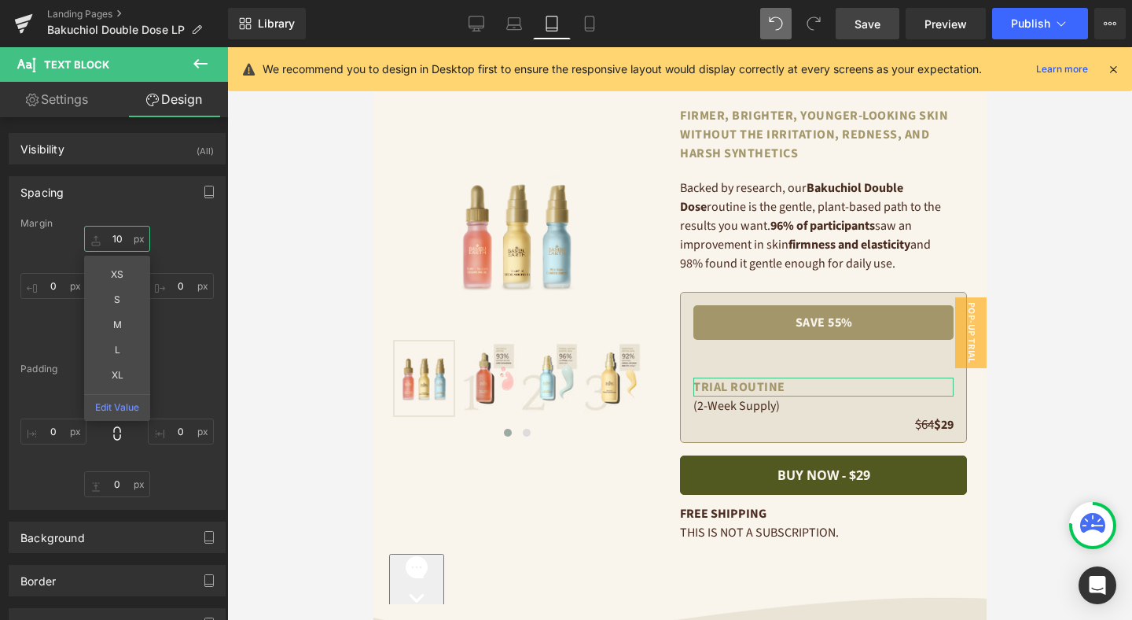
type input "'"
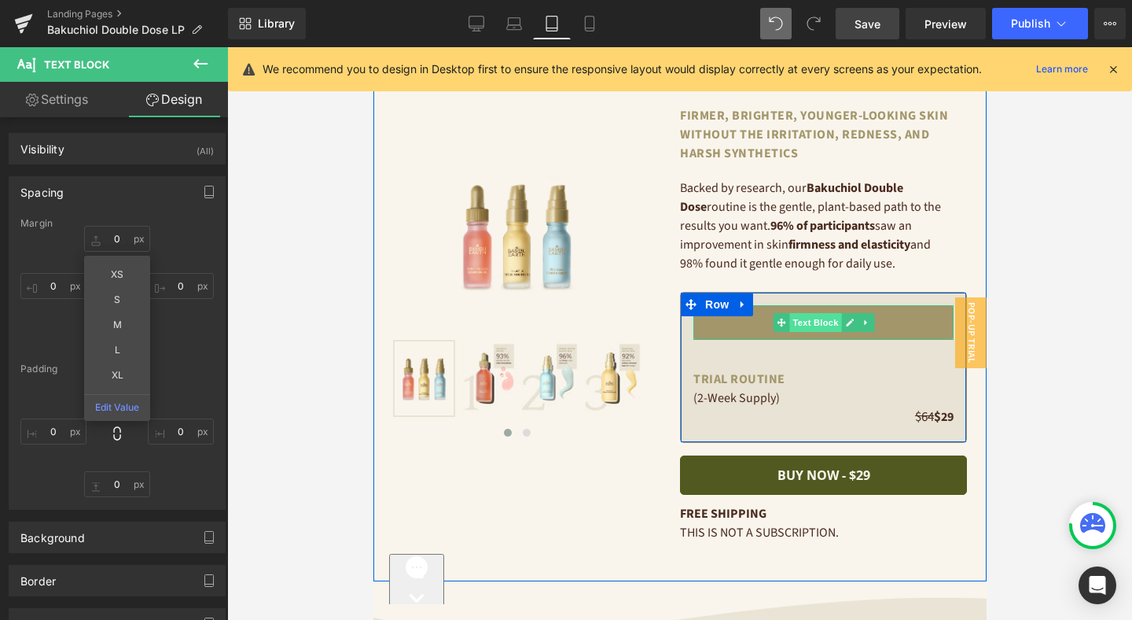
click at [808, 322] on span "Text Block" at bounding box center [815, 322] width 52 height 19
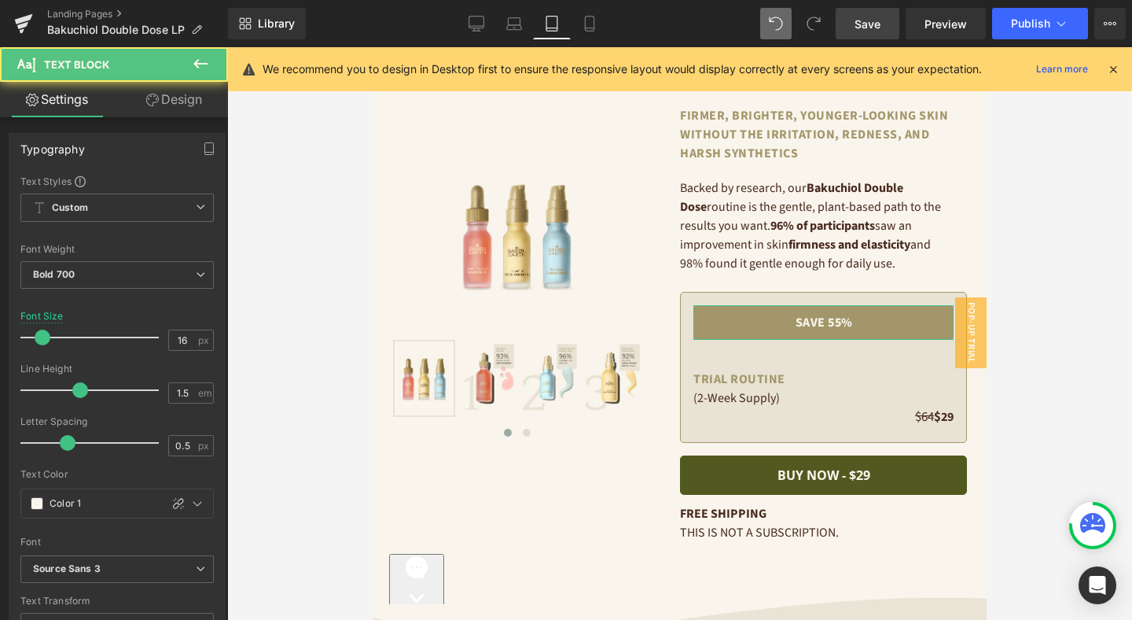
click at [185, 103] on link "Design" at bounding box center [174, 99] width 114 height 35
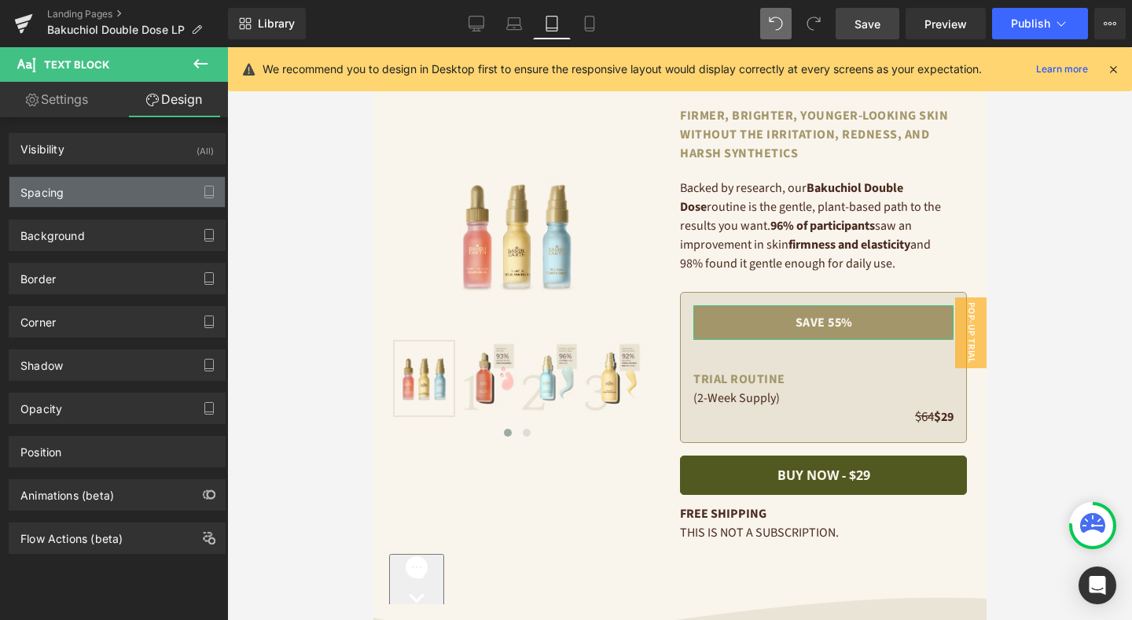
click at [134, 189] on div "Spacing" at bounding box center [116, 192] width 215 height 30
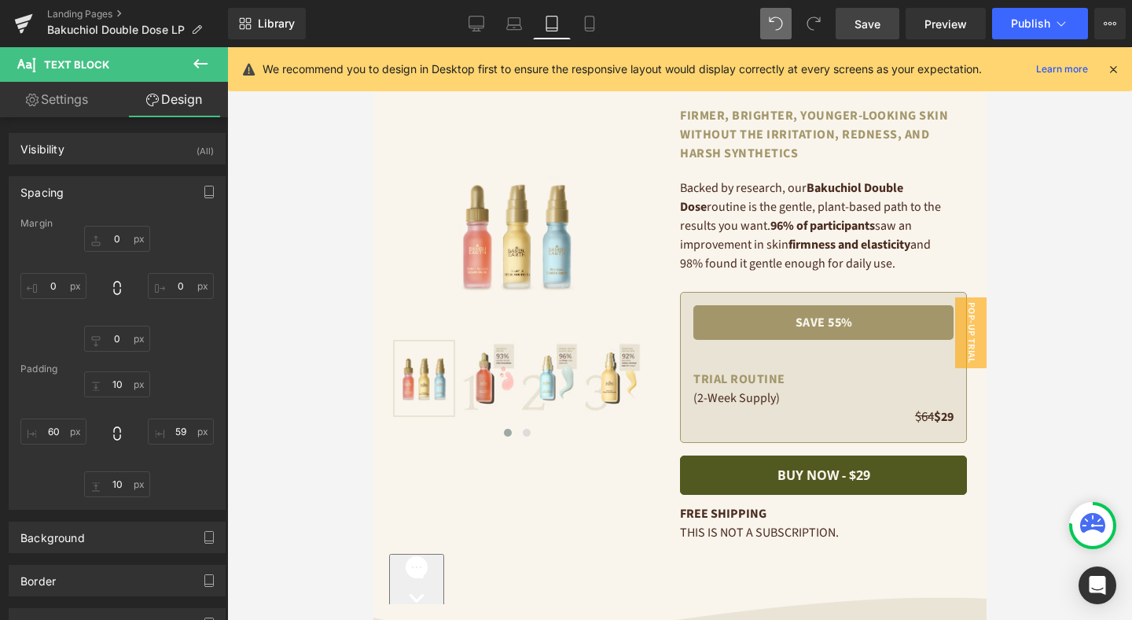
click at [878, 24] on span "Save" at bounding box center [868, 24] width 26 height 17
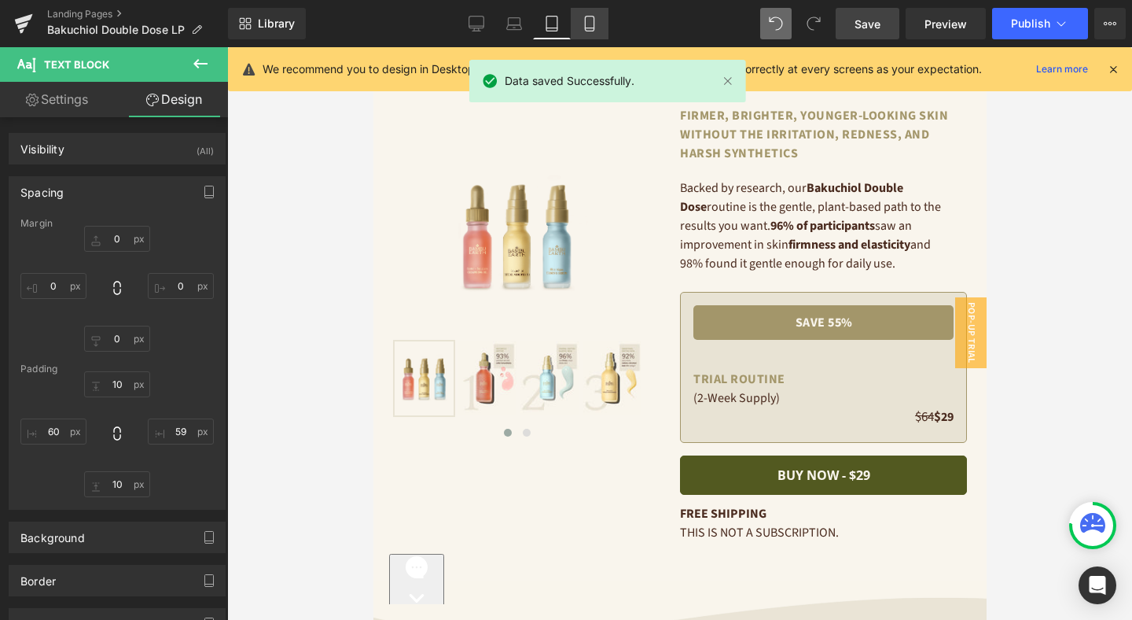
click at [589, 24] on icon at bounding box center [590, 24] width 16 height 16
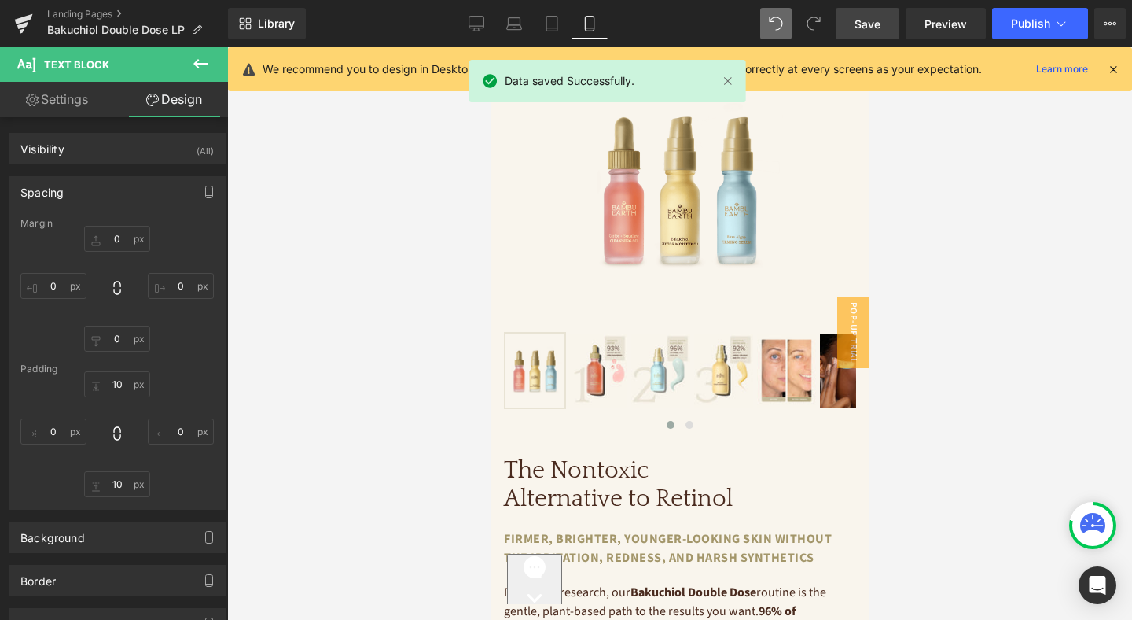
scroll to position [439, 0]
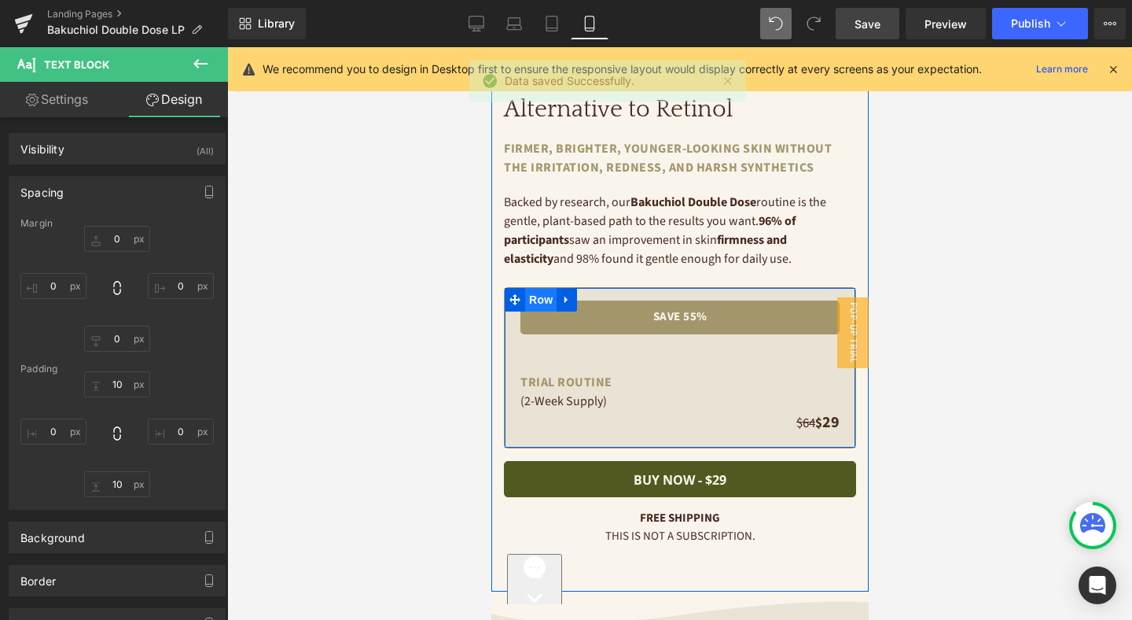
click at [539, 297] on span "Row" at bounding box center [540, 300] width 31 height 24
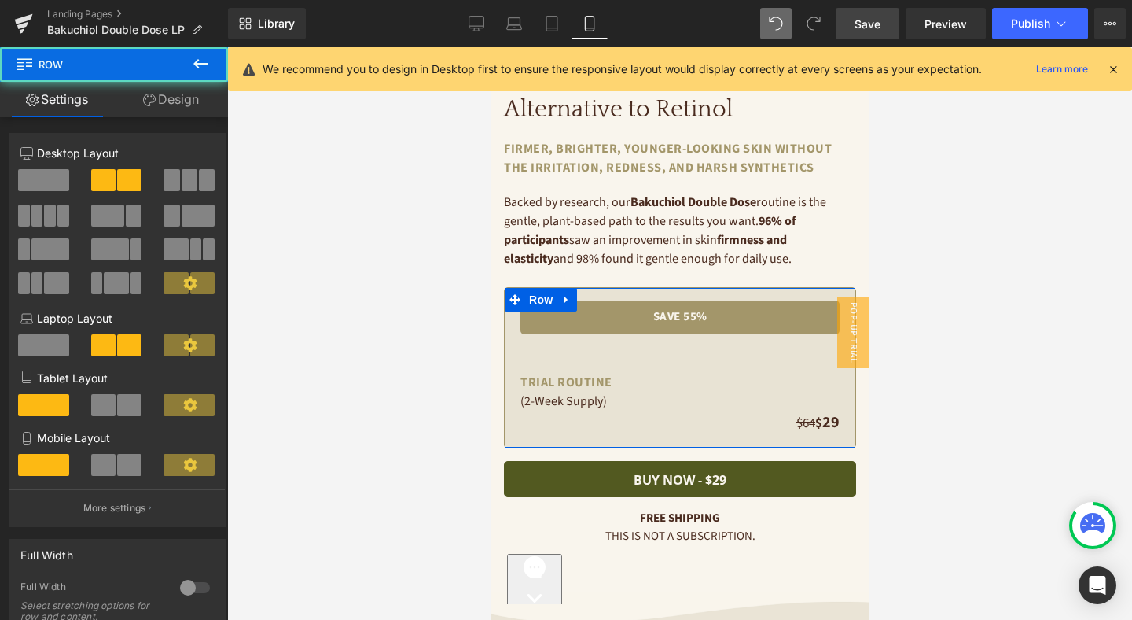
scroll to position [338, 0]
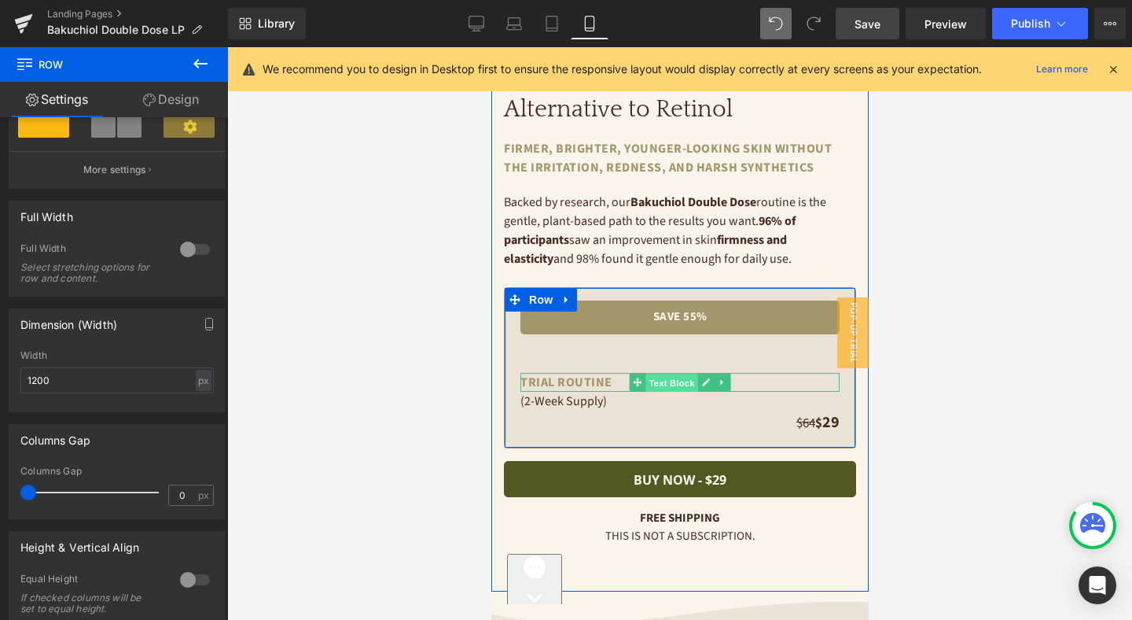
drag, startPoint x: 674, startPoint y: 384, endPoint x: 788, endPoint y: 277, distance: 156.3
click at [675, 384] on span "Text Block" at bounding box center [671, 383] width 52 height 19
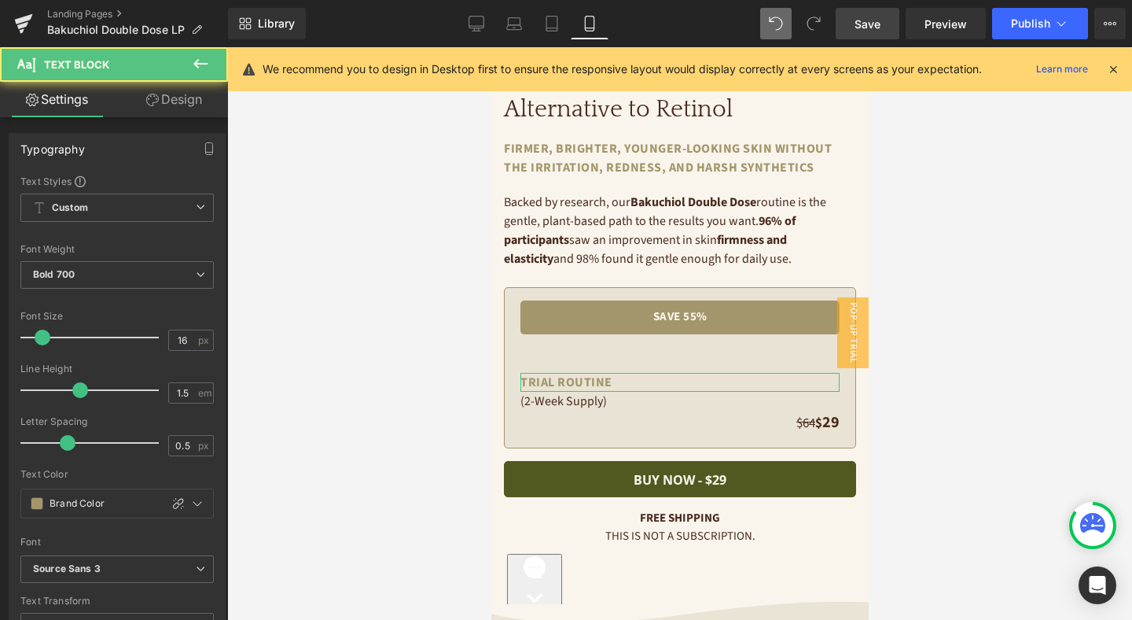
click at [179, 108] on link "Design" at bounding box center [174, 99] width 114 height 35
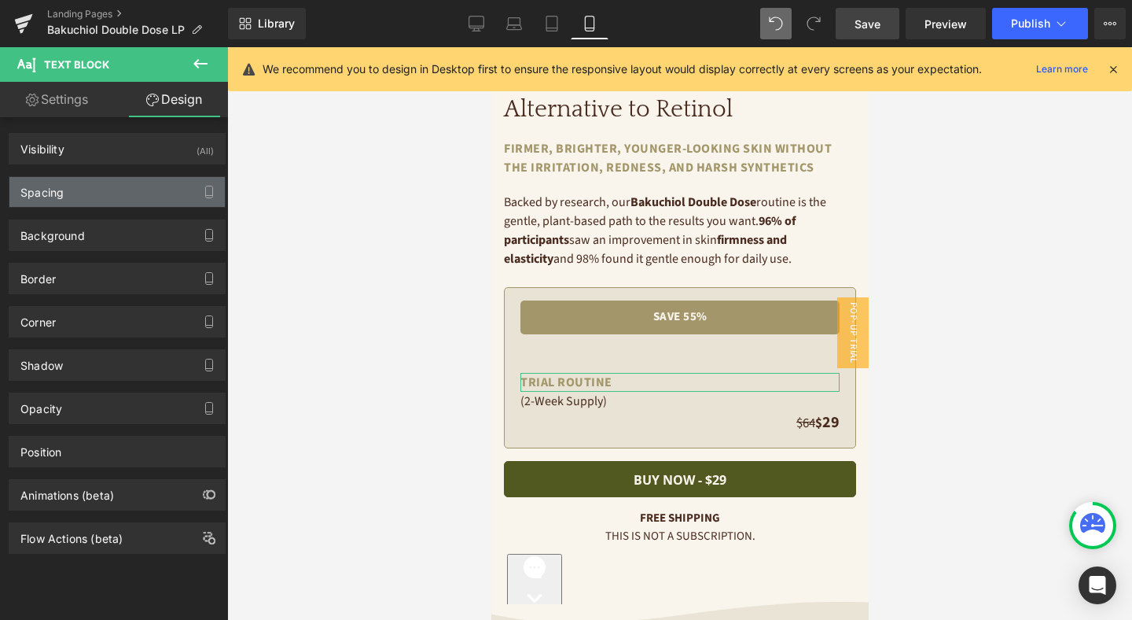
click at [140, 196] on div "Spacing" at bounding box center [116, 192] width 215 height 30
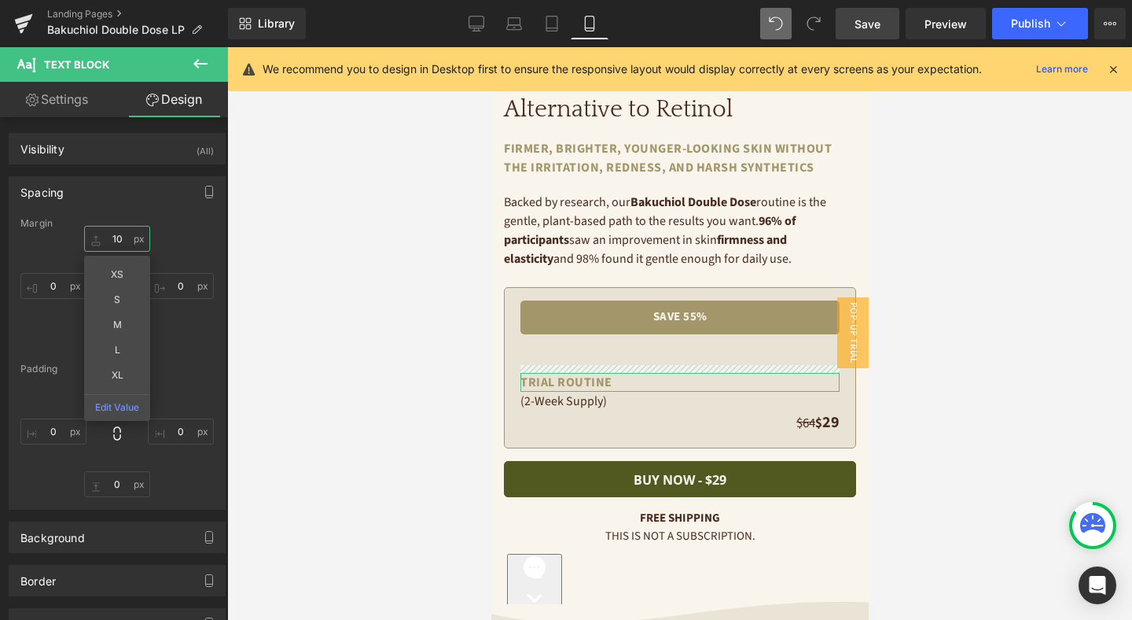
click at [117, 237] on input "10" at bounding box center [117, 239] width 66 height 26
type input "0"
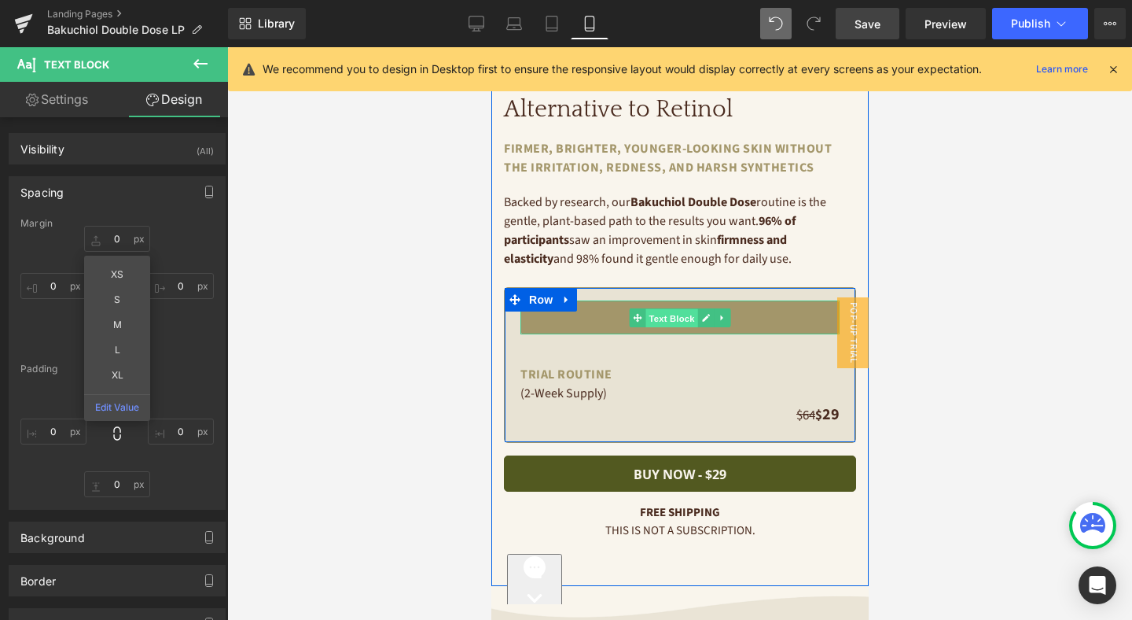
click at [672, 318] on span "Text Block" at bounding box center [671, 317] width 52 height 19
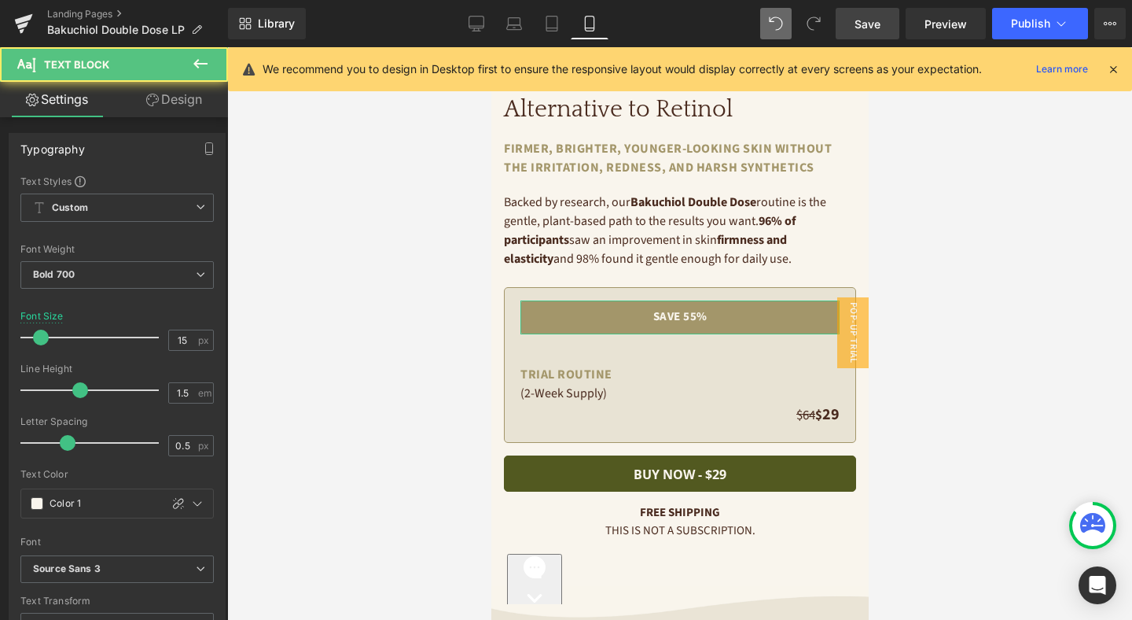
click at [189, 112] on link "Design" at bounding box center [174, 99] width 114 height 35
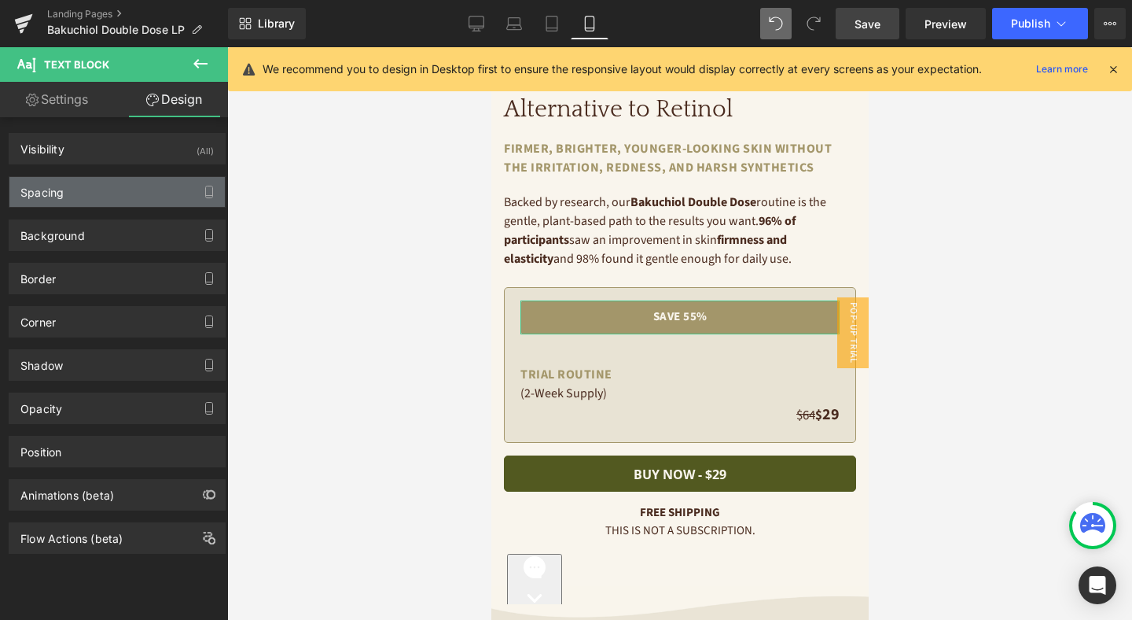
click at [138, 188] on div "Spacing" at bounding box center [116, 192] width 215 height 30
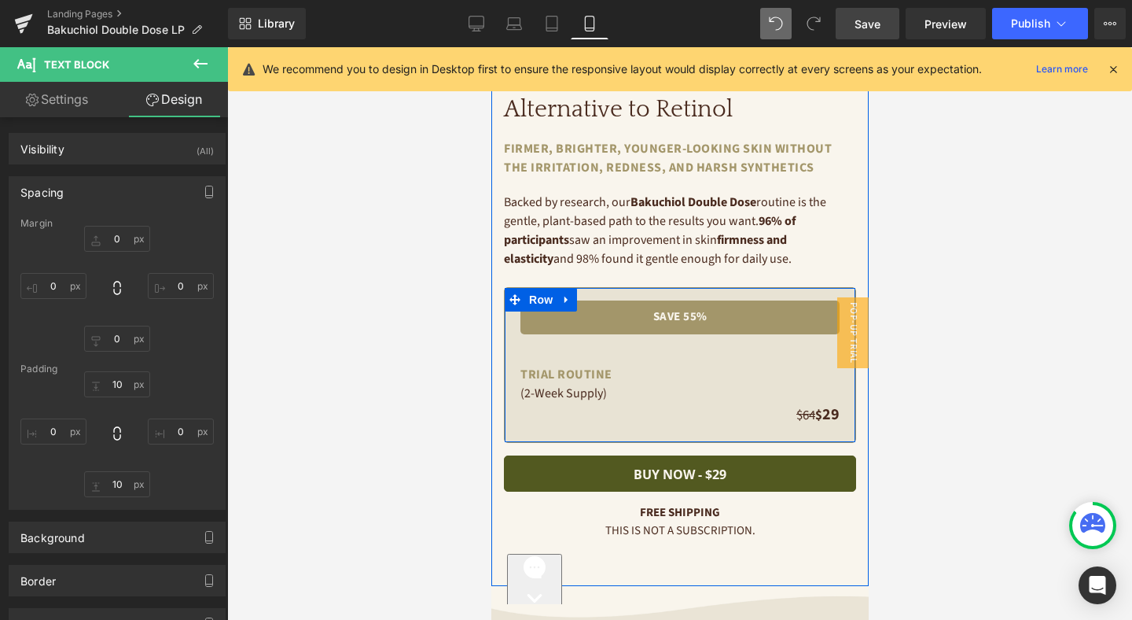
click at [527, 348] on div "save 55% Text Block" at bounding box center [679, 332] width 319 height 64
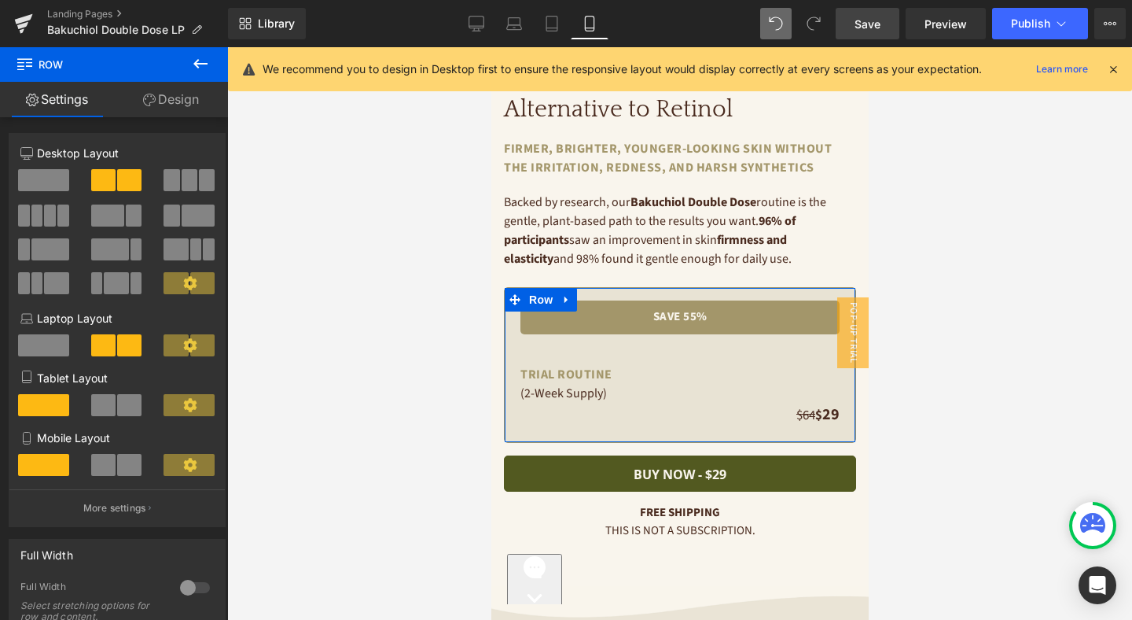
scroll to position [263, 0]
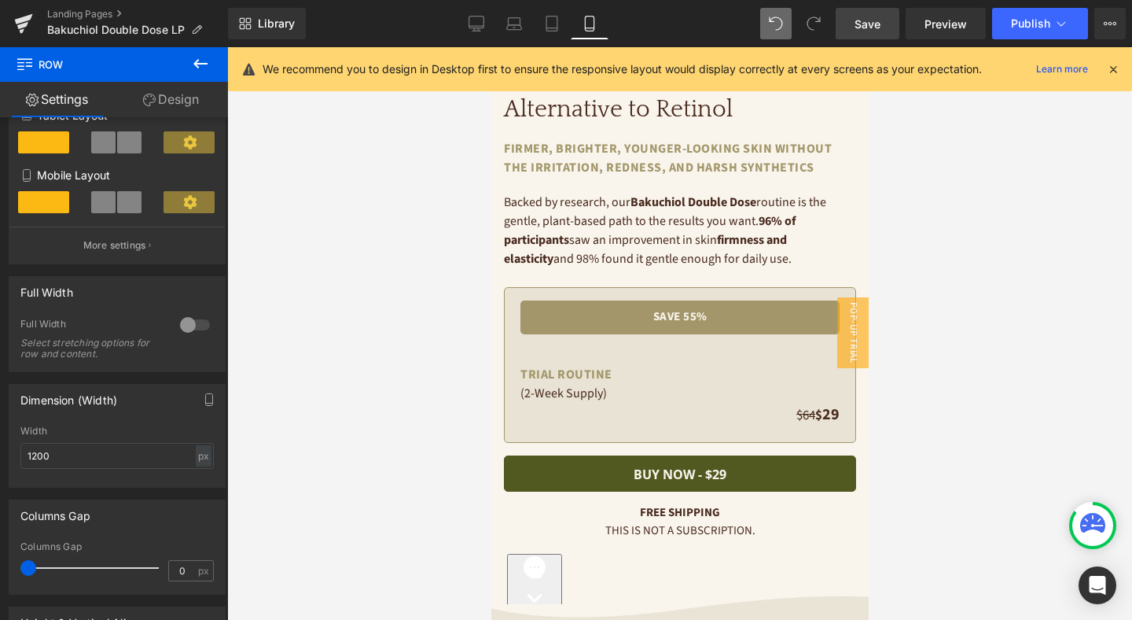
click at [866, 27] on span "Save" at bounding box center [868, 24] width 26 height 17
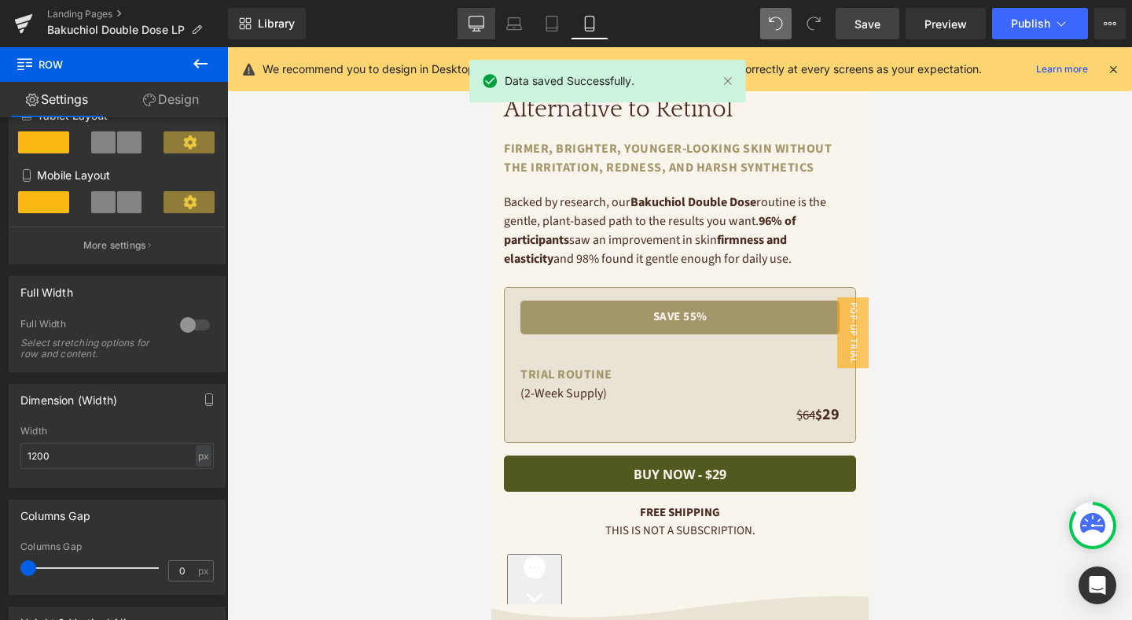
click at [472, 23] on icon at bounding box center [477, 24] width 16 height 16
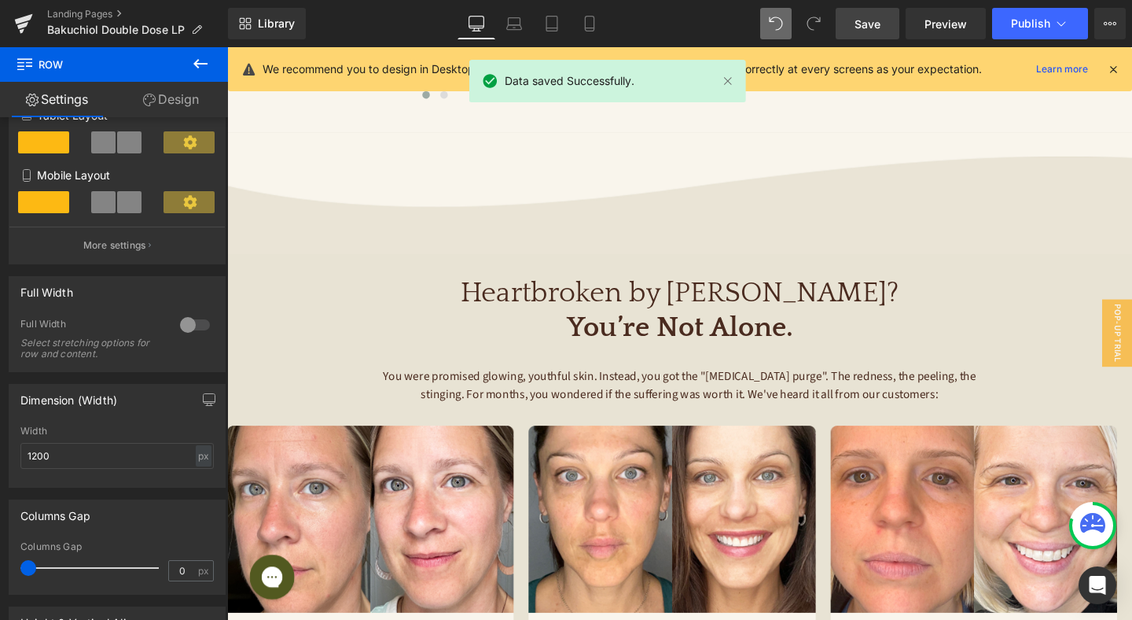
scroll to position [0, 0]
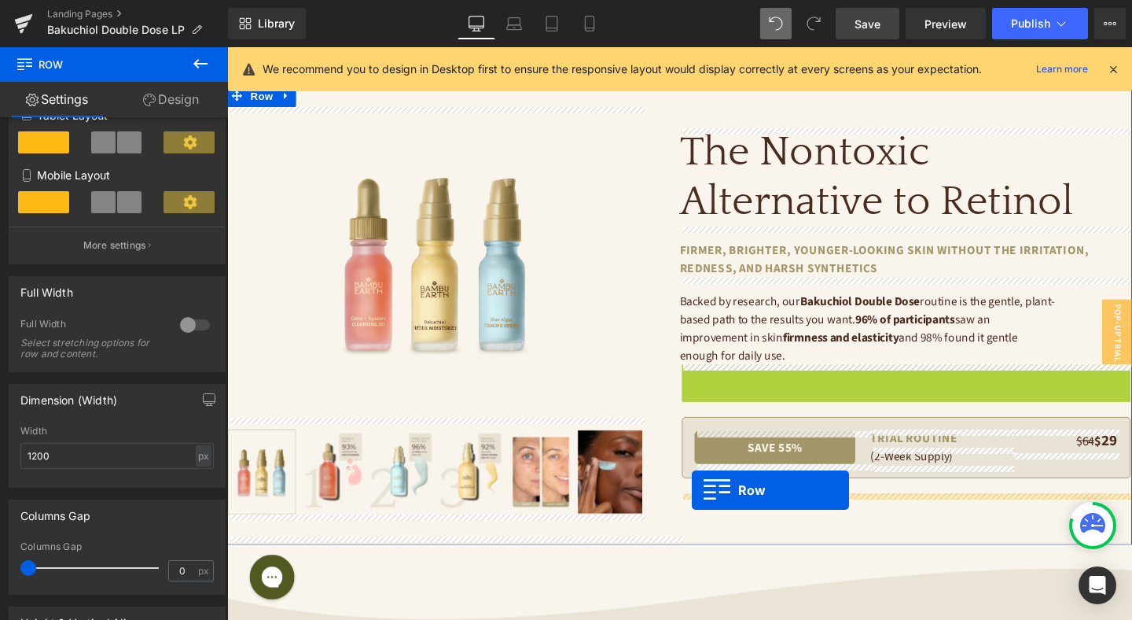
drag, startPoint x: 712, startPoint y: 390, endPoint x: 716, endPoint y: 513, distance: 122.7
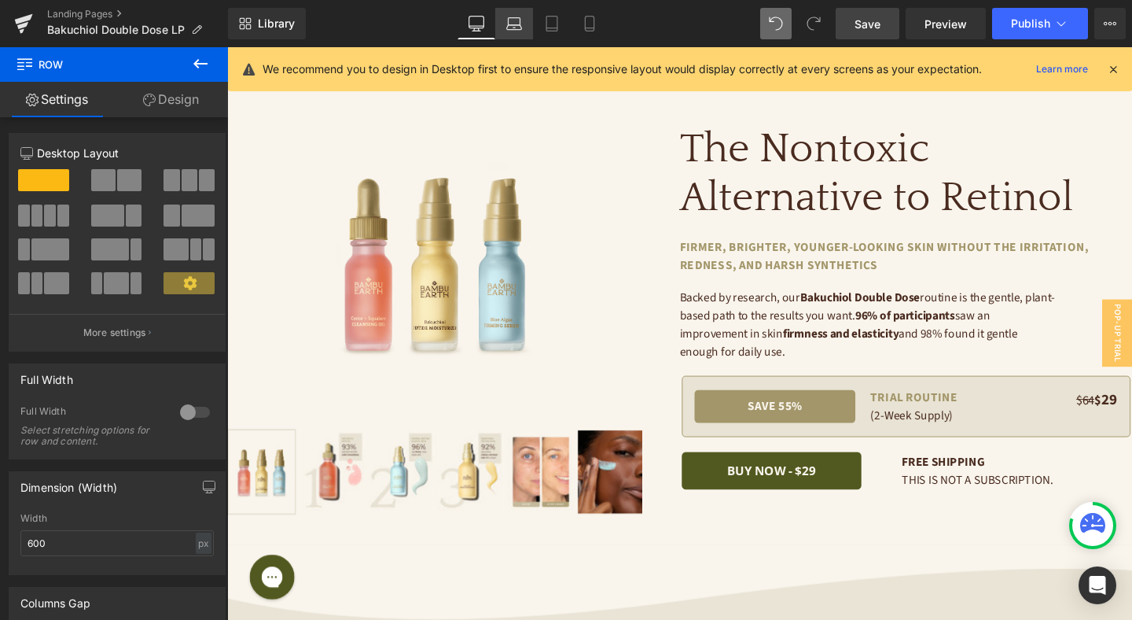
click at [508, 21] on icon at bounding box center [514, 24] width 16 height 16
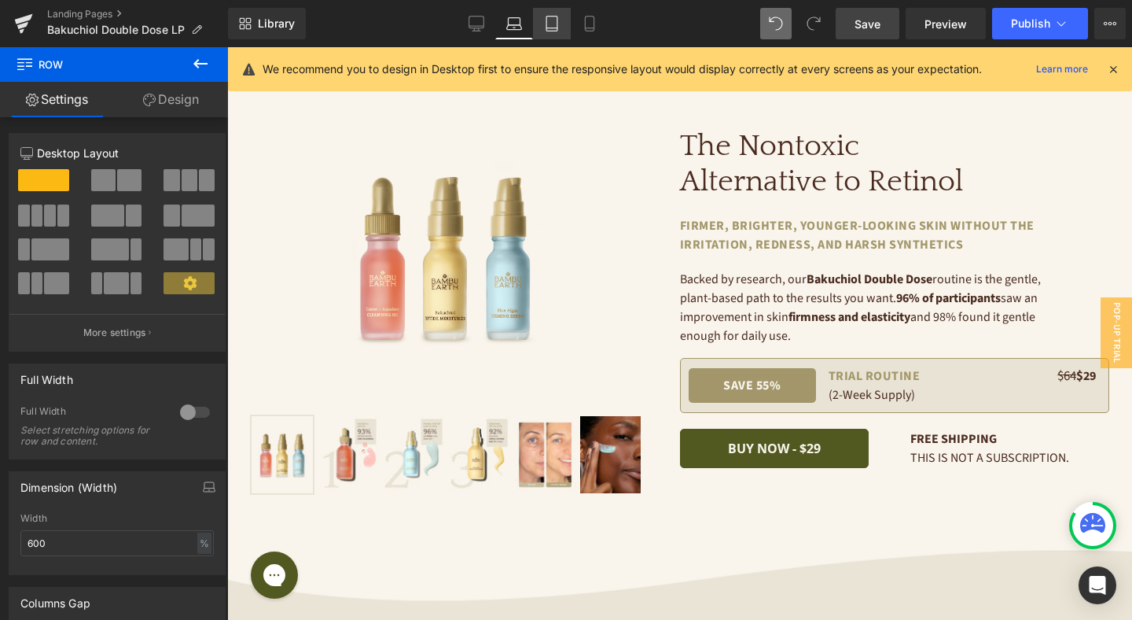
click at [548, 24] on icon at bounding box center [552, 24] width 16 height 16
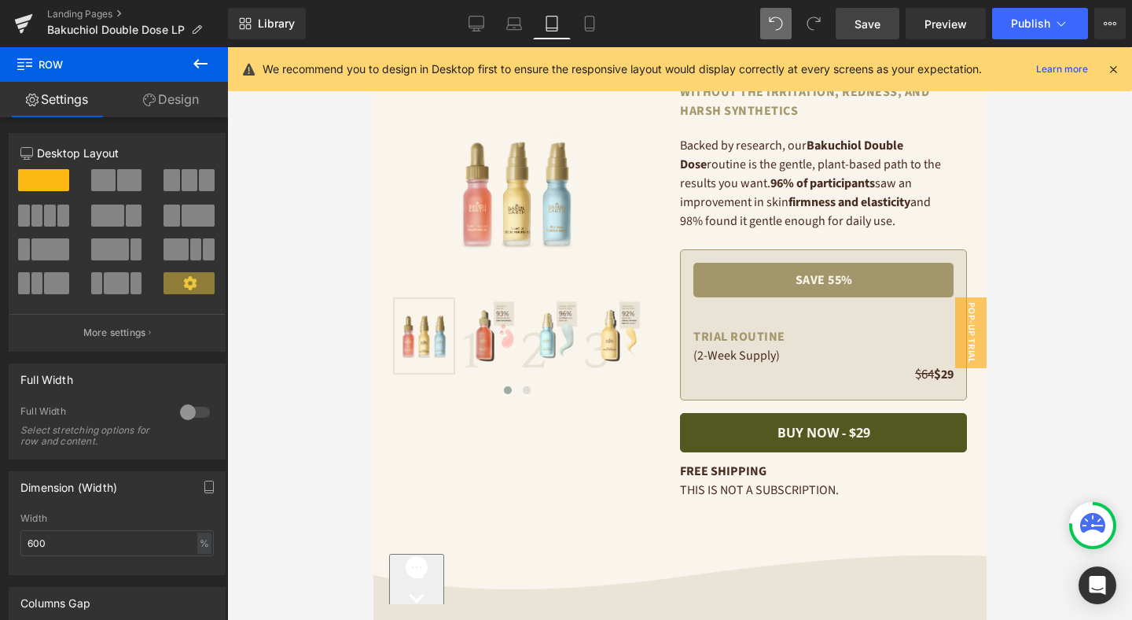
scroll to position [86, 0]
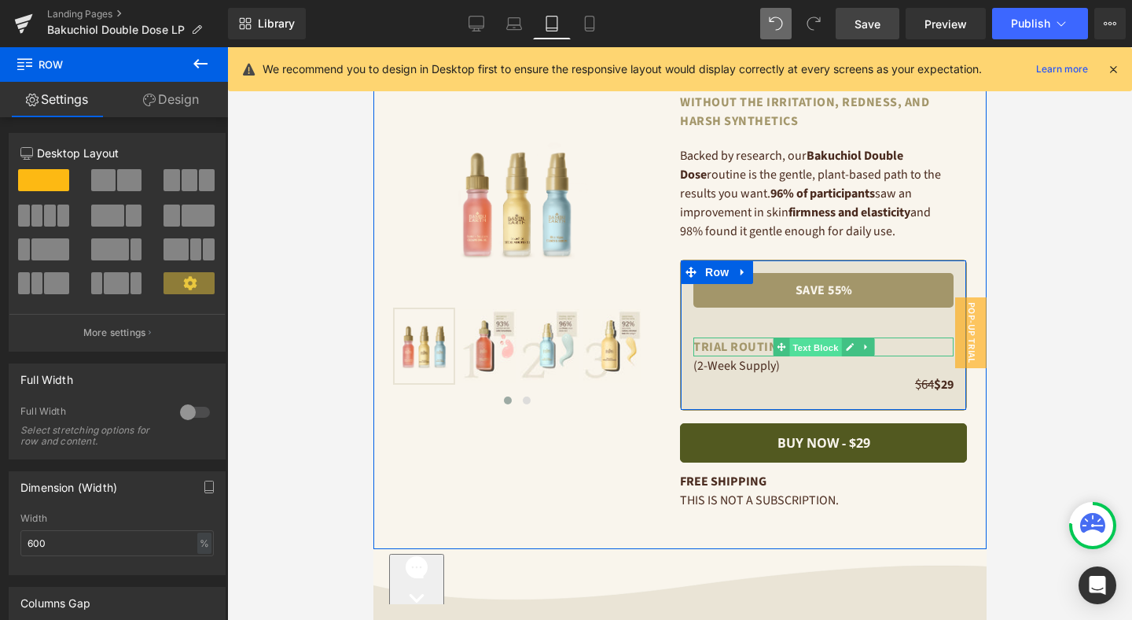
drag, startPoint x: 824, startPoint y: 347, endPoint x: 638, endPoint y: 210, distance: 231.2
click at [824, 347] on span "Text Block" at bounding box center [815, 347] width 52 height 19
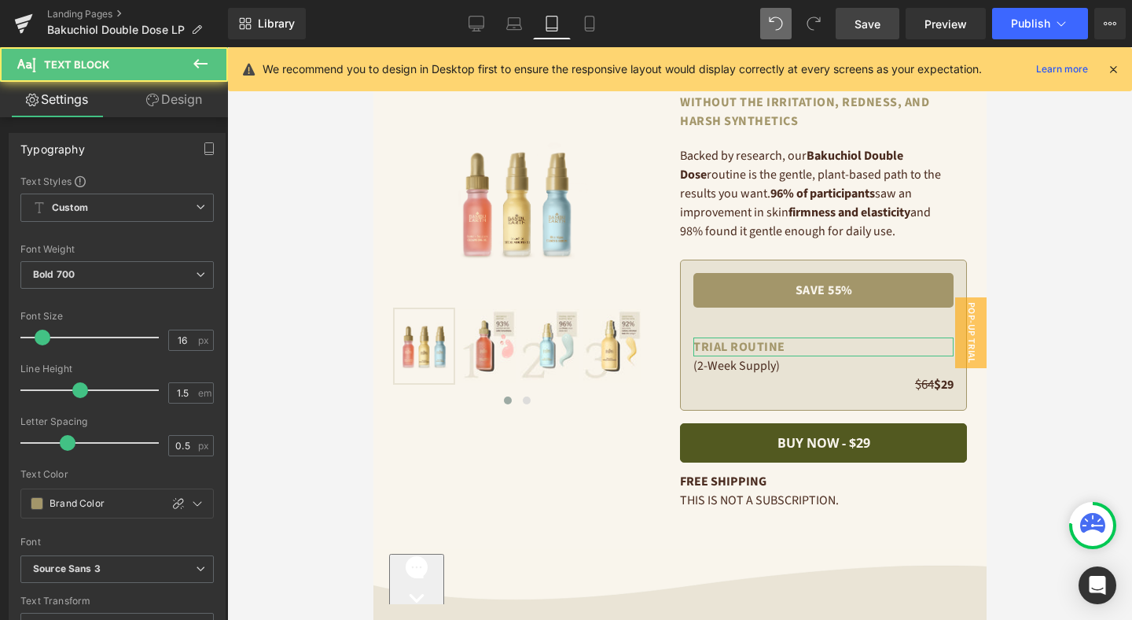
click at [174, 99] on link "Design" at bounding box center [174, 99] width 114 height 35
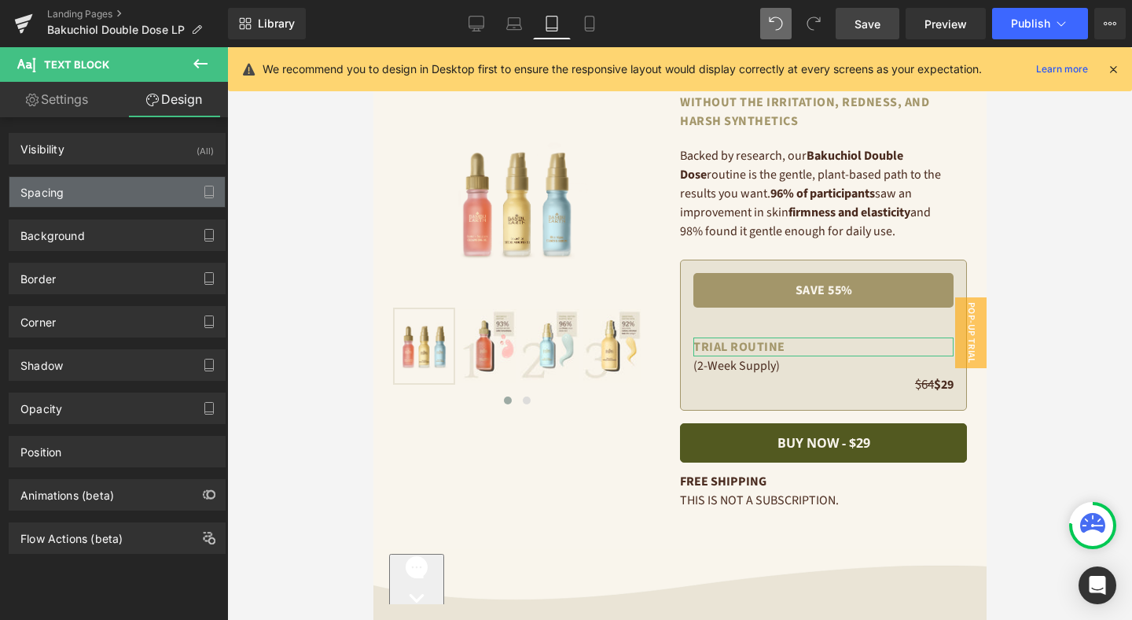
click at [127, 185] on div "Spacing" at bounding box center [116, 192] width 215 height 30
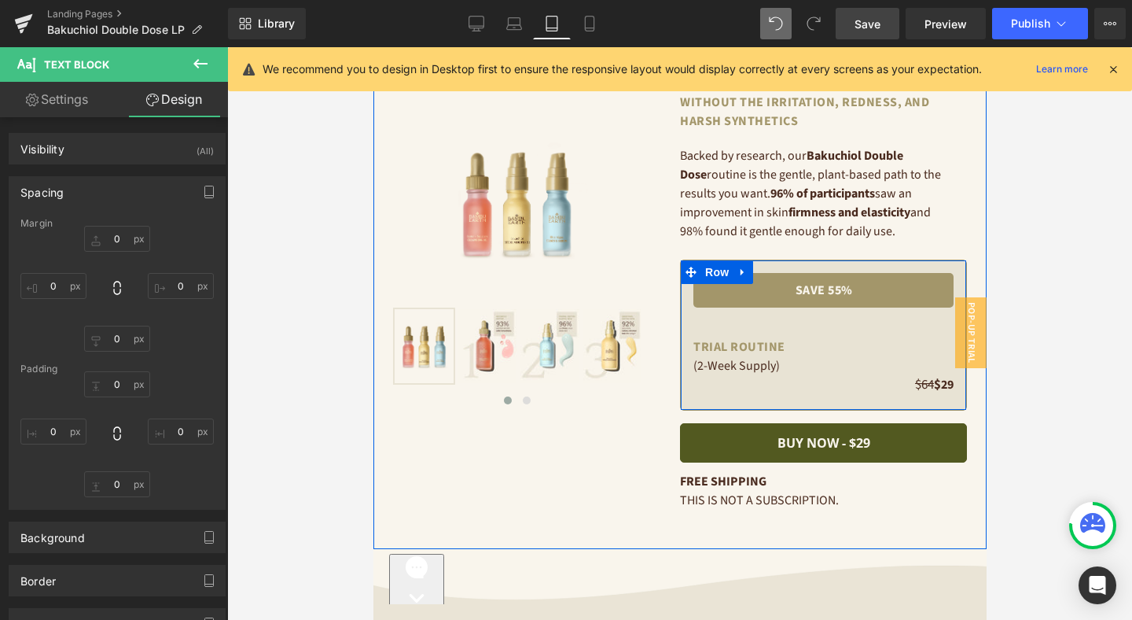
click at [738, 320] on div "save 55% Text Block" at bounding box center [823, 305] width 260 height 64
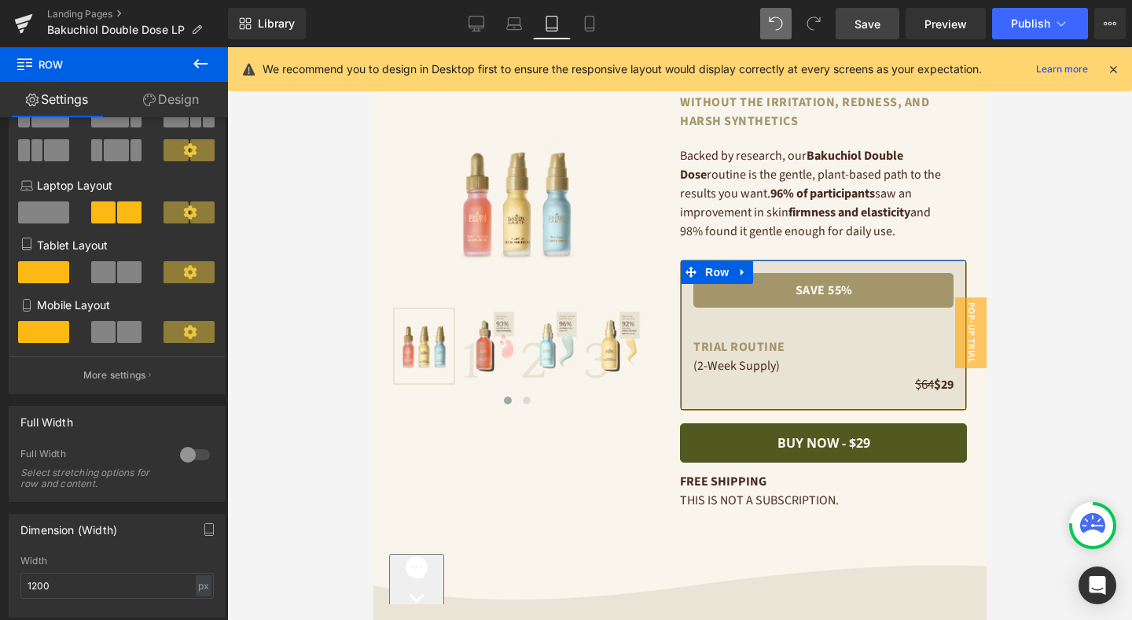
scroll to position [0, 0]
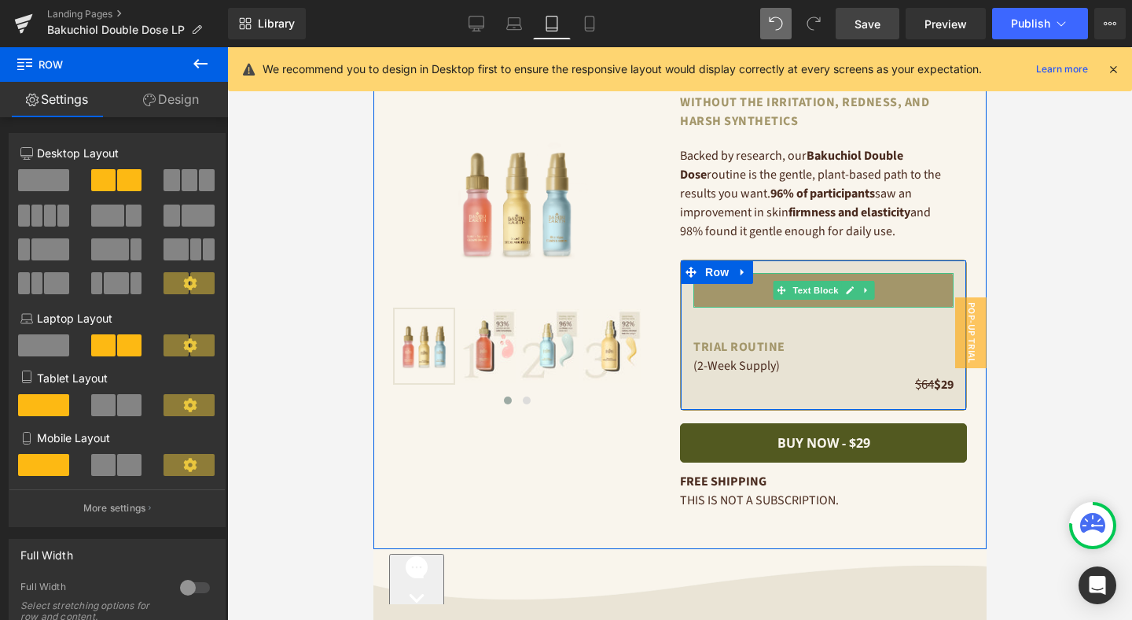
drag, startPoint x: 819, startPoint y: 295, endPoint x: 488, endPoint y: 243, distance: 335.1
click at [819, 294] on span "Text Block" at bounding box center [815, 290] width 52 height 19
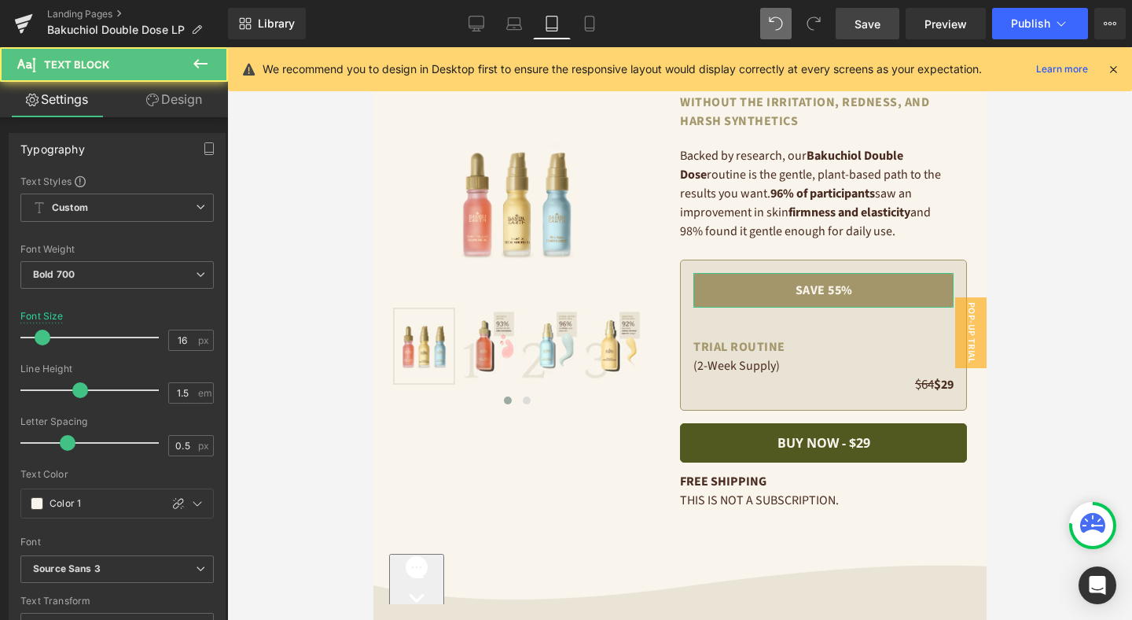
click at [180, 103] on link "Design" at bounding box center [174, 99] width 114 height 35
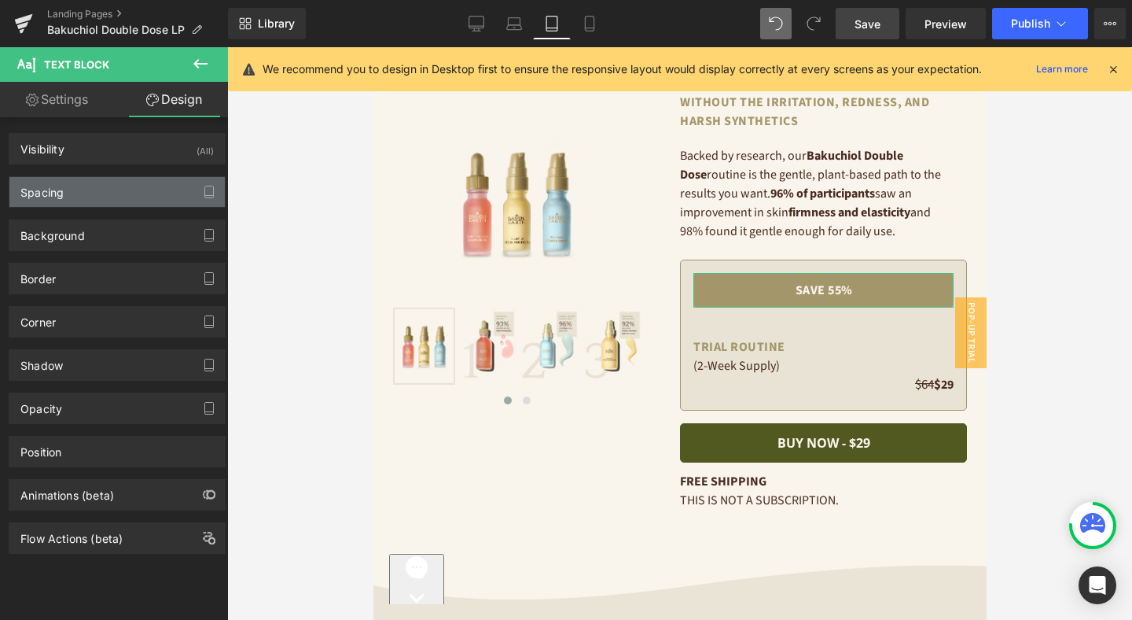
click at [135, 188] on div "Spacing" at bounding box center [116, 192] width 215 height 30
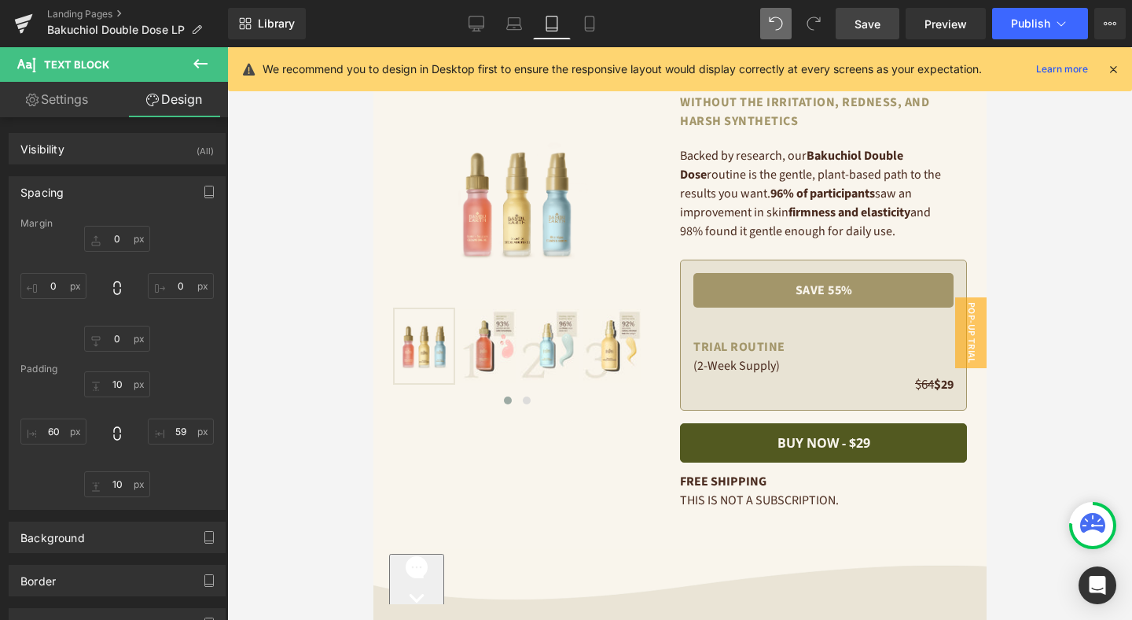
click at [885, 21] on link "Save" at bounding box center [868, 23] width 64 height 31
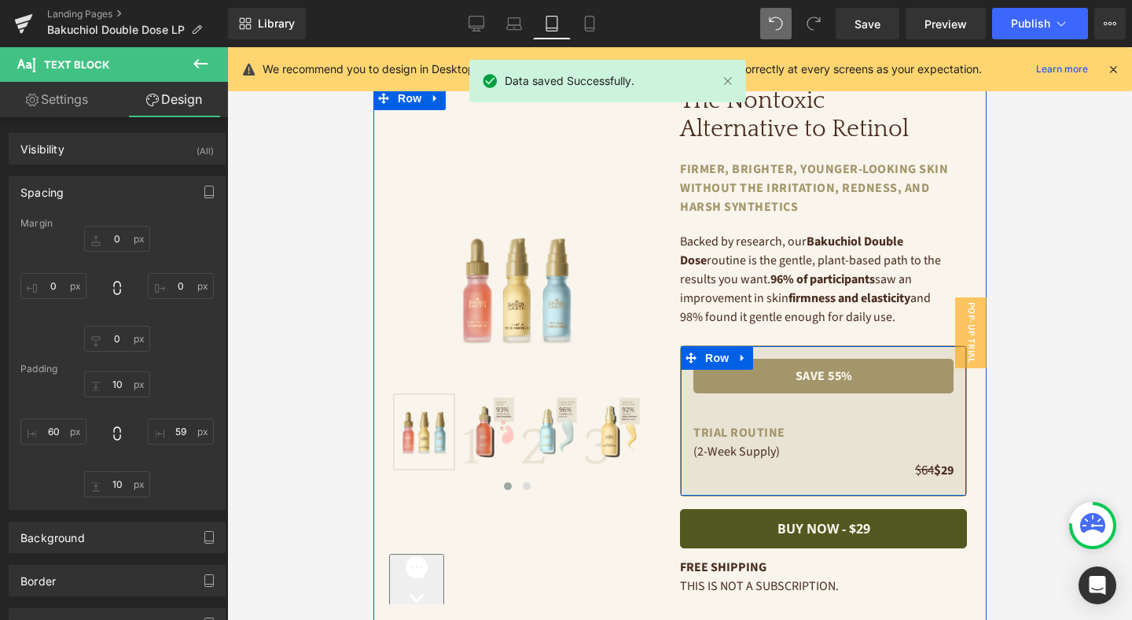
click at [782, 413] on div "save 55% Text Block" at bounding box center [823, 391] width 260 height 64
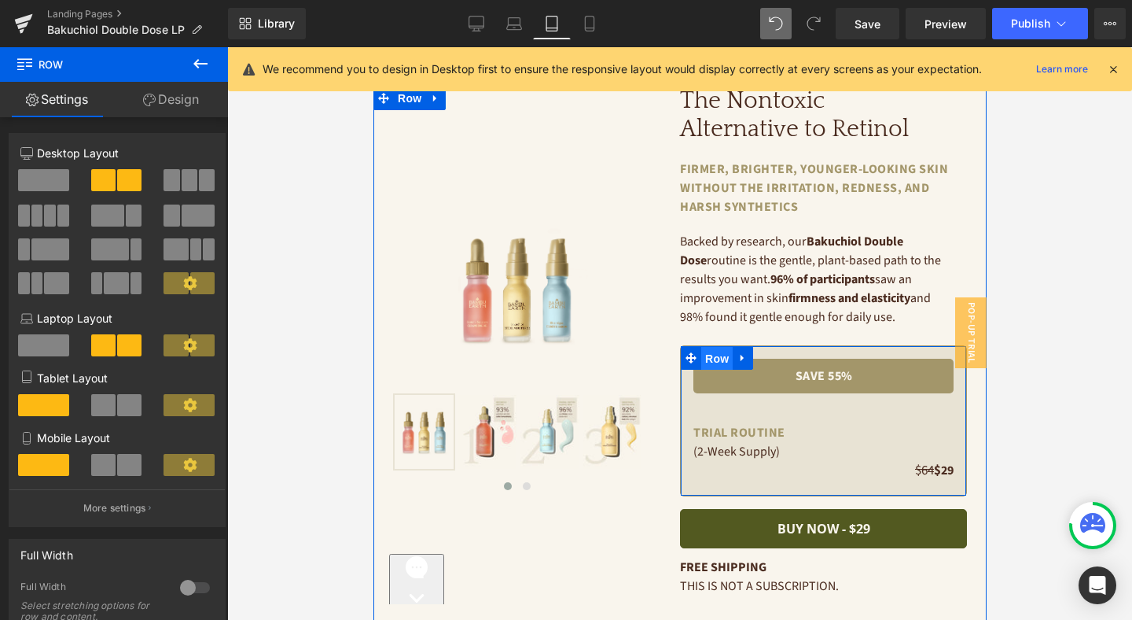
click at [711, 354] on span "Row" at bounding box center [716, 359] width 31 height 24
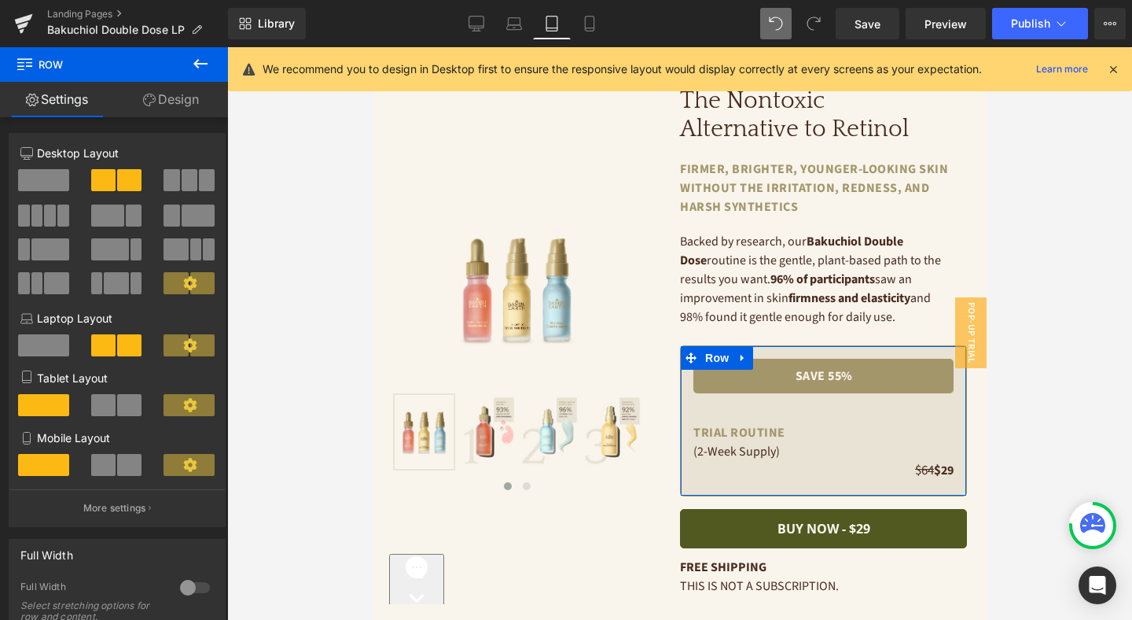
click at [118, 406] on span at bounding box center [129, 405] width 24 height 22
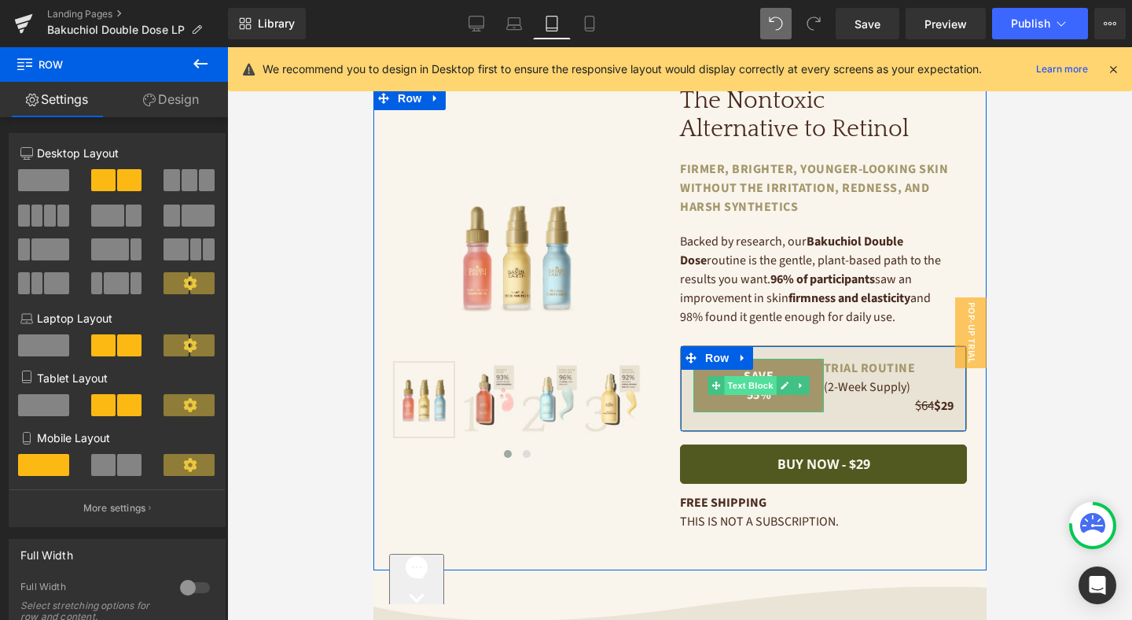
click at [763, 385] on span "Text Block" at bounding box center [749, 385] width 52 height 19
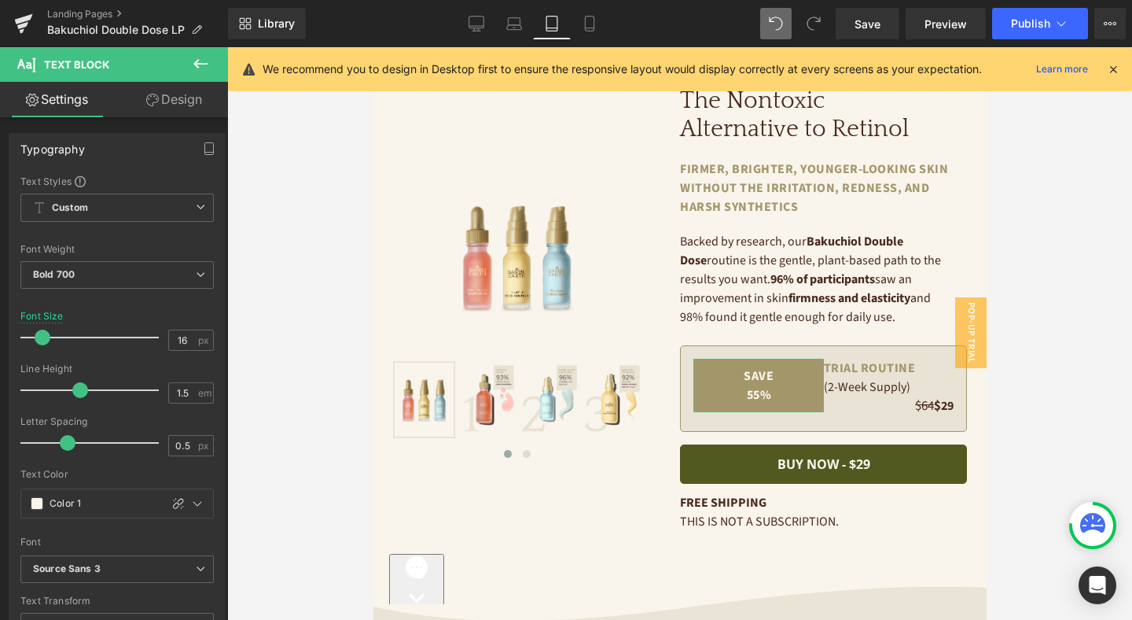
click at [190, 109] on link "Design" at bounding box center [174, 99] width 114 height 35
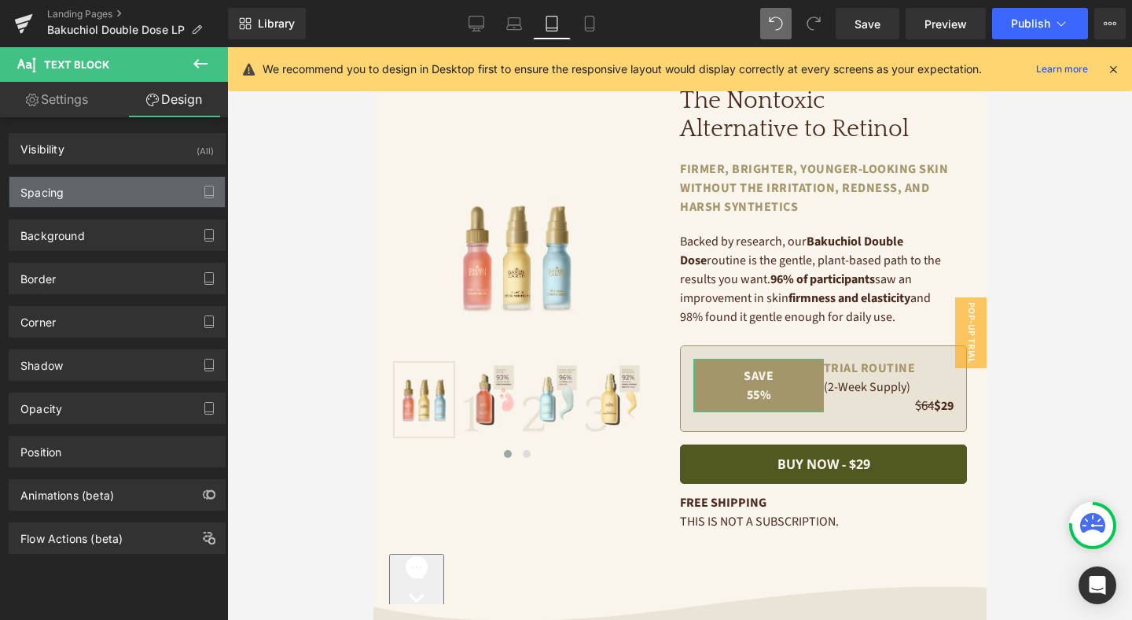
click at [128, 193] on div "Spacing" at bounding box center [116, 192] width 215 height 30
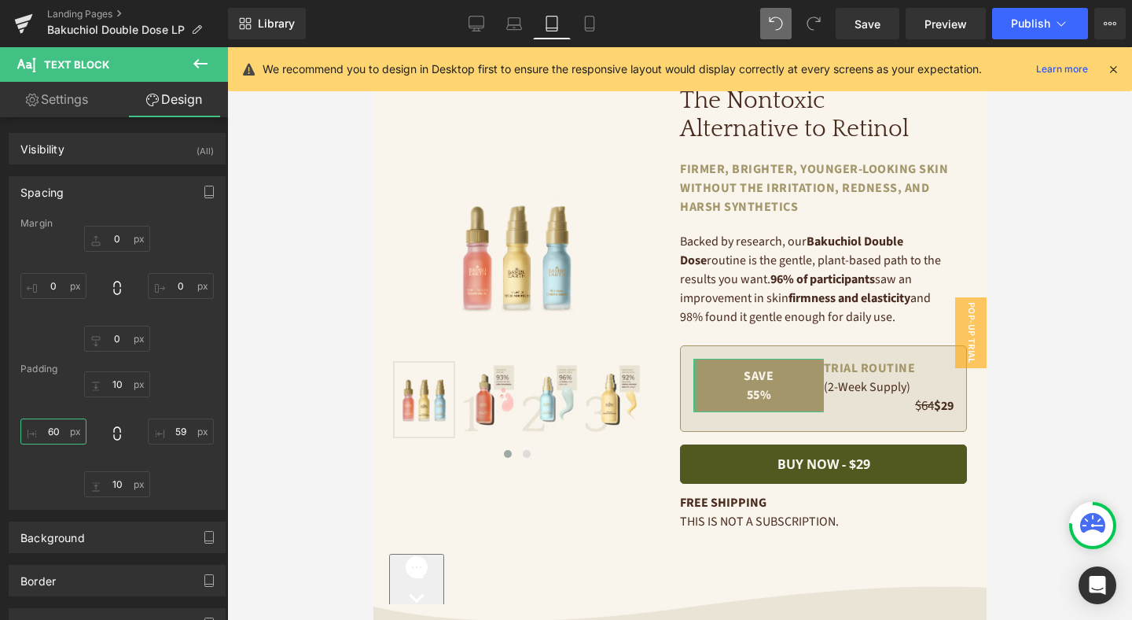
click at [61, 437] on input "60" at bounding box center [53, 431] width 66 height 26
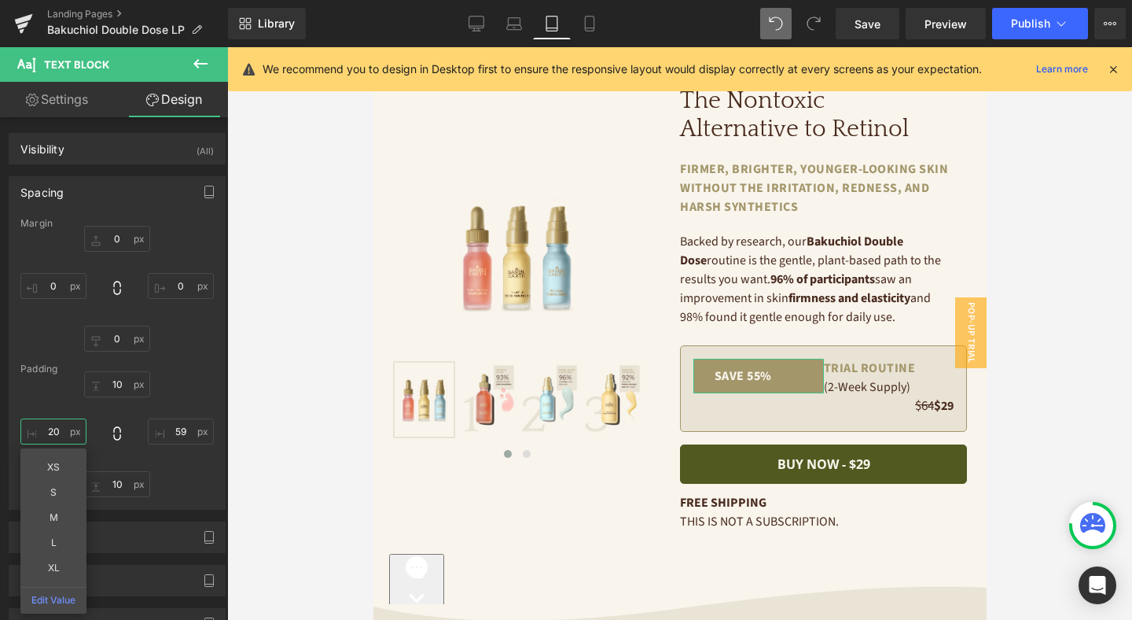
type input "20"
click at [188, 434] on input "59" at bounding box center [181, 431] width 66 height 26
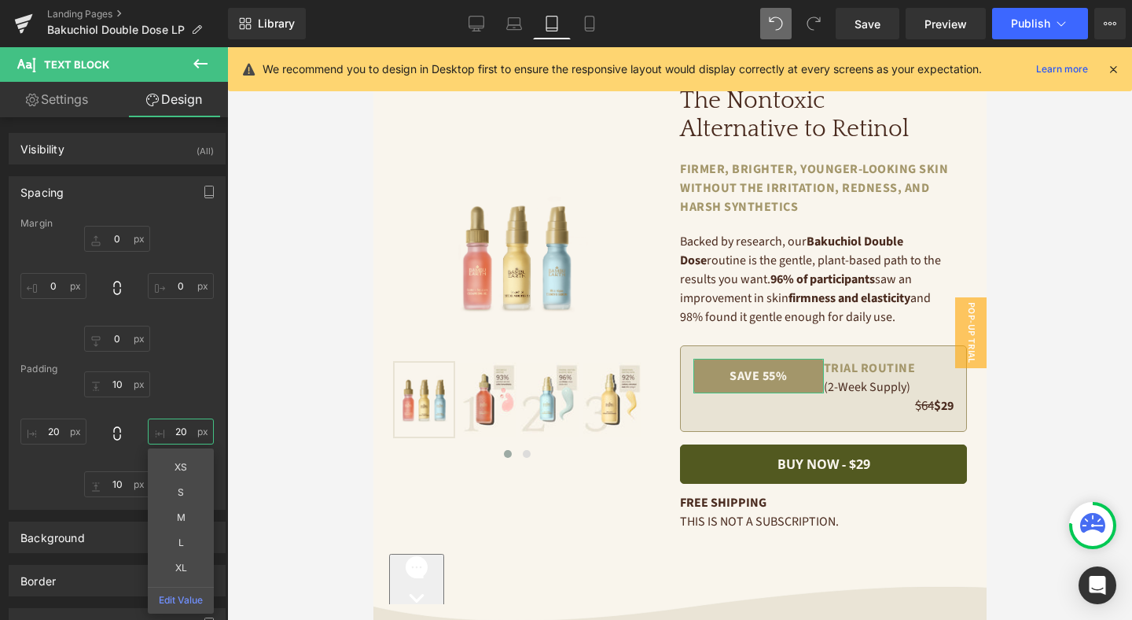
type input "20"
click at [176, 271] on div "0 0 0 0" at bounding box center [116, 289] width 193 height 126
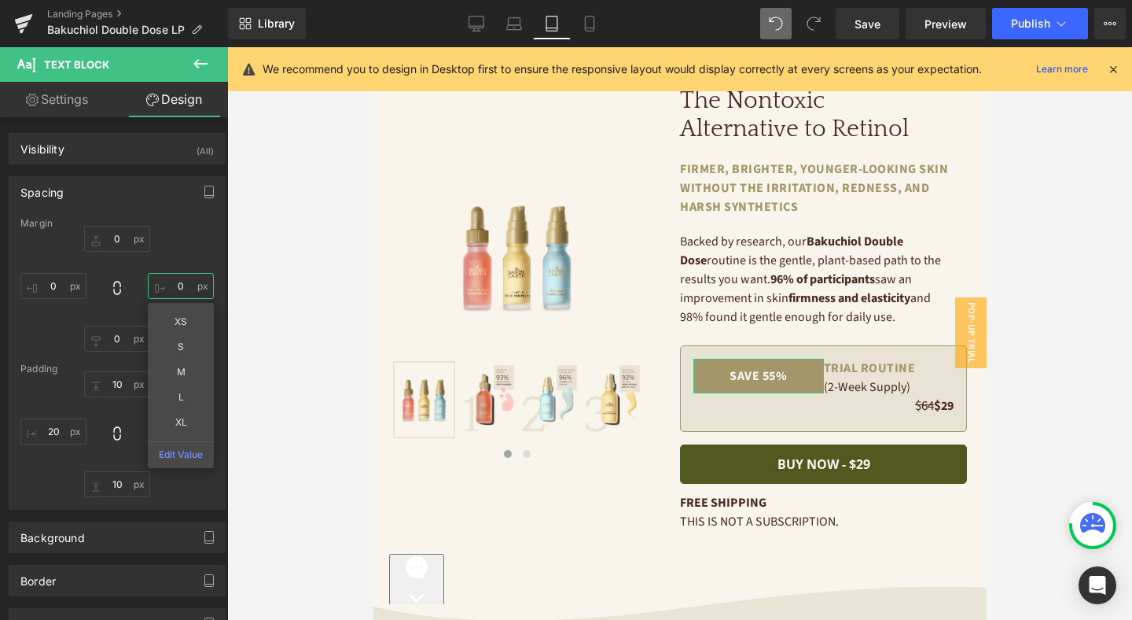
click at [176, 280] on input "0" at bounding box center [181, 286] width 66 height 26
type input "20"
click at [62, 436] on input "20" at bounding box center [53, 431] width 66 height 26
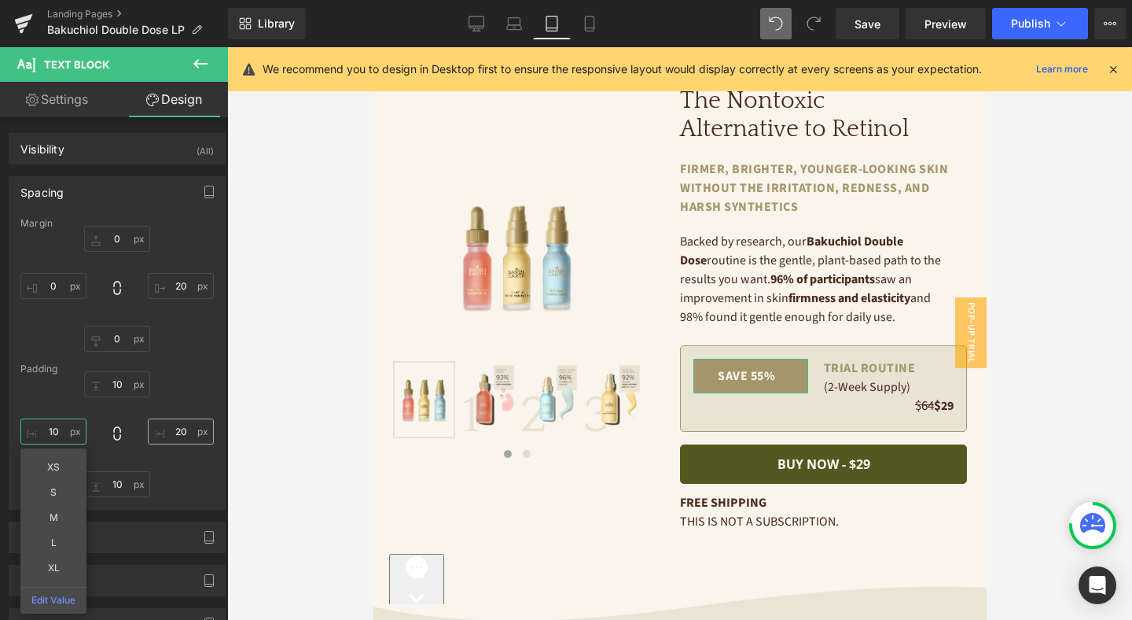
type input "10"
click at [182, 431] on input "20" at bounding box center [181, 431] width 66 height 26
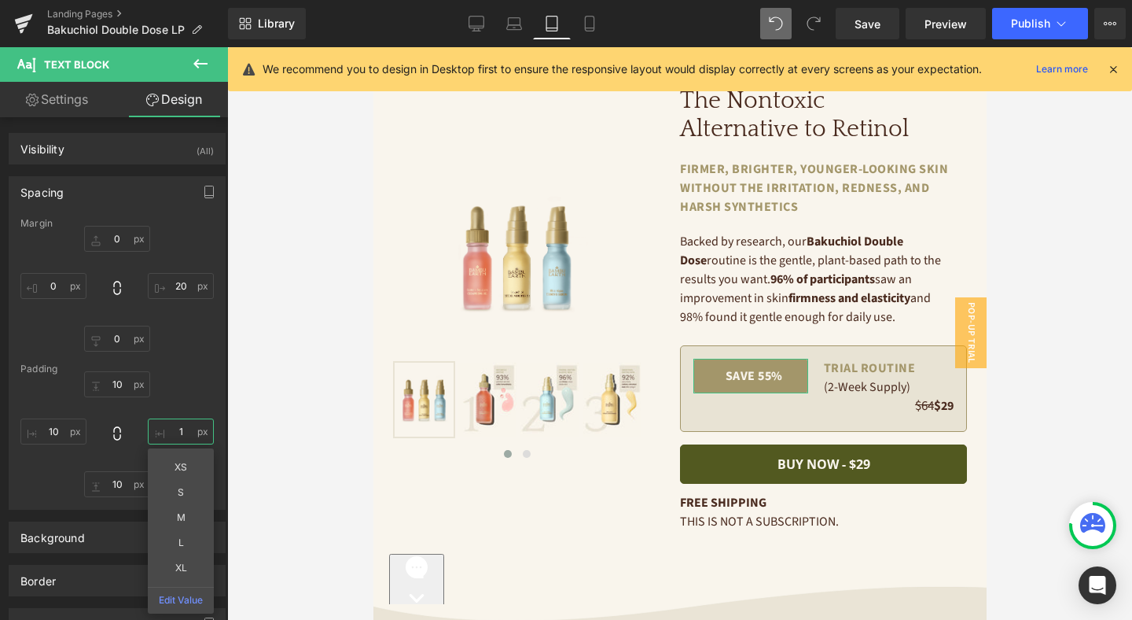
type input "10"
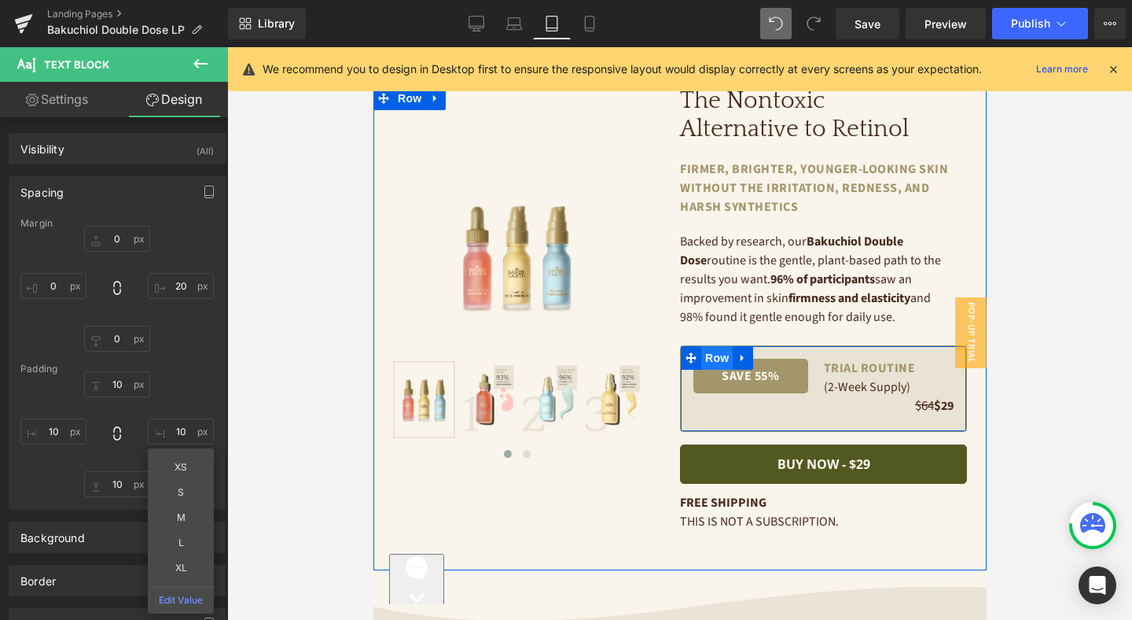
click at [711, 359] on span "Row" at bounding box center [716, 358] width 31 height 24
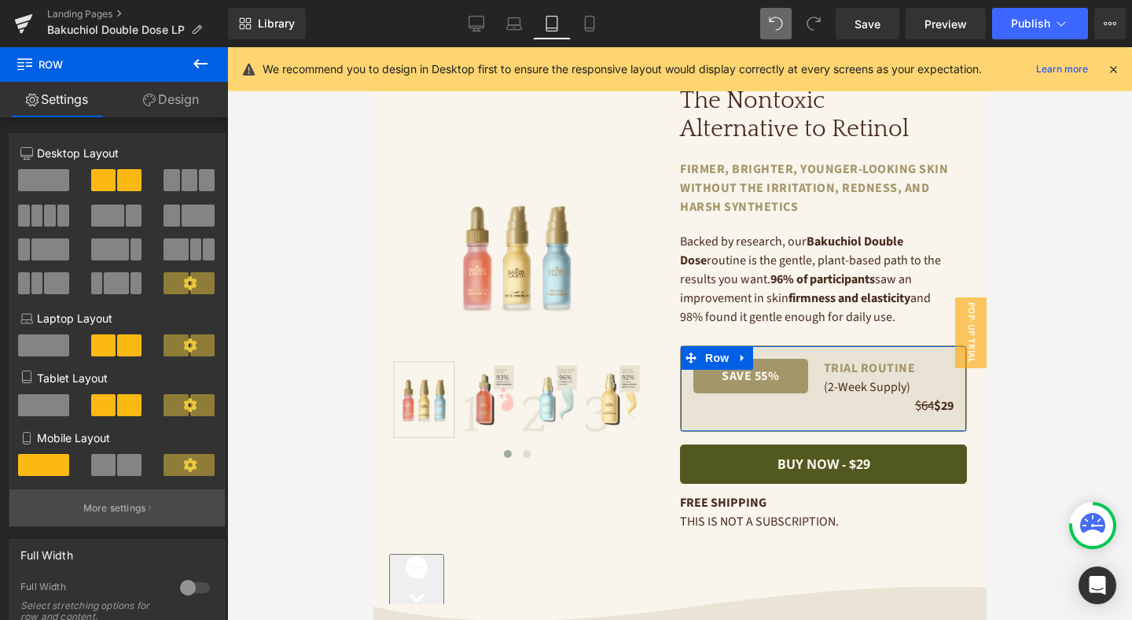
click at [144, 518] on button "More settings" at bounding box center [116, 507] width 215 height 37
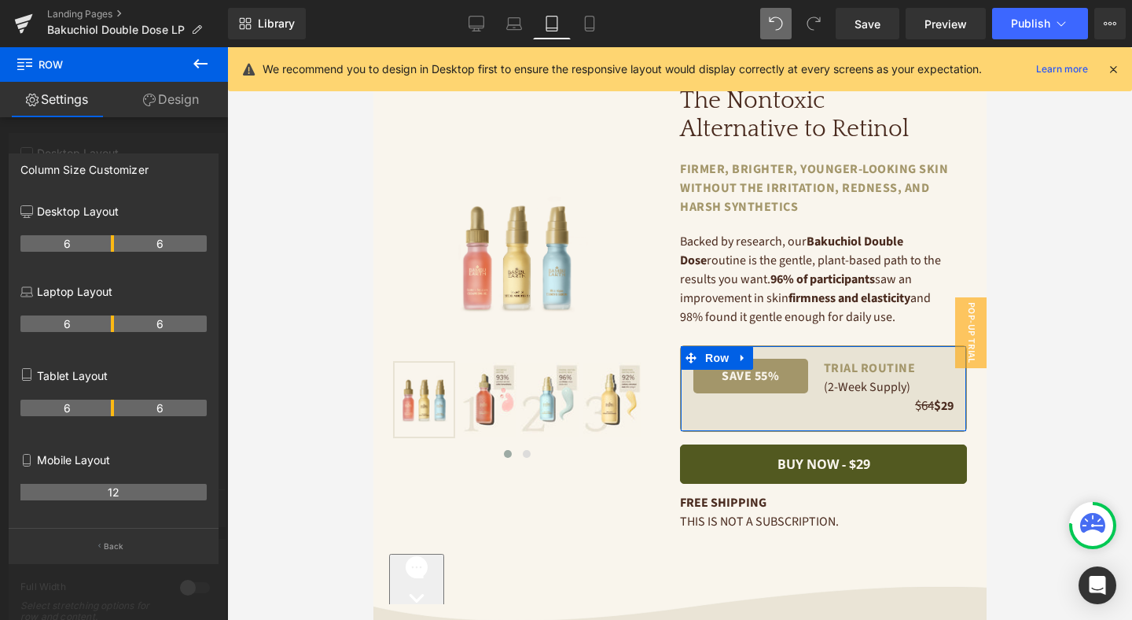
drag, startPoint x: 111, startPoint y: 410, endPoint x: 102, endPoint y: 409, distance: 8.7
click at [108, 409] on th "6" at bounding box center [67, 407] width 94 height 17
drag, startPoint x: 102, startPoint y: 409, endPoint x: 87, endPoint y: 410, distance: 15.7
click at [87, 410] on th "5" at bounding box center [59, 407] width 78 height 17
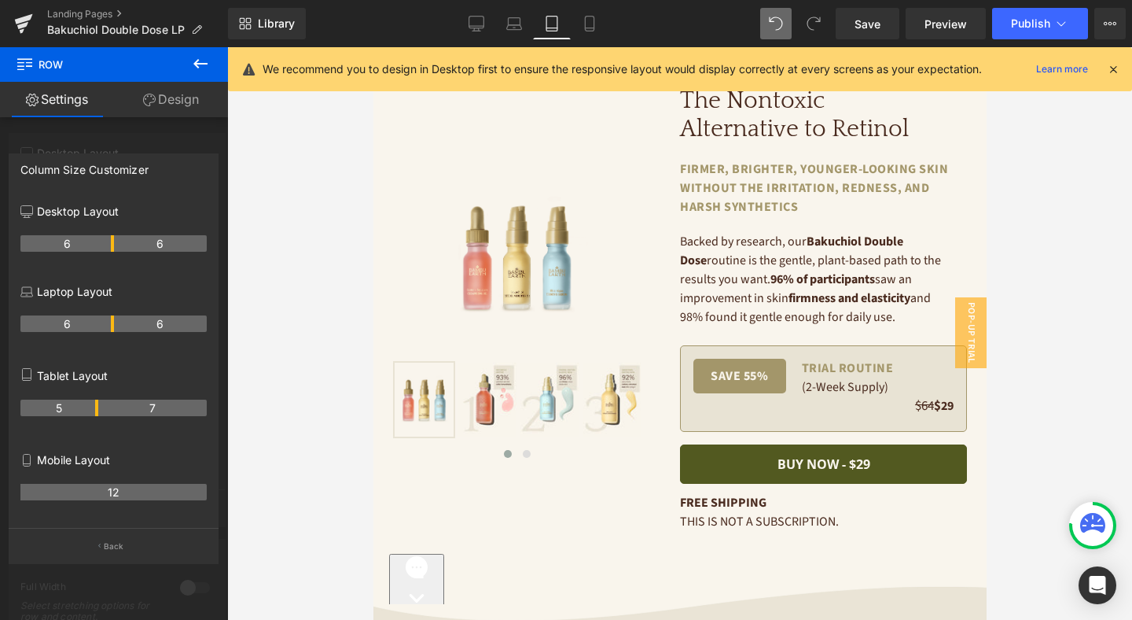
click at [202, 66] on icon at bounding box center [200, 63] width 19 height 19
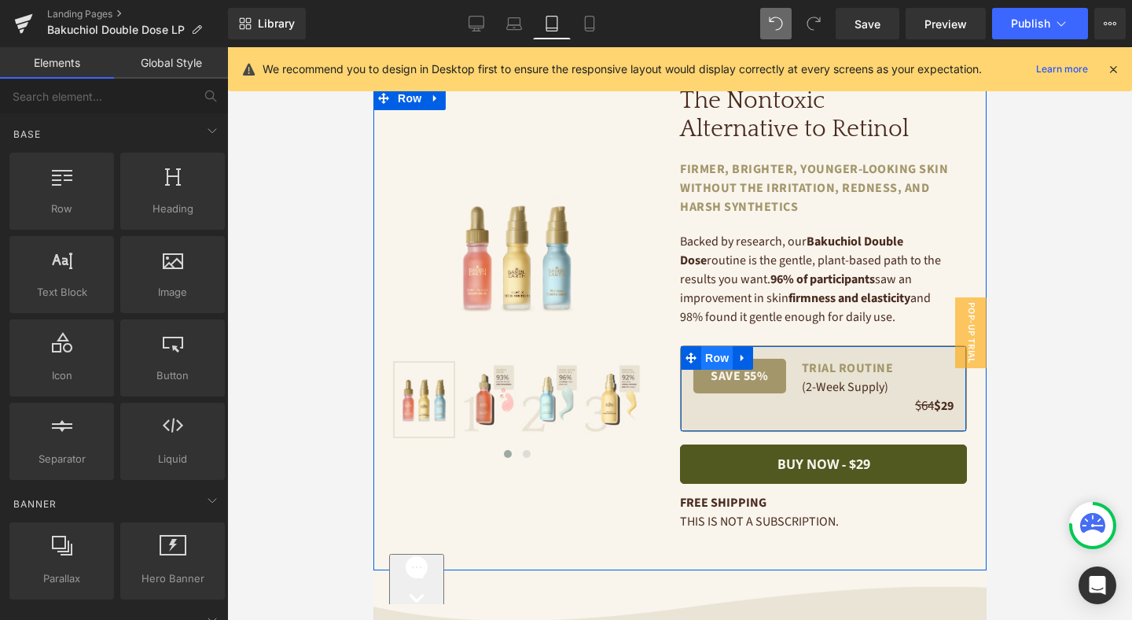
click at [717, 355] on span "Row" at bounding box center [716, 358] width 31 height 24
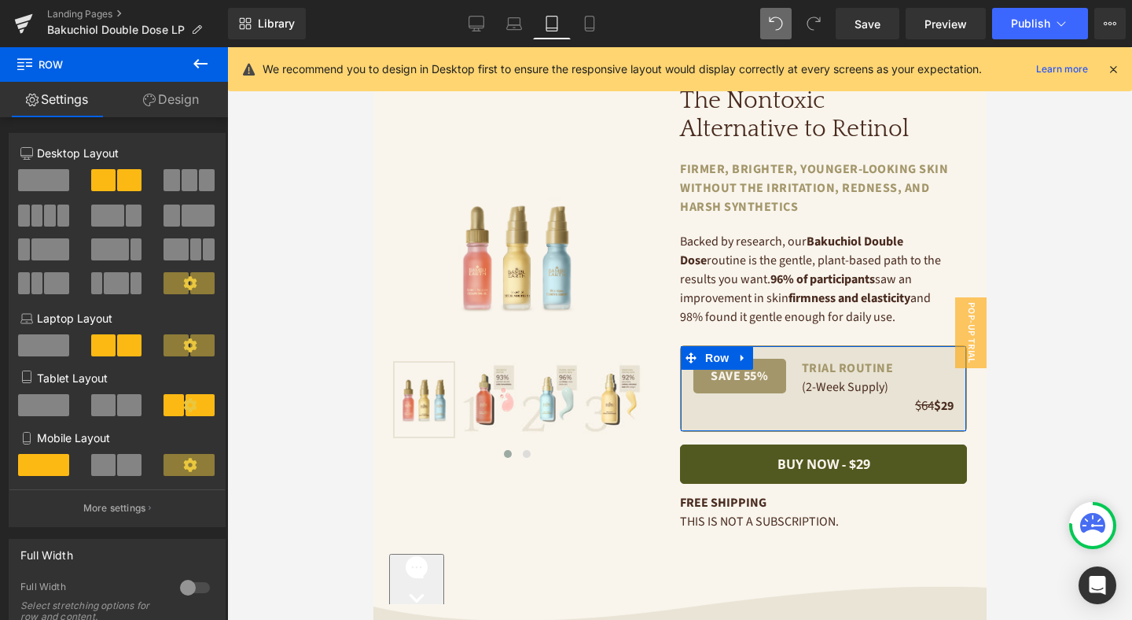
click at [112, 407] on button at bounding box center [117, 405] width 53 height 22
click at [117, 473] on span at bounding box center [129, 465] width 24 height 22
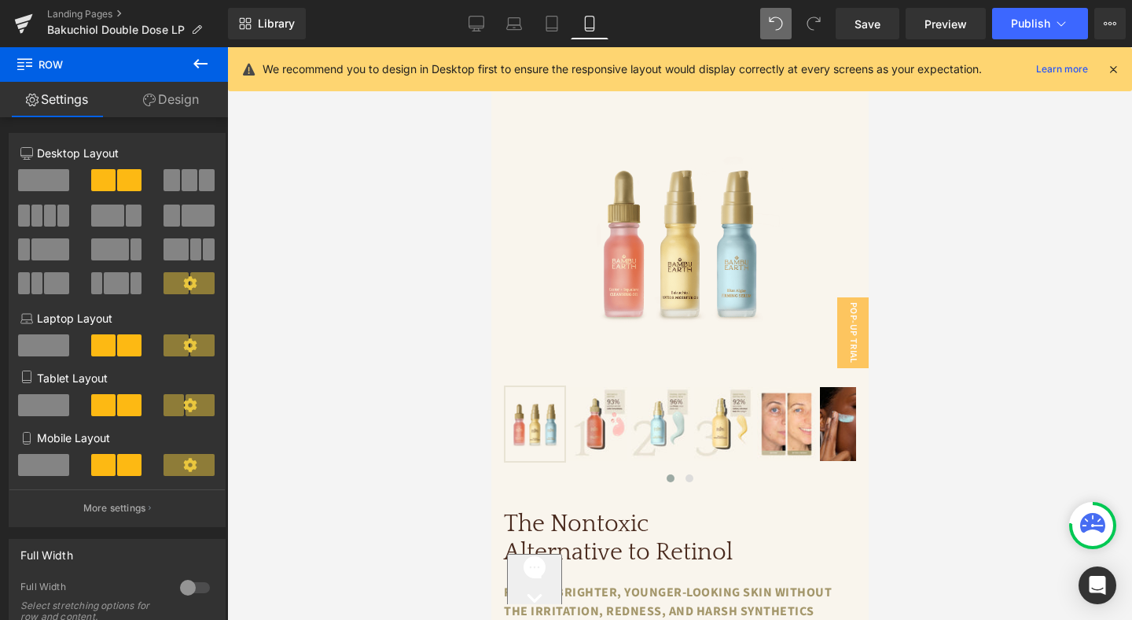
scroll to position [385, 0]
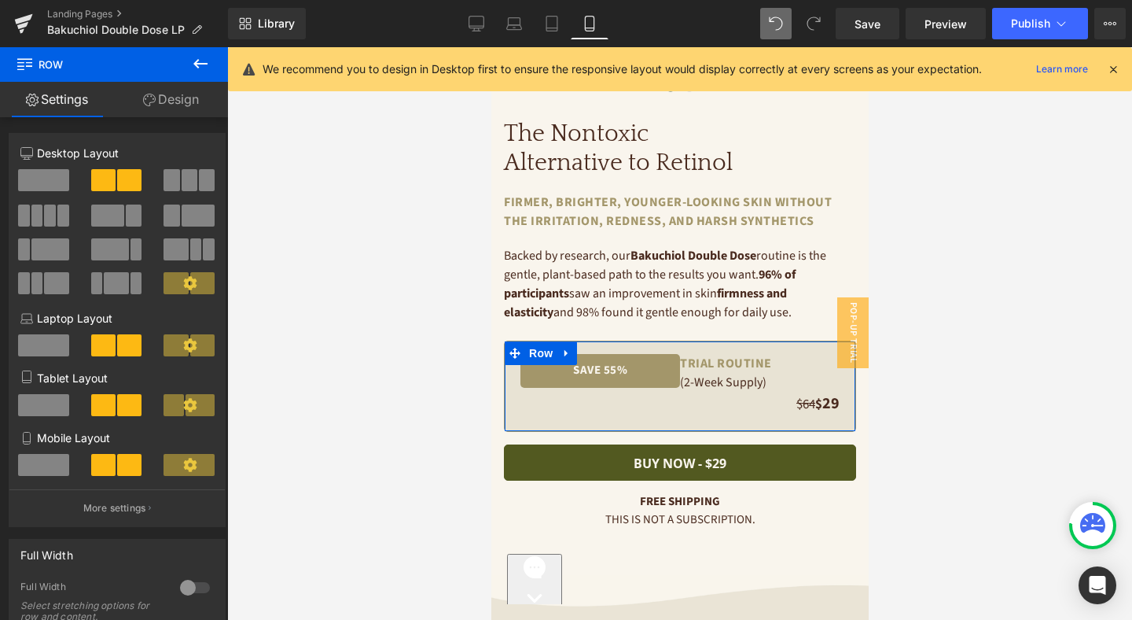
click at [62, 466] on span at bounding box center [43, 465] width 51 height 22
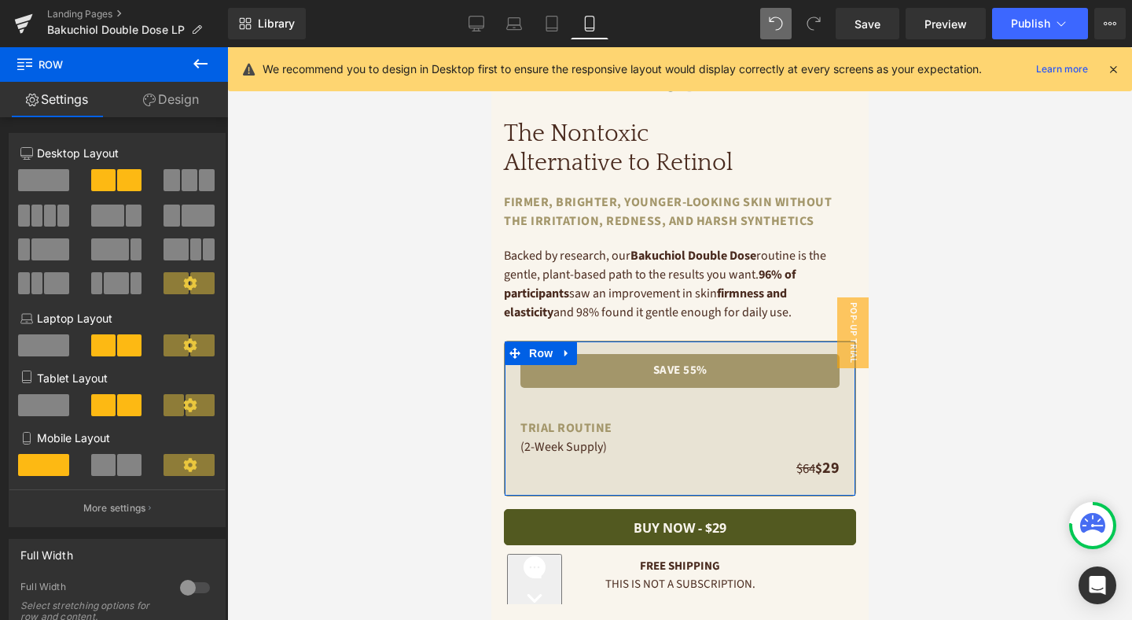
click at [55, 403] on span at bounding box center [43, 405] width 51 height 22
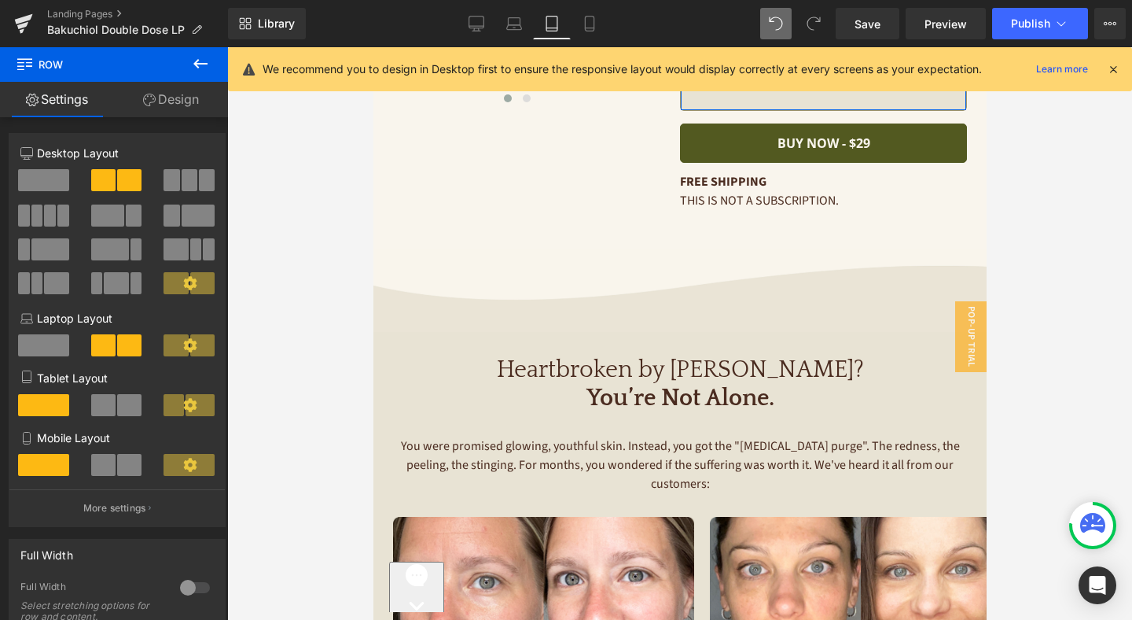
scroll to position [4, 0]
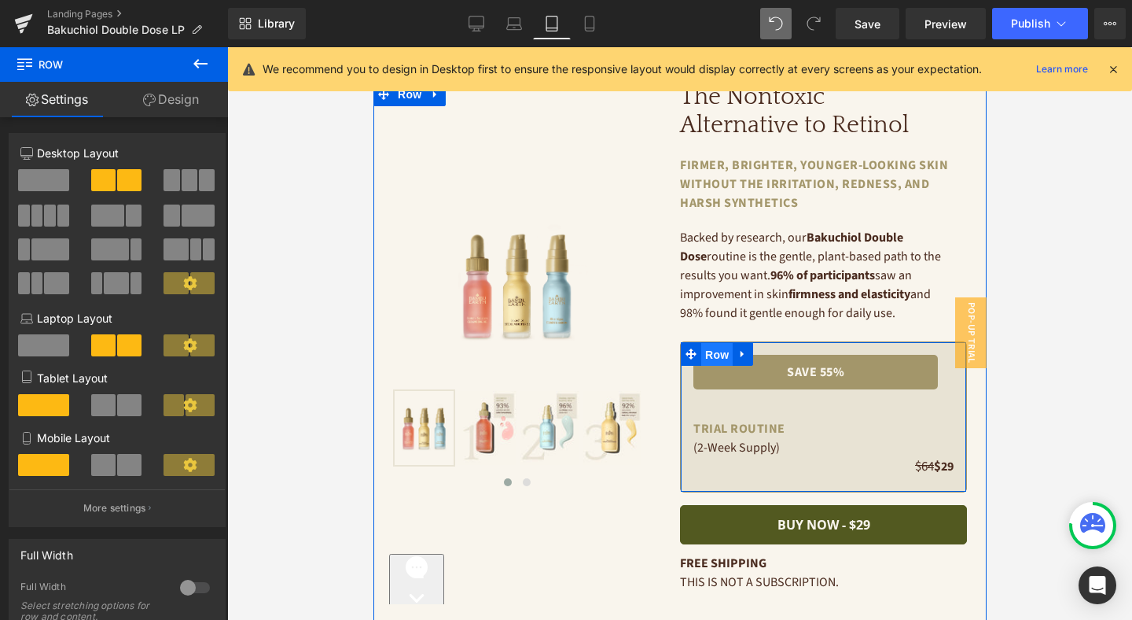
click at [716, 347] on span "Row" at bounding box center [716, 355] width 31 height 24
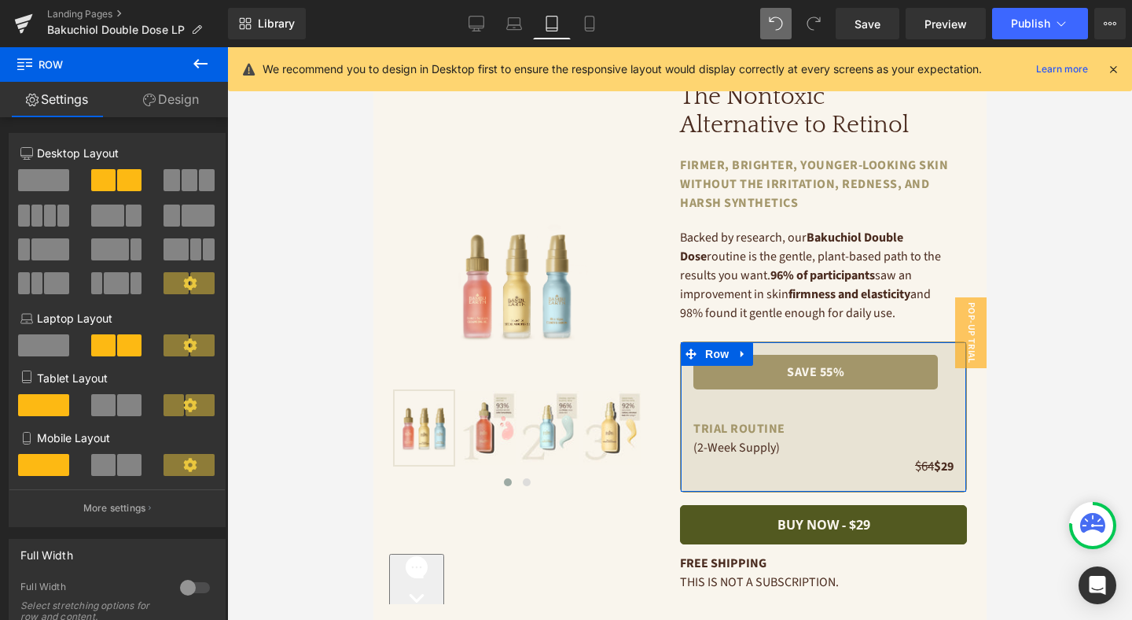
click at [119, 414] on span at bounding box center [129, 405] width 24 height 22
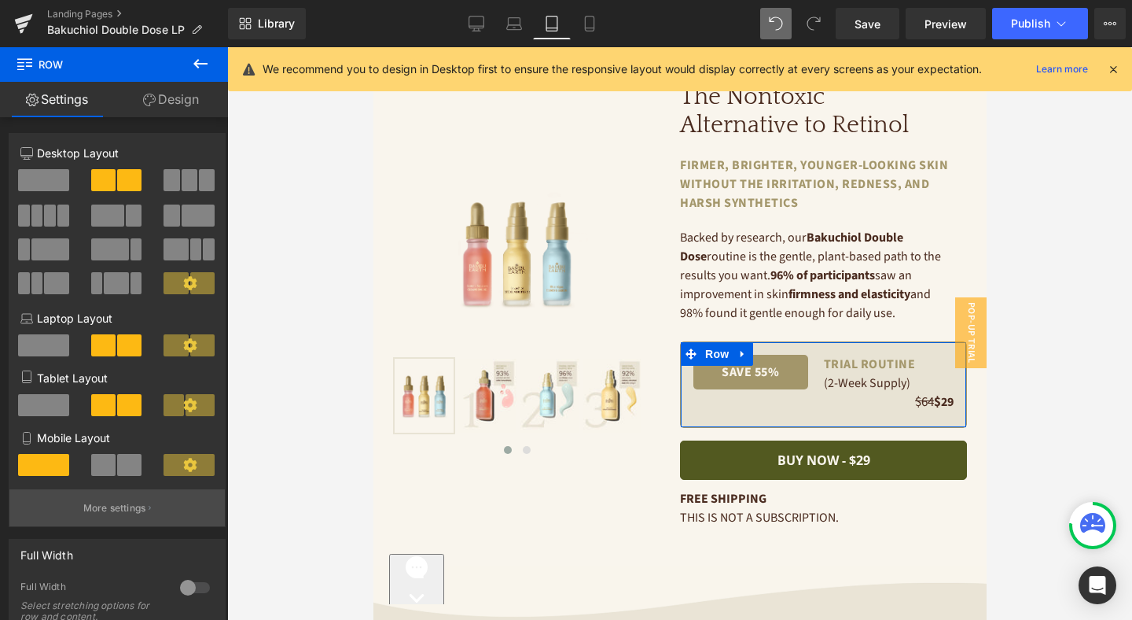
click at [134, 513] on p "More settings" at bounding box center [114, 508] width 63 height 14
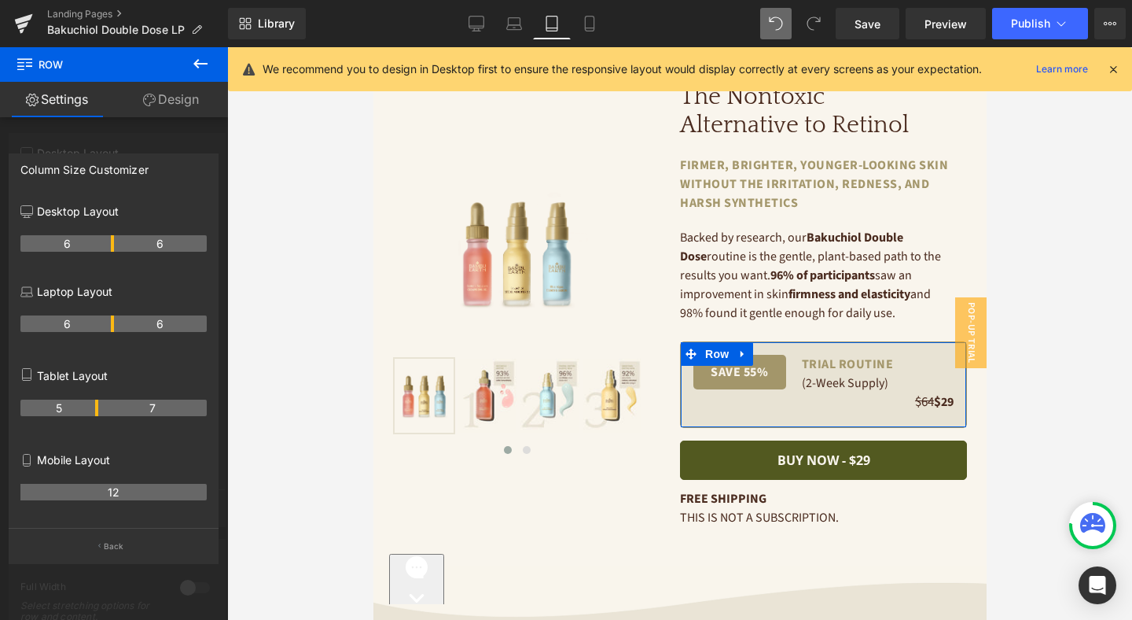
drag, startPoint x: 112, startPoint y: 408, endPoint x: 94, endPoint y: 408, distance: 18.1
click at [94, 408] on th "5" at bounding box center [59, 407] width 78 height 17
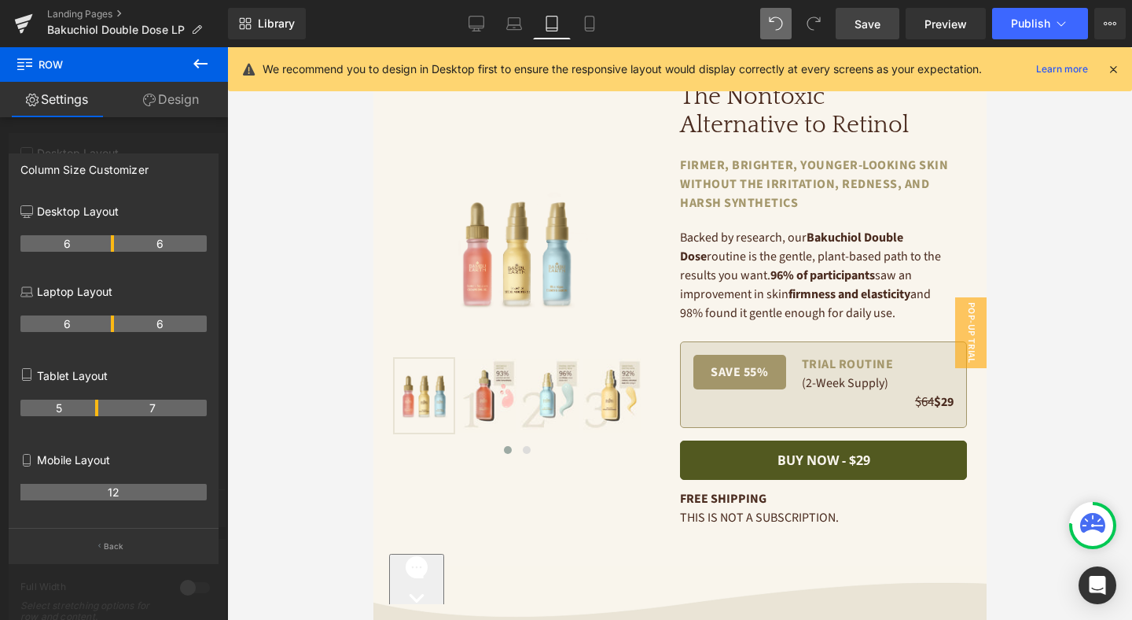
click at [858, 24] on span "Save" at bounding box center [868, 24] width 26 height 17
click at [585, 20] on icon at bounding box center [589, 24] width 9 height 15
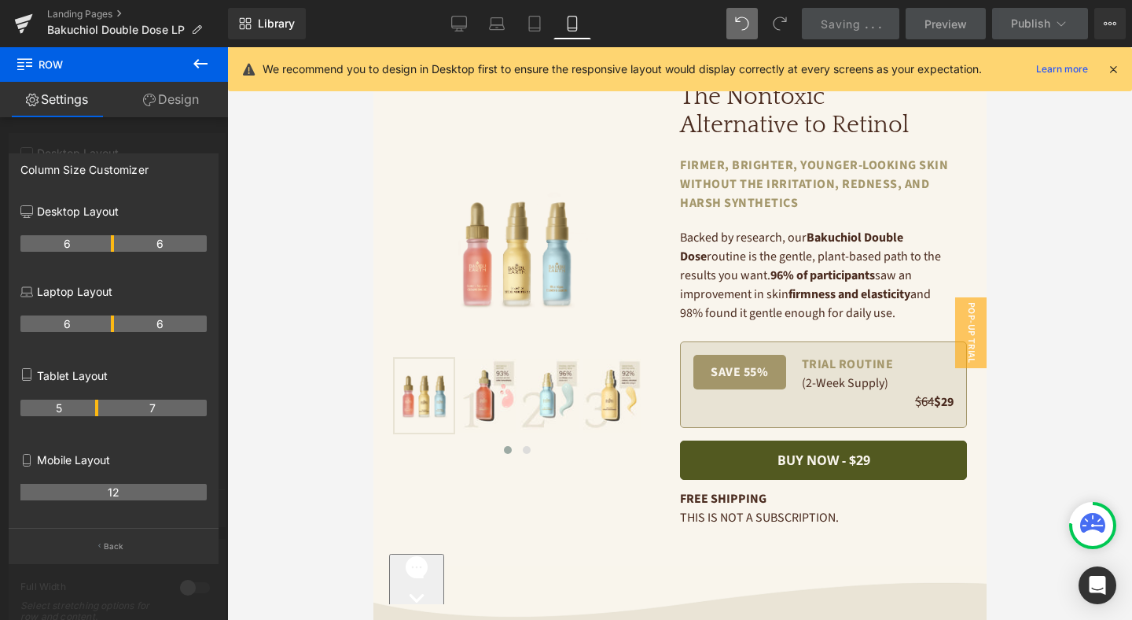
click at [576, 22] on icon at bounding box center [573, 24] width 16 height 16
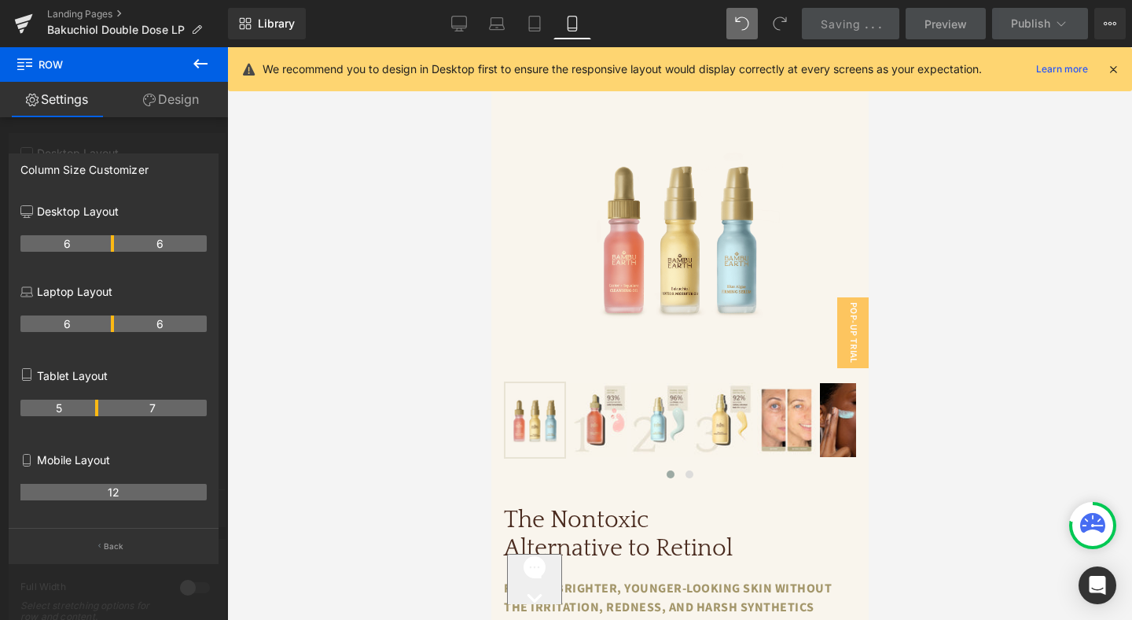
scroll to position [389, 0]
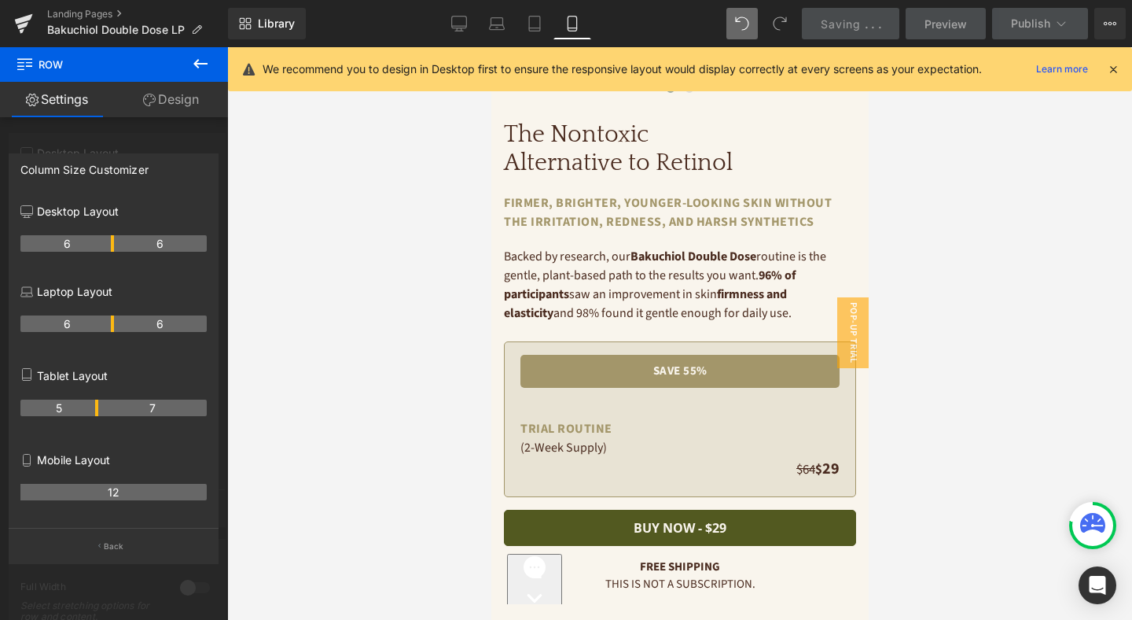
click at [619, 359] on div at bounding box center [679, 333] width 377 height 572
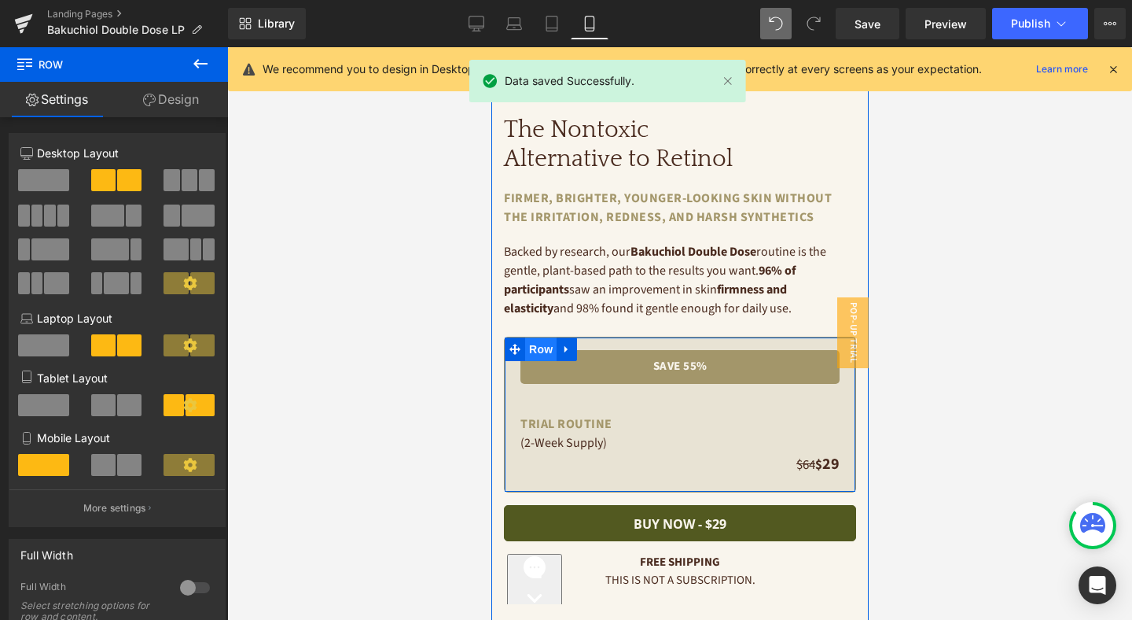
click at [542, 350] on span "Row" at bounding box center [540, 349] width 31 height 24
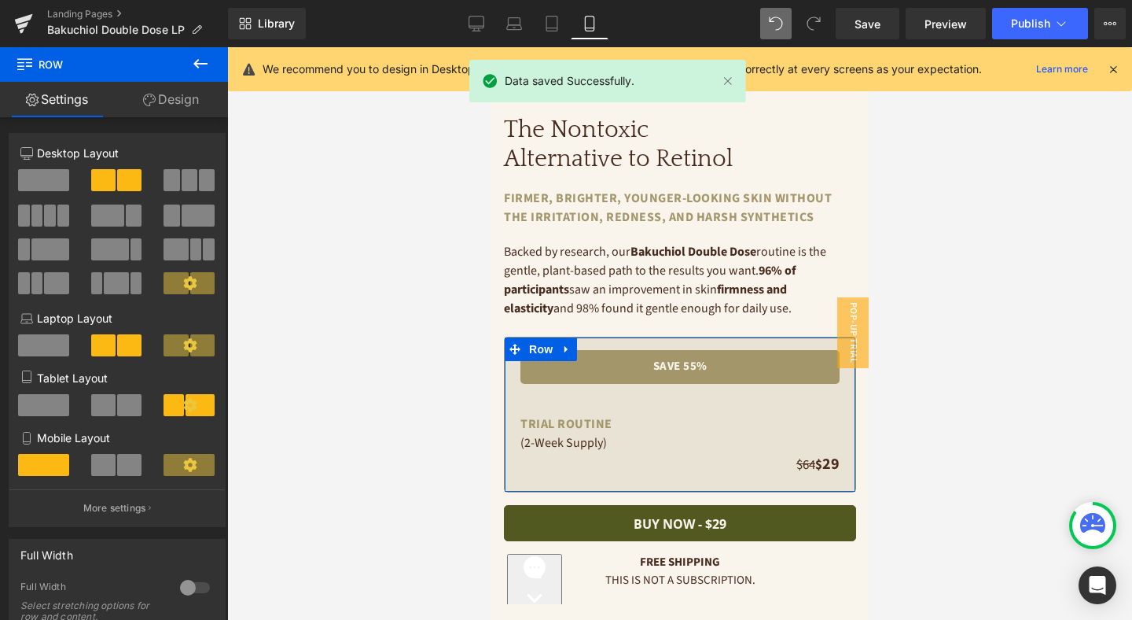
click at [123, 463] on span at bounding box center [129, 465] width 24 height 22
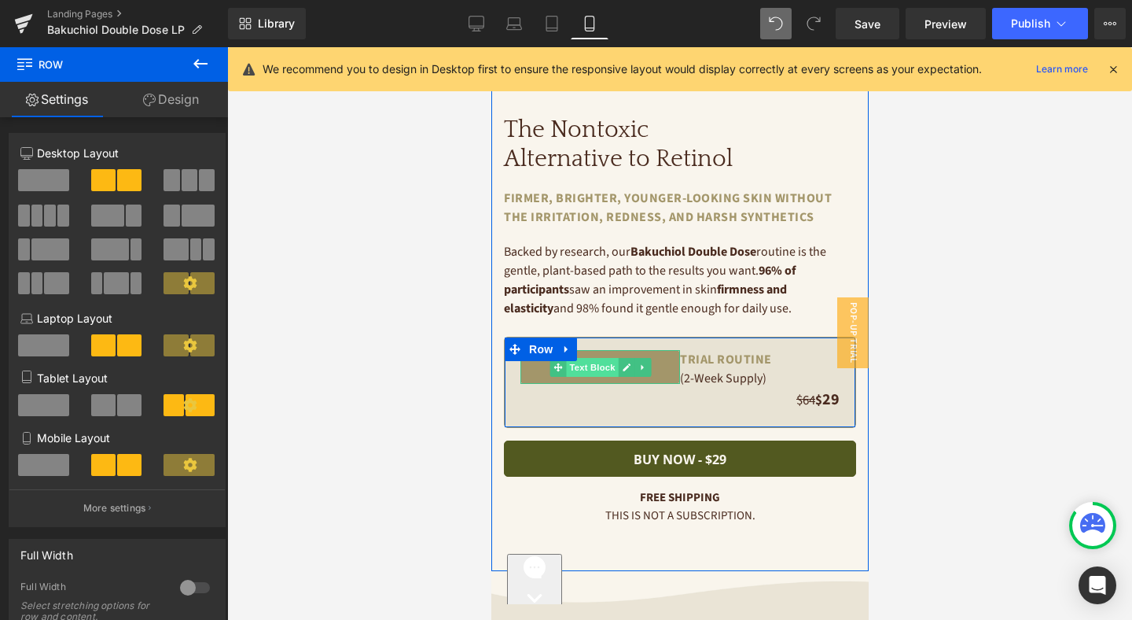
click at [596, 365] on span "Text Block" at bounding box center [591, 367] width 52 height 19
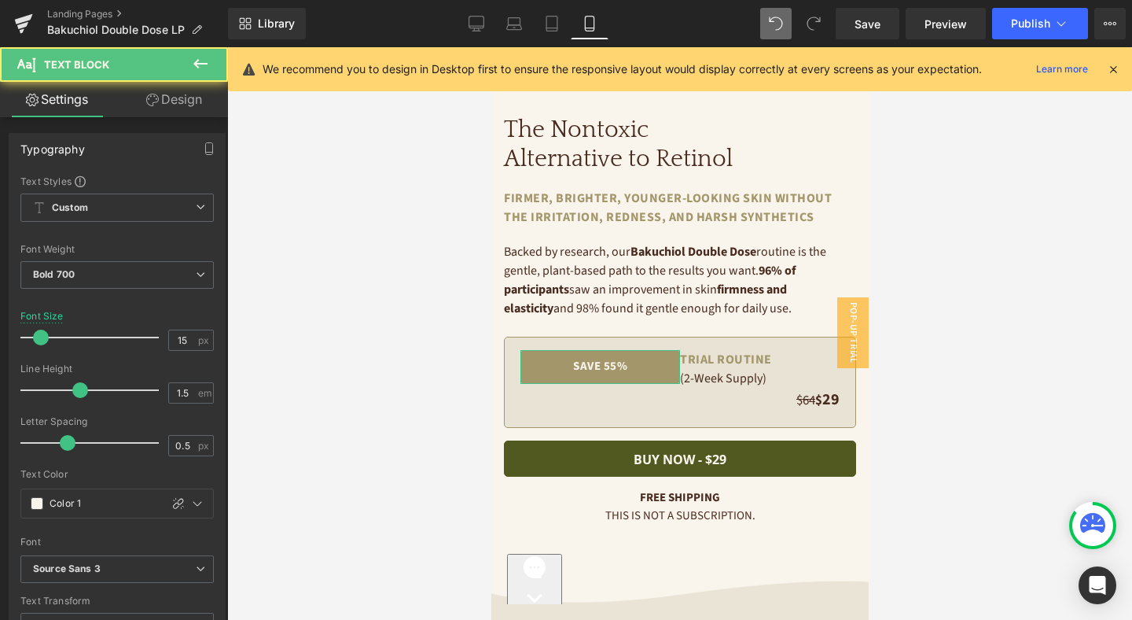
click at [172, 102] on link "Design" at bounding box center [174, 99] width 114 height 35
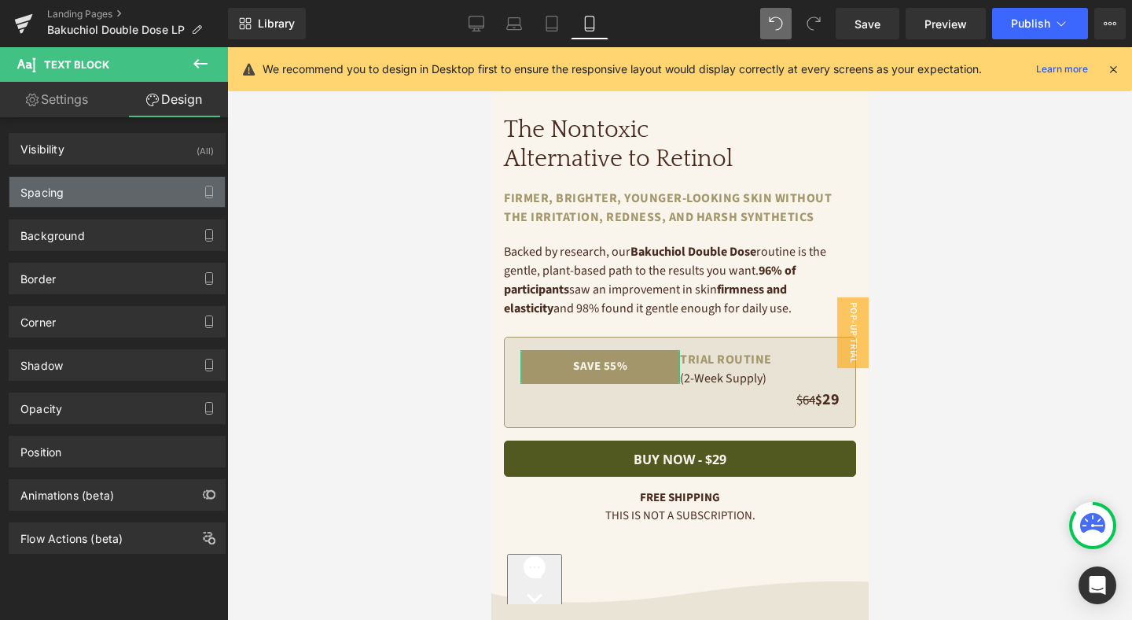
click at [84, 193] on div "Spacing" at bounding box center [116, 192] width 215 height 30
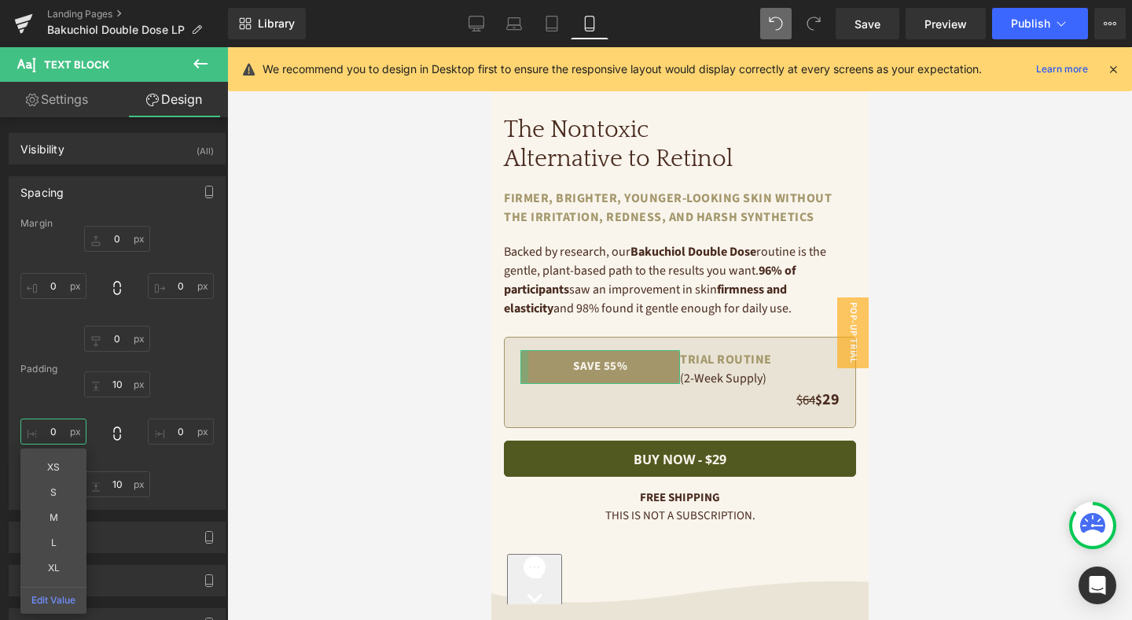
drag, startPoint x: 53, startPoint y: 429, endPoint x: 109, endPoint y: 431, distance: 55.9
click at [54, 429] on input "text" at bounding box center [53, 431] width 66 height 26
type input "10"
click at [168, 426] on input "text" at bounding box center [181, 431] width 66 height 26
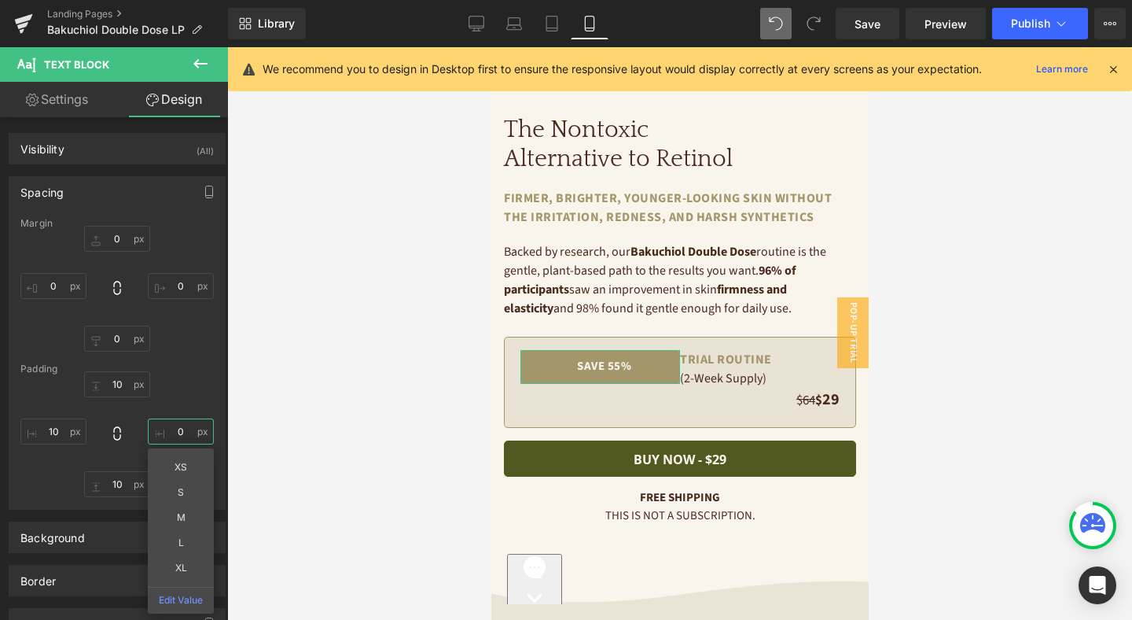
type input "10"
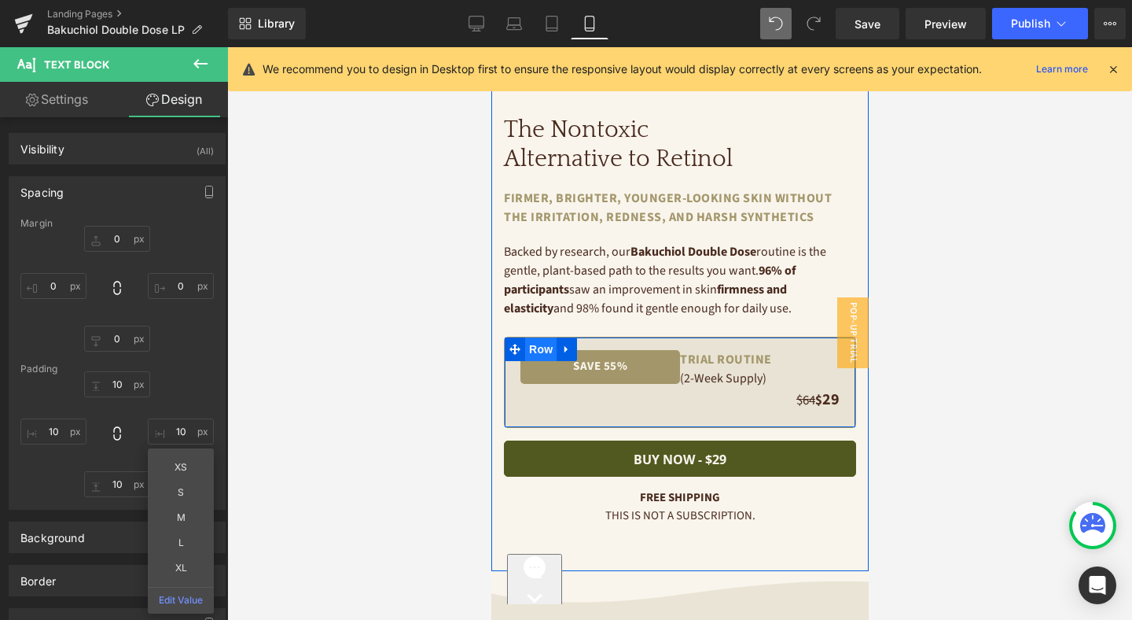
click at [543, 344] on span "Row" at bounding box center [540, 349] width 31 height 24
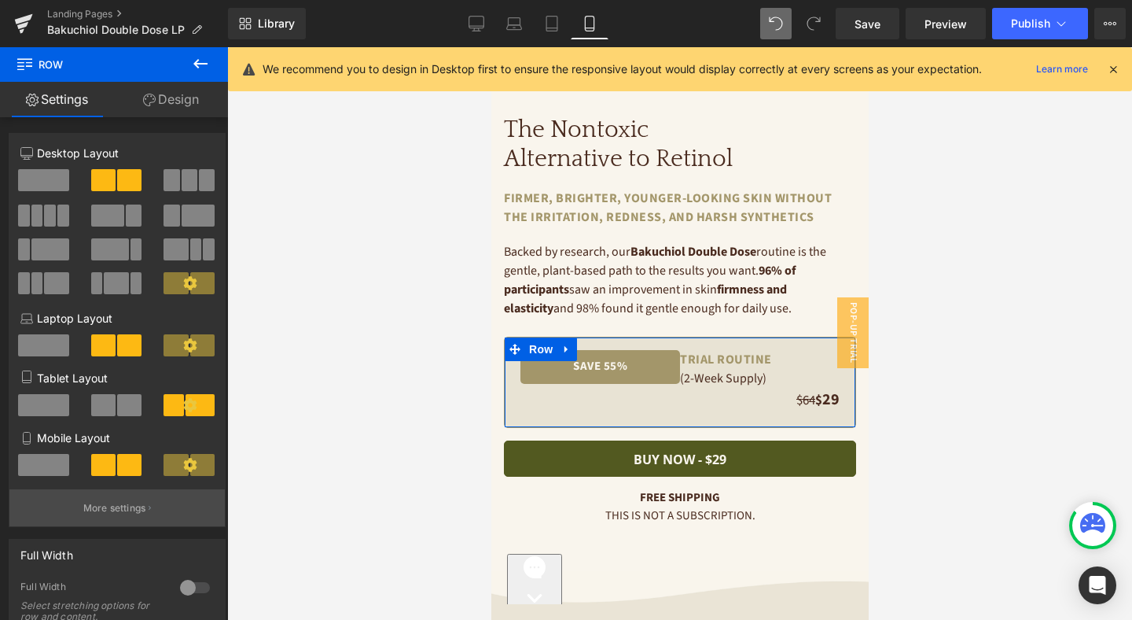
click at [127, 506] on p "More settings" at bounding box center [114, 508] width 63 height 14
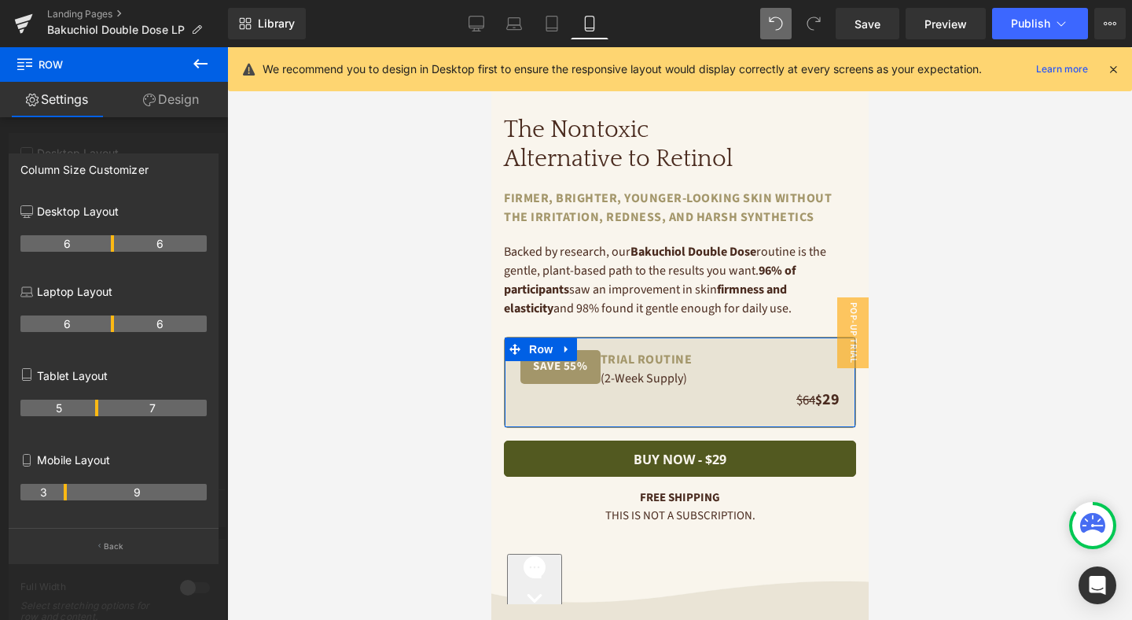
drag, startPoint x: 109, startPoint y: 491, endPoint x: 69, endPoint y: 484, distance: 40.7
click at [69, 484] on div "3 9" at bounding box center [113, 498] width 186 height 44
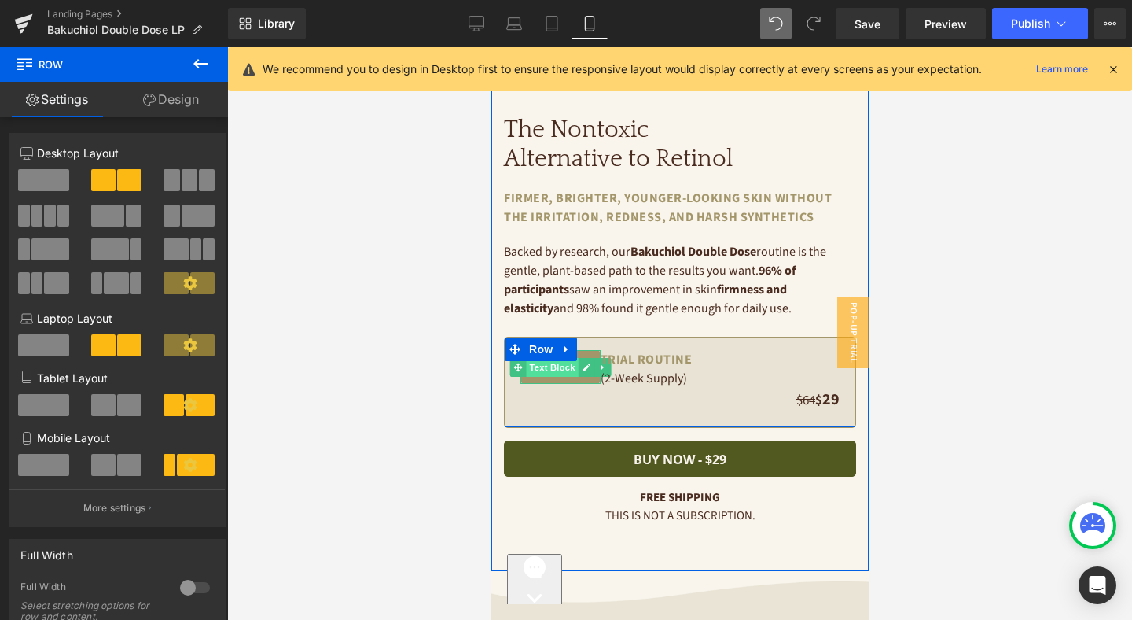
click at [562, 369] on span "Text Block" at bounding box center [551, 367] width 52 height 19
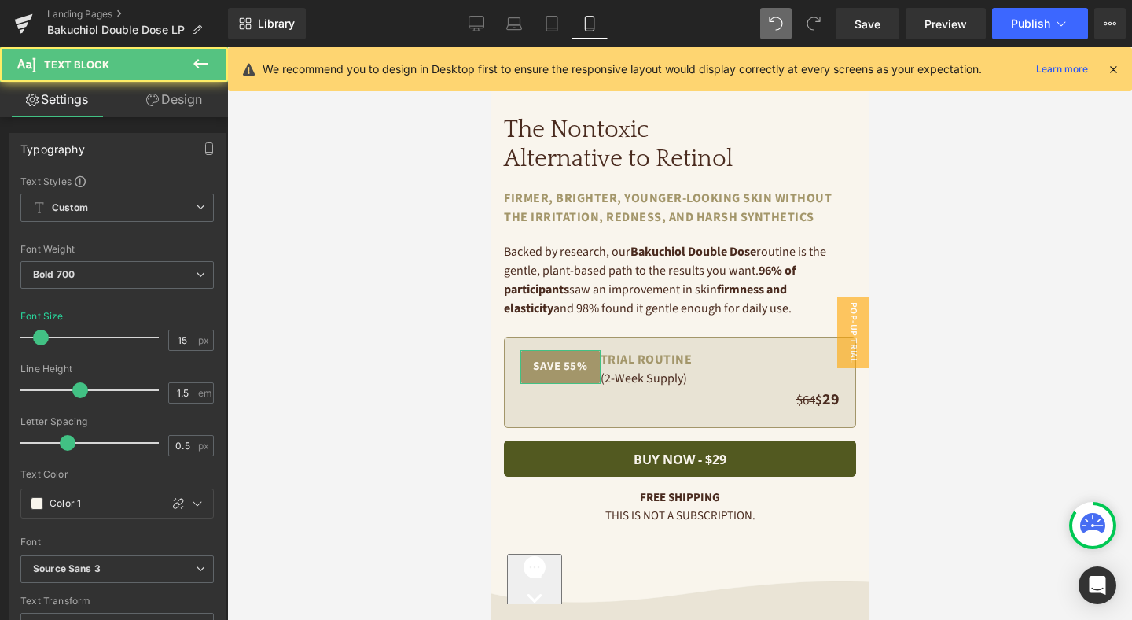
click at [176, 100] on link "Design" at bounding box center [174, 99] width 114 height 35
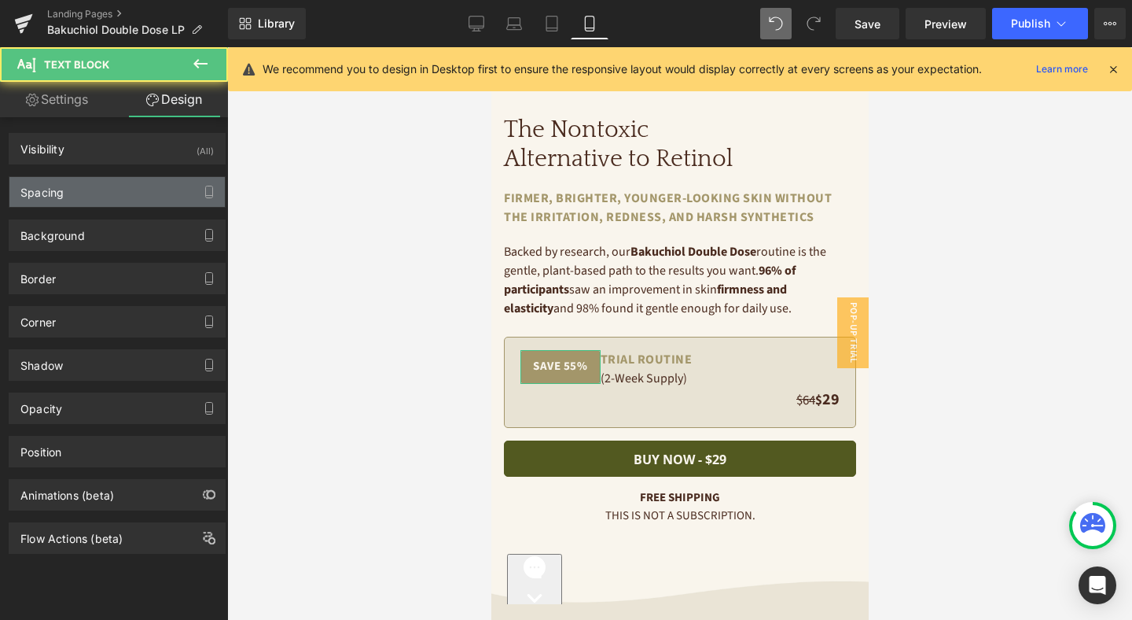
click at [145, 193] on div "Spacing" at bounding box center [116, 192] width 215 height 30
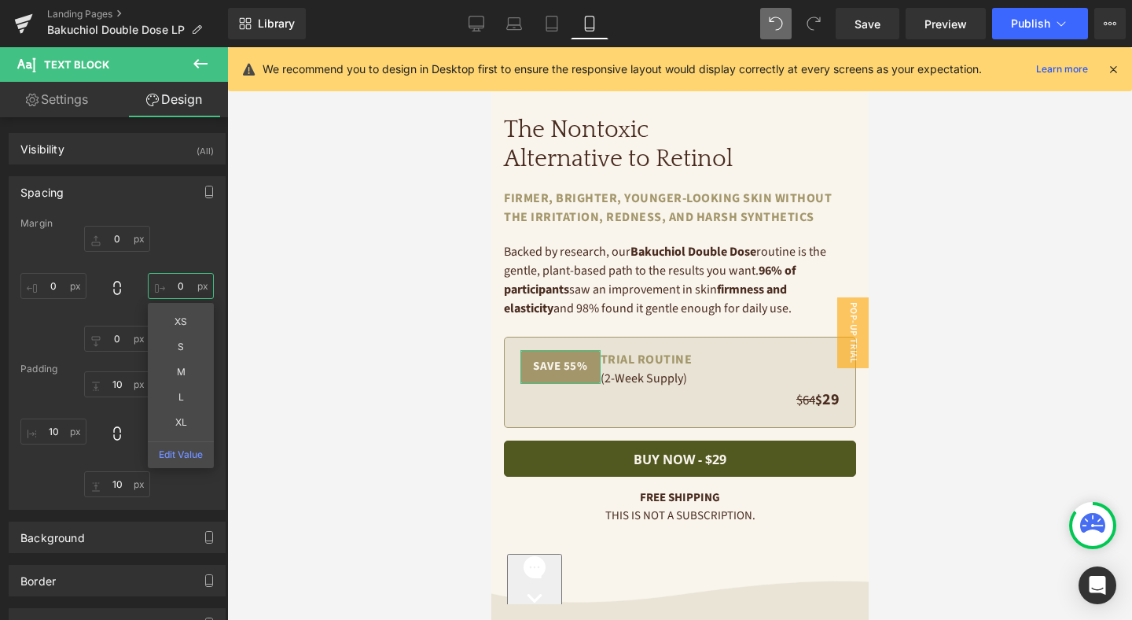
click at [176, 285] on input "text" at bounding box center [181, 286] width 66 height 26
type input "2"
type input "16"
click at [48, 97] on link "Settings" at bounding box center [57, 99] width 114 height 35
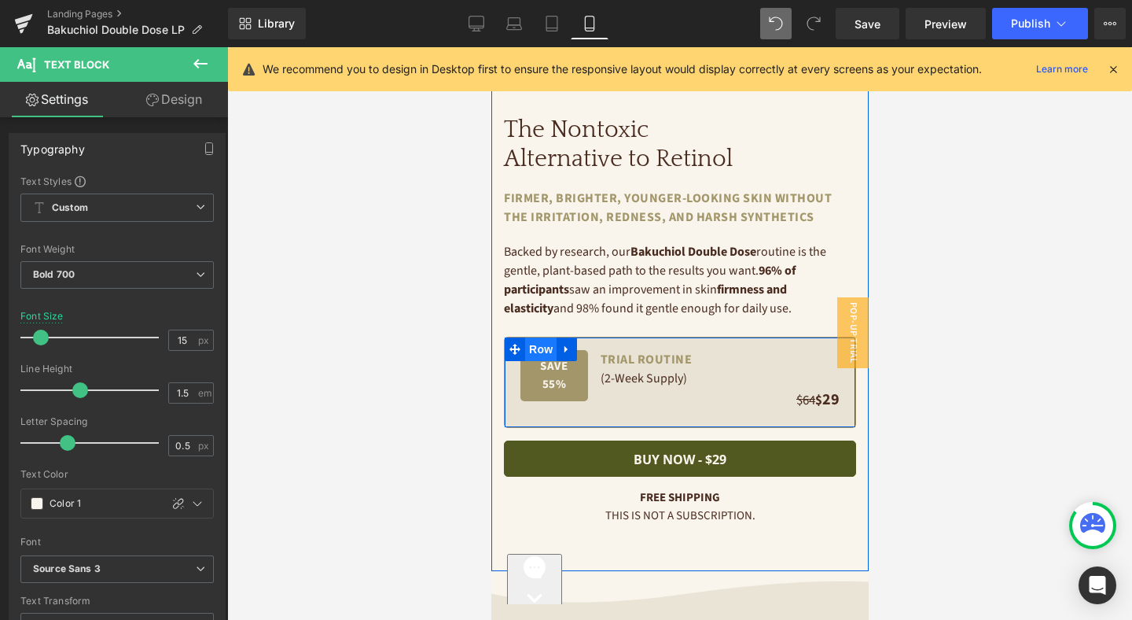
click at [541, 347] on span "Row" at bounding box center [540, 349] width 31 height 24
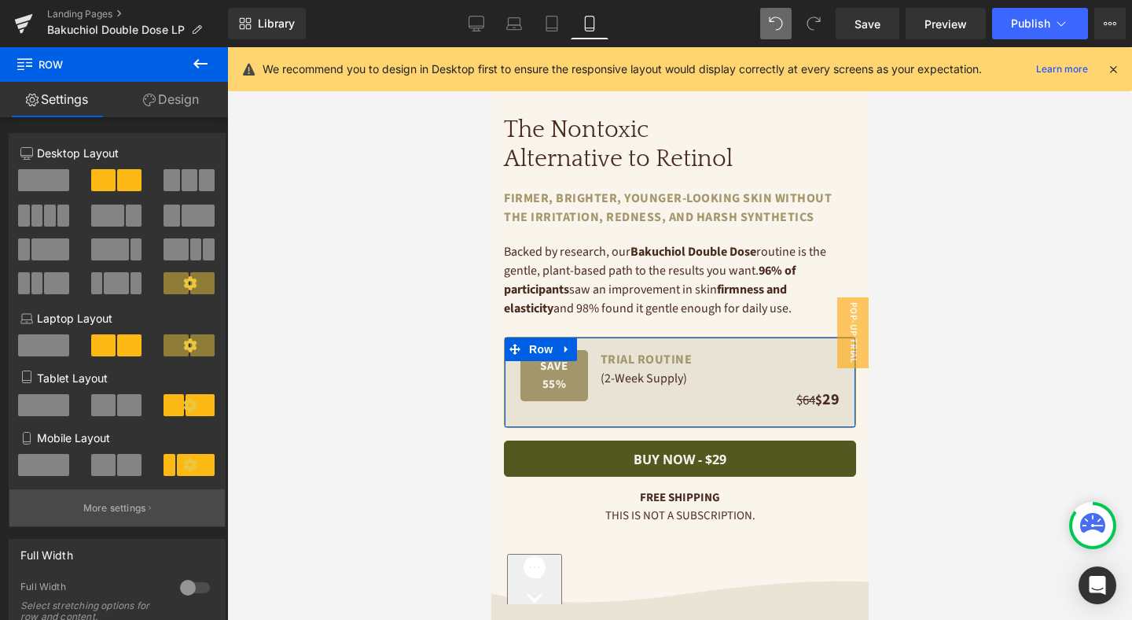
click at [134, 515] on p "More settings" at bounding box center [114, 508] width 63 height 14
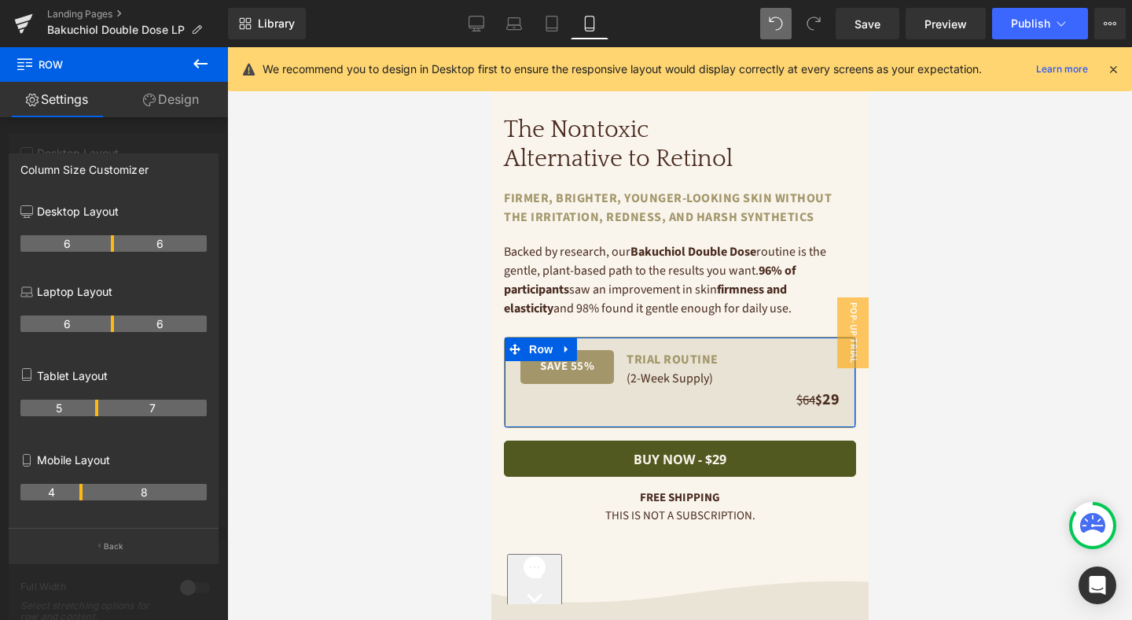
drag, startPoint x: 66, startPoint y: 490, endPoint x: 75, endPoint y: 491, distance: 8.8
click at [75, 491] on th "4" at bounding box center [51, 492] width 62 height 17
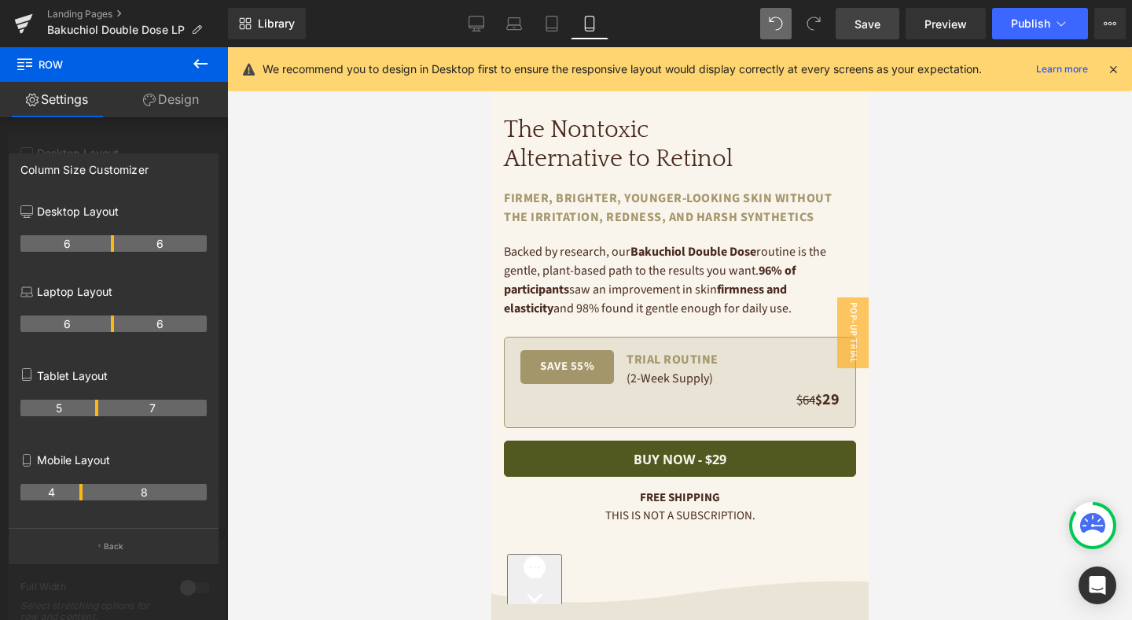
drag, startPoint x: 859, startPoint y: 25, endPoint x: 87, endPoint y: 116, distance: 777.5
click at [859, 25] on span "Save" at bounding box center [868, 24] width 26 height 17
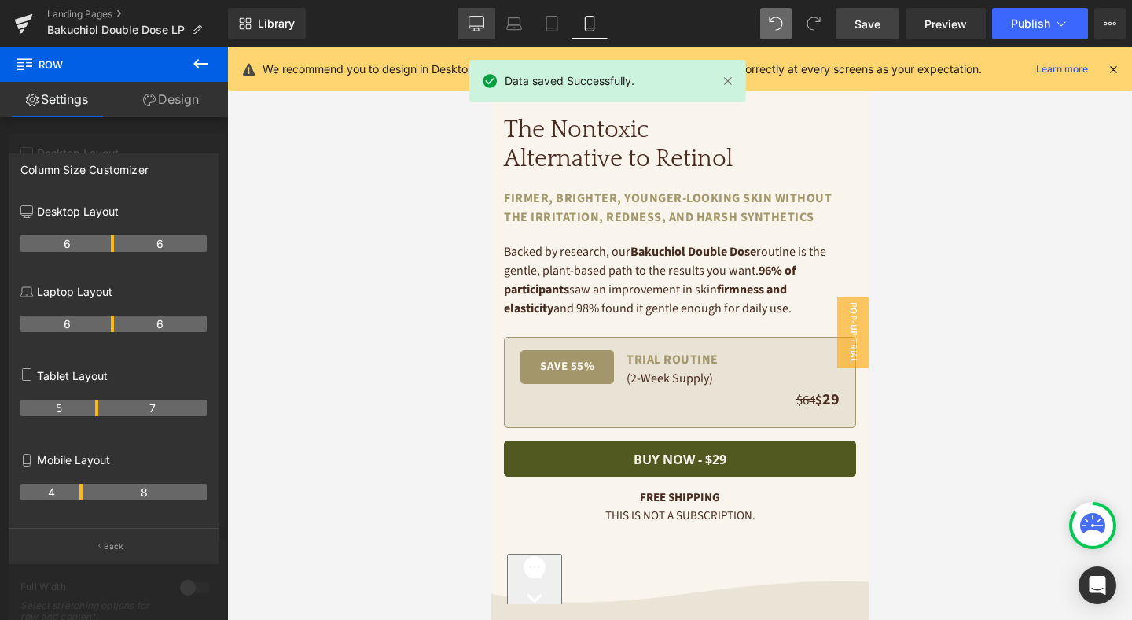
click at [470, 25] on icon at bounding box center [477, 24] width 16 height 16
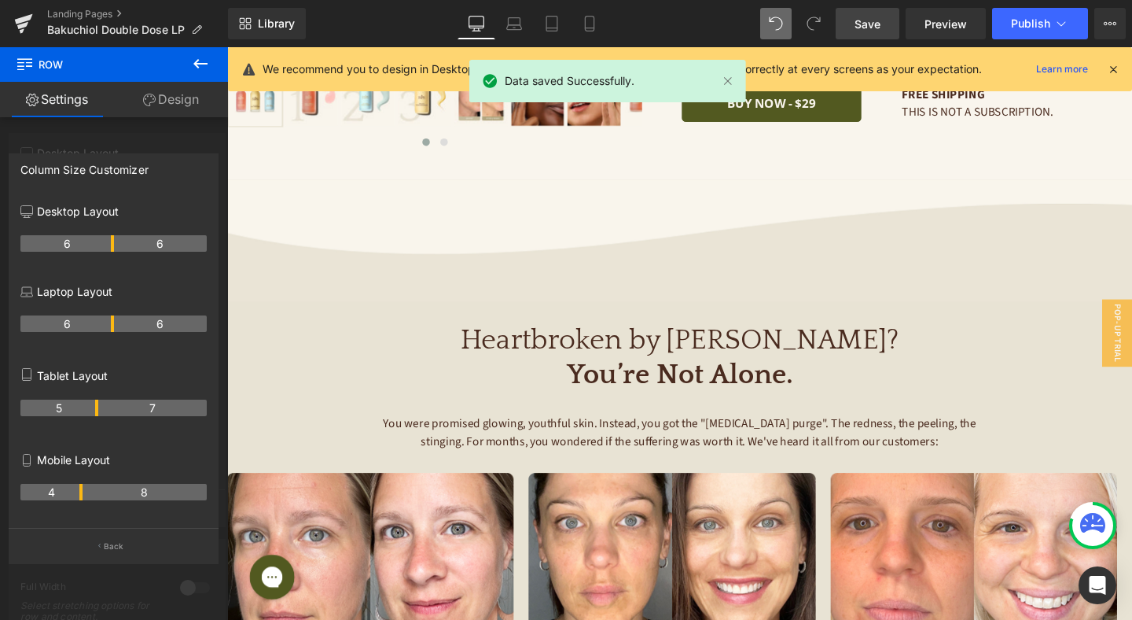
scroll to position [0, 0]
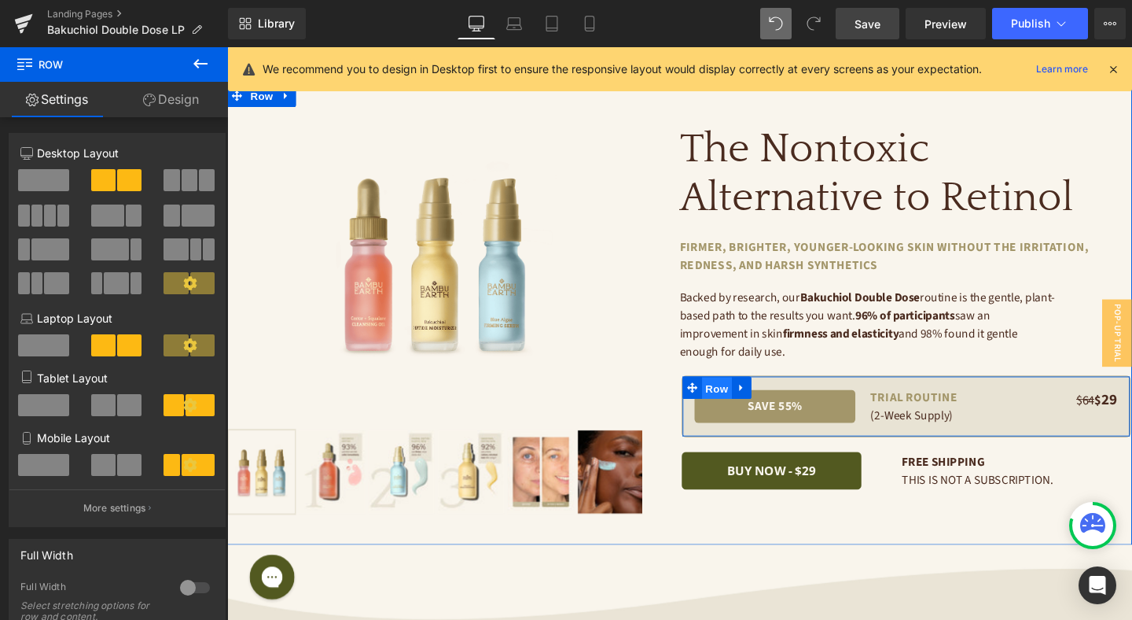
click at [736, 400] on span "Row" at bounding box center [742, 406] width 31 height 24
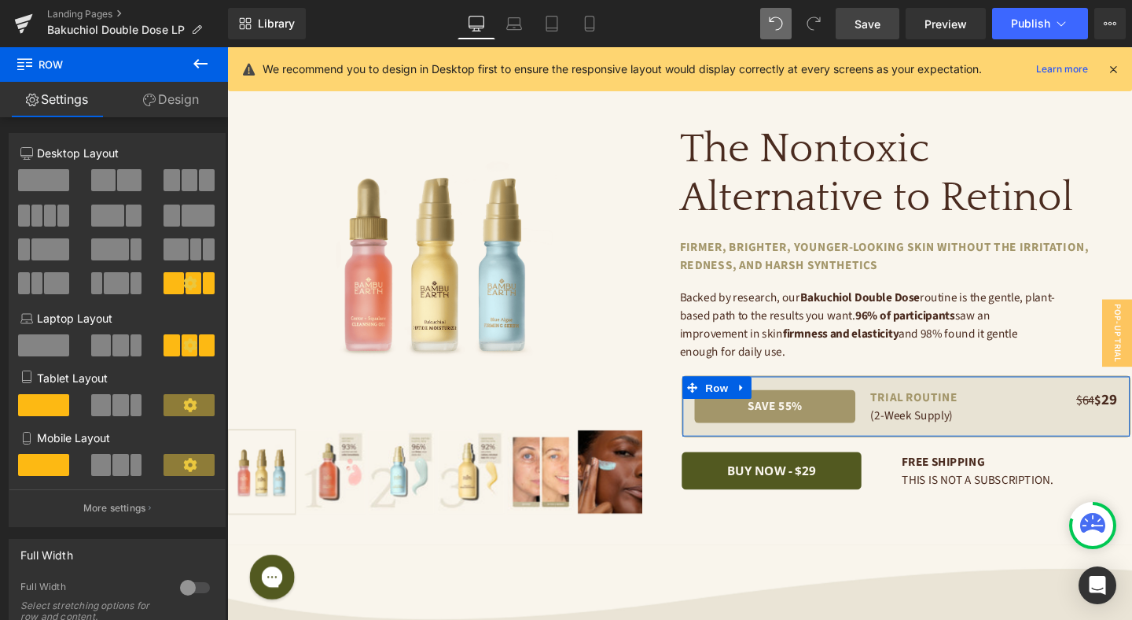
click at [183, 89] on link "Design" at bounding box center [171, 99] width 114 height 35
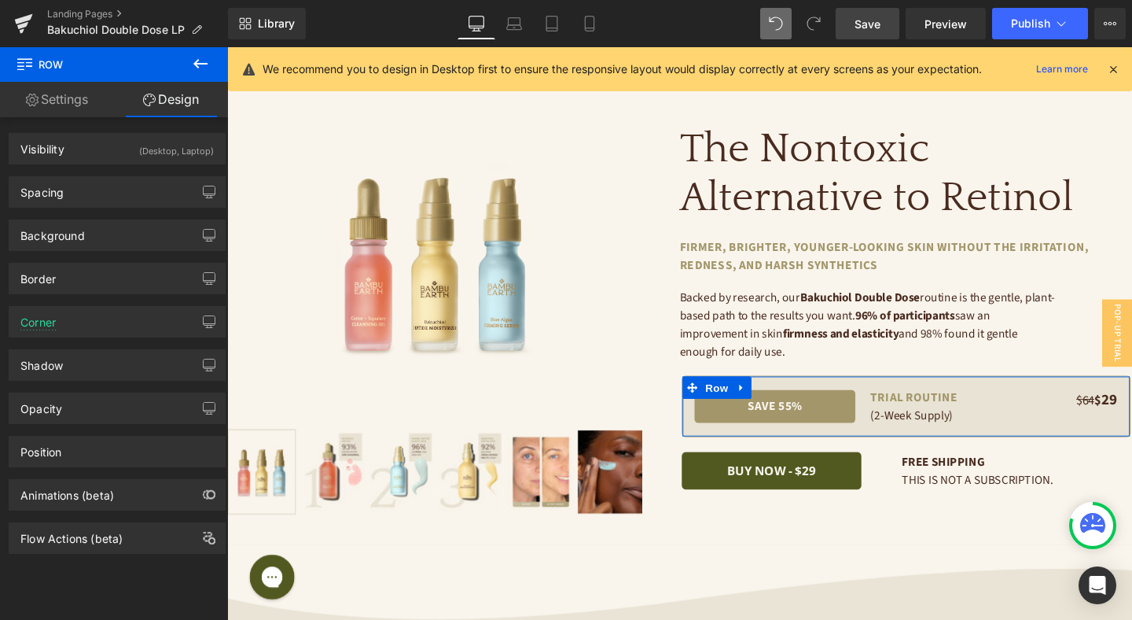
click at [90, 98] on link "Settings" at bounding box center [57, 99] width 114 height 35
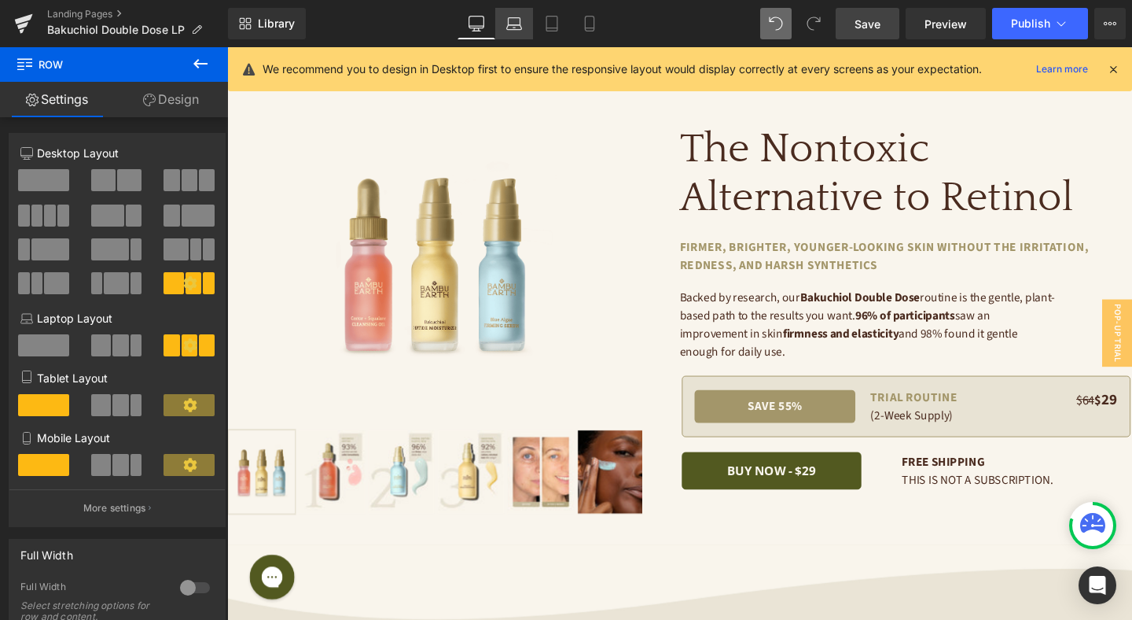
click at [506, 24] on icon at bounding box center [514, 24] width 16 height 16
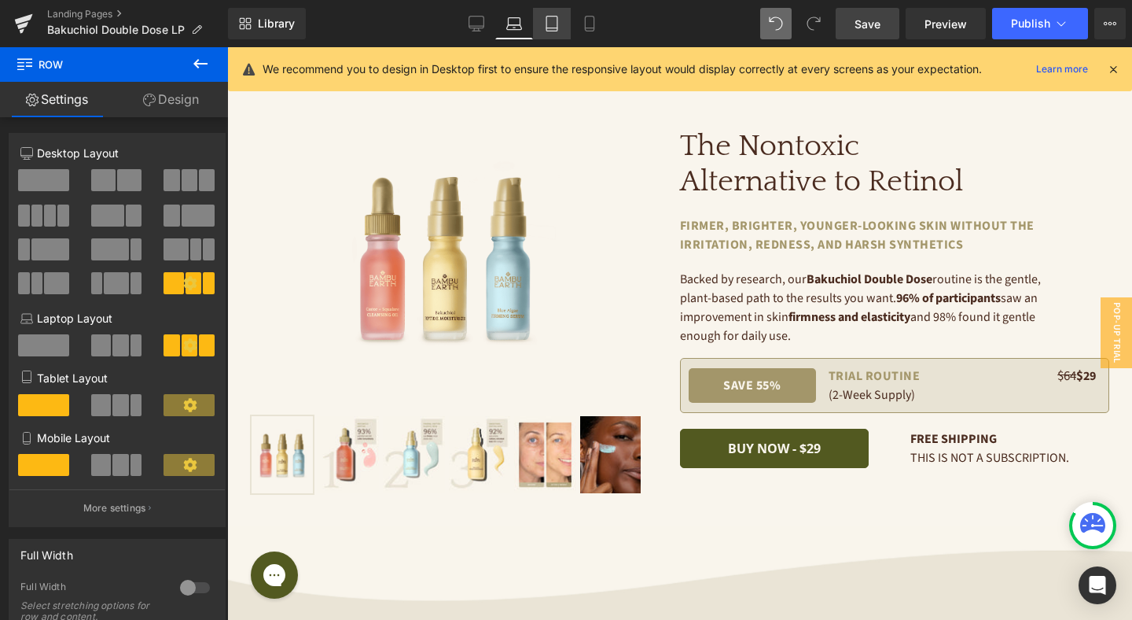
click at [559, 23] on icon at bounding box center [552, 24] width 16 height 16
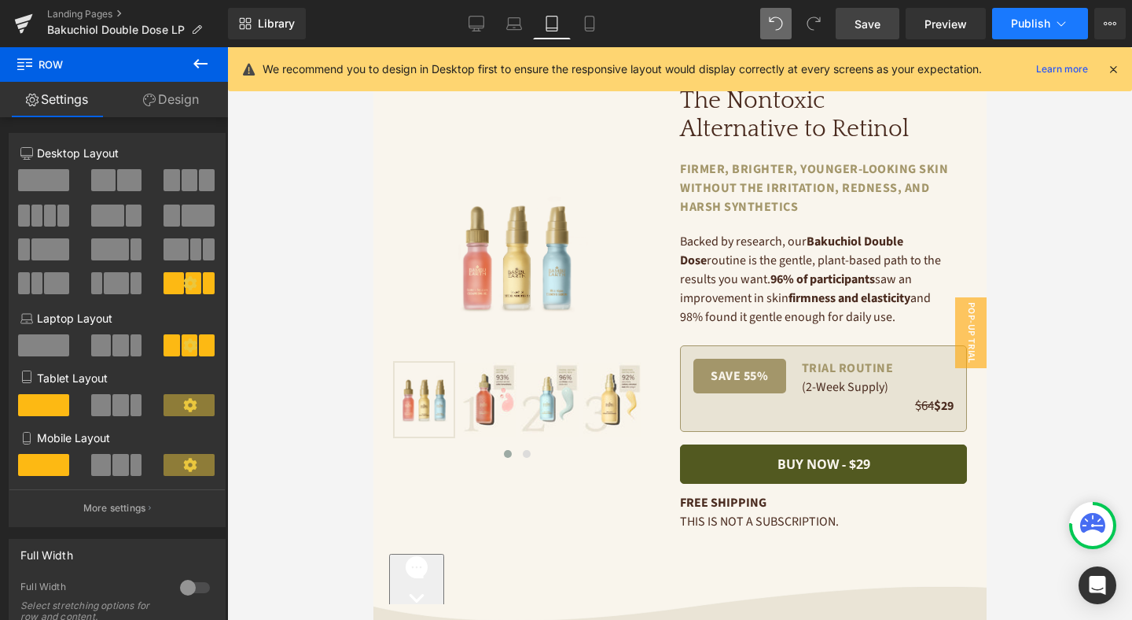
click at [1043, 23] on span "Publish" at bounding box center [1030, 23] width 39 height 13
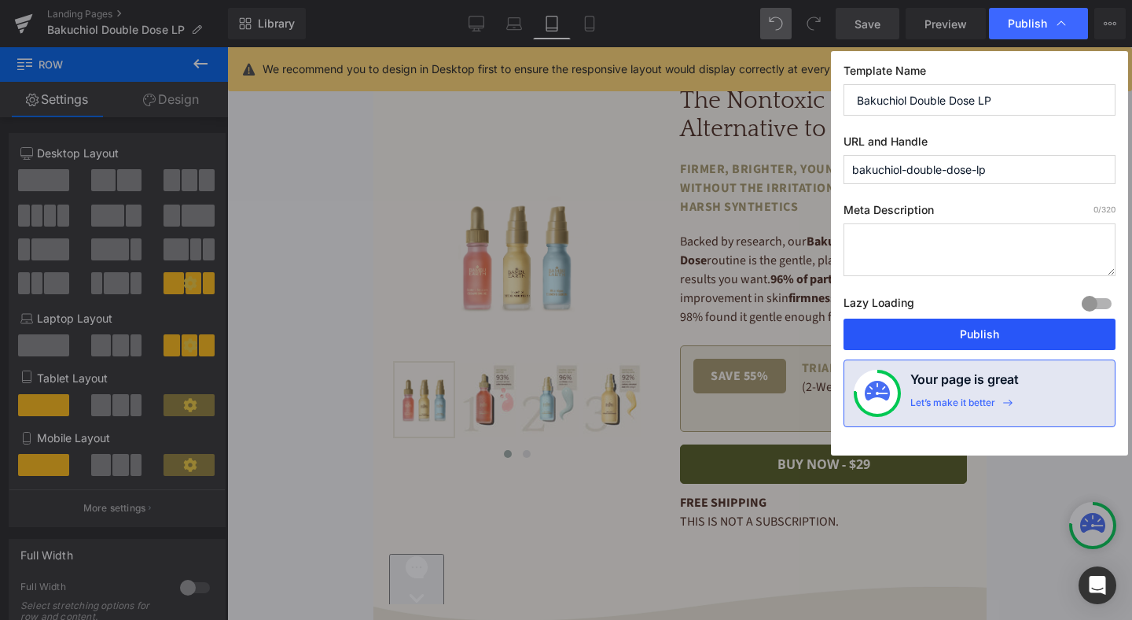
click at [1005, 332] on button "Publish" at bounding box center [980, 333] width 272 height 31
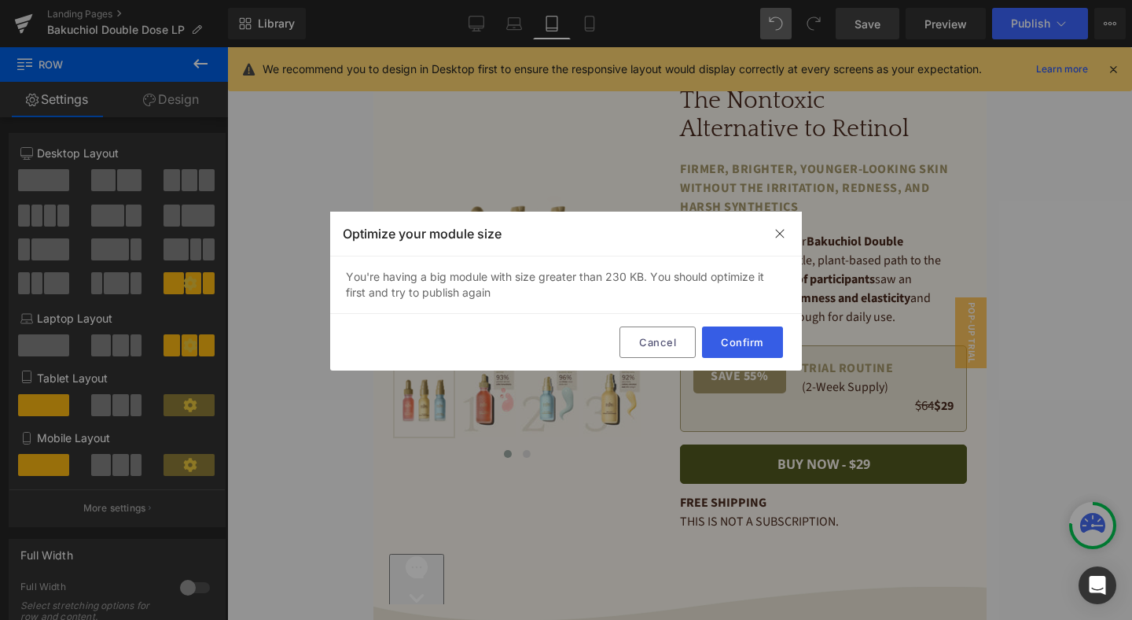
click at [750, 344] on button "Confirm" at bounding box center [742, 341] width 81 height 31
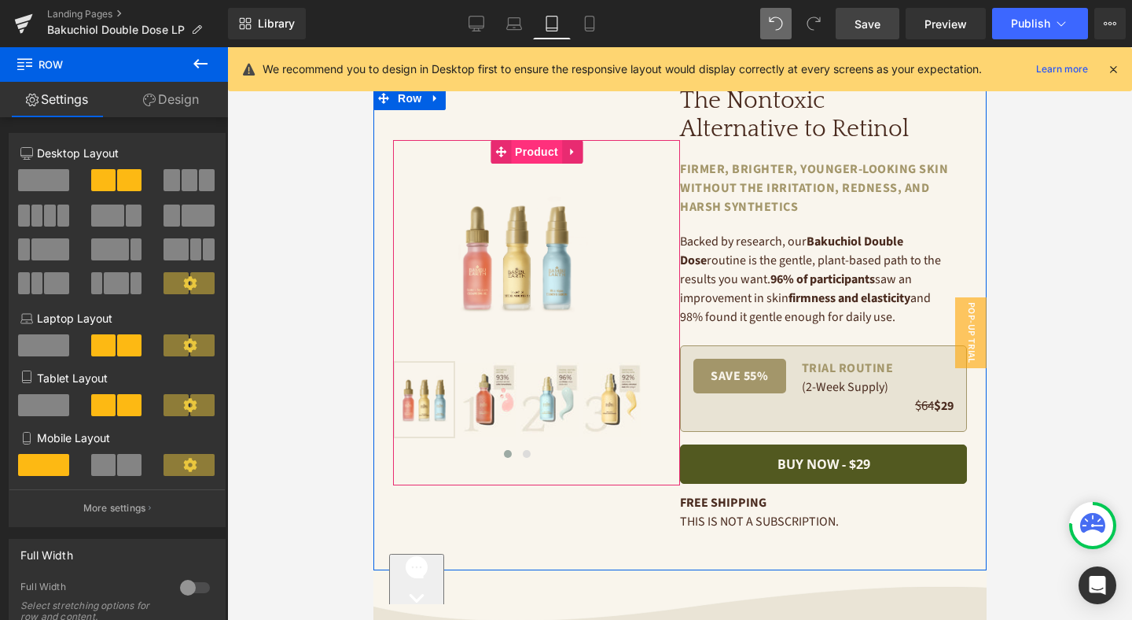
click at [528, 147] on span "Product" at bounding box center [535, 152] width 51 height 24
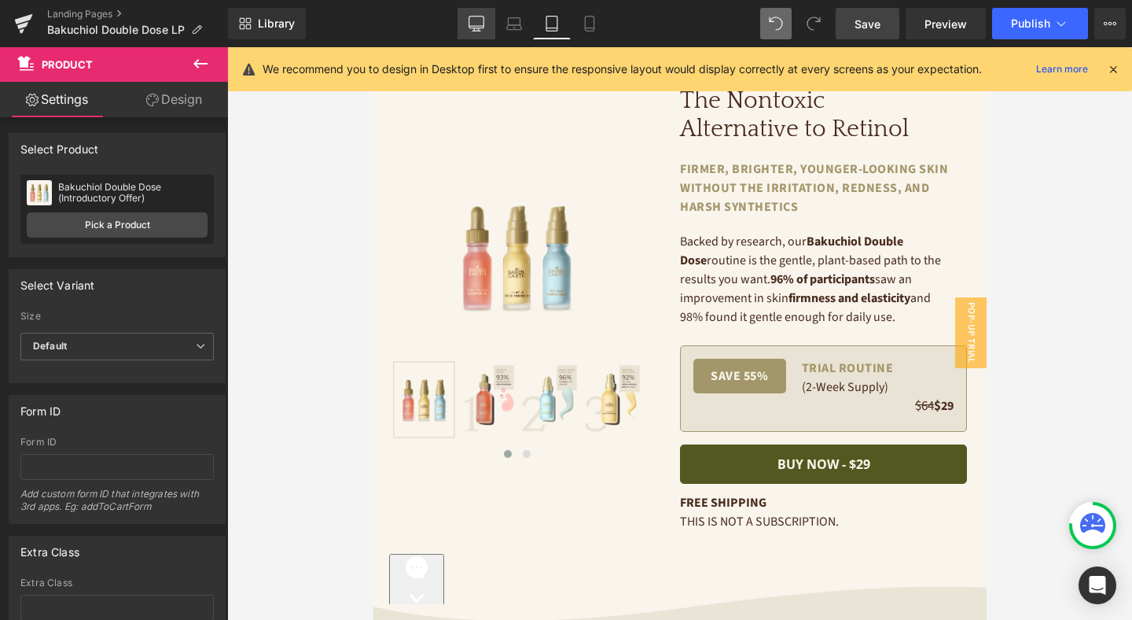
click at [488, 8] on link "Desktop" at bounding box center [477, 23] width 38 height 31
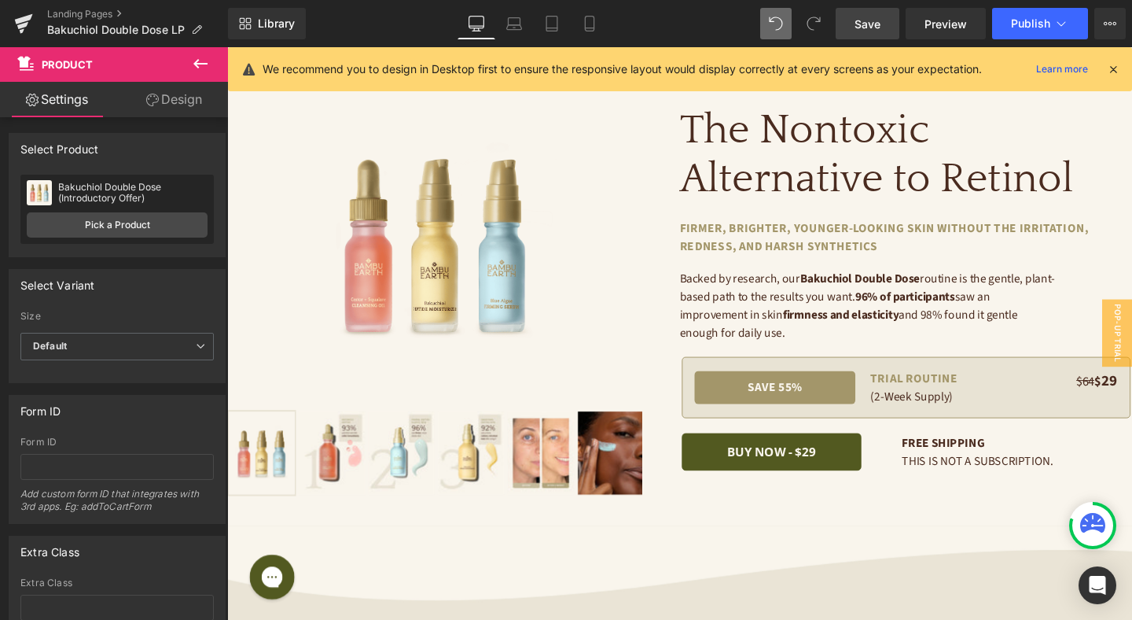
scroll to position [29, 0]
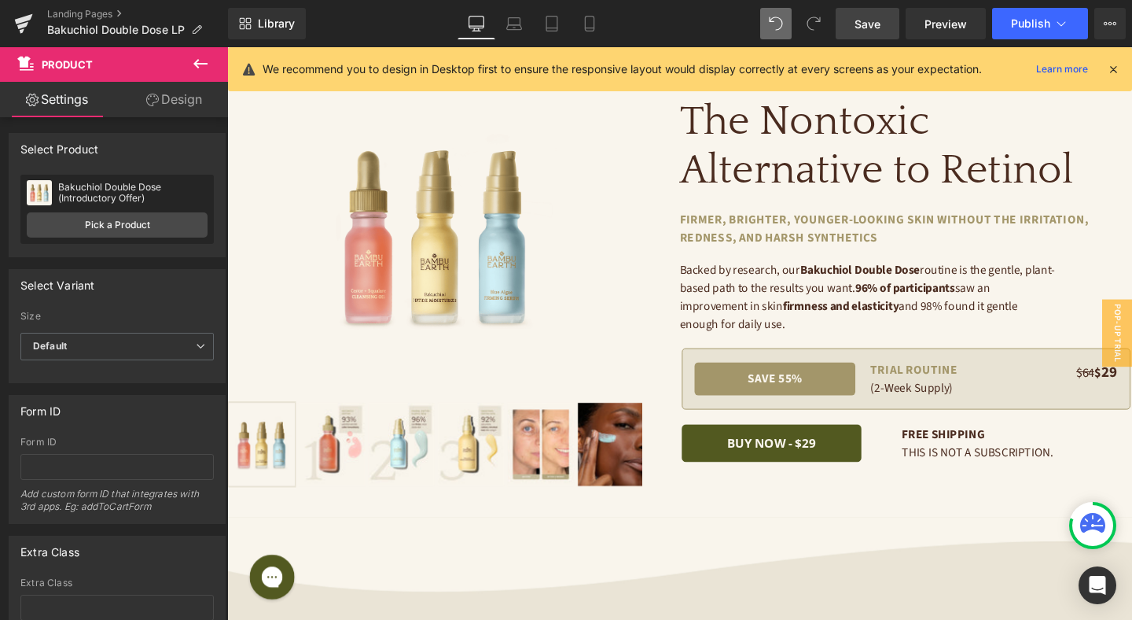
click at [1121, 64] on div "We recommend you to design in Desktop first to ensure the responsive layout wou…" at bounding box center [680, 69] width 904 height 44
click at [1116, 66] on icon at bounding box center [1113, 69] width 14 height 14
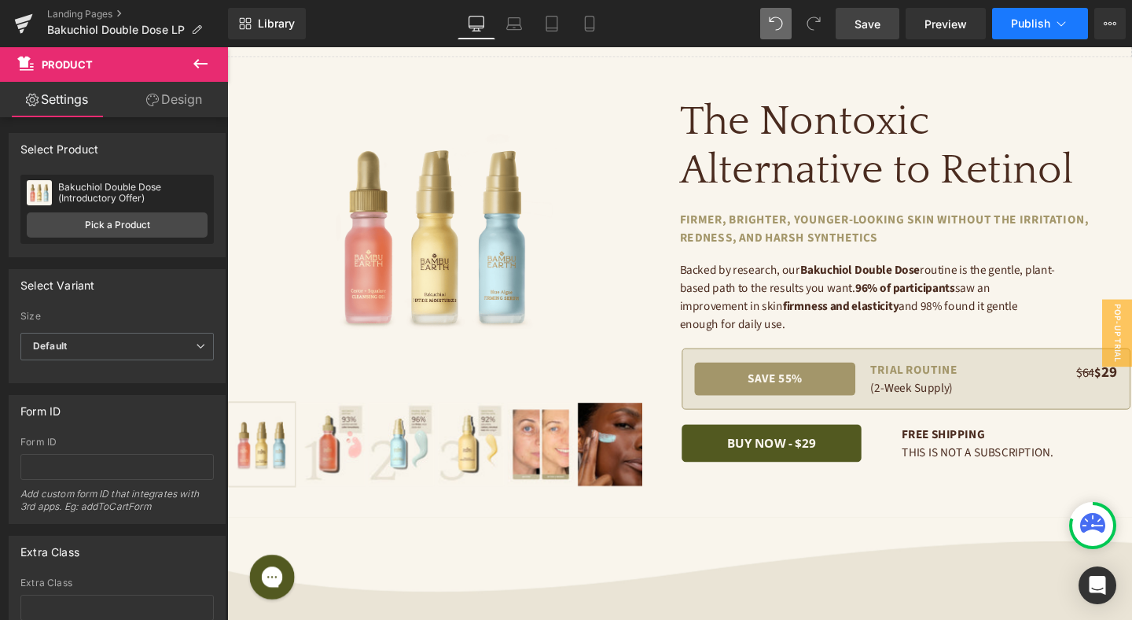
click at [1042, 26] on span "Publish" at bounding box center [1030, 23] width 39 height 13
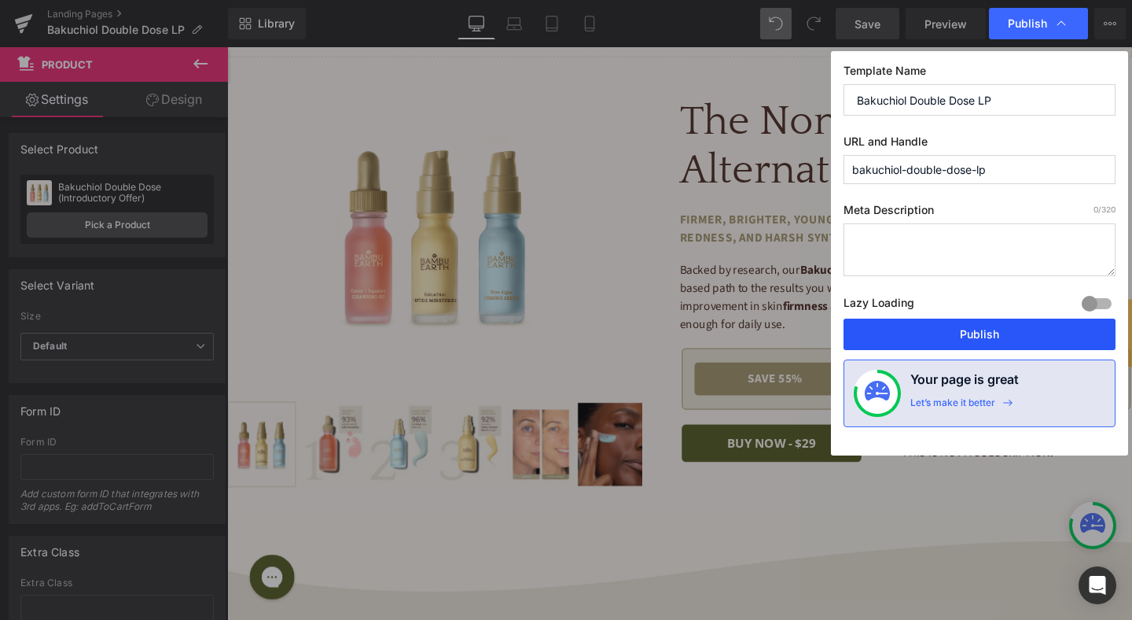
drag, startPoint x: 1003, startPoint y: 331, endPoint x: 534, endPoint y: 274, distance: 472.2
click at [1003, 331] on button "Publish" at bounding box center [980, 333] width 272 height 31
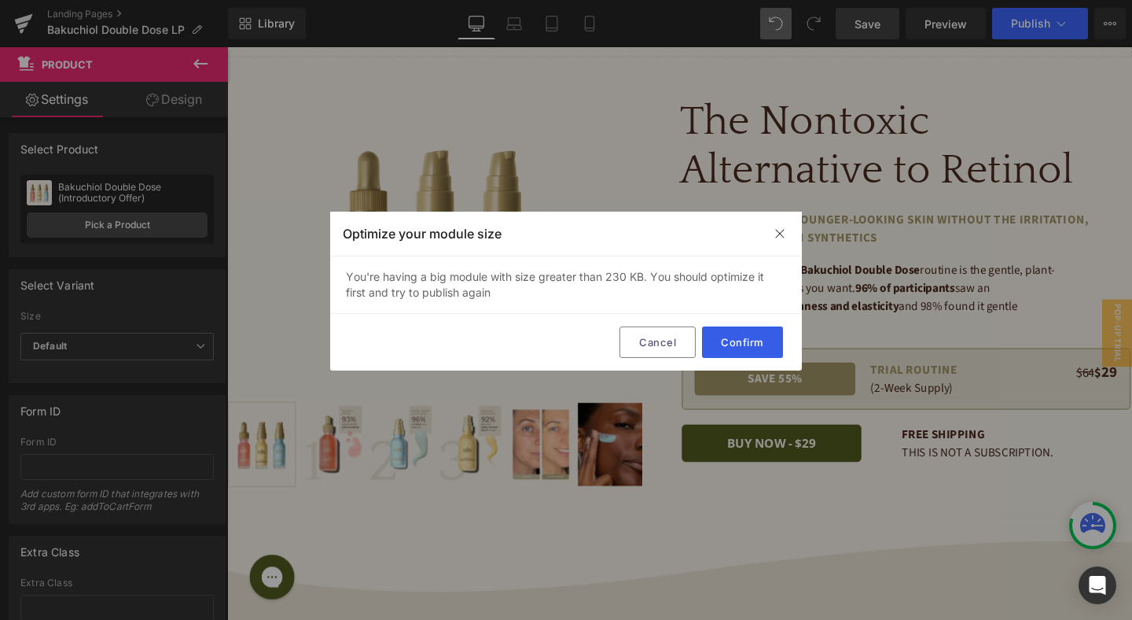
click at [749, 346] on button "Confirm" at bounding box center [742, 341] width 81 height 31
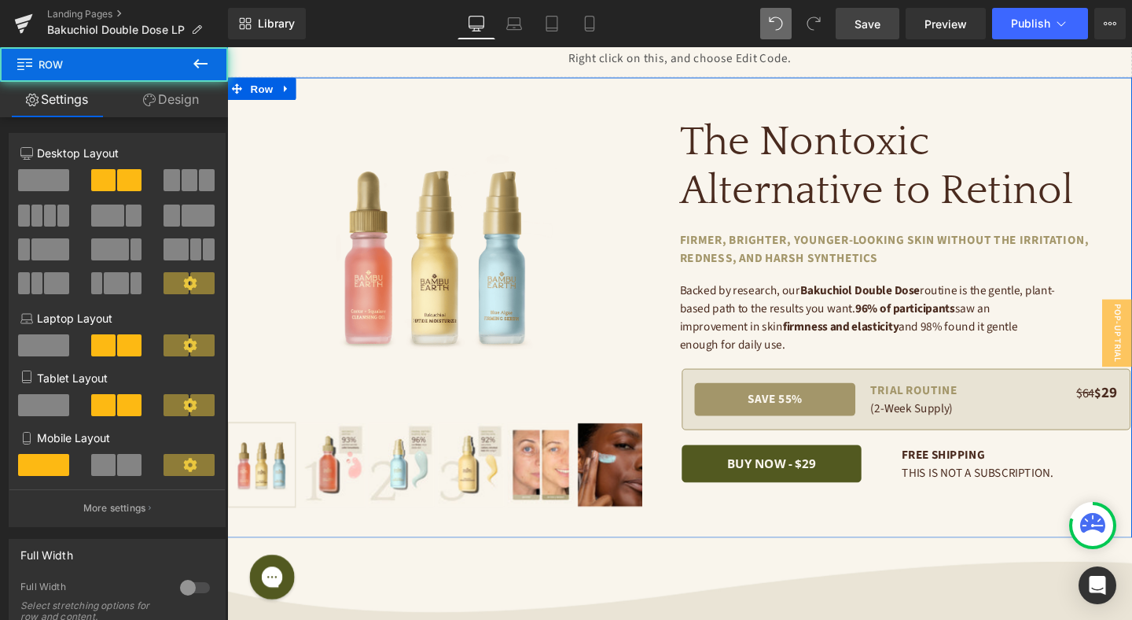
scroll to position [0, 0]
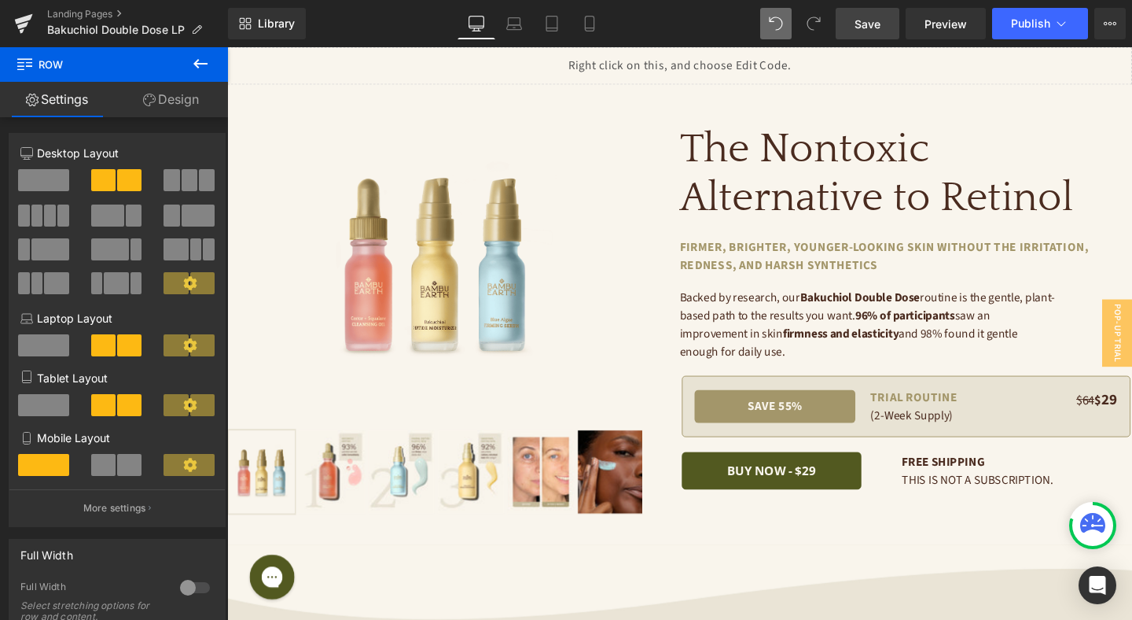
click at [860, 31] on span "Save" at bounding box center [868, 24] width 26 height 17
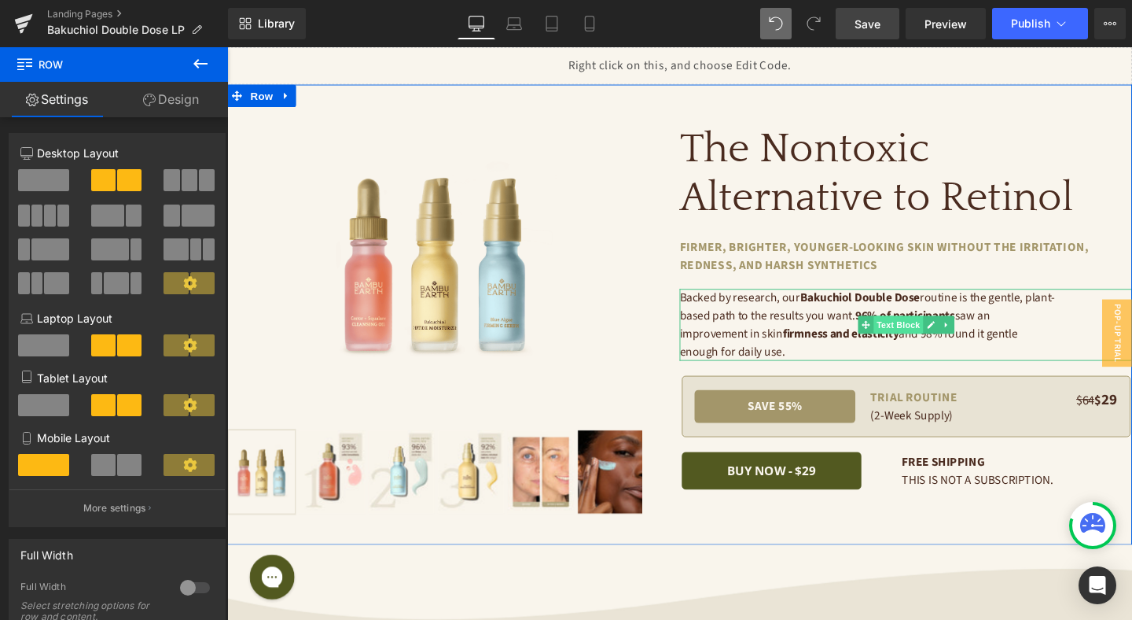
click at [928, 341] on span "Text Block" at bounding box center [933, 338] width 52 height 19
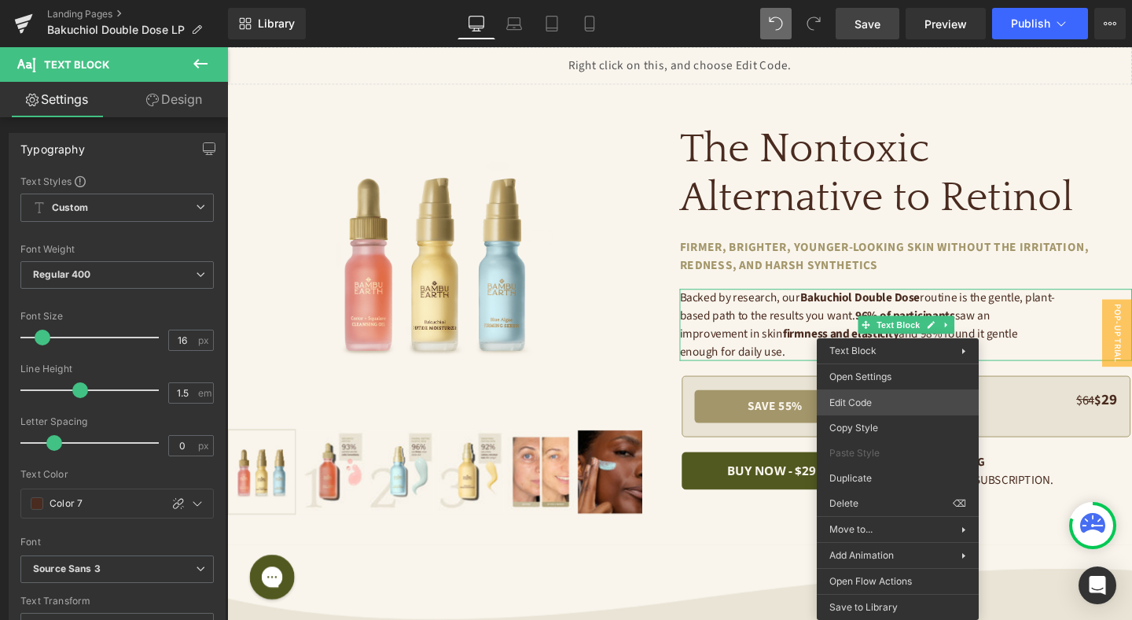
click at [899, 0] on div "Text Block You are previewing how the will restyle your page. You can not edit …" at bounding box center [566, 0] width 1132 height 0
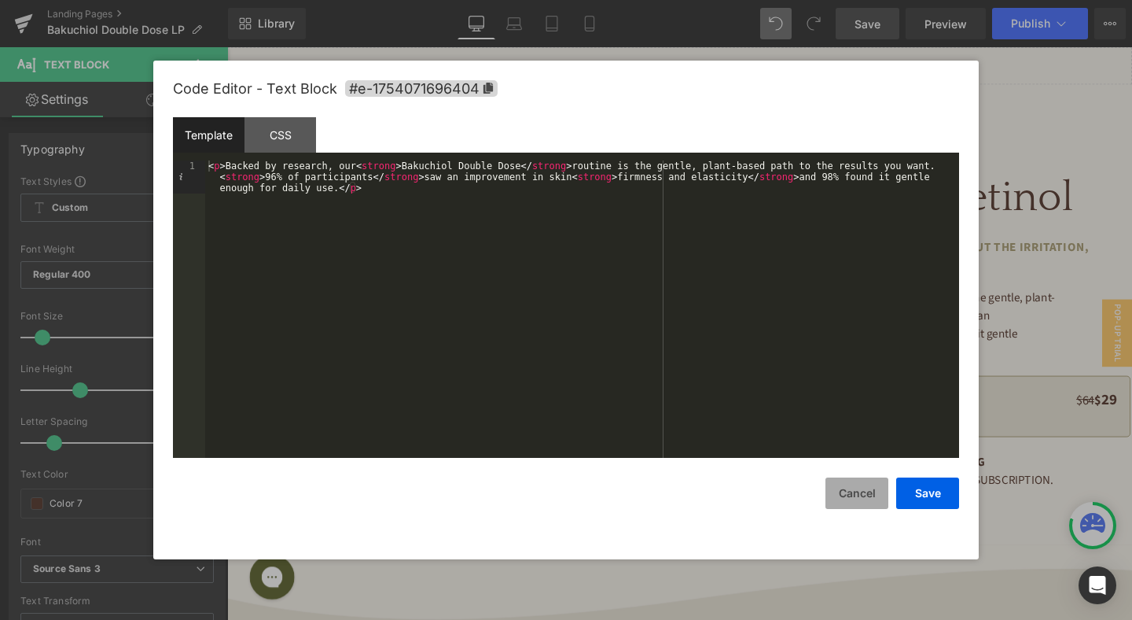
click at [870, 490] on button "Cancel" at bounding box center [857, 492] width 63 height 31
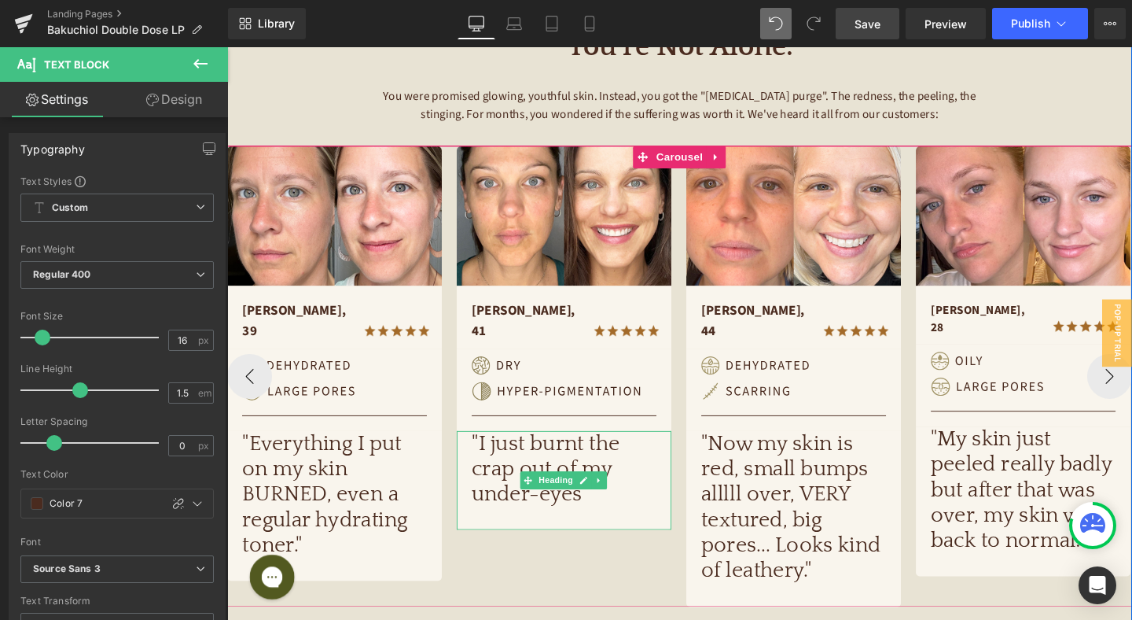
scroll to position [738, 0]
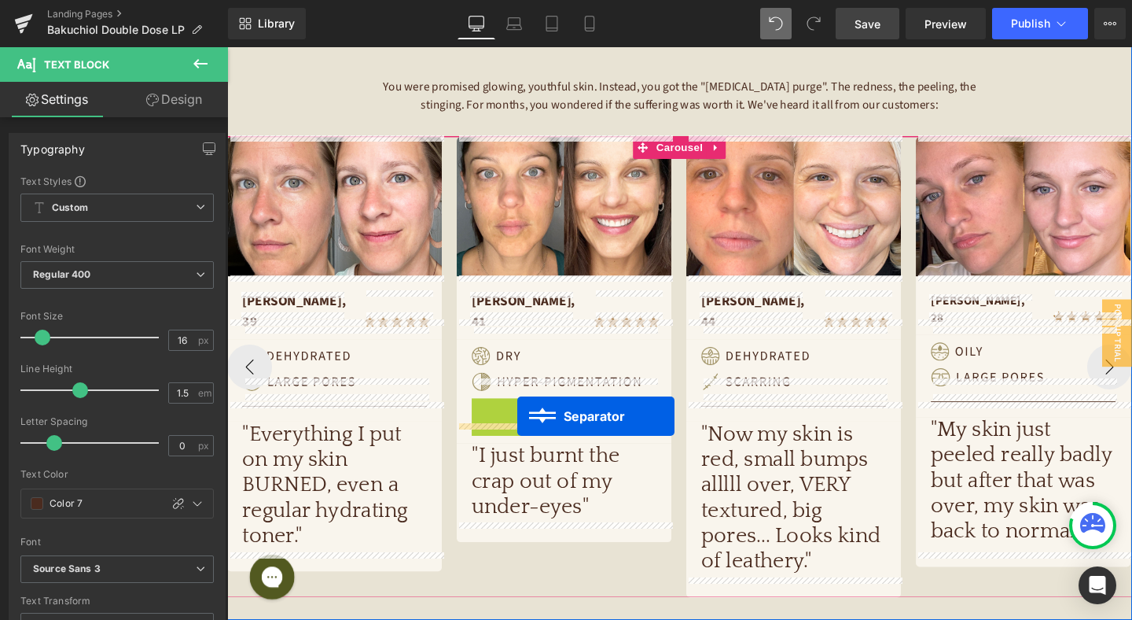
drag, startPoint x: 549, startPoint y: 404, endPoint x: 532, endPoint y: 435, distance: 34.8
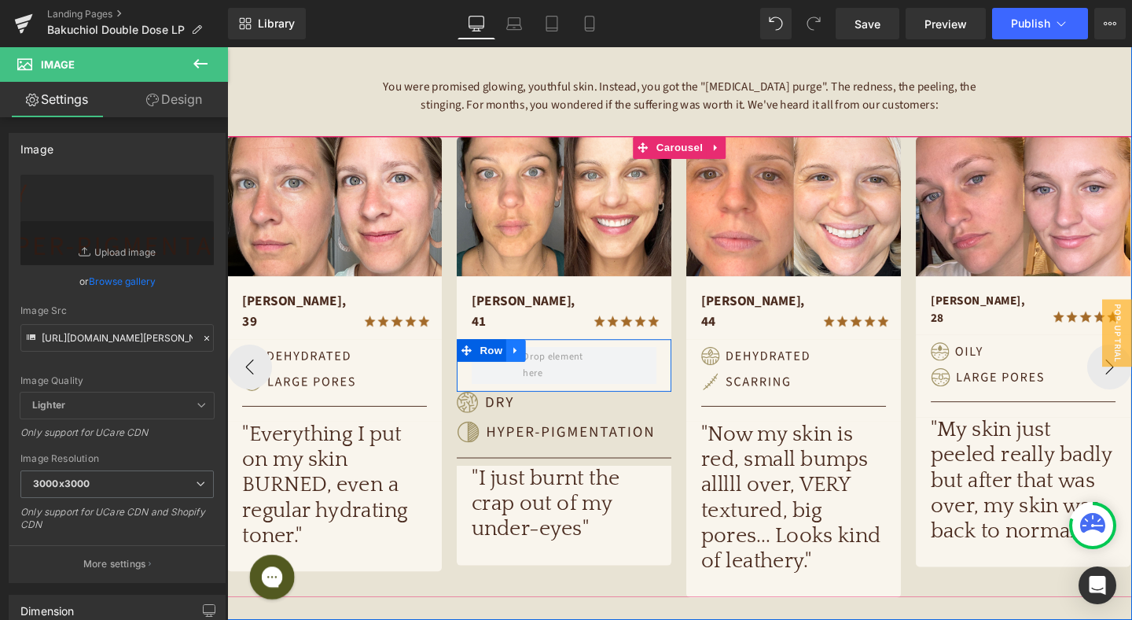
click at [532, 359] on icon at bounding box center [530, 365] width 11 height 12
click at [572, 359] on icon at bounding box center [571, 365] width 11 height 12
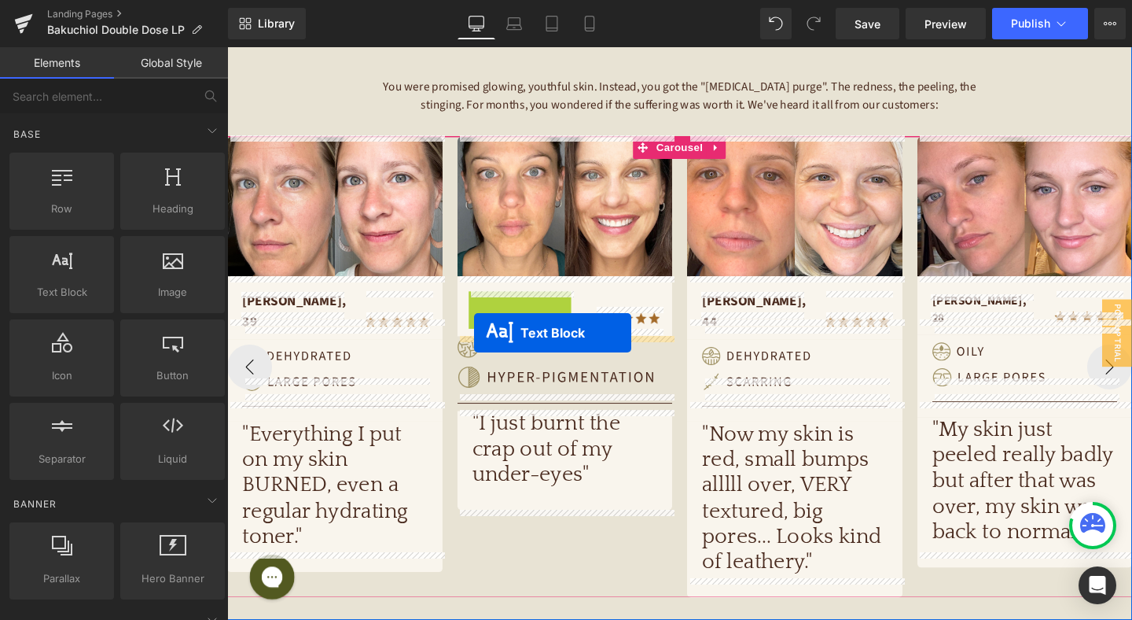
drag, startPoint x: 493, startPoint y: 318, endPoint x: 487, endPoint y: 348, distance: 30.5
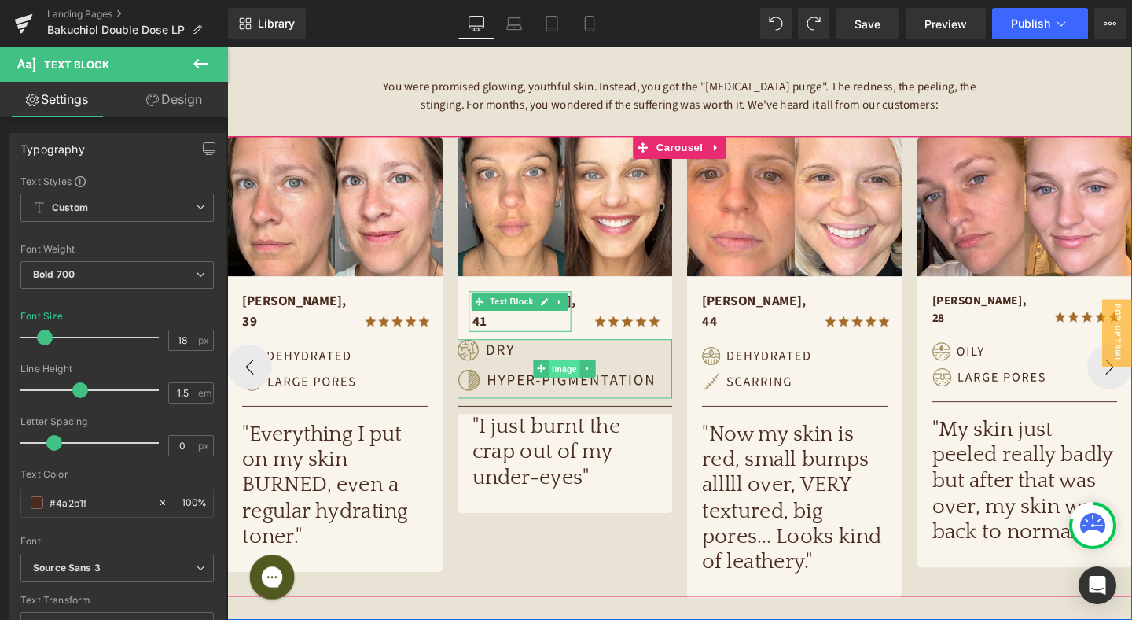
click at [576, 376] on span "Image" at bounding box center [581, 385] width 33 height 19
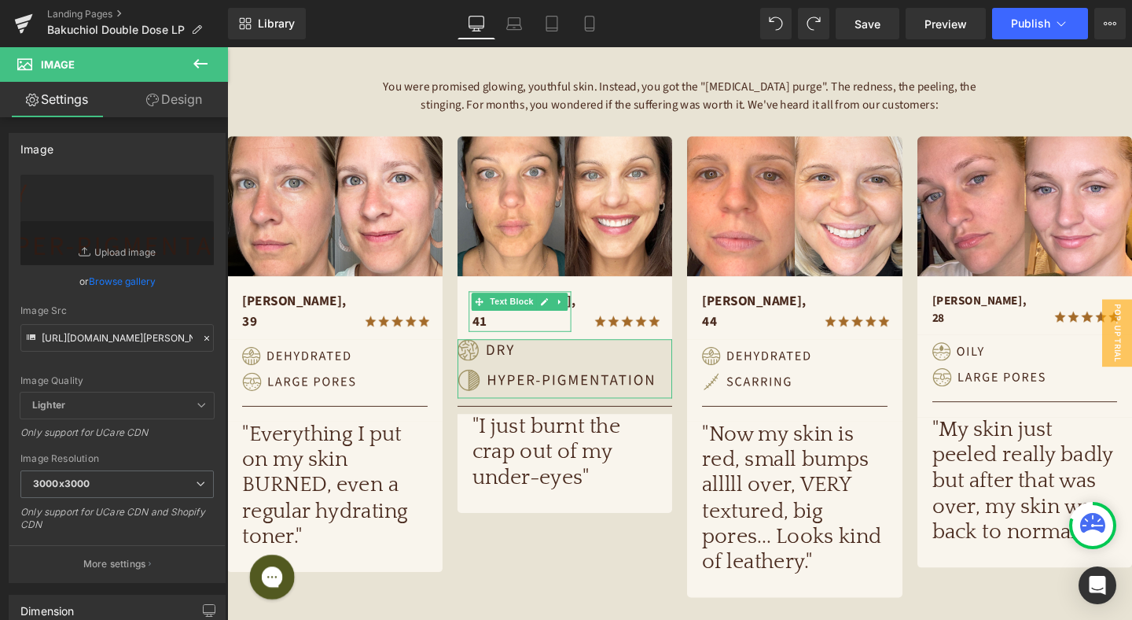
click at [183, 101] on link "Design" at bounding box center [174, 99] width 114 height 35
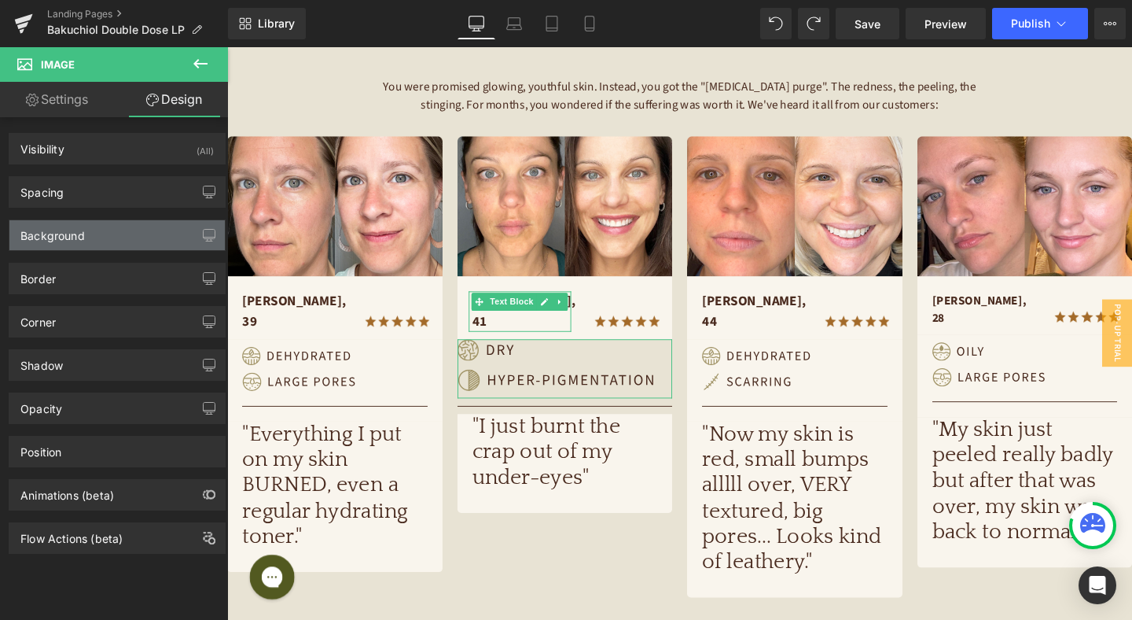
click at [128, 227] on div "Background" at bounding box center [116, 235] width 215 height 30
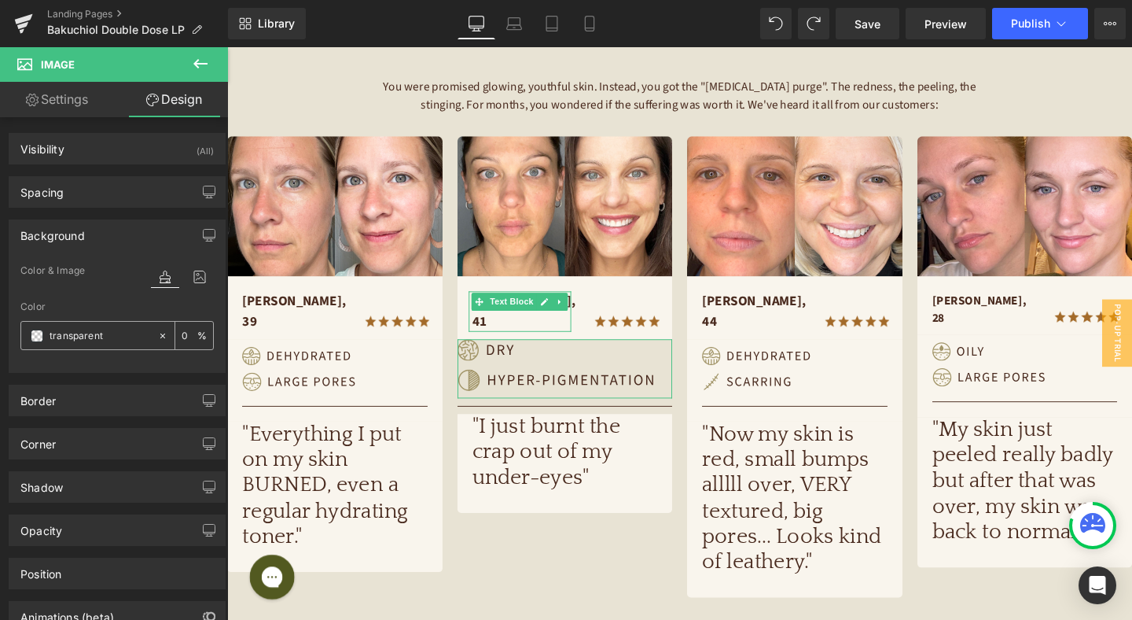
click at [35, 337] on span at bounding box center [37, 335] width 13 height 13
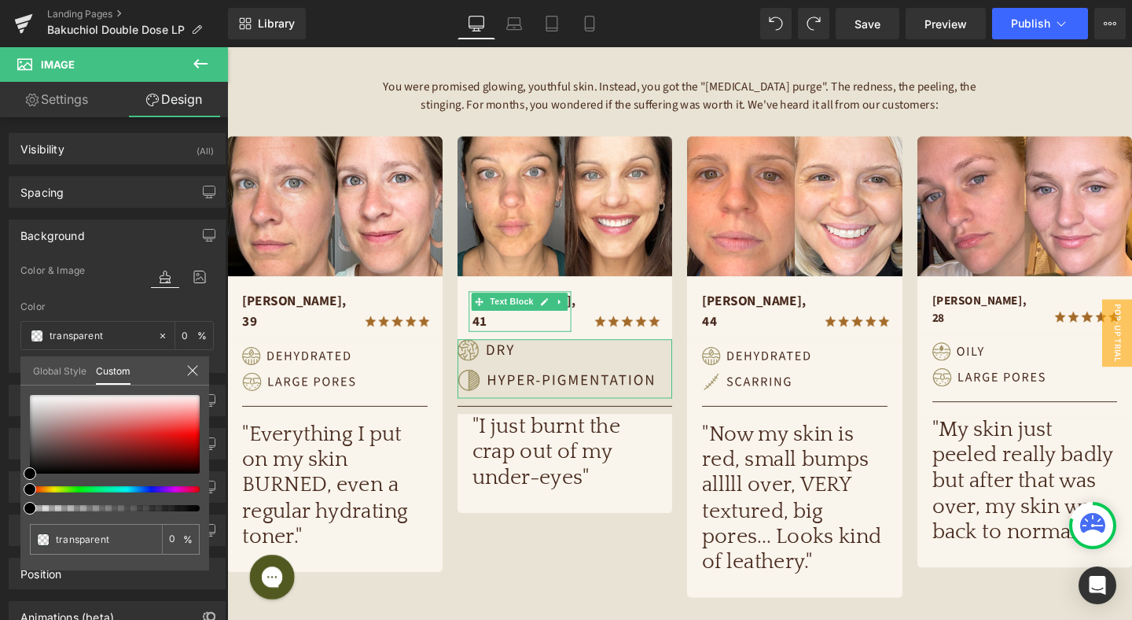
click at [55, 370] on link "Global Style" at bounding box center [59, 369] width 53 height 27
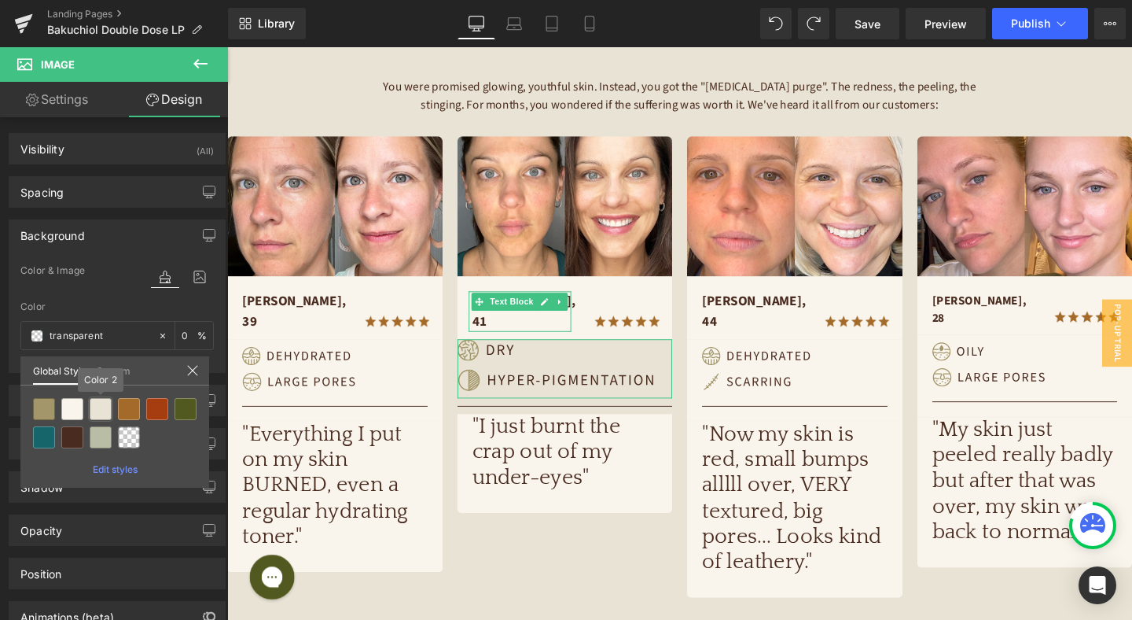
click at [100, 410] on div at bounding box center [101, 409] width 22 height 22
type input "Color 2"
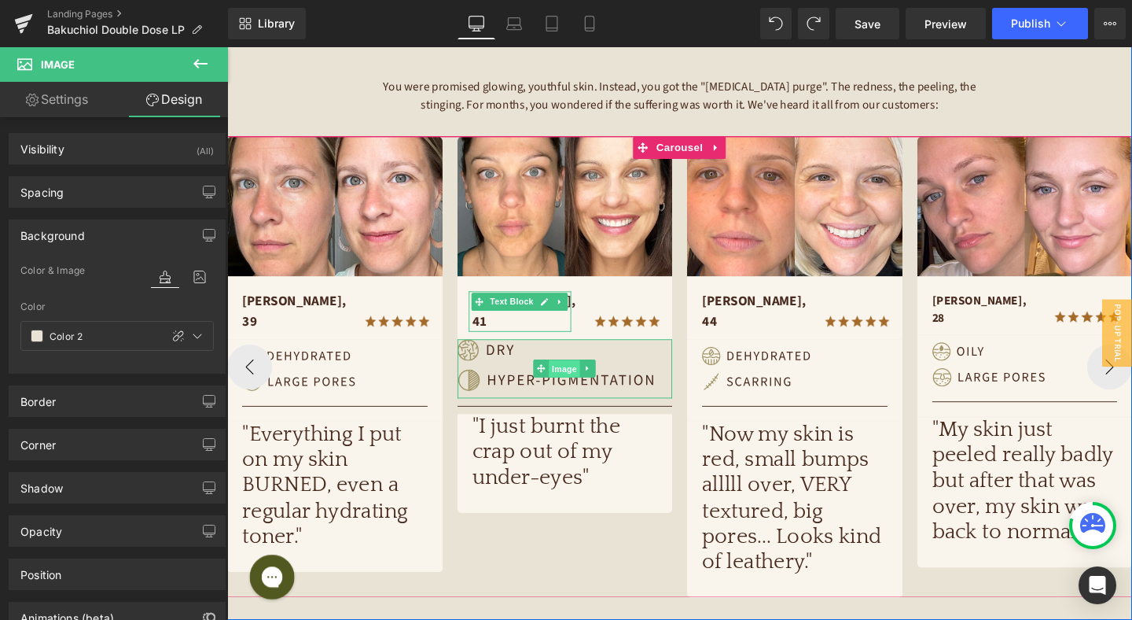
click at [579, 376] on span "Image" at bounding box center [581, 385] width 33 height 19
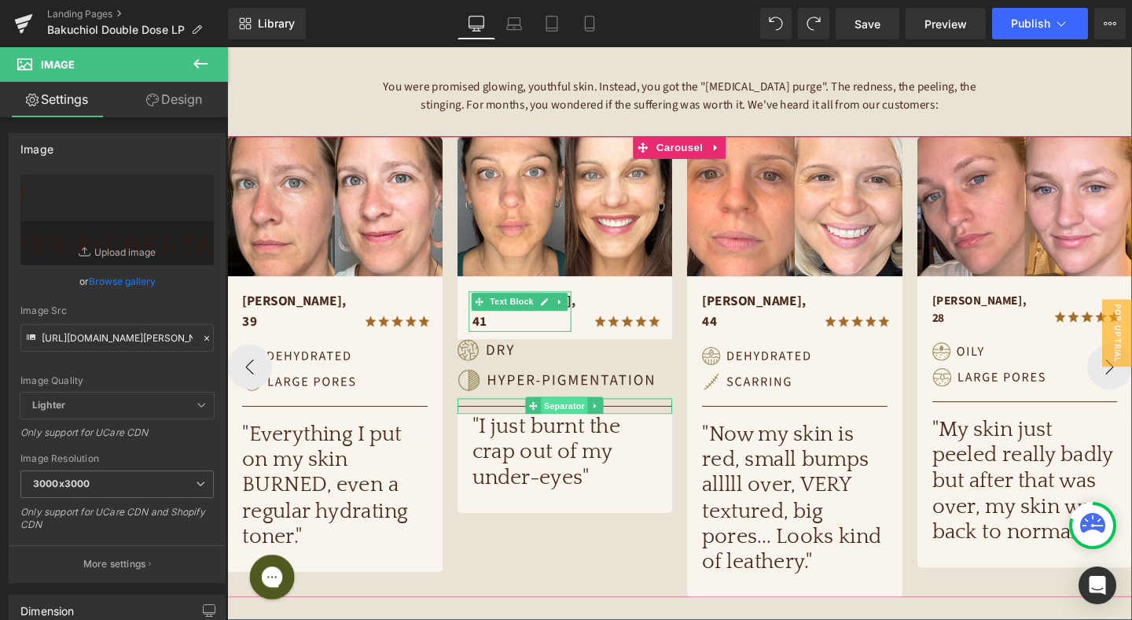
click at [579, 414] on span "Separator" at bounding box center [582, 423] width 49 height 19
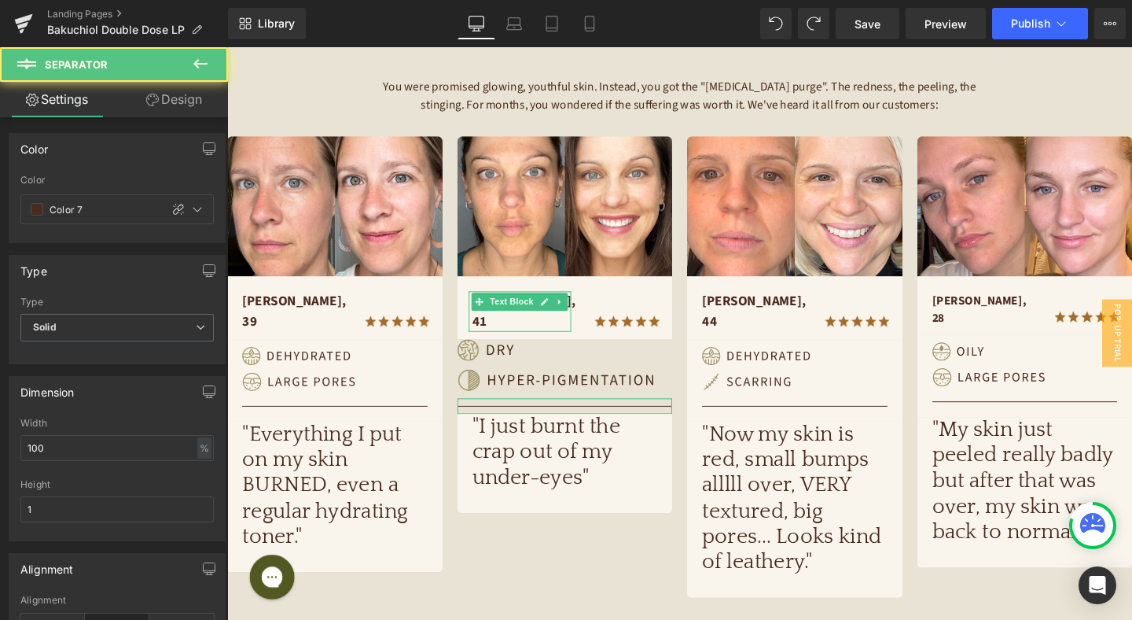
click at [173, 101] on link "Design" at bounding box center [174, 99] width 114 height 35
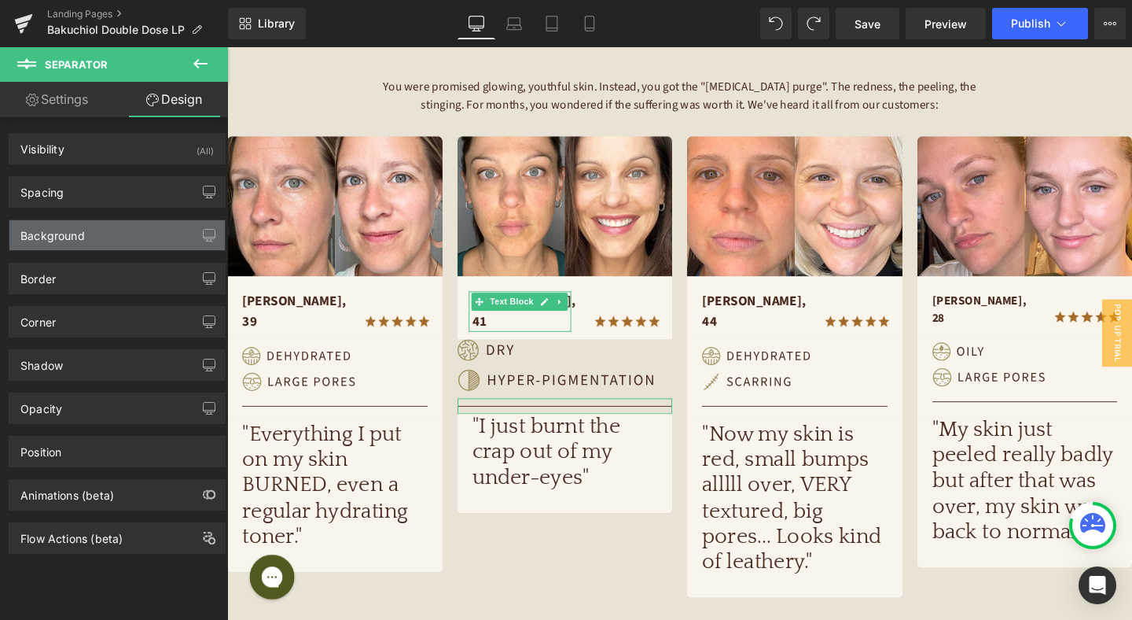
click at [128, 241] on div "Background" at bounding box center [116, 235] width 215 height 30
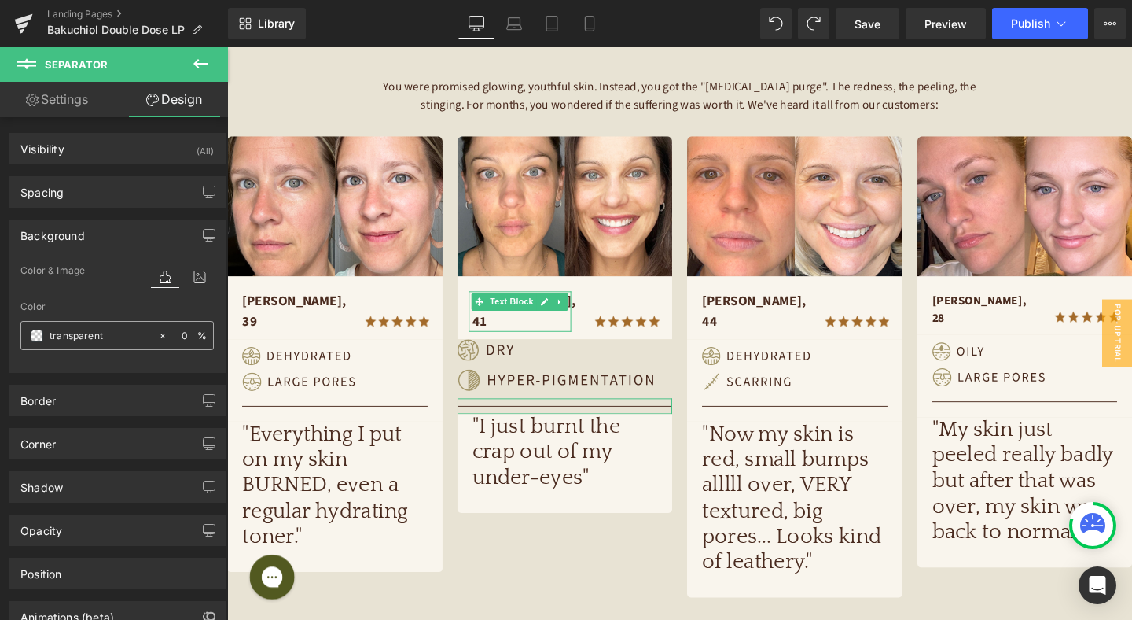
click at [38, 335] on span at bounding box center [37, 335] width 13 height 13
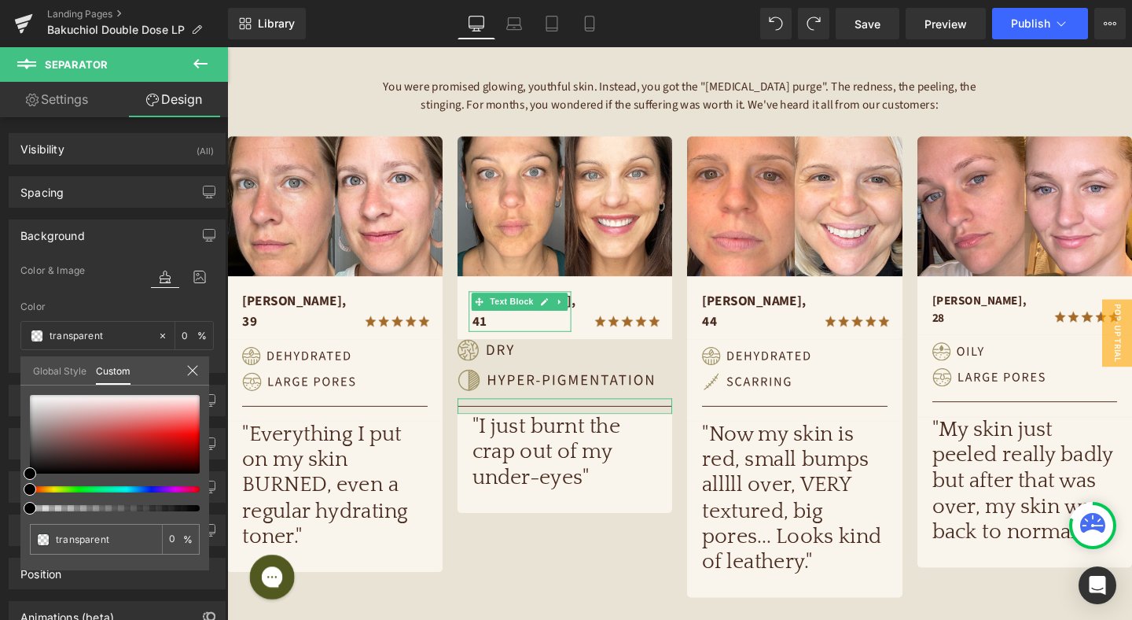
click at [63, 372] on link "Global Style" at bounding box center [59, 369] width 53 height 27
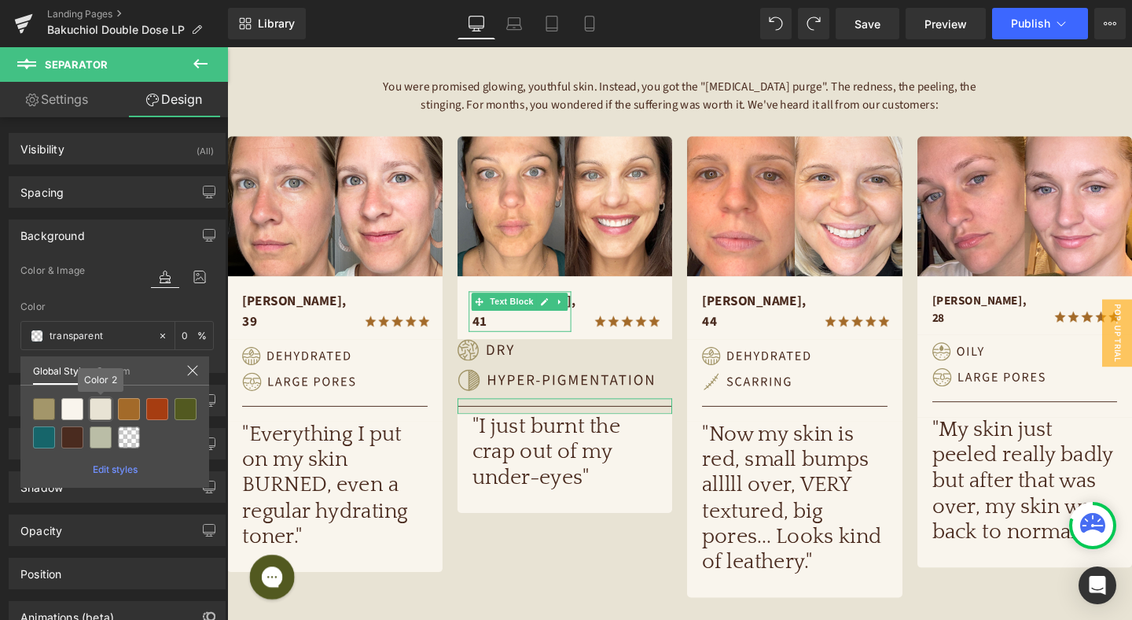
click at [103, 409] on div at bounding box center [101, 409] width 22 height 22
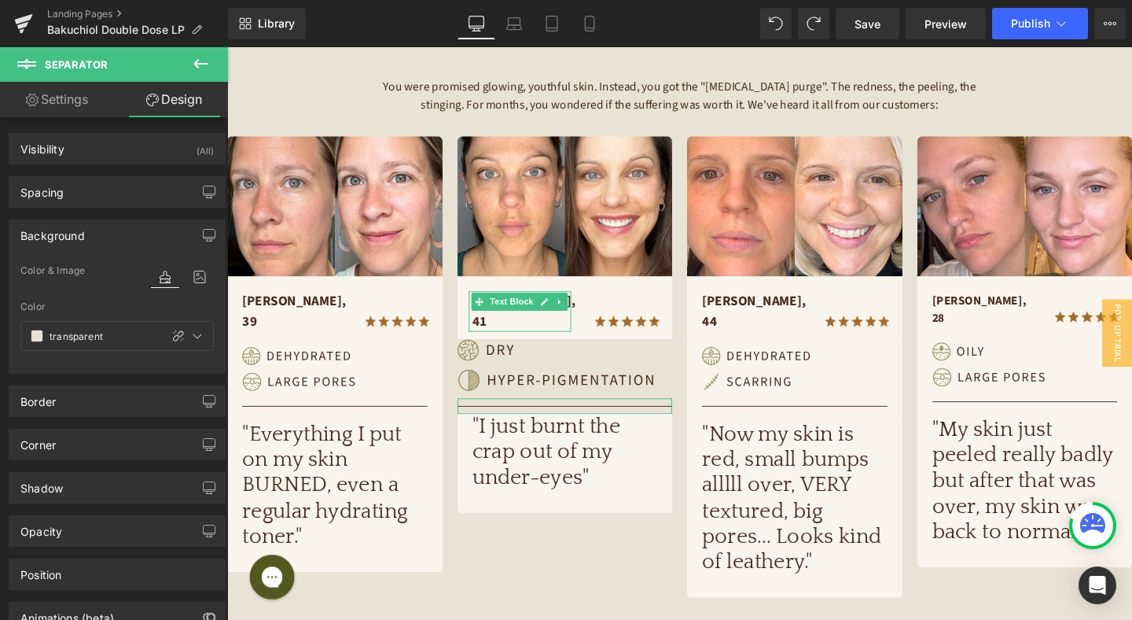
type input "Color 2"
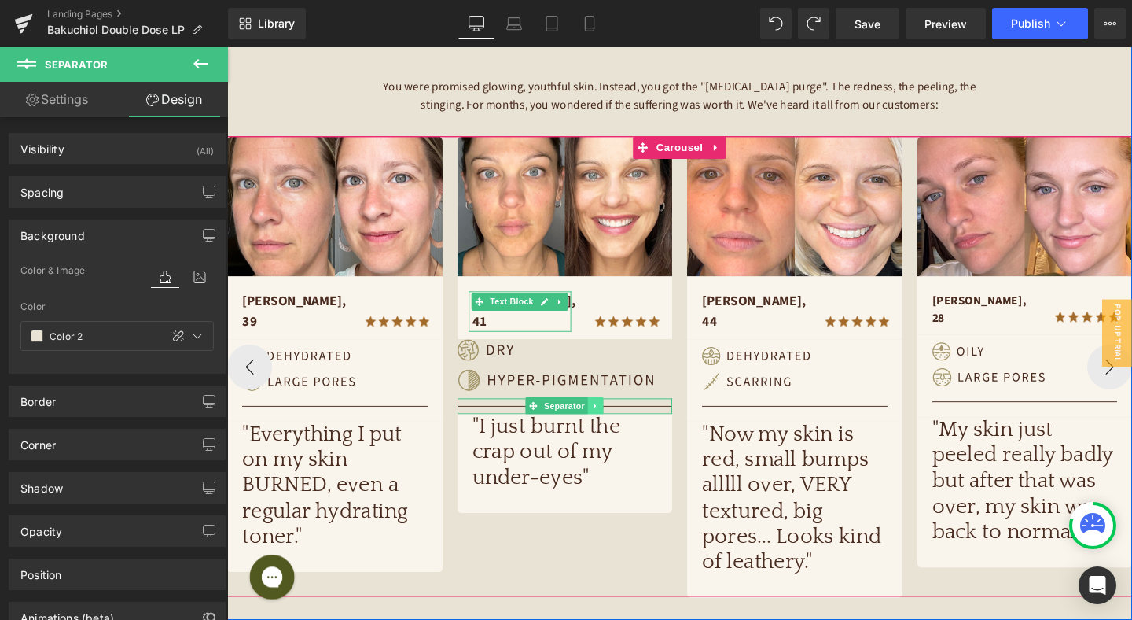
click at [618, 419] on icon at bounding box center [614, 423] width 9 height 9
click at [623, 420] on icon at bounding box center [623, 424] width 9 height 9
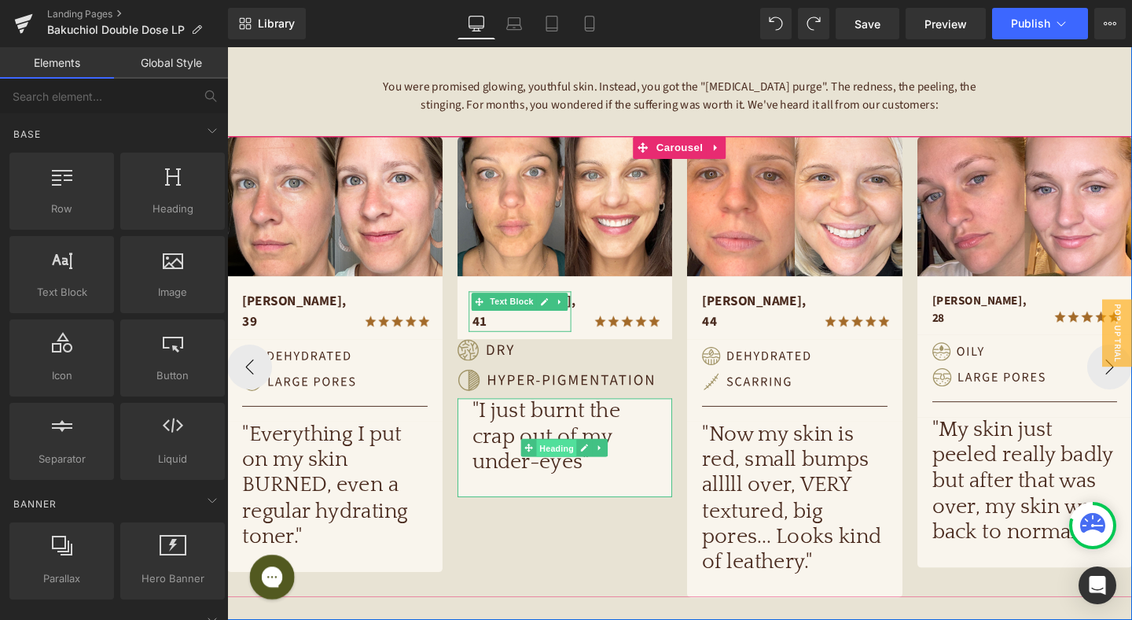
click at [585, 459] on span "Heading" at bounding box center [574, 468] width 42 height 19
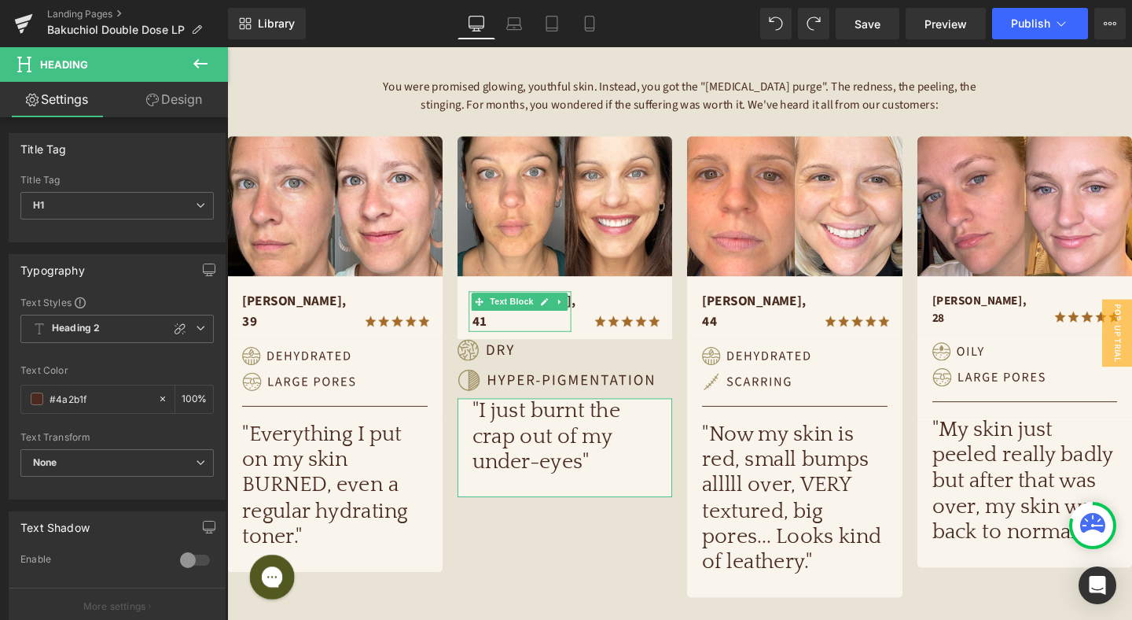
click at [175, 98] on link "Design" at bounding box center [174, 99] width 114 height 35
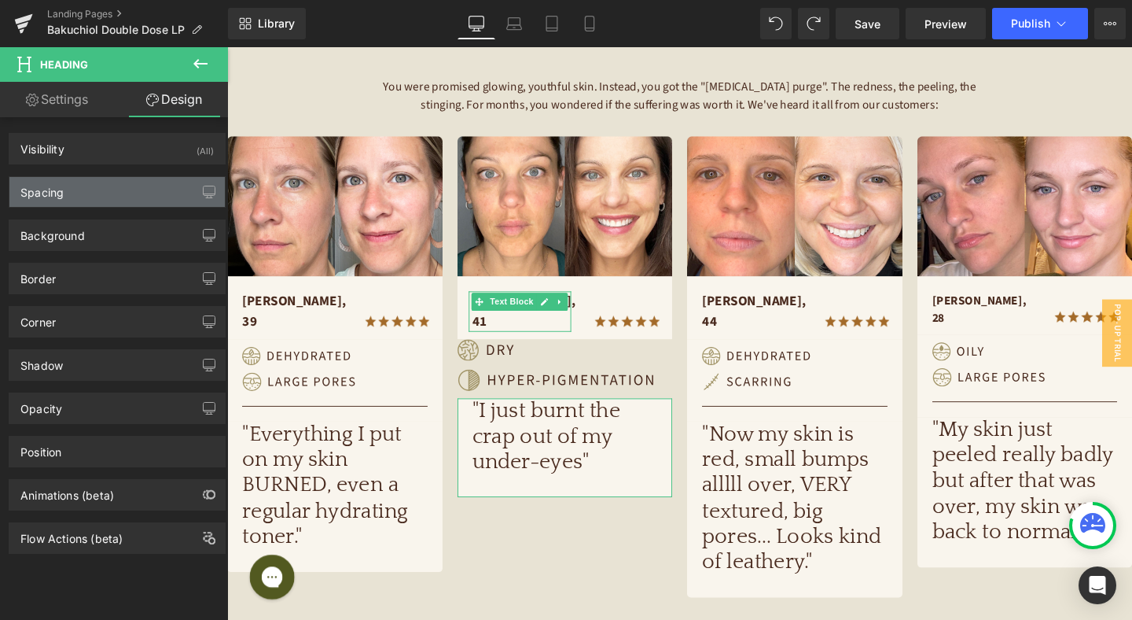
click at [105, 187] on div "Spacing" at bounding box center [116, 192] width 215 height 30
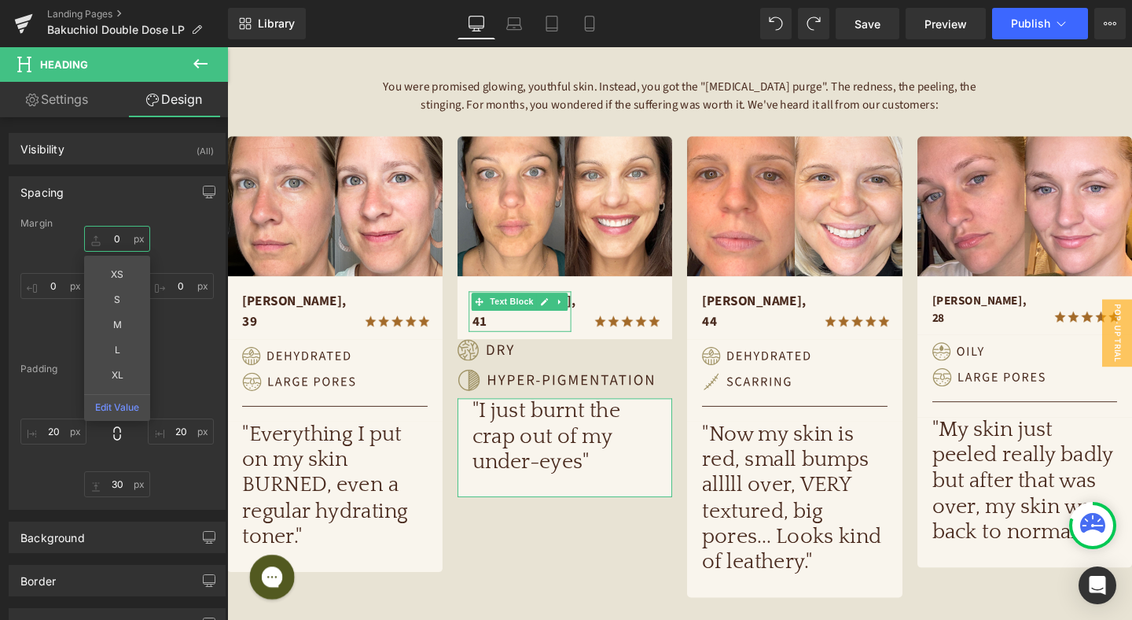
click at [118, 236] on input "0" at bounding box center [117, 239] width 66 height 26
type input "10"
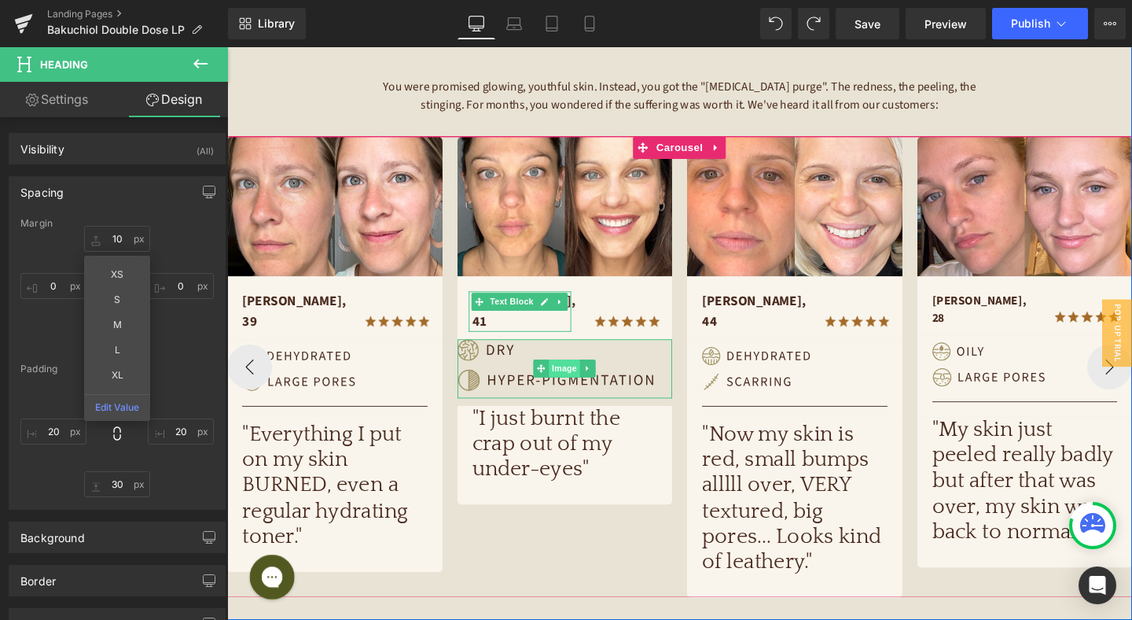
click at [578, 375] on span "Image" at bounding box center [581, 384] width 33 height 19
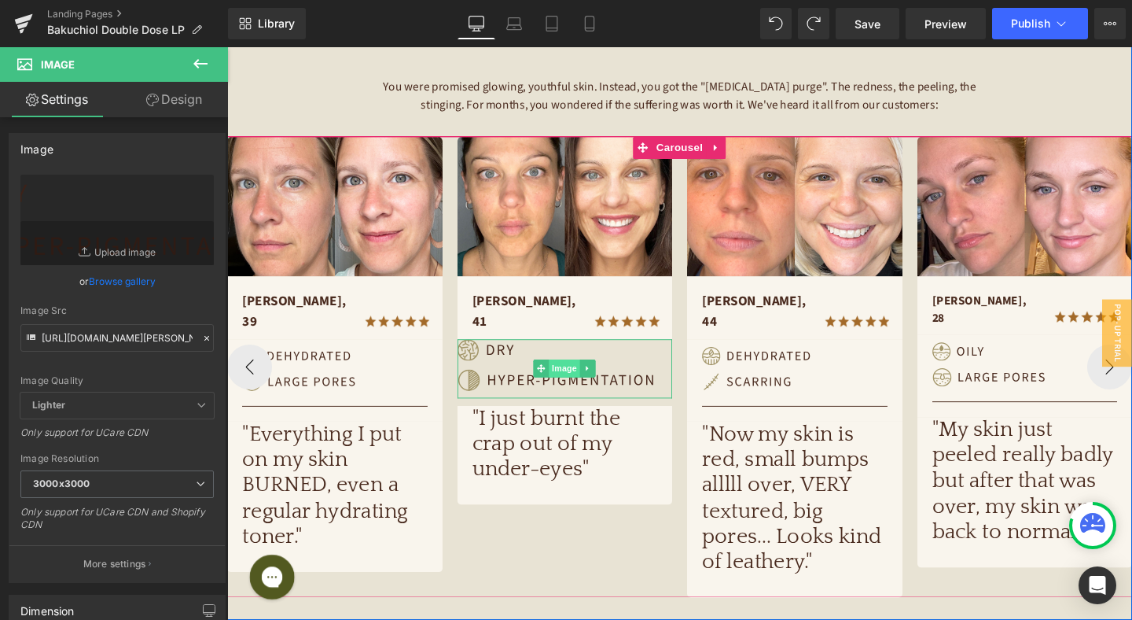
click at [579, 375] on span "Image" at bounding box center [581, 384] width 33 height 19
